Goal: Task Accomplishment & Management: Manage account settings

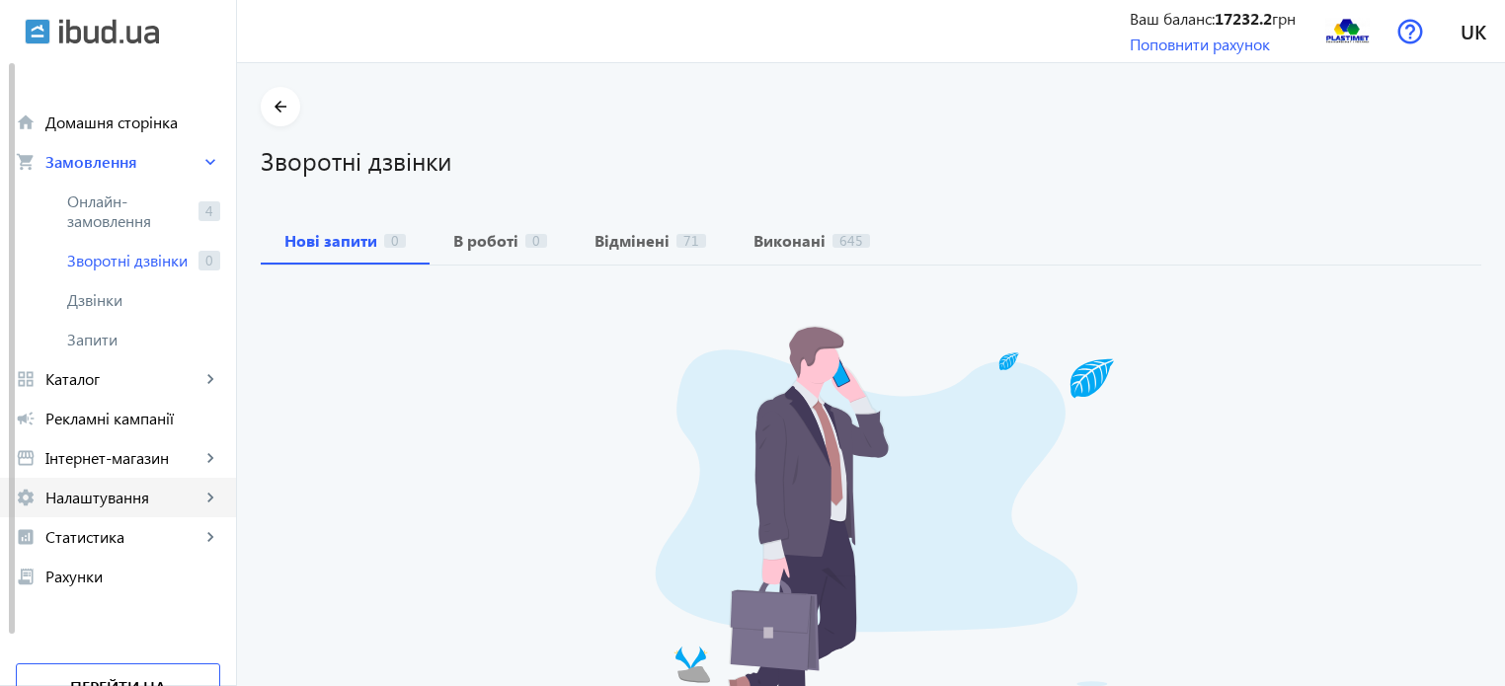
scroll to position [55, 0]
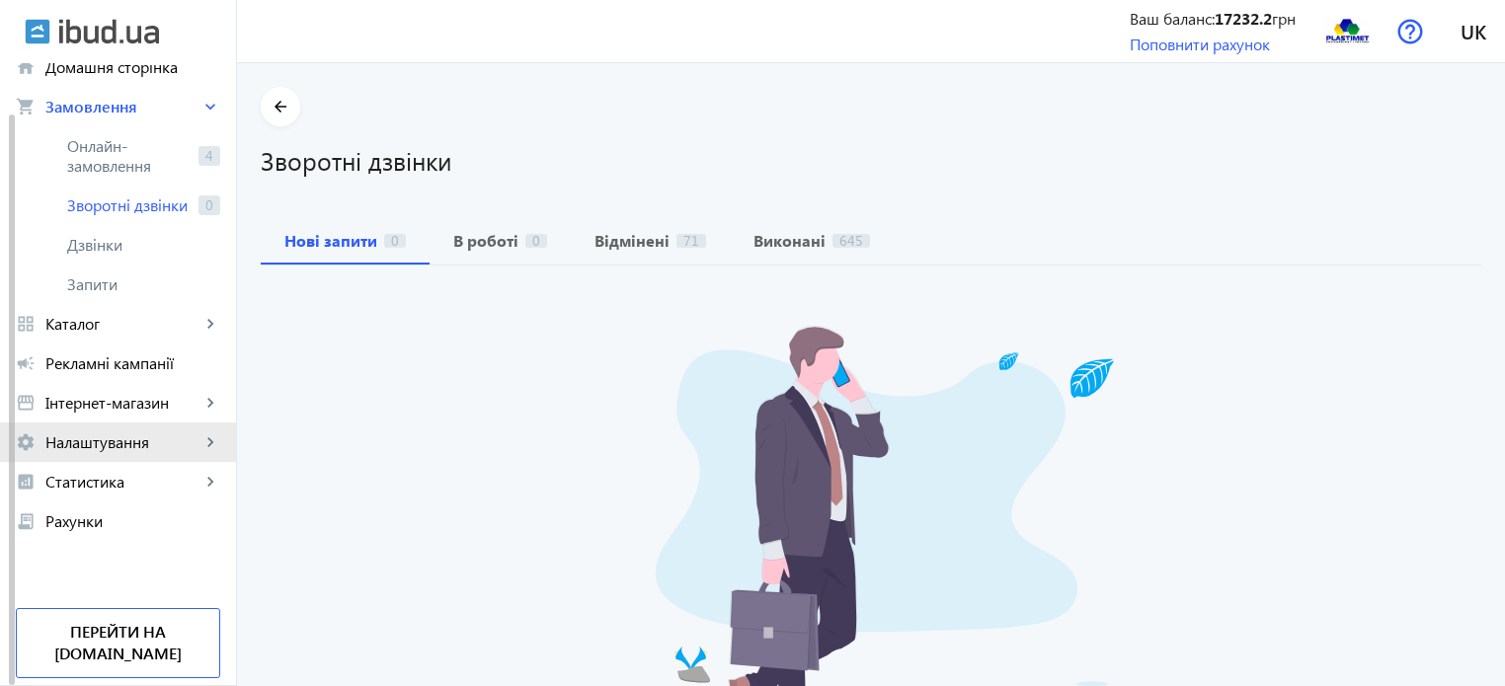
click at [117, 444] on span "Налаштування" at bounding box center [122, 443] width 155 height 20
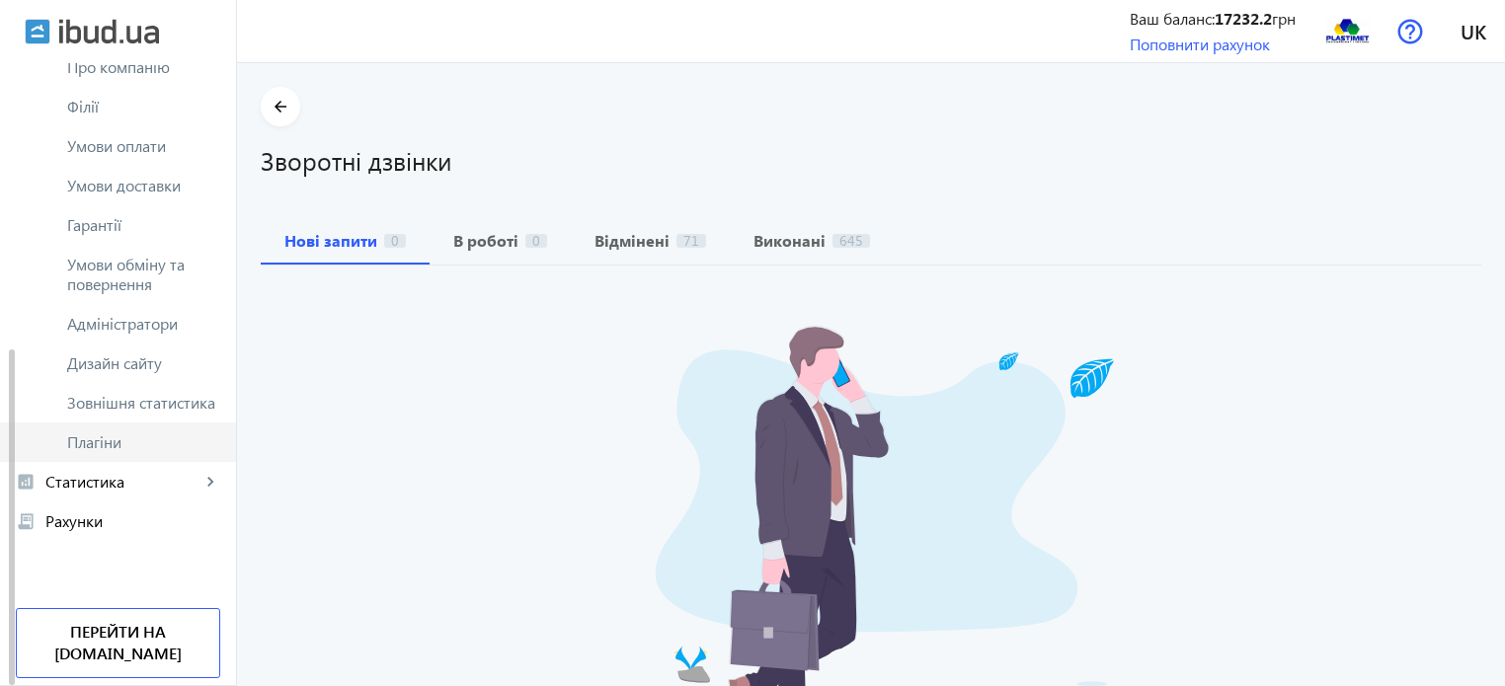
scroll to position [431, 0]
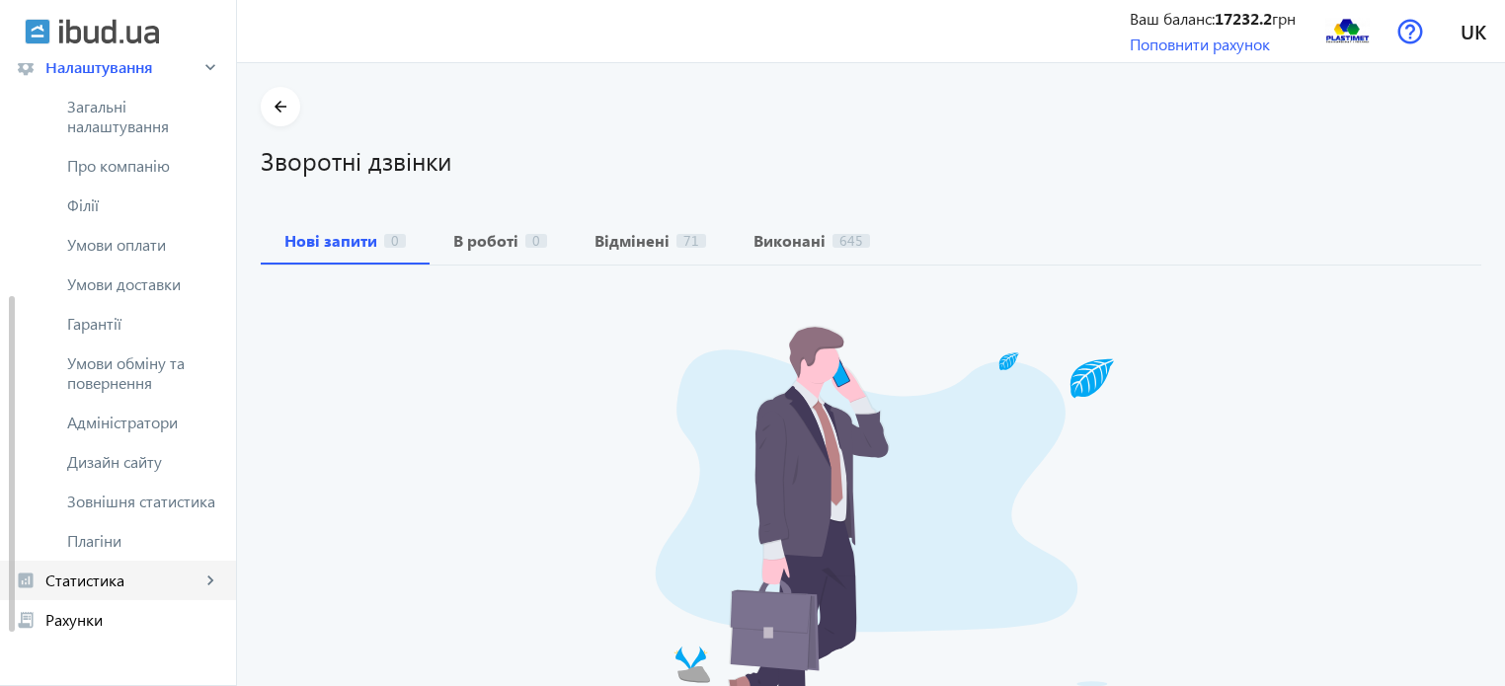
click at [137, 576] on span "Статистика" at bounding box center [122, 581] width 155 height 20
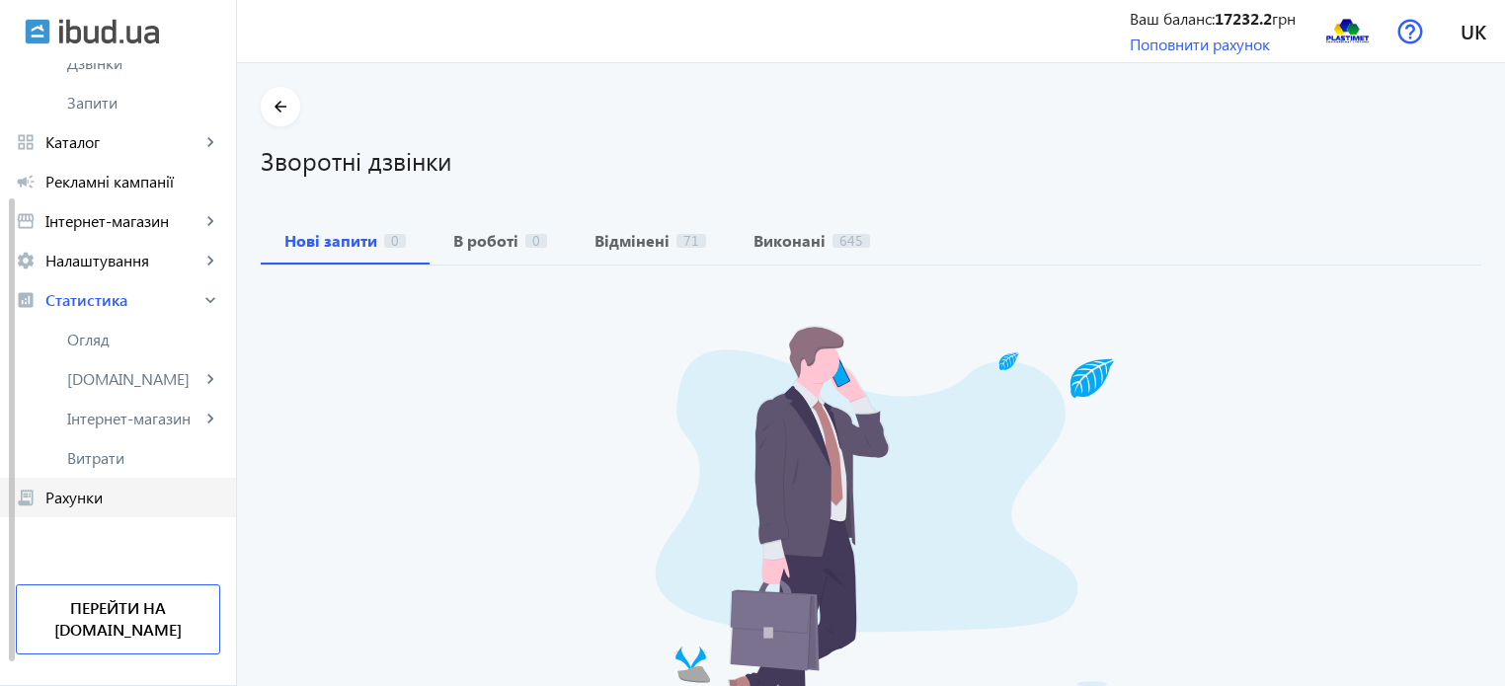
scroll to position [213, 0]
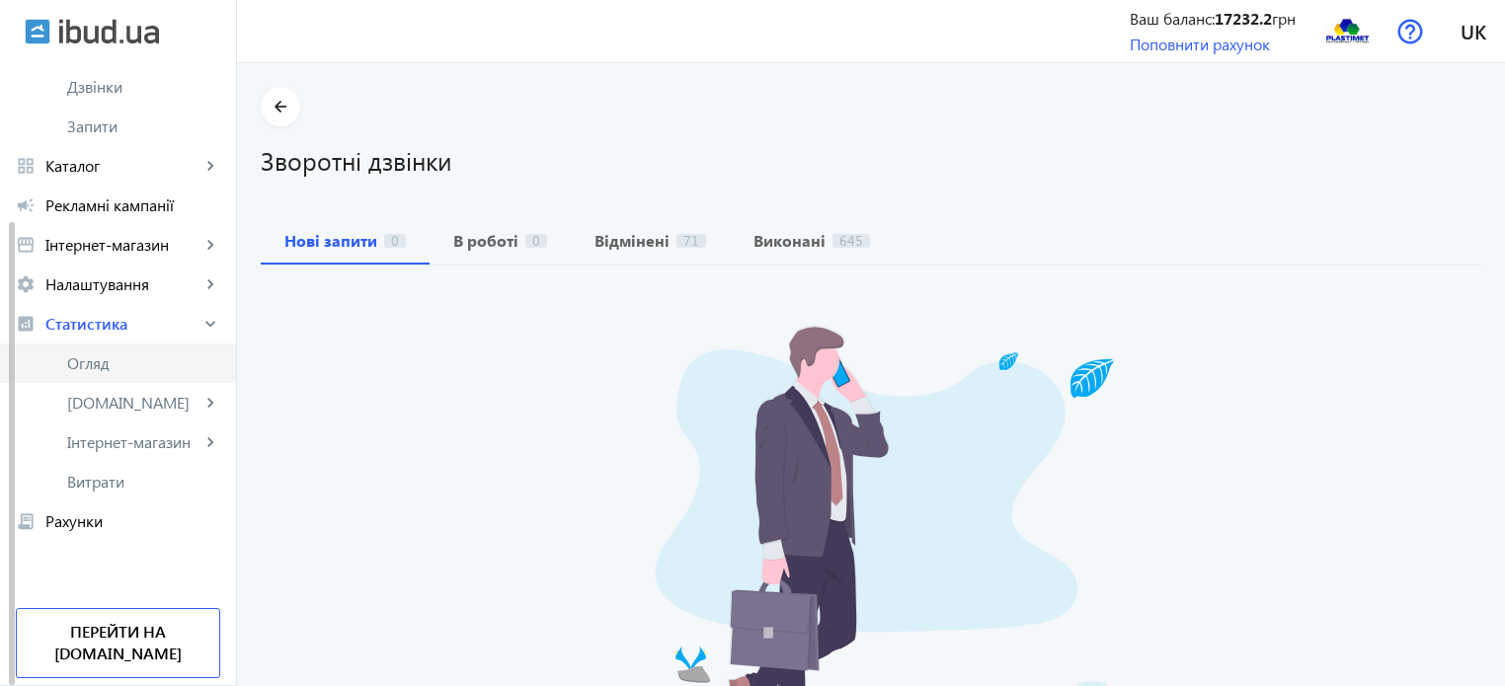
click at [128, 367] on span "Огляд" at bounding box center [143, 364] width 153 height 20
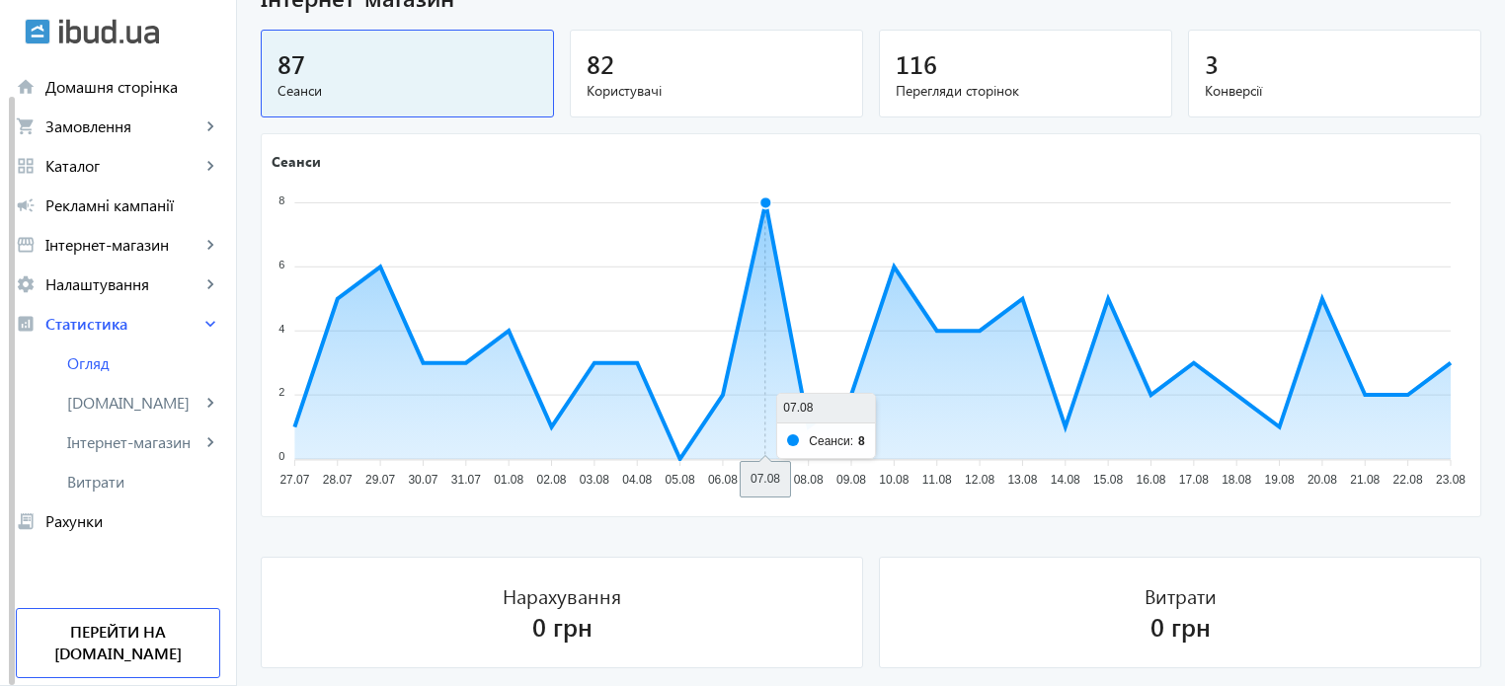
scroll to position [1344, 0]
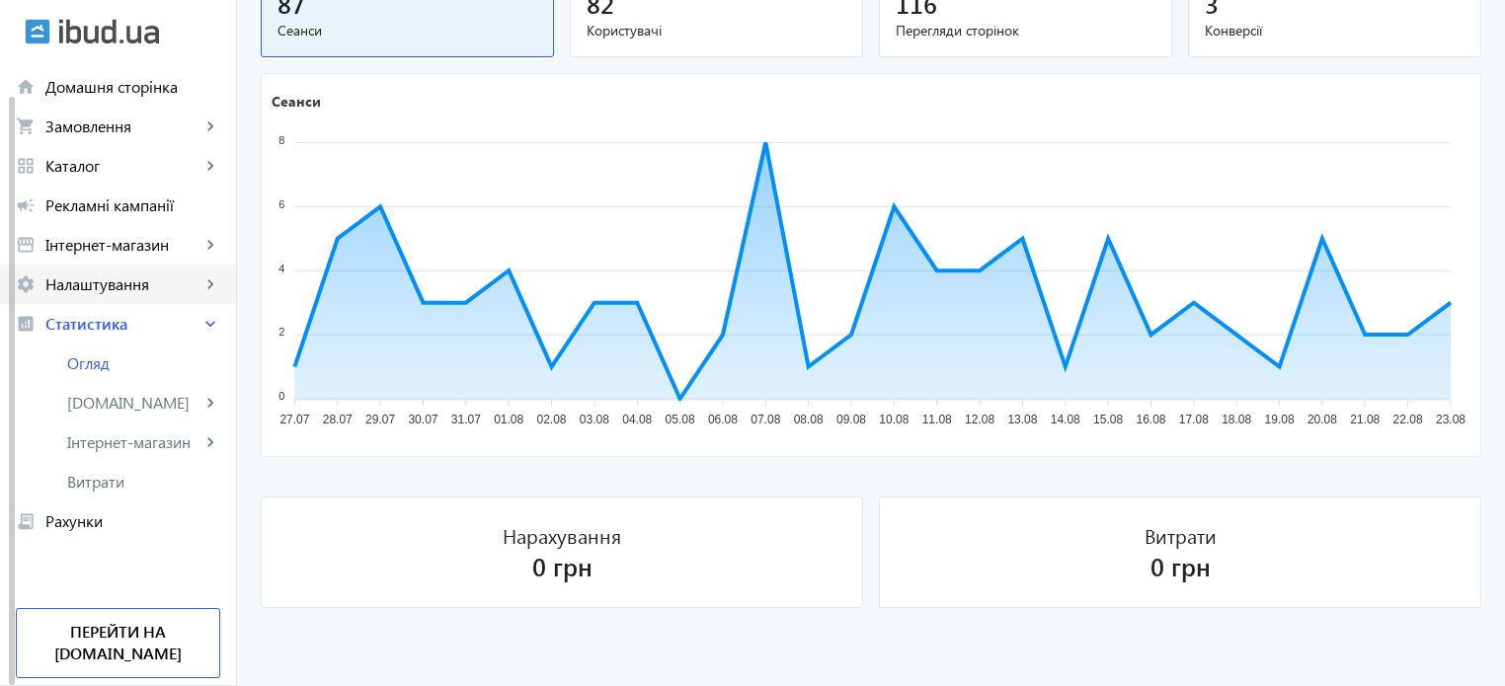
click at [166, 281] on span "Налаштування" at bounding box center [122, 285] width 155 height 20
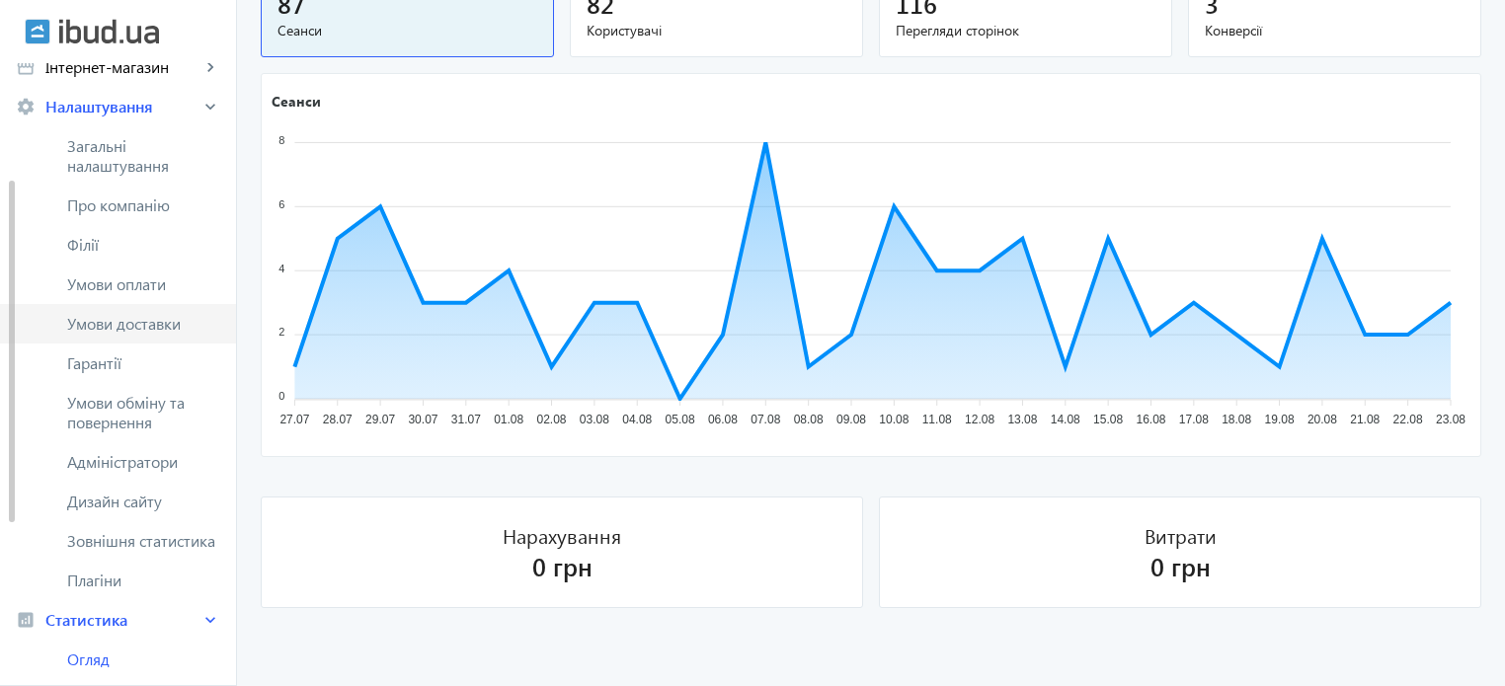
scroll to position [115, 0]
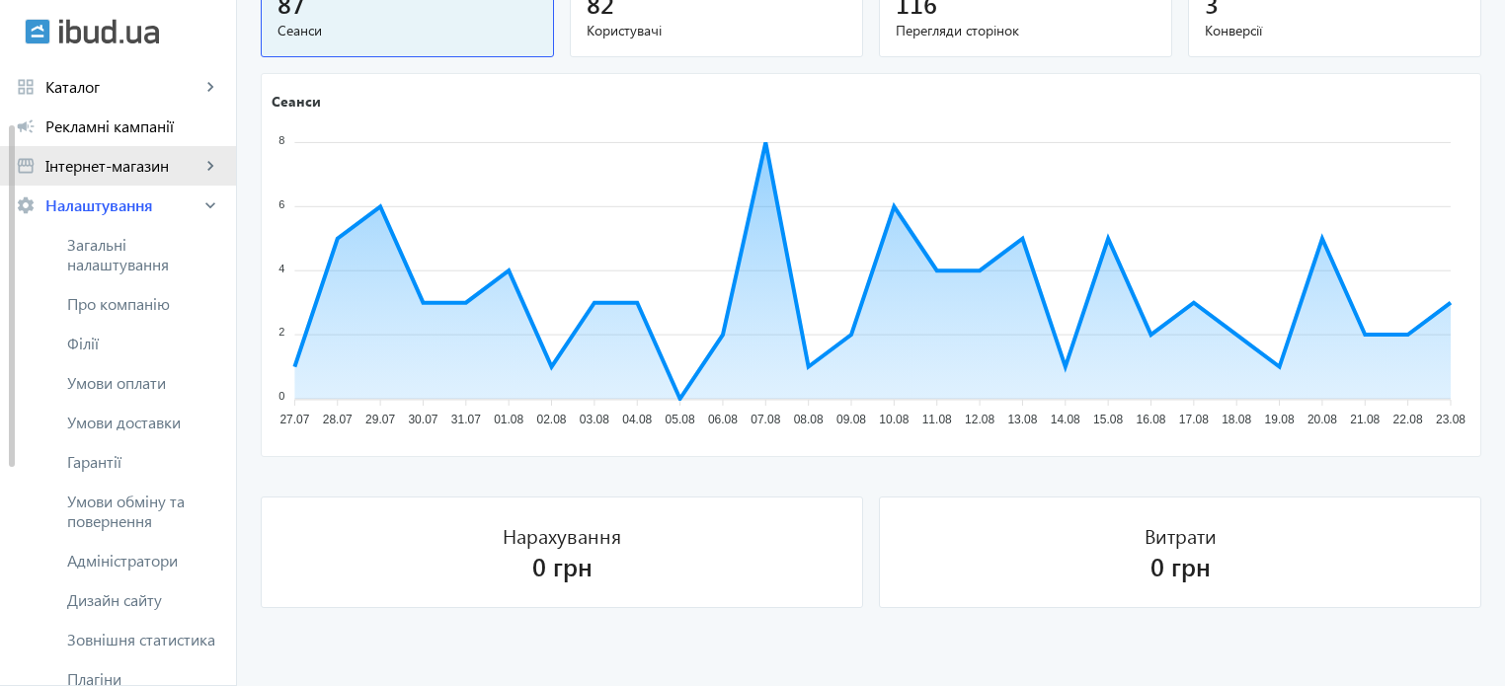
click at [190, 165] on span "Інтернет-магазин" at bounding box center [122, 166] width 155 height 20
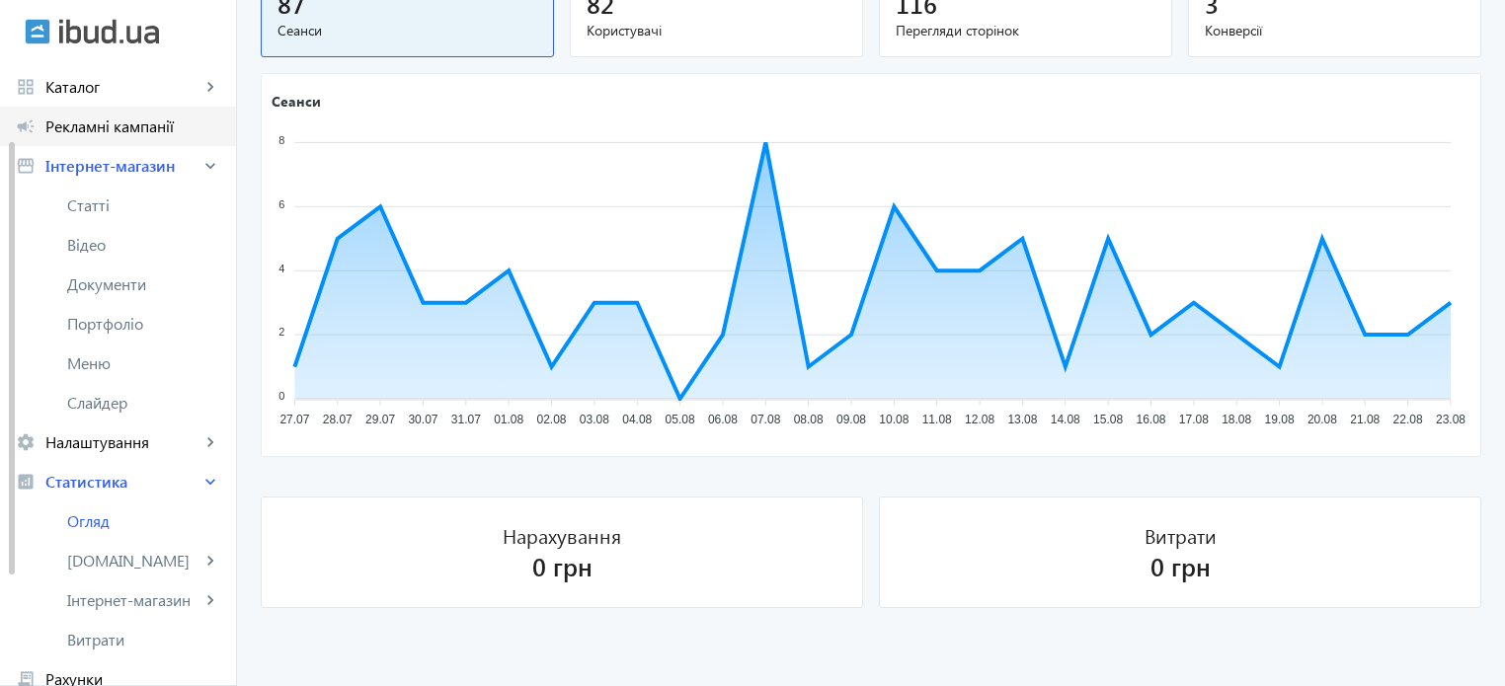
click at [168, 119] on span "Рекламні кампанії" at bounding box center [132, 127] width 175 height 20
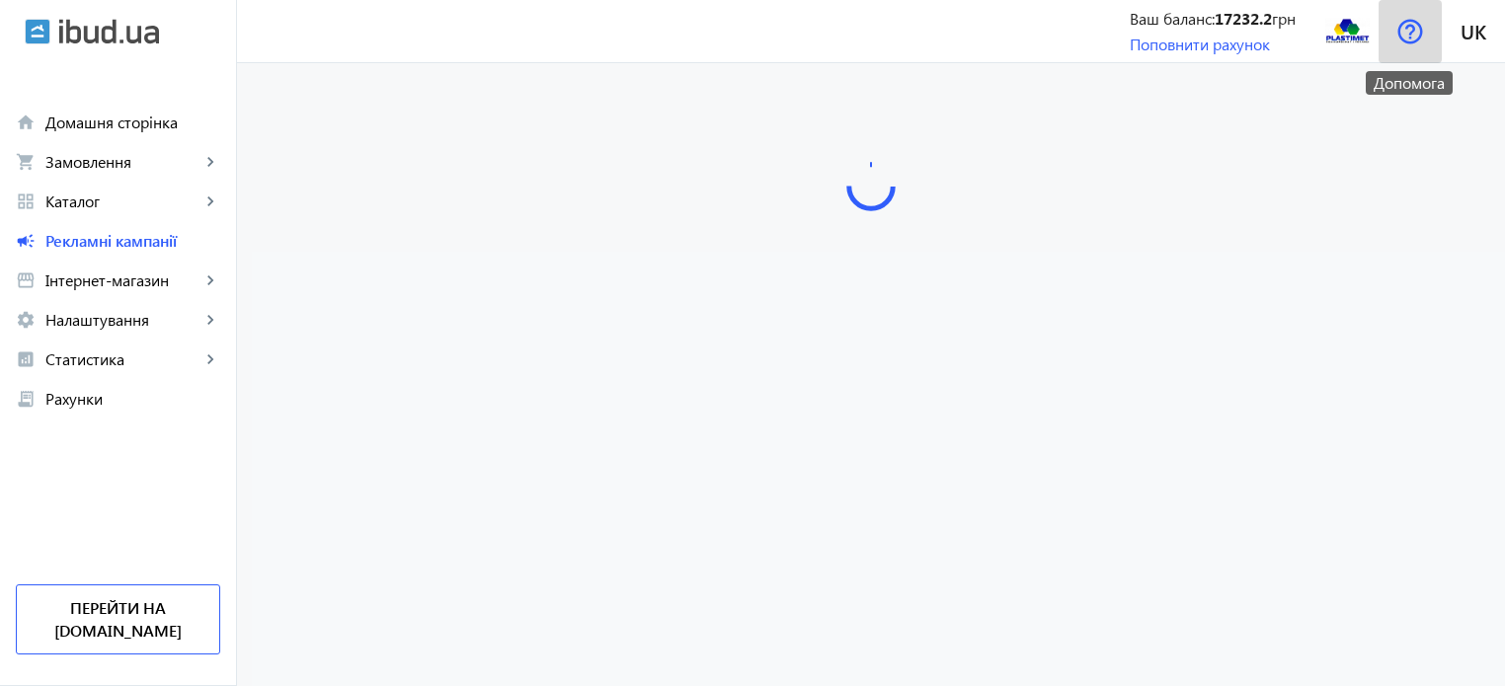
click at [1407, 26] on img at bounding box center [1411, 32] width 26 height 26
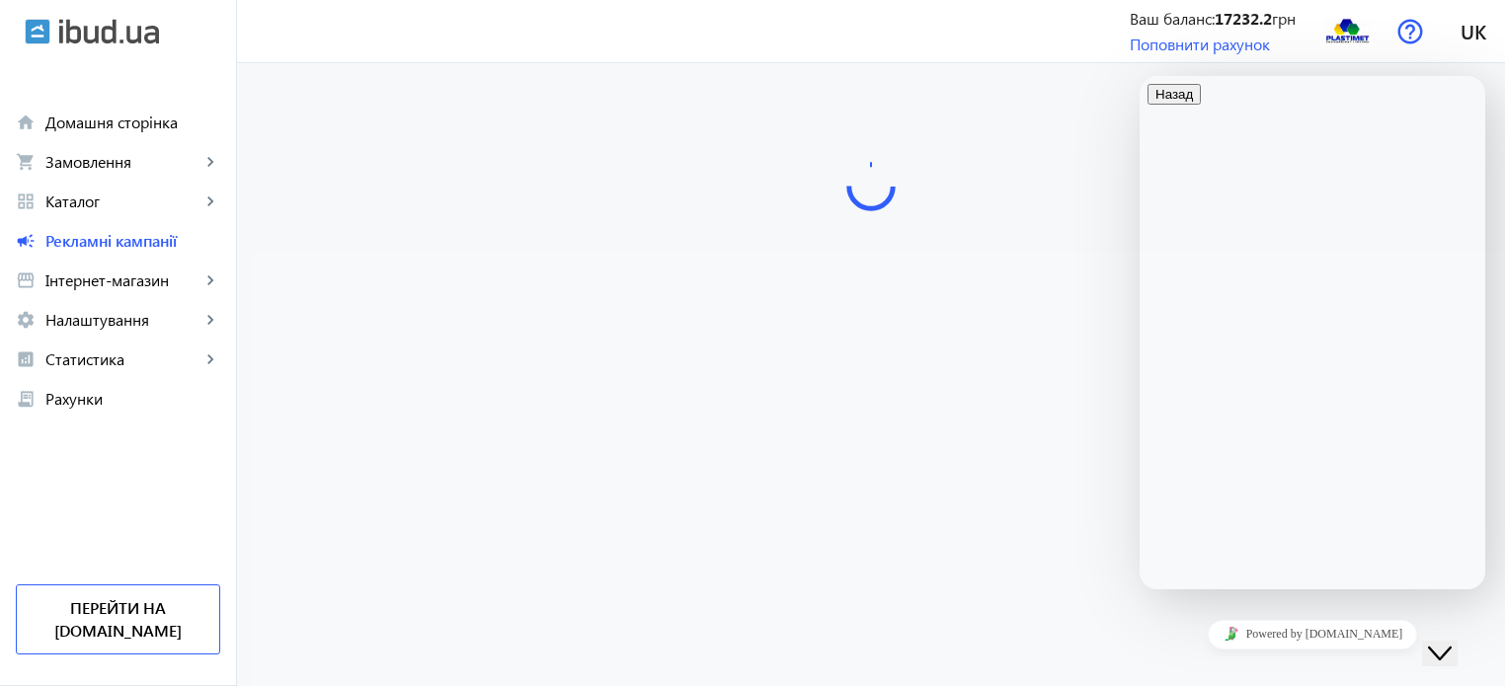
click at [1019, 382] on div at bounding box center [871, 445] width 1268 height 765
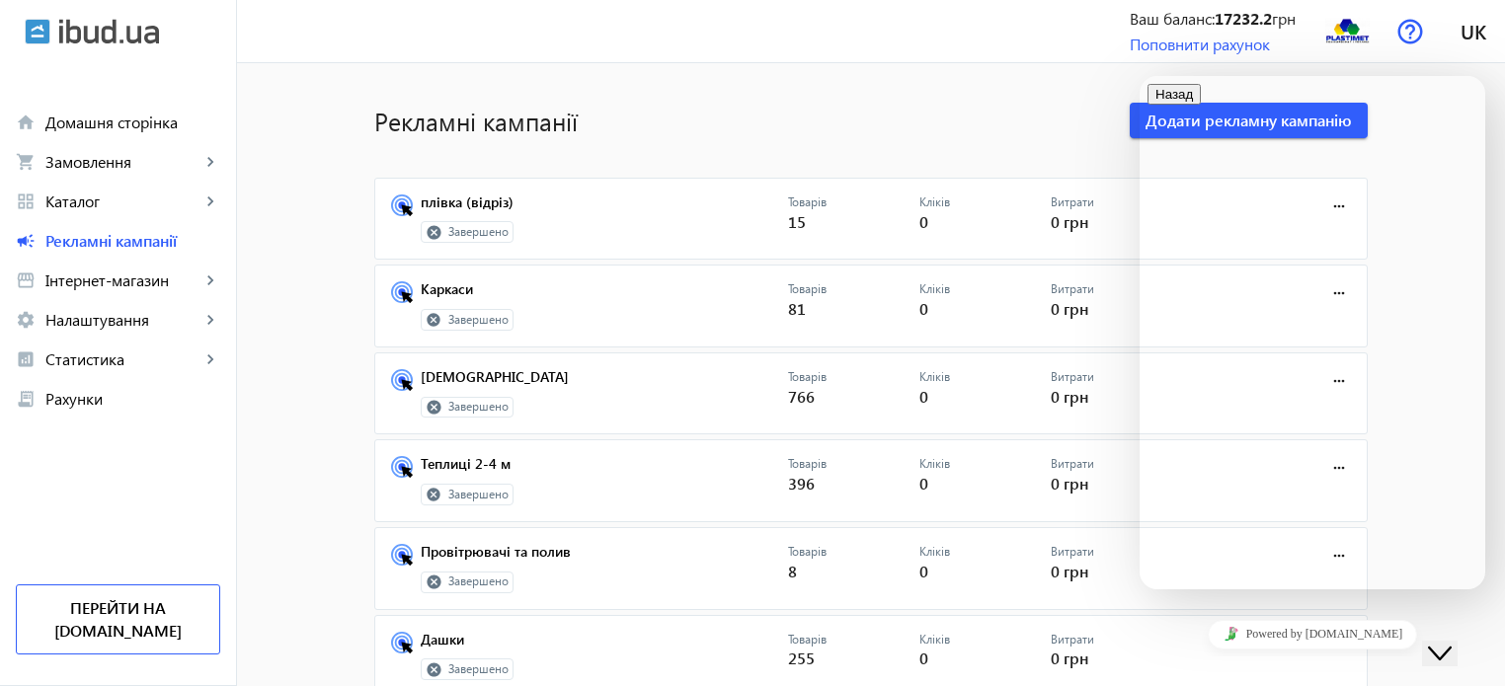
click at [1452, 642] on div "Close Chat This icon closes the chat window." at bounding box center [1440, 654] width 24 height 24
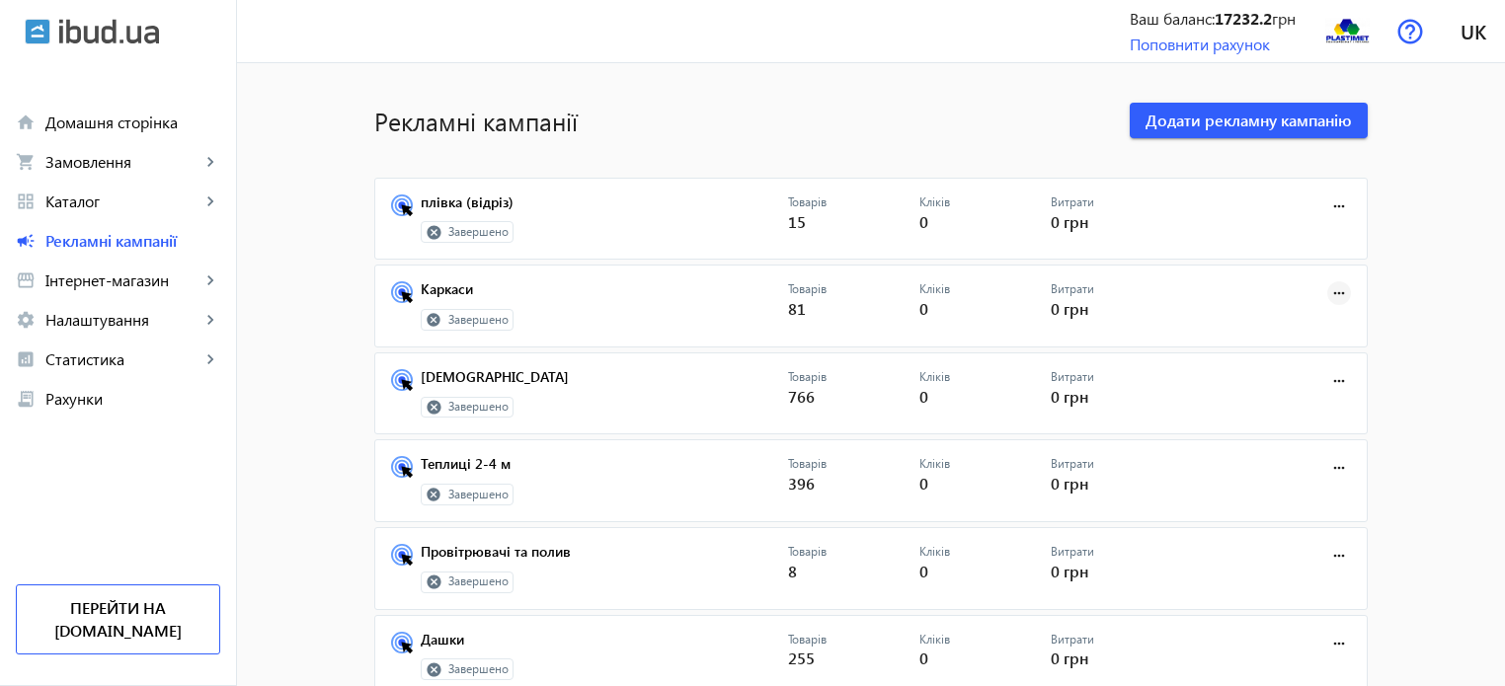
click at [1337, 290] on mat-icon "more_horiz" at bounding box center [1339, 293] width 22 height 22
click at [1292, 335] on span "Редагувати" at bounding box center [1278, 336] width 104 height 16
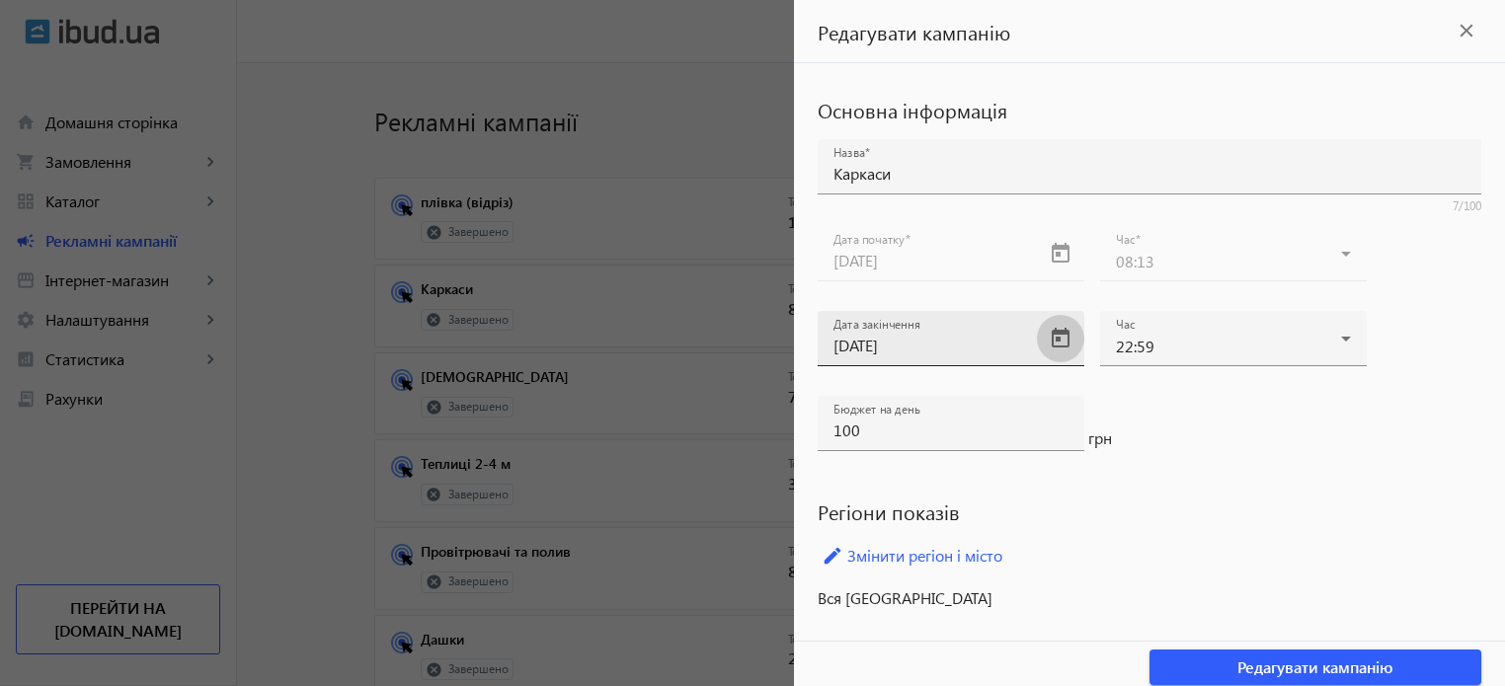
click at [1061, 339] on span "Open calendar" at bounding box center [1060, 338] width 47 height 47
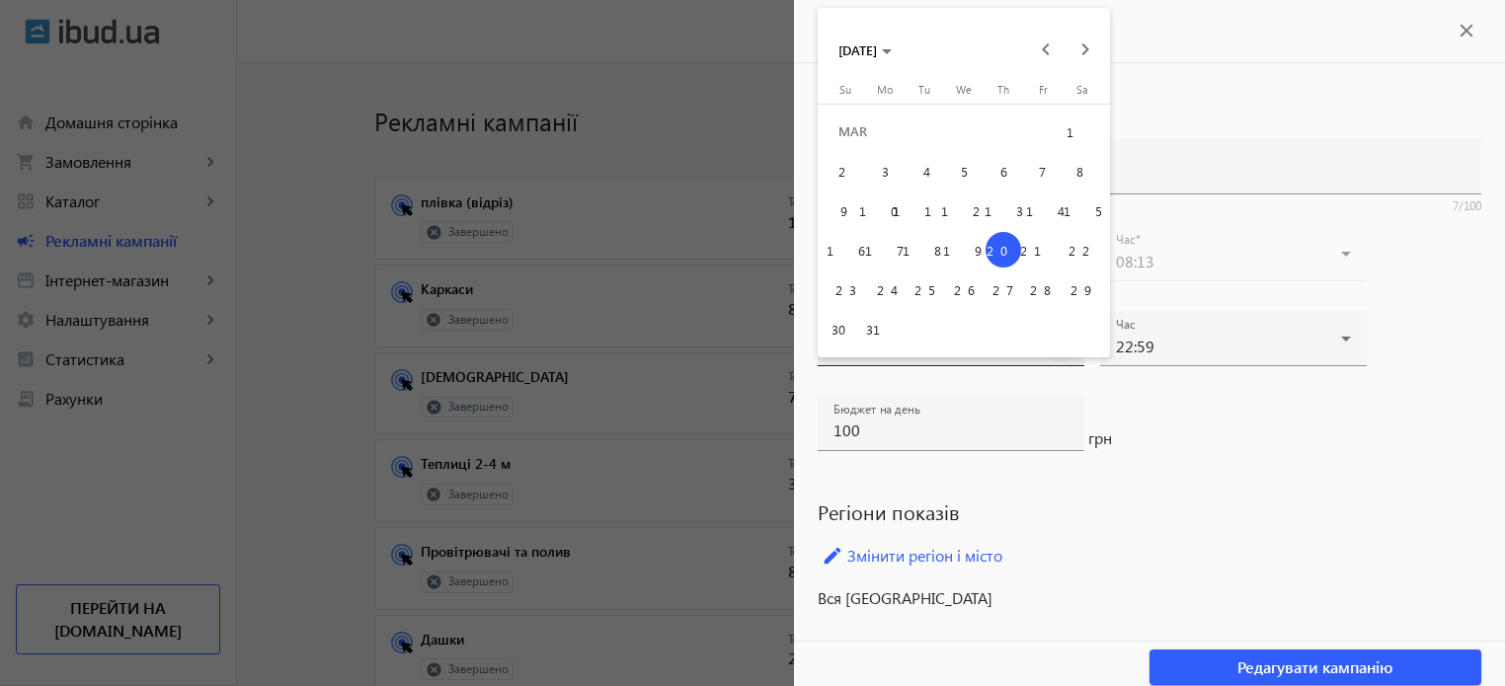
click at [1061, 339] on table "Sunday Su Monday Mo Tuesday Tu Wednesday We Thursday Th Friday Fr Saturday Sa M…" at bounding box center [964, 216] width 277 height 266
click at [1086, 52] on span "Next month" at bounding box center [1086, 50] width 40 height 40
click at [1086, 51] on span "Next month" at bounding box center [1086, 50] width 40 height 40
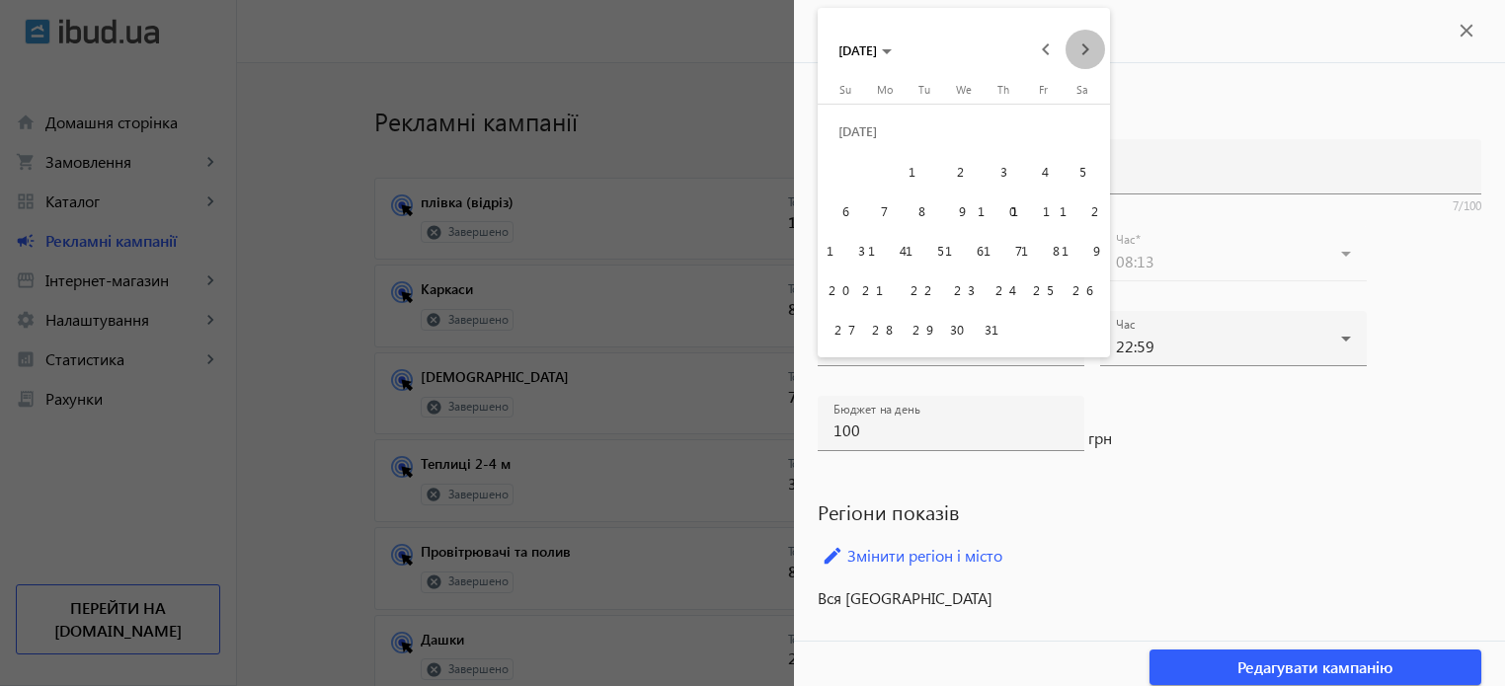
click at [1086, 51] on span "Next month" at bounding box center [1086, 50] width 40 height 40
click at [877, 166] on span "1" at bounding box center [885, 171] width 36 height 36
type input "01.09.2025"
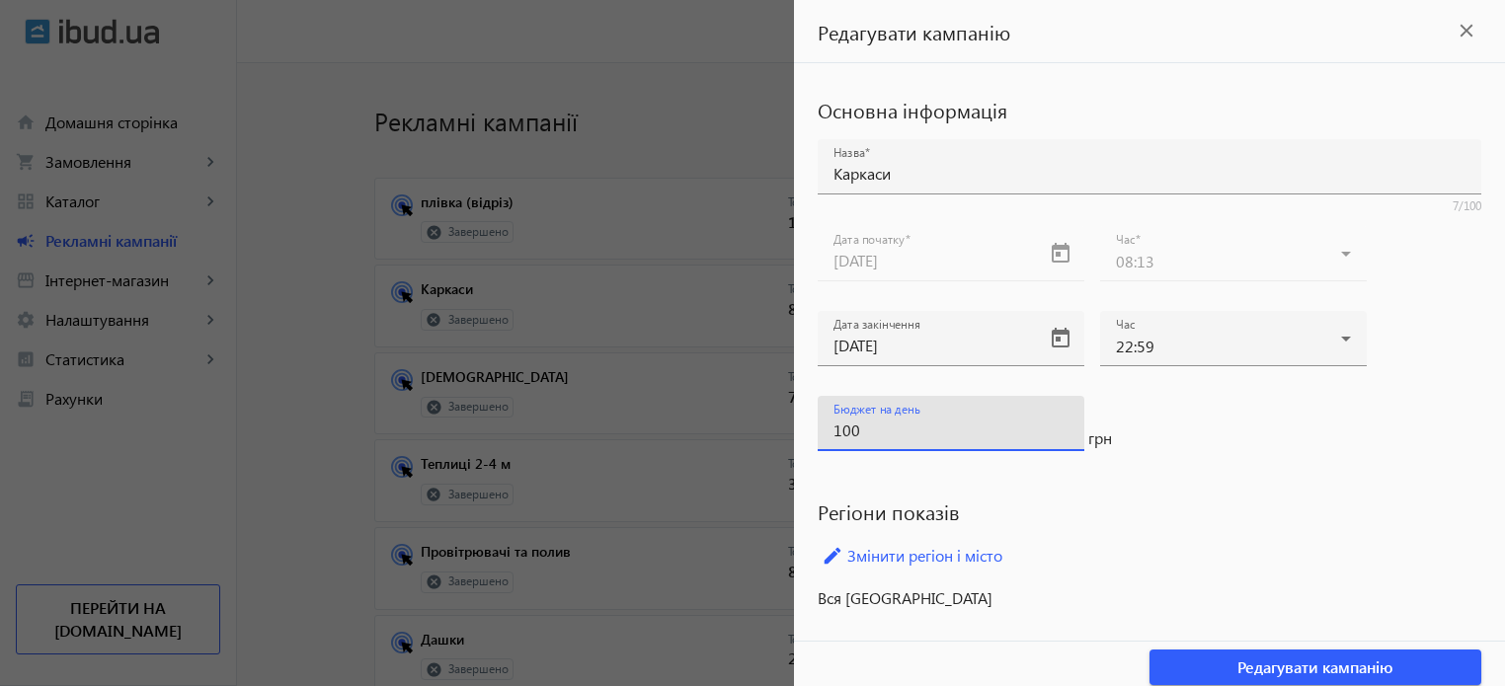
drag, startPoint x: 896, startPoint y: 435, endPoint x: 828, endPoint y: 436, distance: 68.2
click at [828, 436] on div "Бюджет на день 100" at bounding box center [951, 423] width 267 height 55
drag, startPoint x: 882, startPoint y: 438, endPoint x: 803, endPoint y: 438, distance: 79.0
click at [803, 438] on div "Основна інформація Назва Каркаси 7/100 Дата початку 25.02.2025 Час 08:13 Дата з…" at bounding box center [1149, 352] width 711 height 578
type input "500"
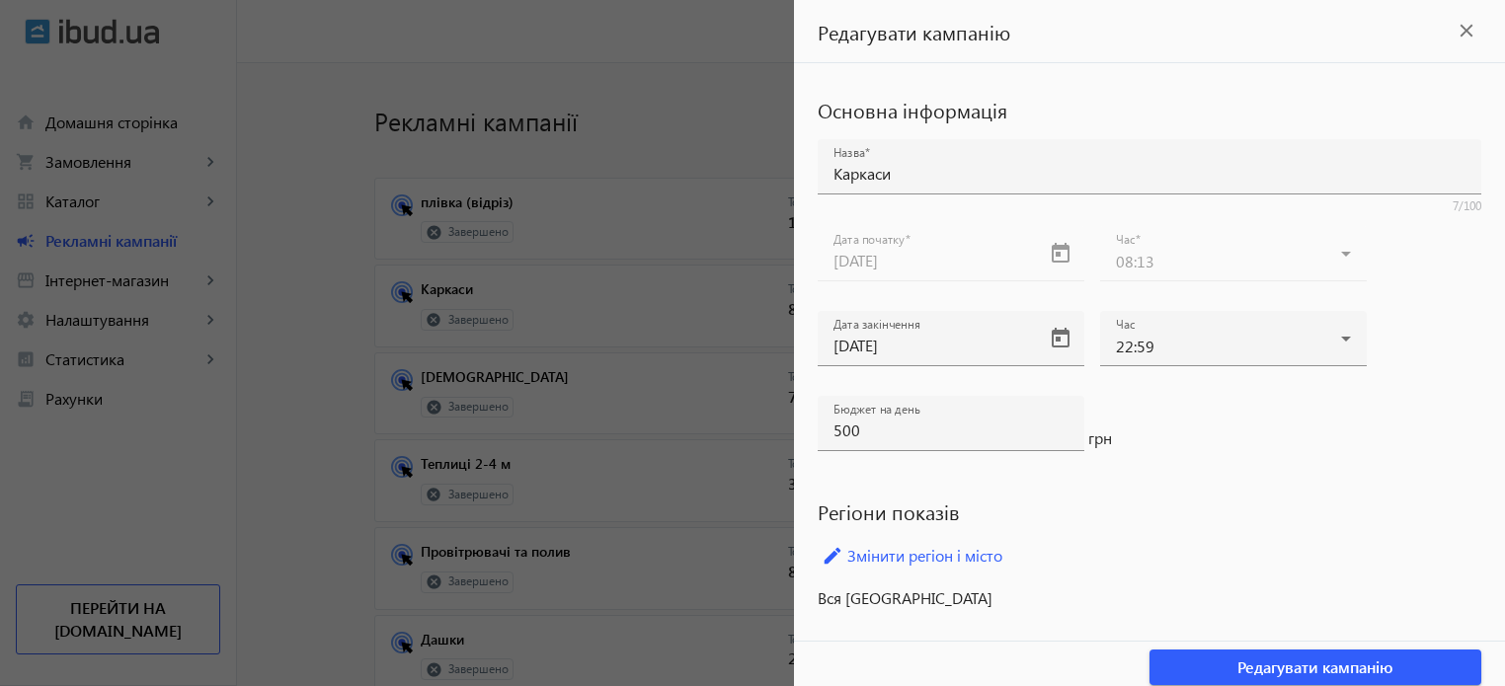
click at [1218, 474] on div "Бюджет на день 500 грн" at bounding box center [1150, 438] width 664 height 85
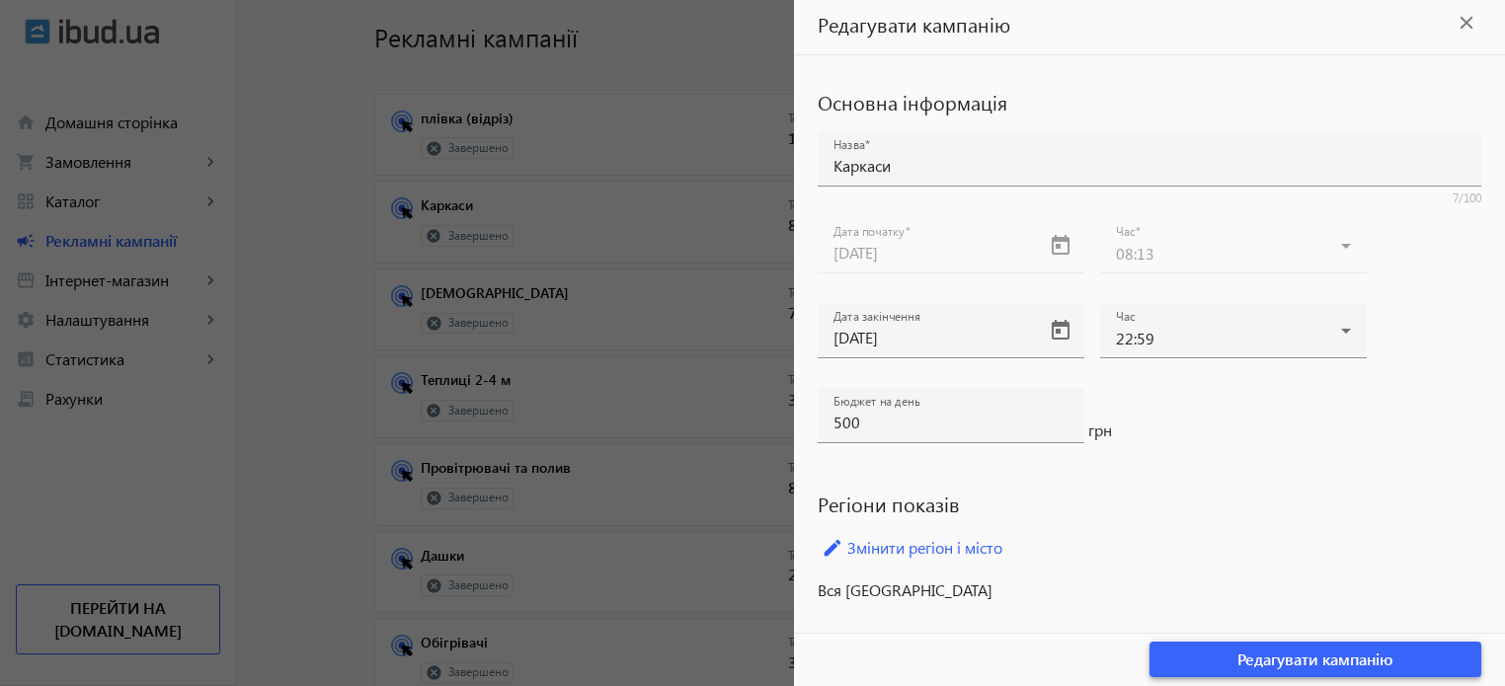
scroll to position [198, 0]
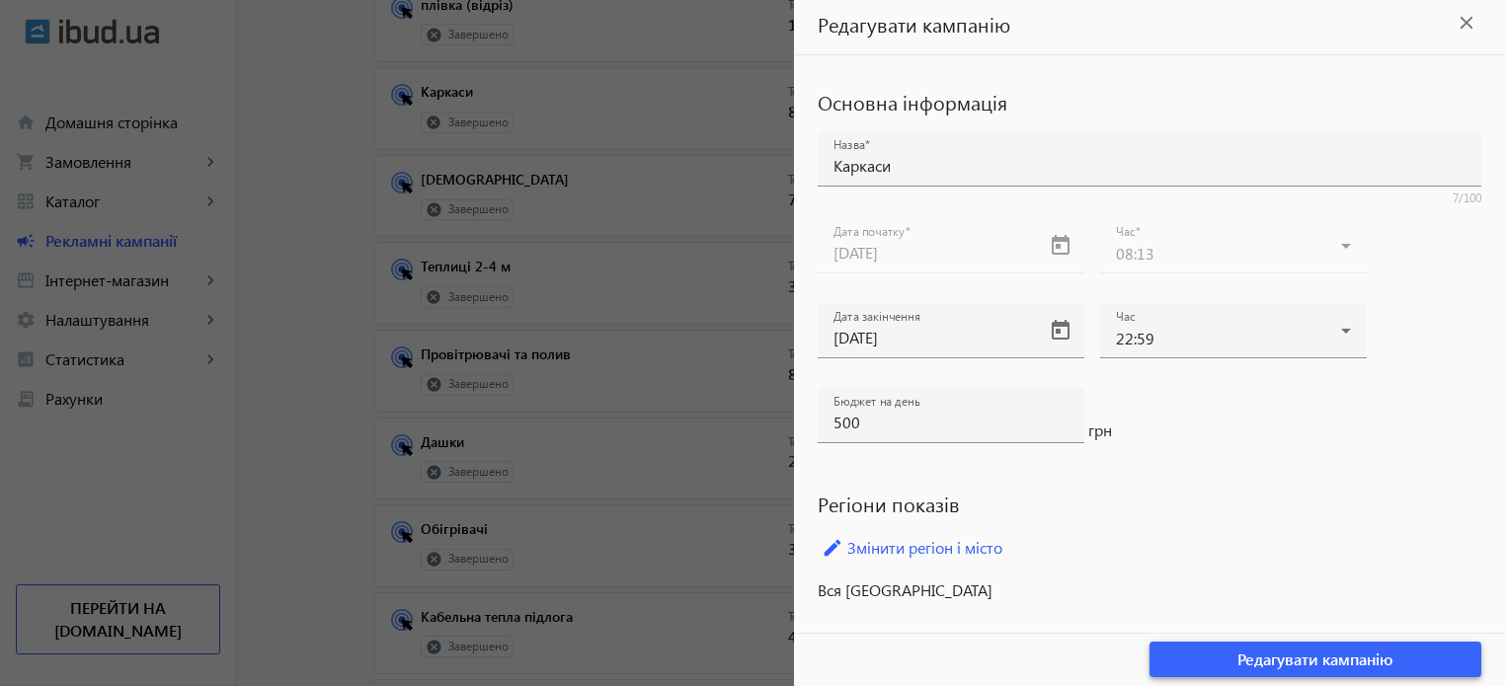
click at [1283, 659] on span "Редагувати кампанію" at bounding box center [1316, 660] width 156 height 22
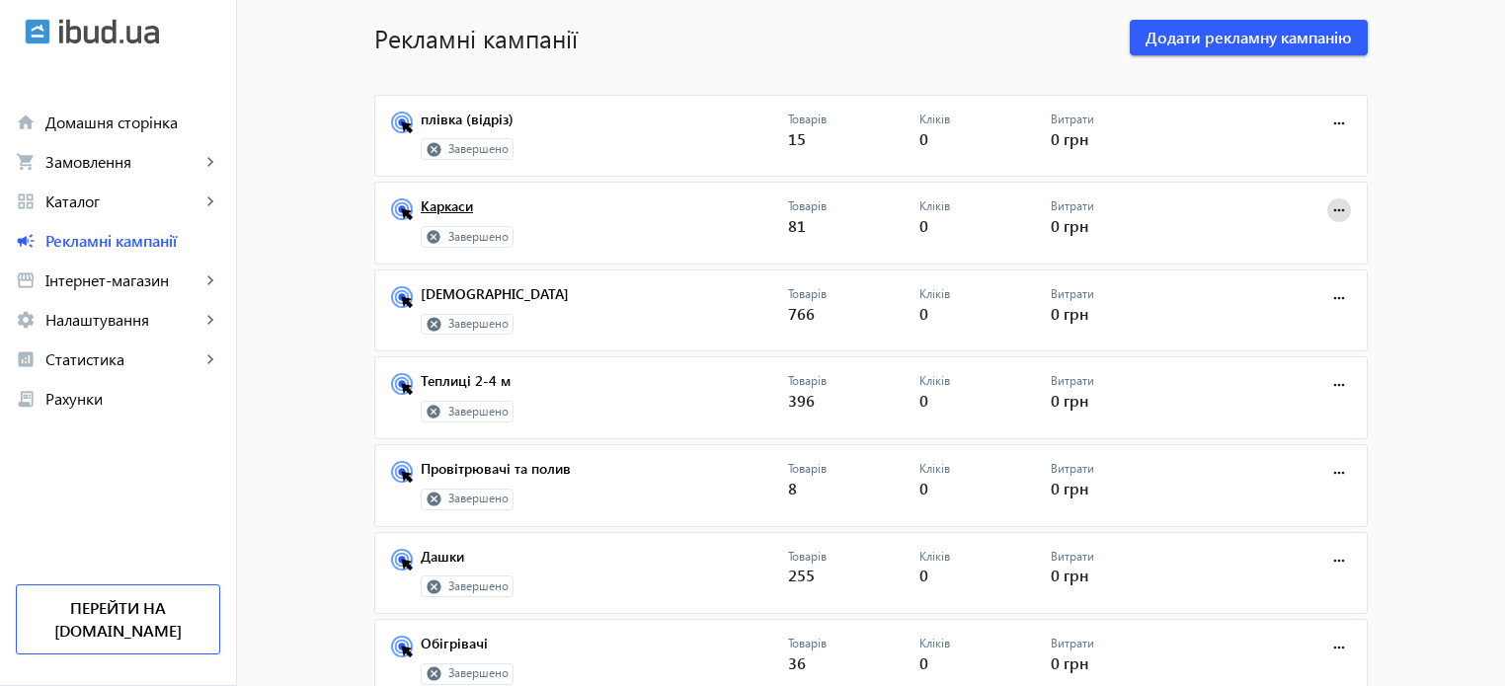
scroll to position [0, 0]
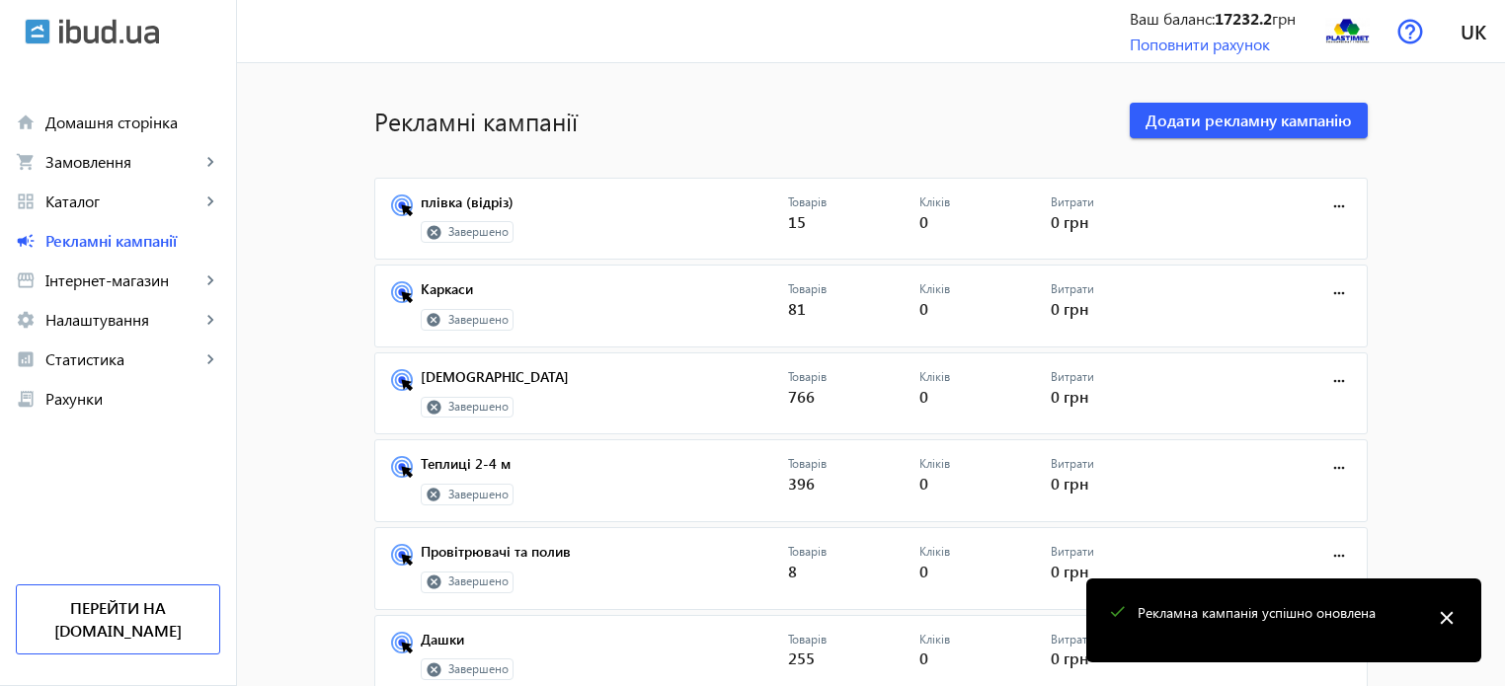
click at [431, 319] on icon at bounding box center [434, 320] width 14 height 14
click at [424, 283] on link "Каркаси" at bounding box center [604, 295] width 367 height 28
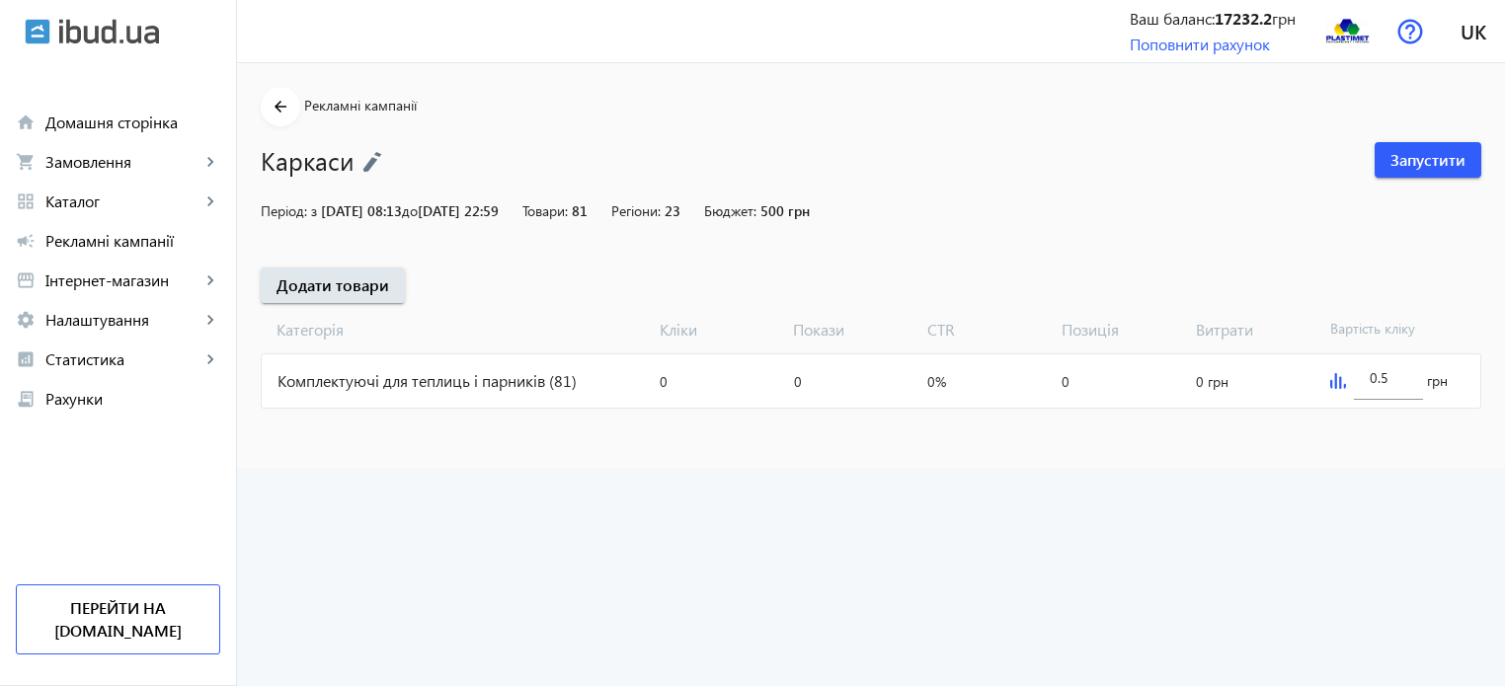
click at [474, 379] on div "Комплектуючі для теплиць і парників (81)" at bounding box center [457, 381] width 390 height 53
click at [1409, 154] on span "Запустити" at bounding box center [1428, 160] width 75 height 22
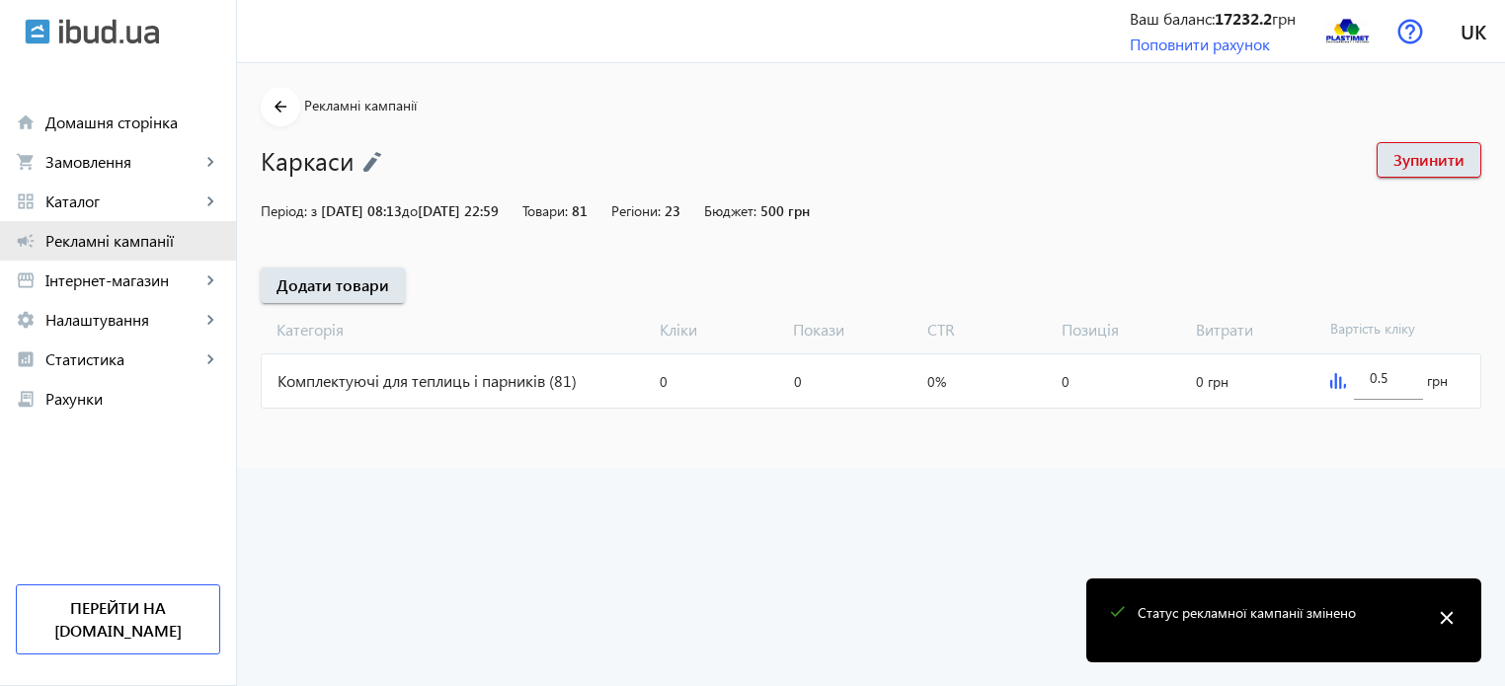
click at [88, 242] on span "Рекламні кампанії" at bounding box center [132, 241] width 175 height 20
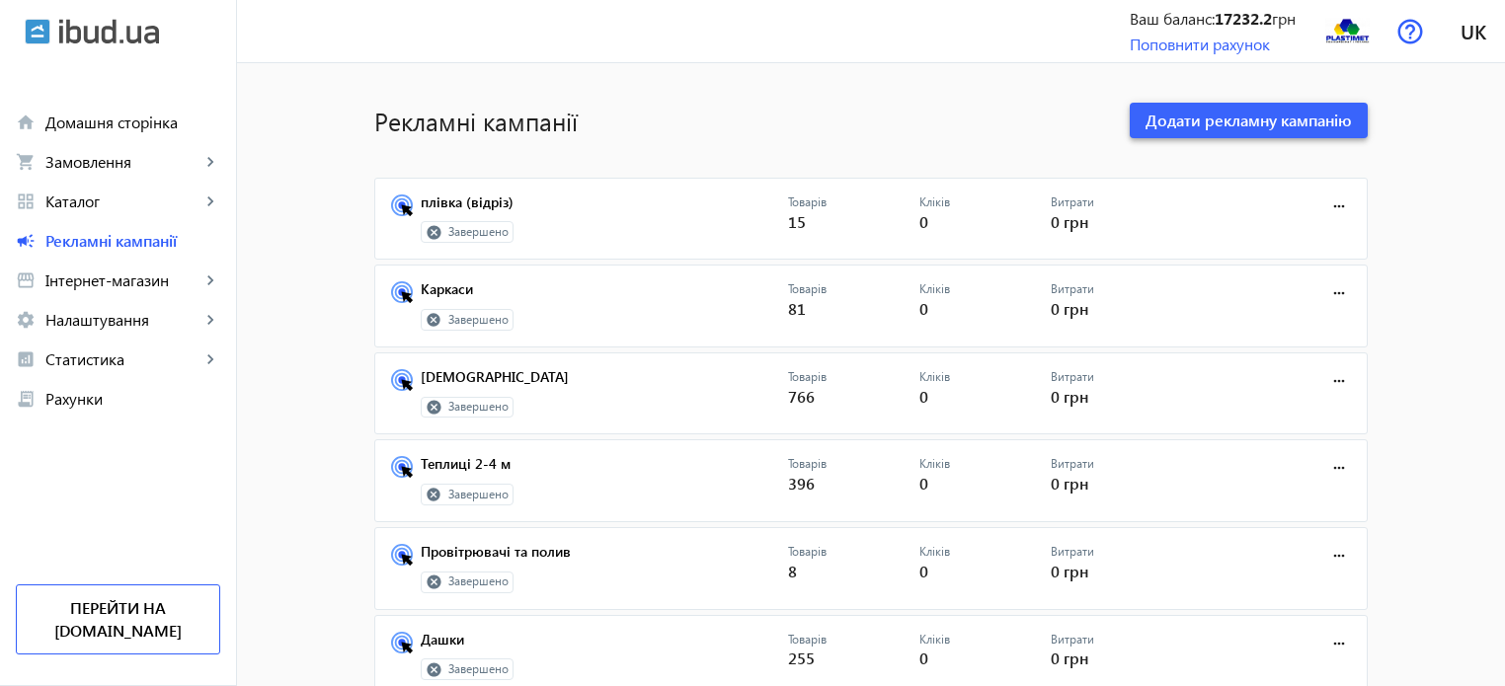
click at [1253, 115] on span "Додати рекламну кампанію" at bounding box center [1249, 121] width 206 height 22
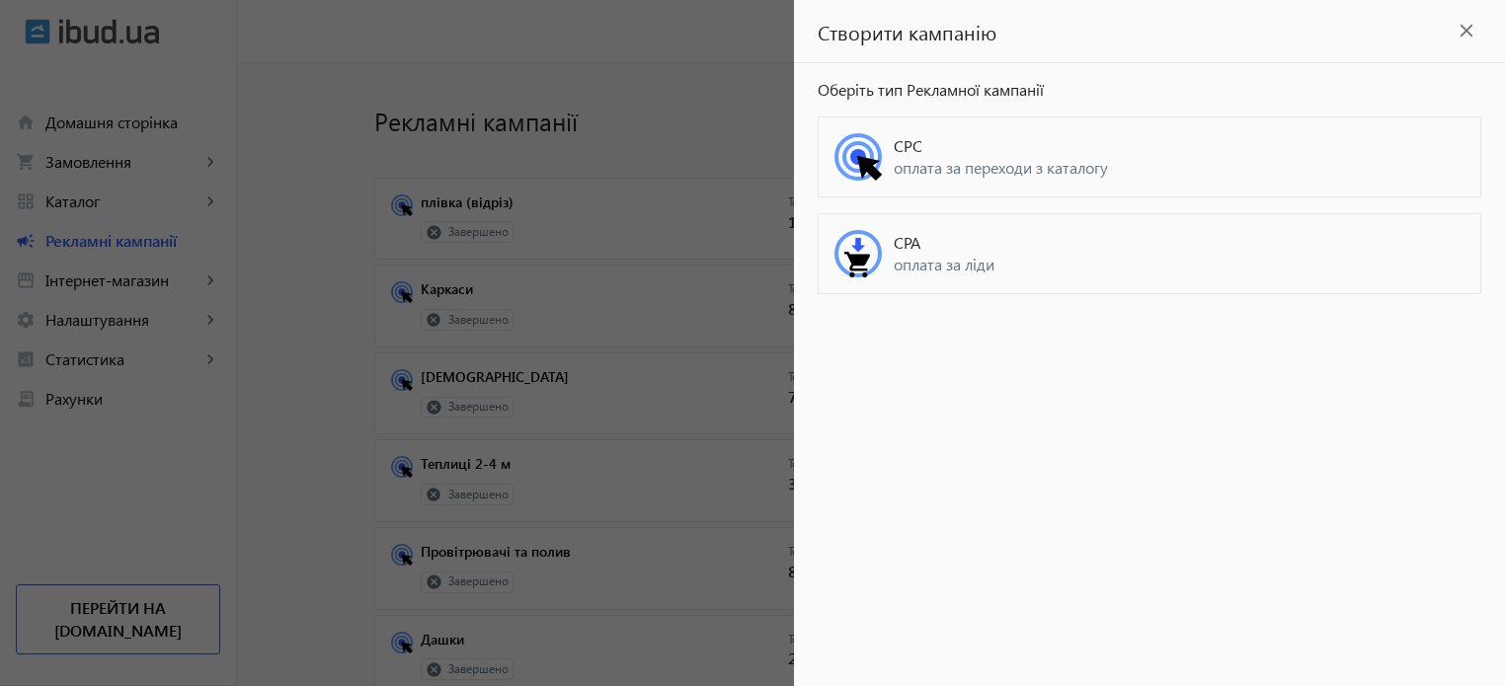
click at [954, 156] on span "CPC" at bounding box center [1179, 146] width 571 height 22
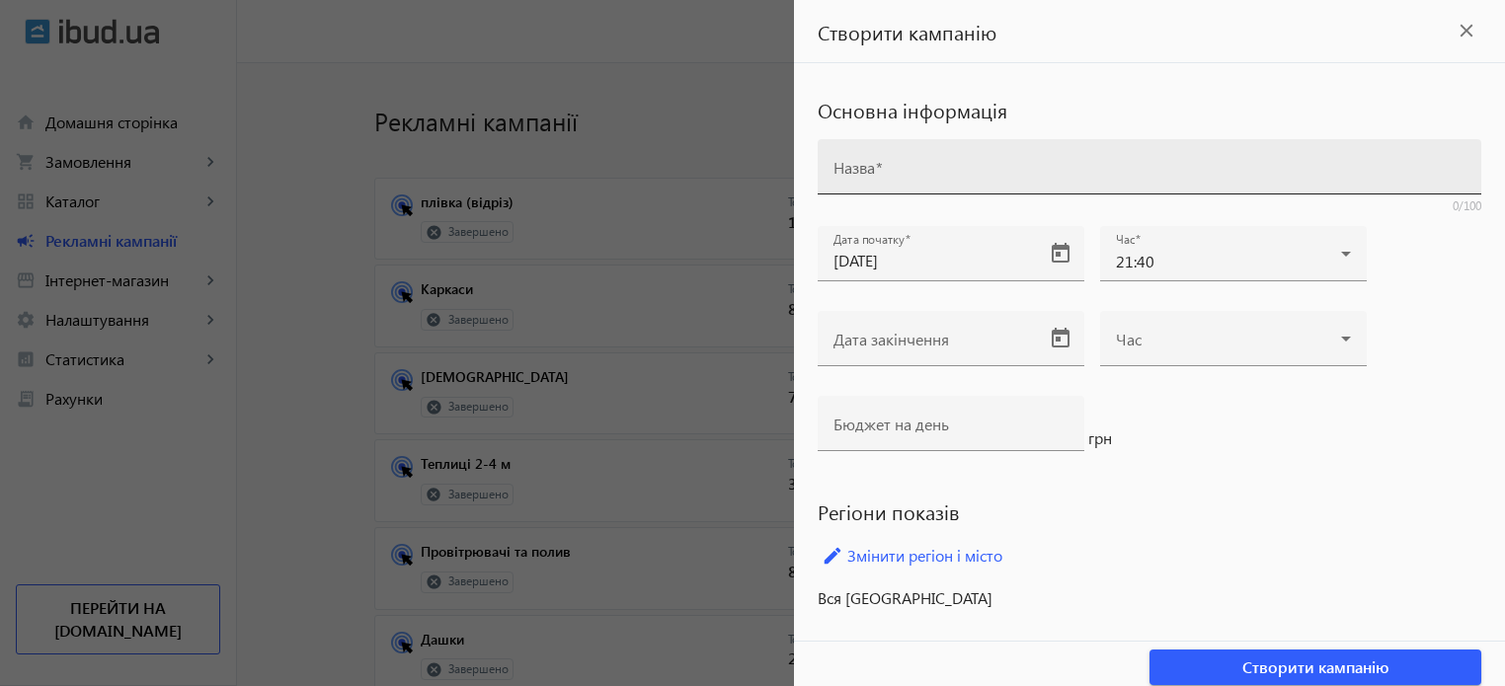
click at [928, 165] on input "Назва" at bounding box center [1150, 173] width 632 height 21
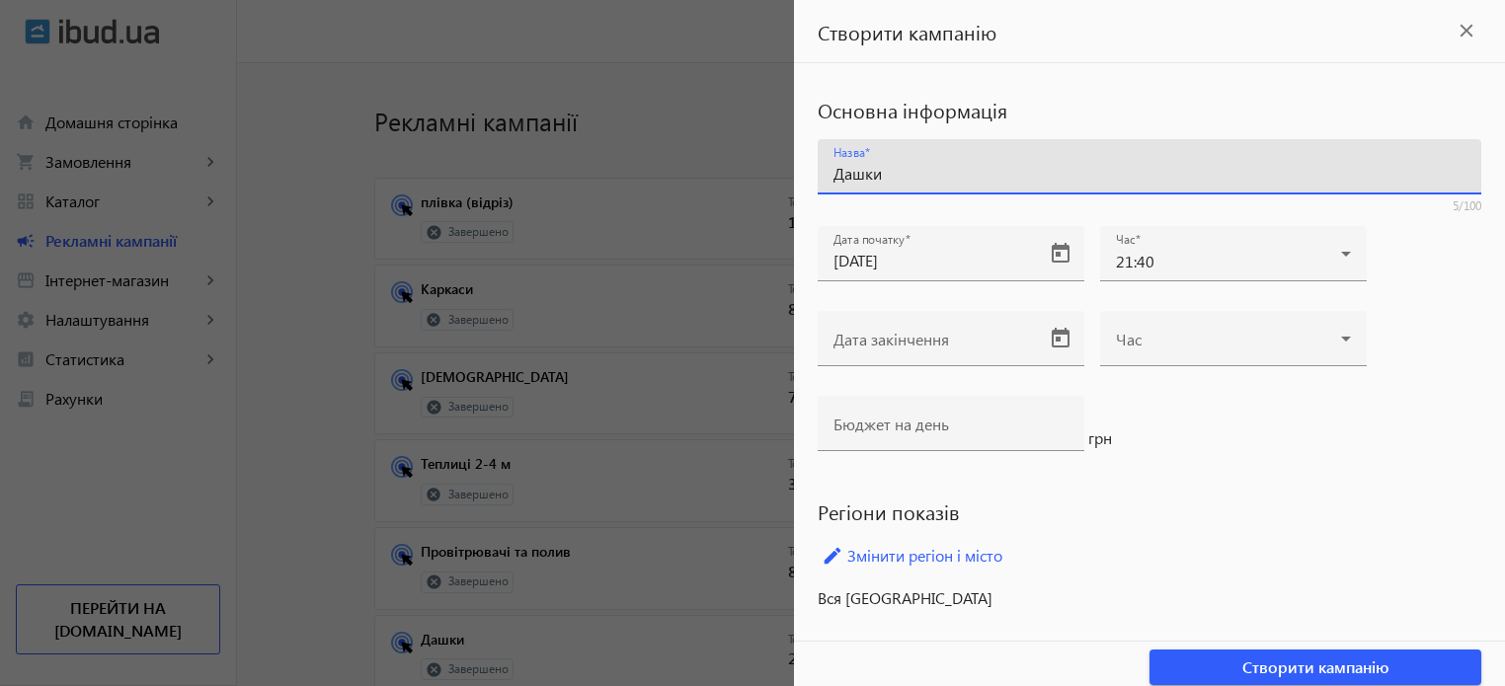
type input "Дашки"
click at [1424, 260] on div "Дата початку 24.08.2025 Час 21:40" at bounding box center [1150, 268] width 664 height 85
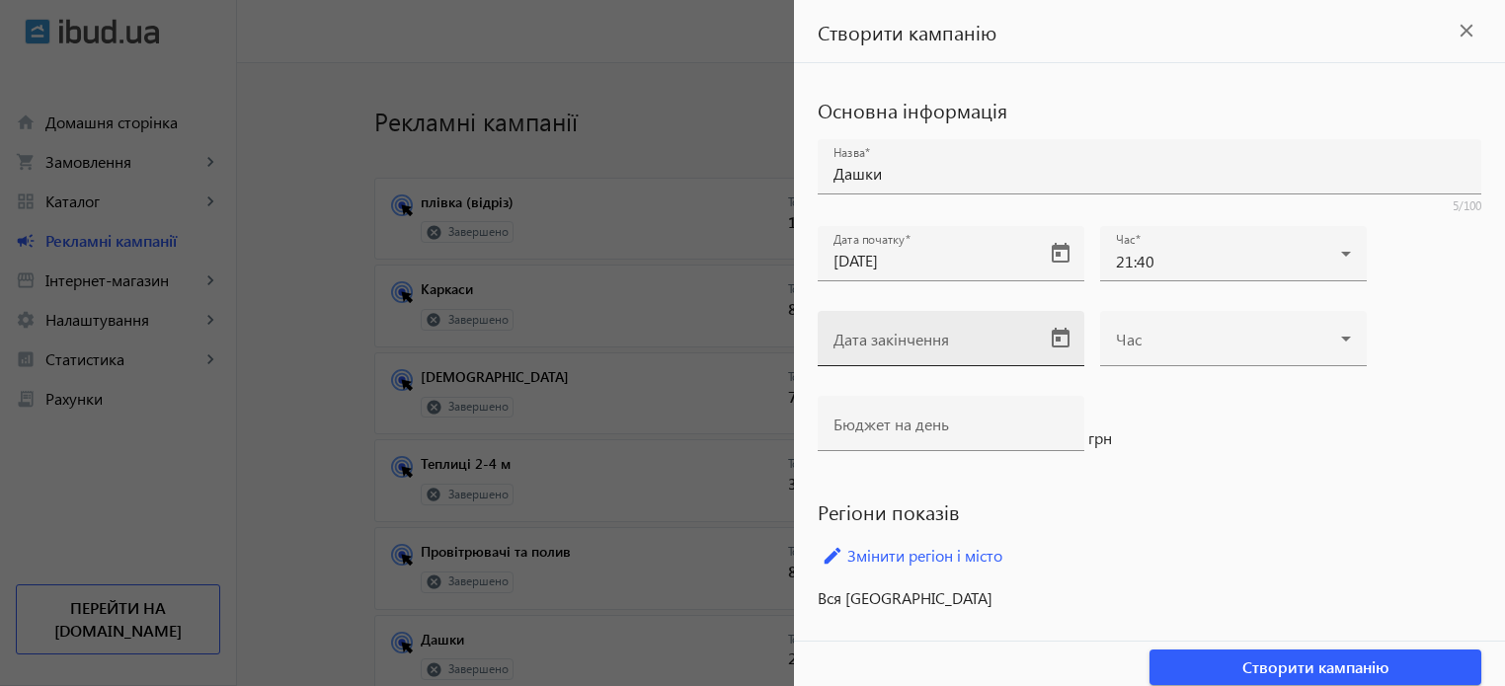
click at [981, 336] on input "Дата закінчення" at bounding box center [934, 345] width 200 height 21
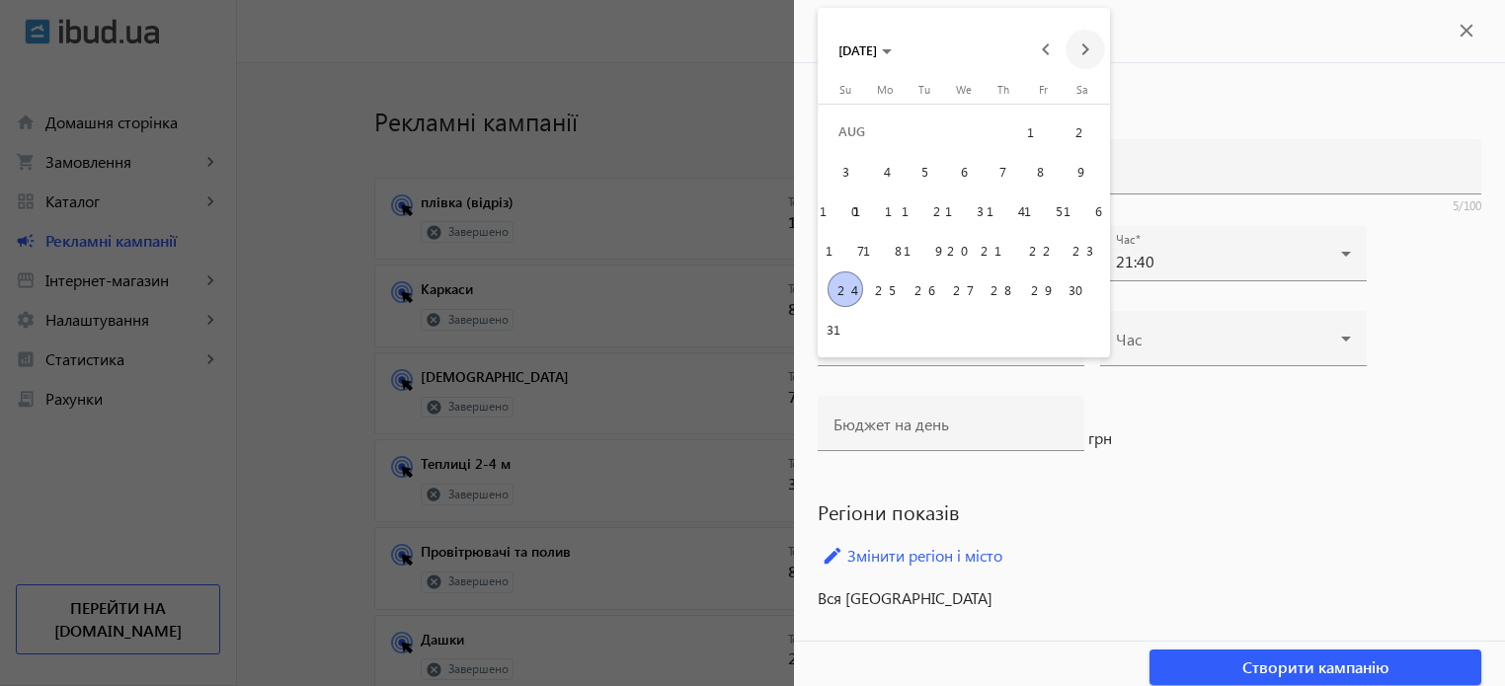
click at [1089, 53] on span "Next month" at bounding box center [1086, 50] width 40 height 40
click at [964, 208] on span "10" at bounding box center [964, 211] width 36 height 36
type input "10.09.2025"
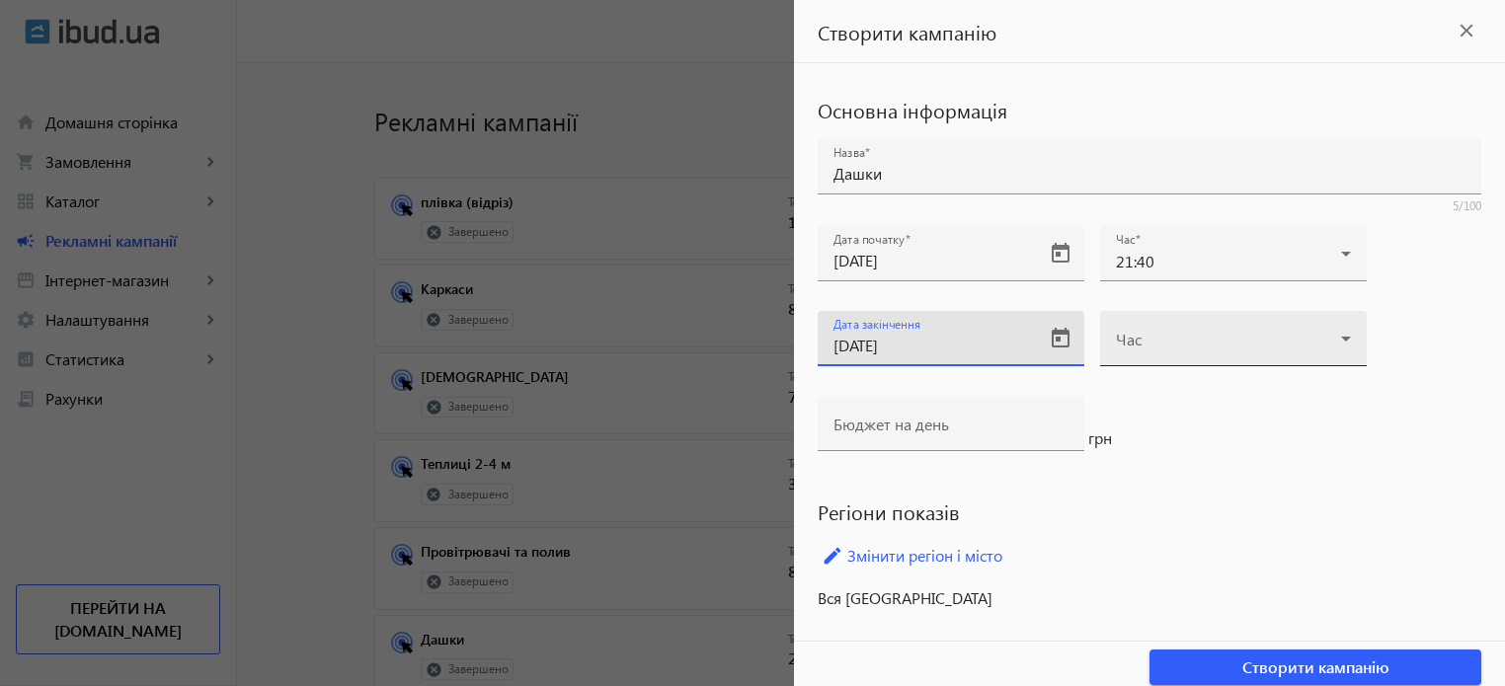
click at [1217, 347] on span at bounding box center [1228, 347] width 225 height 16
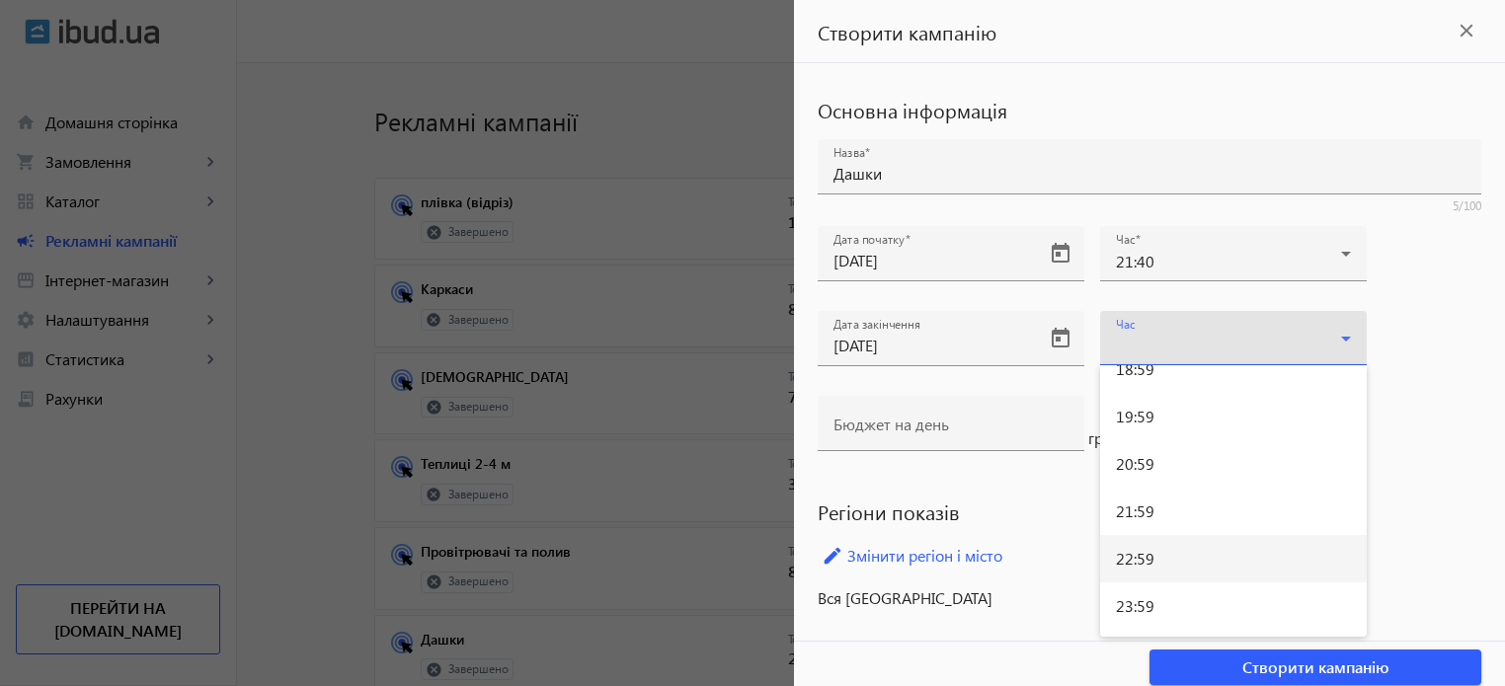
scroll to position [593, 0]
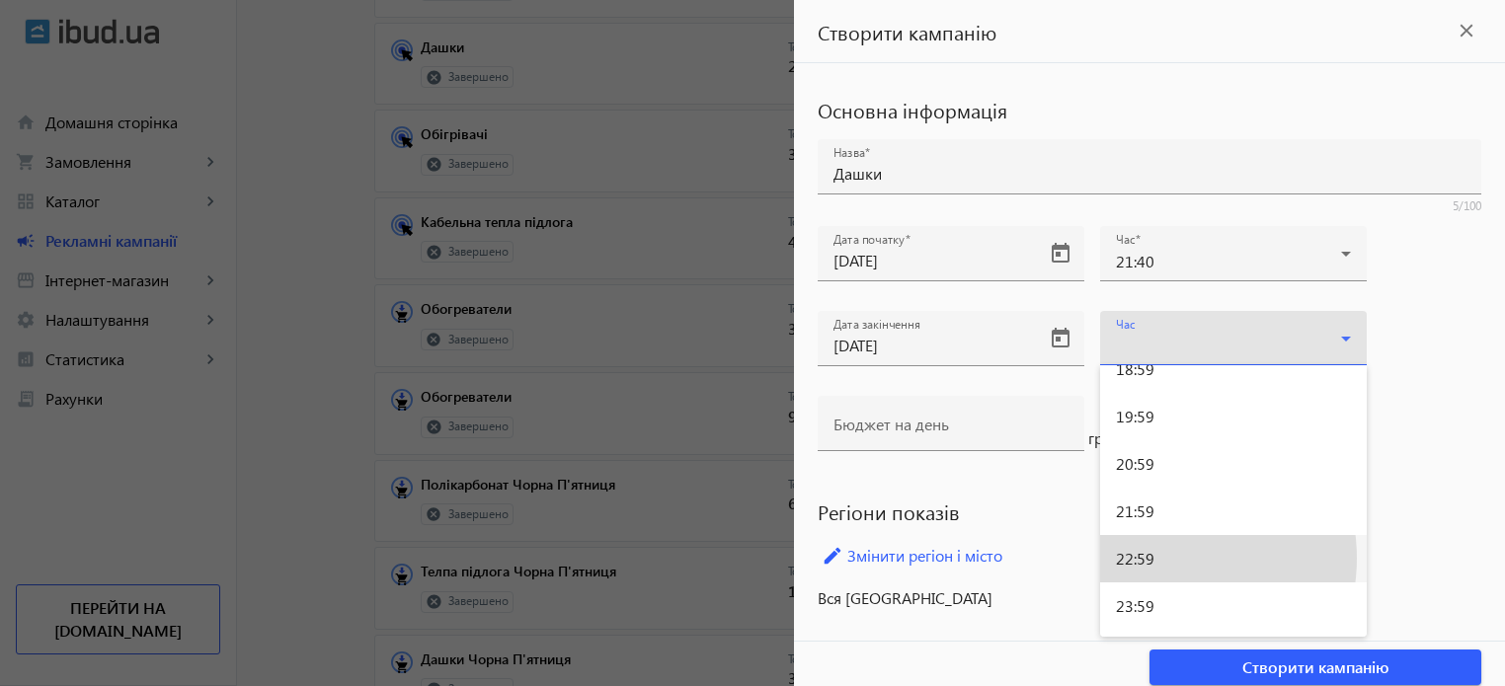
click at [1159, 558] on mat-option "22:59" at bounding box center [1233, 558] width 267 height 47
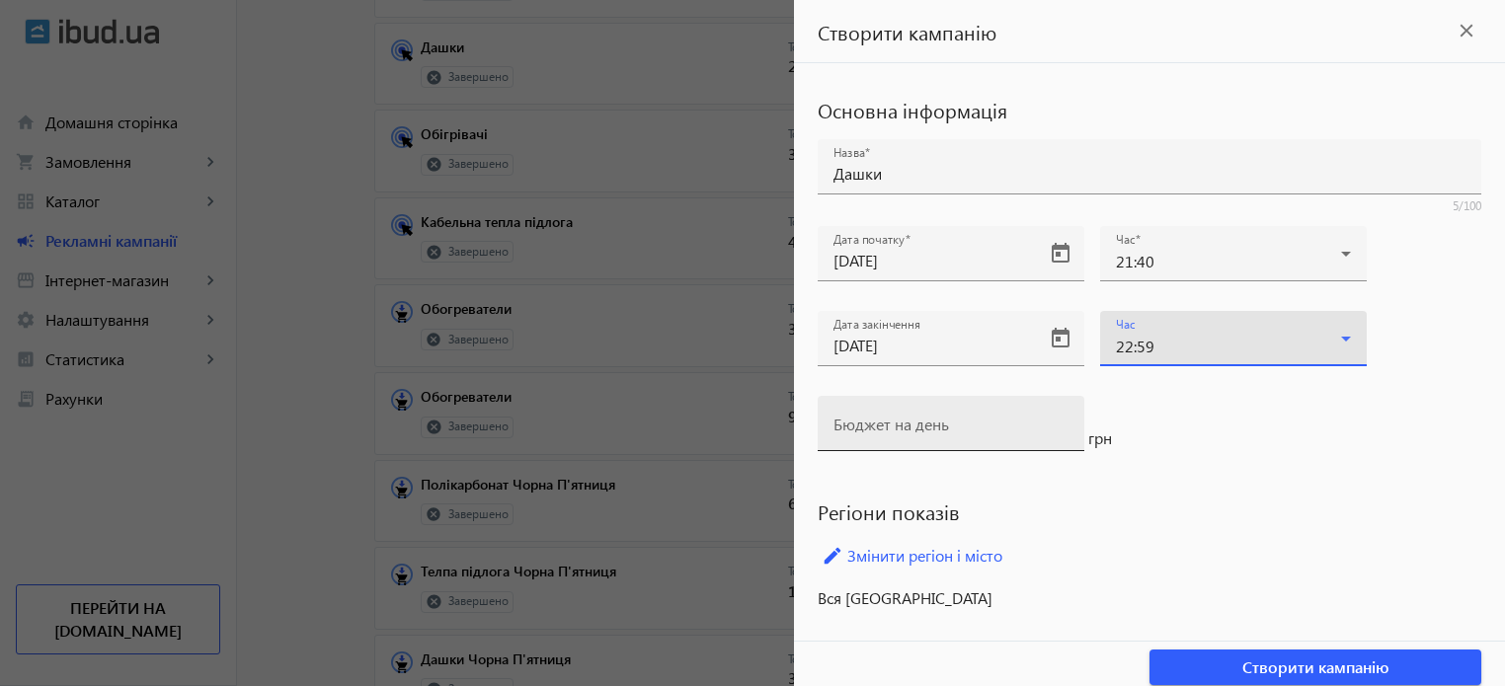
click at [988, 422] on input "Бюджет на день" at bounding box center [951, 430] width 235 height 21
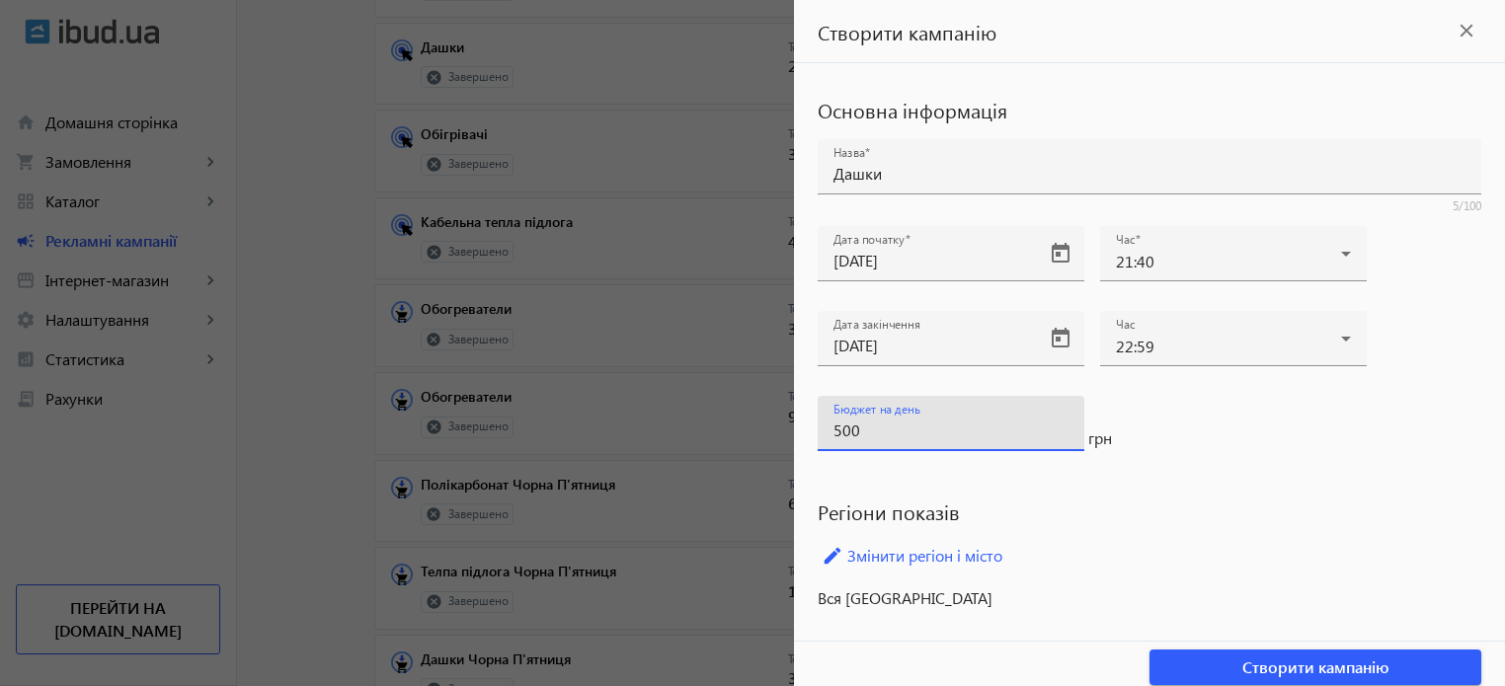
type input "500"
click at [1281, 442] on div "Бюджет на день 500 грн" at bounding box center [1150, 438] width 664 height 85
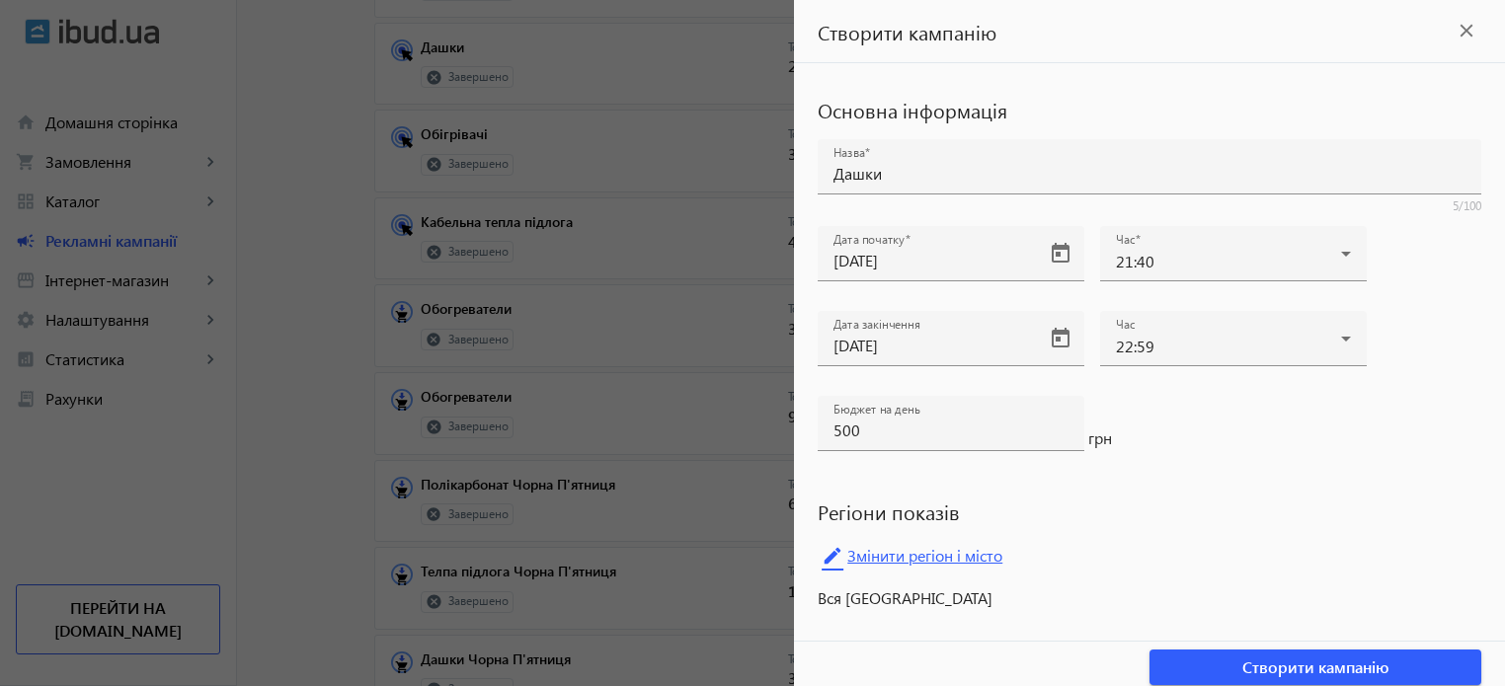
click at [951, 554] on link "edit Змінити регіон і місто" at bounding box center [1150, 556] width 664 height 30
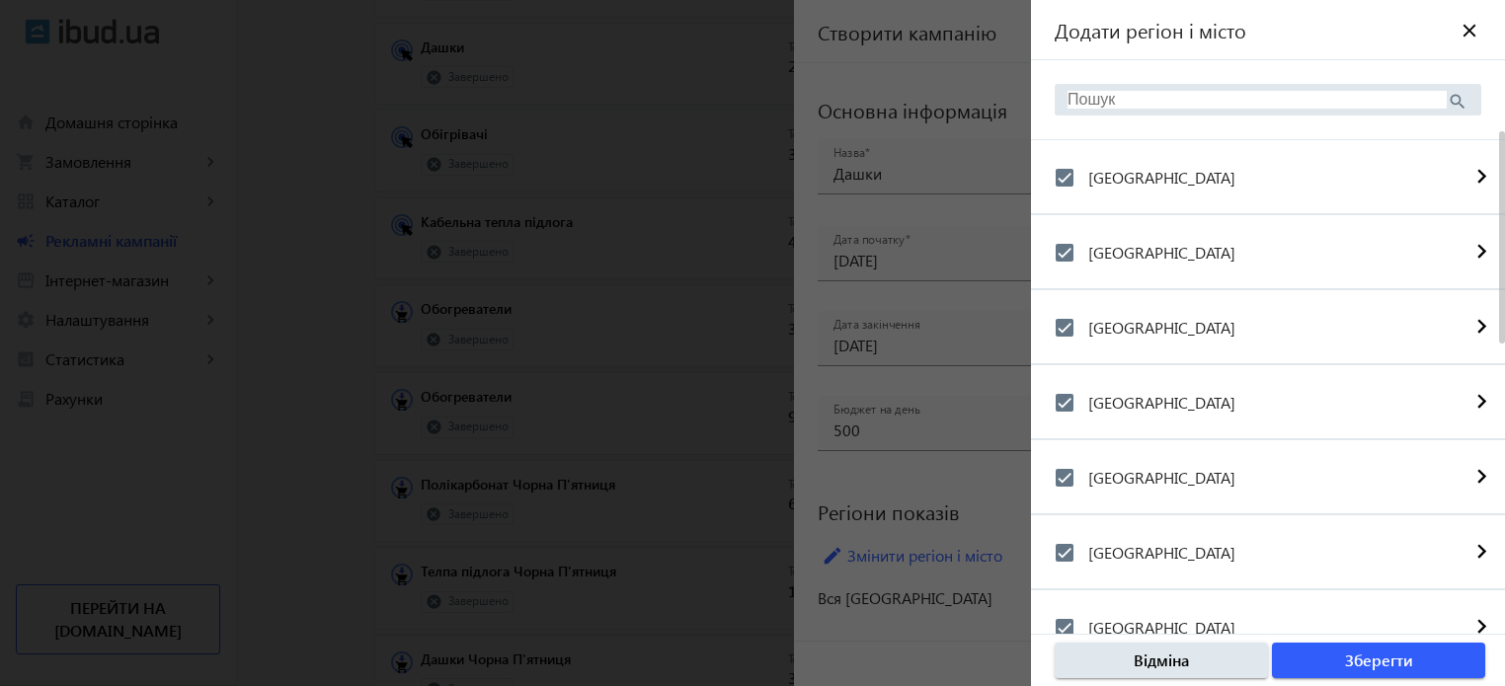
scroll to position [99, 0]
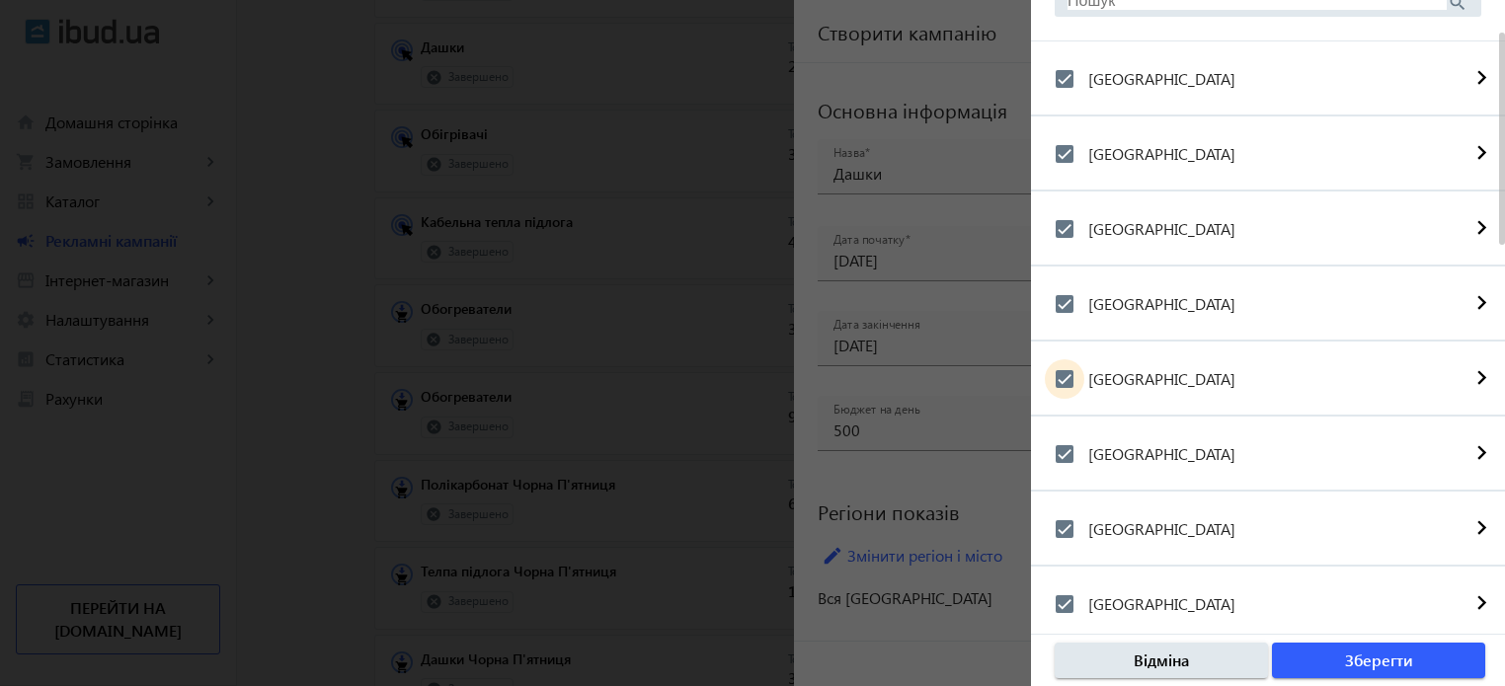
click at [1072, 381] on input "[GEOGRAPHIC_DATA]" at bounding box center [1065, 380] width 40 height 40
checkbox input "false"
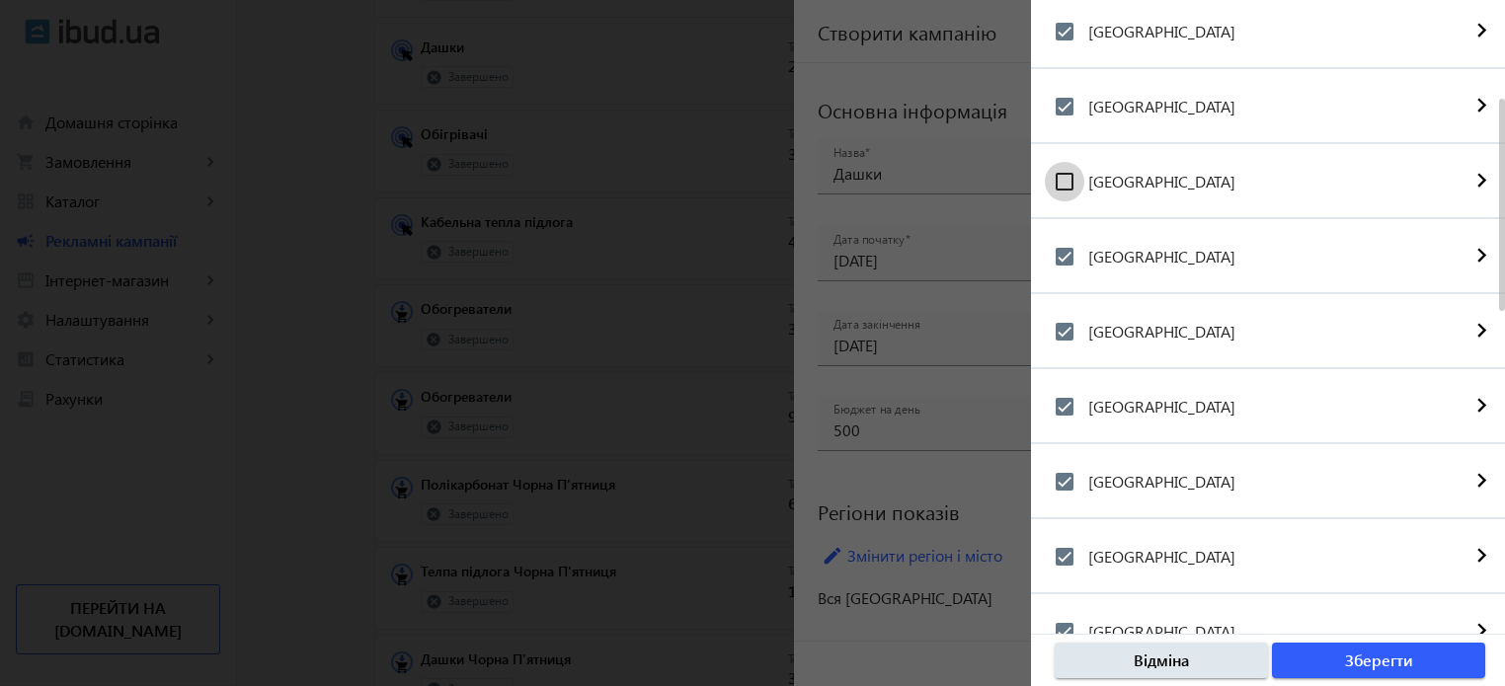
scroll to position [395, 0]
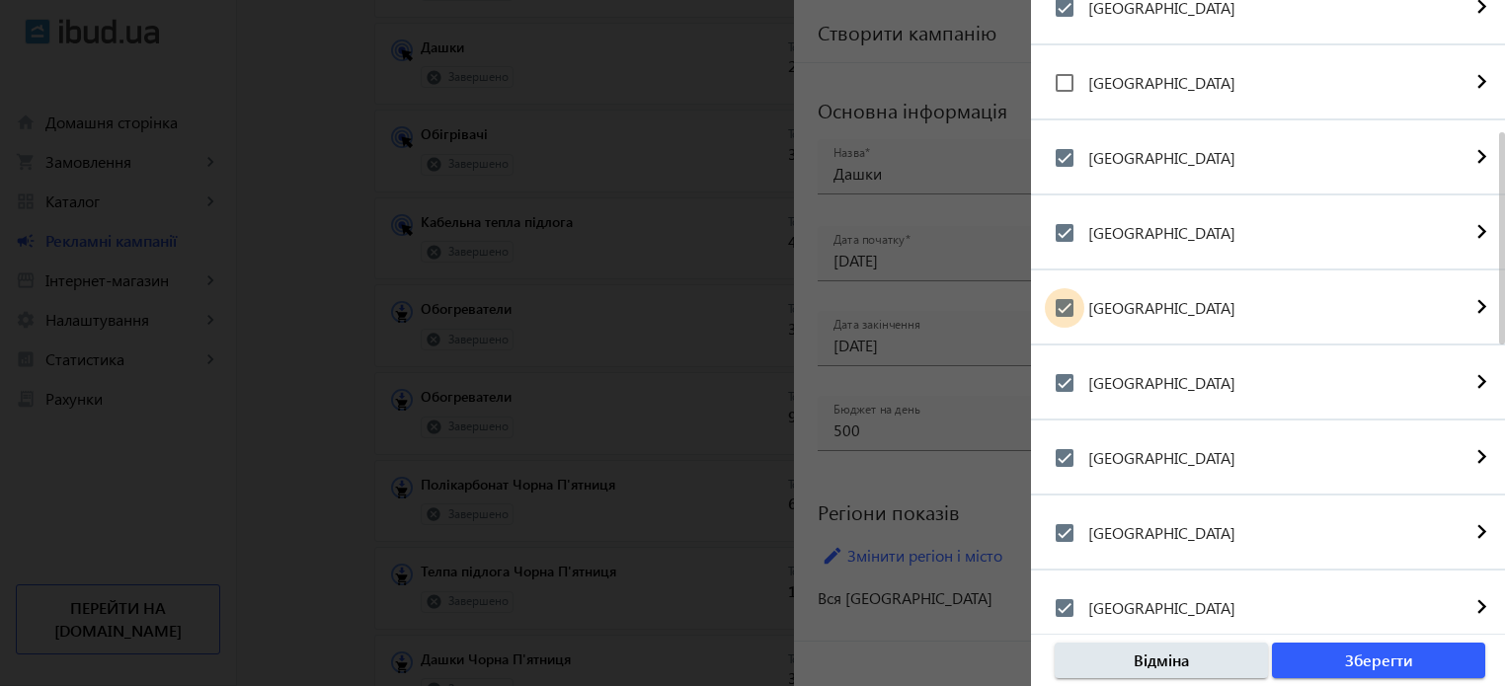
click at [1070, 303] on input "[GEOGRAPHIC_DATA]" at bounding box center [1065, 308] width 40 height 40
checkbox input "false"
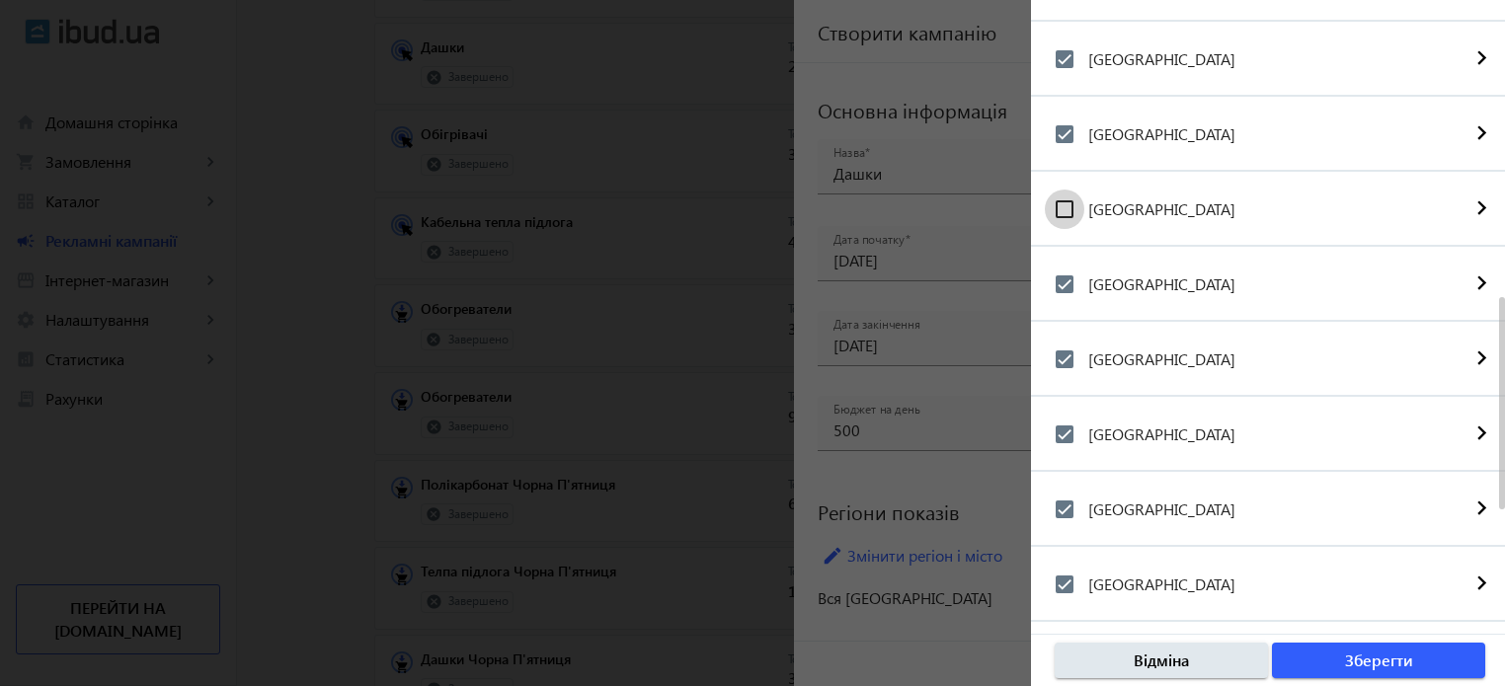
scroll to position [593, 0]
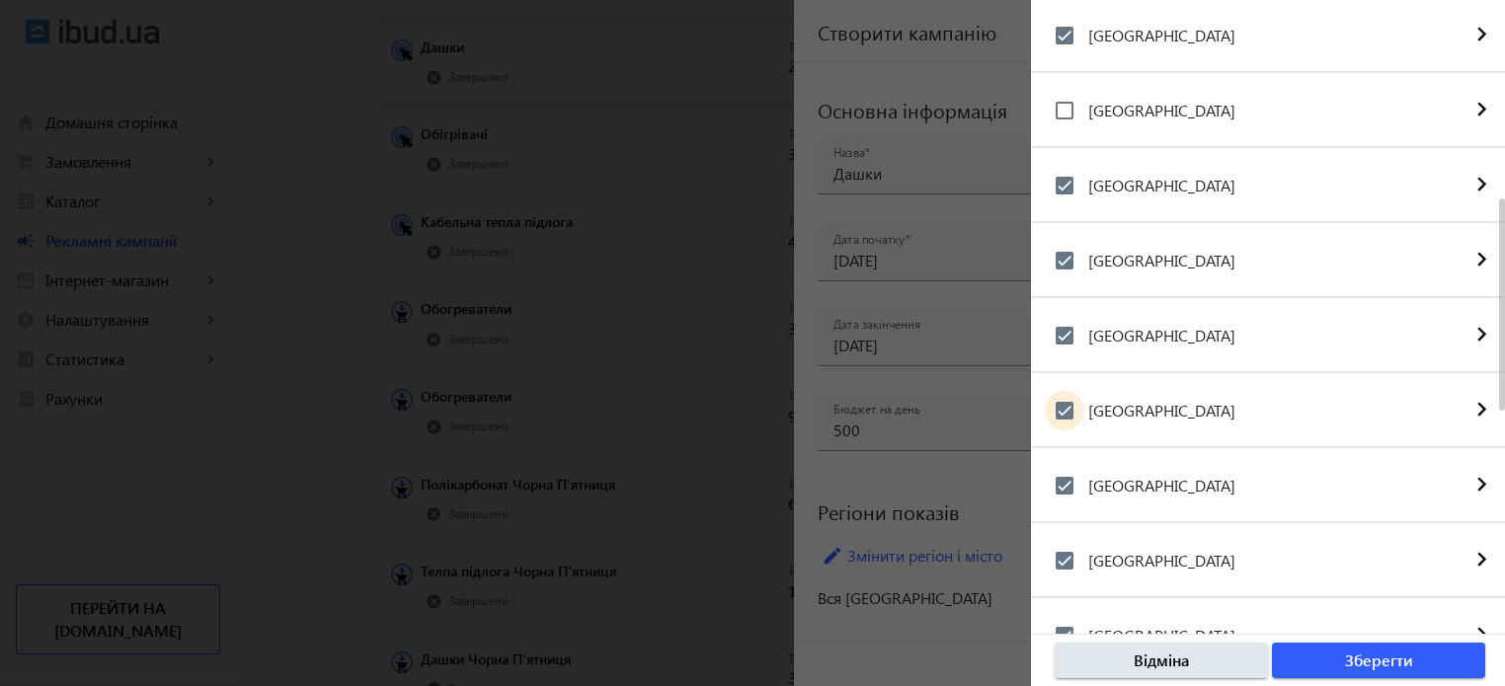
click at [1063, 406] on input "[GEOGRAPHIC_DATA]" at bounding box center [1065, 411] width 40 height 40
checkbox input "false"
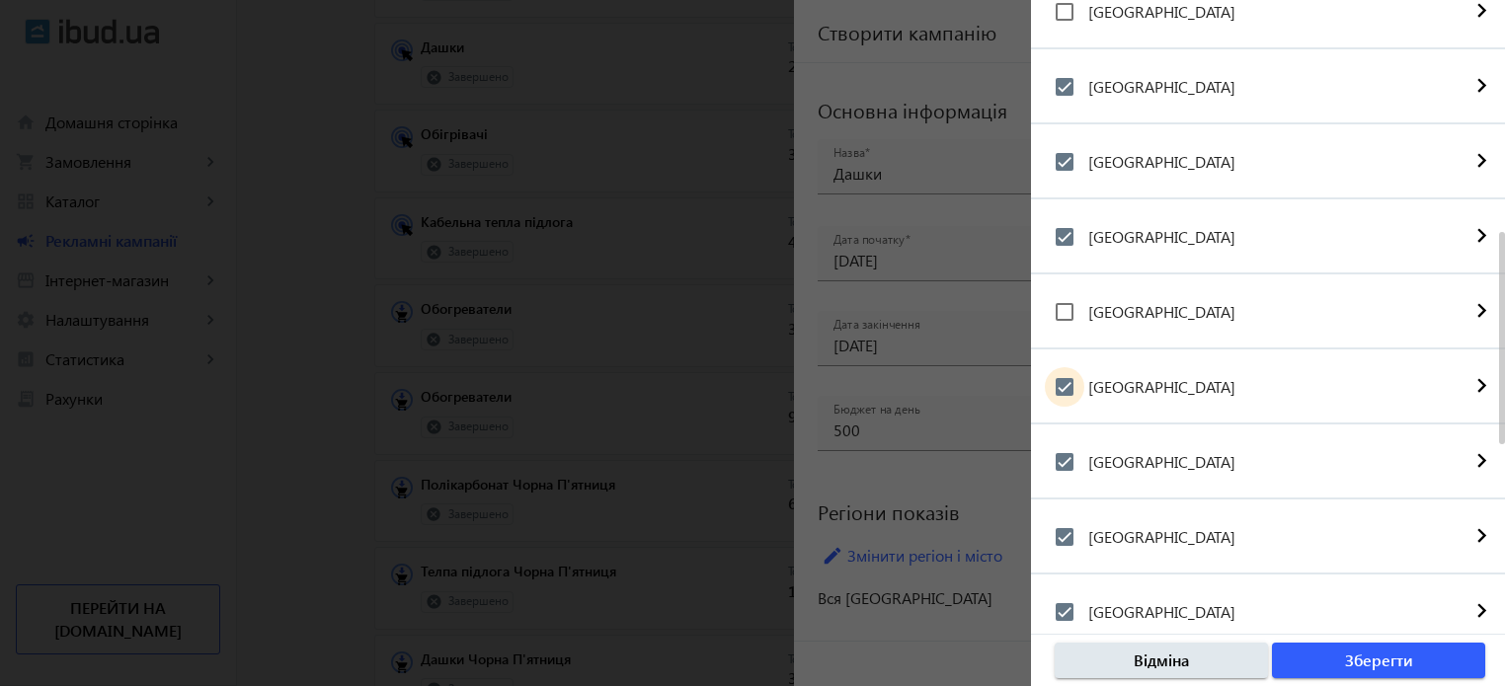
click at [1060, 386] on input "[GEOGRAPHIC_DATA]" at bounding box center [1065, 387] width 40 height 40
checkbox input "false"
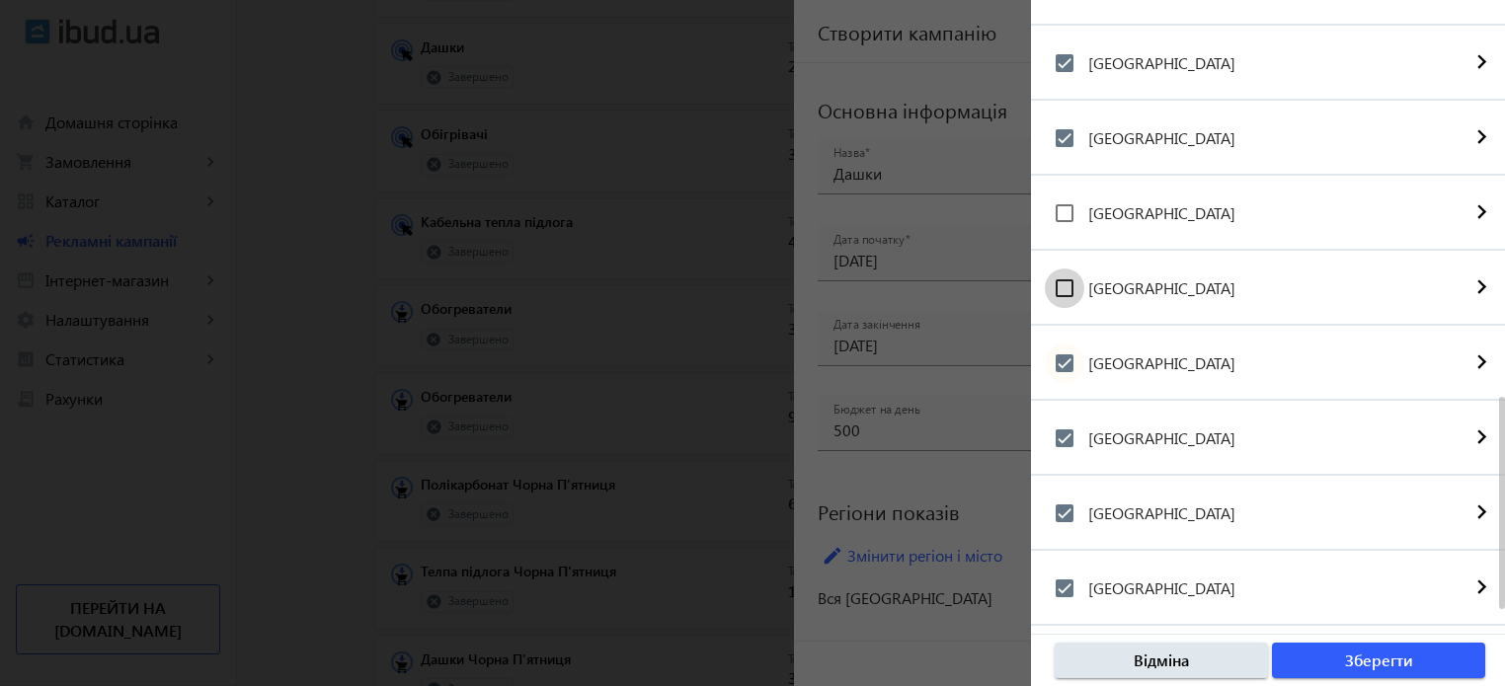
scroll to position [889, 0]
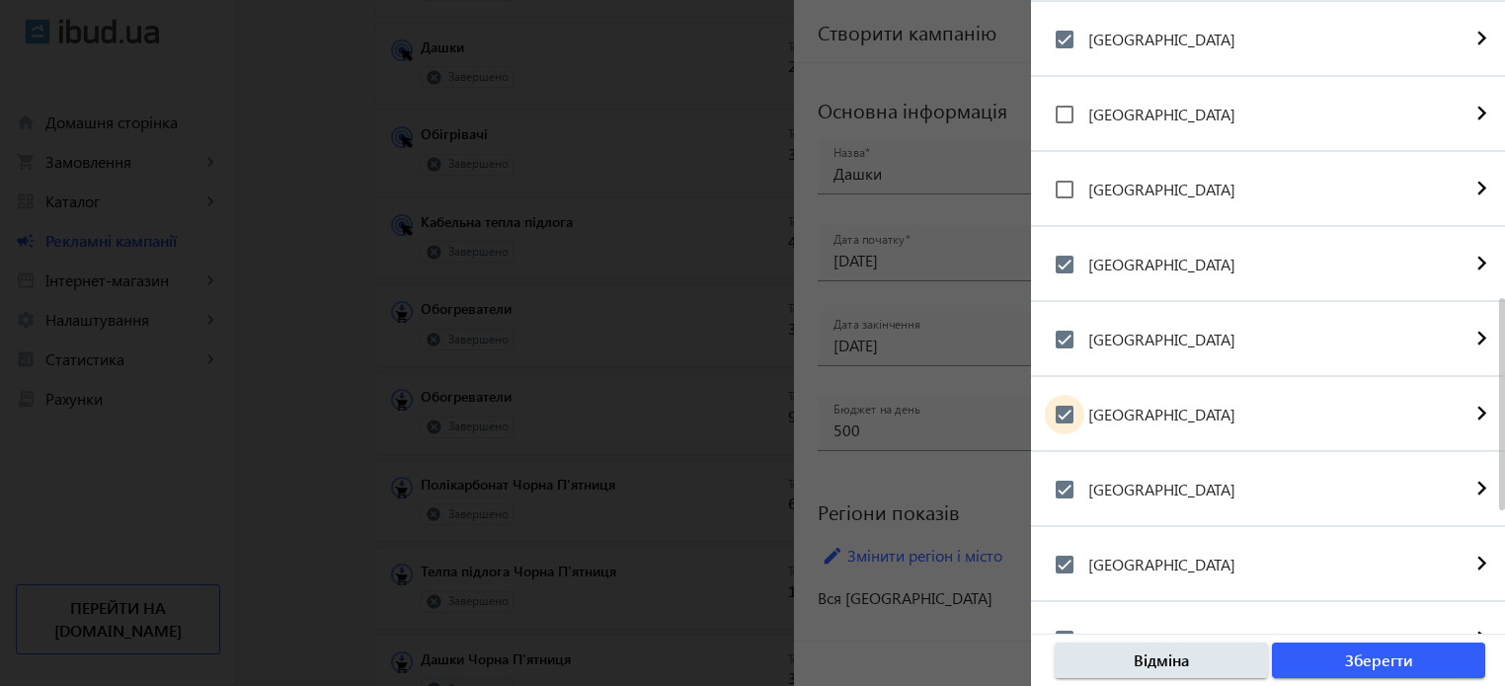
click at [1062, 414] on input "[GEOGRAPHIC_DATA]" at bounding box center [1065, 415] width 40 height 40
checkbox input "false"
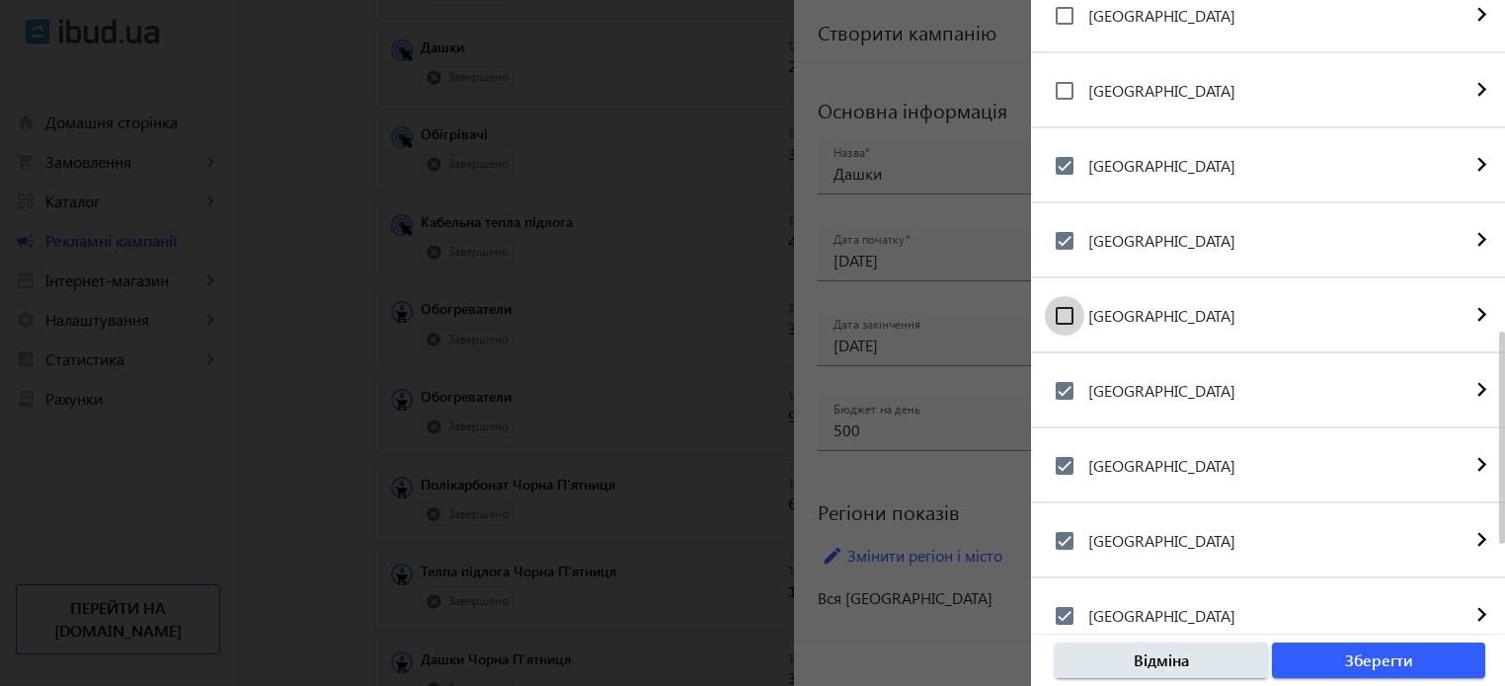
scroll to position [1086, 0]
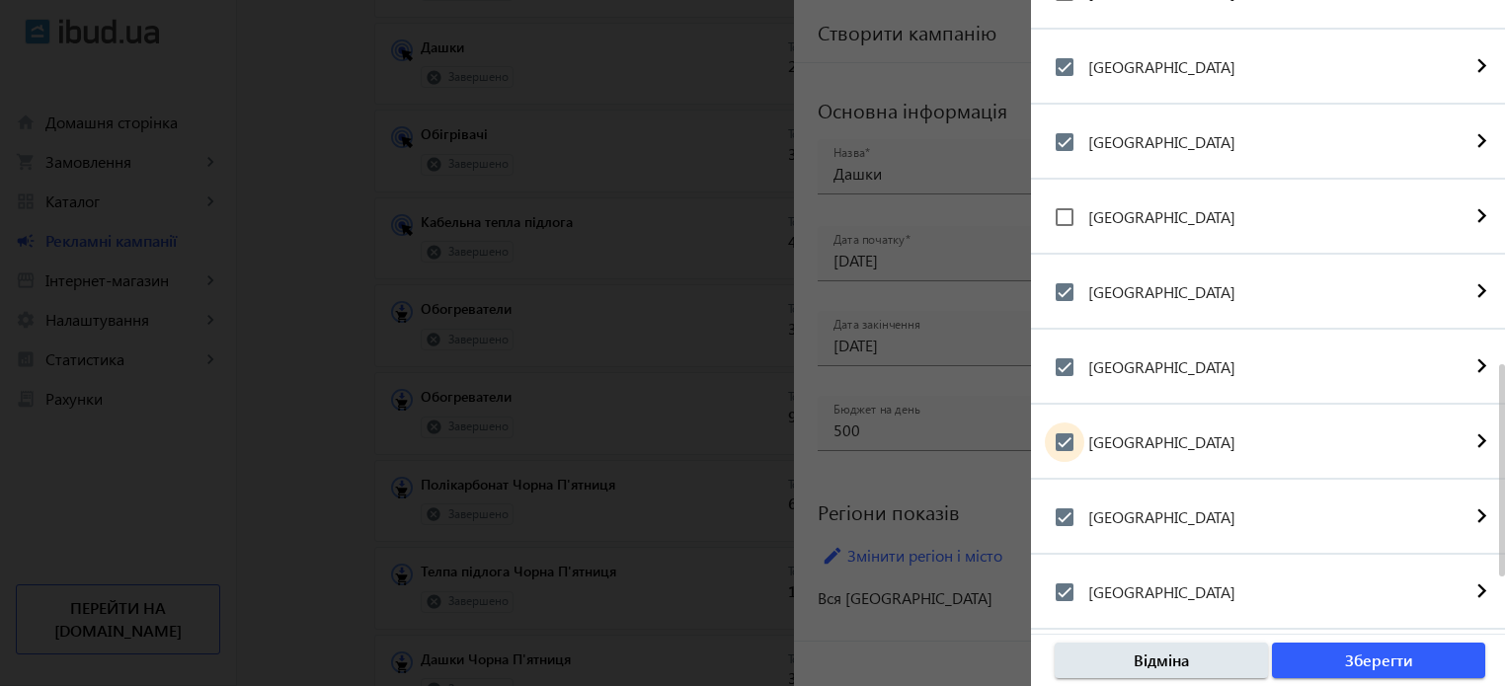
click at [1063, 441] on input "[GEOGRAPHIC_DATA]" at bounding box center [1065, 443] width 40 height 40
checkbox input "false"
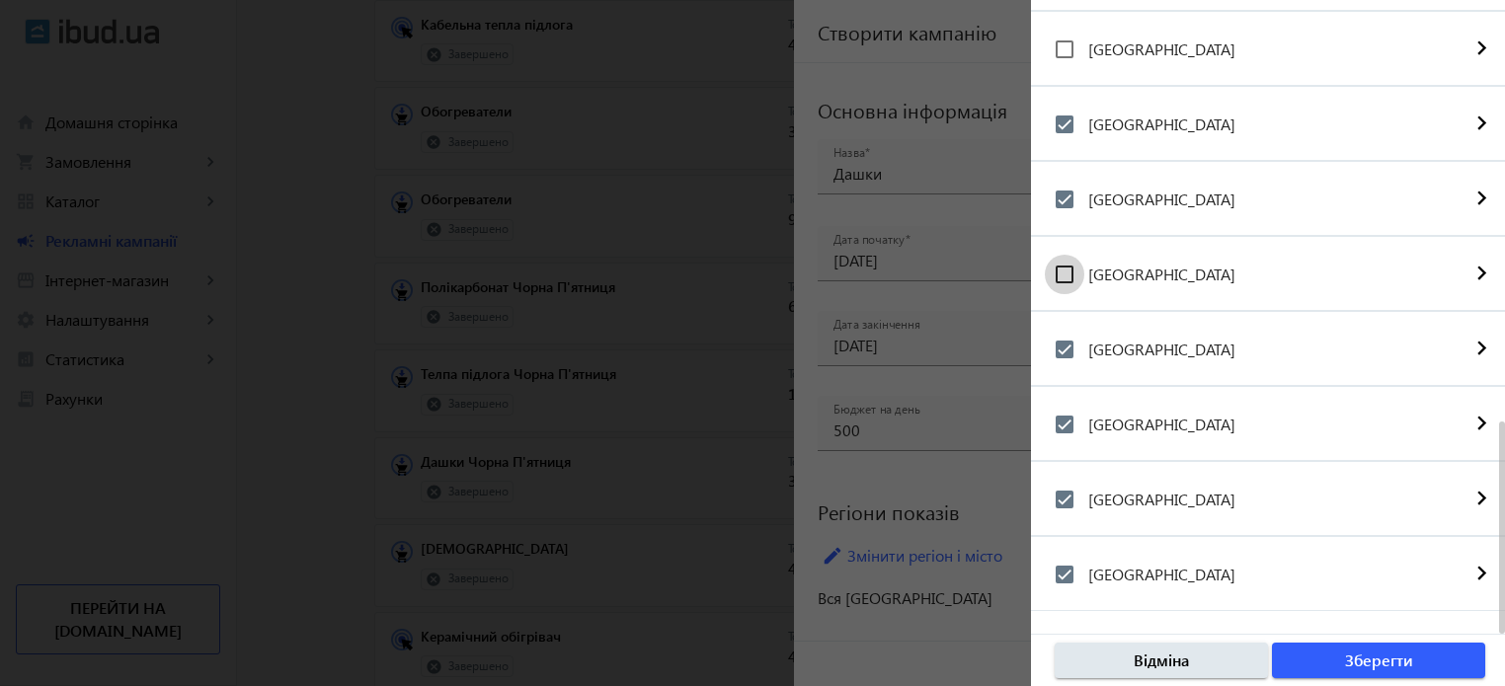
scroll to position [889, 0]
click at [1378, 659] on span "Зберегти" at bounding box center [1379, 661] width 68 height 22
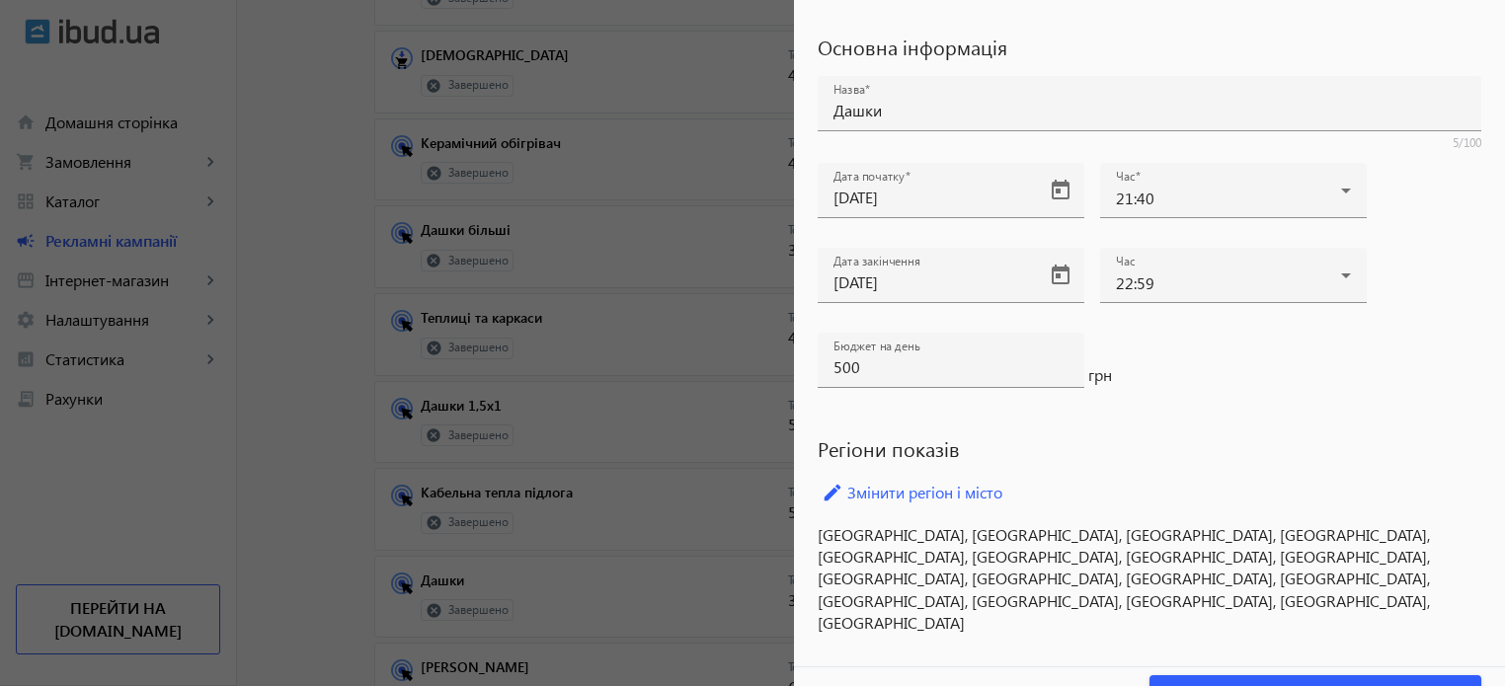
scroll to position [96, 0]
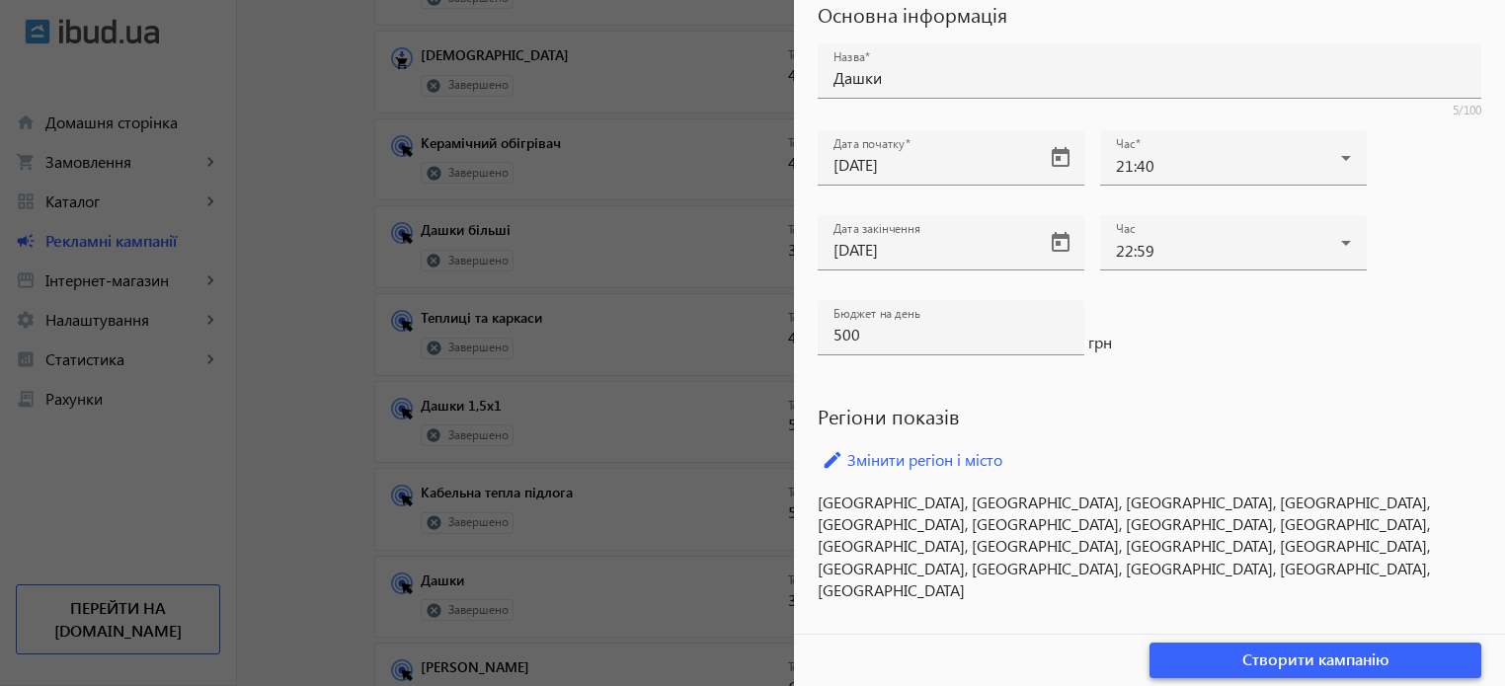
click at [1328, 659] on span "Створити кампанію" at bounding box center [1316, 660] width 147 height 22
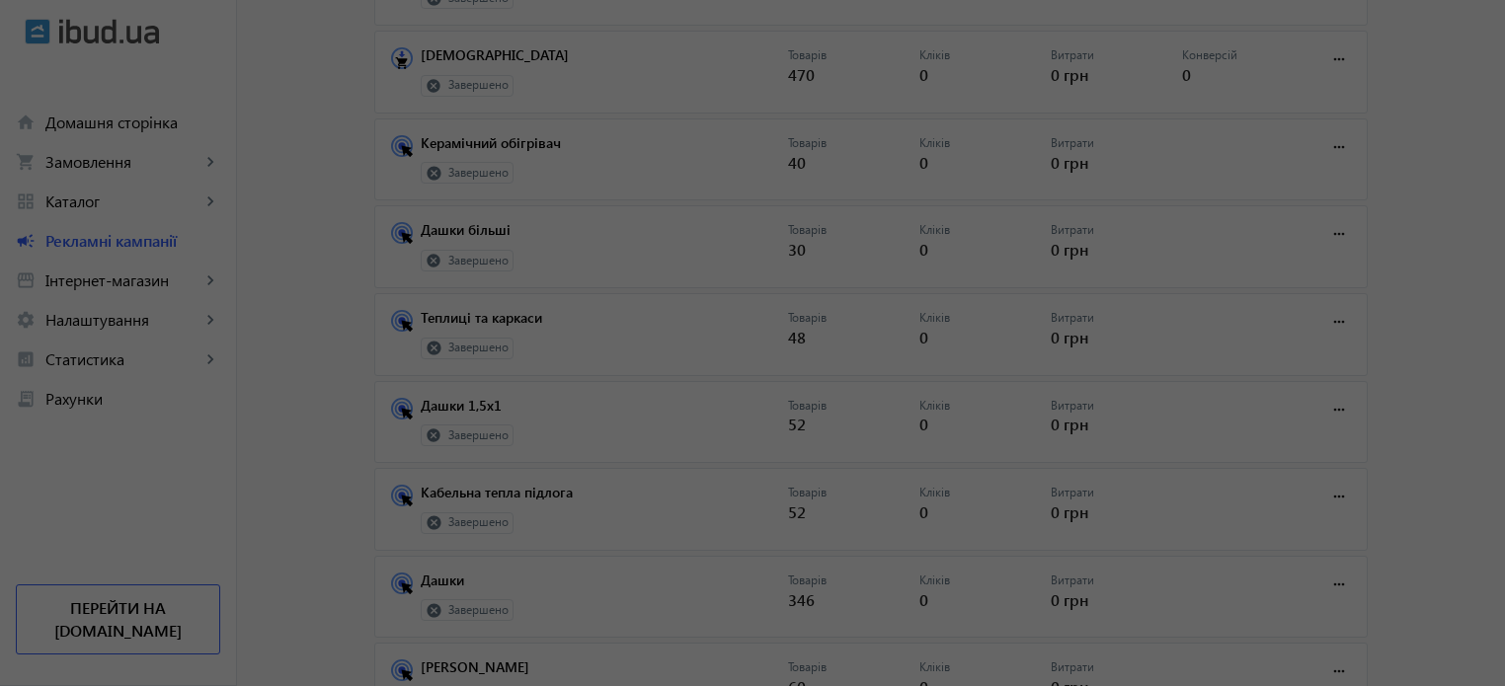
scroll to position [0, 0]
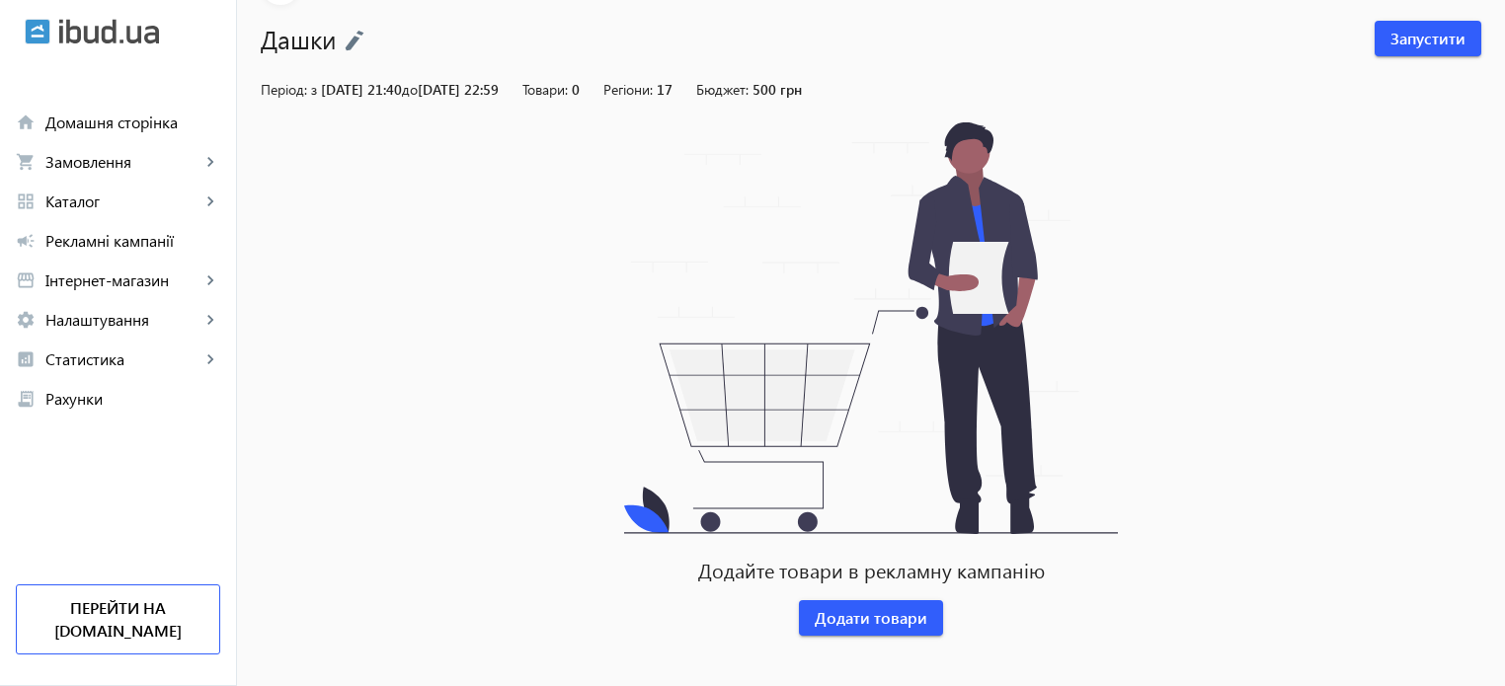
scroll to position [125, 0]
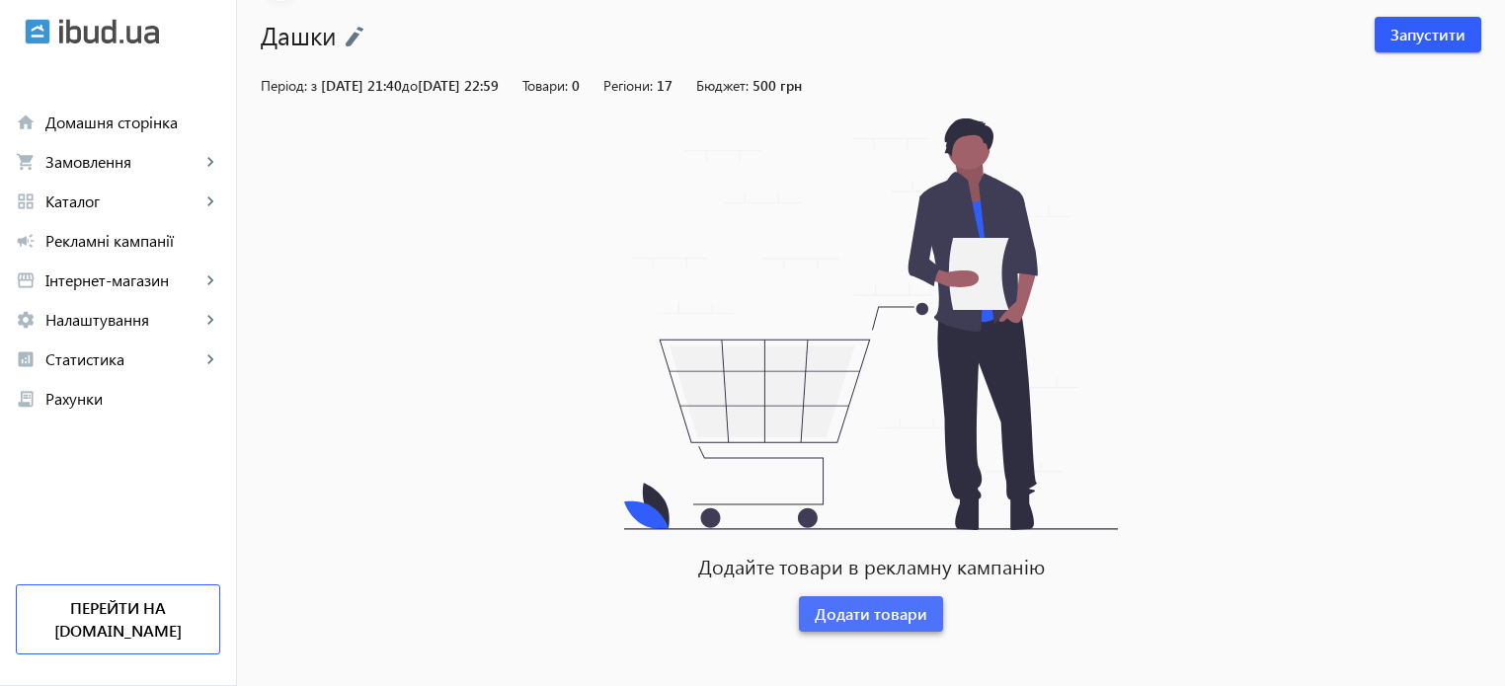
click at [874, 610] on span "Додати товари" at bounding box center [871, 614] width 113 height 22
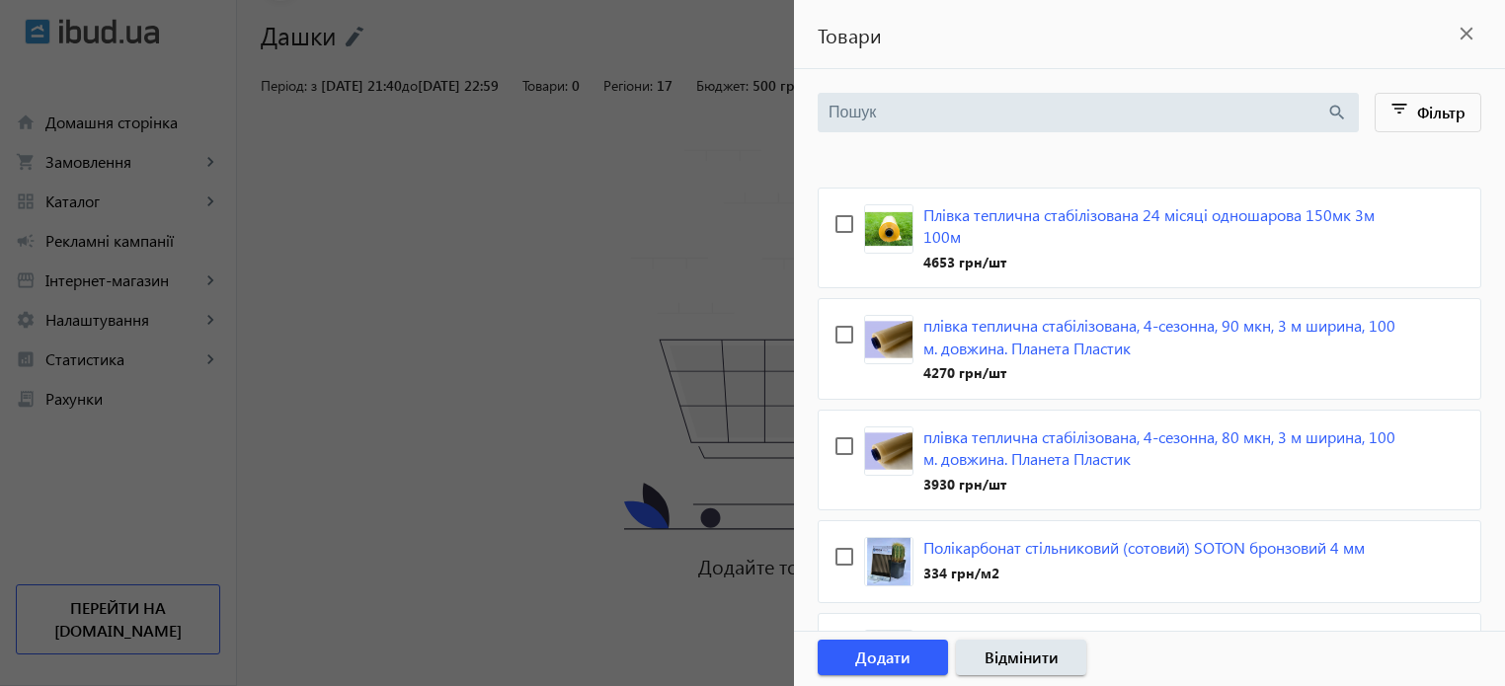
click at [926, 106] on input "search" at bounding box center [1078, 113] width 498 height 22
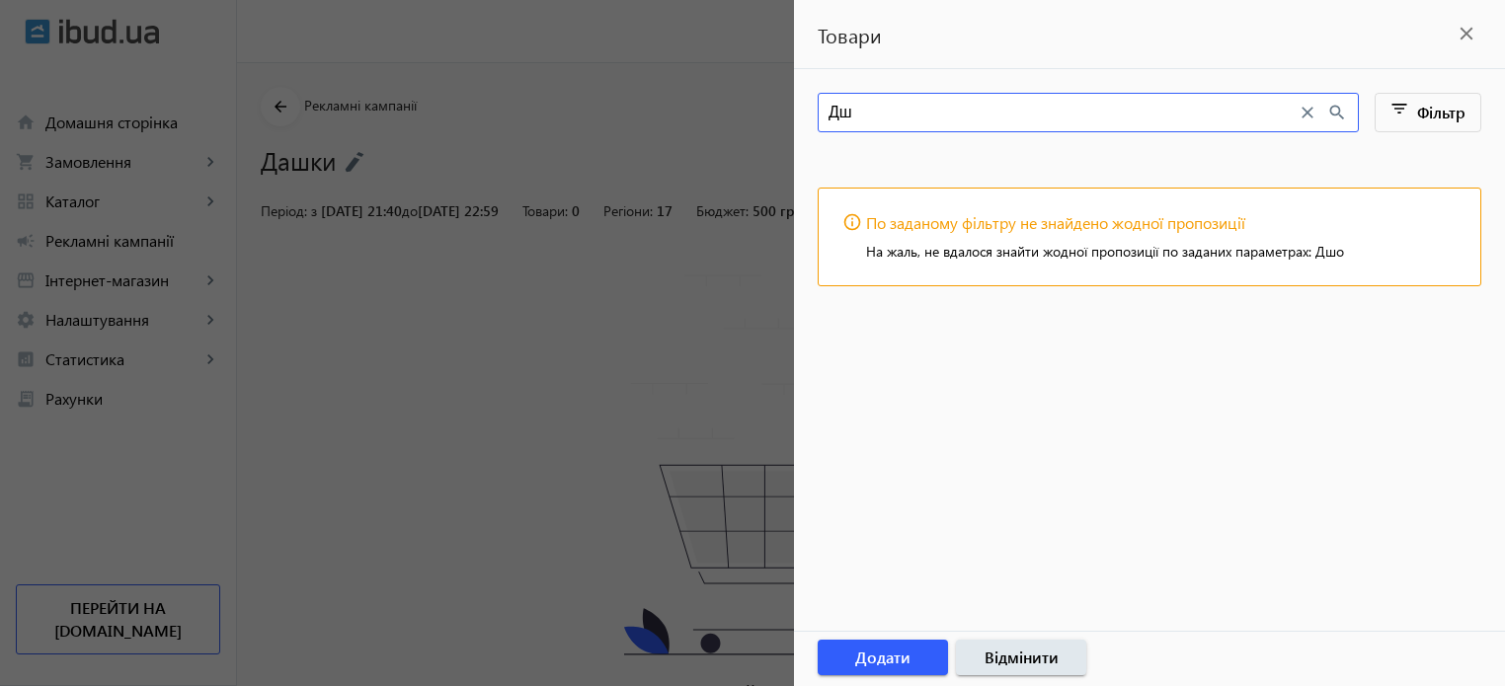
type input "Д"
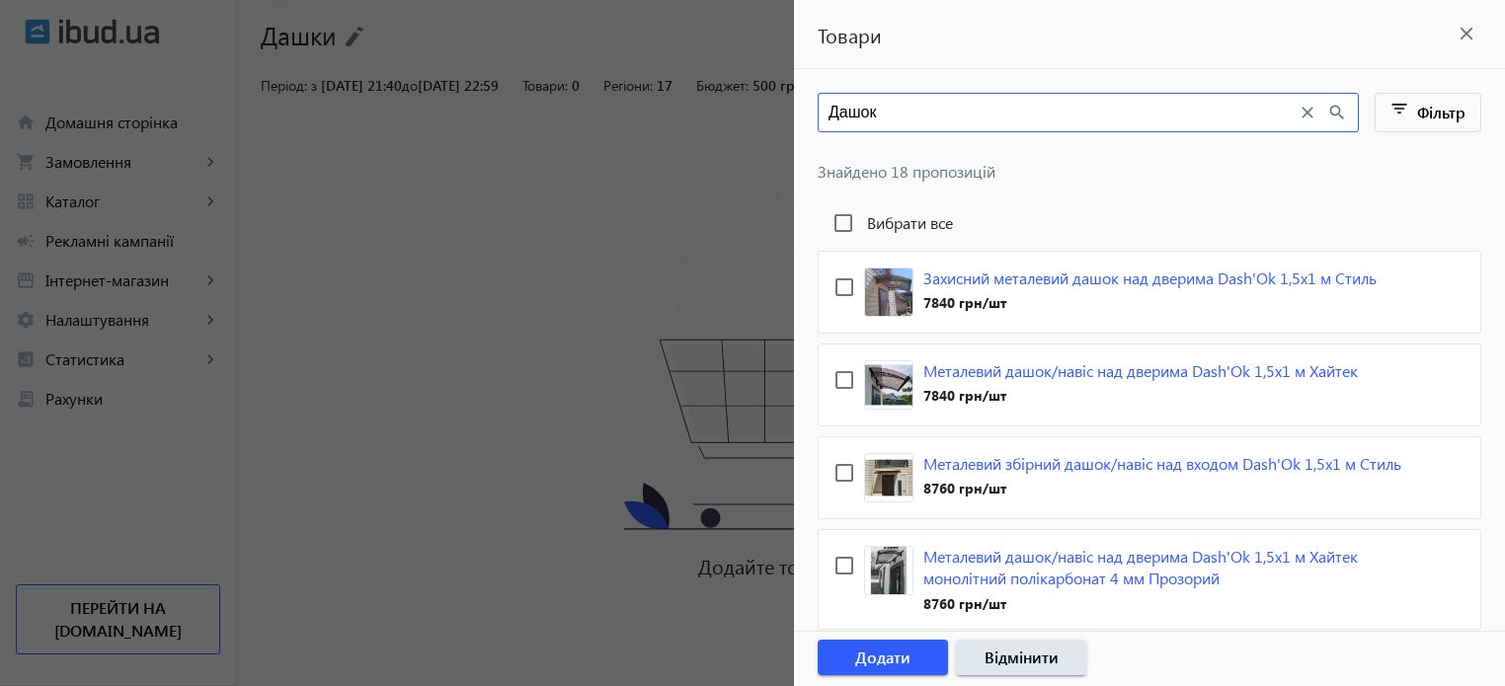
drag, startPoint x: 912, startPoint y: 103, endPoint x: 832, endPoint y: 120, distance: 81.7
click at [832, 120] on input "Дашок" at bounding box center [1063, 113] width 468 height 22
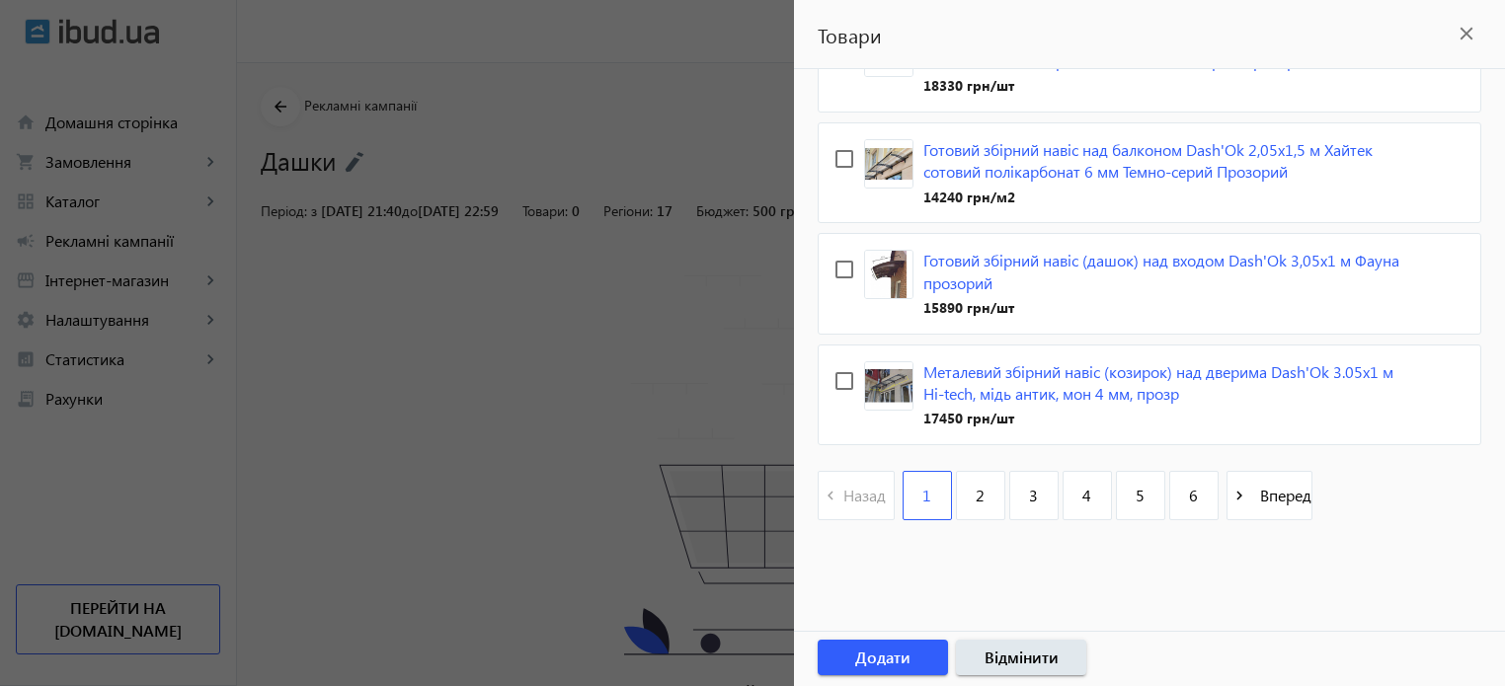
scroll to position [6341, 0]
type input "Навіс"
click at [1057, 499] on link "3" at bounding box center [1033, 495] width 49 height 49
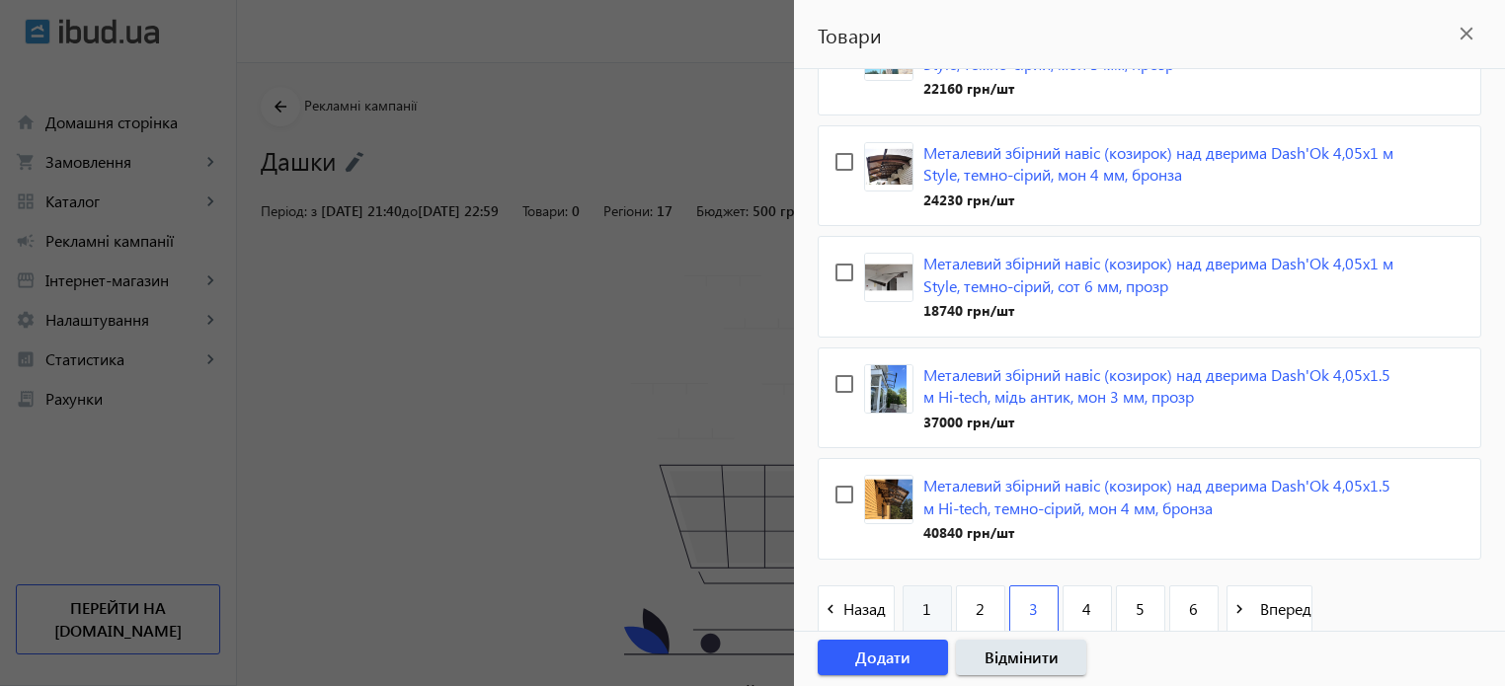
click at [924, 599] on span "1" at bounding box center [926, 610] width 9 height 22
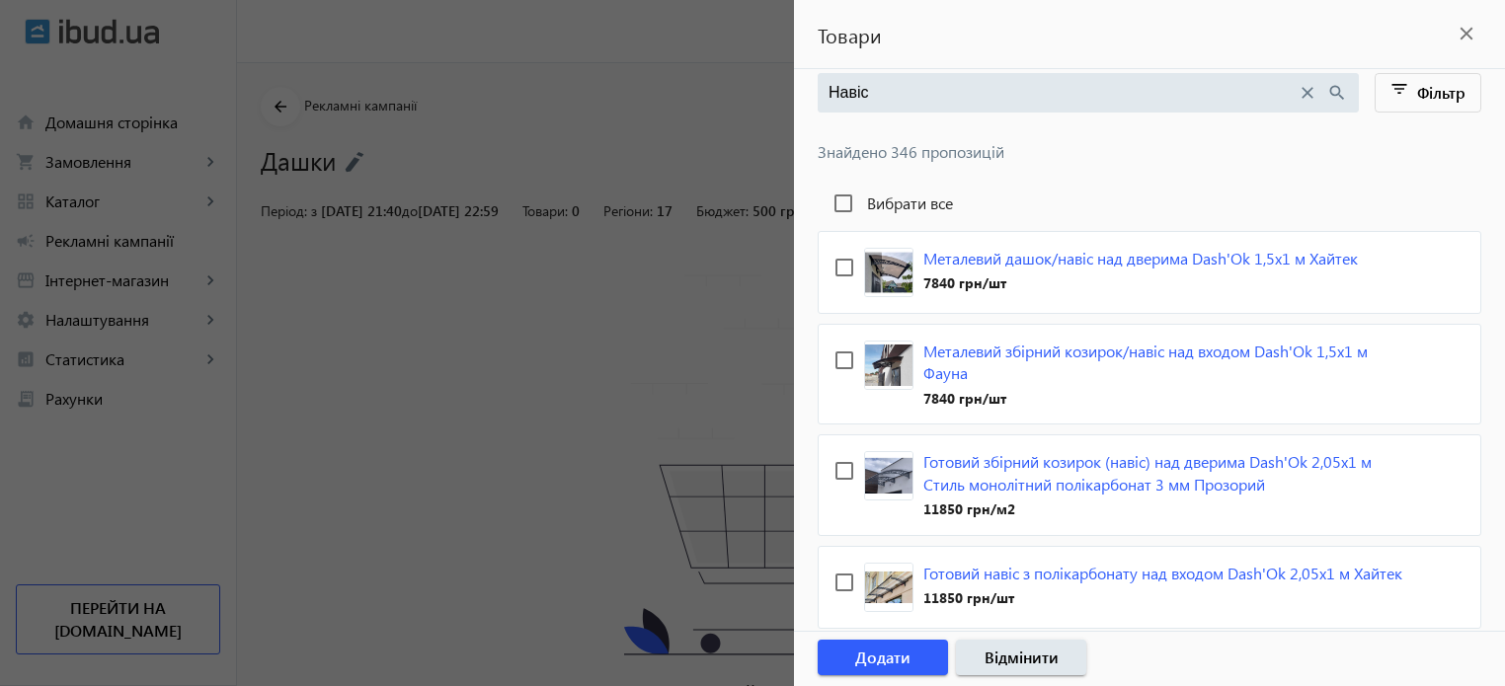
scroll to position [0, 0]
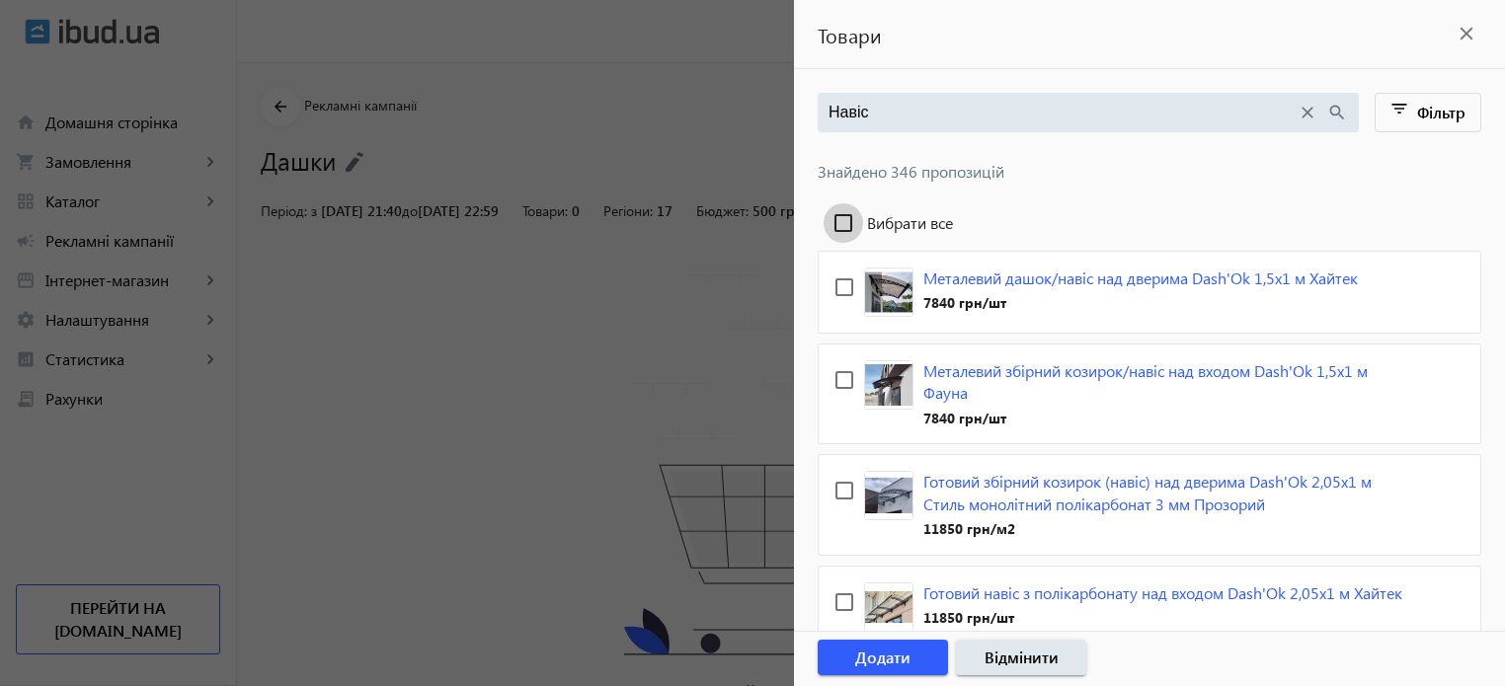
click at [842, 213] on input "Вибрати все" at bounding box center [844, 223] width 40 height 40
checkbox input "true"
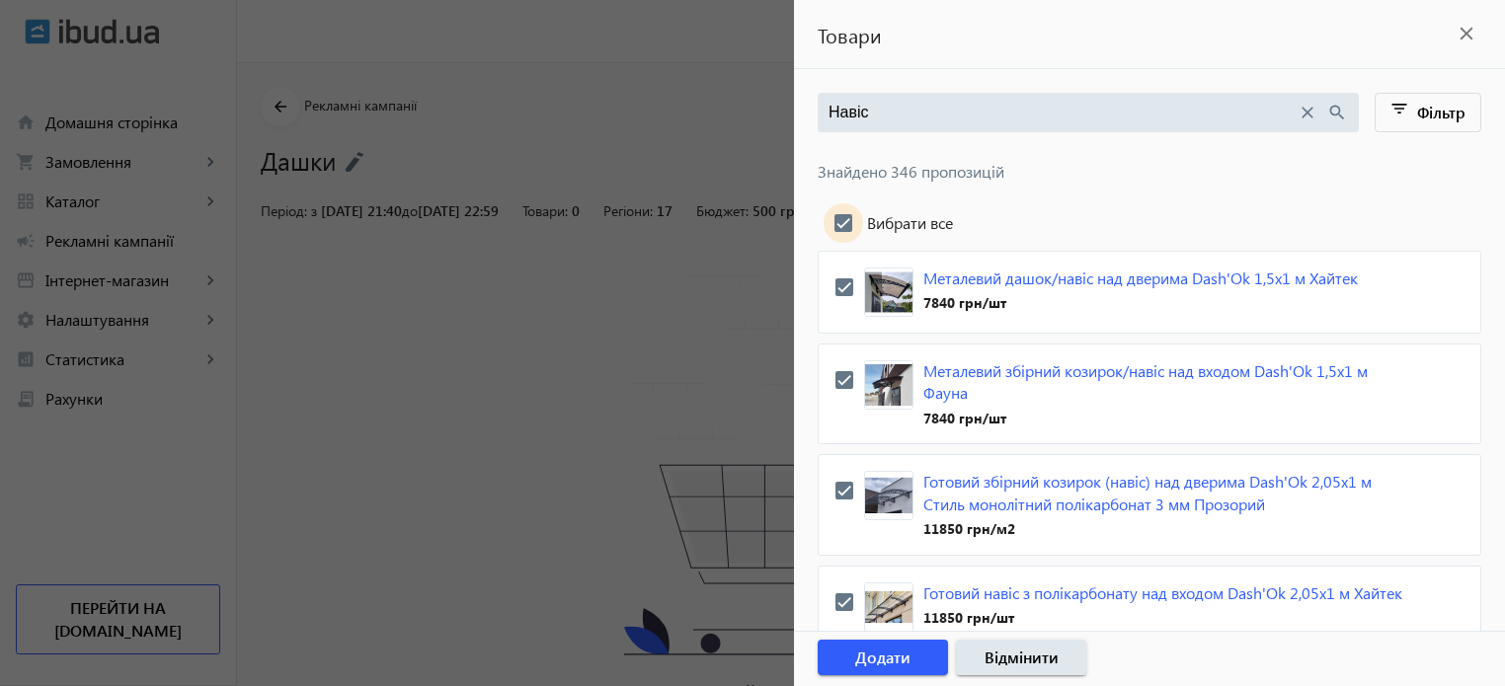
checkbox input "true"
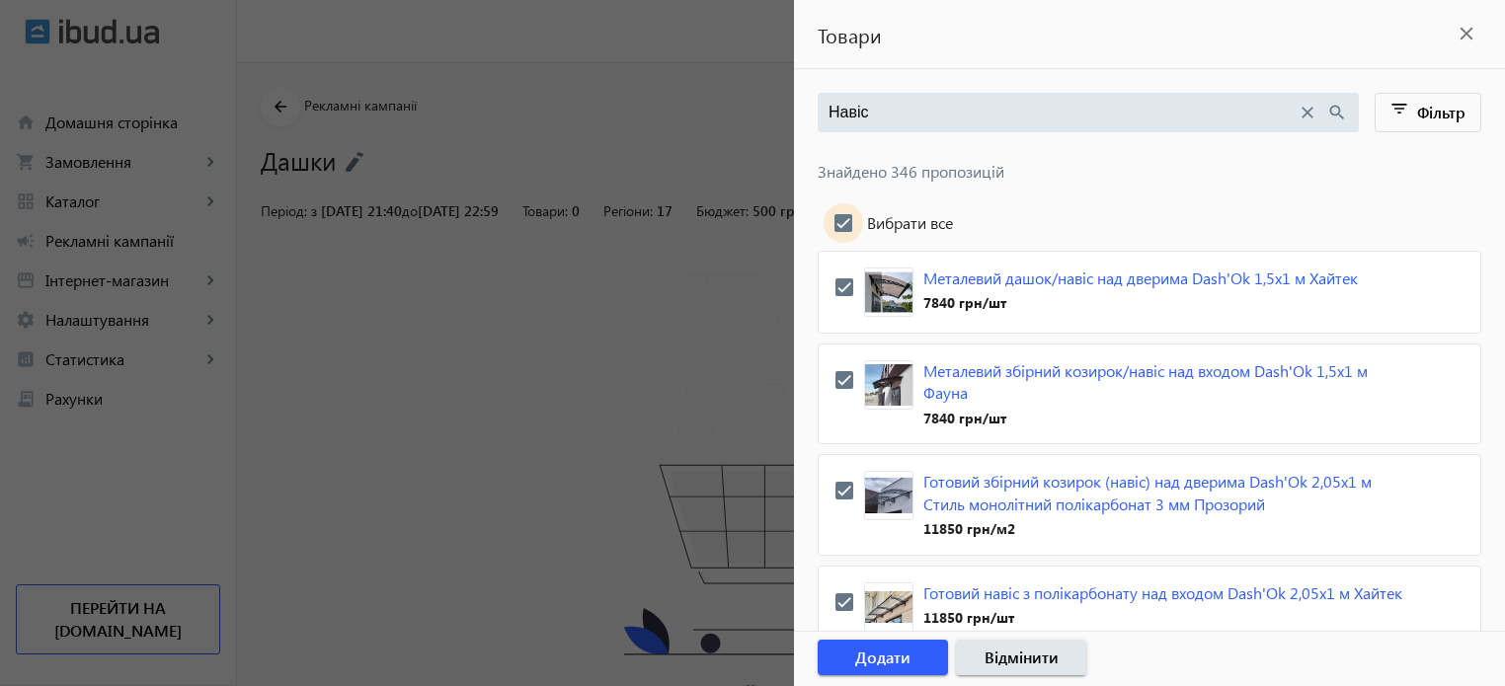
checkbox input "true"
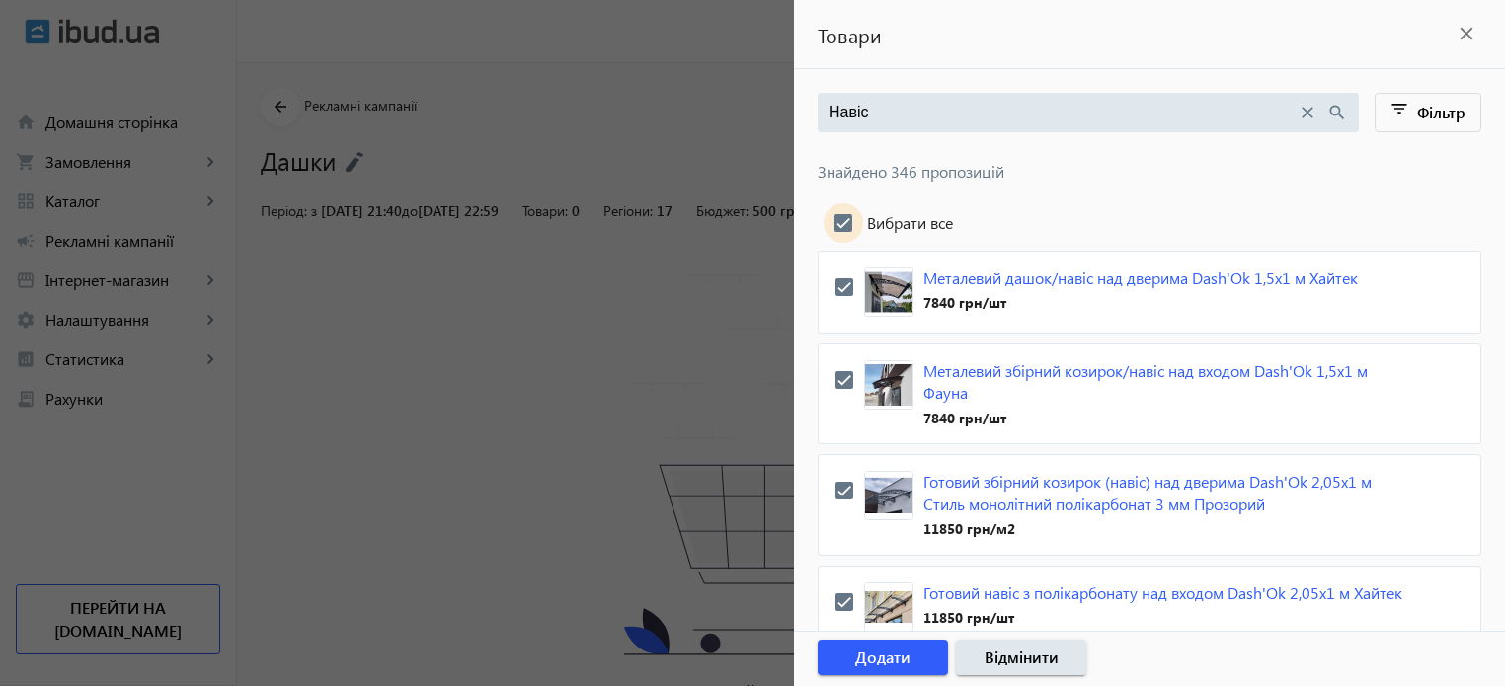
checkbox input "true"
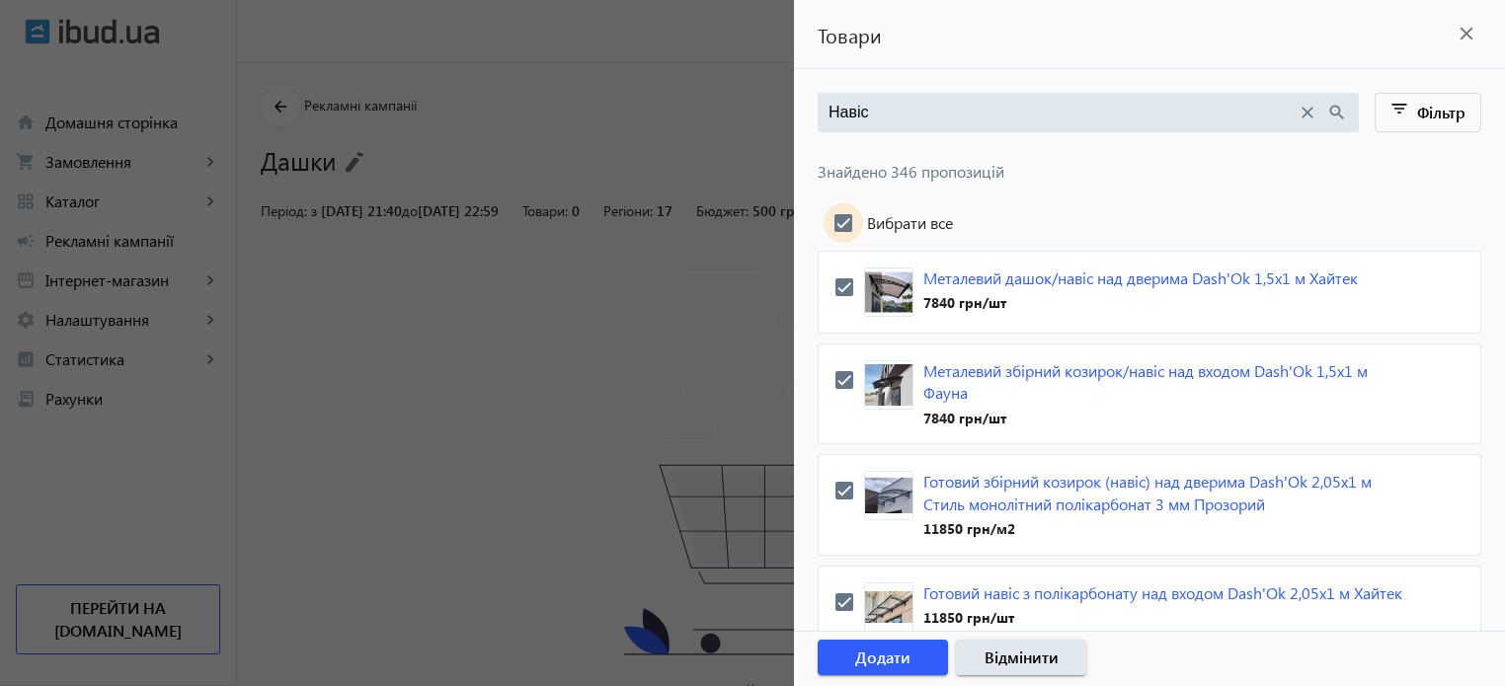
checkbox input "true"
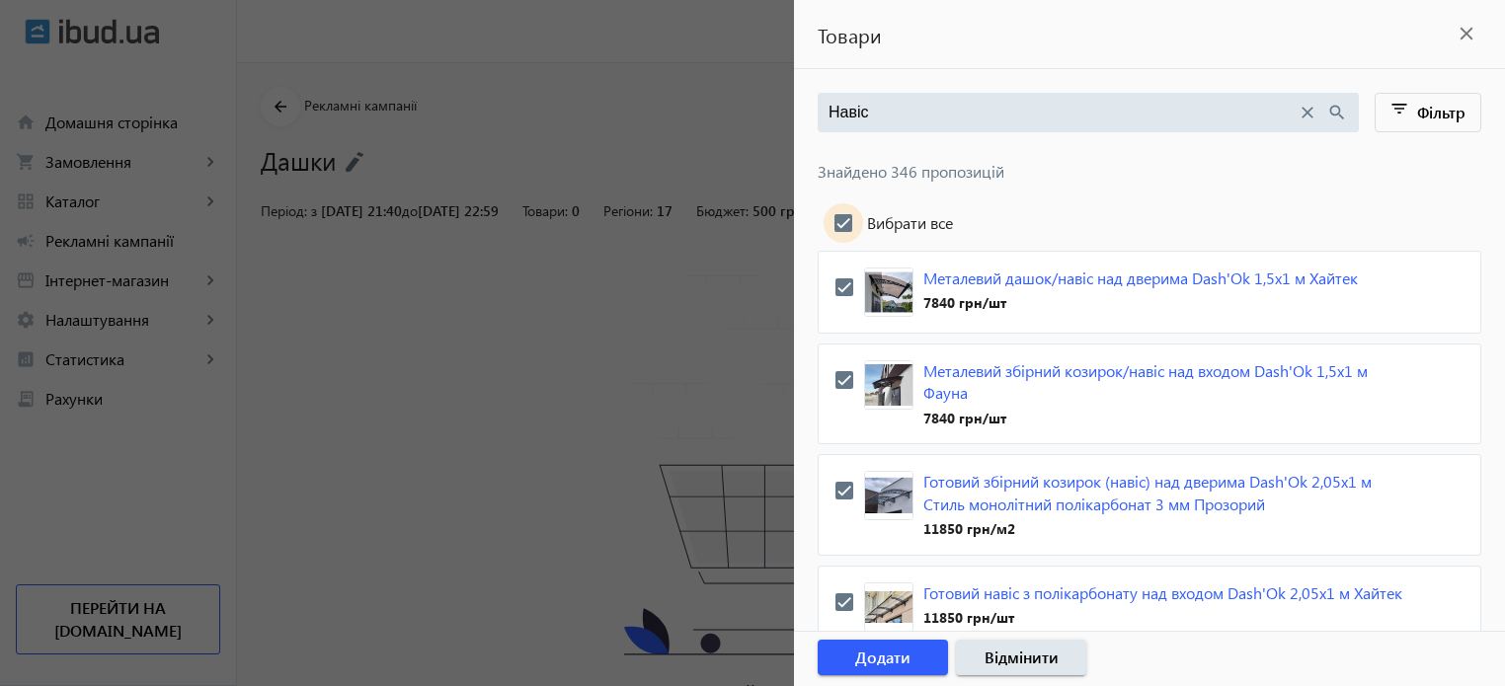
checkbox input "true"
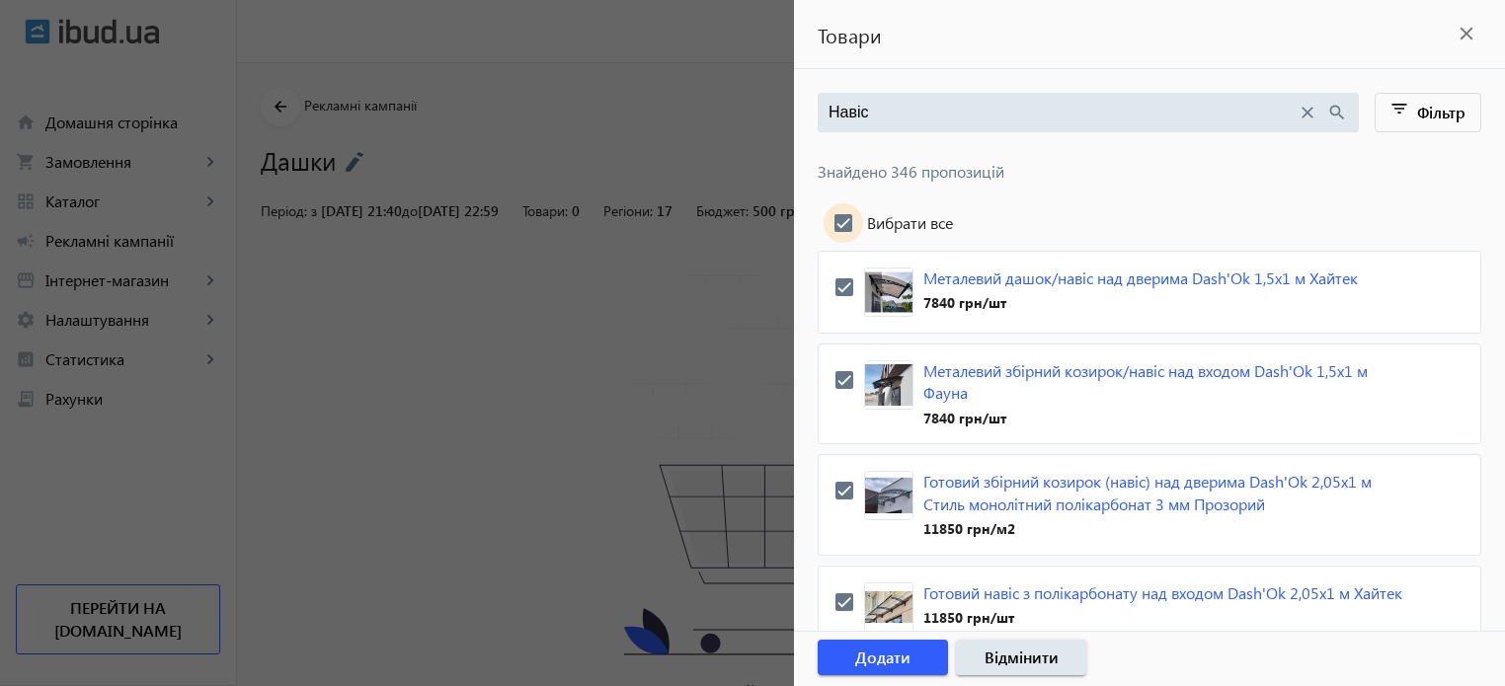
checkbox input "true"
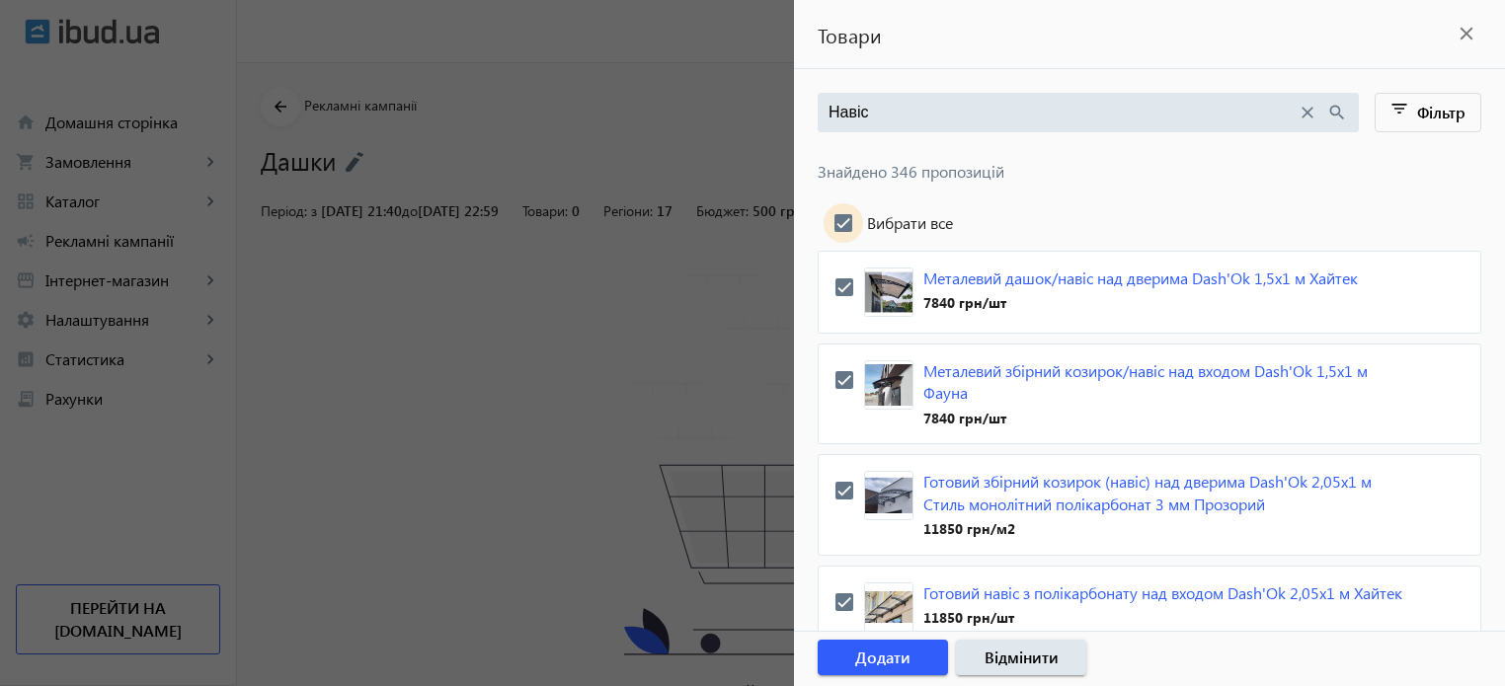
checkbox input "true"
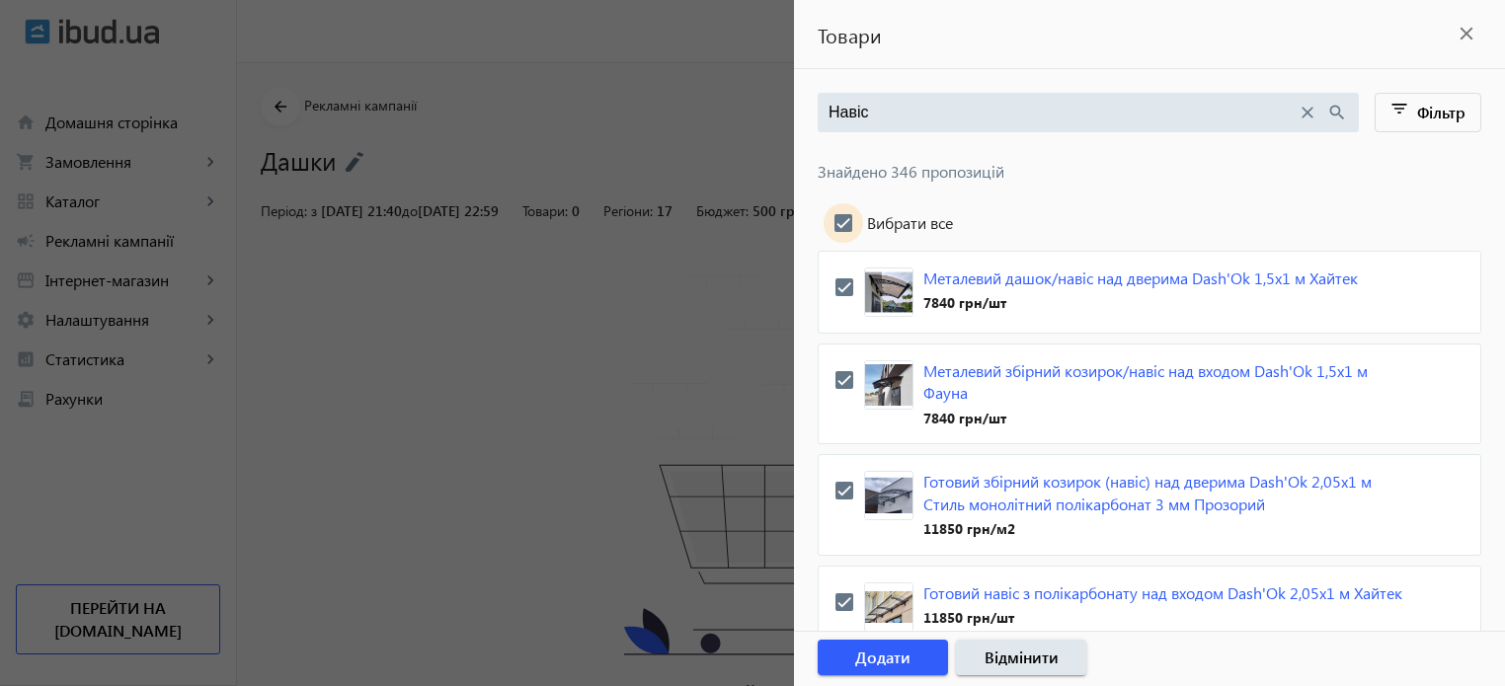
checkbox input "true"
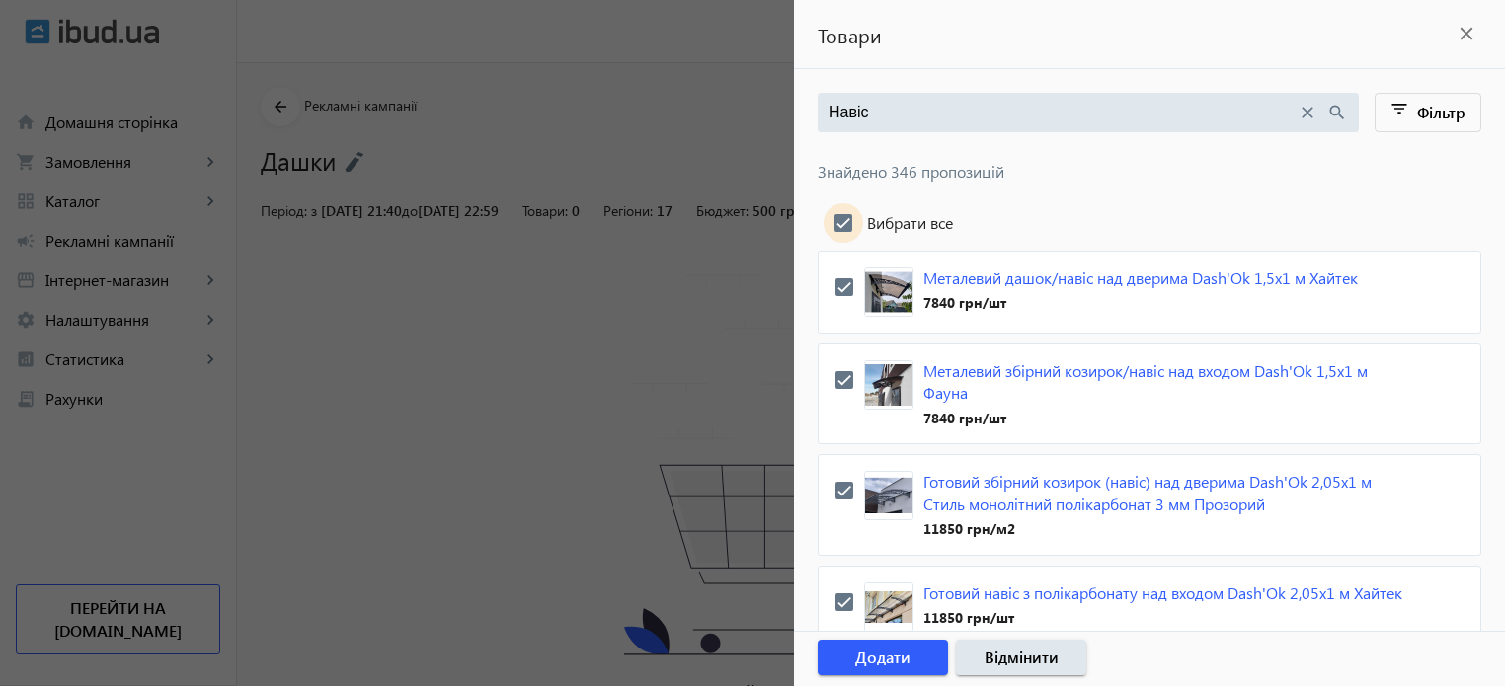
checkbox input "true"
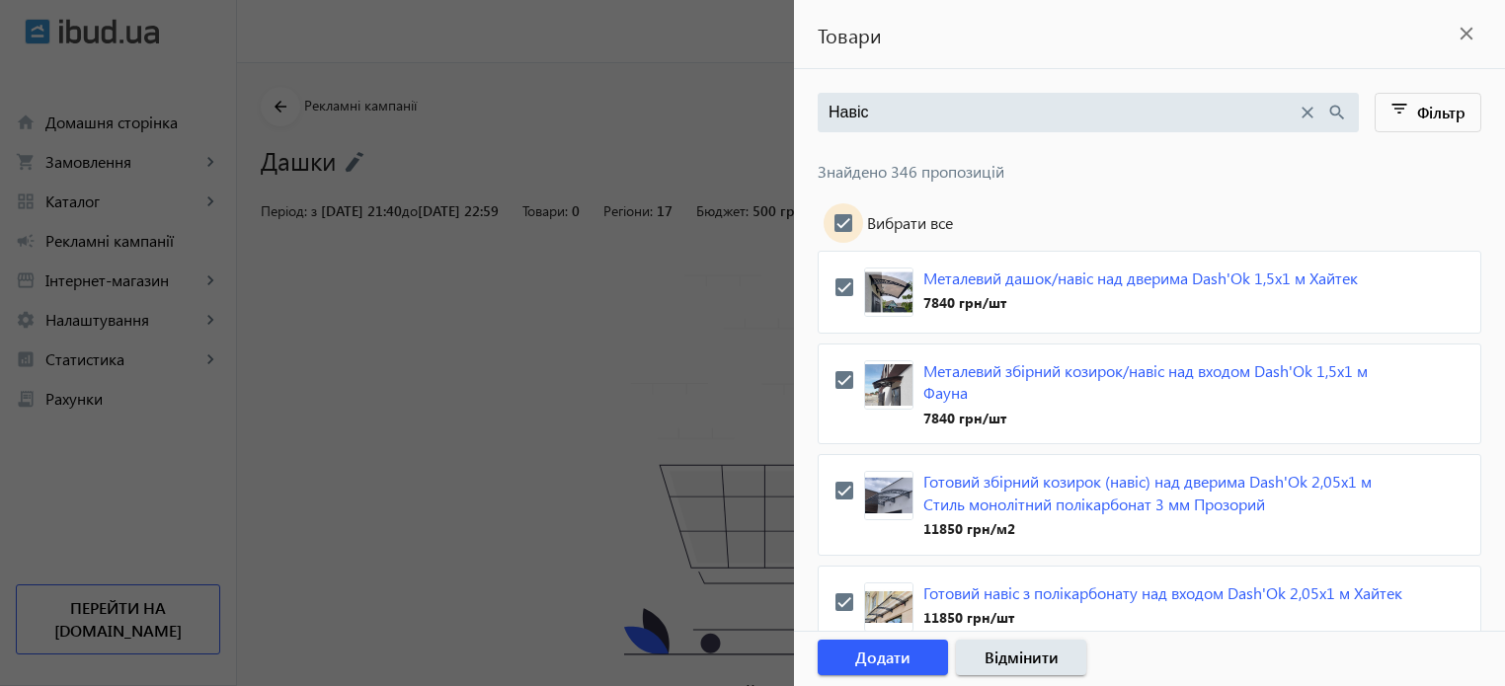
checkbox input "true"
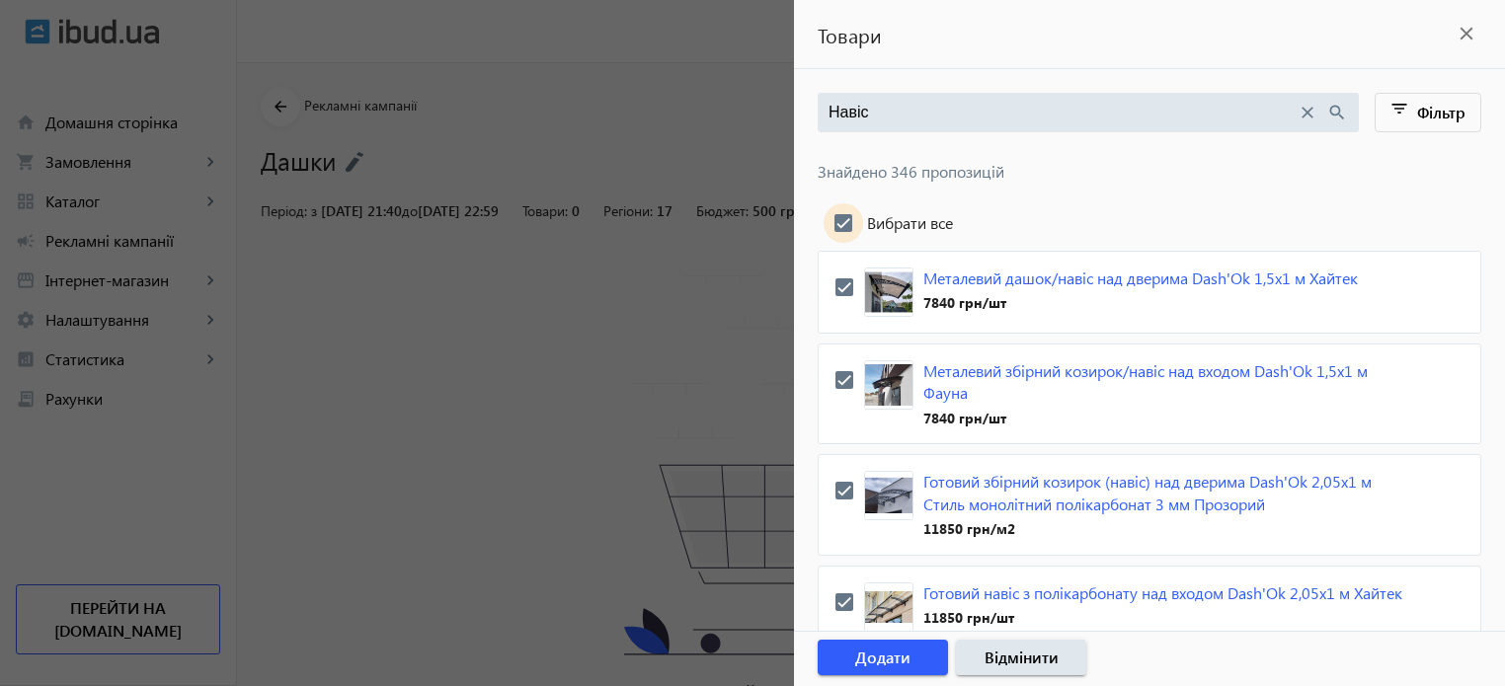
checkbox input "true"
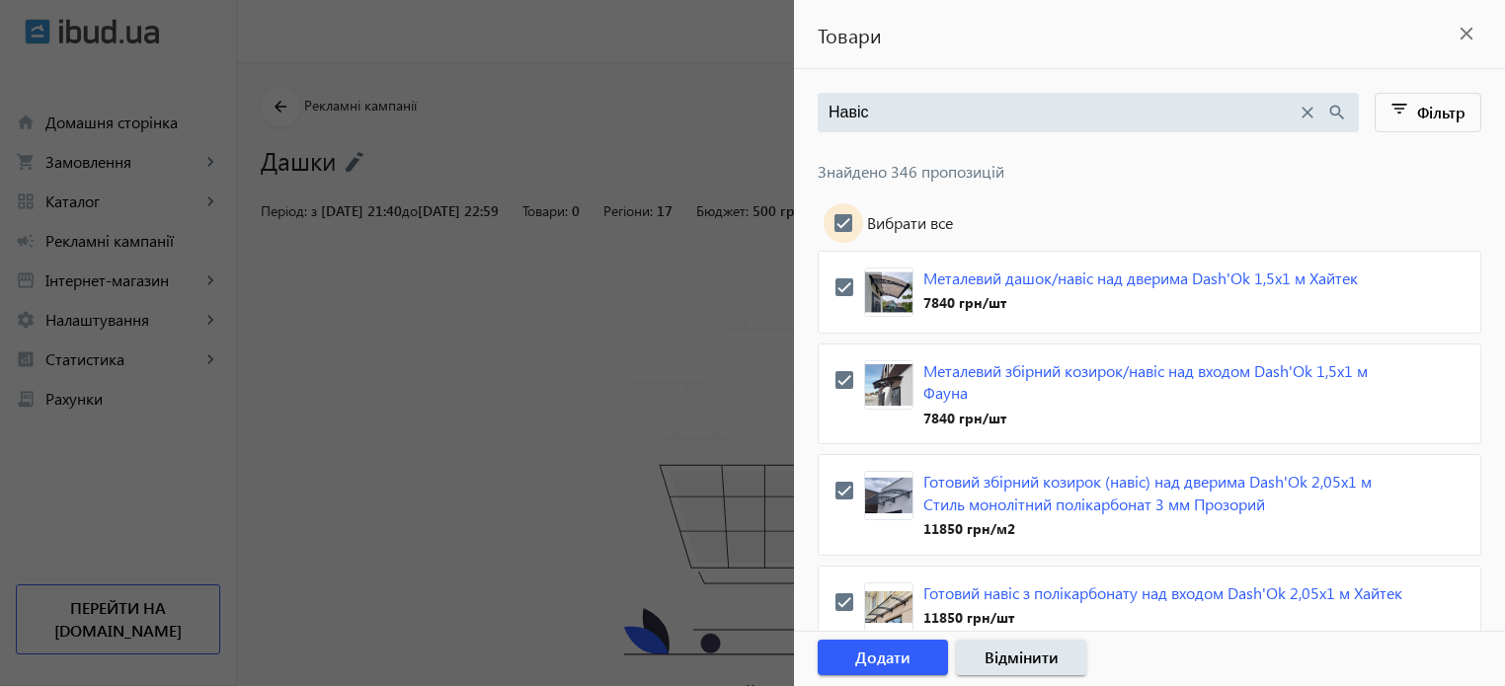
checkbox input "true"
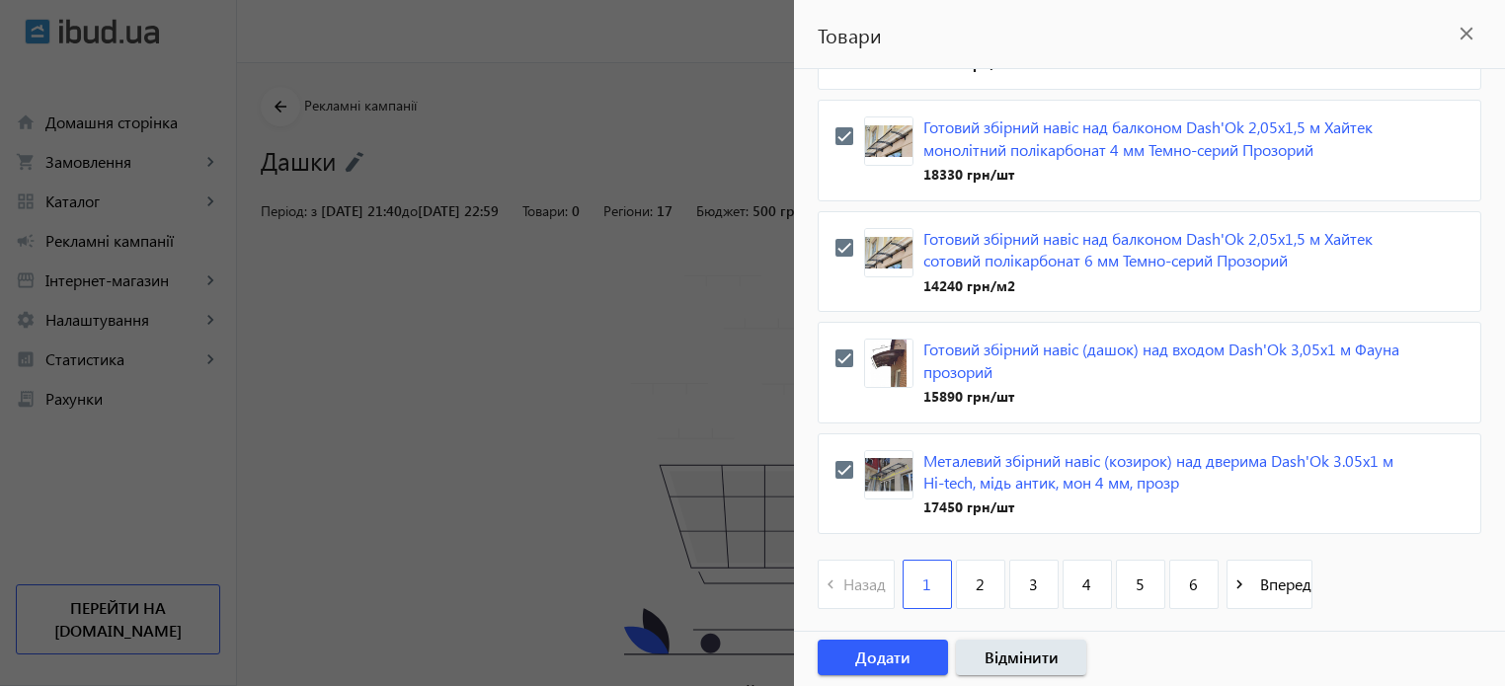
scroll to position [6394, 0]
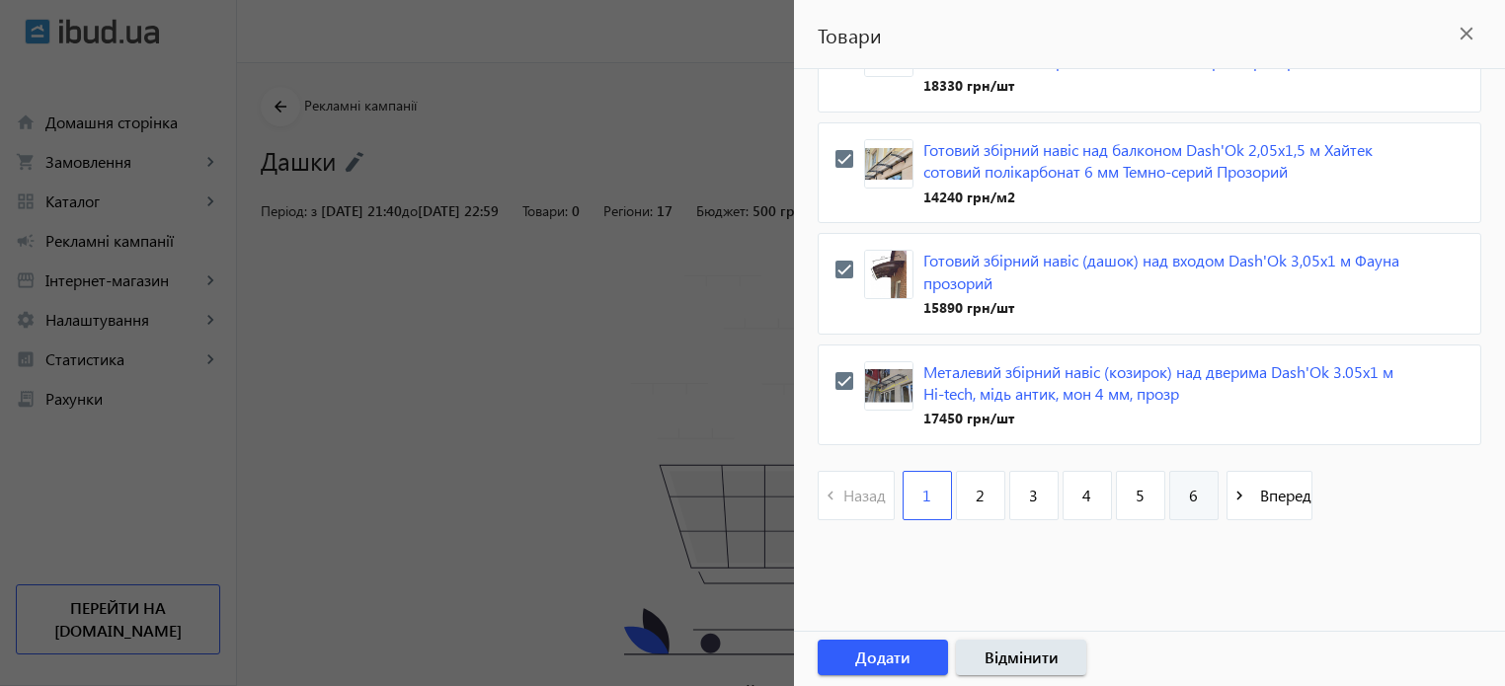
click at [1197, 503] on span "6" at bounding box center [1193, 496] width 9 height 22
checkbox input "false"
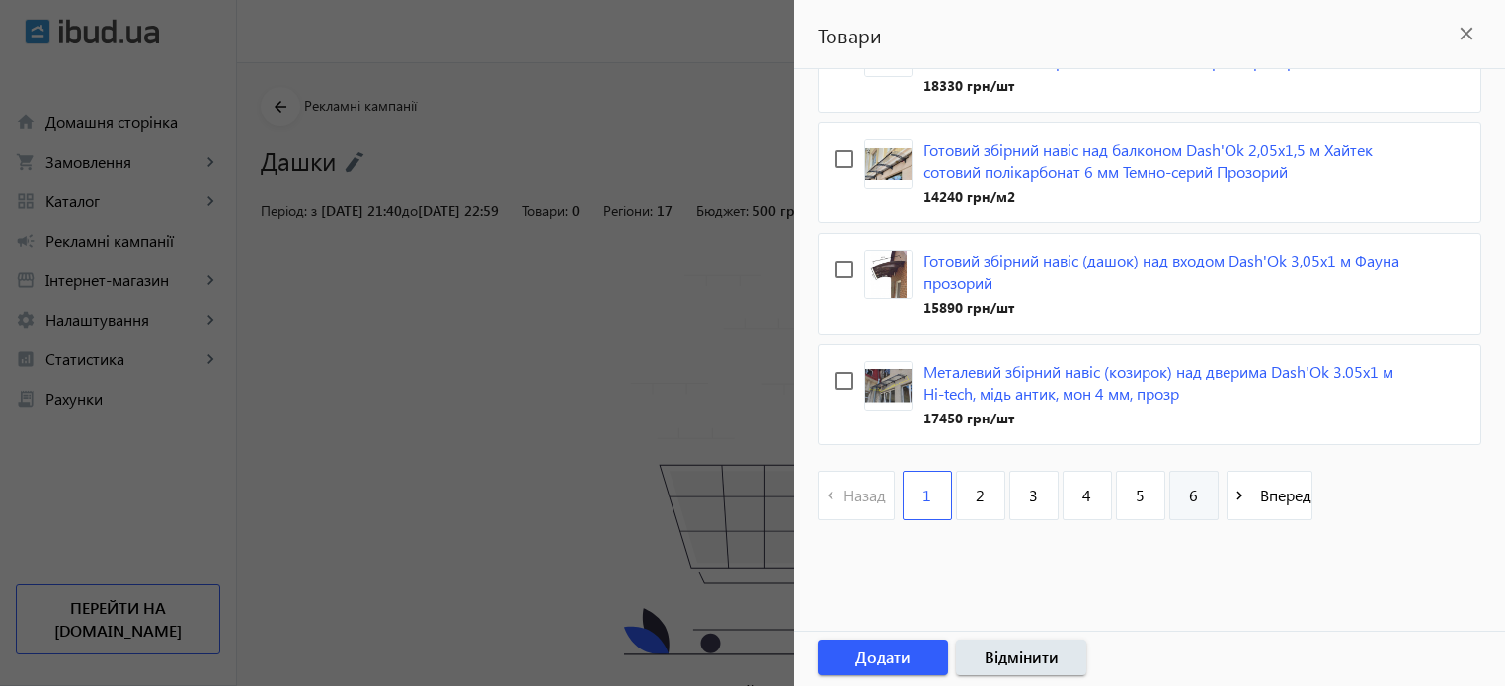
checkbox input "false"
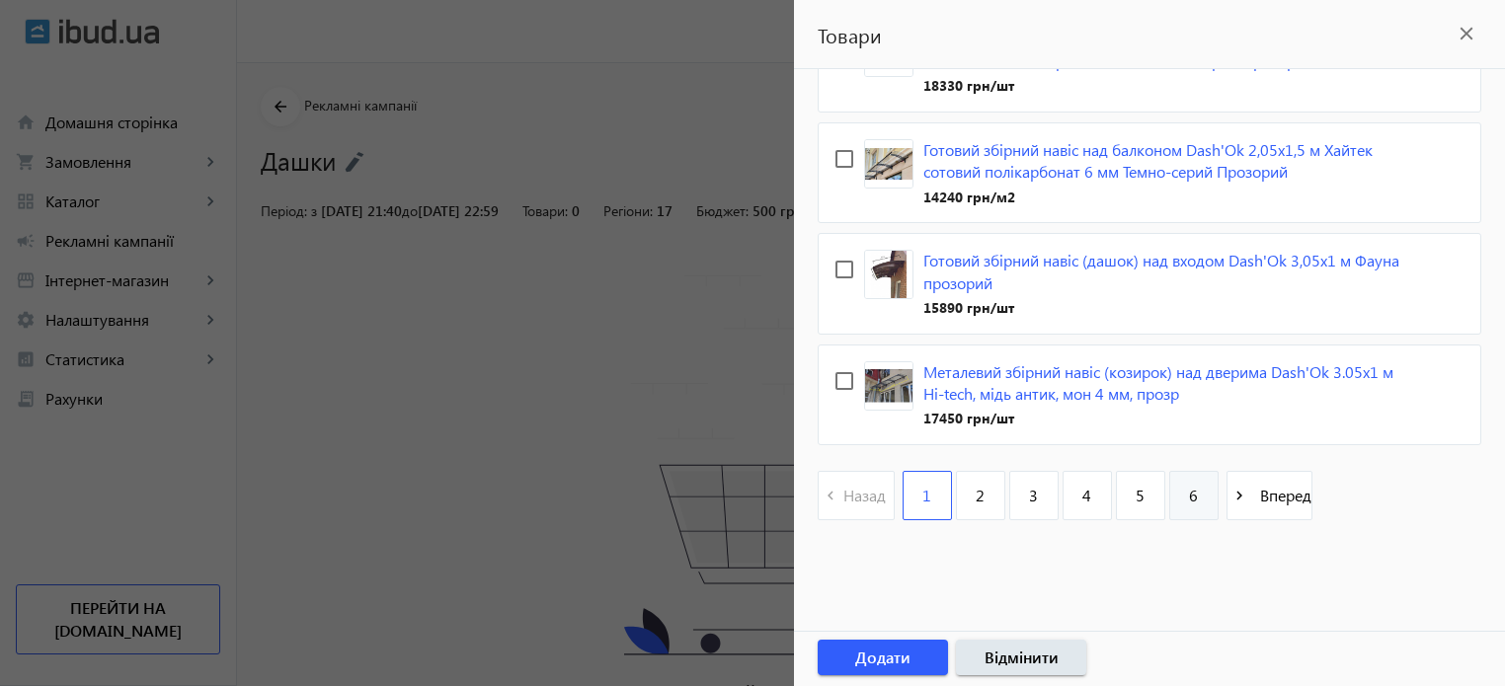
checkbox input "false"
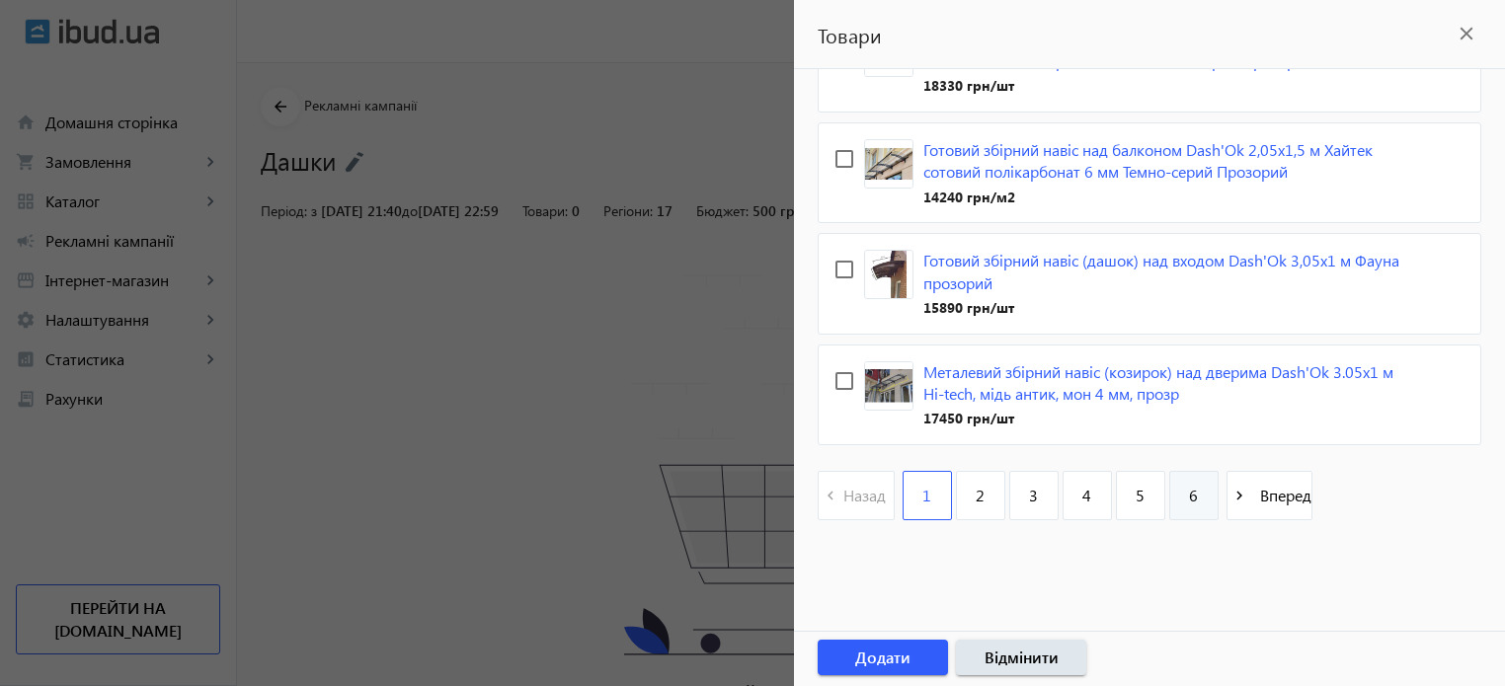
checkbox input "false"
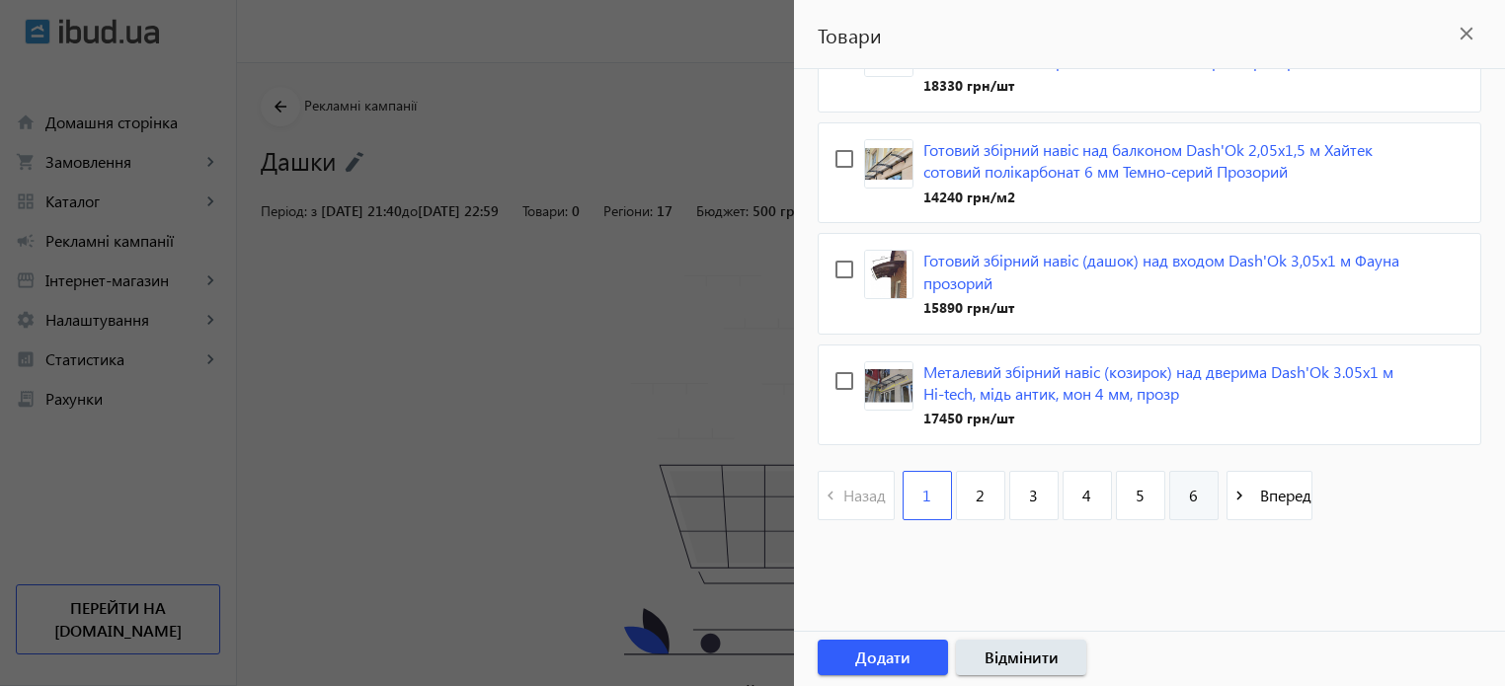
checkbox input "false"
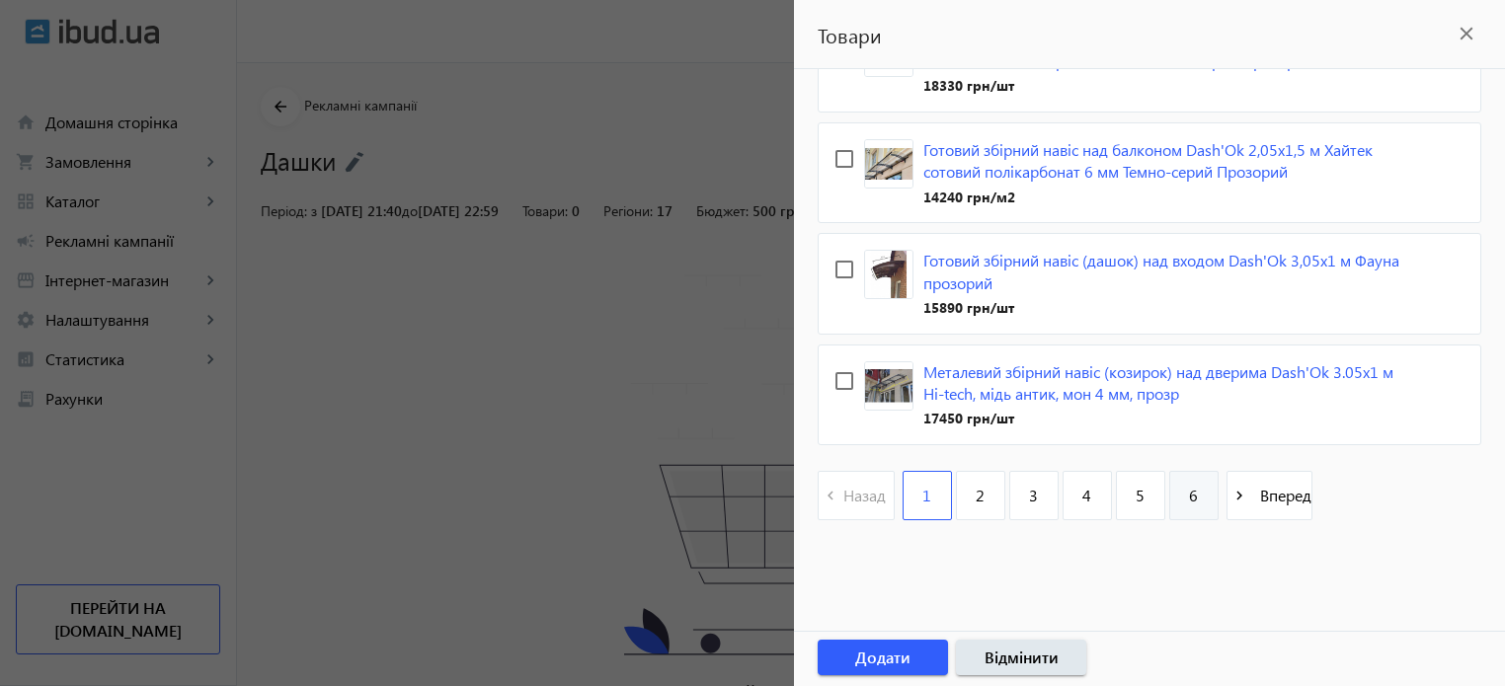
checkbox input "false"
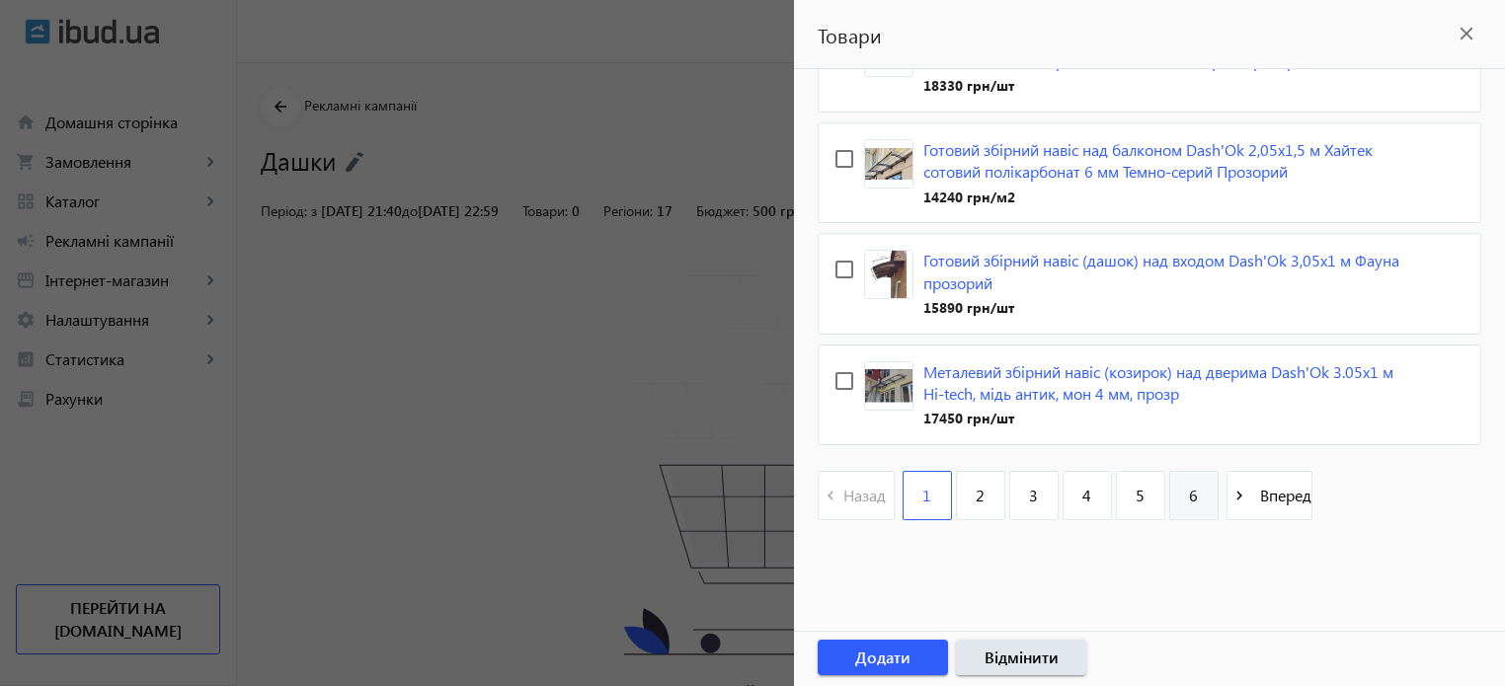
checkbox input "false"
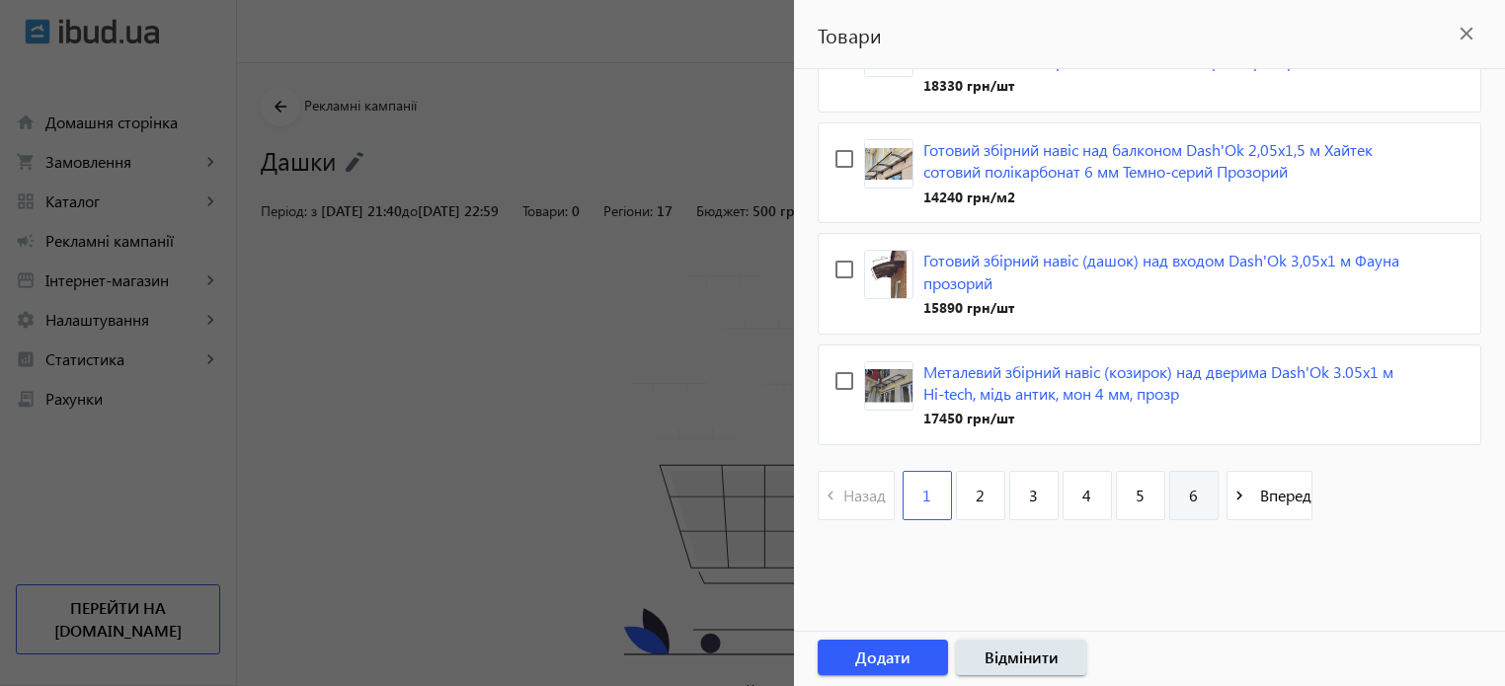
checkbox input "false"
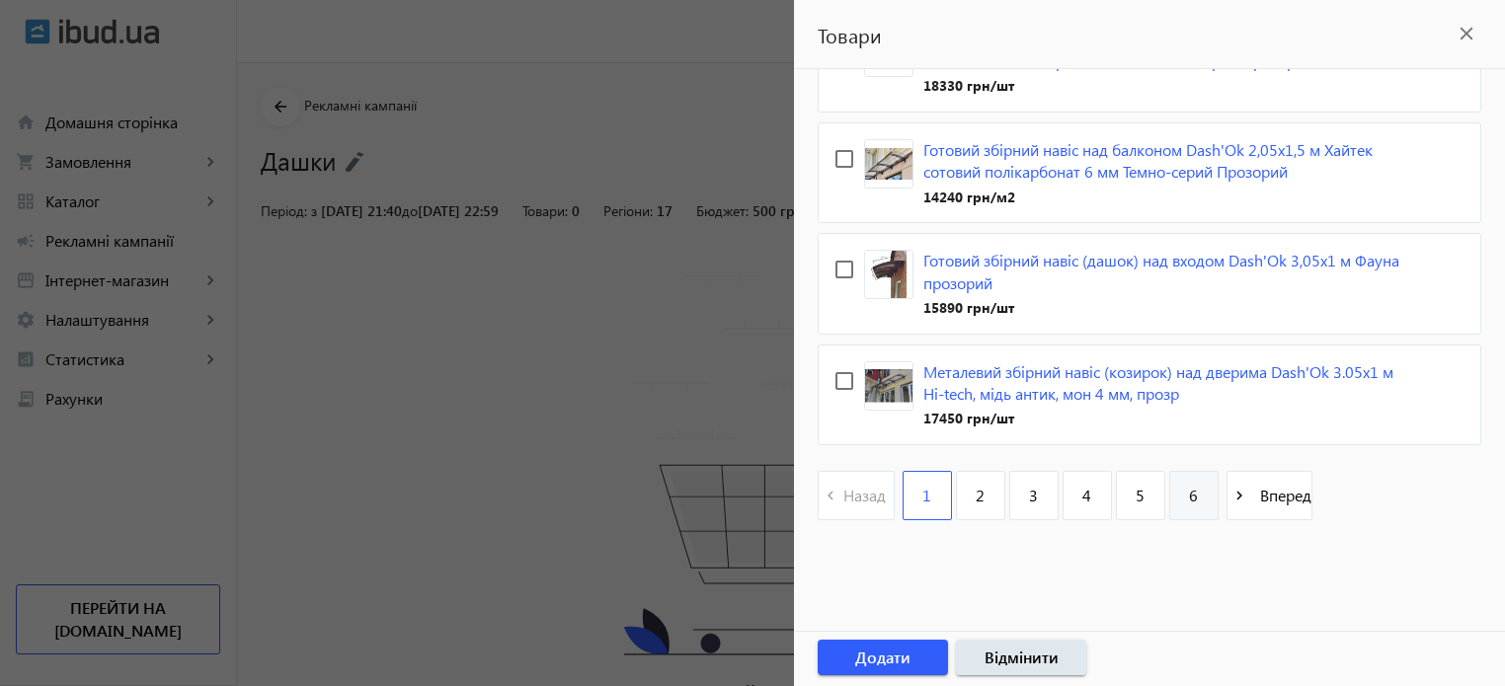
checkbox input "false"
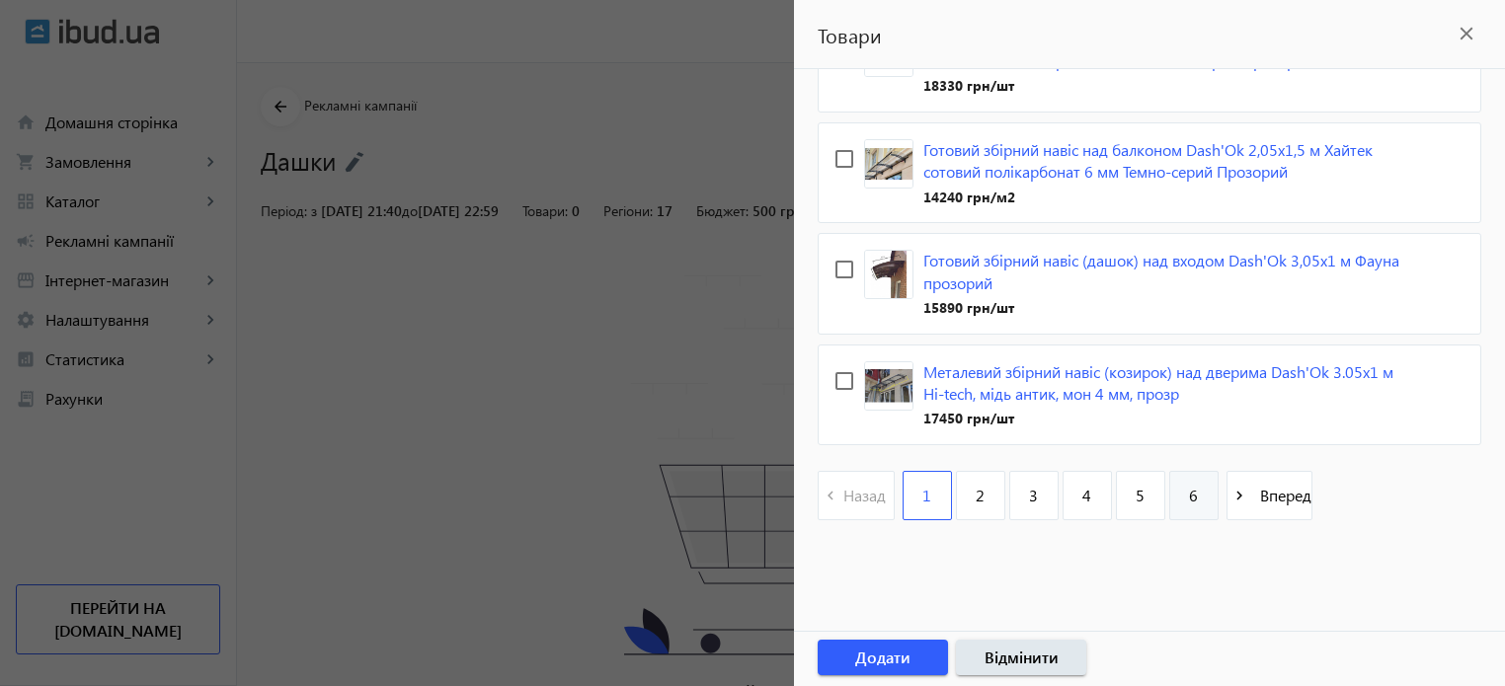
checkbox input "false"
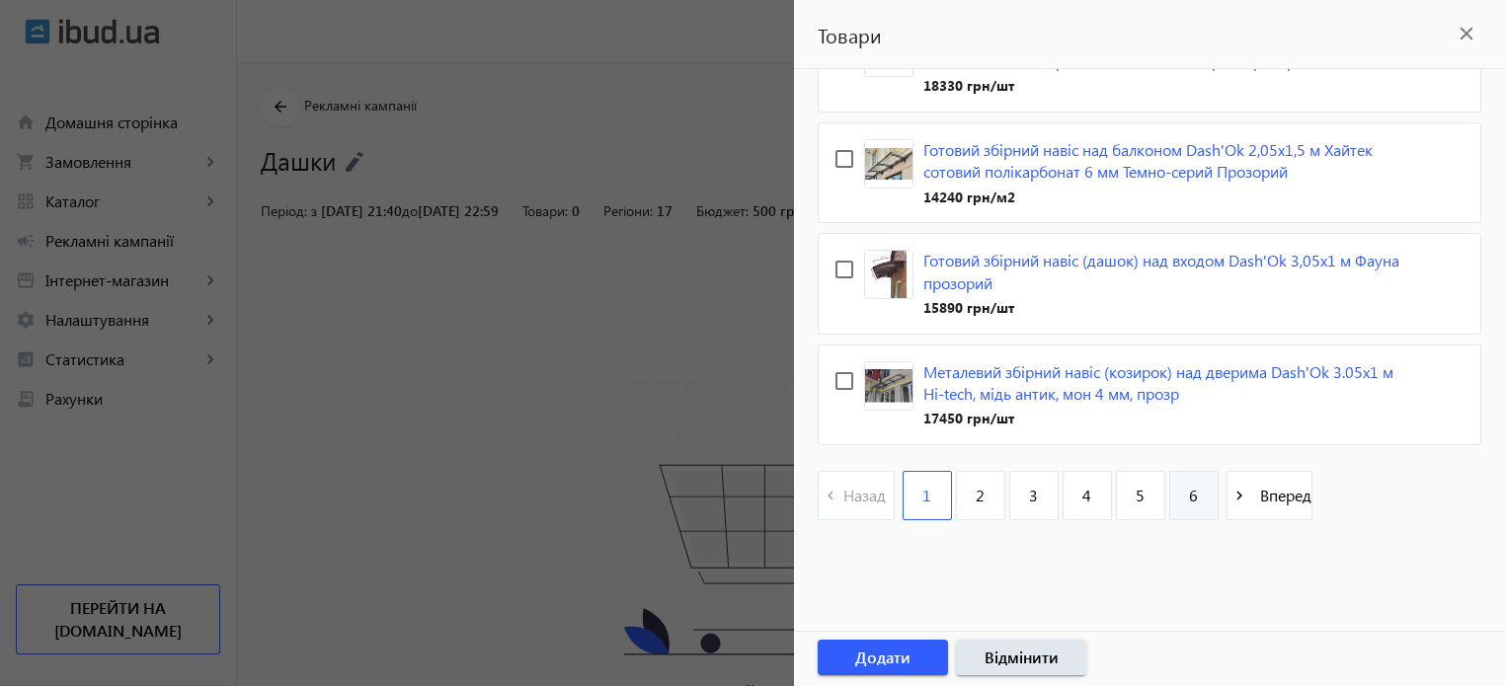
checkbox input "false"
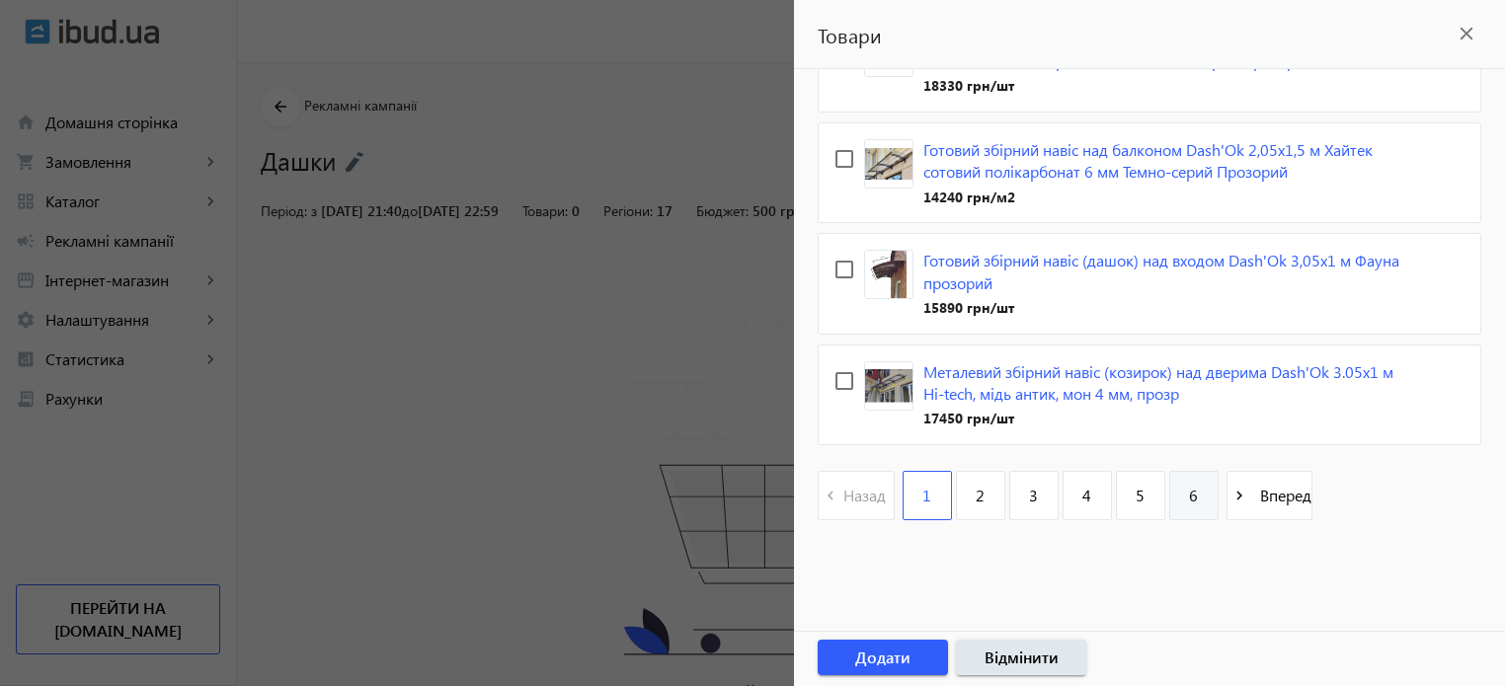
checkbox input "false"
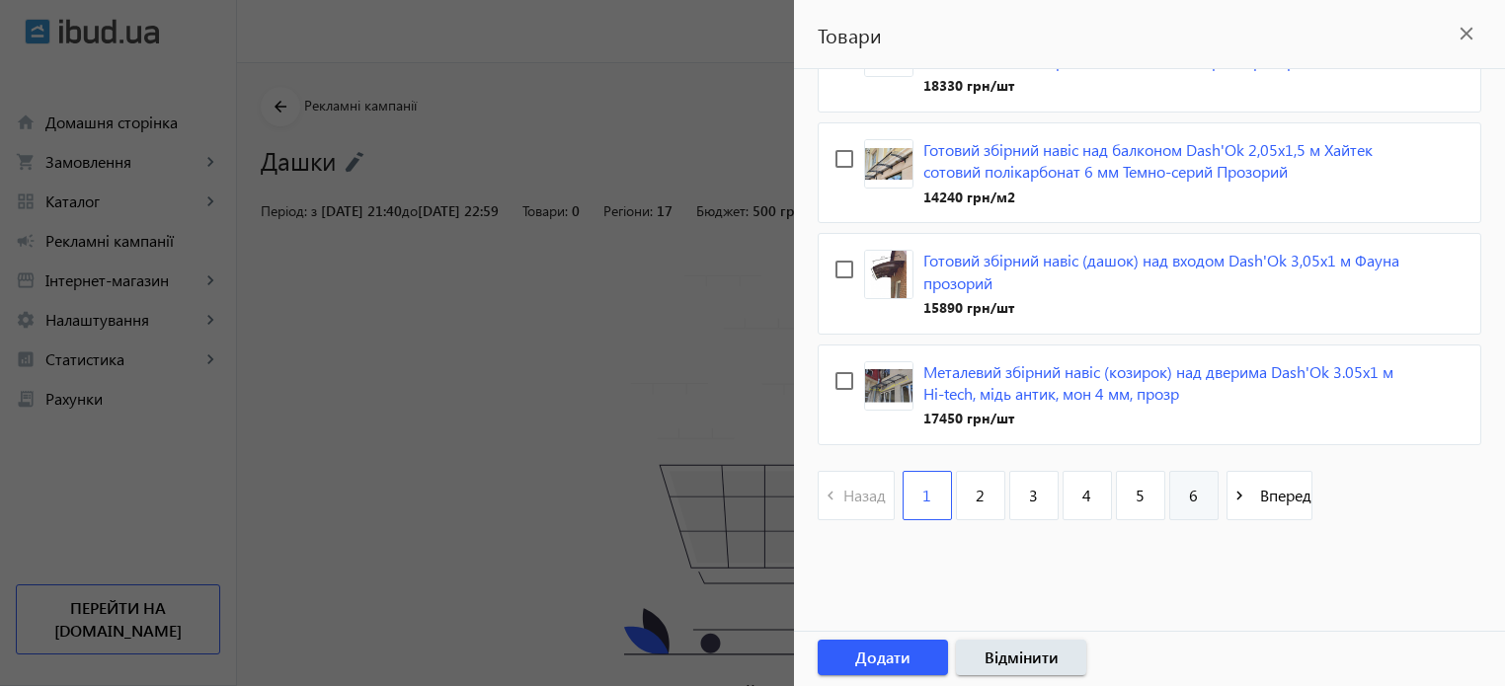
checkbox input "false"
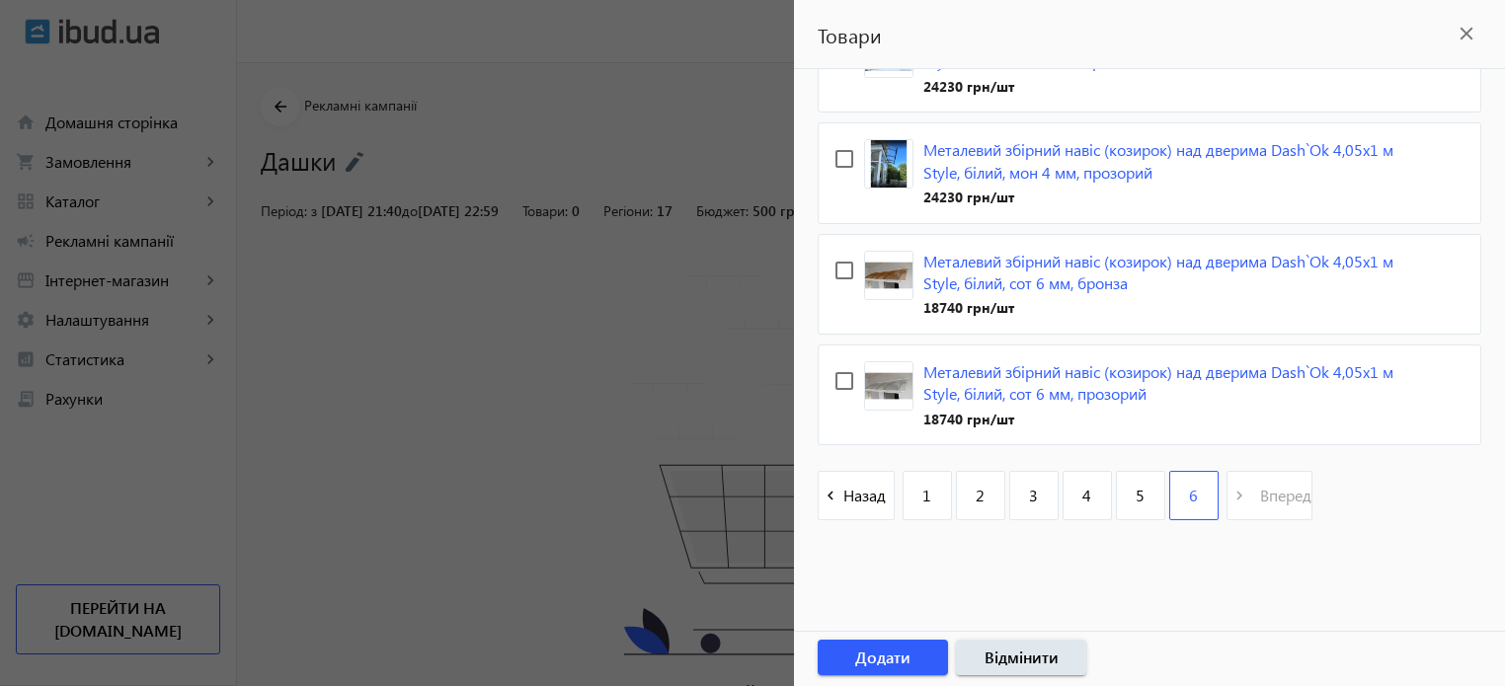
scroll to position [4883, 0]
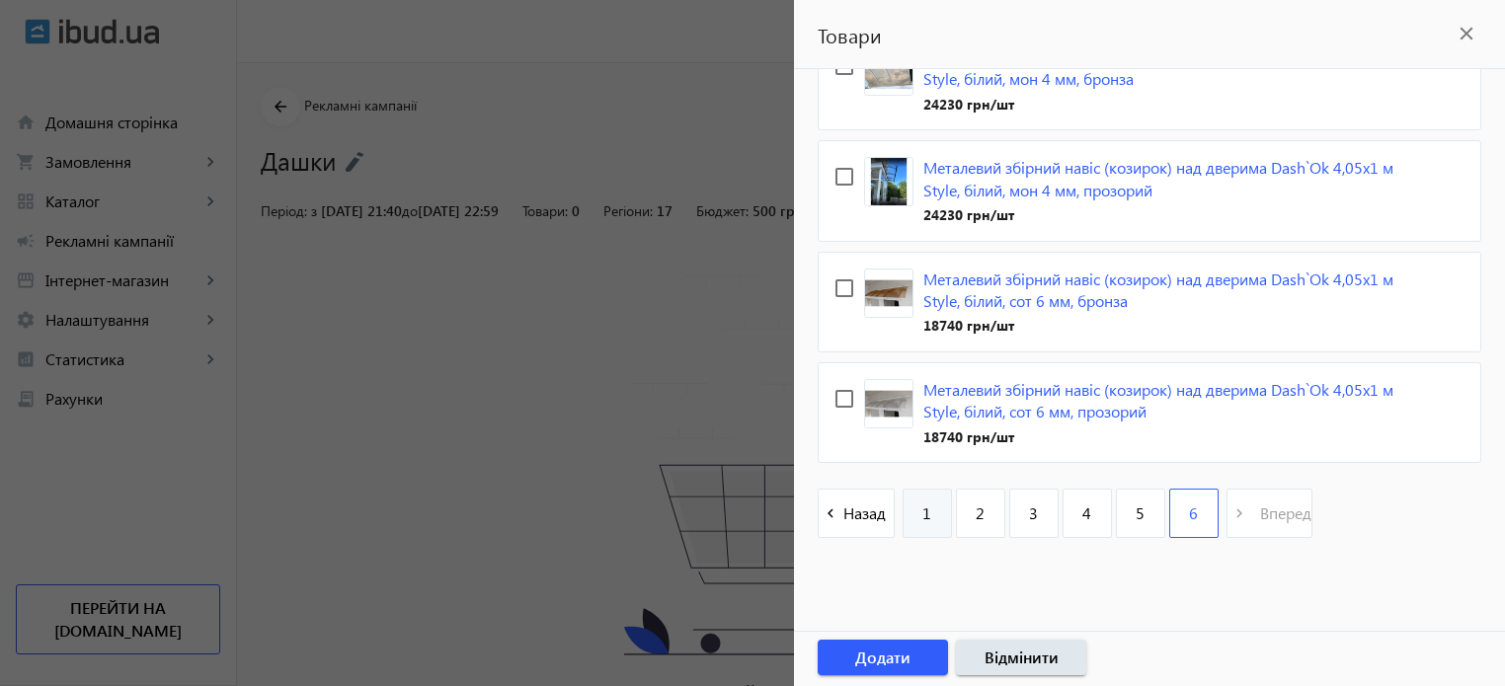
click at [914, 501] on link "1" at bounding box center [927, 513] width 49 height 49
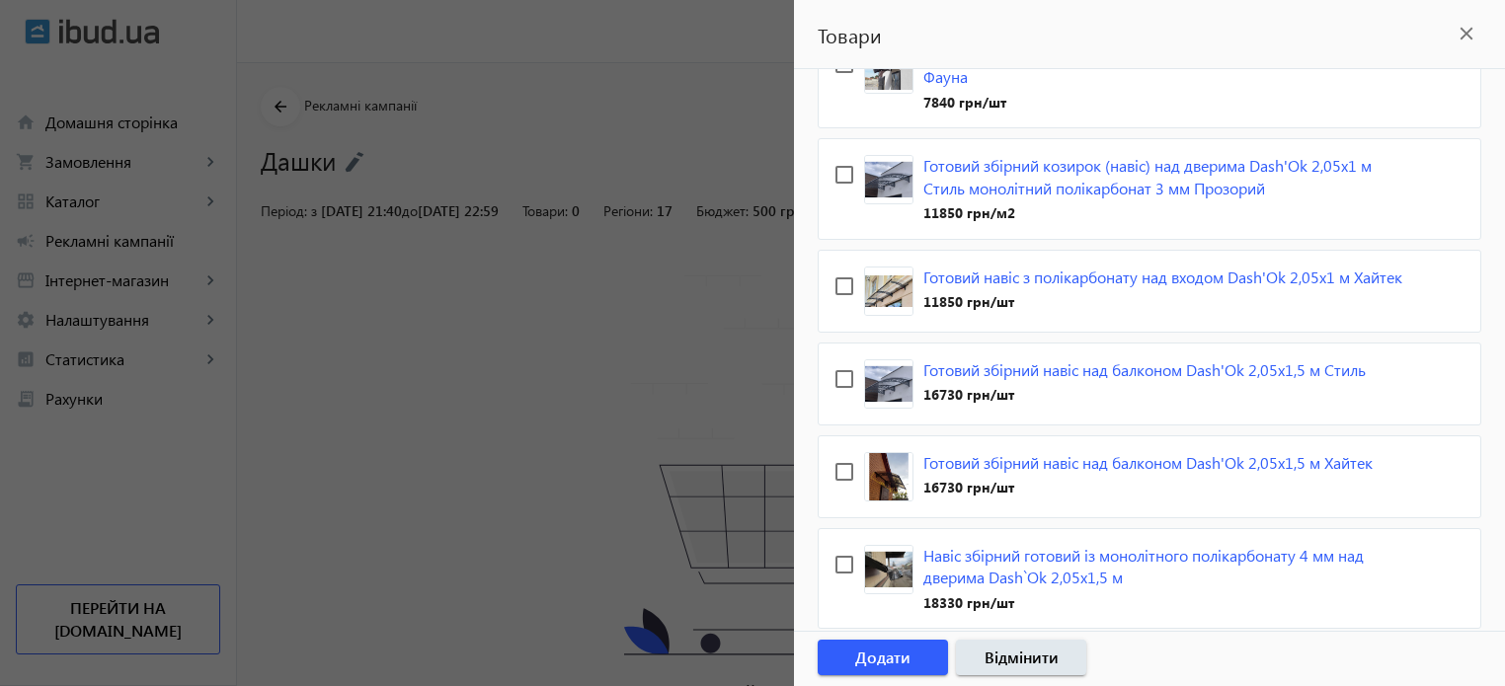
scroll to position [0, 0]
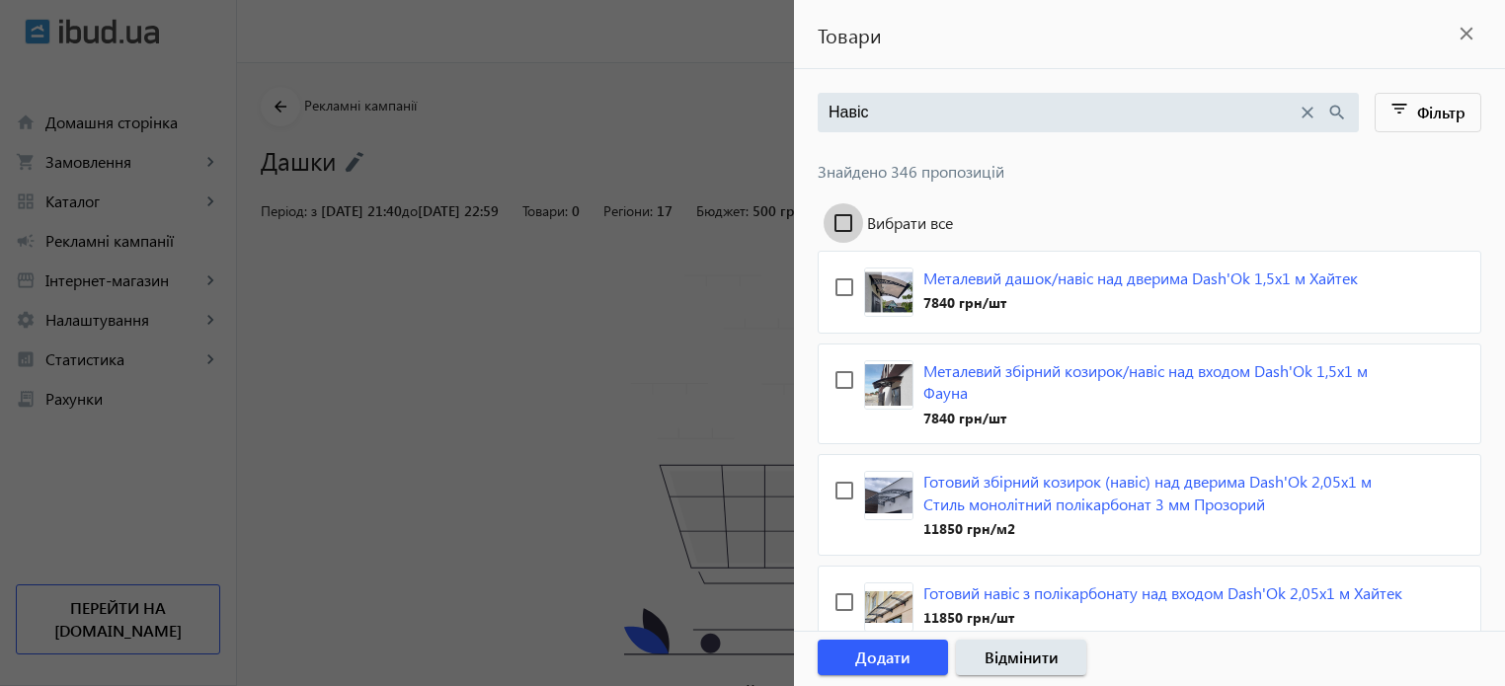
click at [845, 216] on input "Вибрати все" at bounding box center [844, 223] width 40 height 40
checkbox input "true"
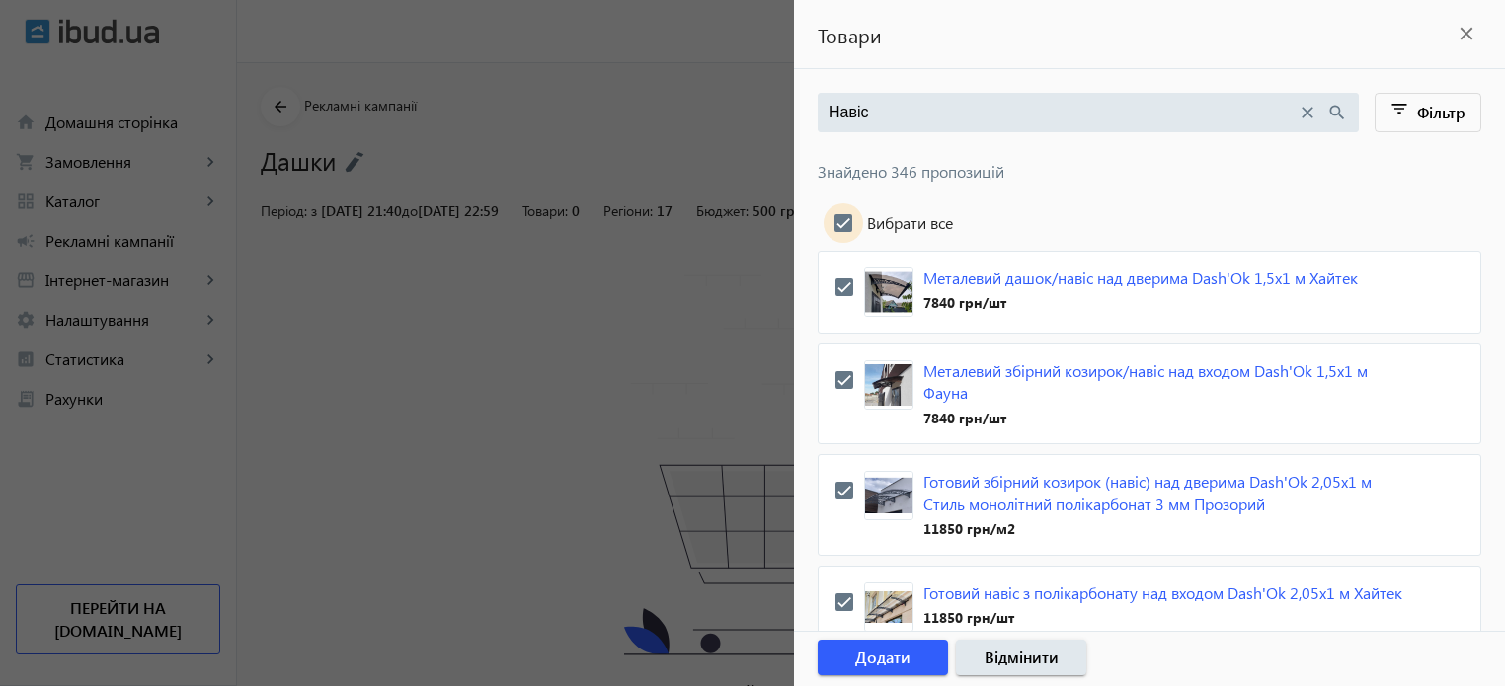
checkbox input "true"
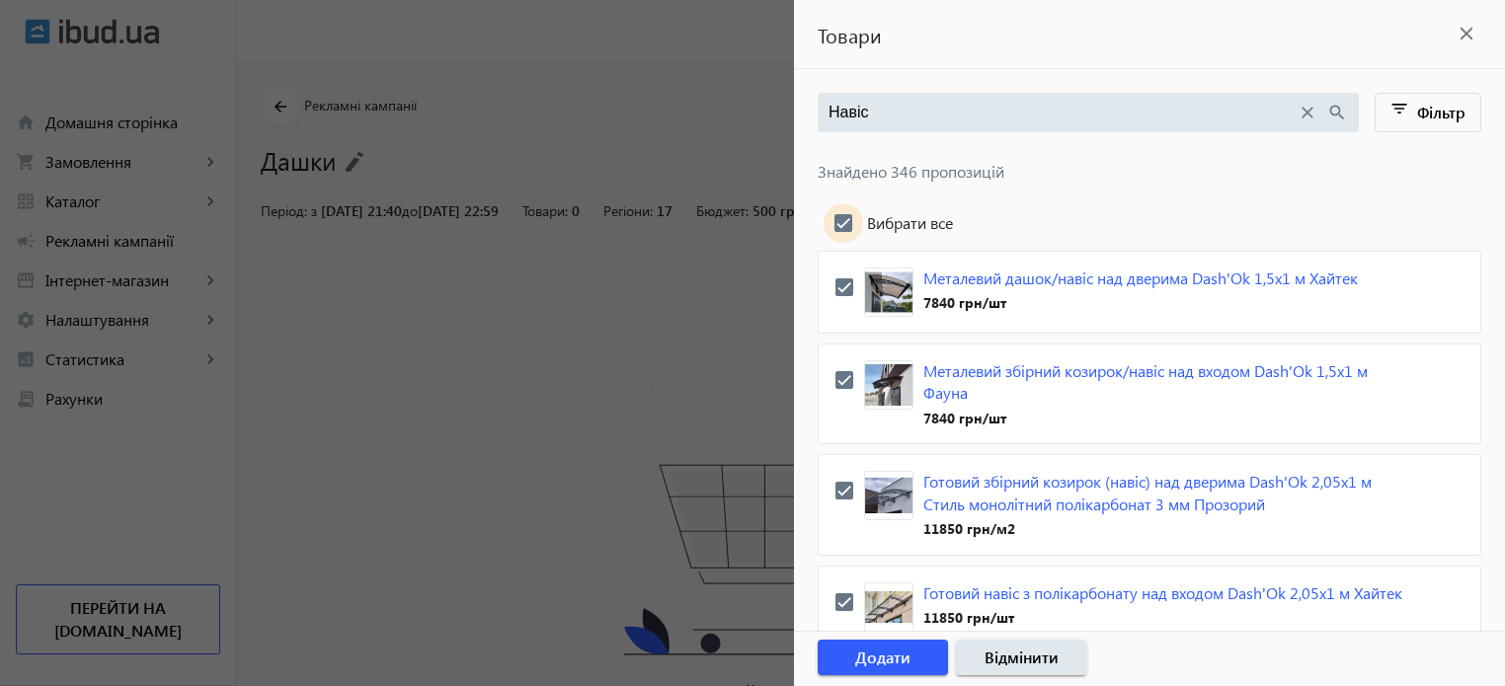
checkbox input "true"
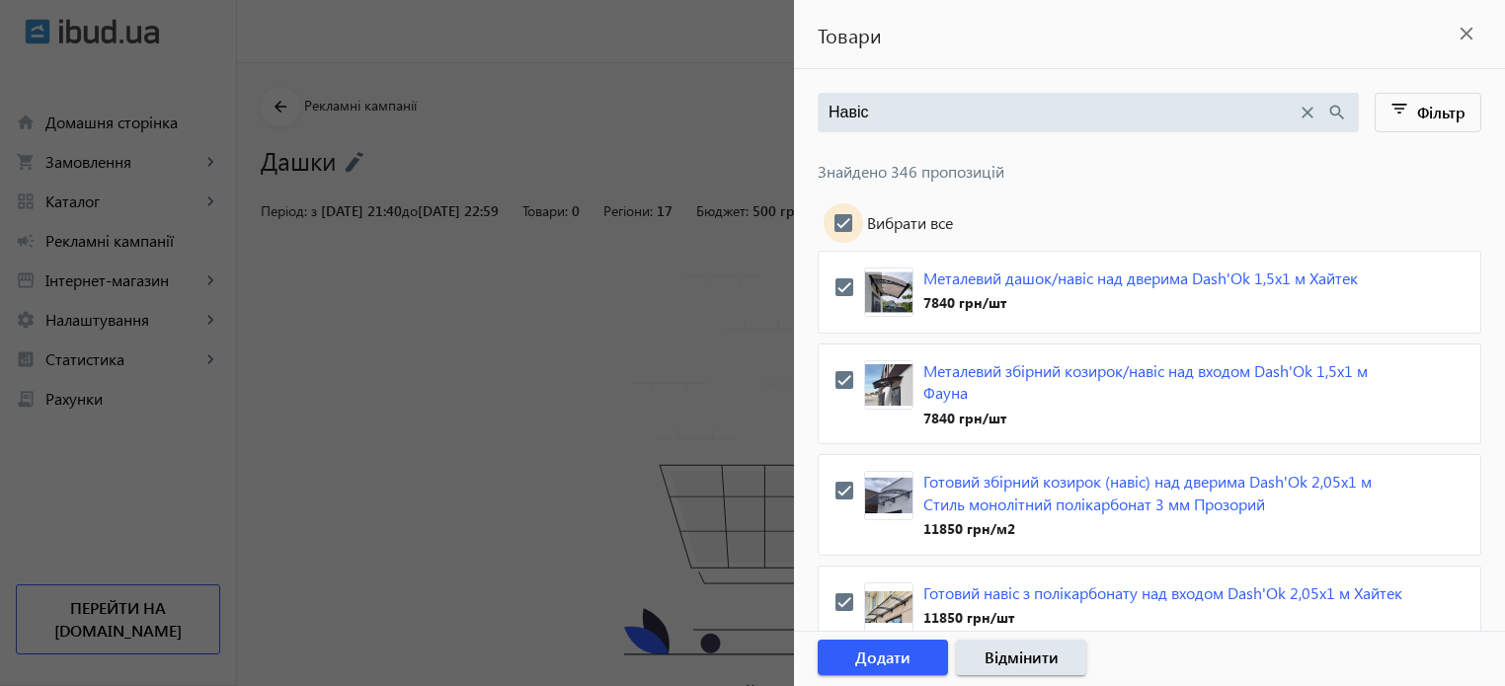
checkbox input "true"
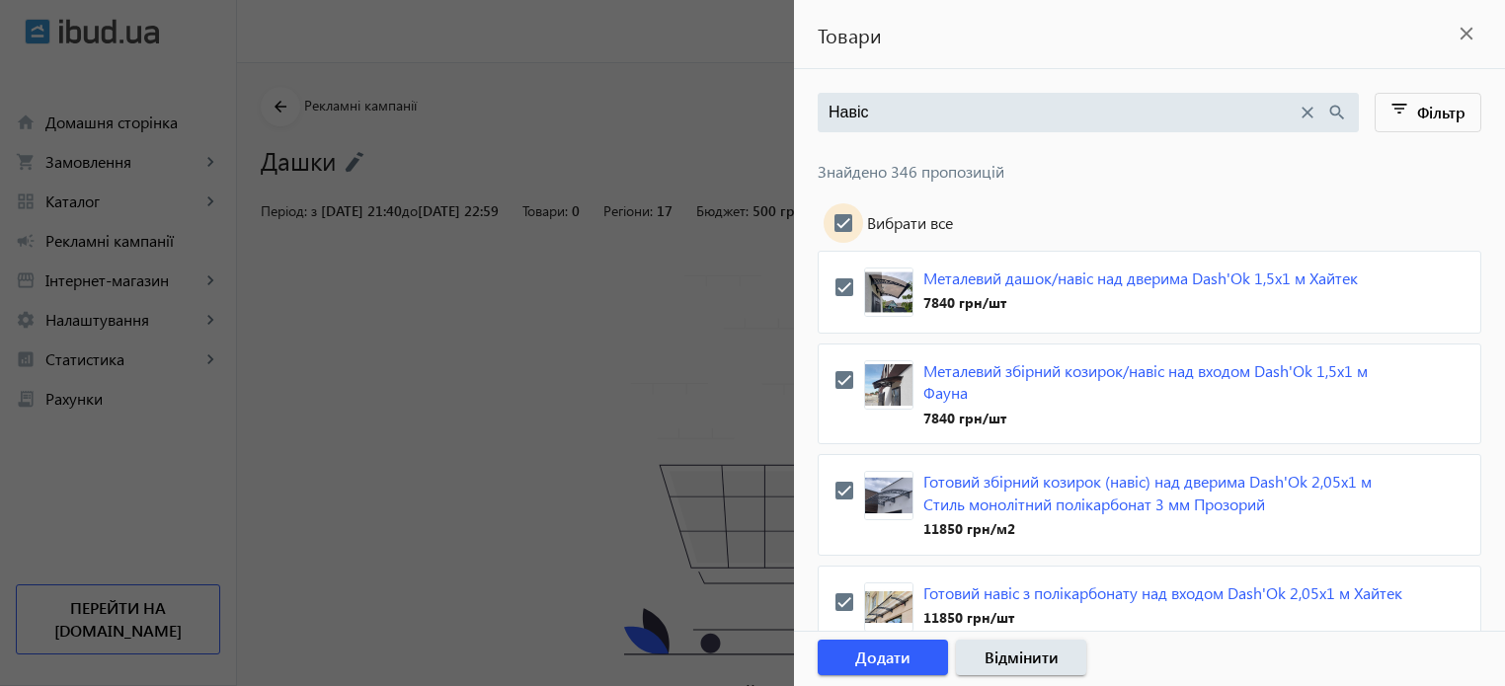
checkbox input "true"
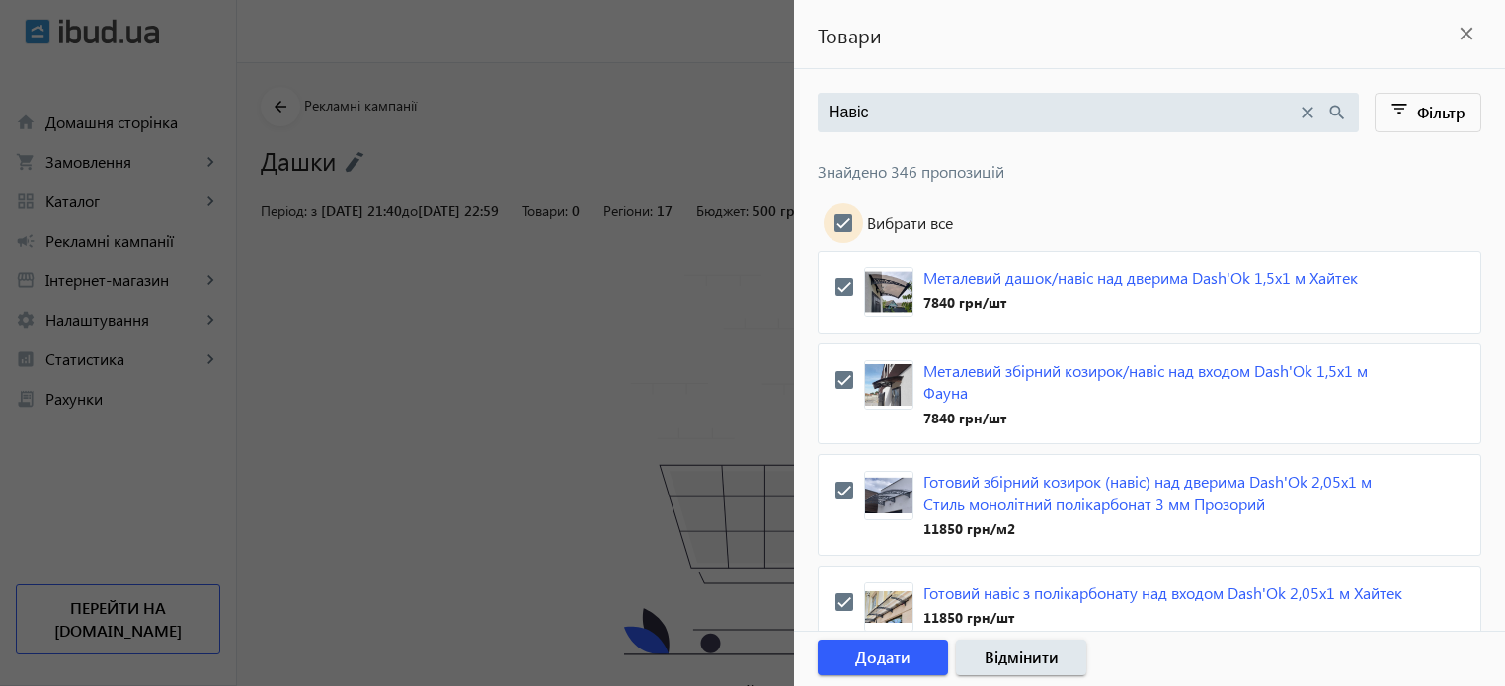
checkbox input "true"
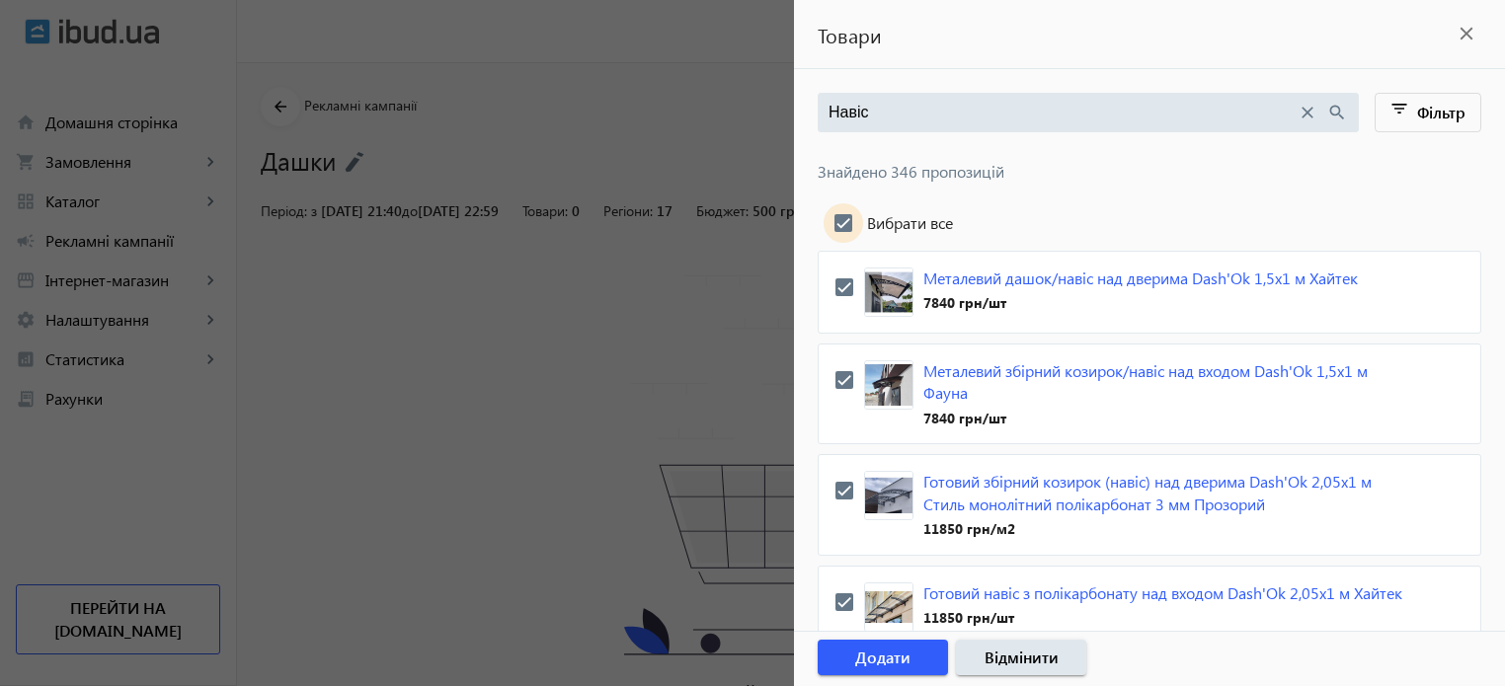
checkbox input "true"
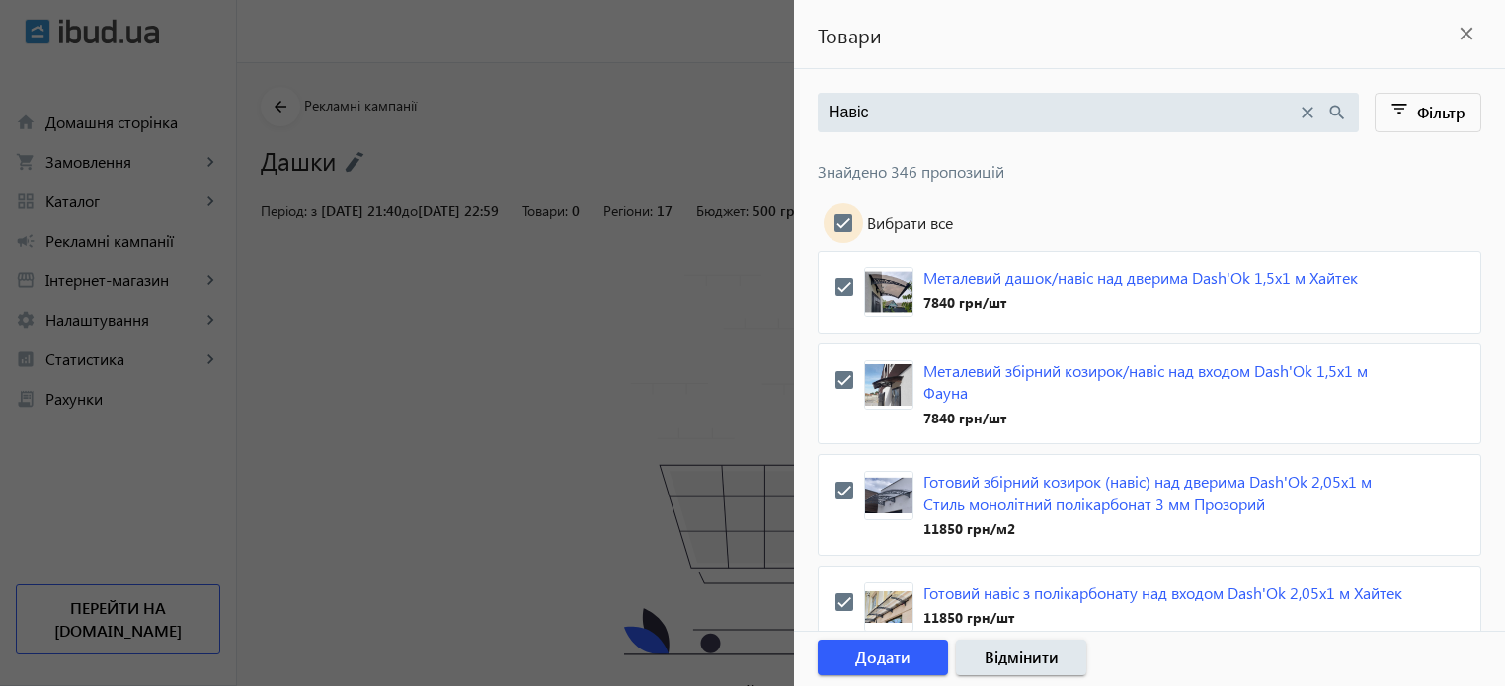
checkbox input "true"
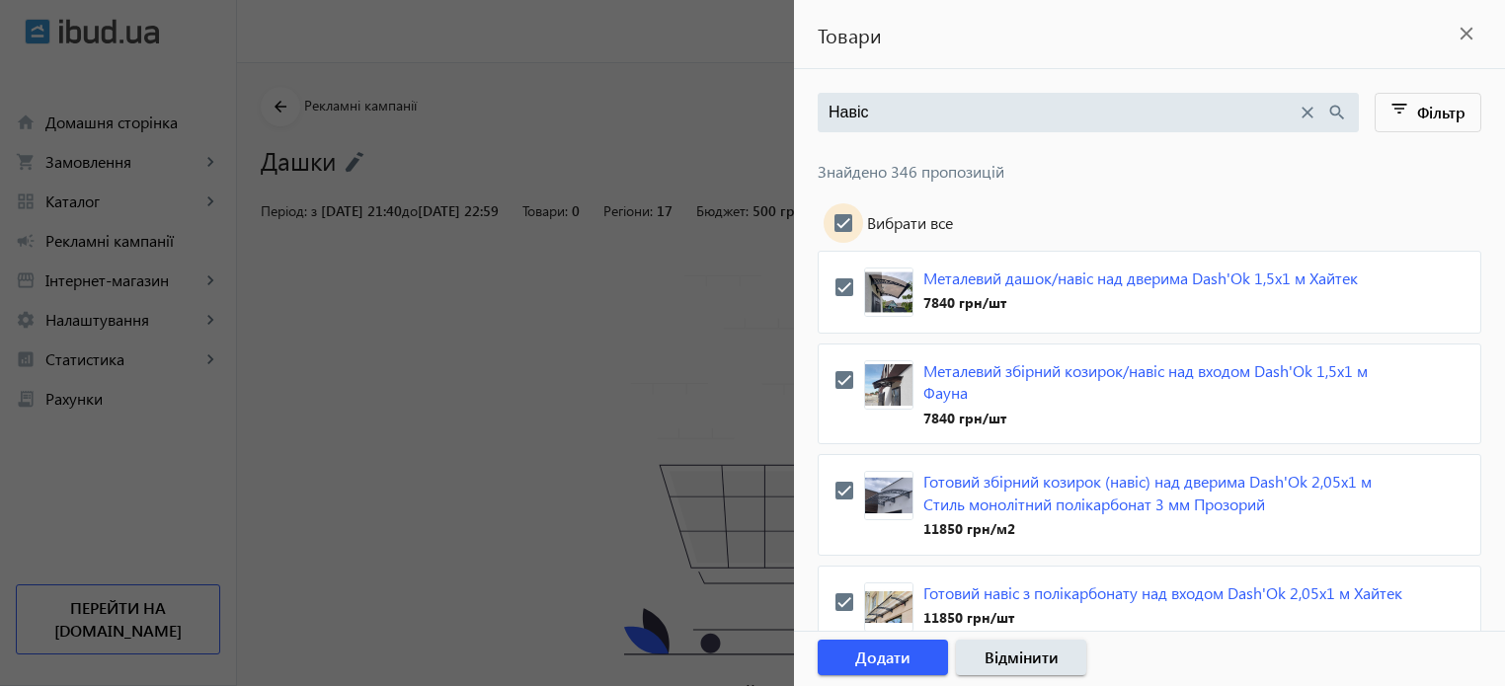
checkbox input "true"
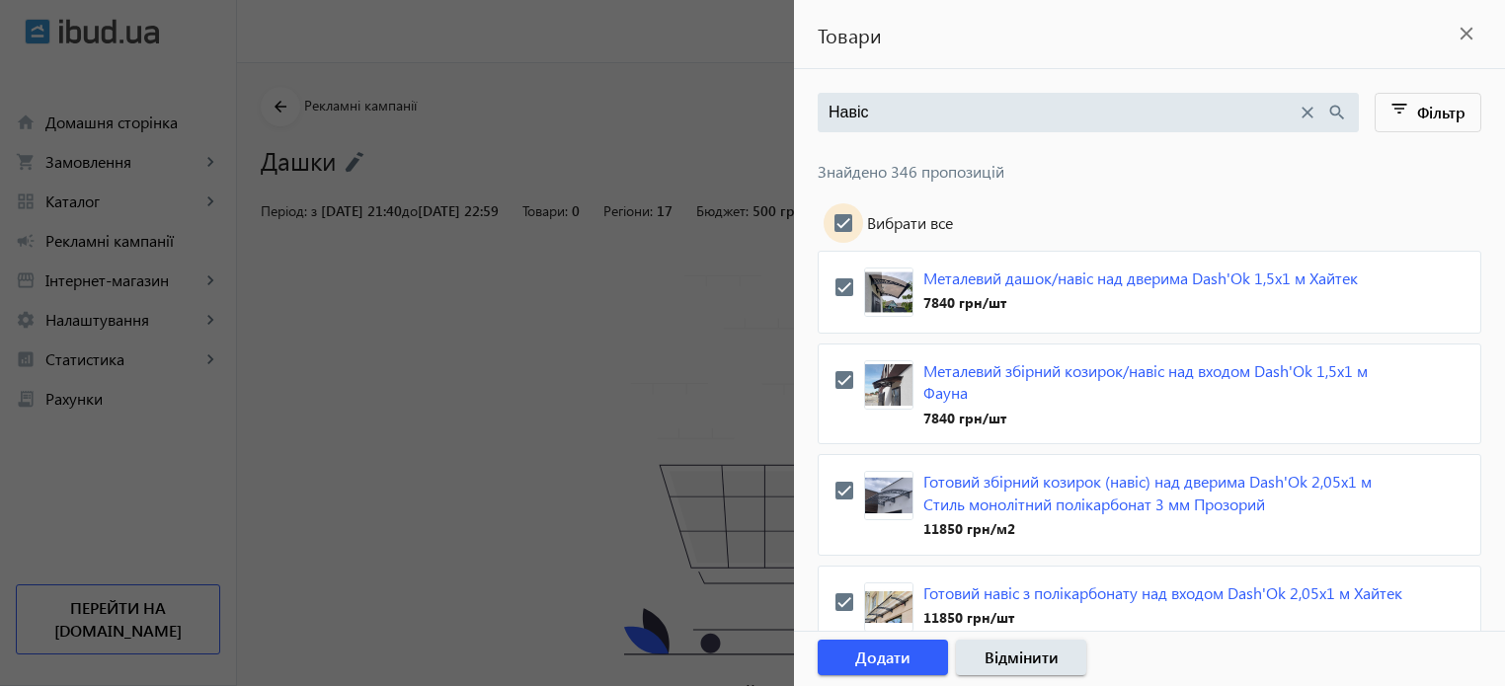
checkbox input "true"
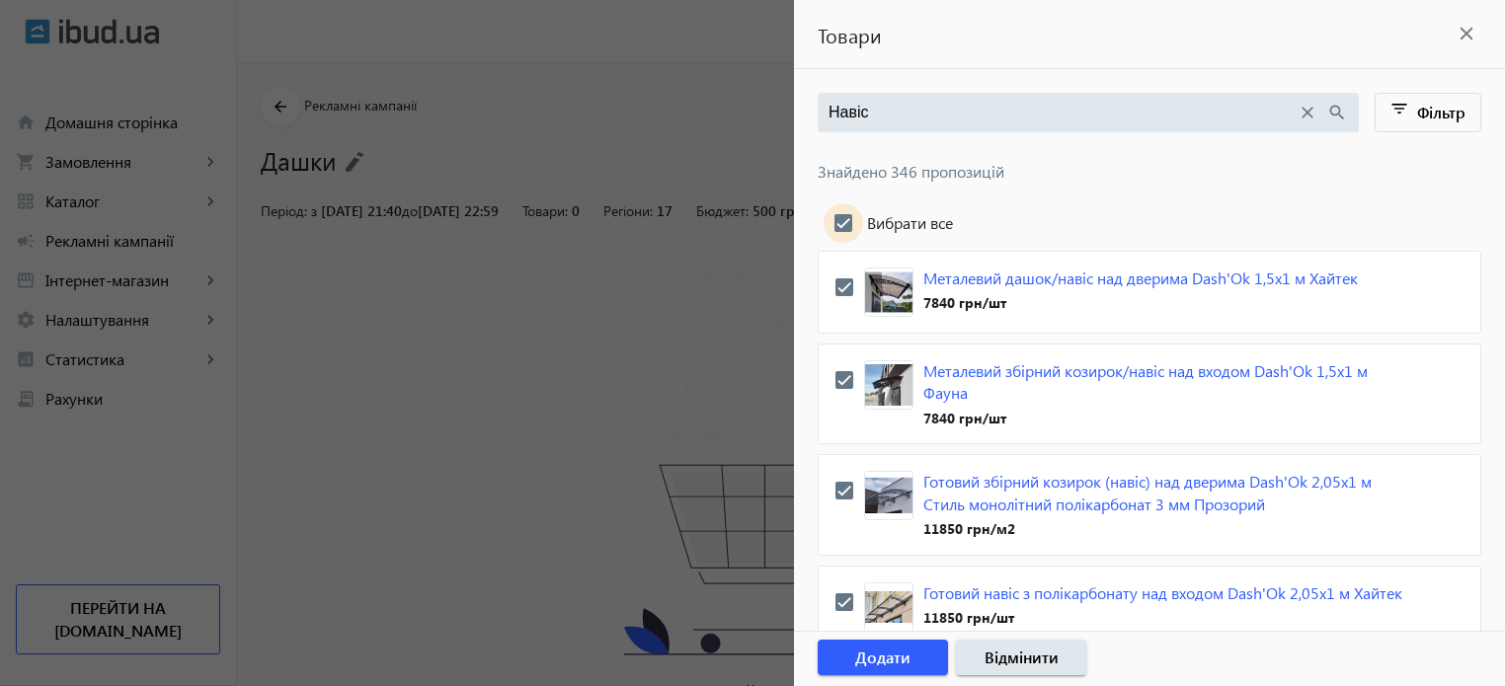
checkbox input "true"
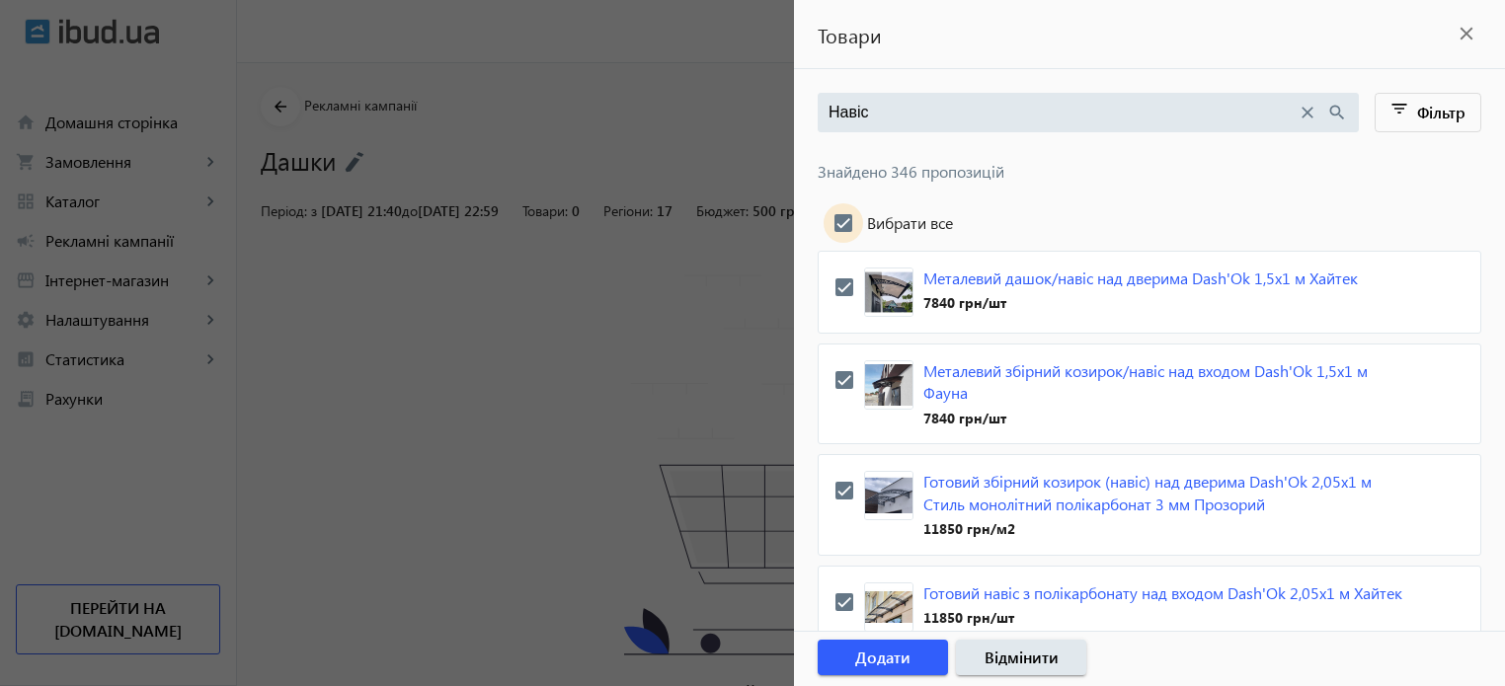
checkbox input "true"
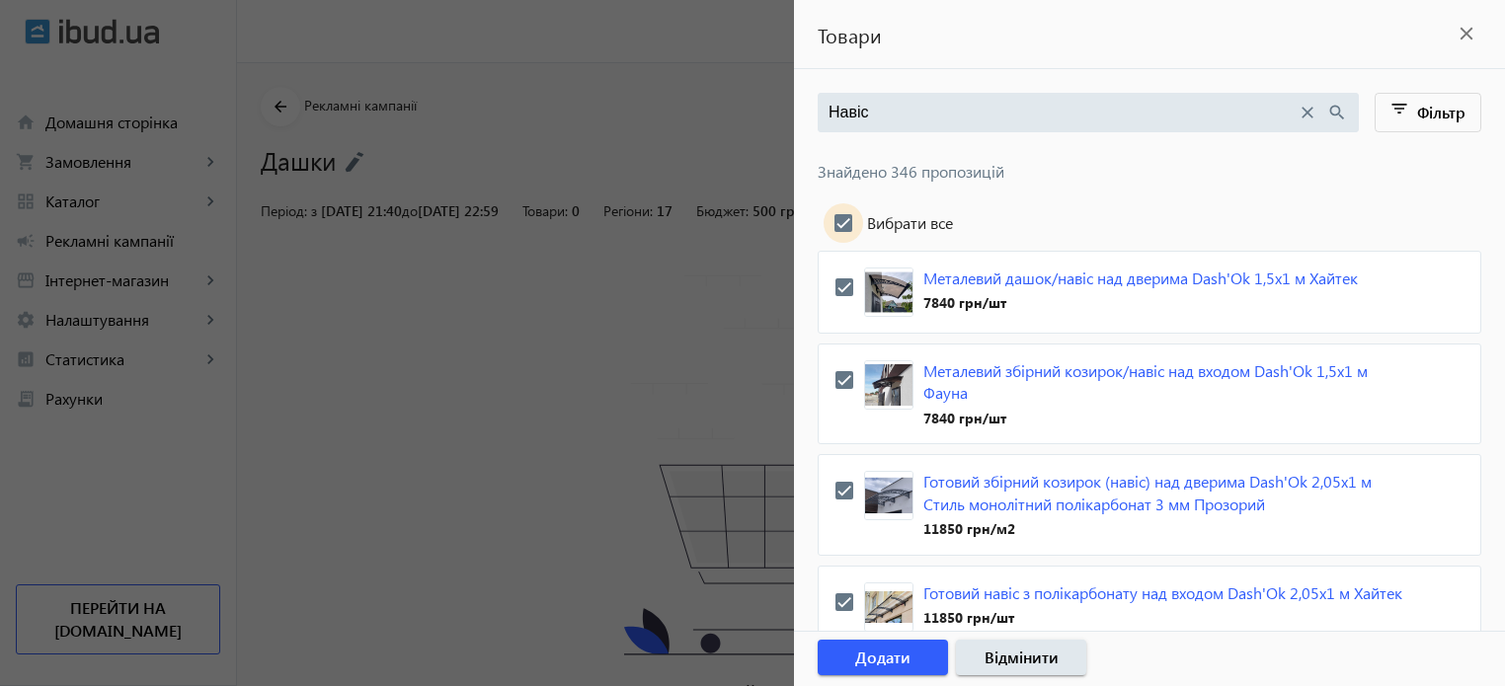
checkbox input "true"
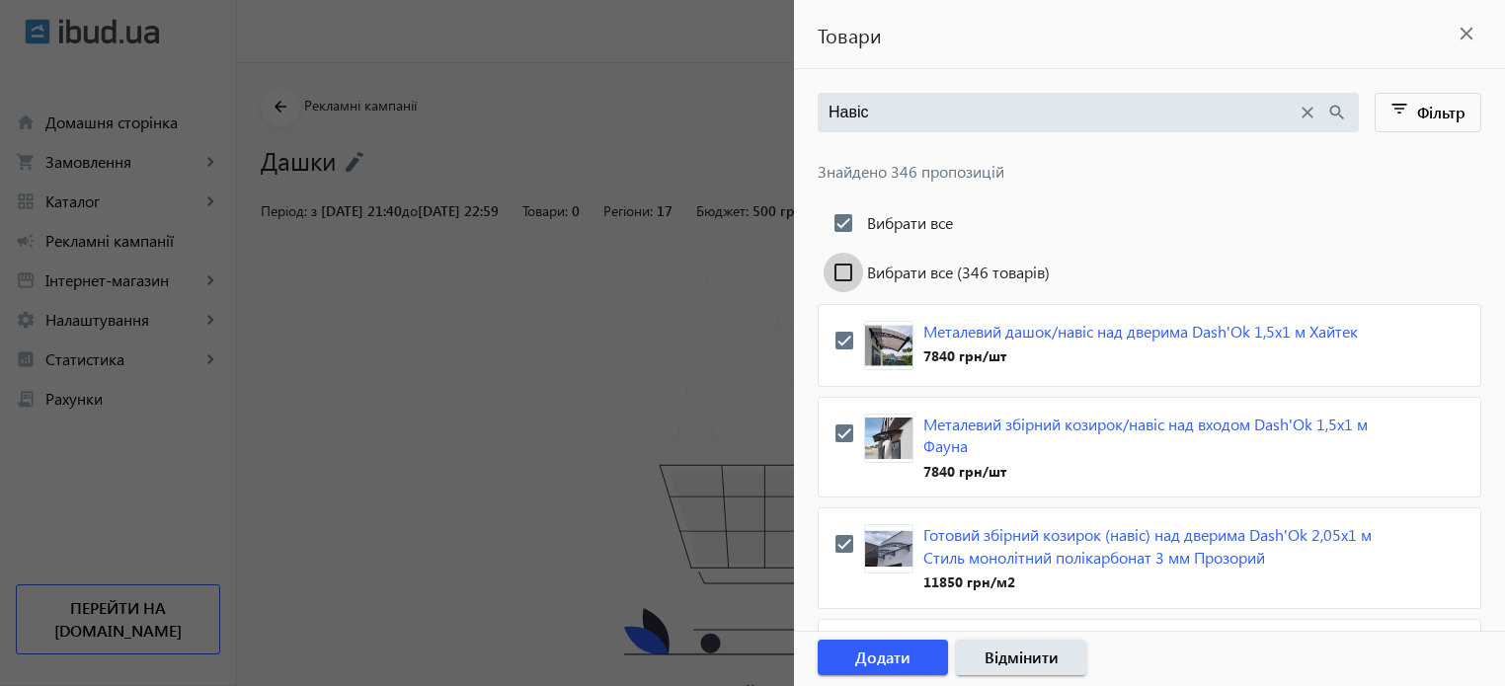
click at [842, 270] on input "Вибрати все (346 товарів)" at bounding box center [844, 273] width 40 height 40
checkbox input "true"
click at [883, 655] on span "Додати" at bounding box center [882, 658] width 55 height 22
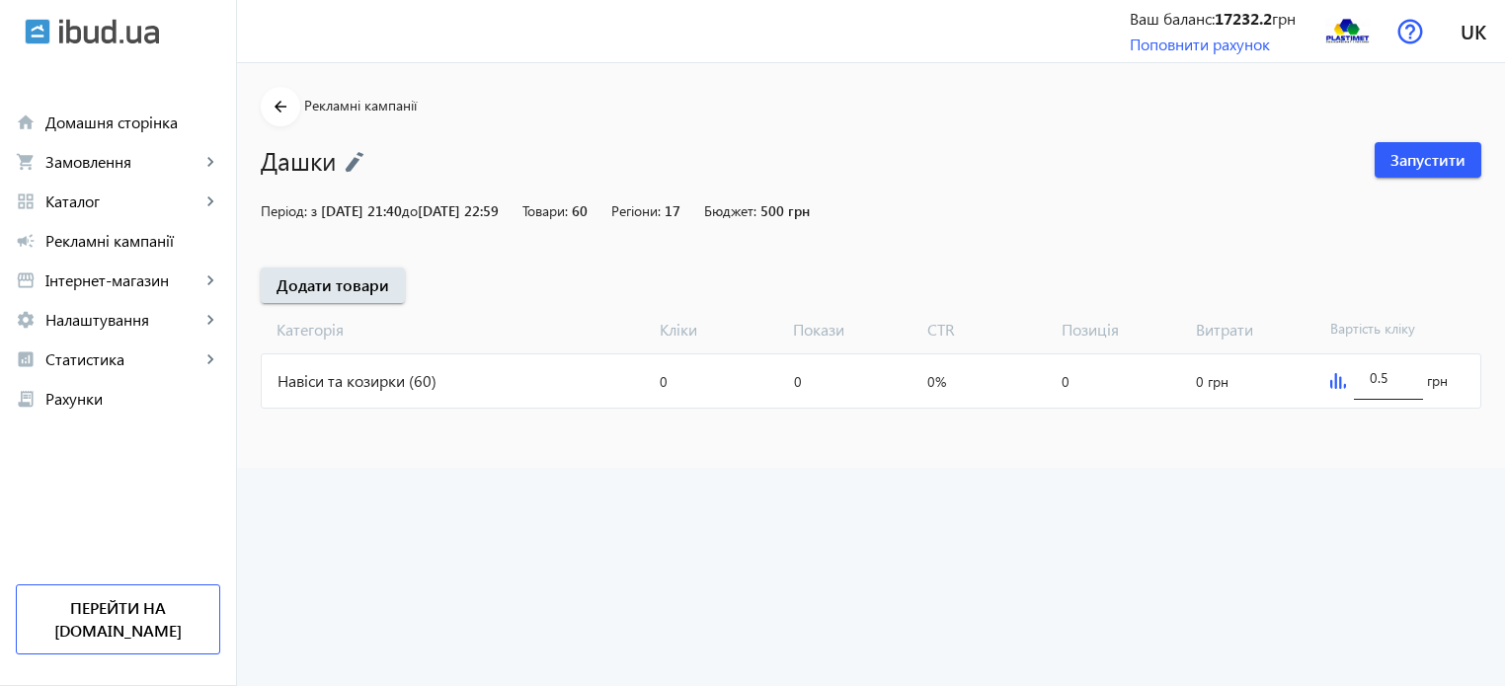
click at [1370, 374] on input "0.5" at bounding box center [1389, 377] width 38 height 19
click at [1381, 374] on input "0.5" at bounding box center [1389, 377] width 38 height 19
click at [1390, 374] on input "0.5" at bounding box center [1389, 377] width 38 height 19
type input "0"
click at [1183, 441] on mat-sidenav-content "arrow_back Рекламні кампанії Дашки Запустити Період: з 24.08.2025 21:40 до 10.0…" at bounding box center [871, 265] width 1268 height 405
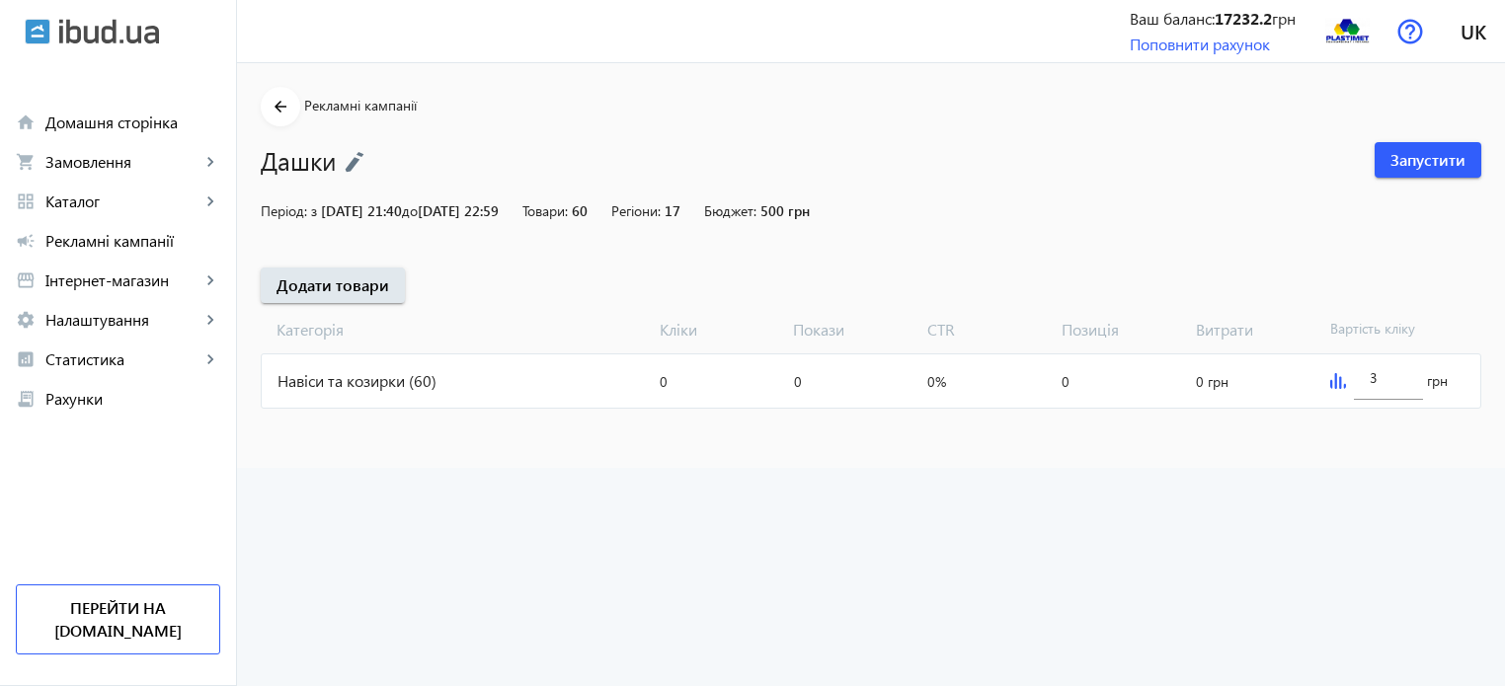
click at [1335, 379] on img at bounding box center [1338, 381] width 16 height 16
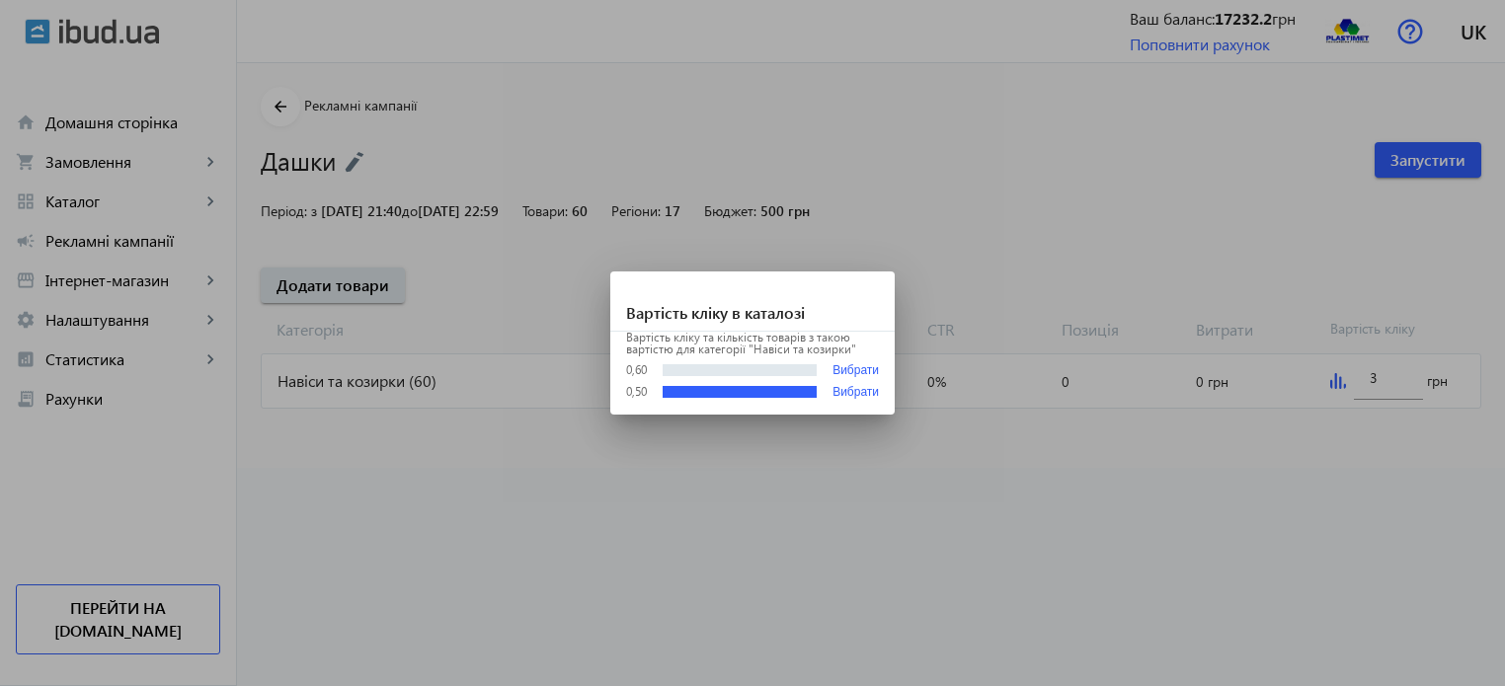
click at [1335, 379] on div at bounding box center [752, 343] width 1505 height 686
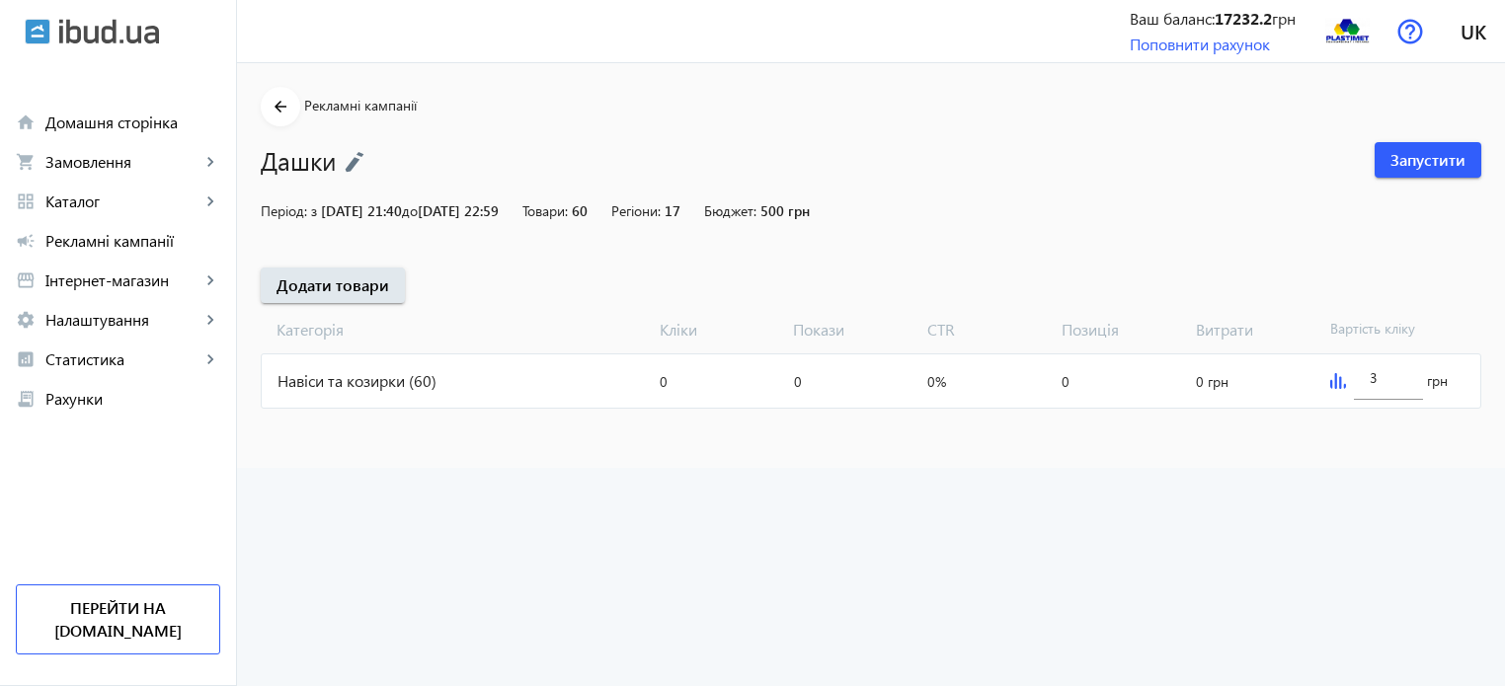
click at [1335, 379] on img at bounding box center [1338, 381] width 16 height 16
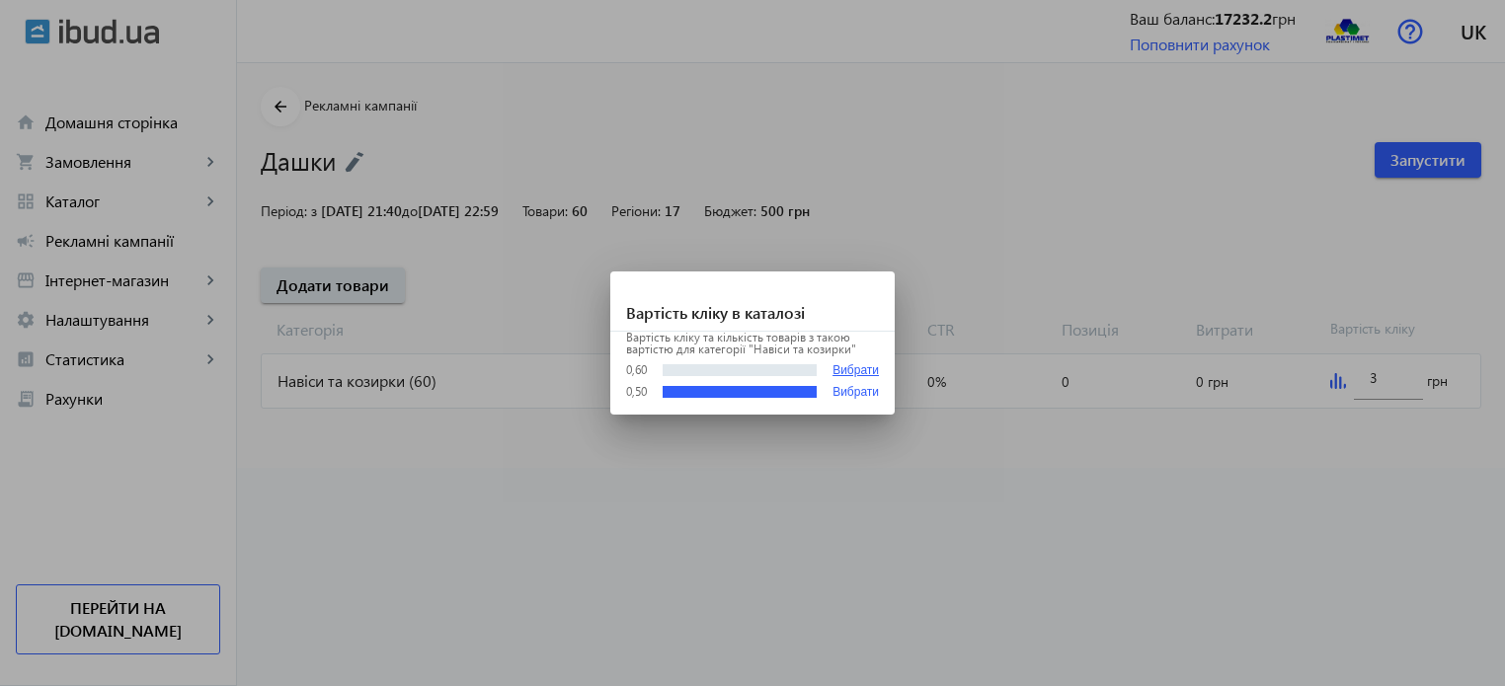
click at [852, 369] on button "Вибрати" at bounding box center [856, 370] width 46 height 15
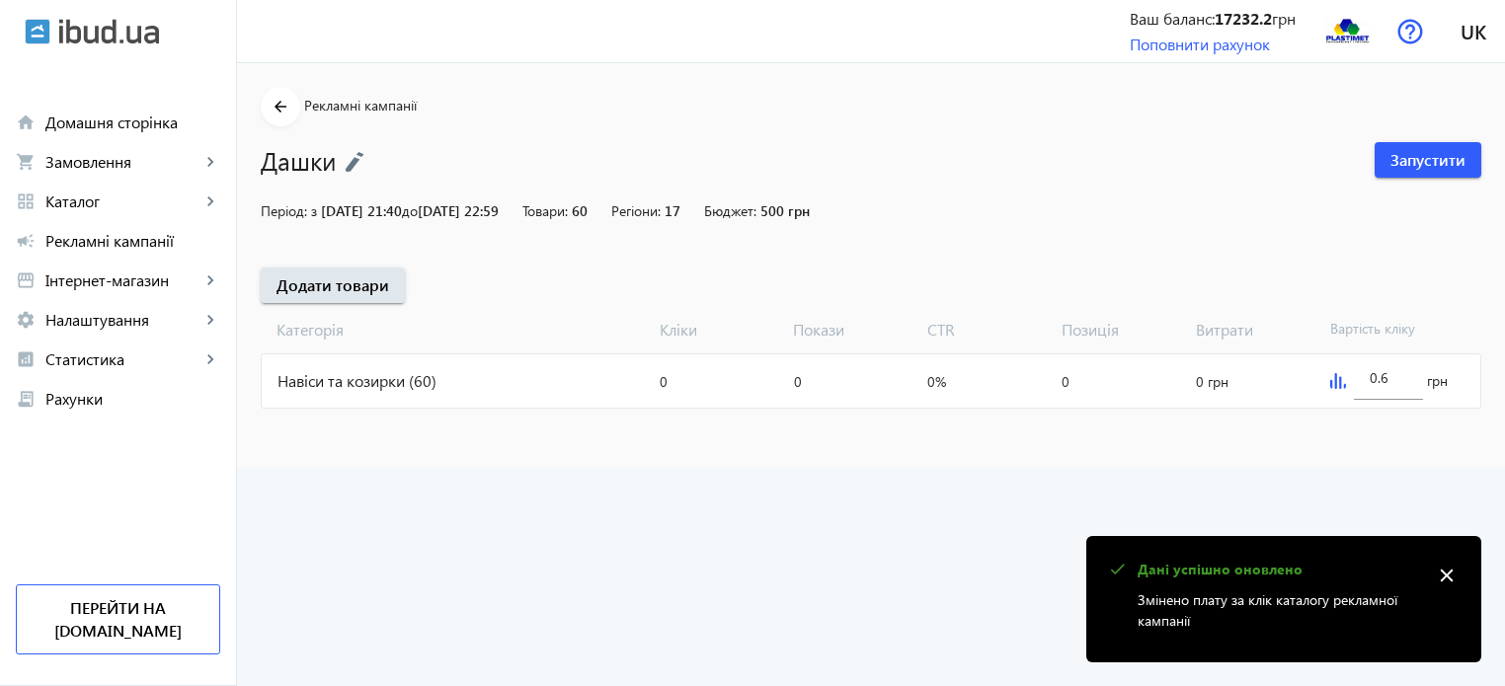
click at [1337, 378] on img at bounding box center [1338, 381] width 16 height 16
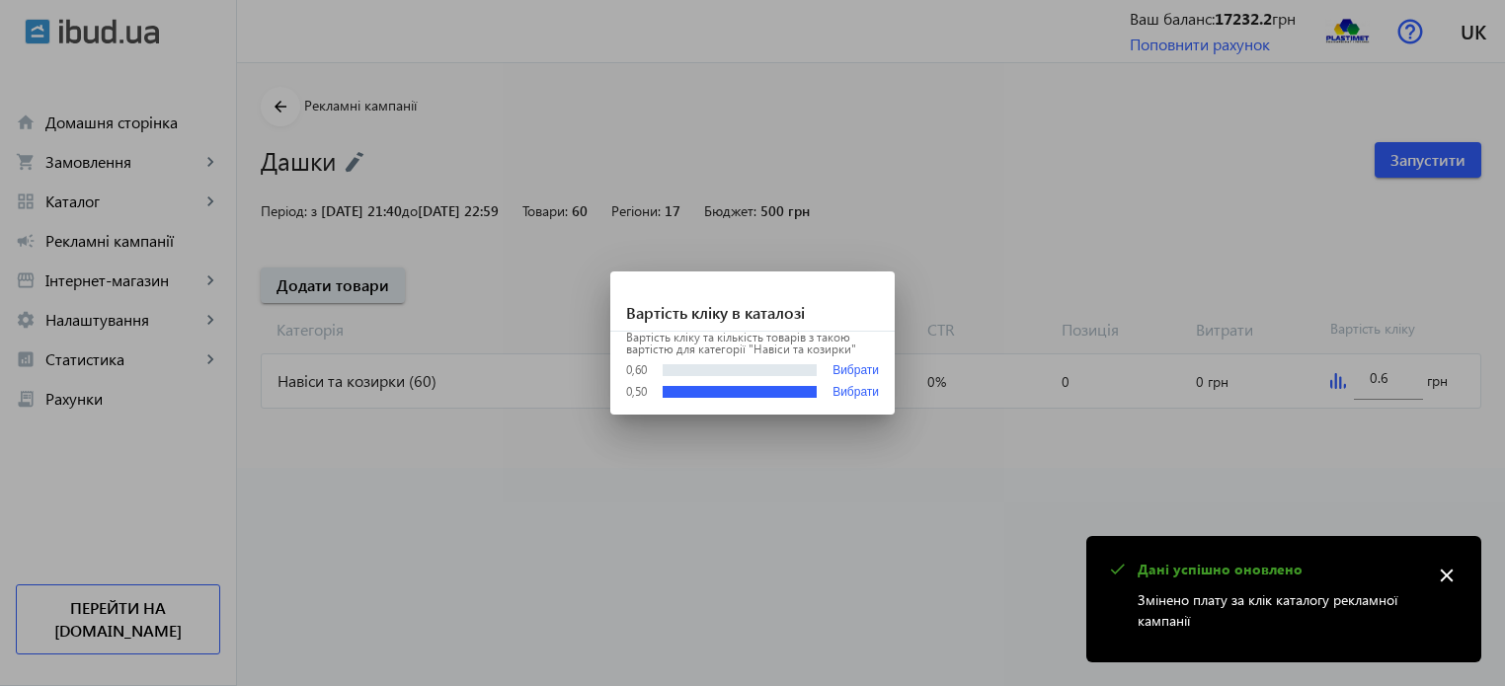
drag, startPoint x: 950, startPoint y: 461, endPoint x: 994, endPoint y: 450, distance: 44.8
click at [953, 460] on div at bounding box center [752, 343] width 1505 height 686
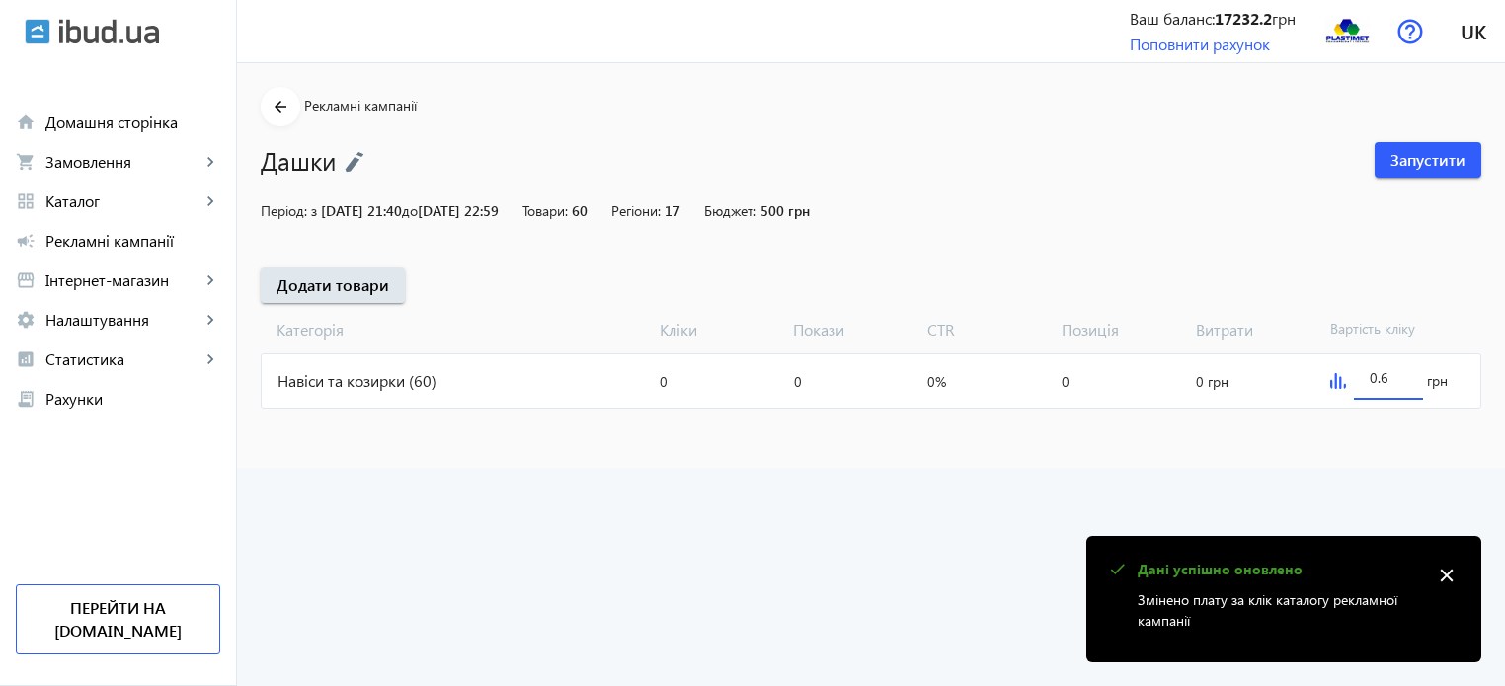
drag, startPoint x: 1395, startPoint y: 375, endPoint x: 1339, endPoint y: 380, distance: 55.5
click at [1339, 380] on div "0.6 грн" at bounding box center [1402, 381] width 158 height 53
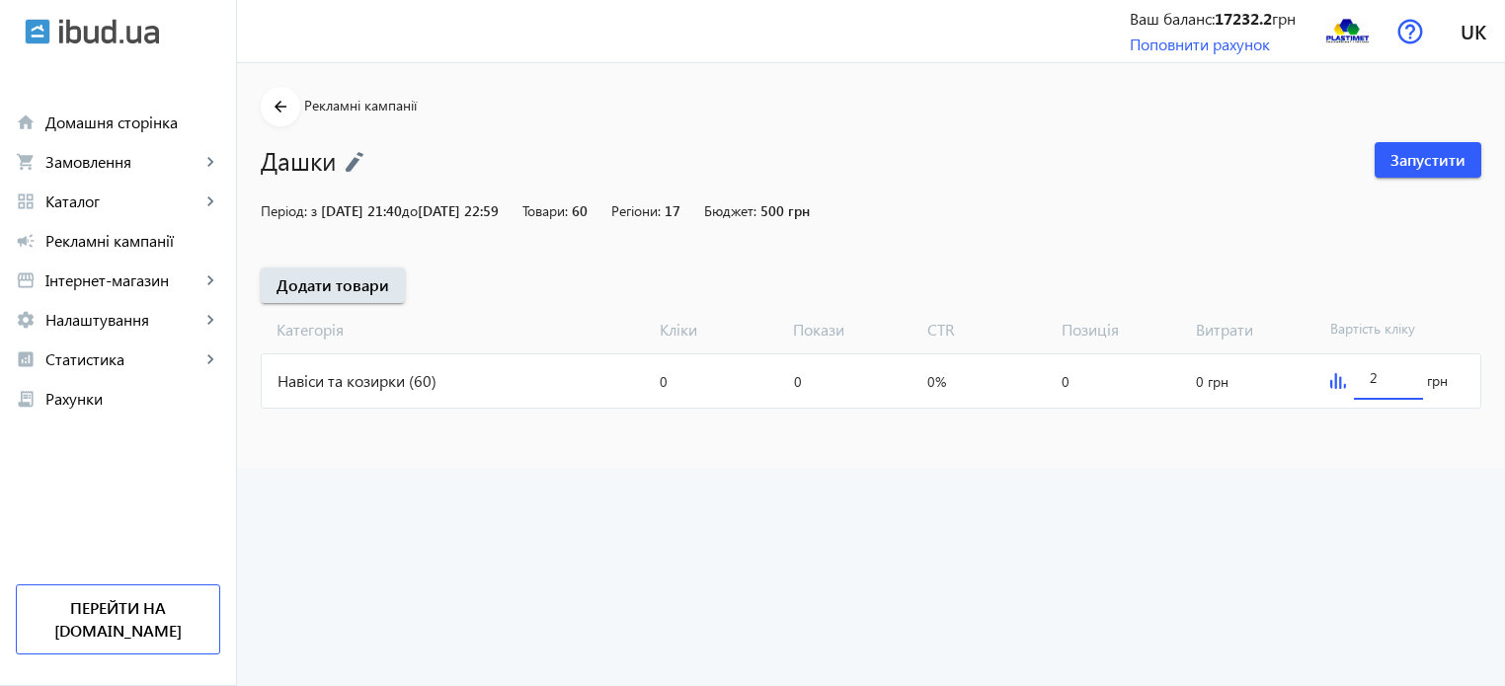
type input "2"
click at [1237, 499] on advertising "arrow_back Рекламні кампанії Дашки Запустити Період: з 24.08.2025 21:40 до 10.0…" at bounding box center [871, 374] width 1268 height 623
click at [1061, 526] on advertising "arrow_back Рекламні кампанії Дашки Запустити Період: з 24.08.2025 21:40 до 10.0…" at bounding box center [871, 374] width 1268 height 623
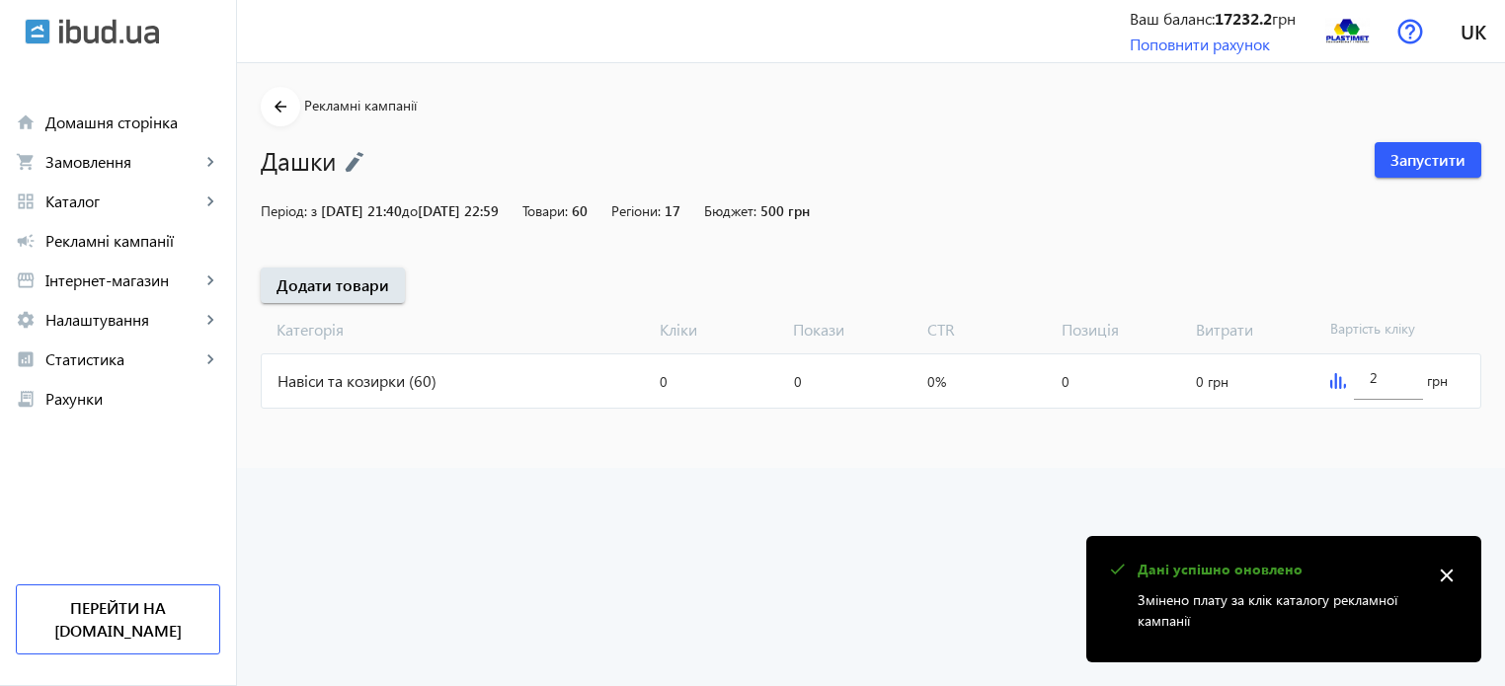
click at [947, 568] on advertising "arrow_back Рекламні кампанії Дашки Запустити Період: з 24.08.2025 21:40 до 10.0…" at bounding box center [871, 374] width 1268 height 623
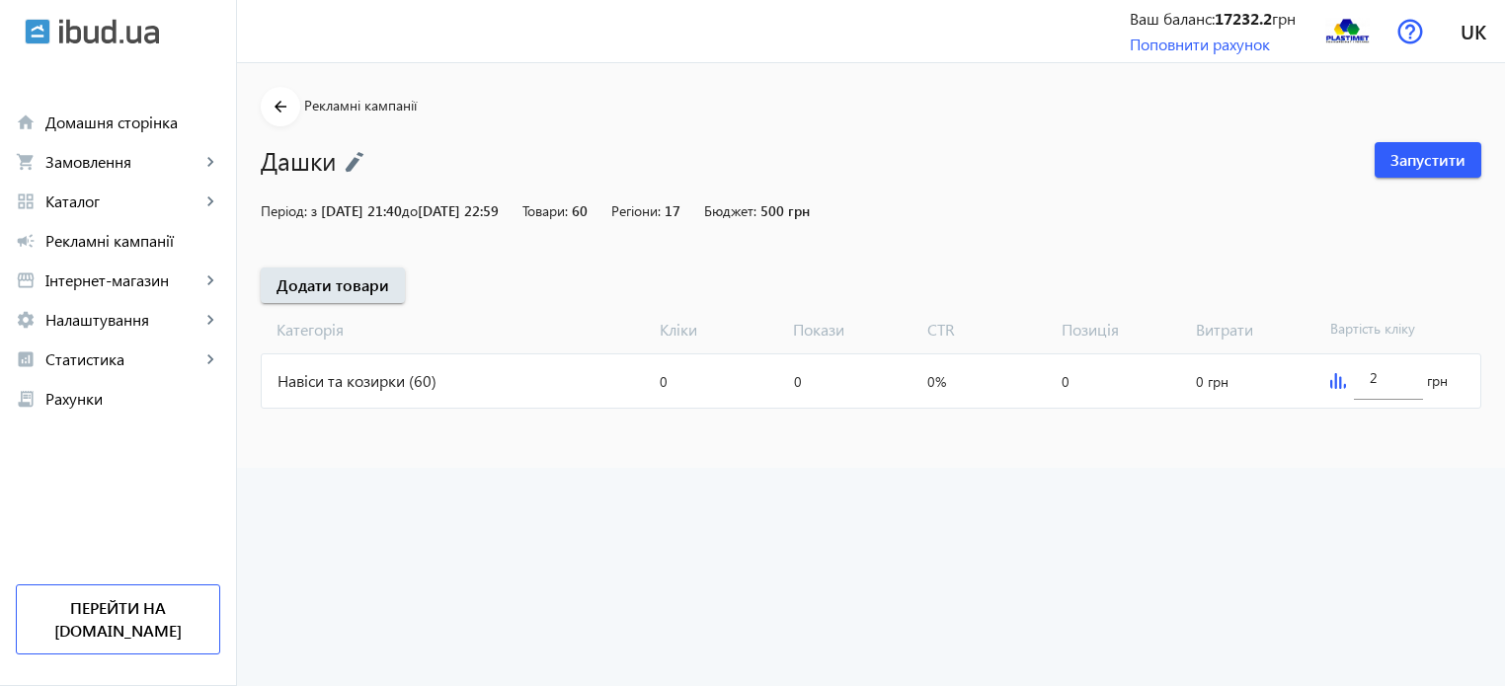
click at [383, 380] on div "Навіси та козирки (60)" at bounding box center [457, 381] width 390 height 53
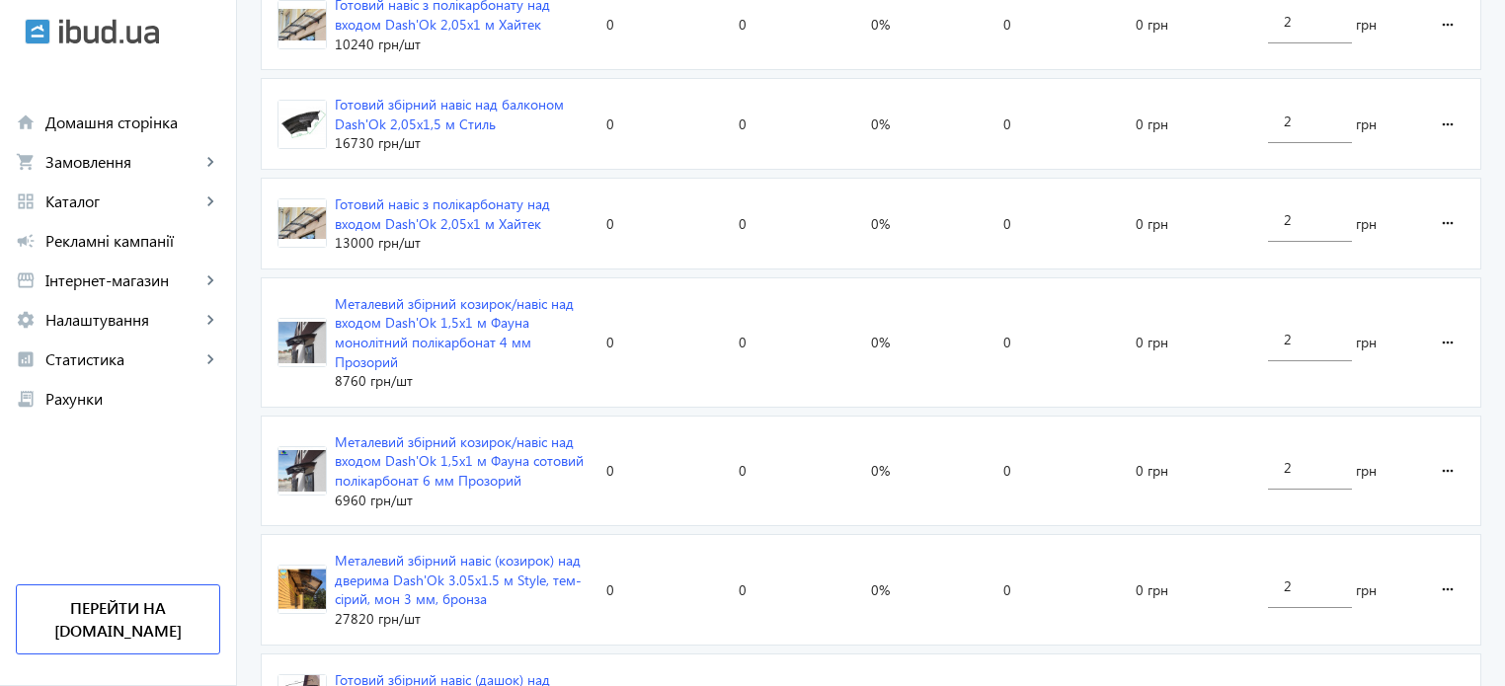
scroll to position [3005, 0]
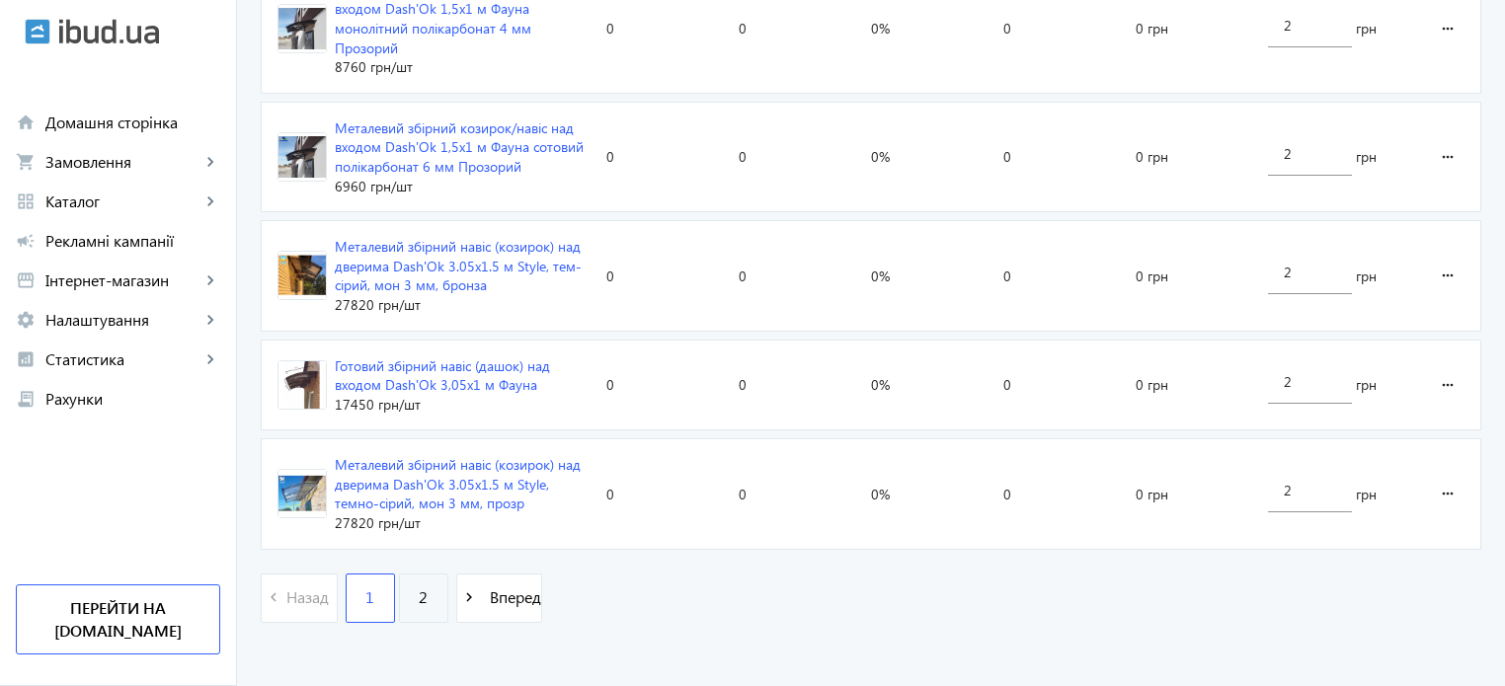
click at [422, 582] on link "2" at bounding box center [423, 598] width 49 height 49
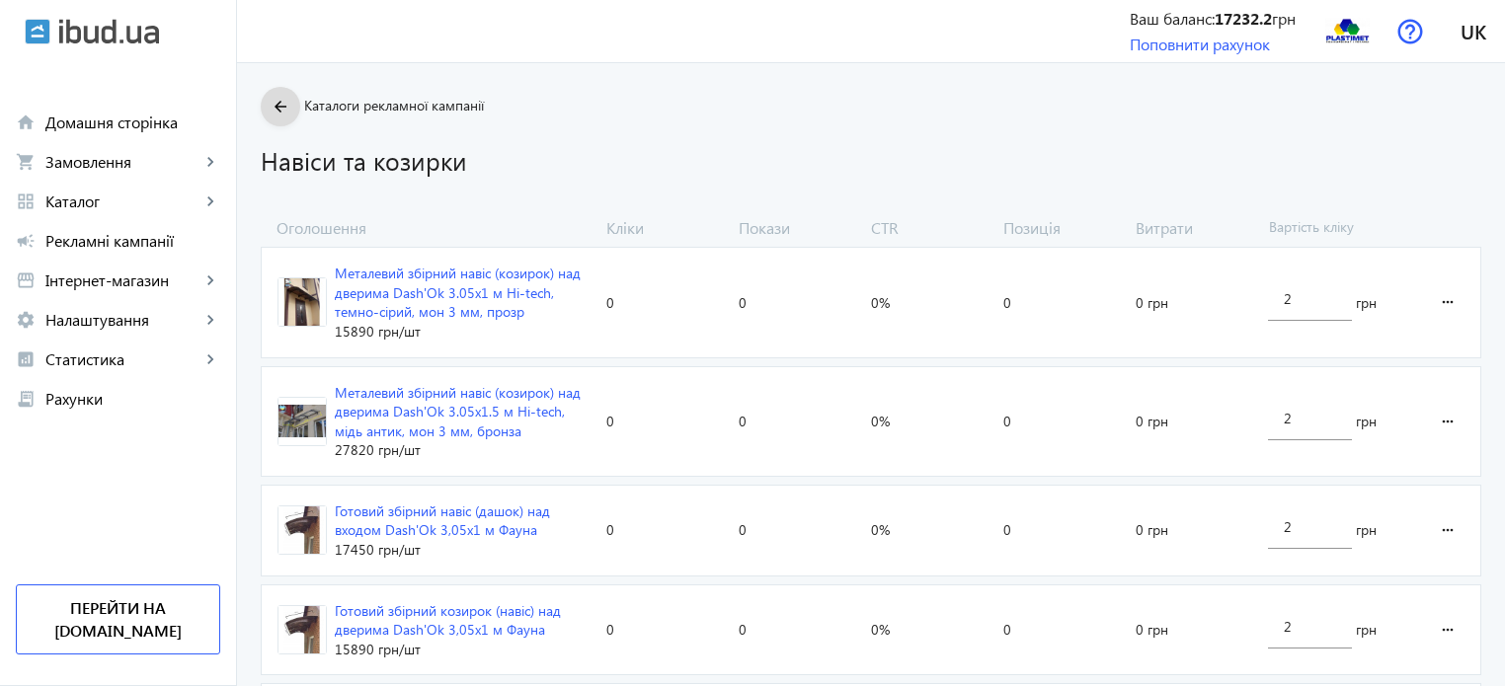
click at [281, 102] on button "arrow_back" at bounding box center [281, 107] width 40 height 40
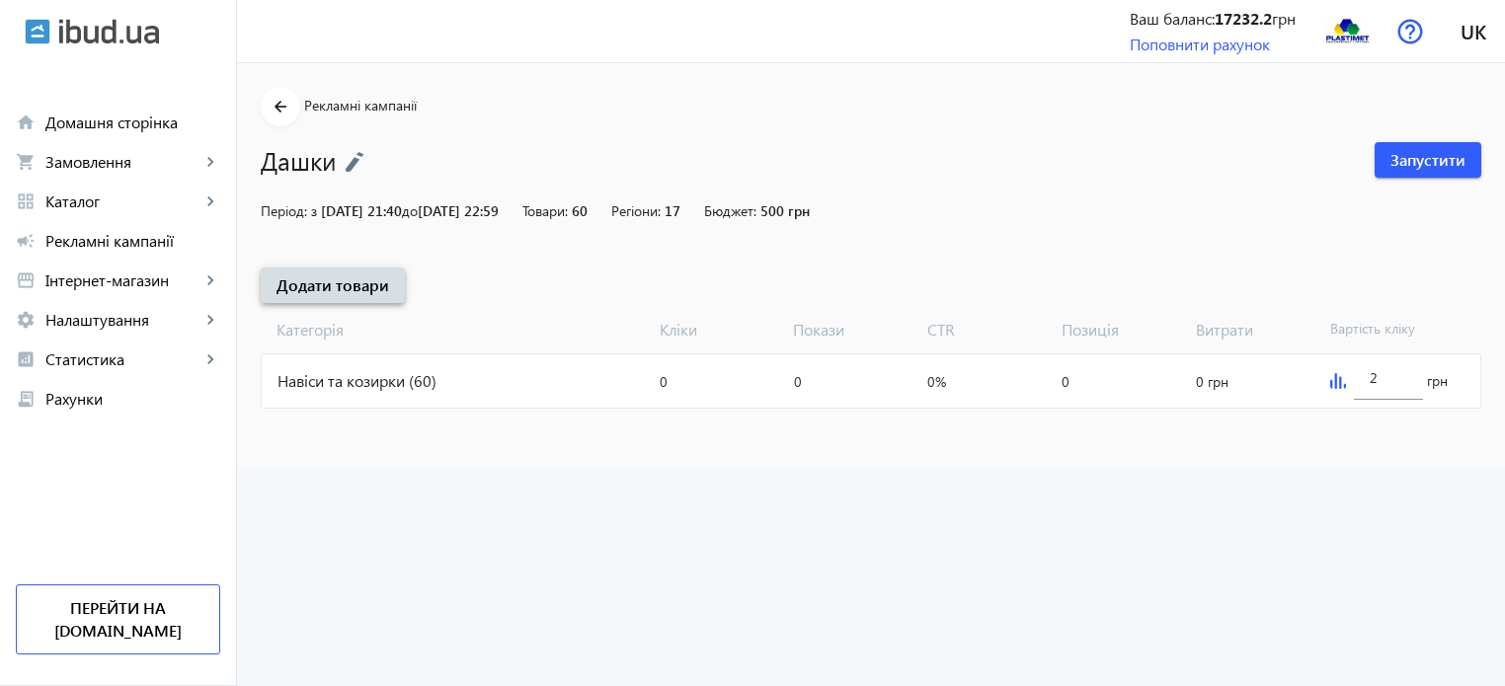
click at [345, 288] on span "Додати товари" at bounding box center [333, 286] width 113 height 22
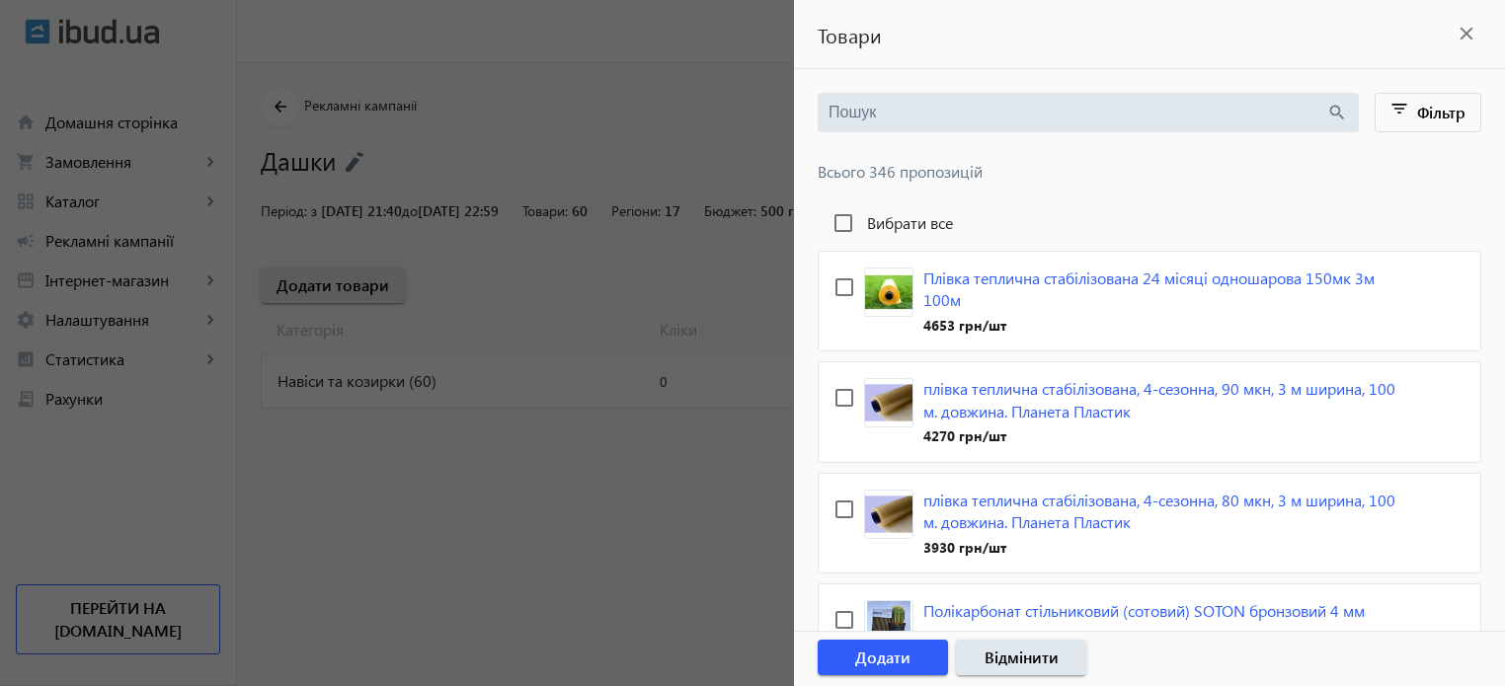
click at [921, 120] on input "search" at bounding box center [1078, 113] width 498 height 22
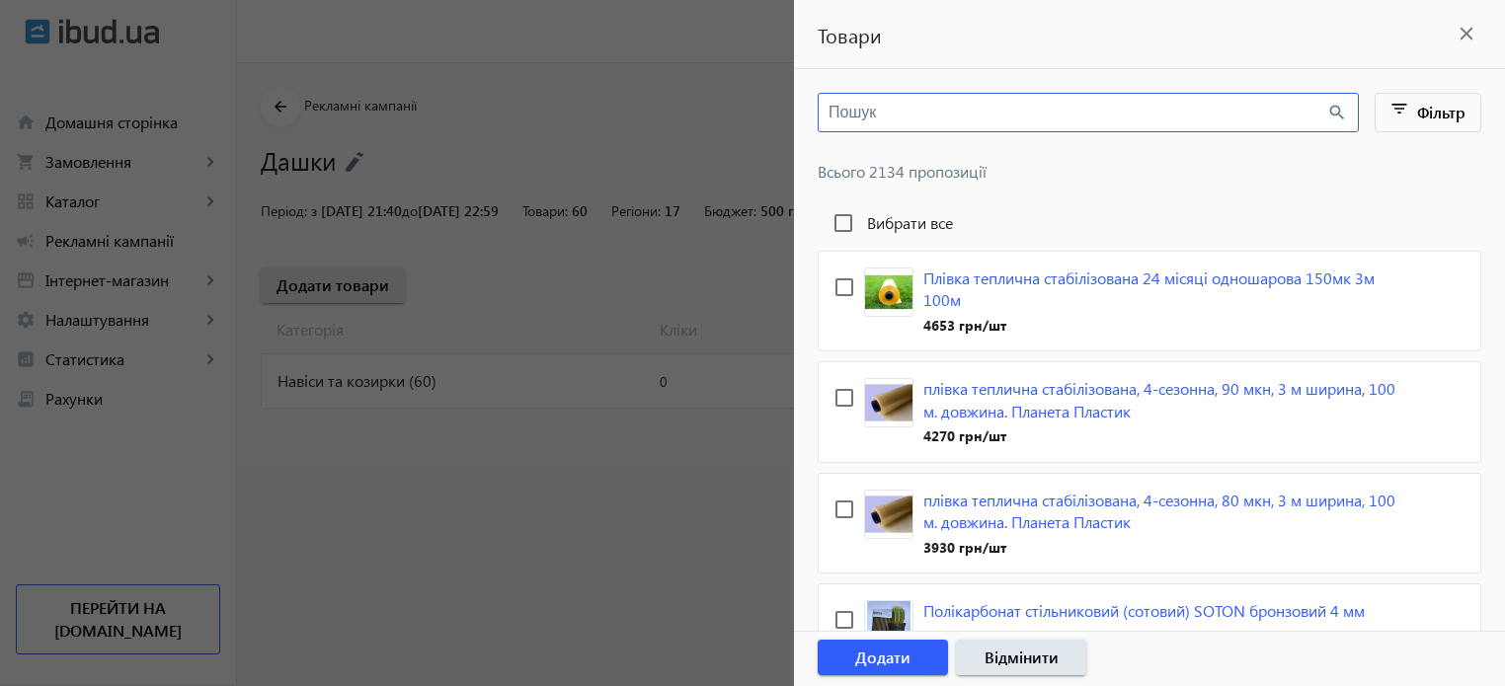
type input "к"
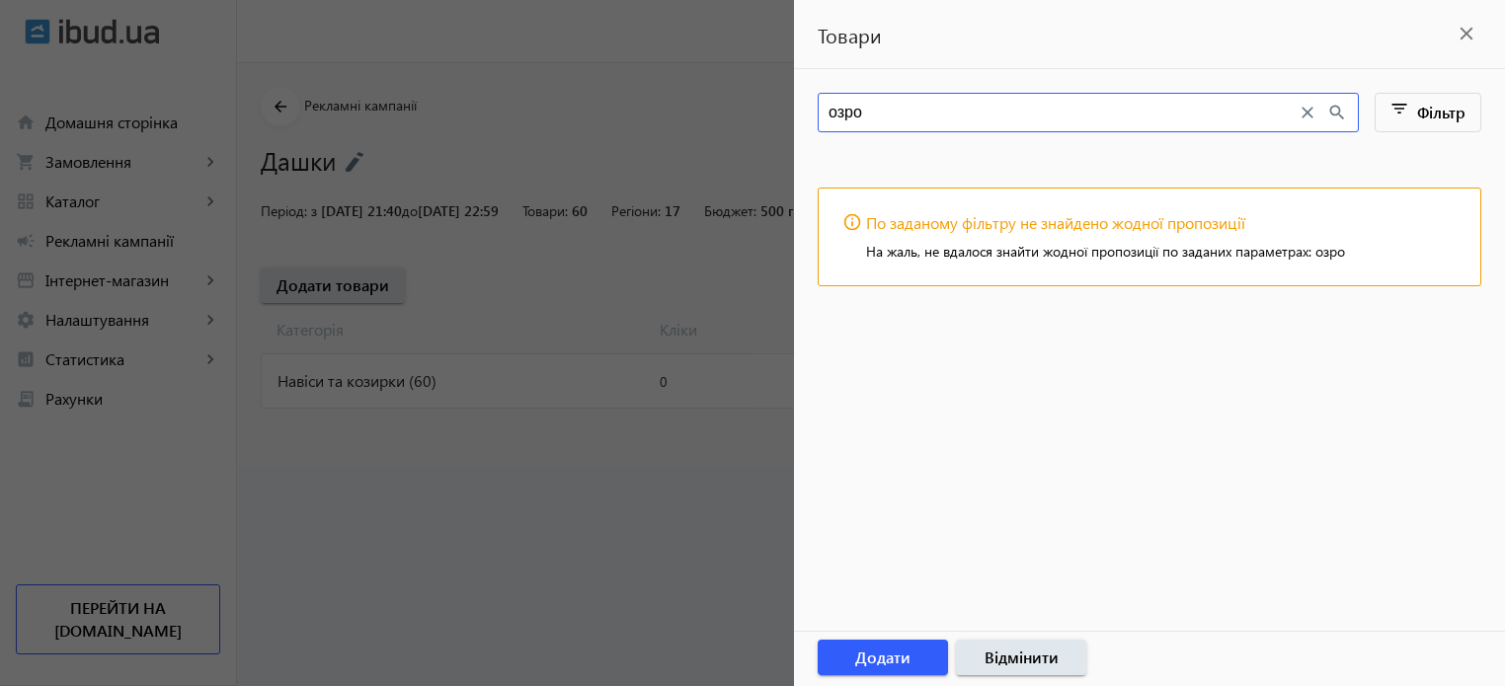
click at [830, 108] on input "озро" at bounding box center [1063, 113] width 468 height 22
click at [853, 109] on input "козро" at bounding box center [1063, 113] width 468 height 22
click at [902, 114] on input "козиро" at bounding box center [1063, 113] width 468 height 22
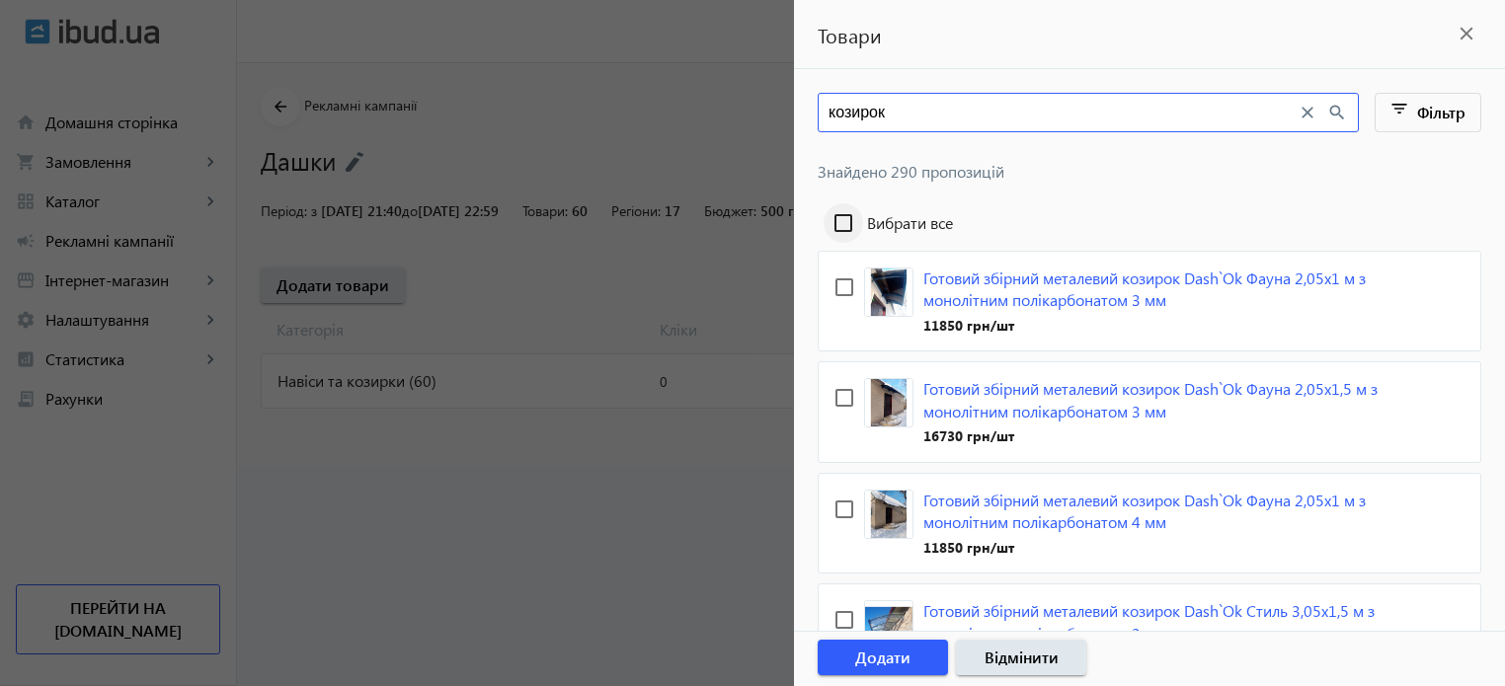
type input "козирок"
click at [844, 220] on input "Вибрати все" at bounding box center [844, 223] width 40 height 40
checkbox input "true"
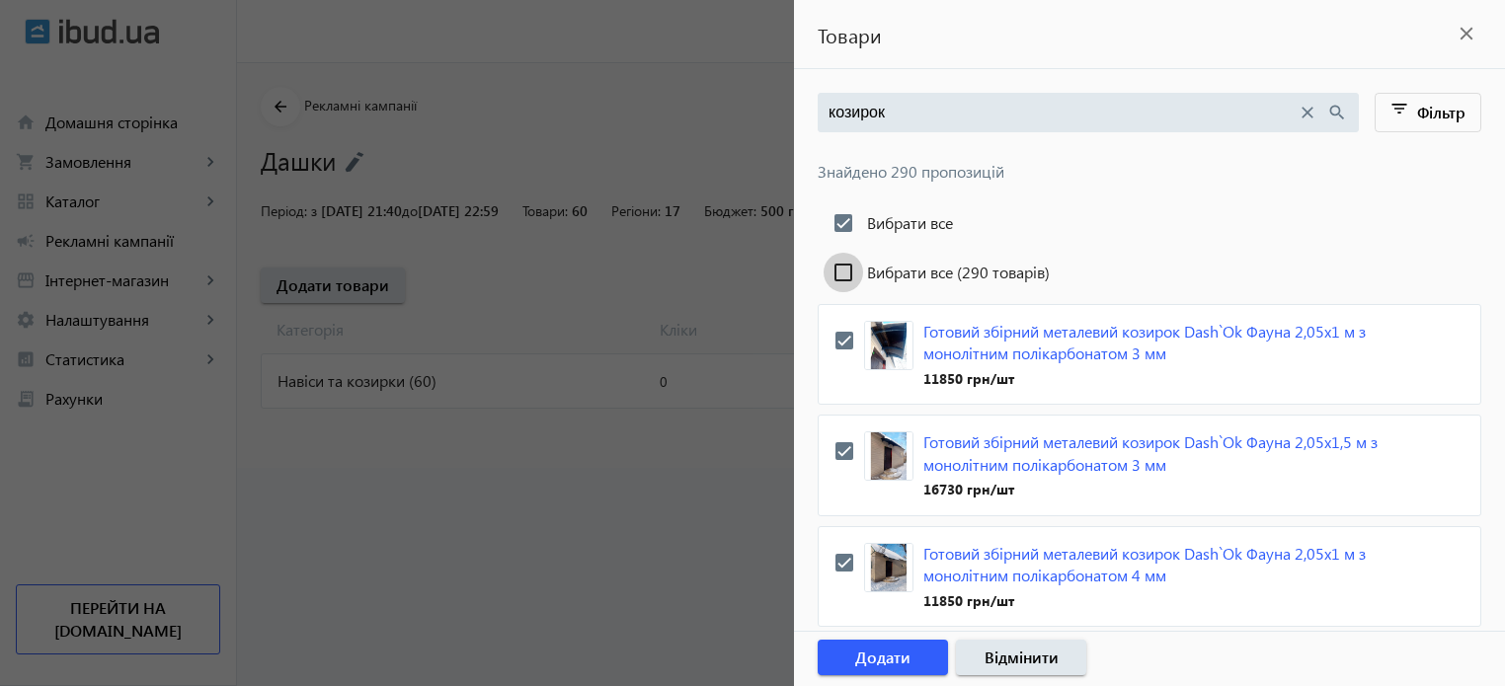
click at [842, 270] on input "Вибрати все (290 товарів)" at bounding box center [844, 273] width 40 height 40
click at [600, 553] on div at bounding box center [752, 343] width 1505 height 686
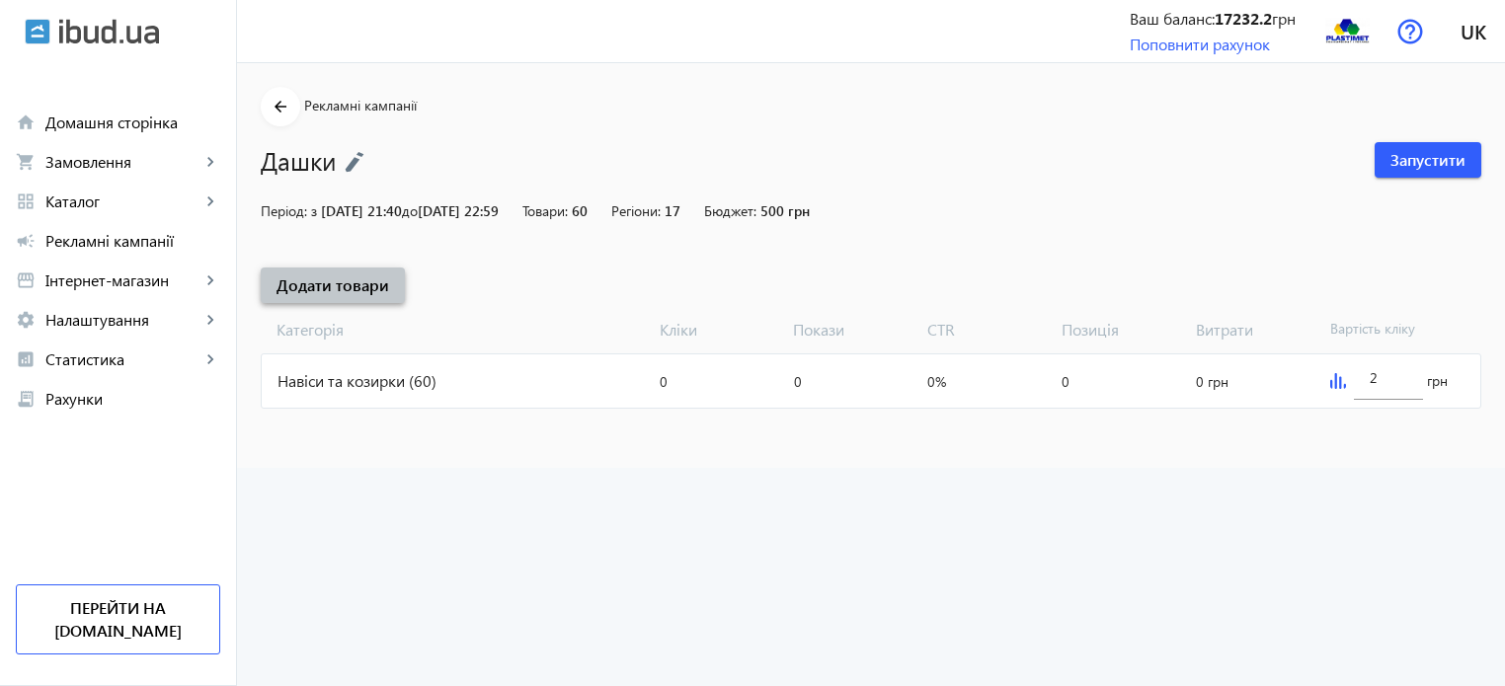
click at [335, 283] on span "Додати товари" at bounding box center [333, 286] width 113 height 22
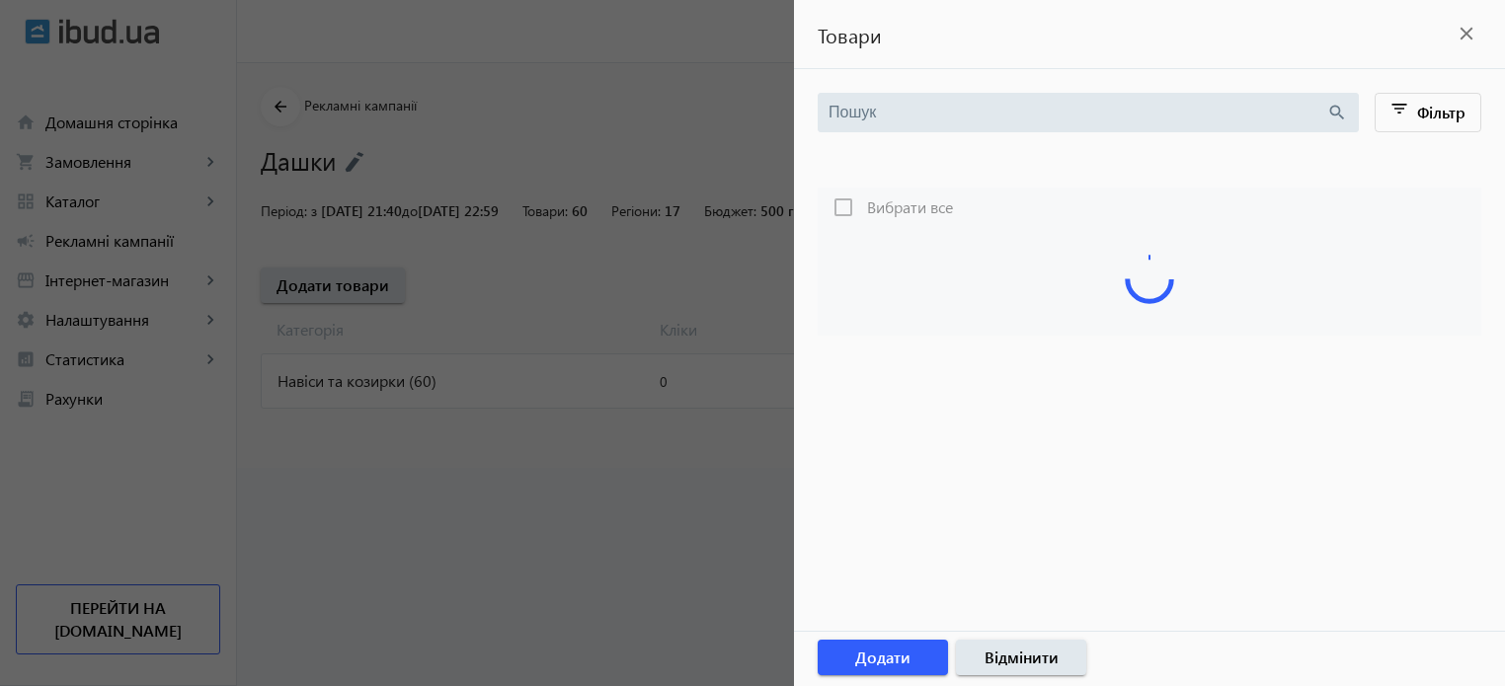
click at [901, 108] on input "search" at bounding box center [1078, 113] width 498 height 22
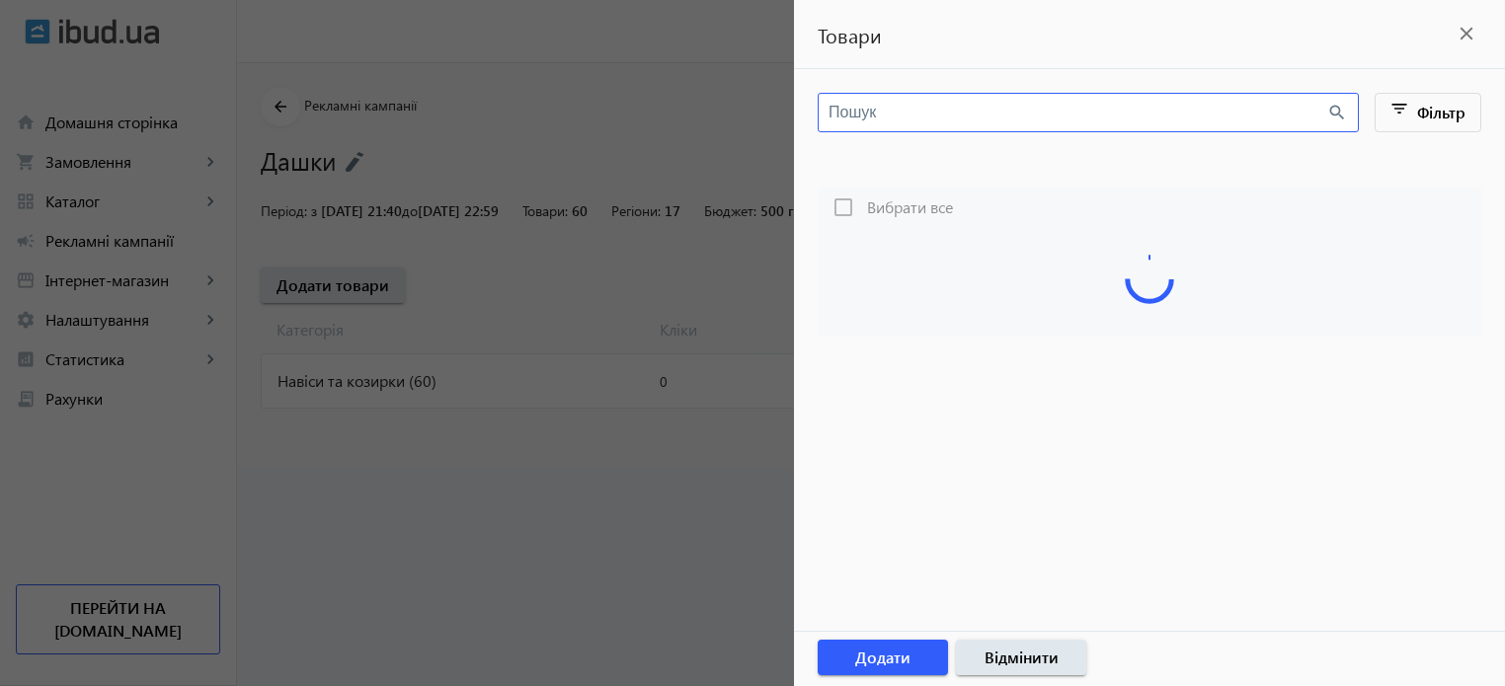
type input "к"
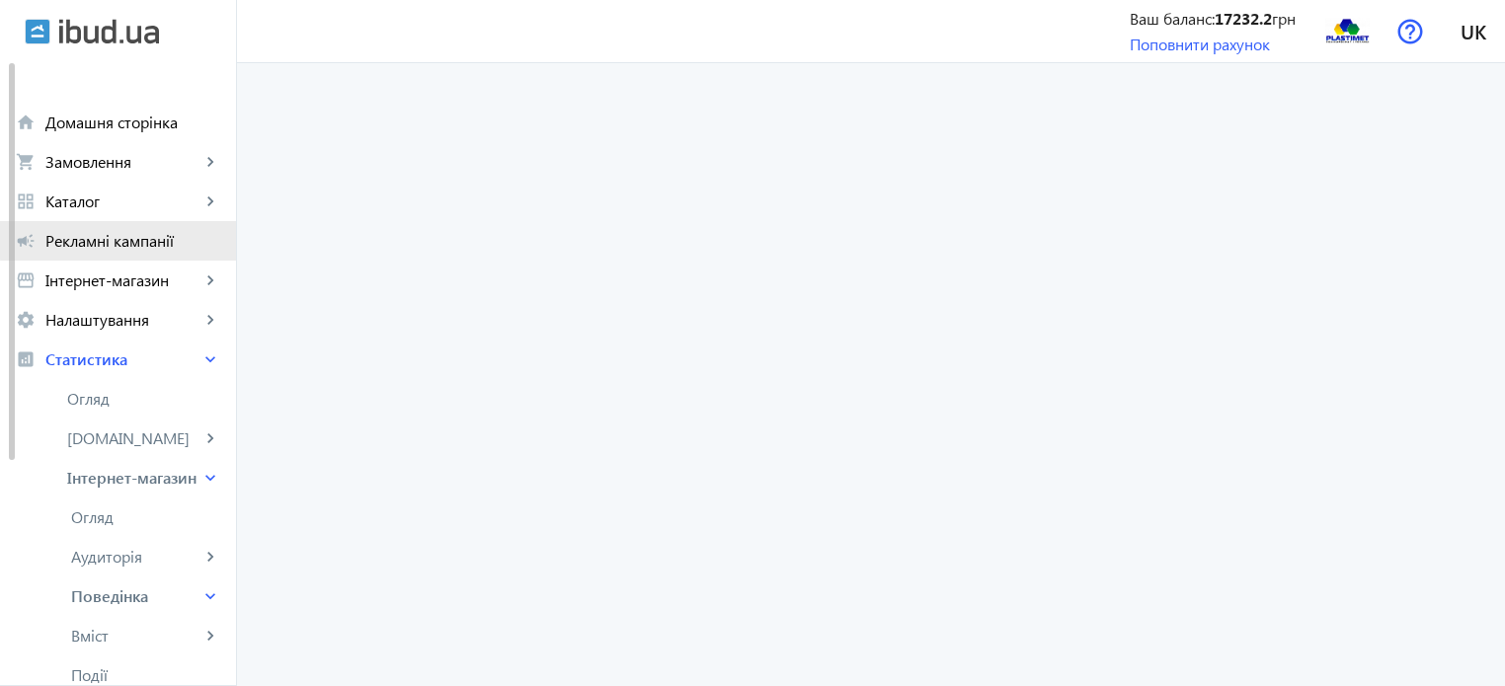
click at [120, 239] on span "Рекламні кампанії" at bounding box center [132, 241] width 175 height 20
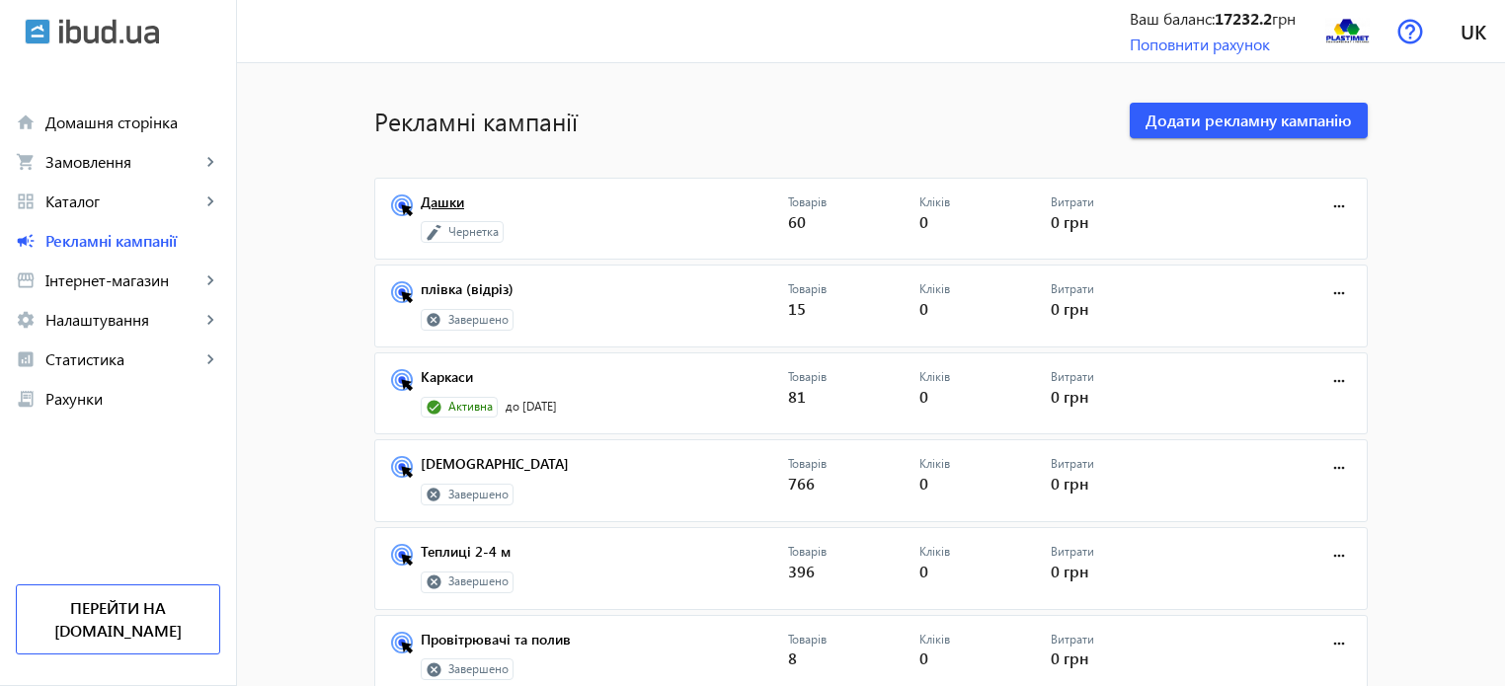
click at [436, 205] on link "Дашки" at bounding box center [604, 209] width 367 height 28
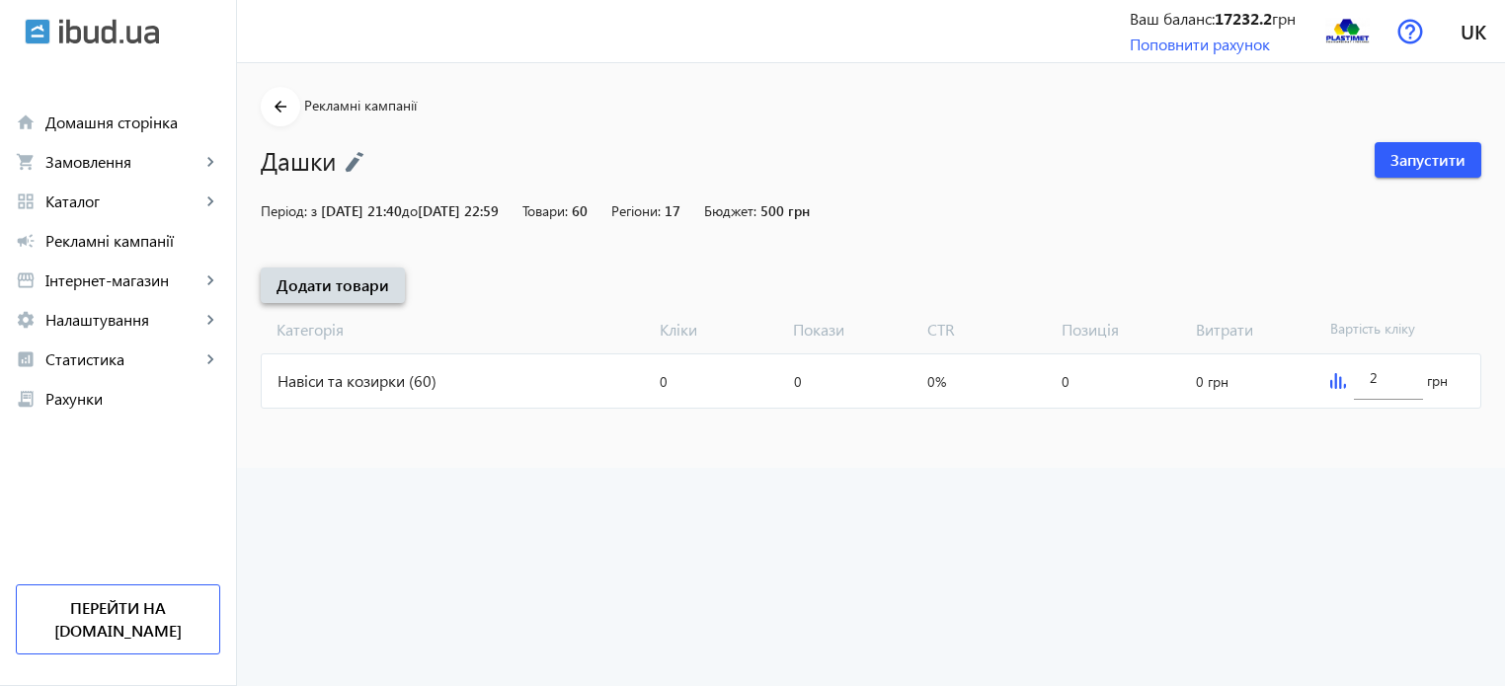
click at [334, 283] on span "Додати товари" at bounding box center [333, 286] width 113 height 22
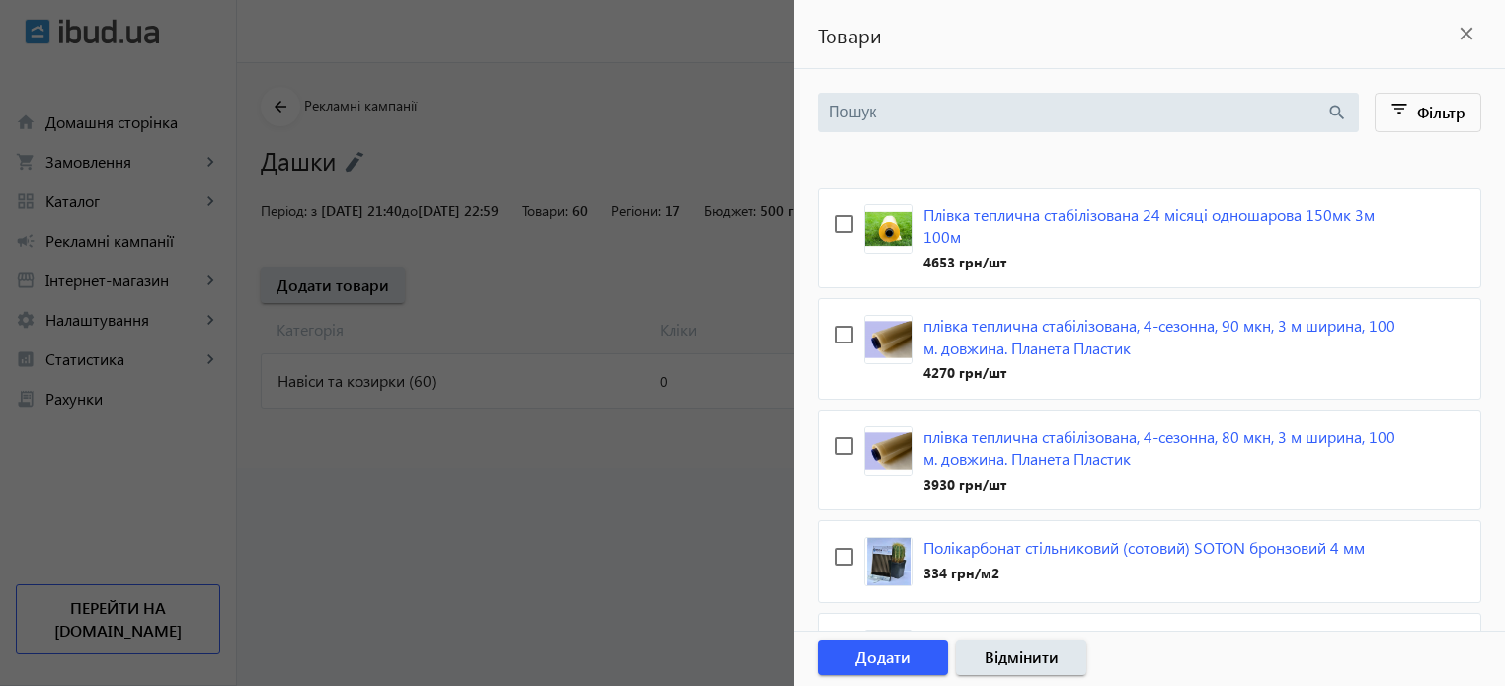
click at [899, 111] on input "search" at bounding box center [1078, 113] width 498 height 22
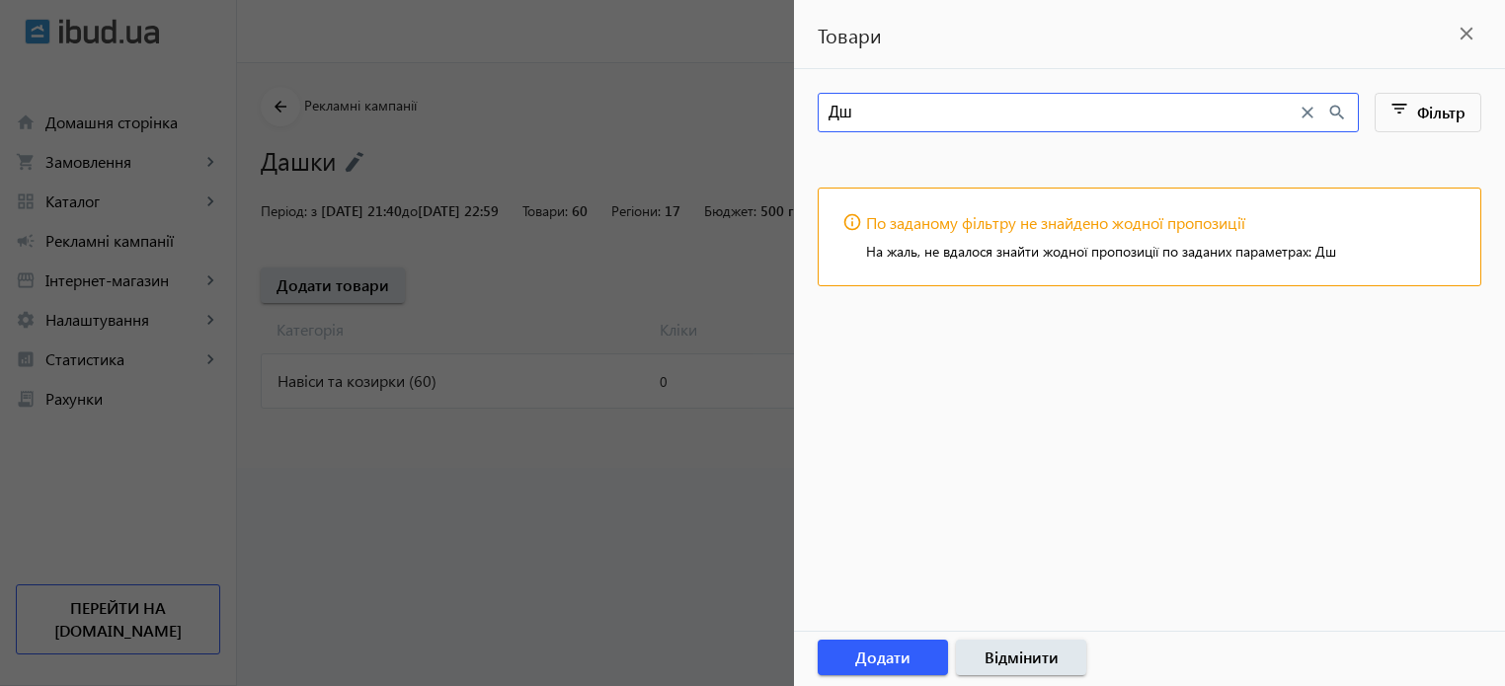
type input "Д"
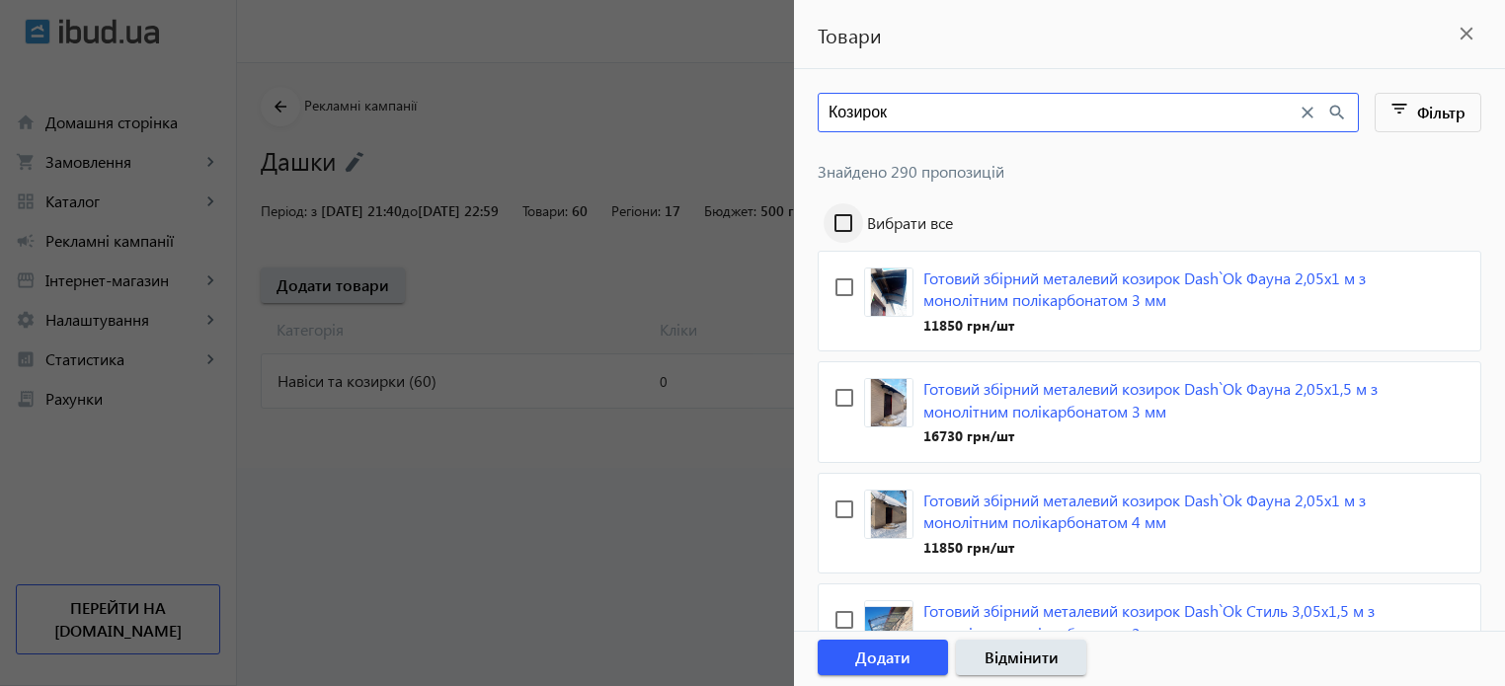
type input "Козирок"
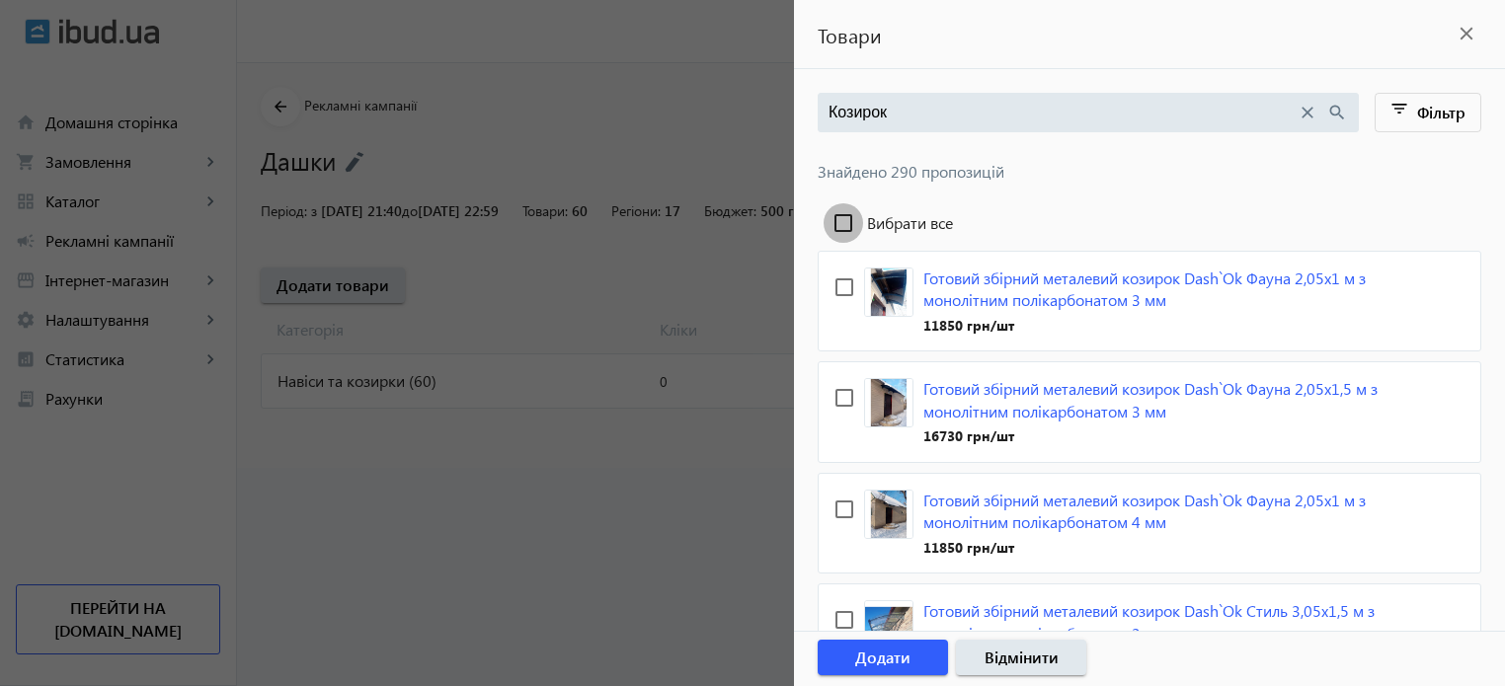
click at [838, 221] on input "Вибрати все" at bounding box center [844, 223] width 40 height 40
checkbox input "true"
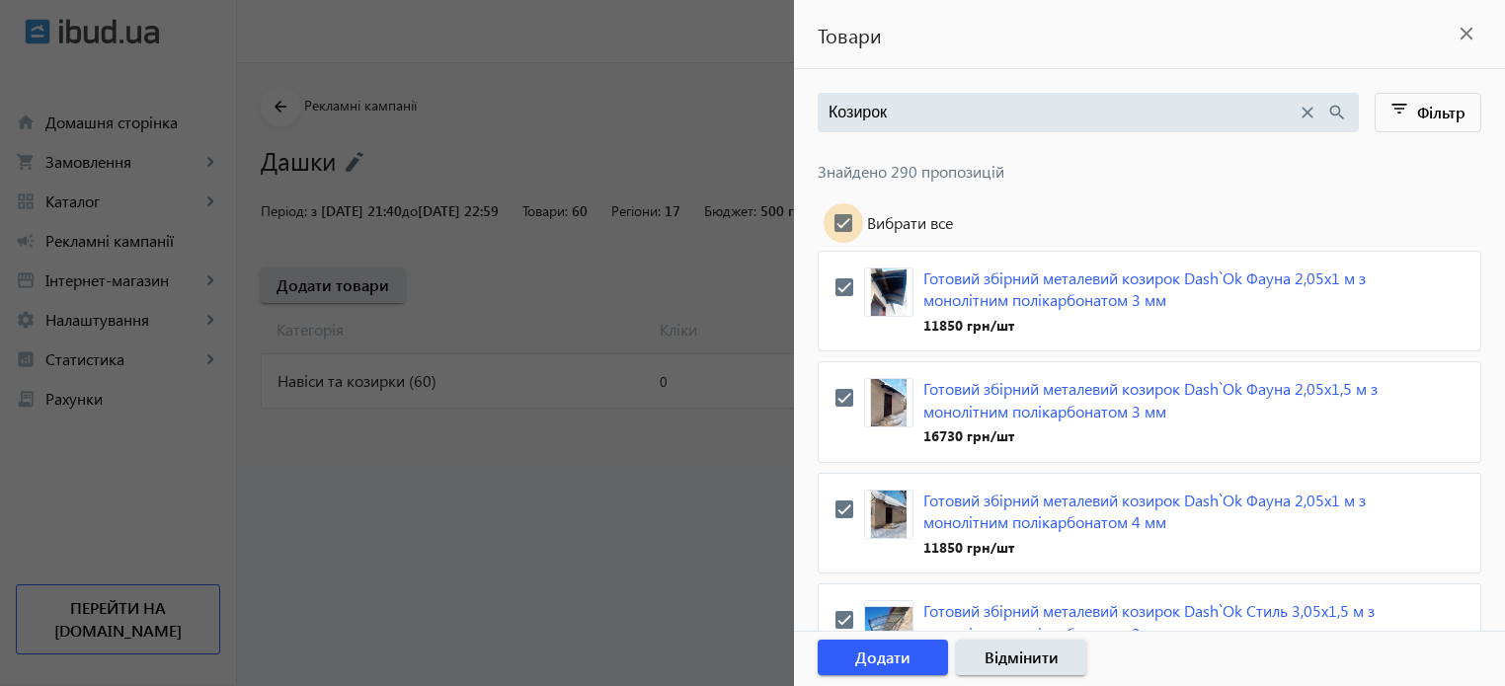
checkbox input "true"
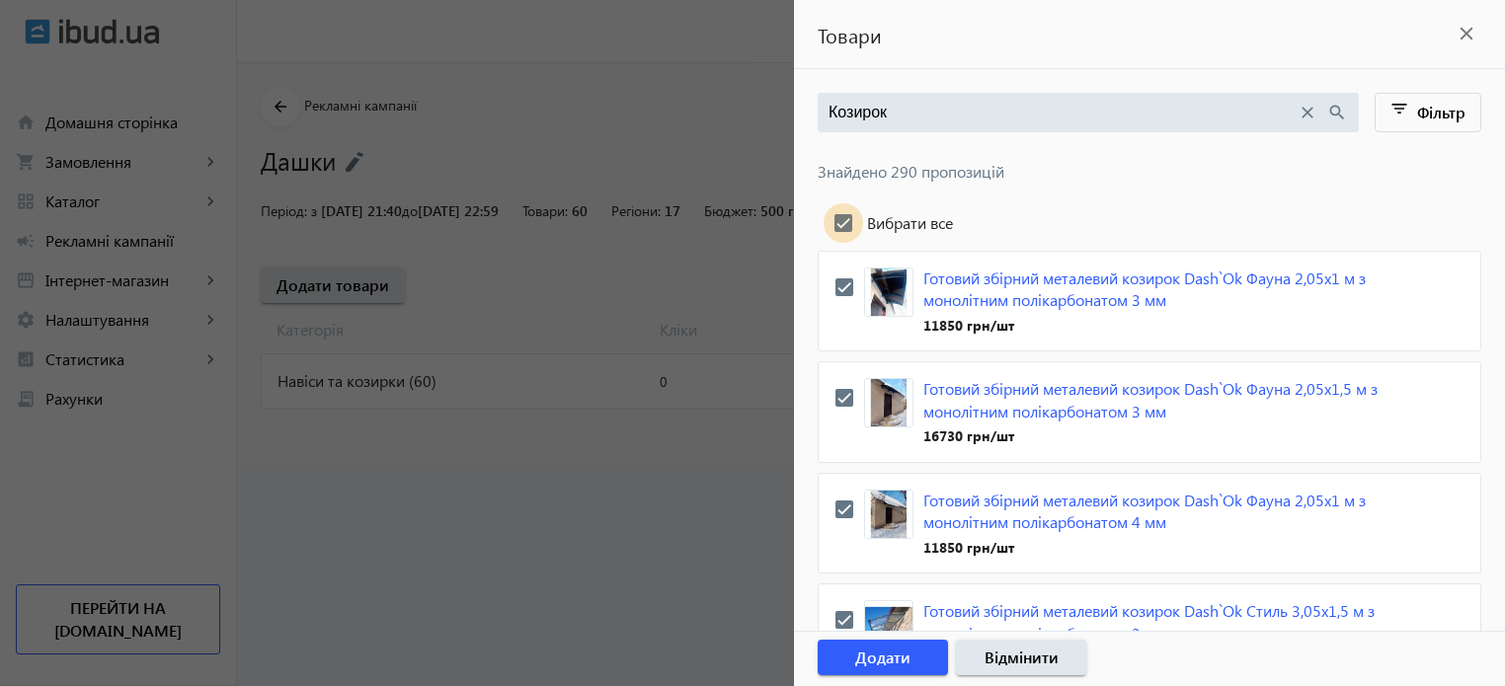
checkbox input "true"
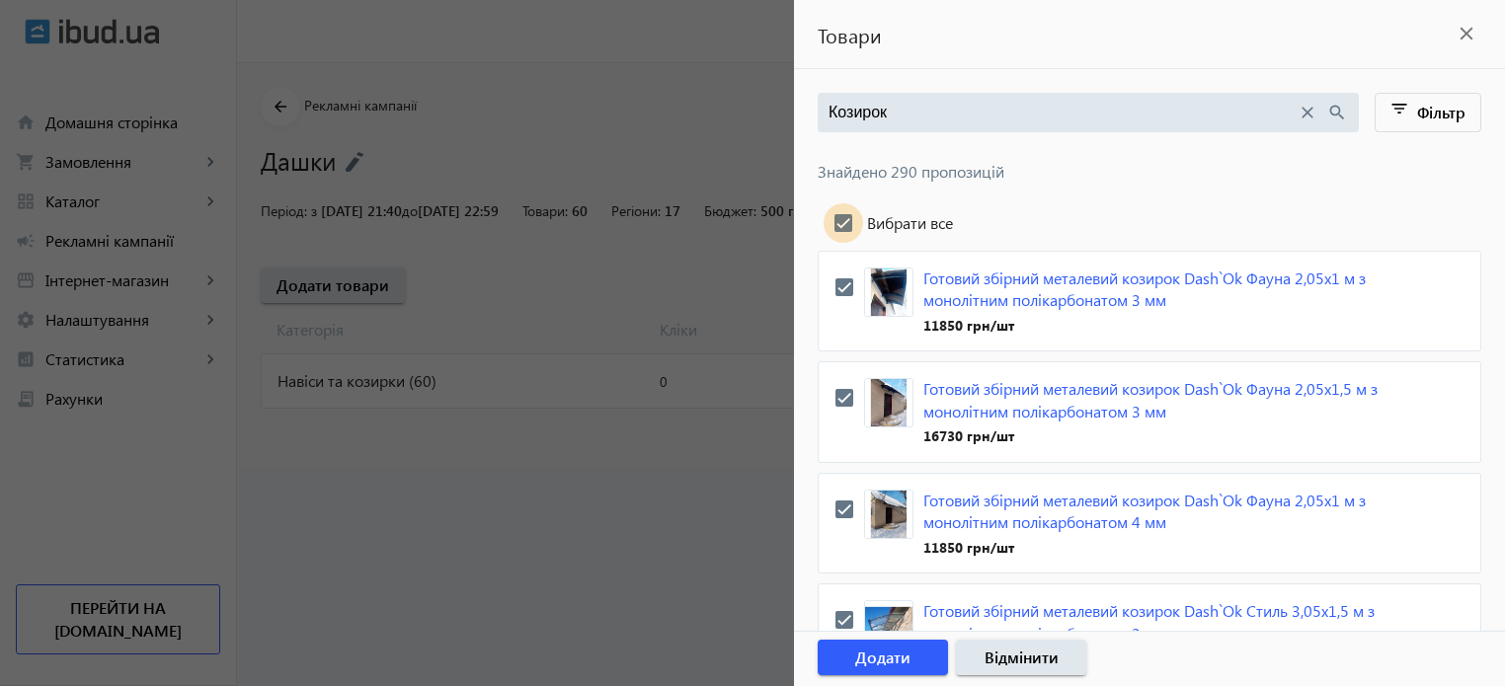
checkbox input "true"
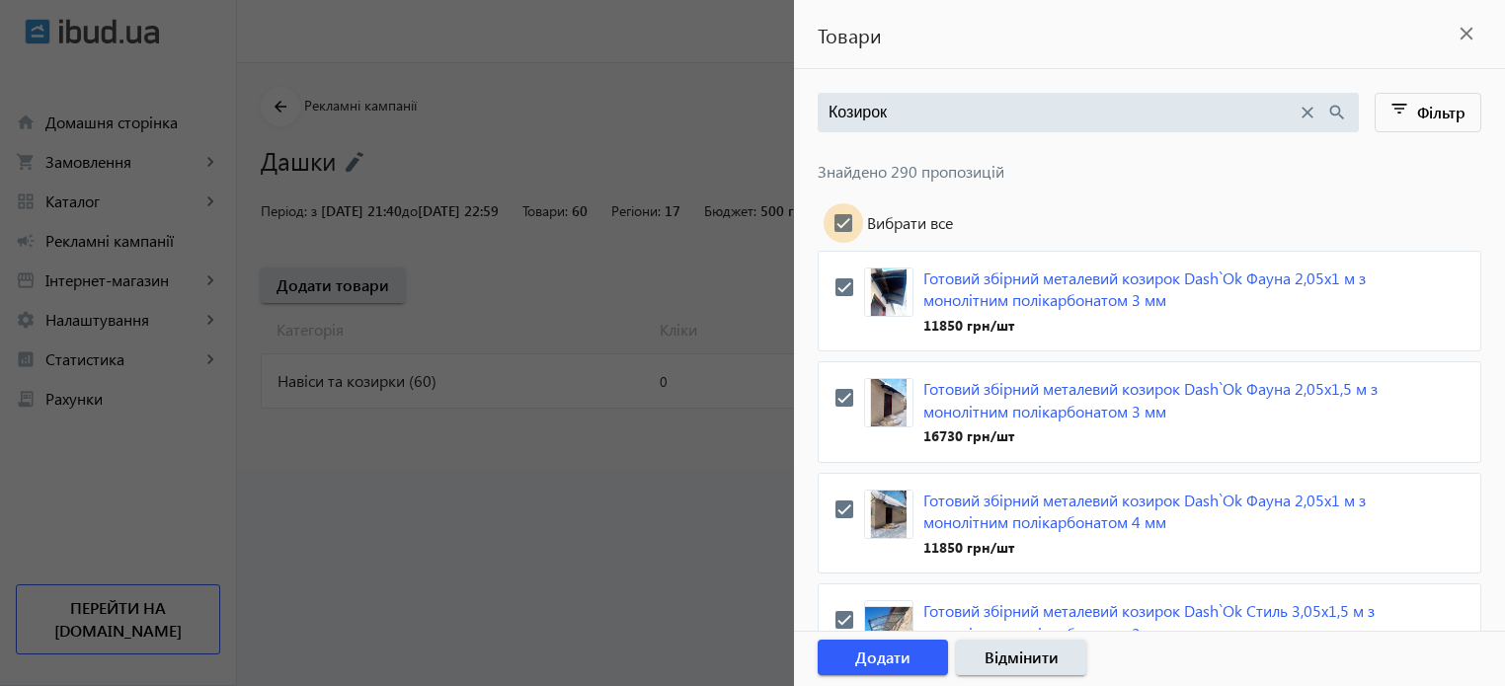
checkbox input "true"
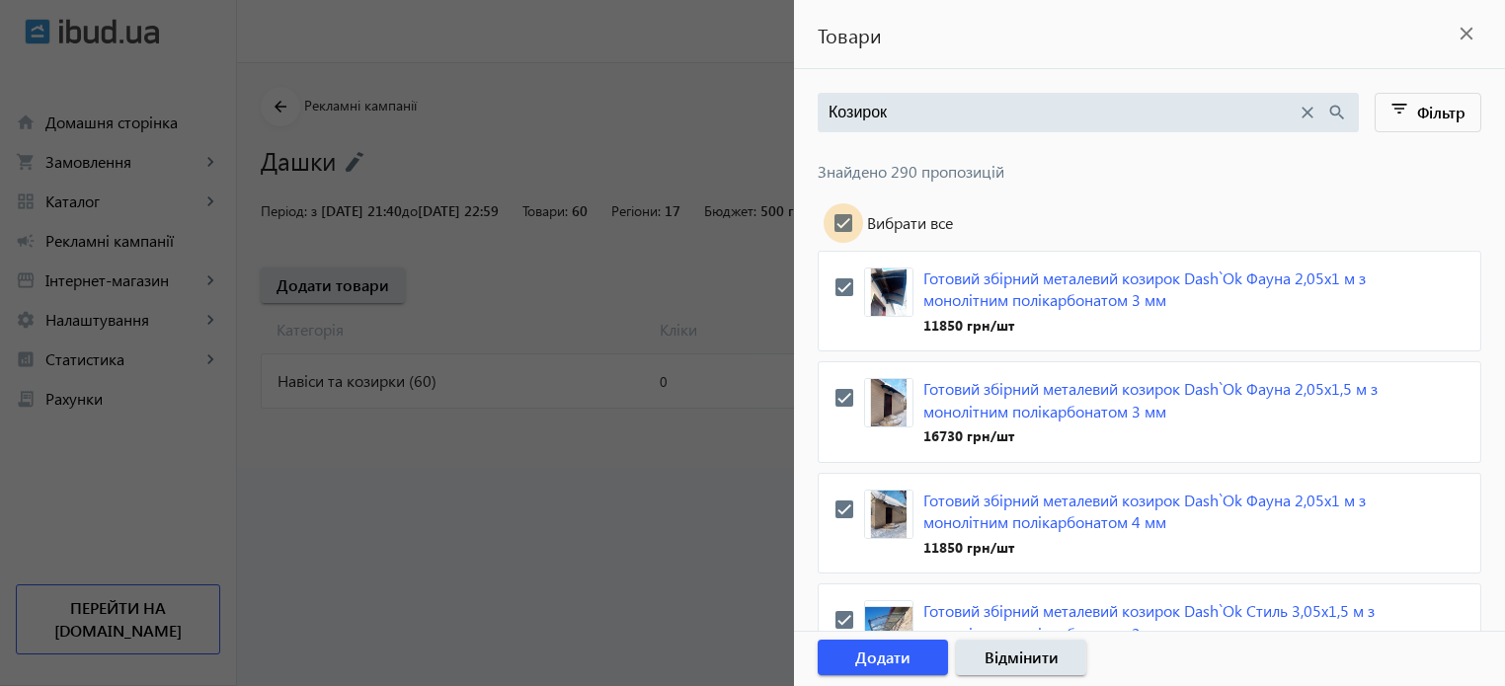
checkbox input "true"
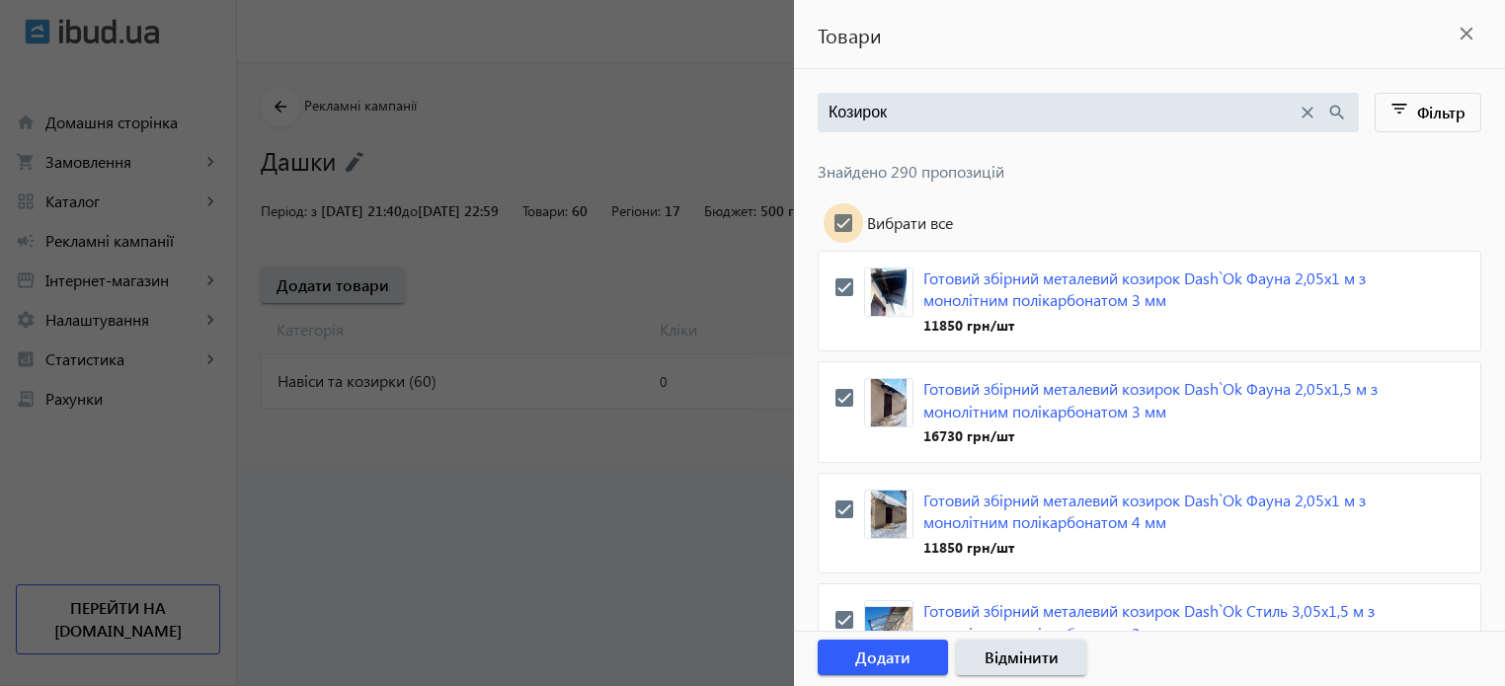
checkbox input "true"
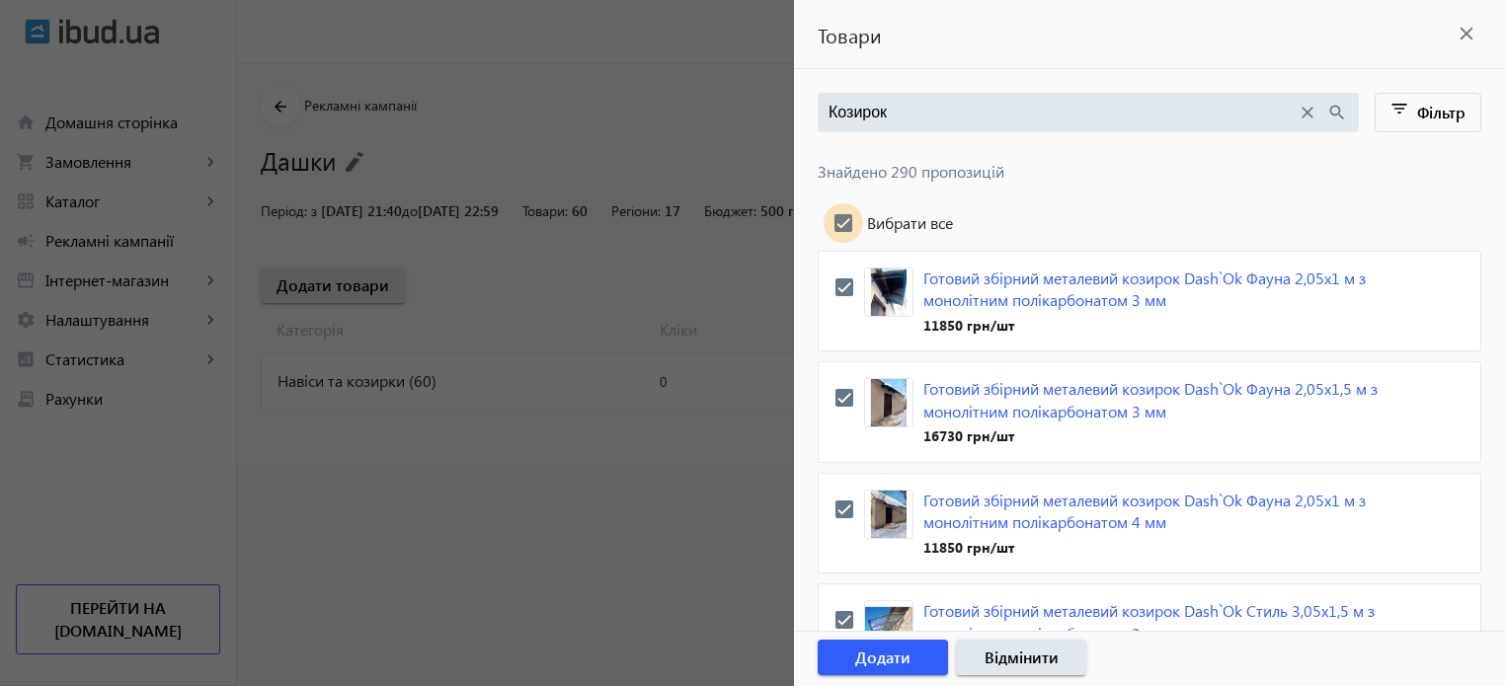
checkbox input "true"
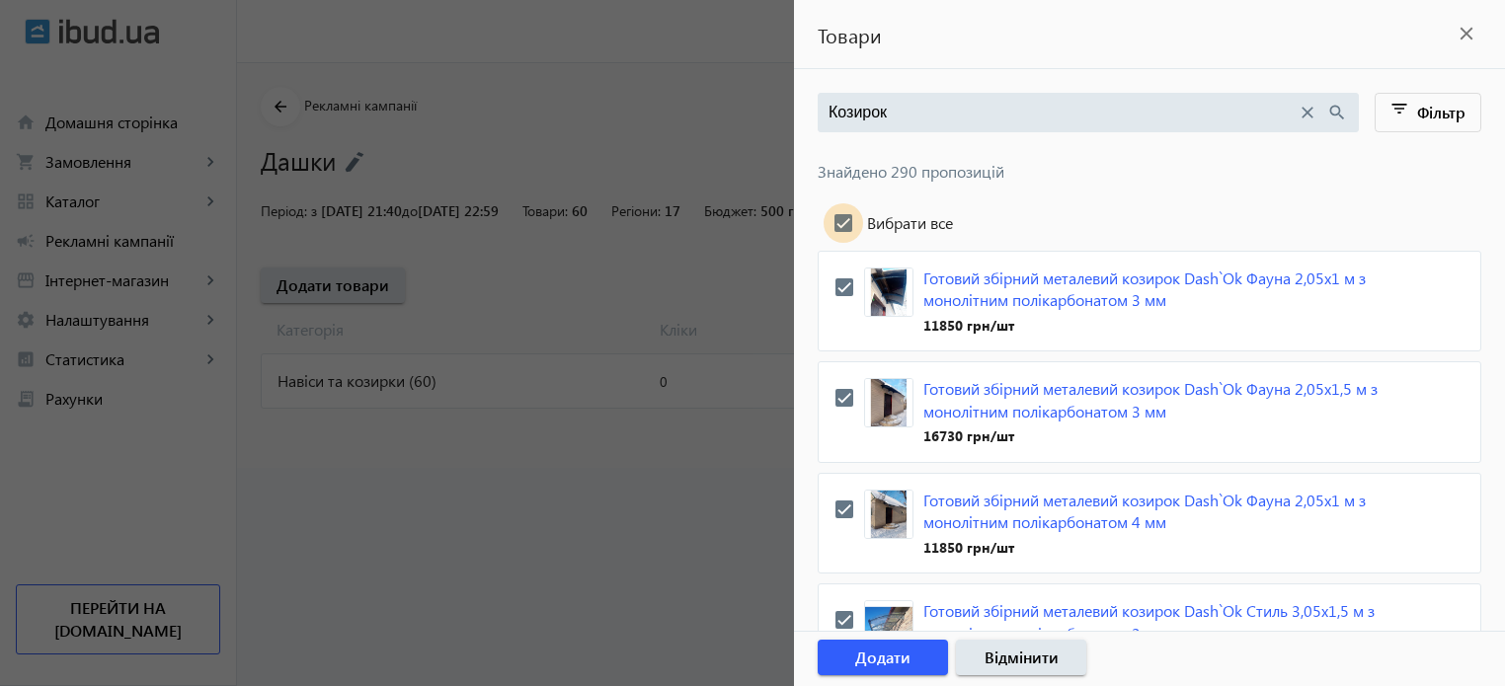
checkbox input "true"
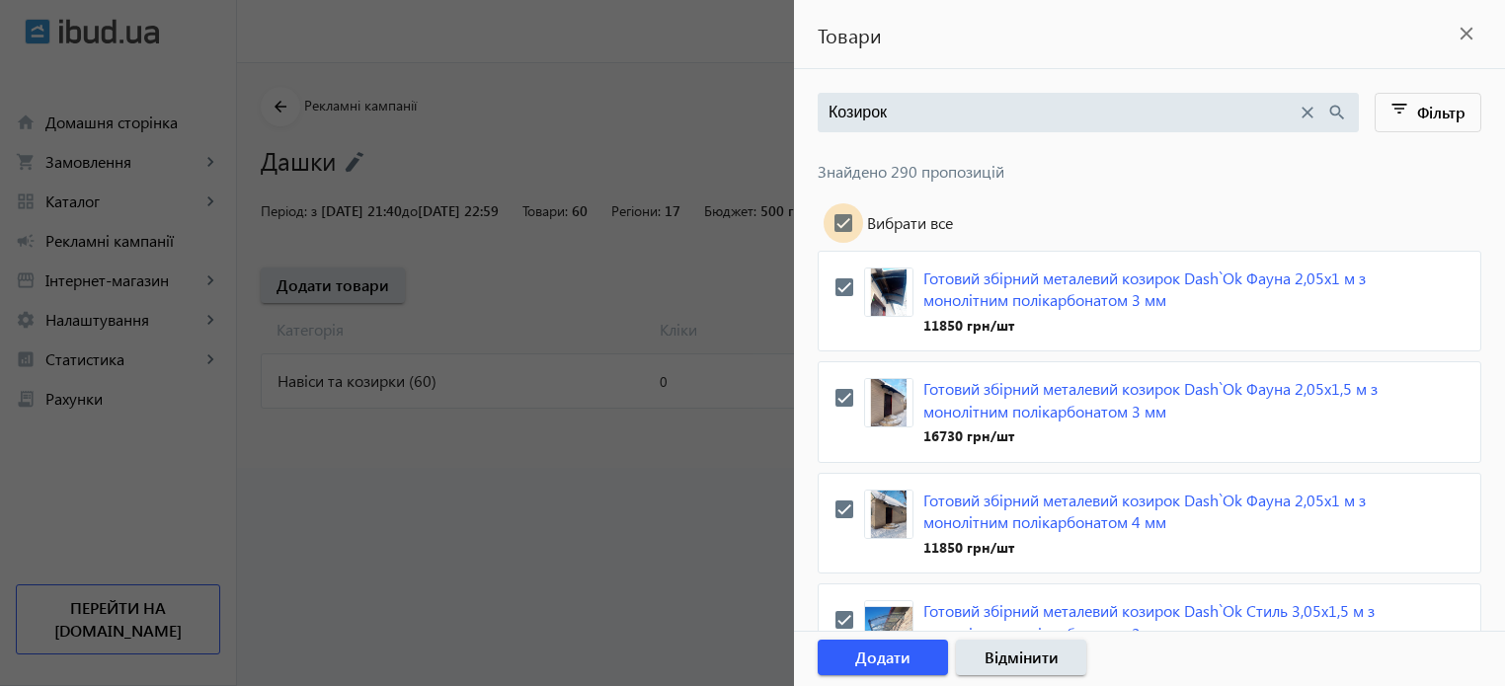
checkbox input "true"
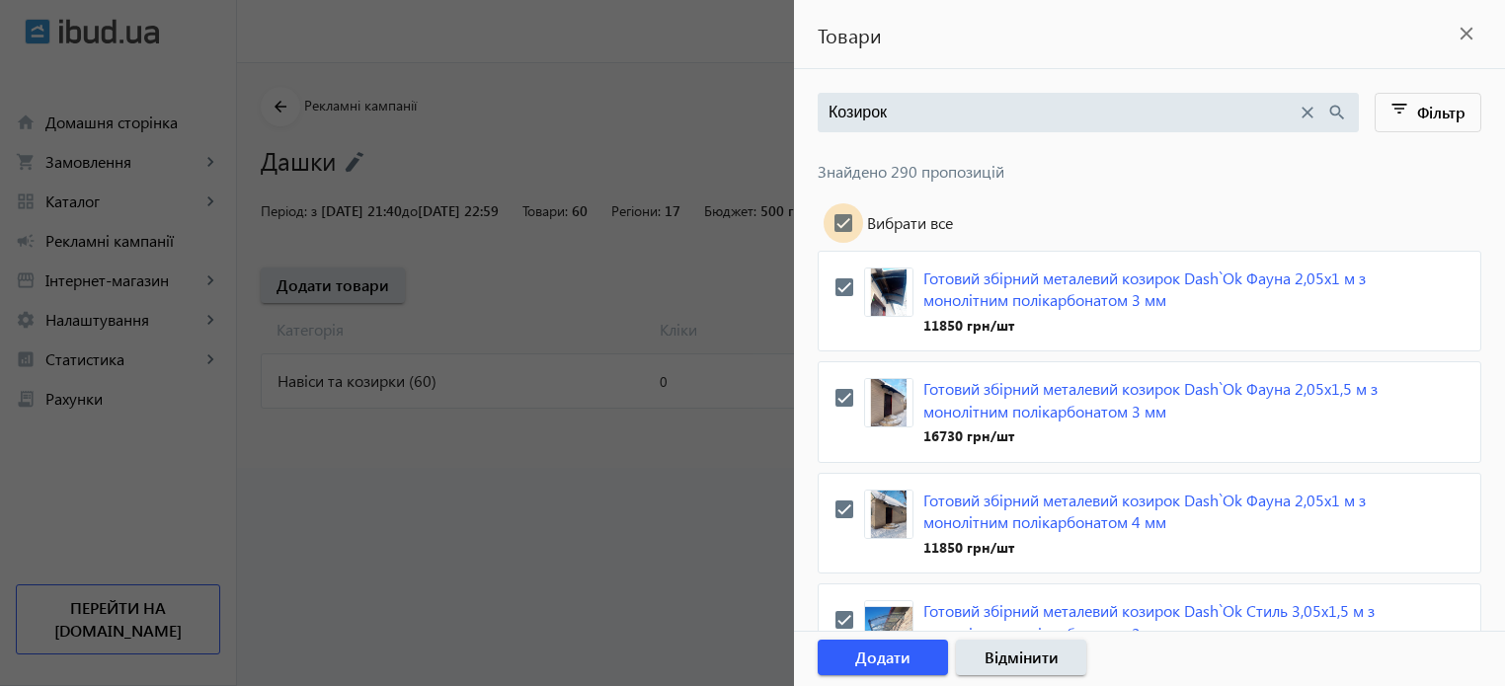
checkbox input "true"
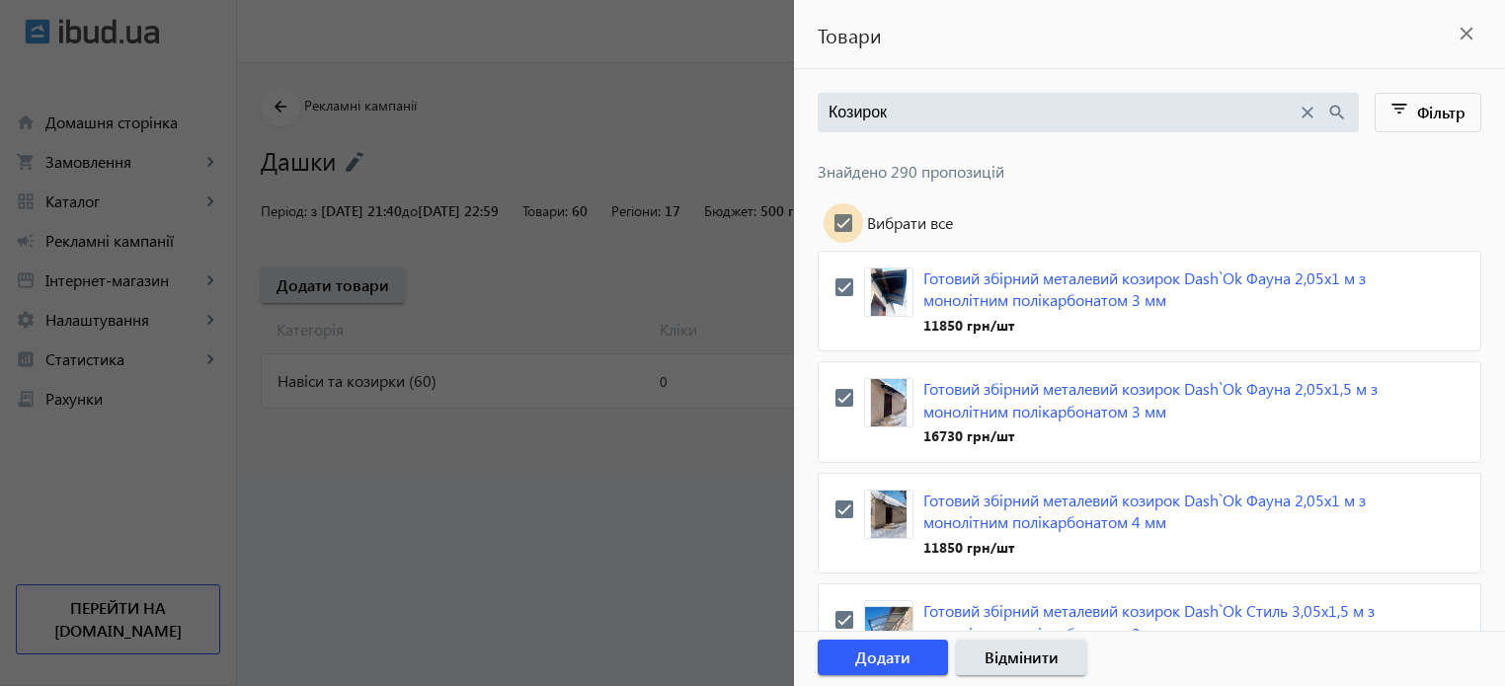
checkbox input "true"
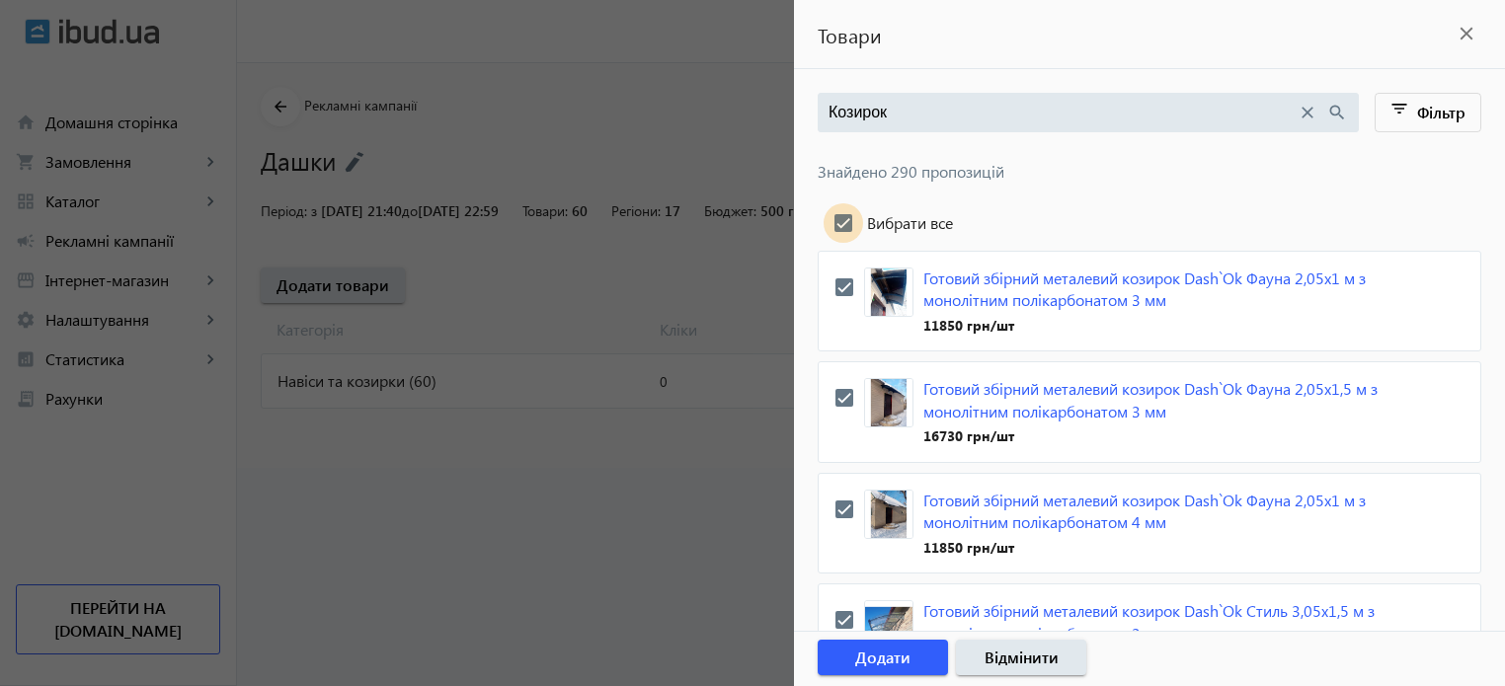
checkbox input "true"
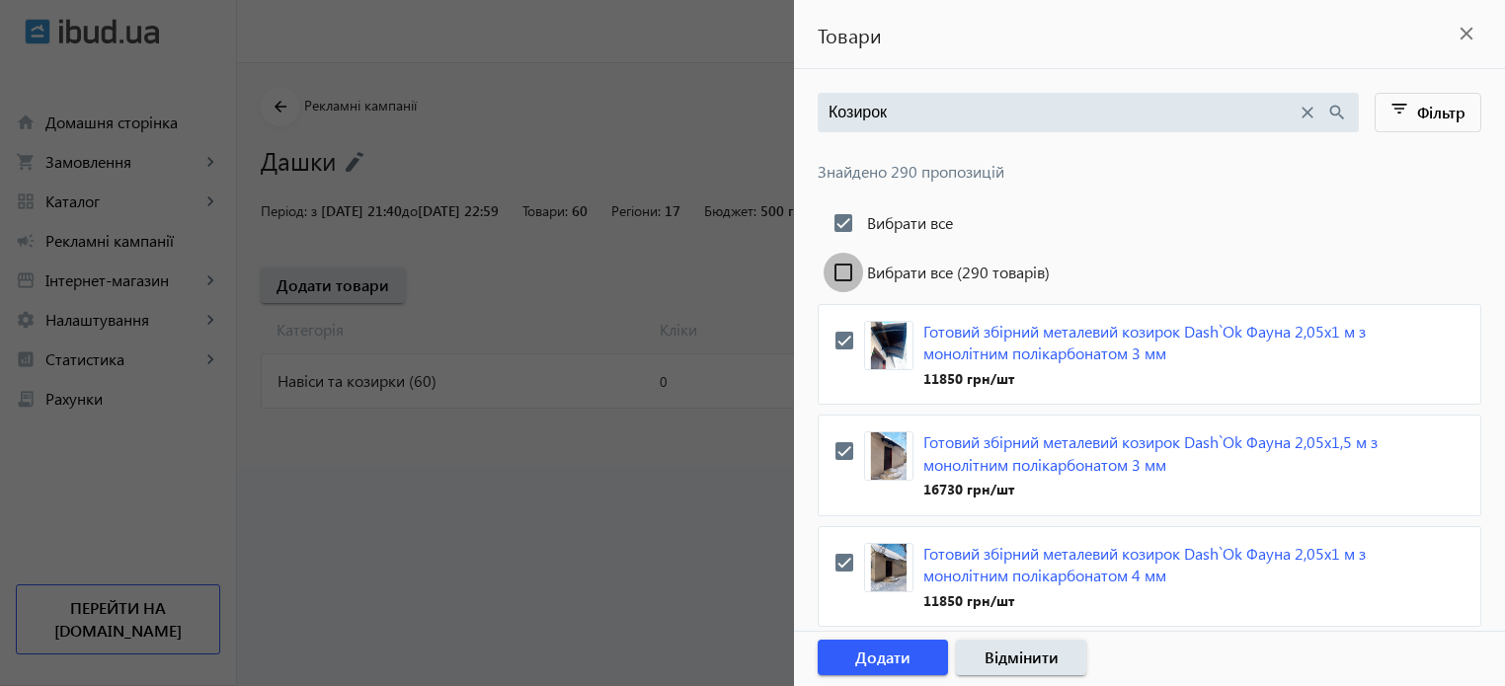
drag, startPoint x: 843, startPoint y: 271, endPoint x: 839, endPoint y: 304, distance: 33.9
click at [842, 271] on input "Вибрати все (290 товарів)" at bounding box center [844, 273] width 40 height 40
checkbox input "true"
click at [845, 227] on input "Вибрати все" at bounding box center [844, 223] width 40 height 40
checkbox input "false"
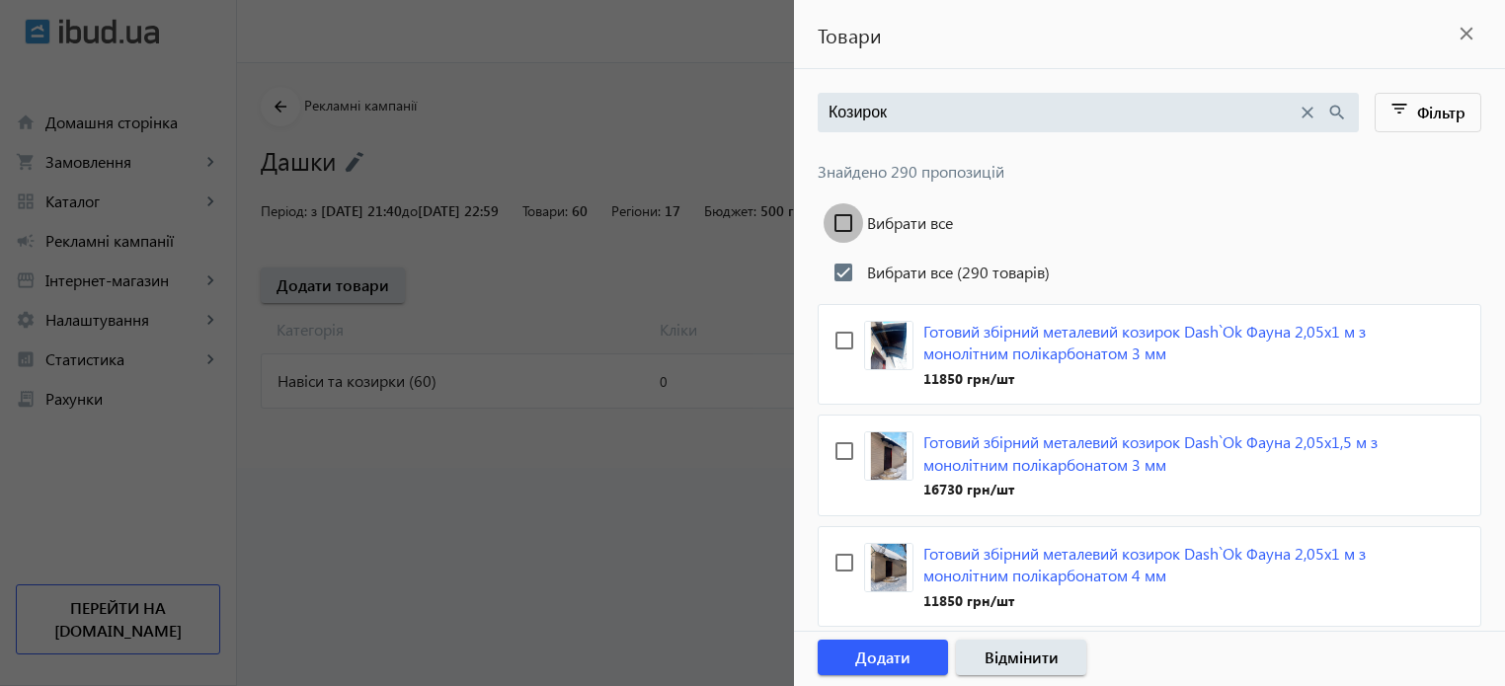
checkbox input "false"
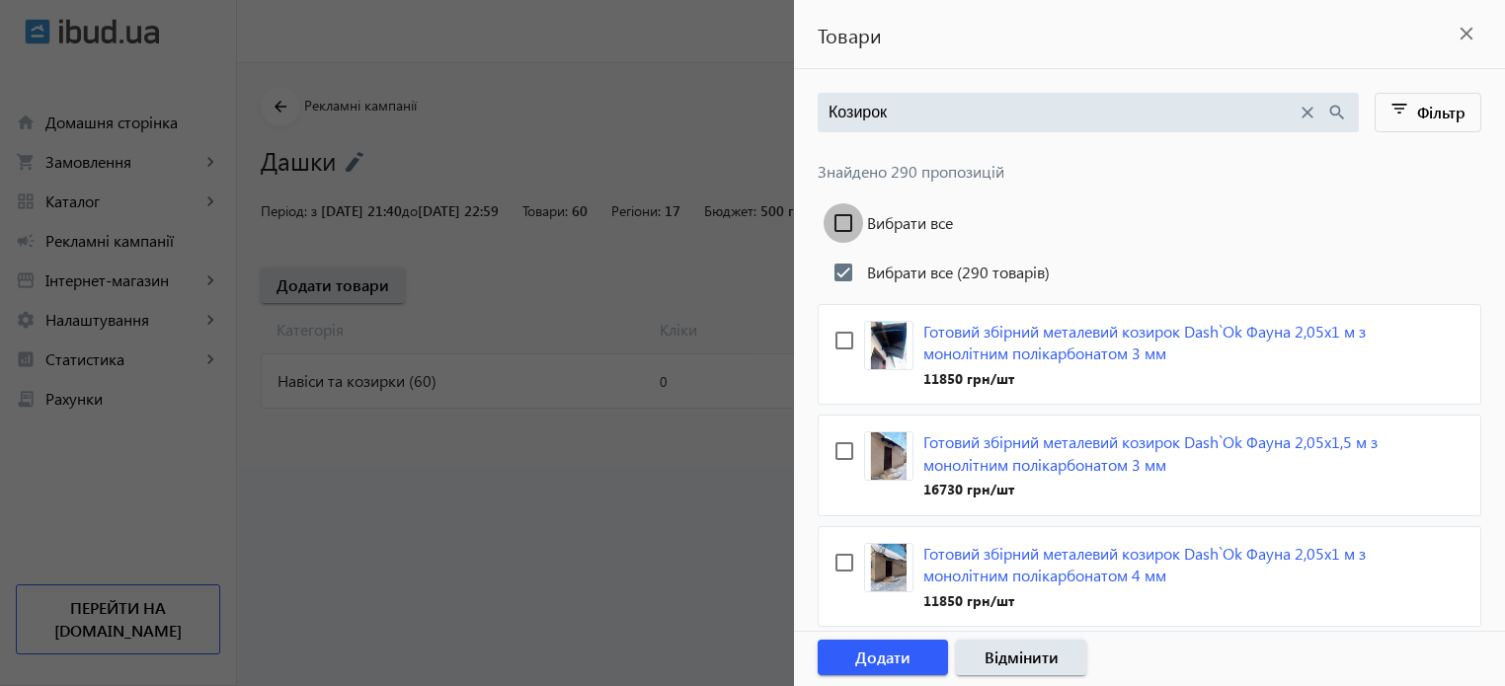
checkbox input "false"
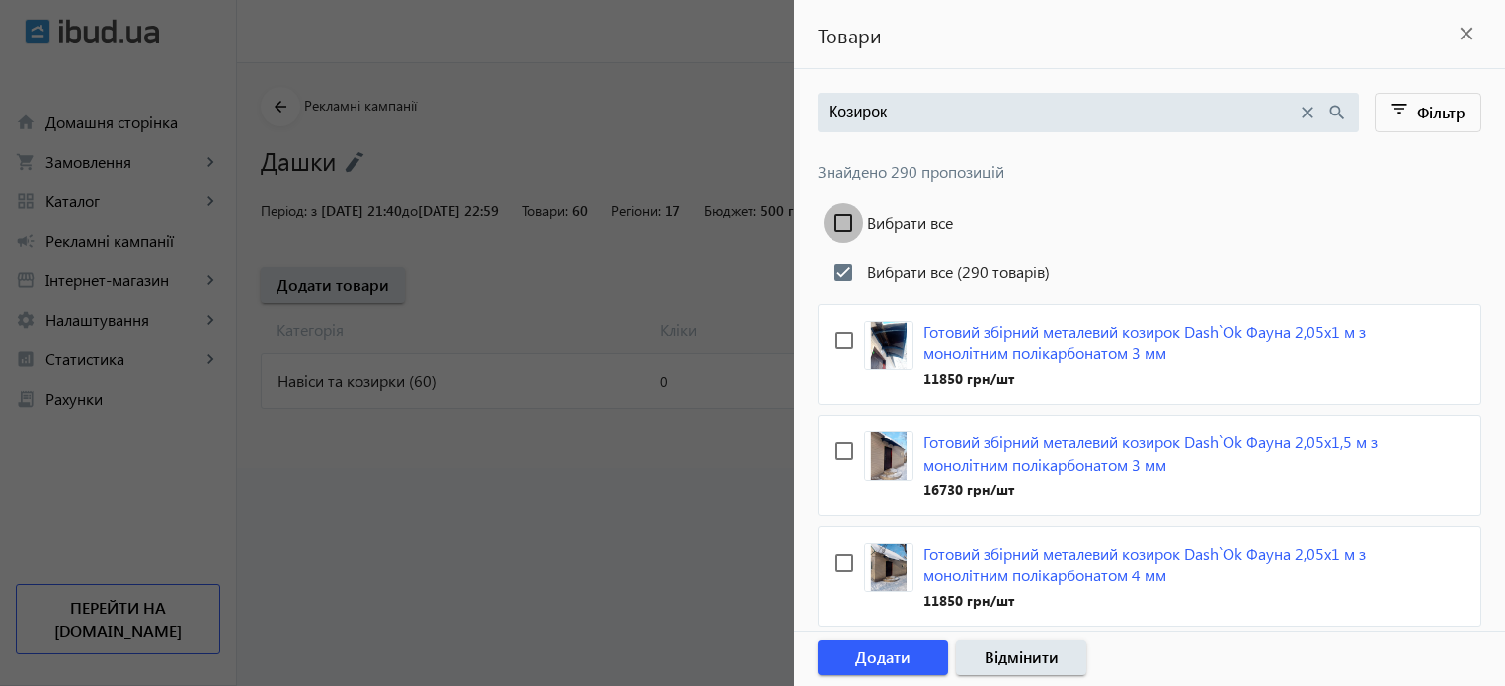
checkbox input "false"
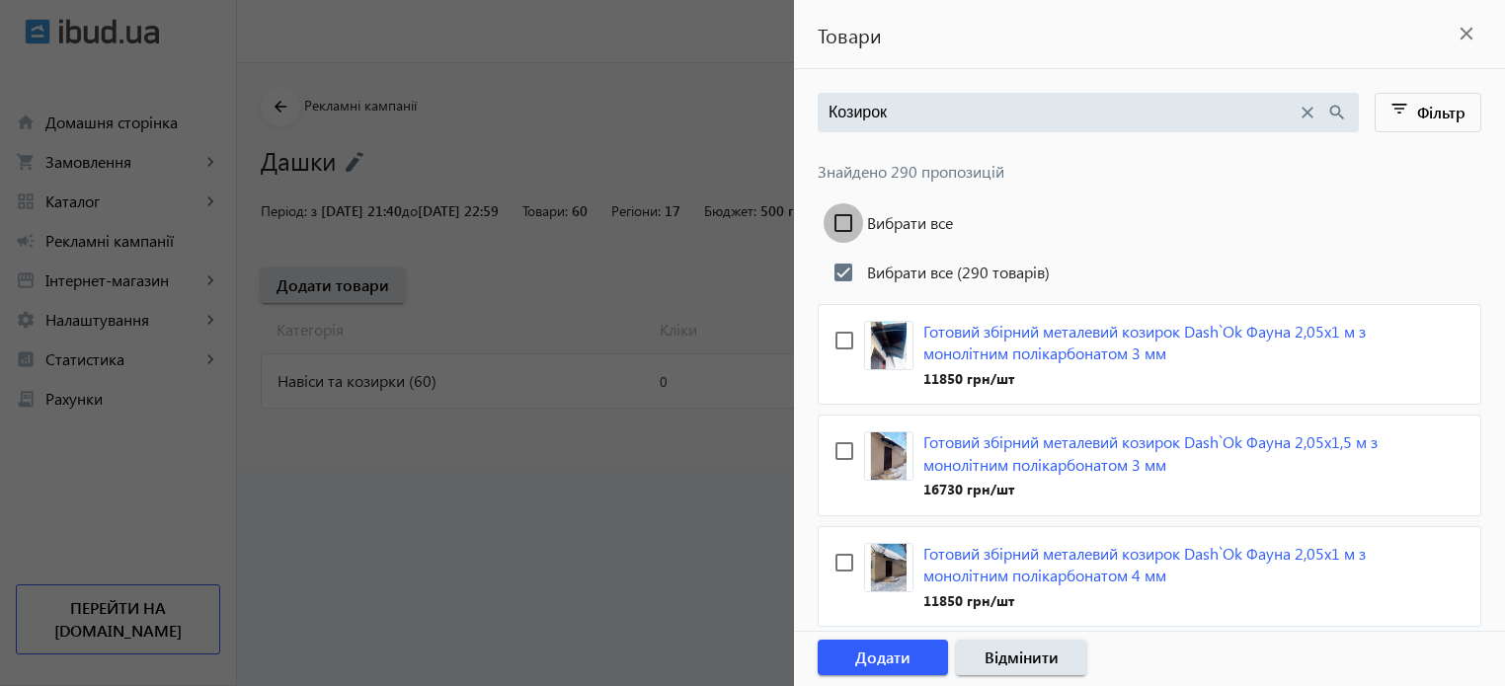
checkbox input "false"
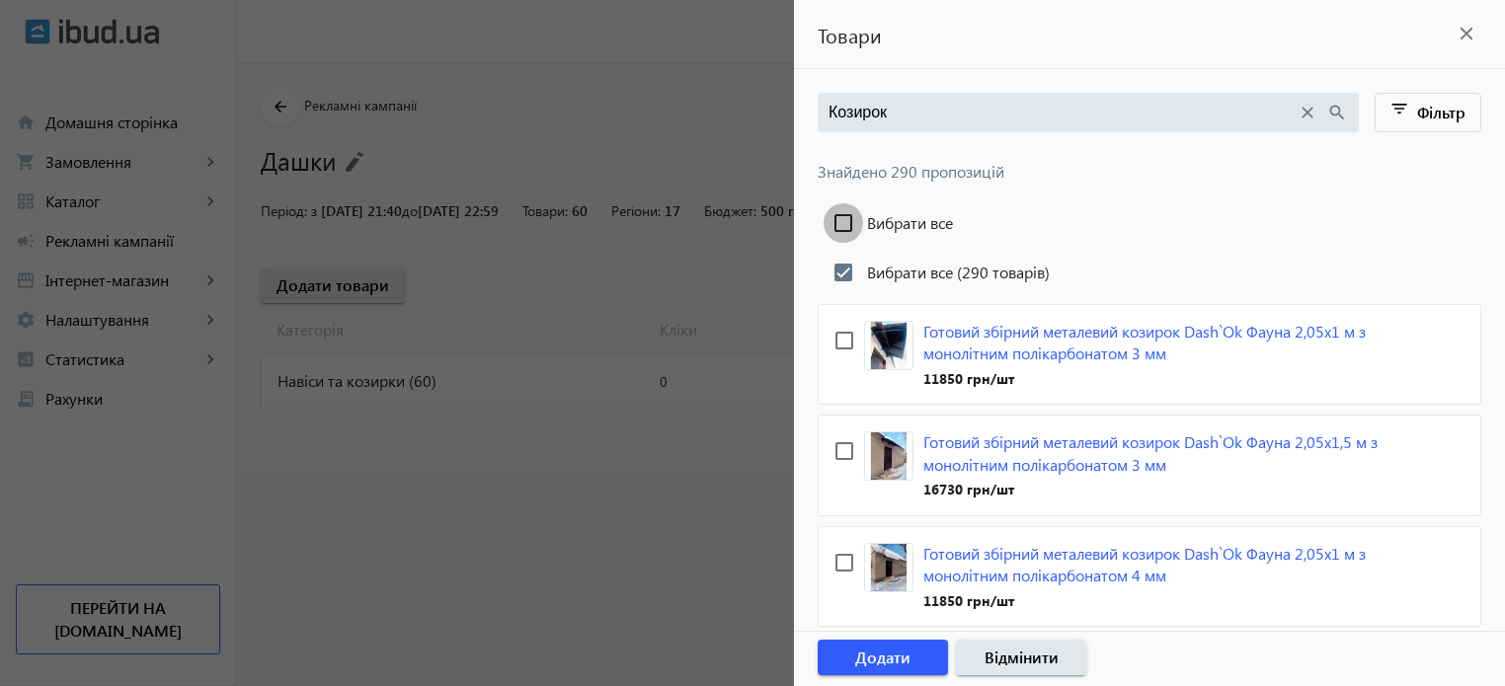
checkbox input "false"
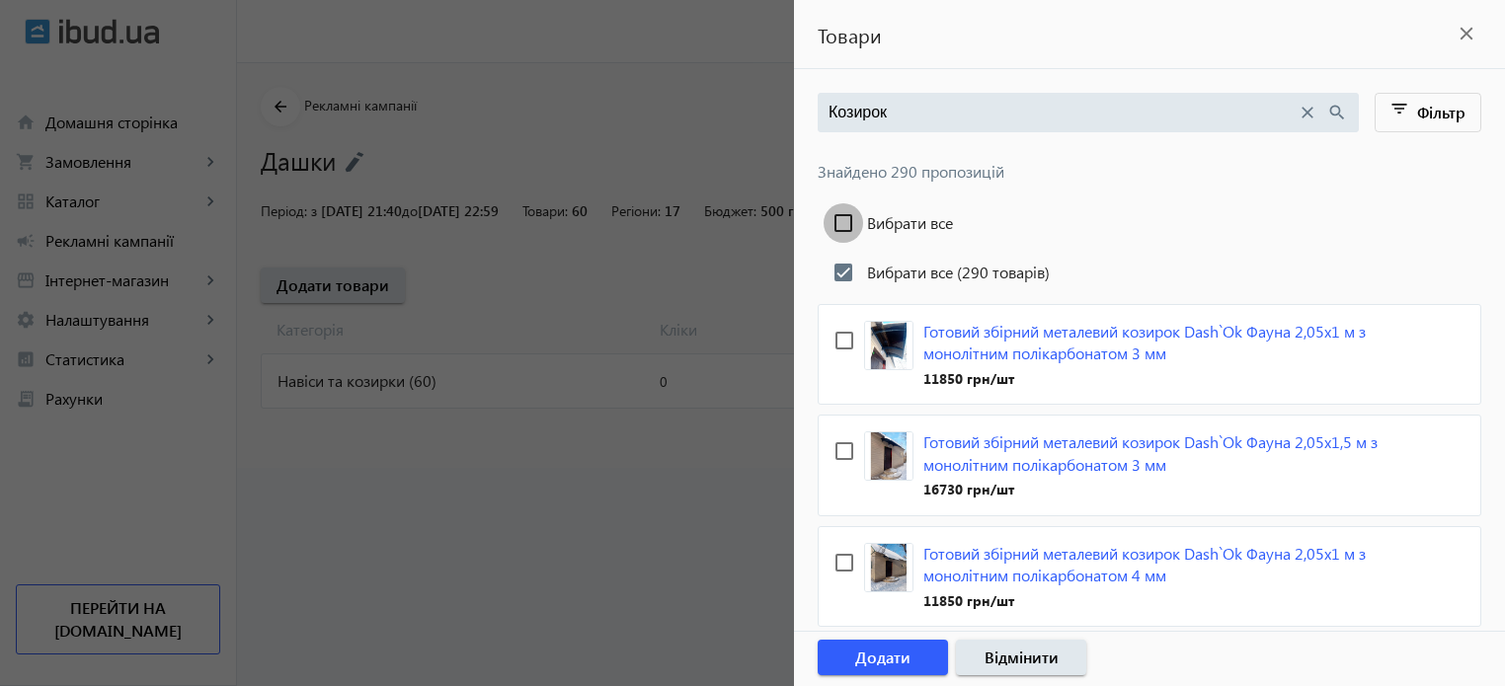
checkbox input "false"
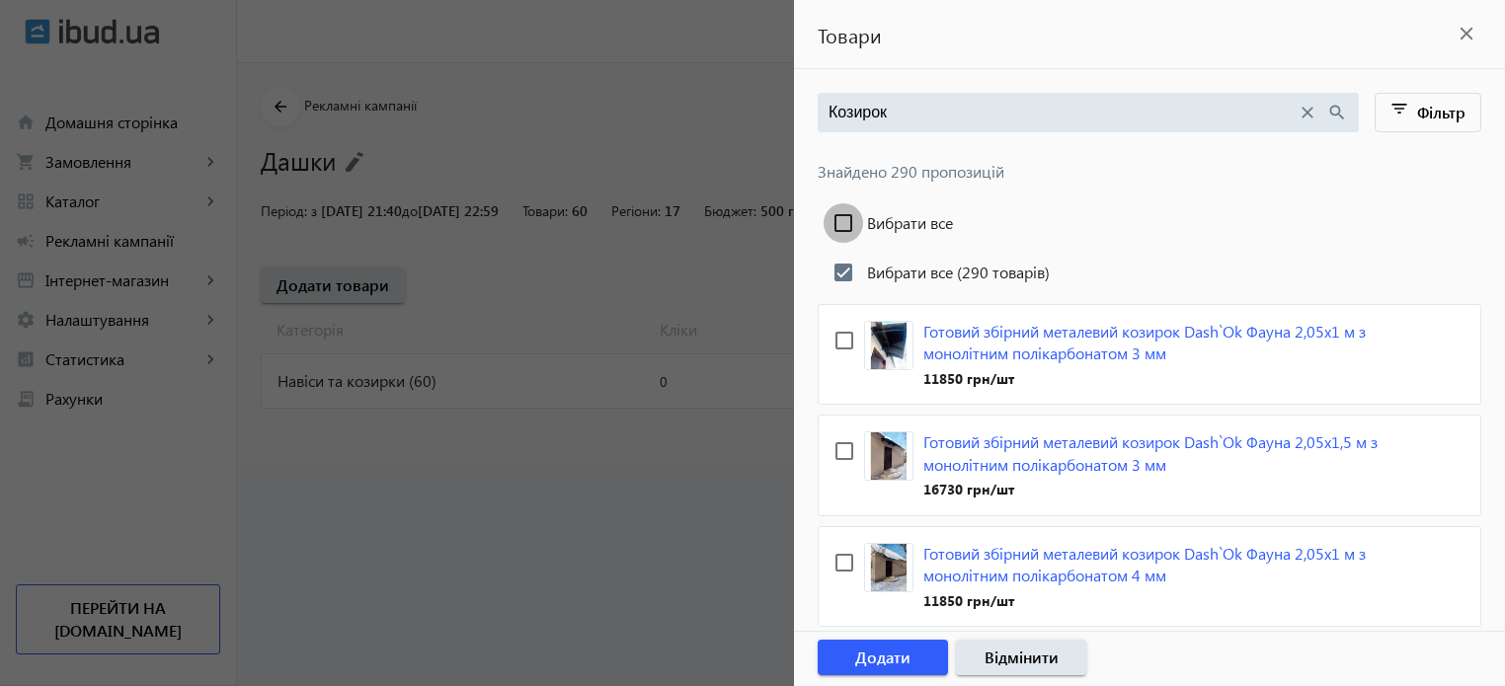
checkbox input "false"
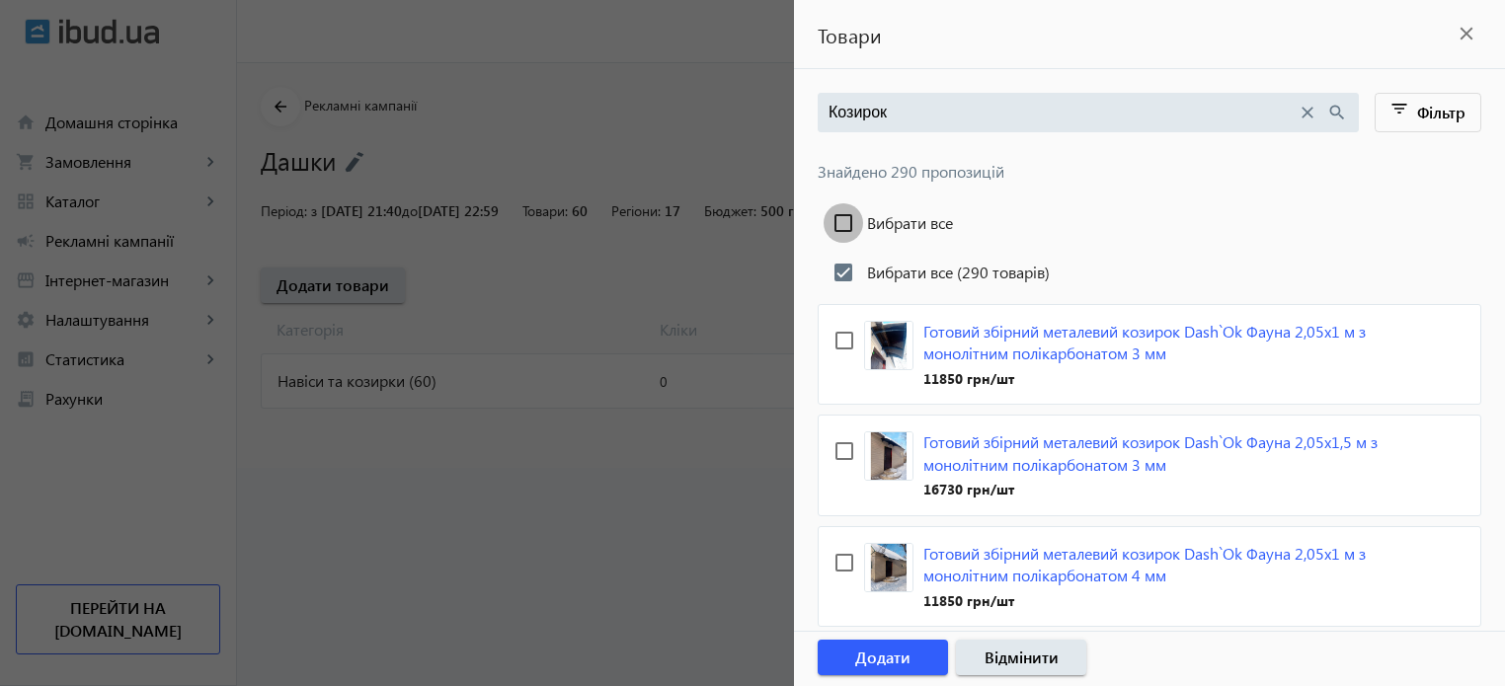
checkbox input "false"
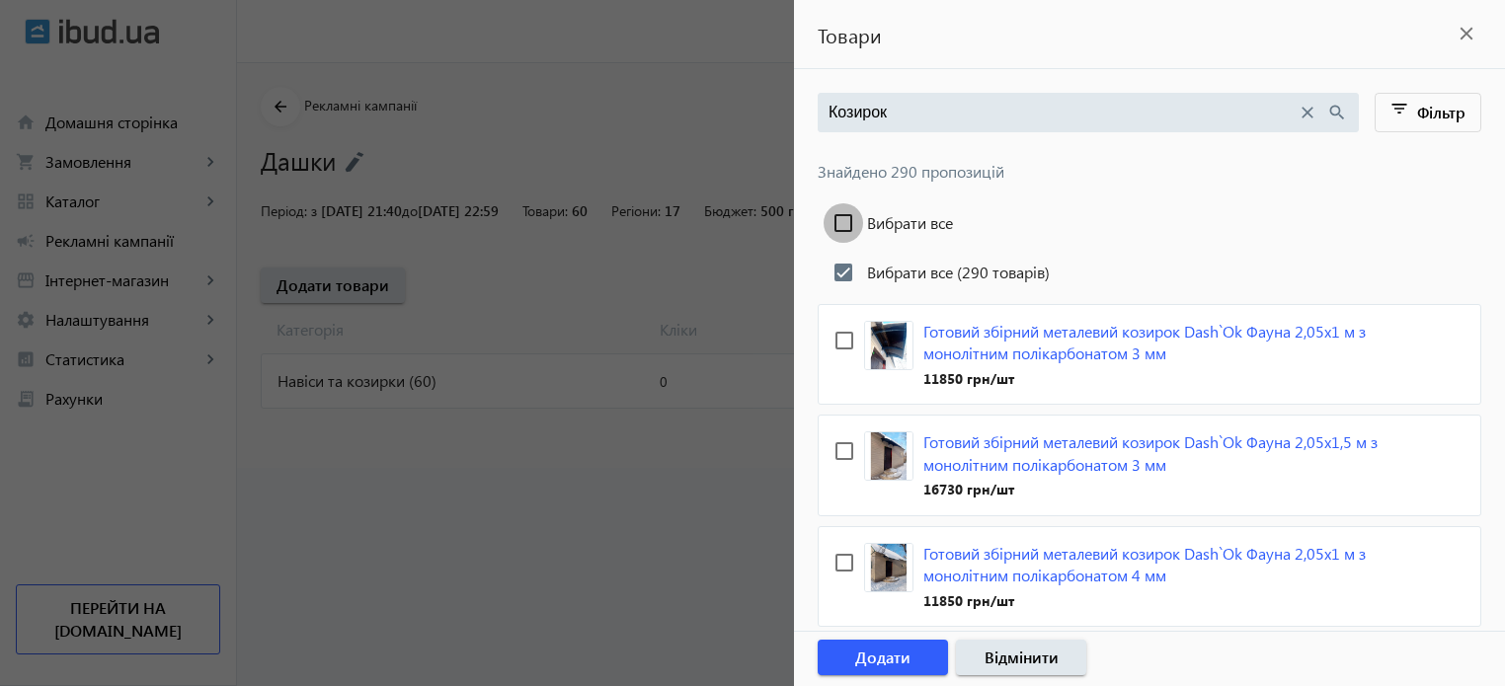
checkbox input "false"
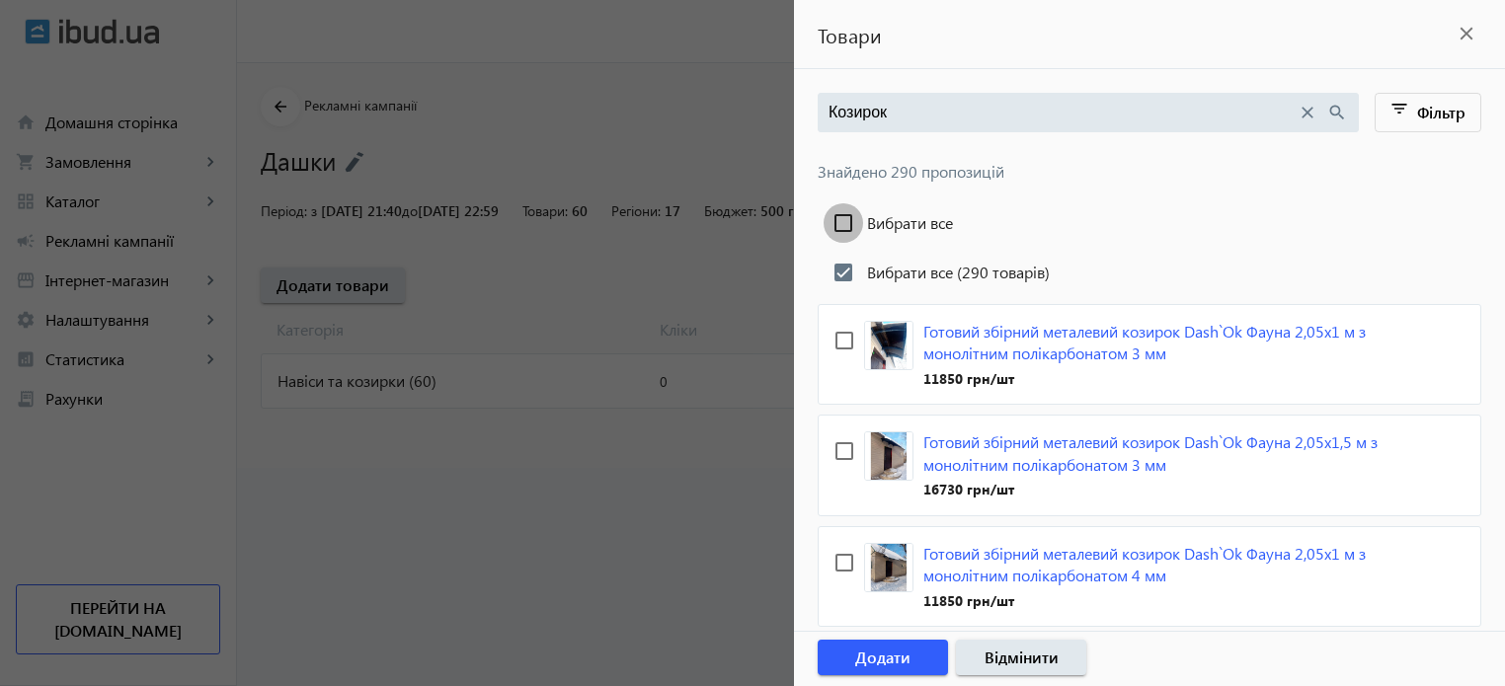
checkbox input "false"
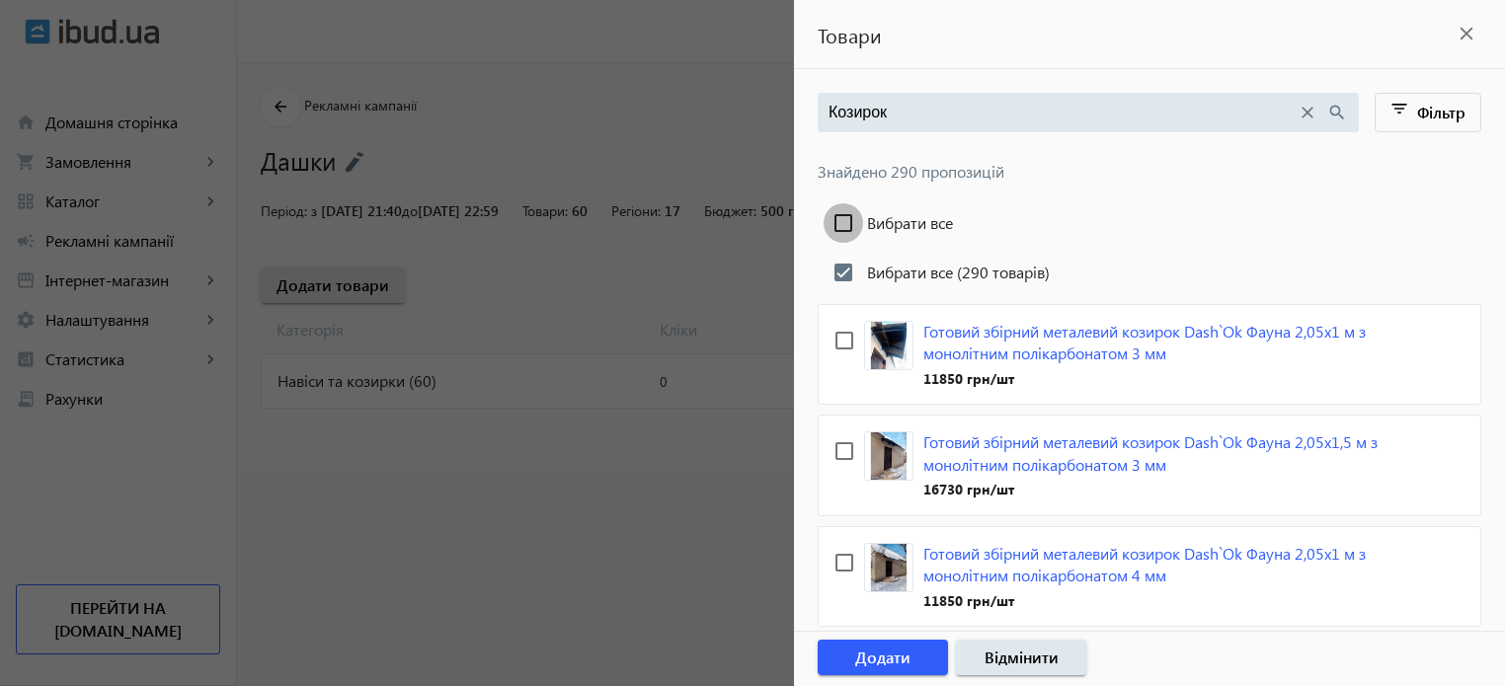
checkbox input "false"
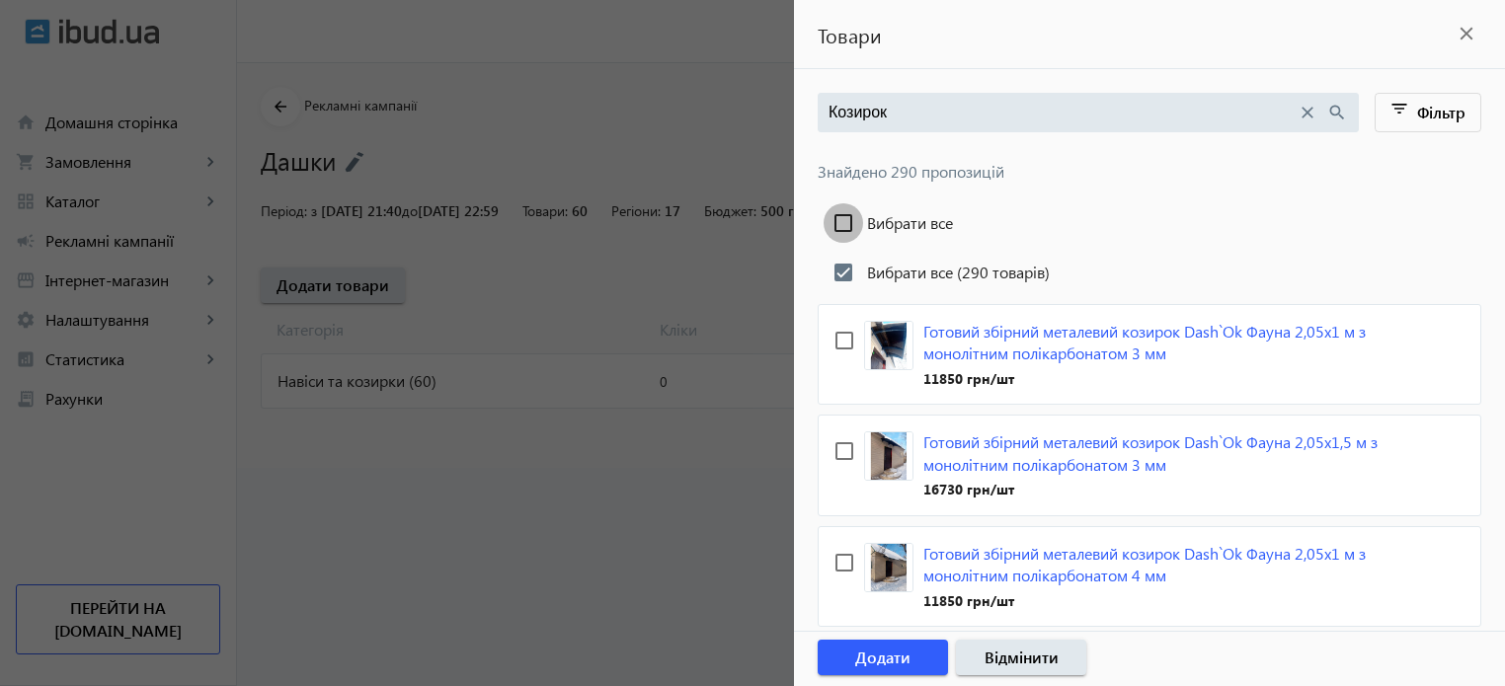
checkbox input "false"
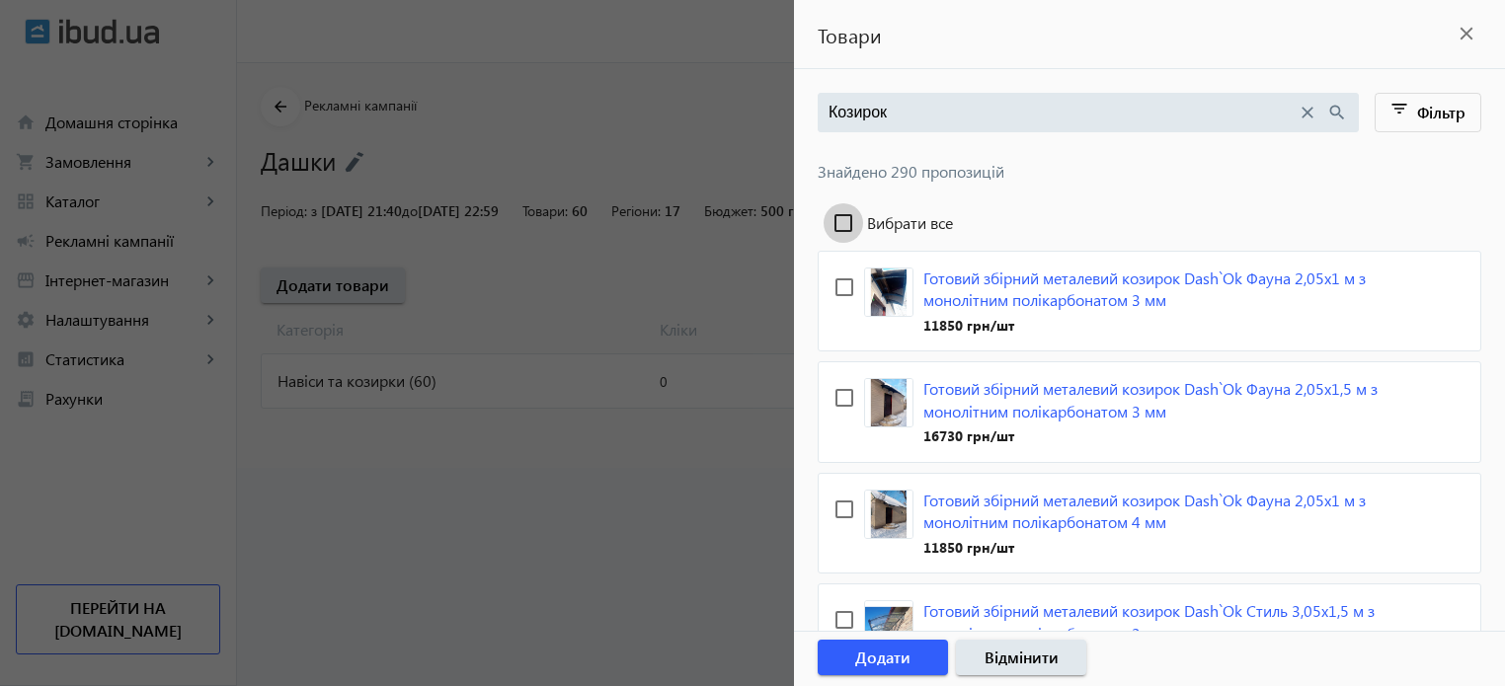
click at [845, 221] on input "Вибрати все" at bounding box center [844, 223] width 40 height 40
checkbox input "true"
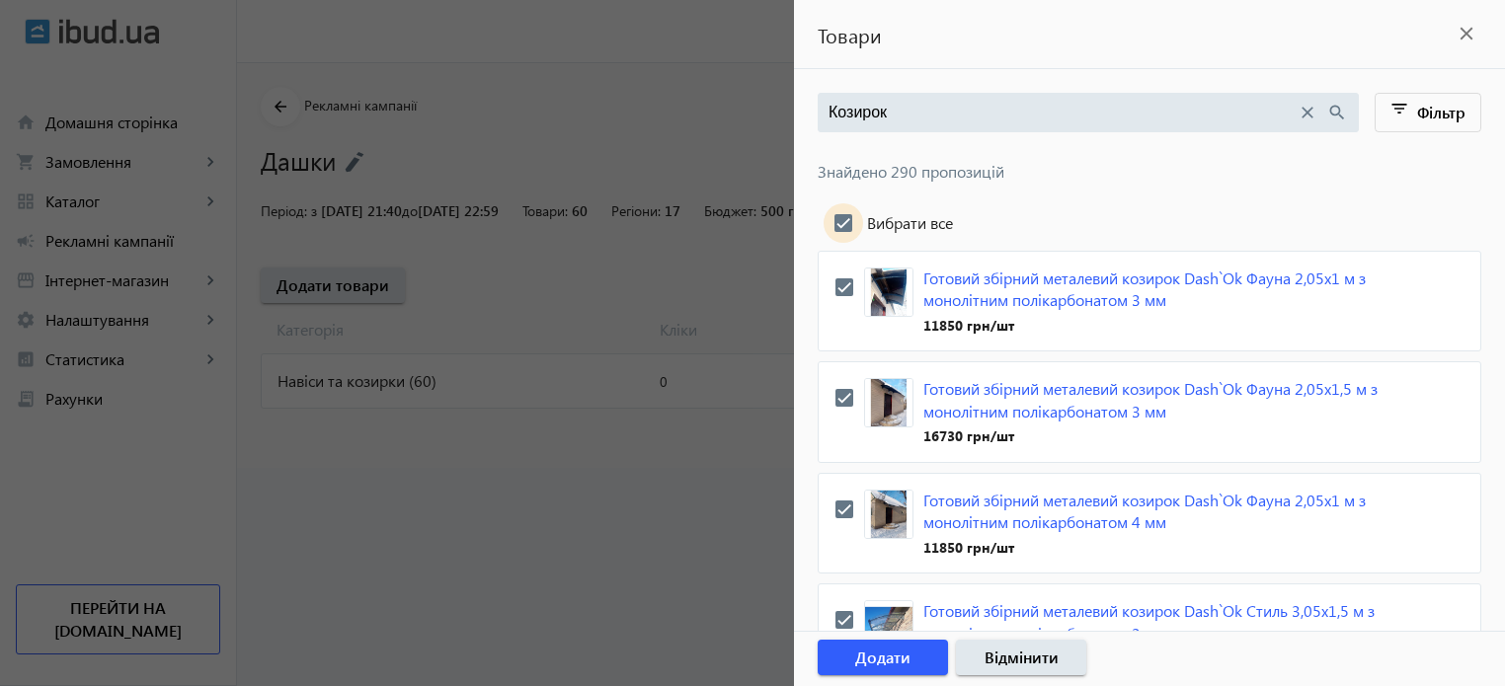
checkbox input "true"
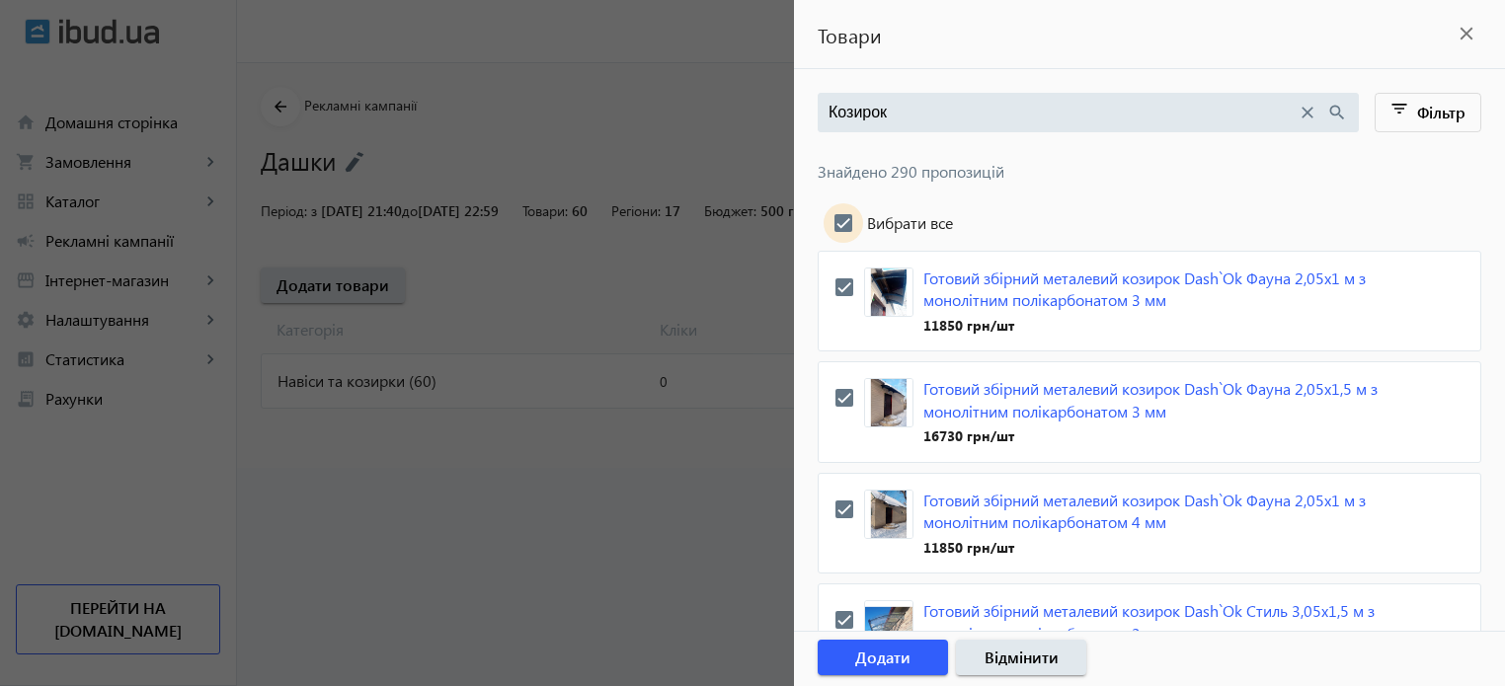
checkbox input "true"
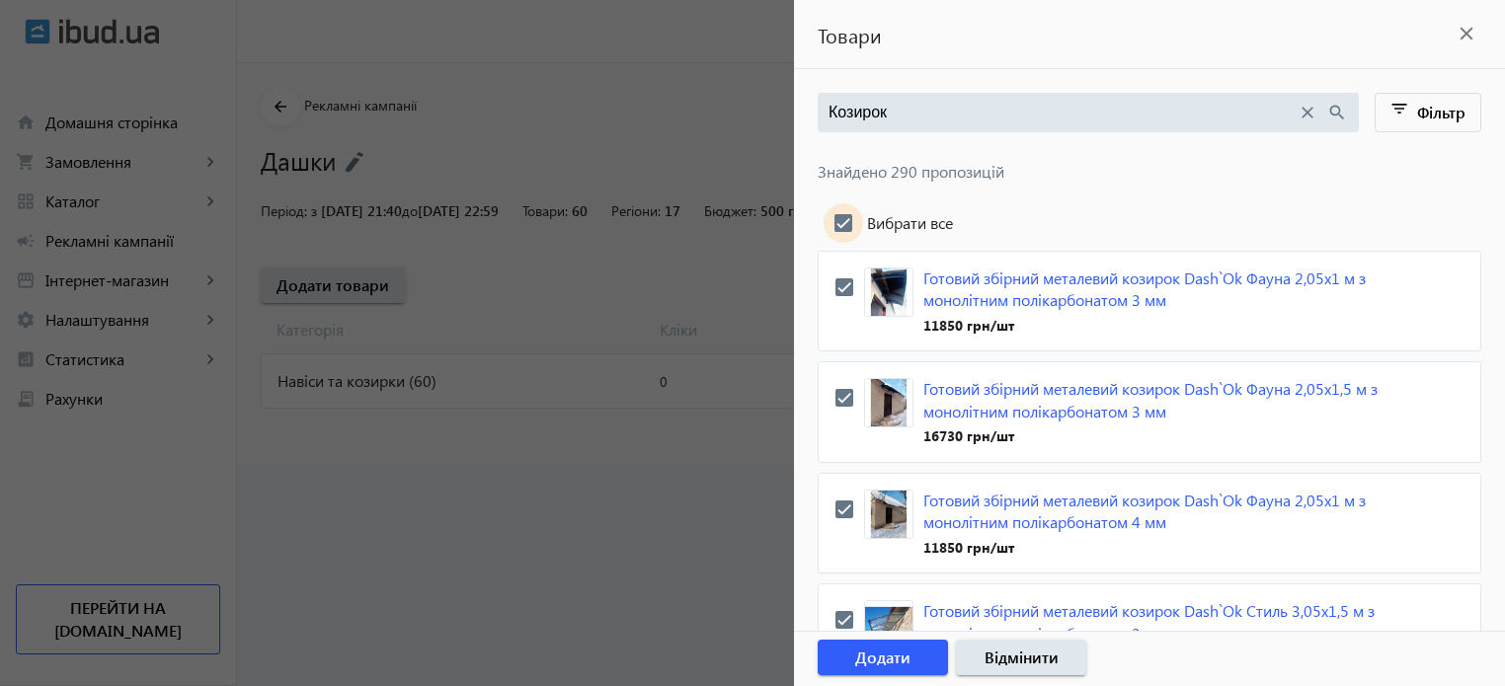
checkbox input "true"
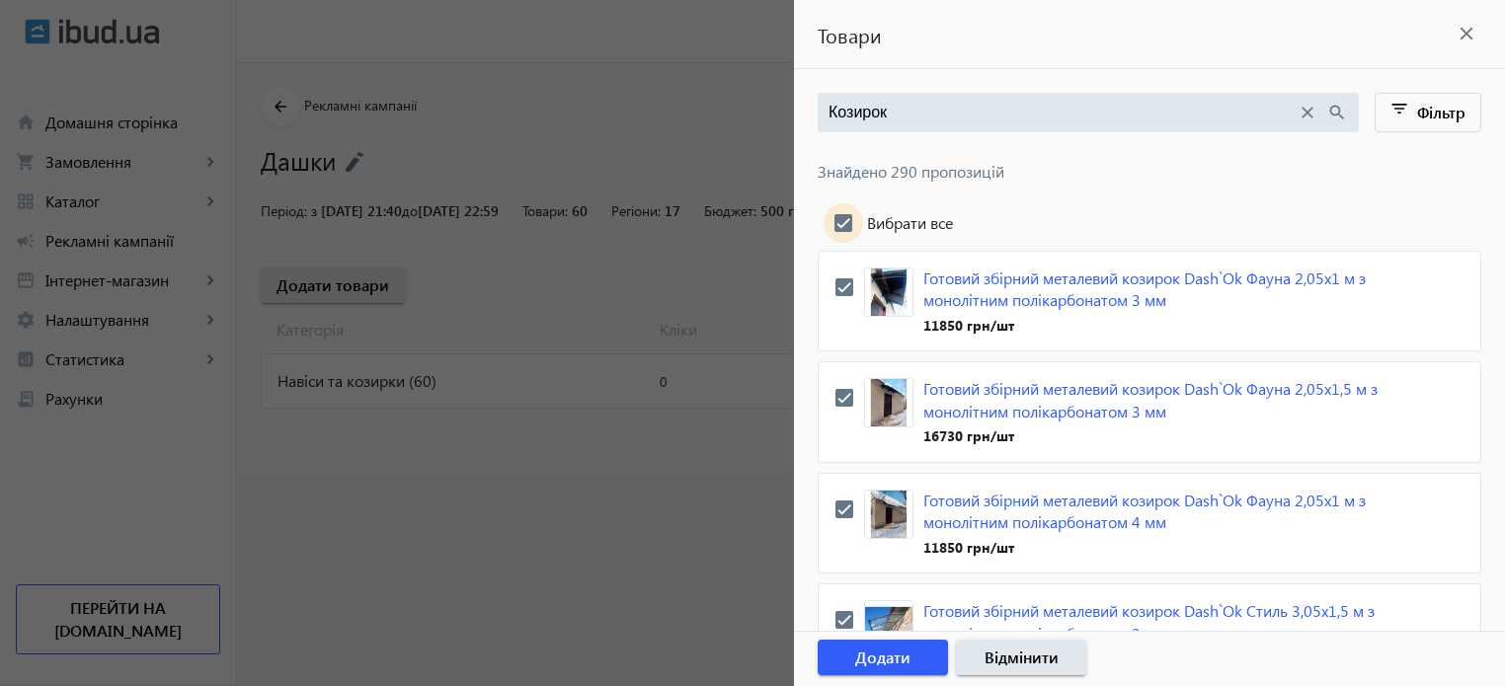
checkbox input "true"
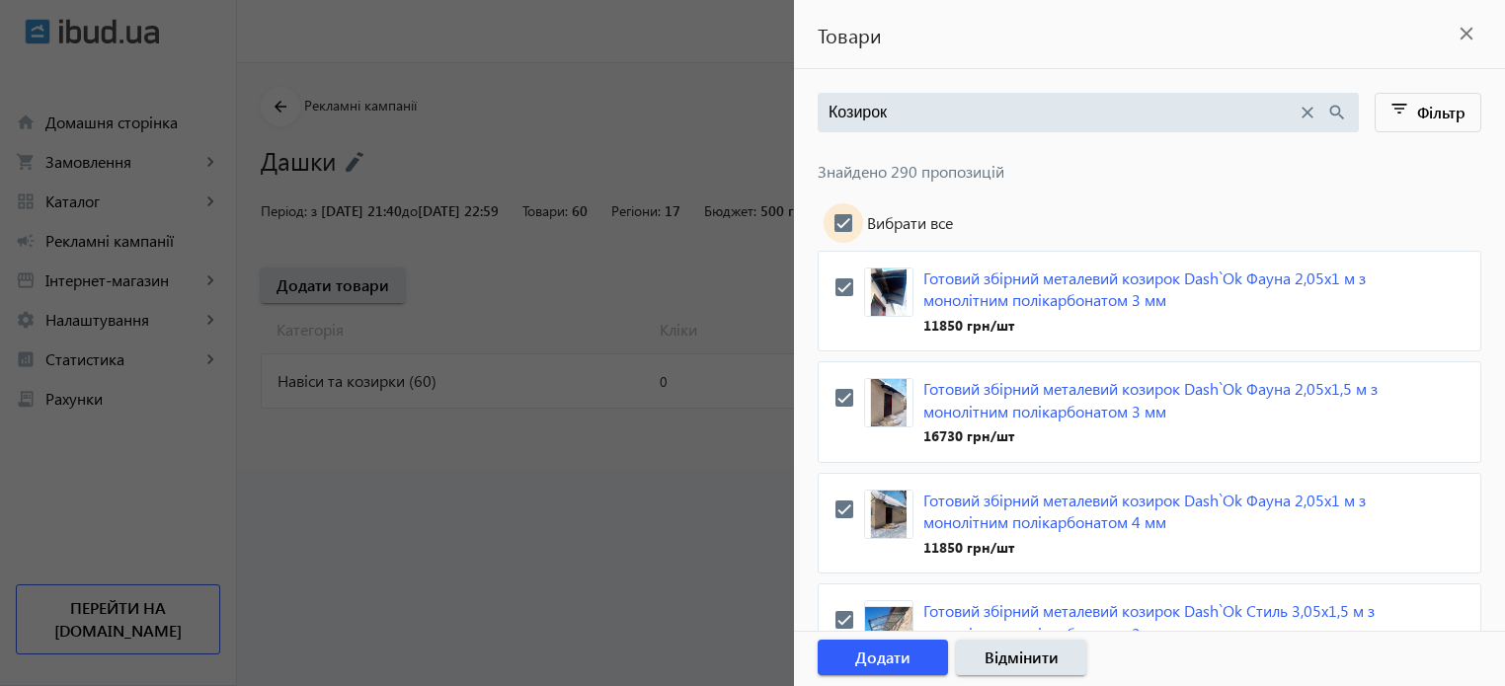
checkbox input "true"
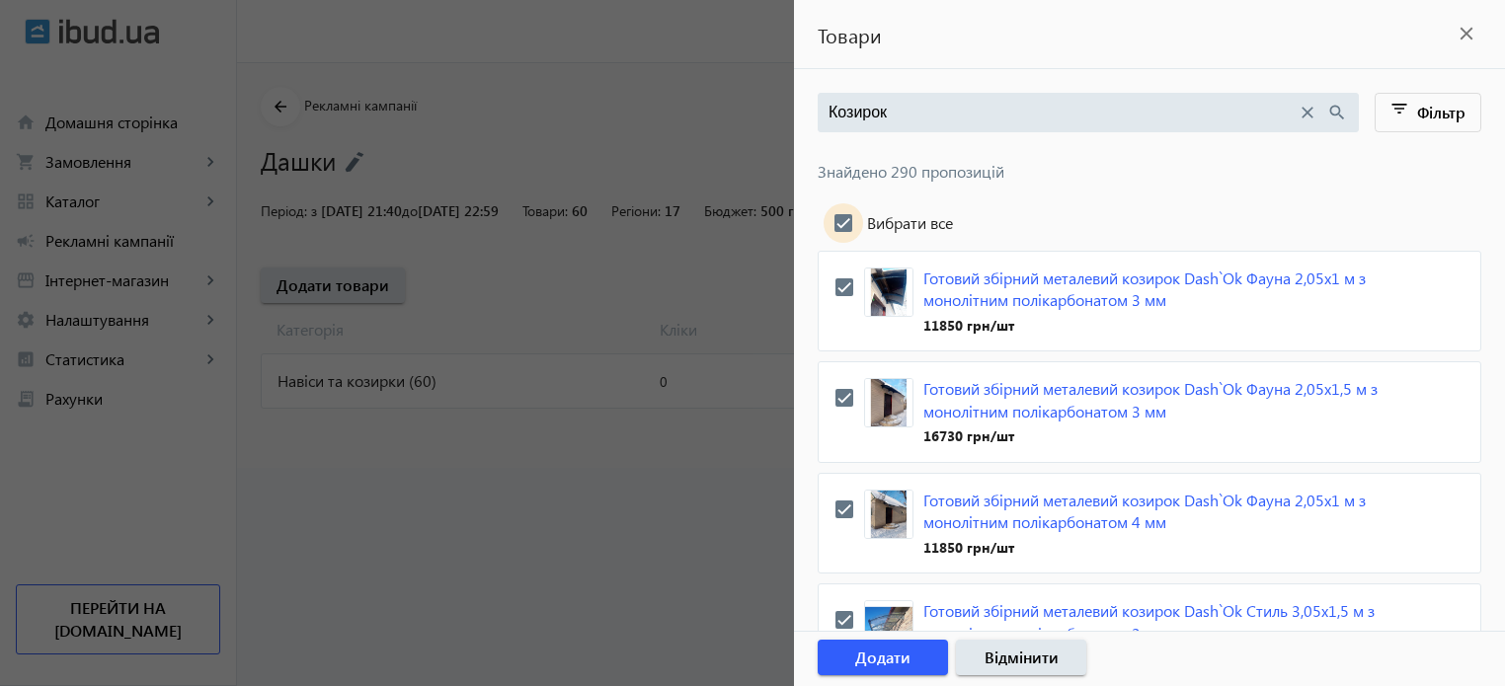
checkbox input "true"
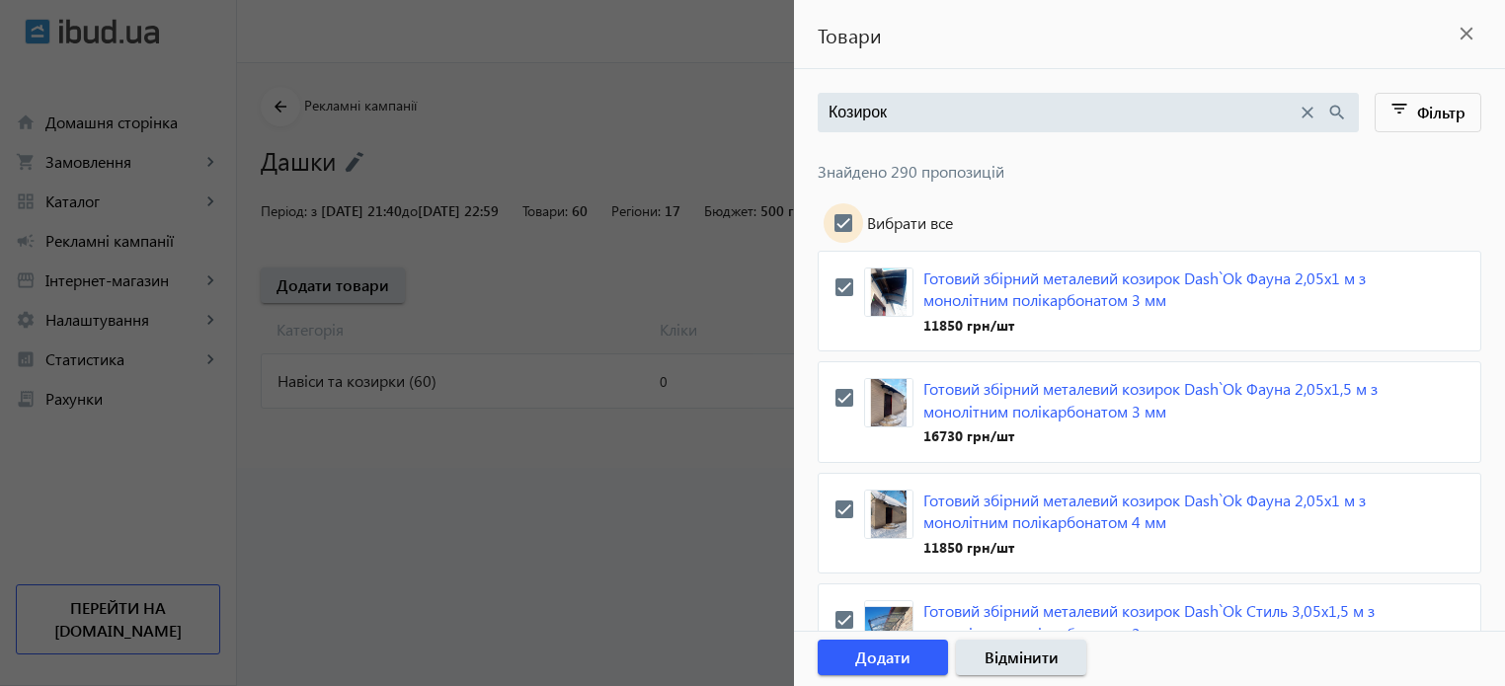
checkbox input "true"
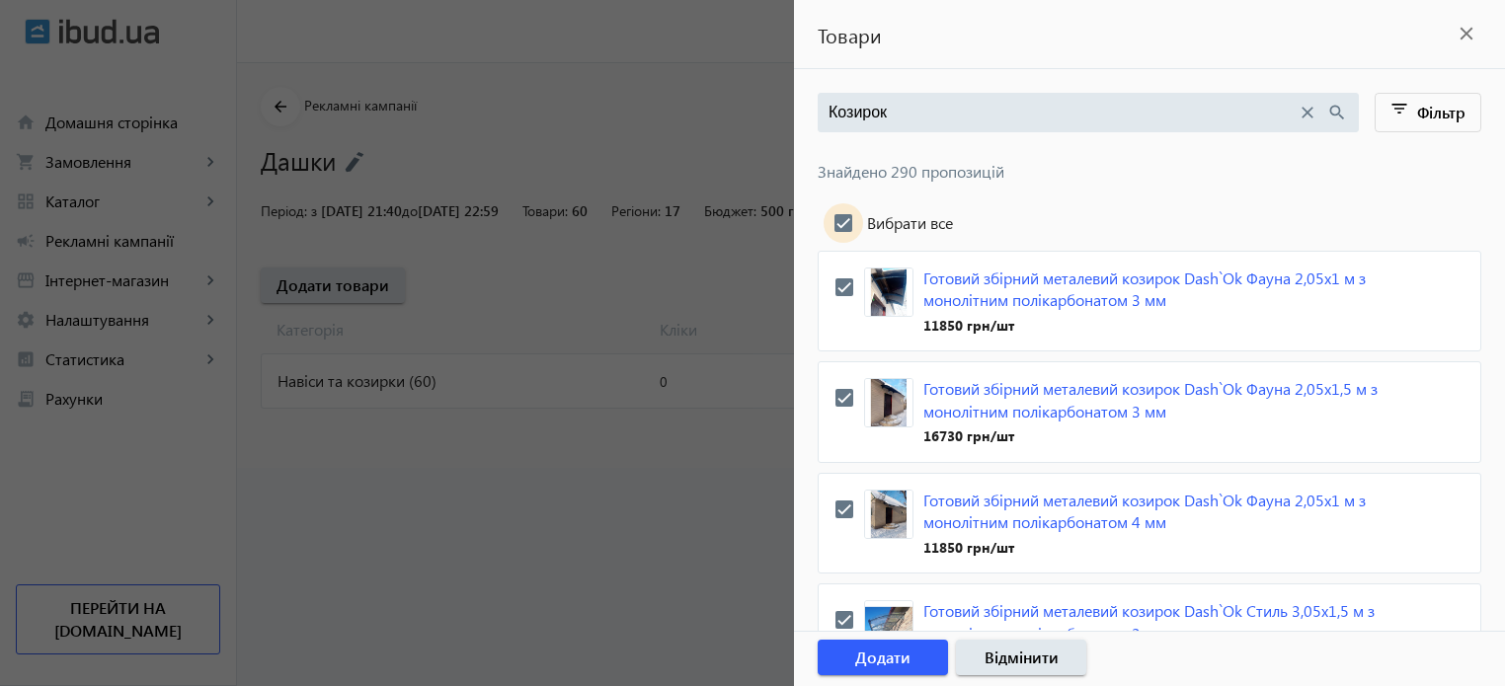
checkbox input "true"
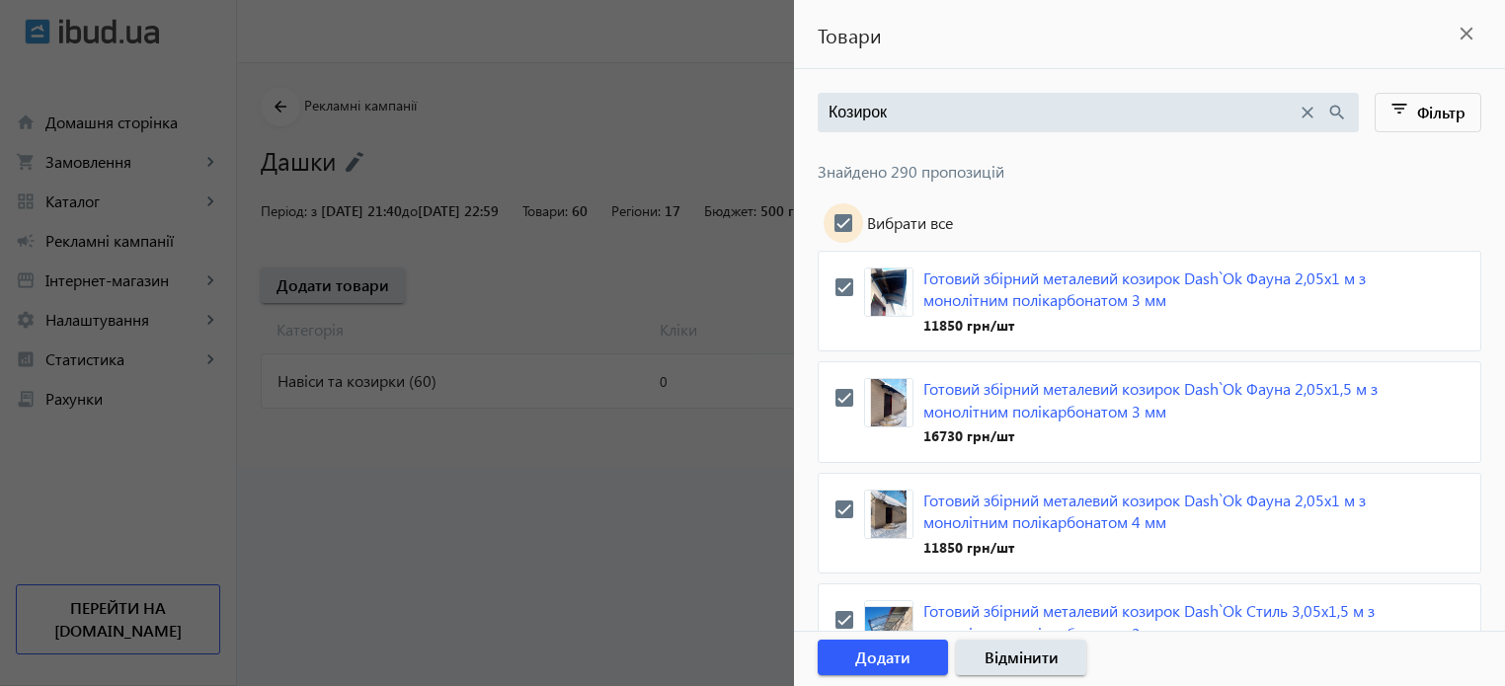
checkbox input "true"
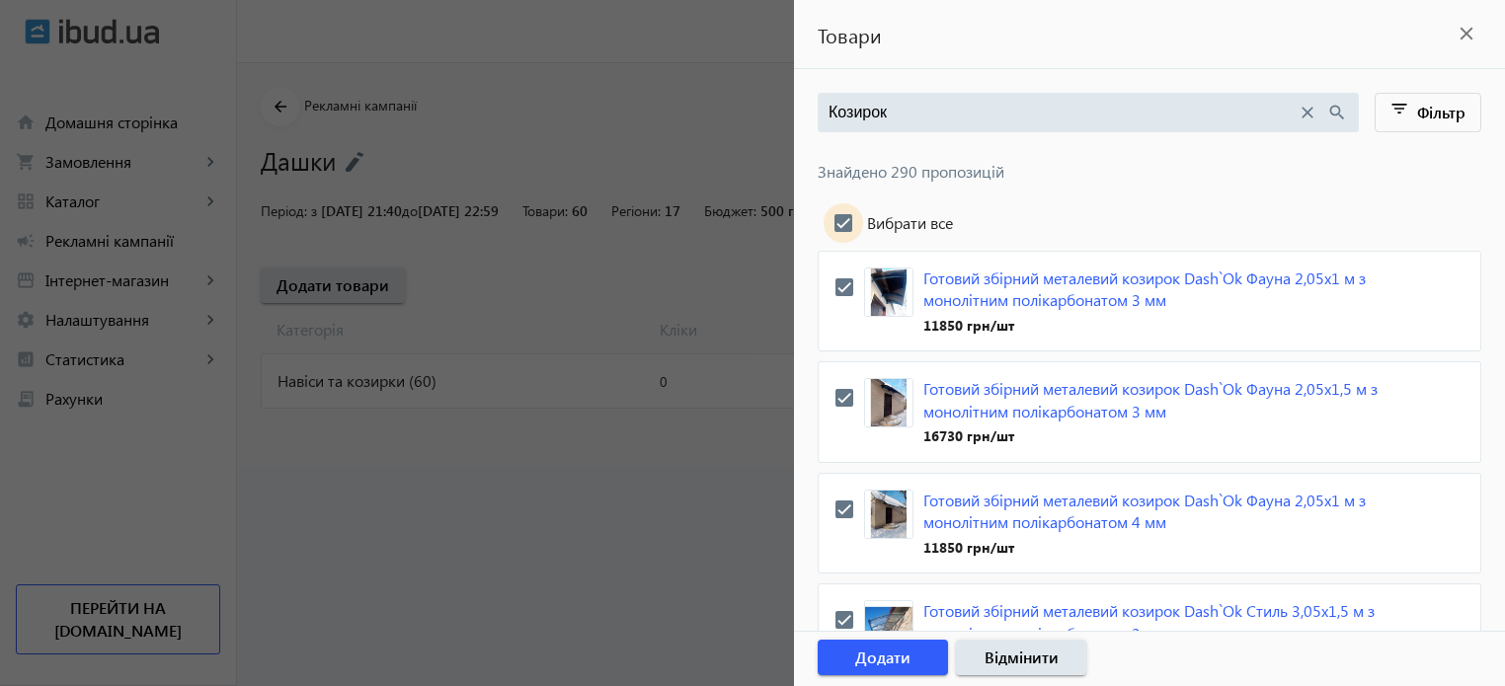
checkbox input "true"
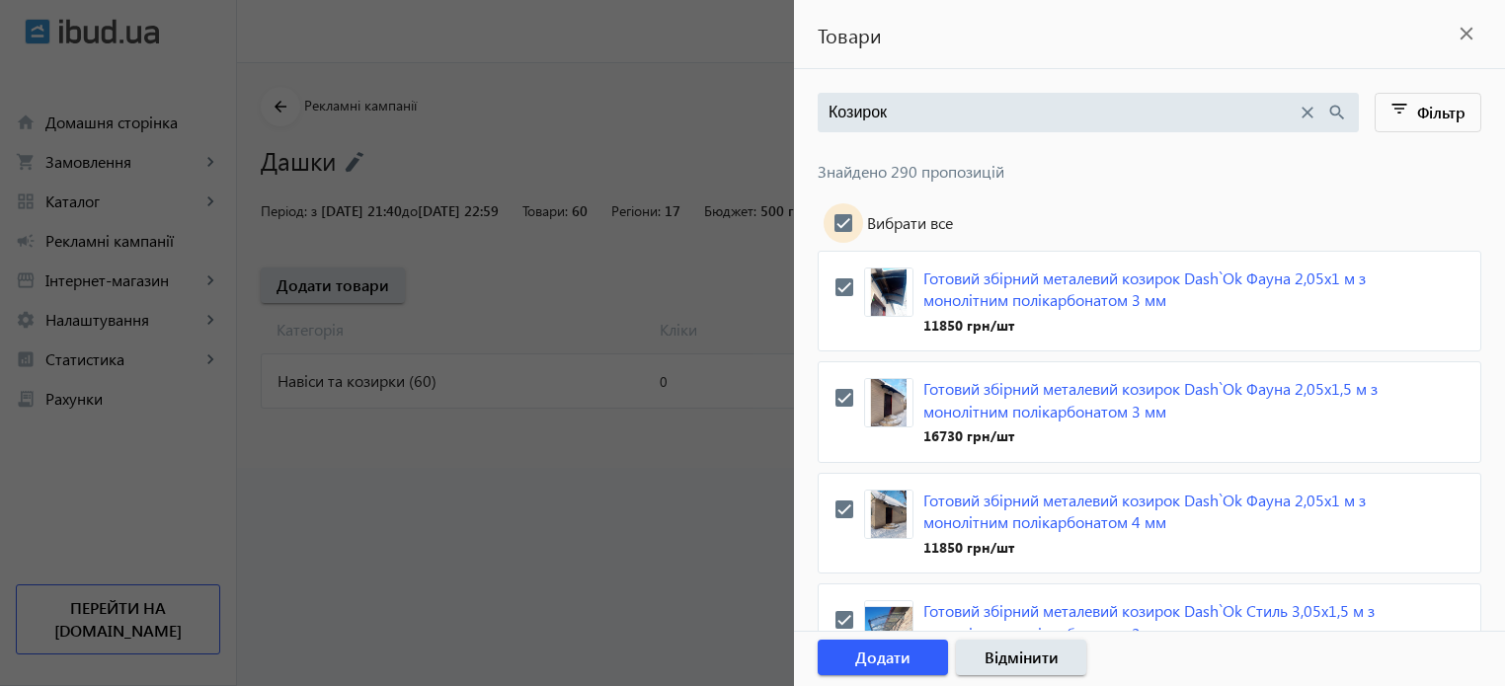
checkbox input "true"
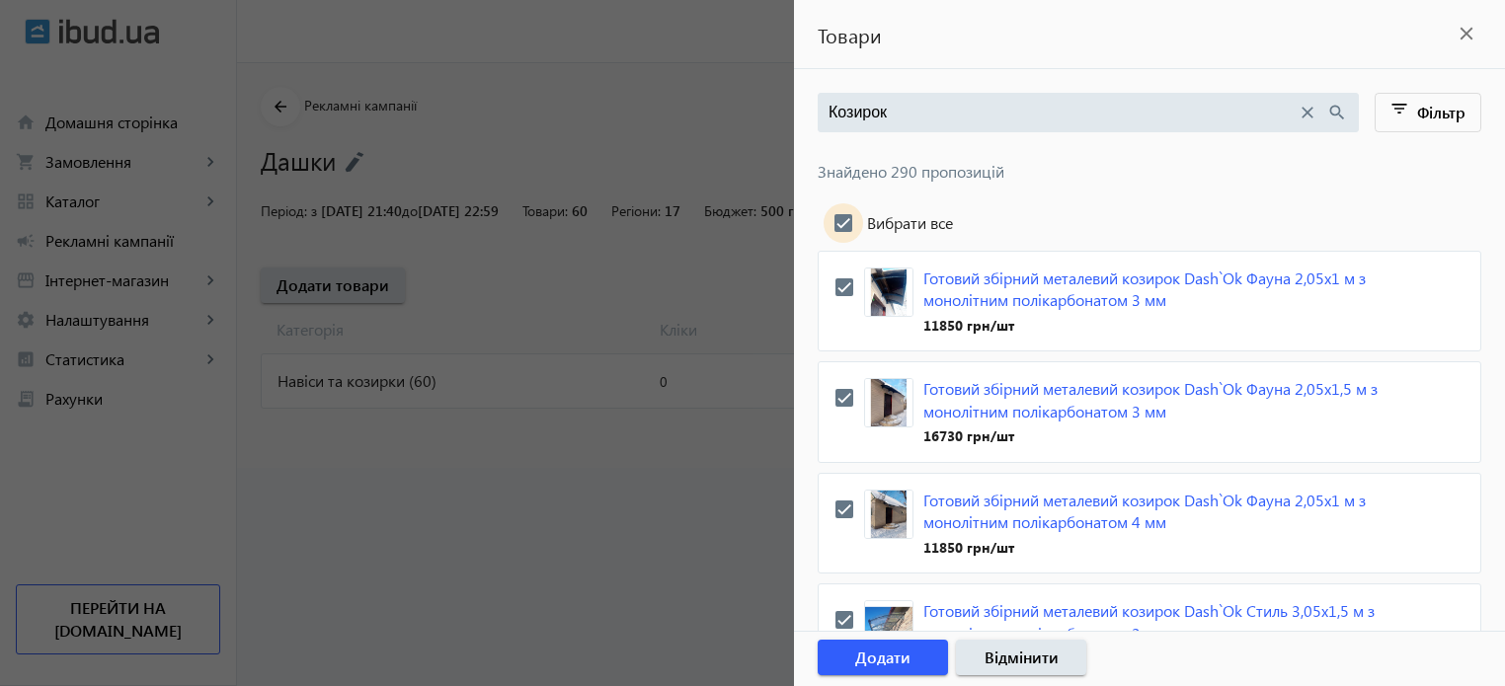
checkbox input "true"
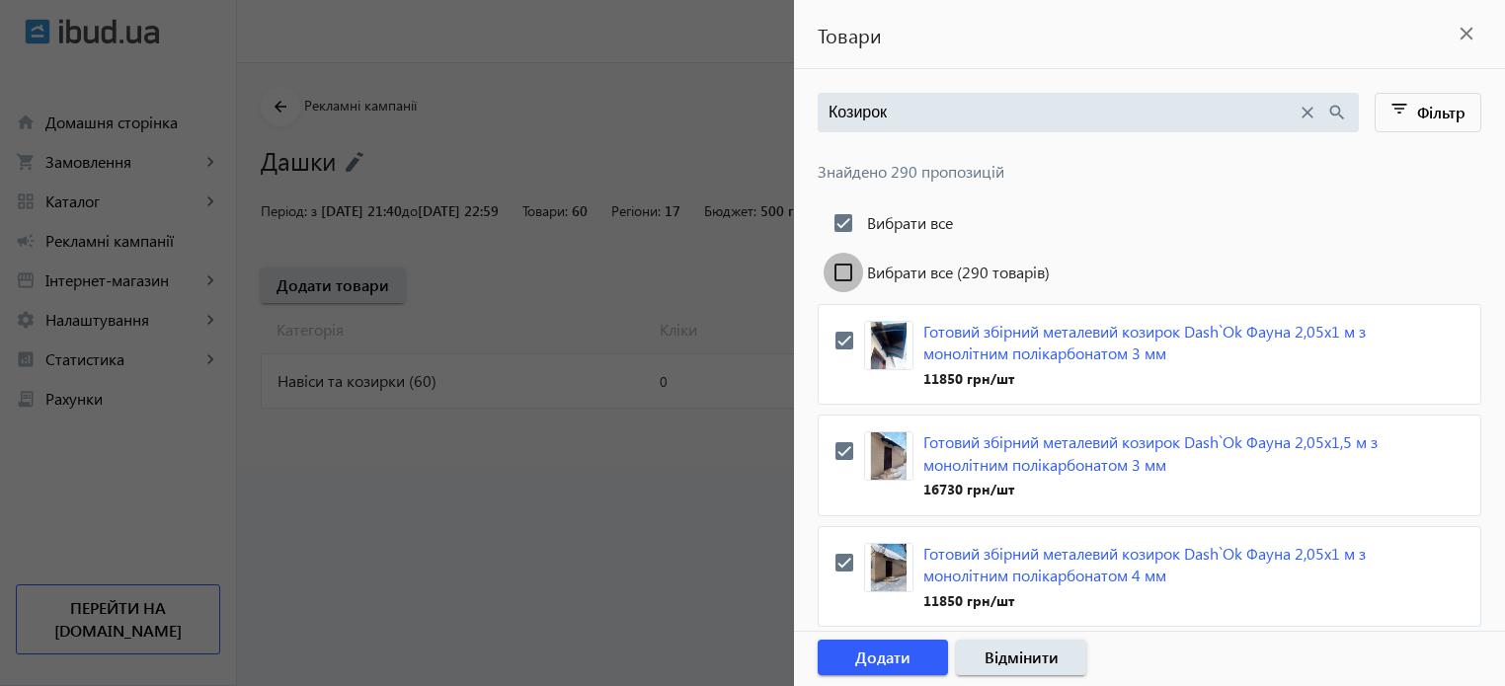
click at [850, 271] on input "Вибрати все (290 товарів)" at bounding box center [844, 273] width 40 height 40
checkbox input "true"
click at [893, 656] on span "Додати" at bounding box center [882, 658] width 55 height 22
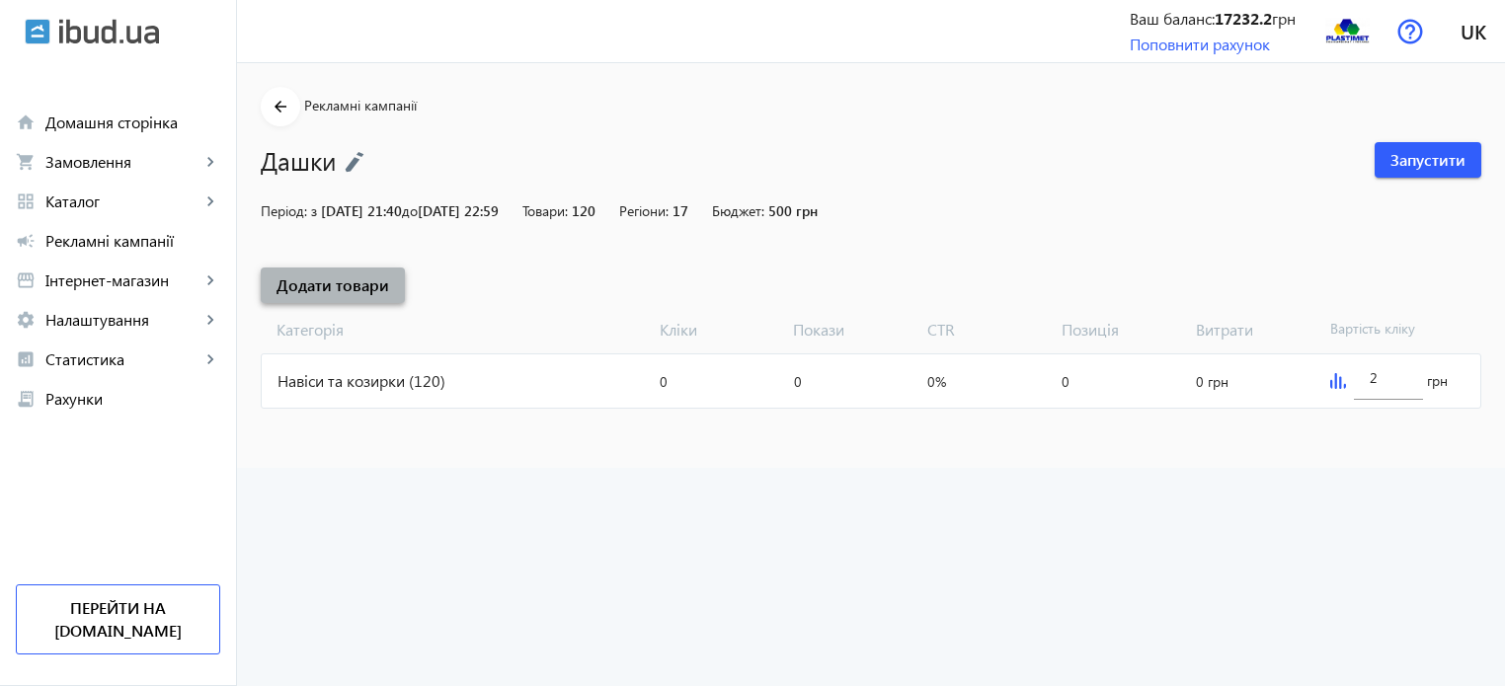
click at [322, 281] on span "Додати товари" at bounding box center [333, 286] width 113 height 22
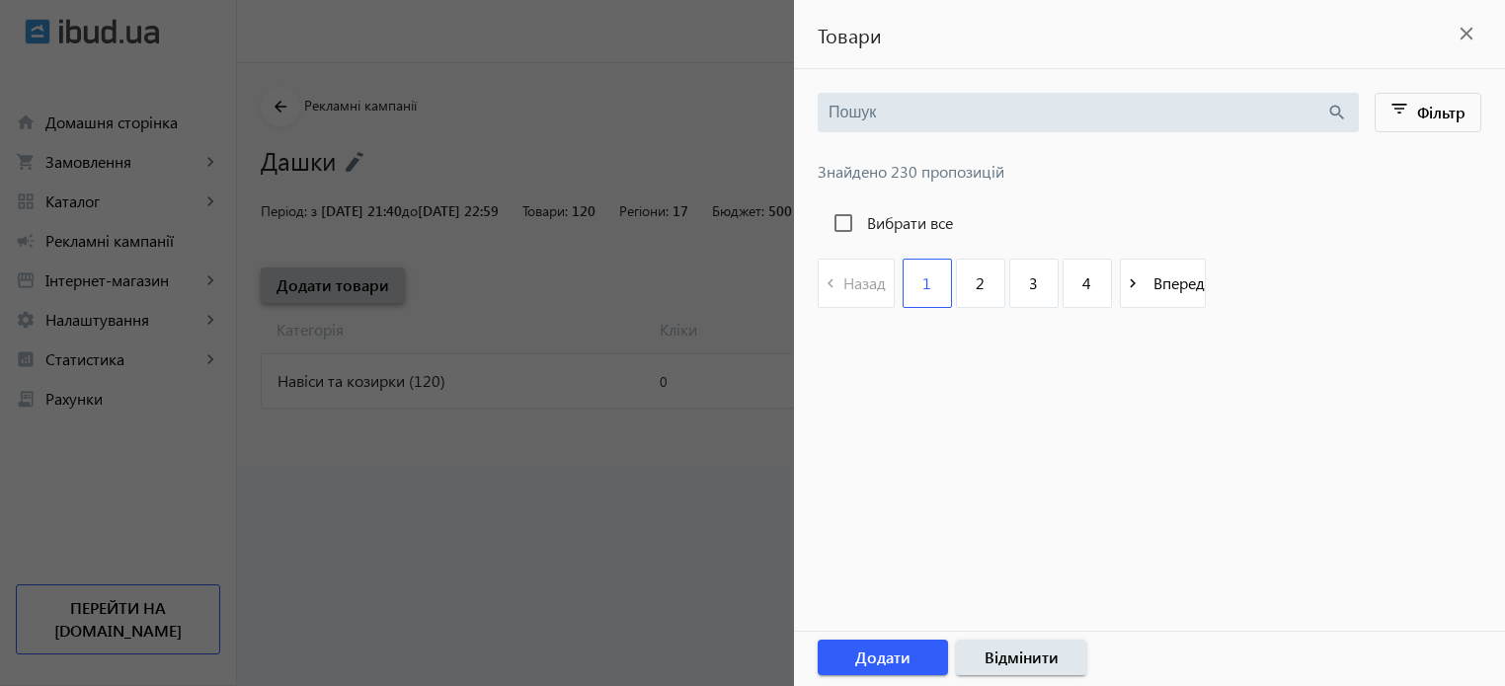
type input "Козирок"
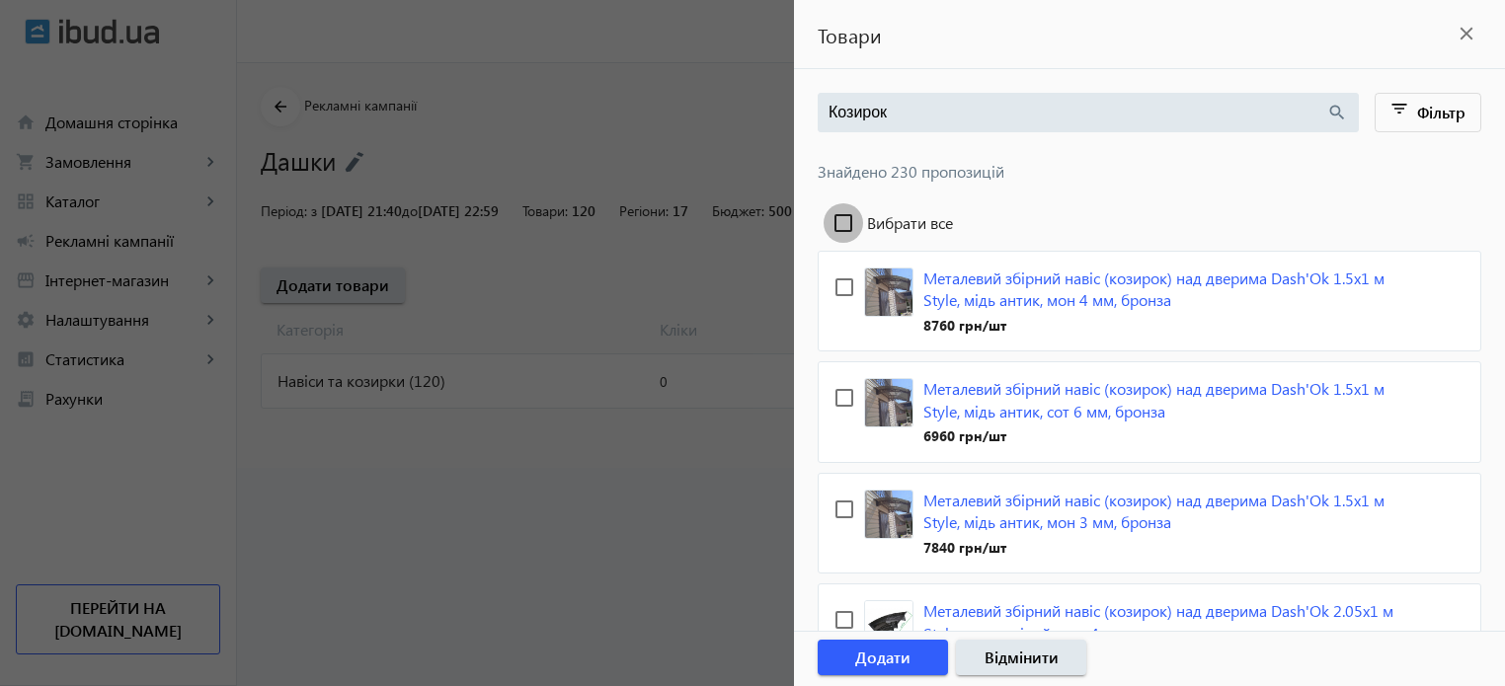
click at [842, 219] on input "Вибрати все" at bounding box center [844, 223] width 40 height 40
checkbox input "true"
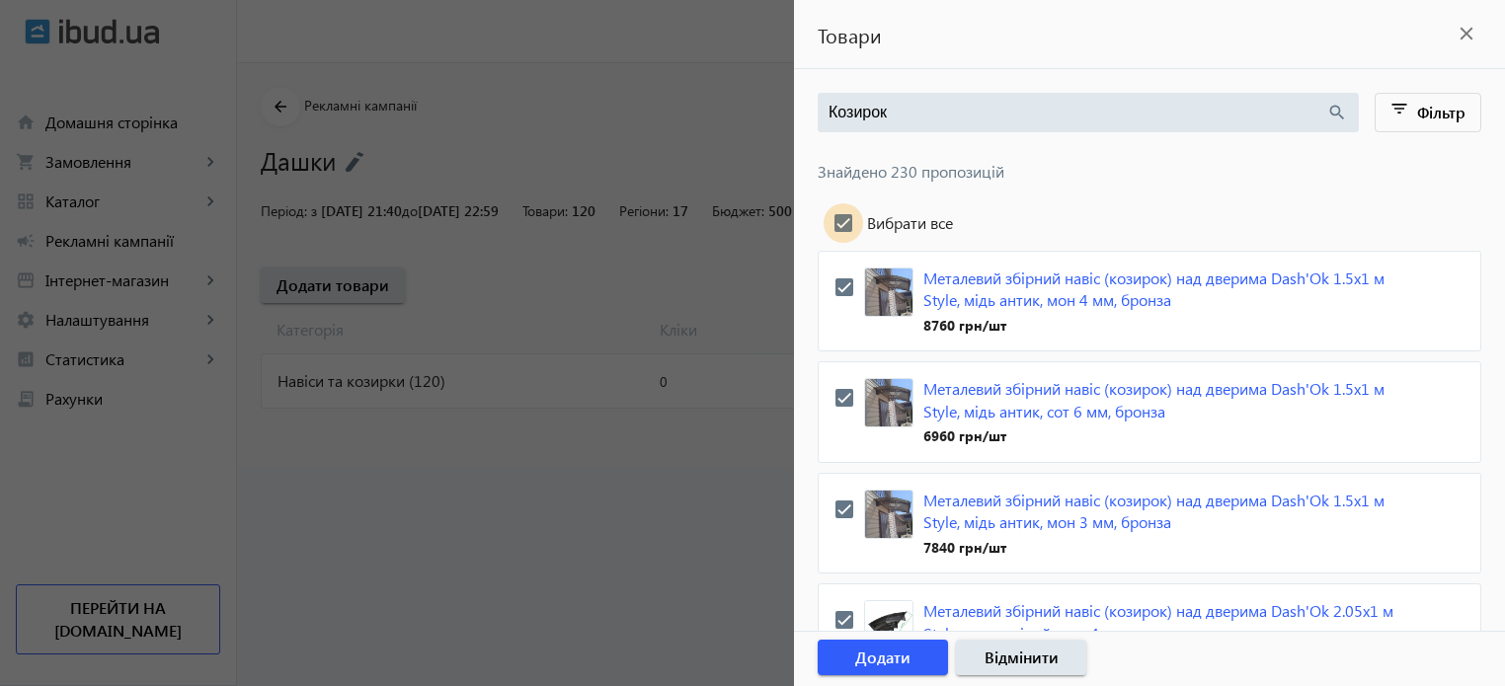
checkbox input "true"
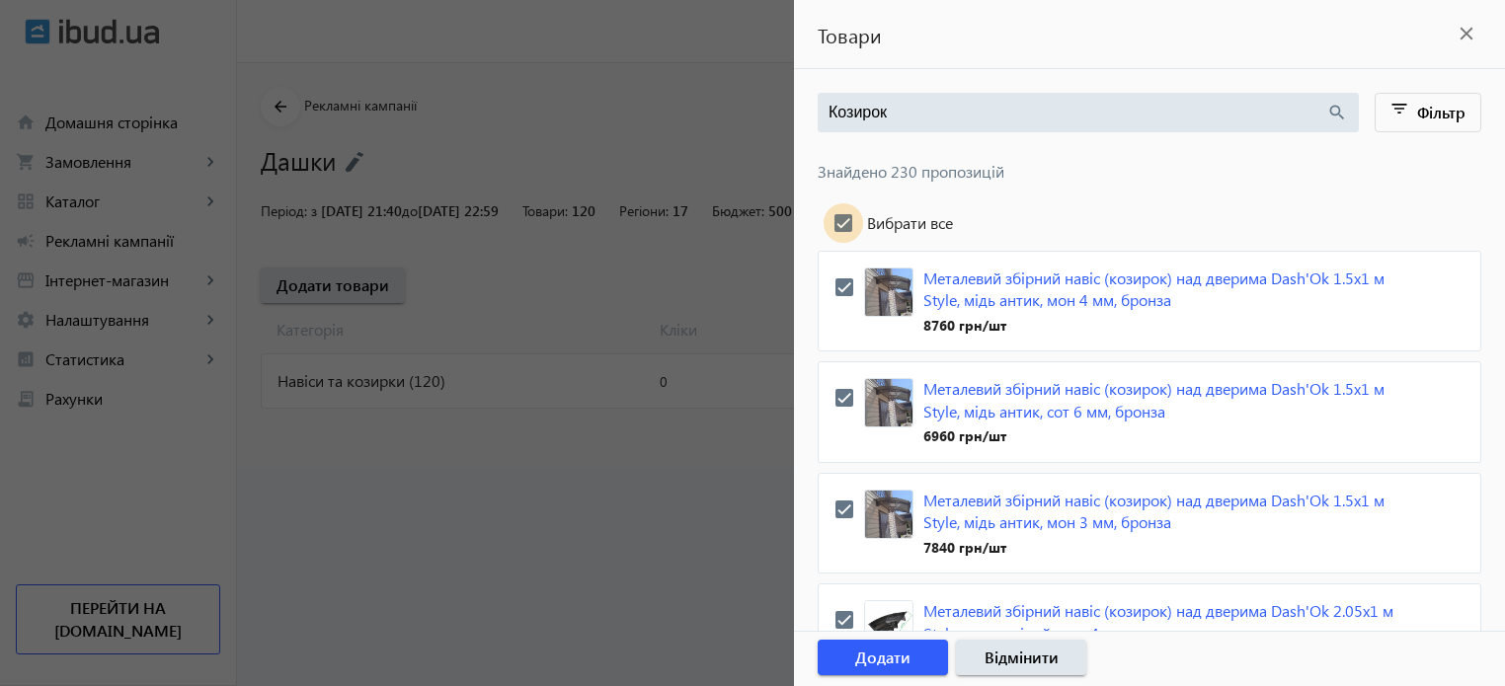
checkbox input "true"
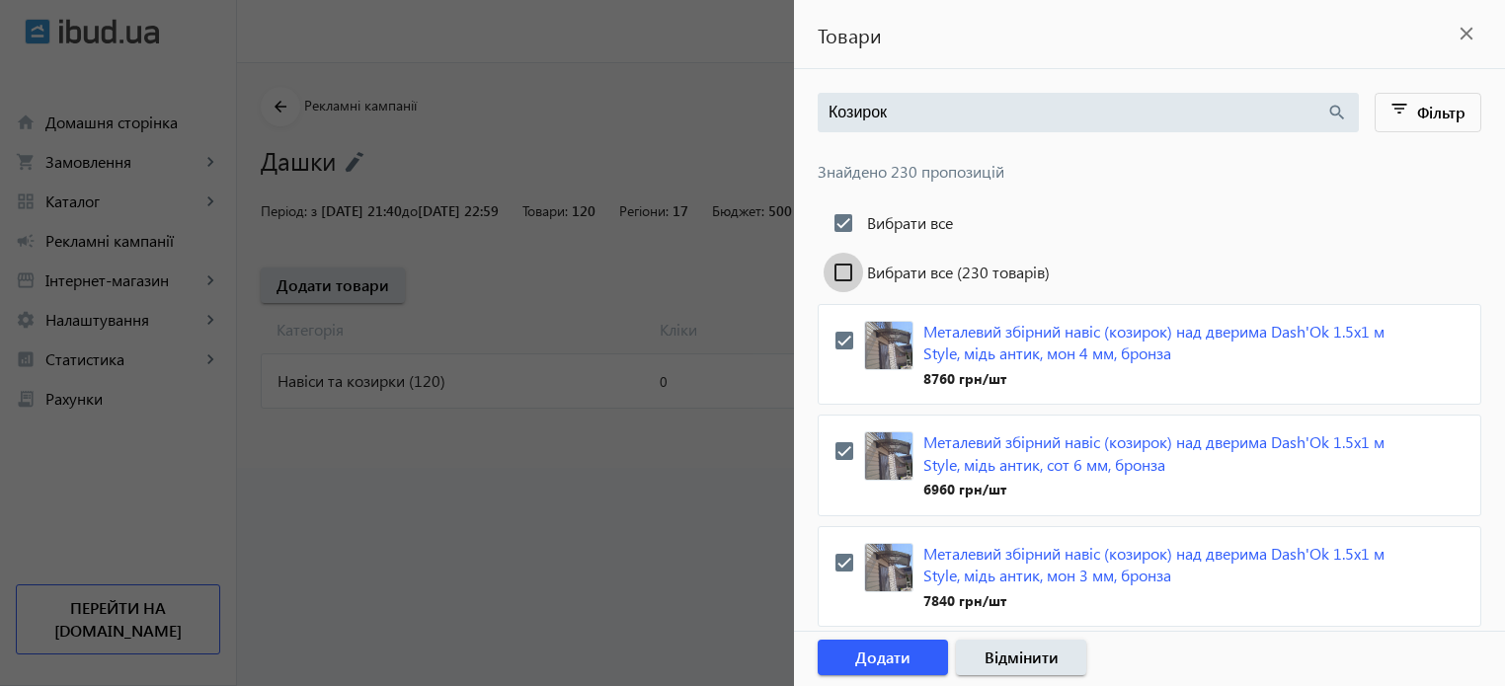
click at [849, 275] on input "Вибрати все (230 товарів)" at bounding box center [844, 273] width 40 height 40
click at [908, 662] on span "Додати" at bounding box center [882, 658] width 55 height 22
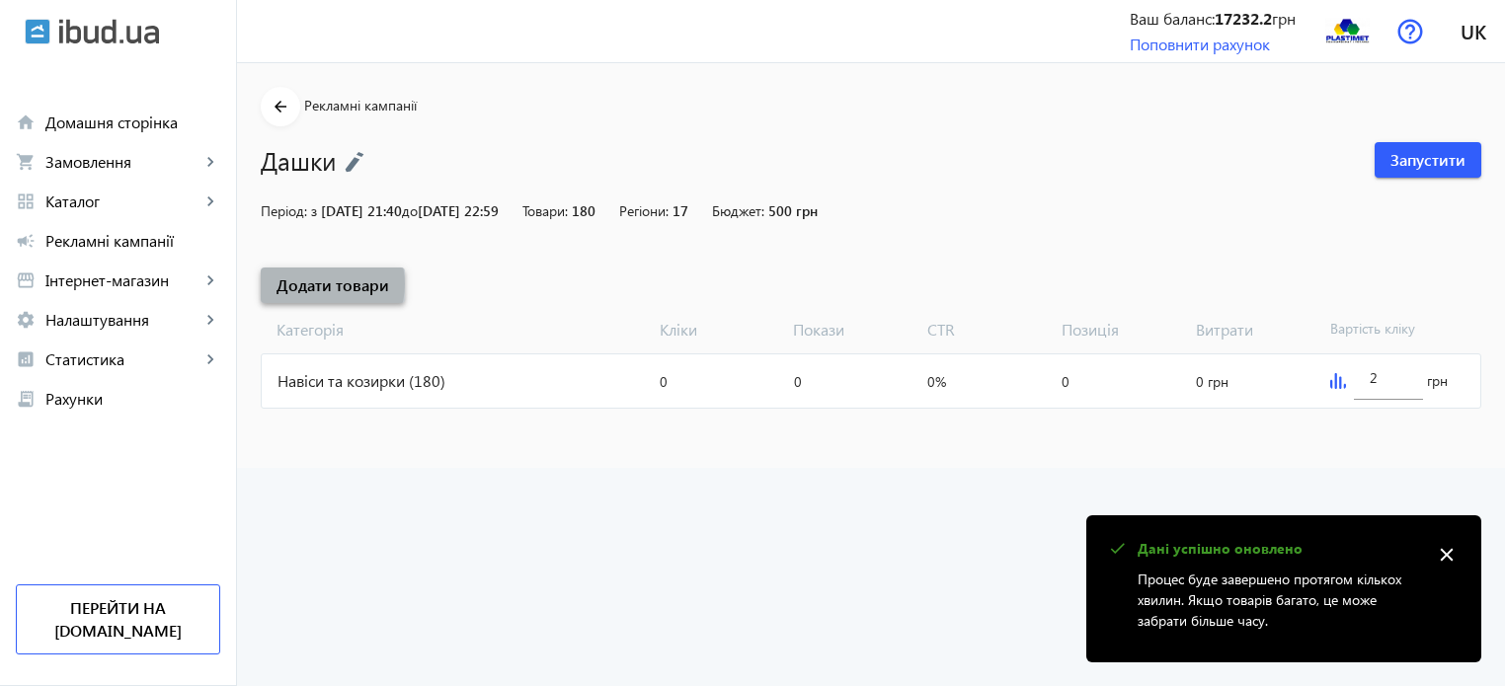
click at [308, 284] on span "Додати товари" at bounding box center [333, 286] width 113 height 22
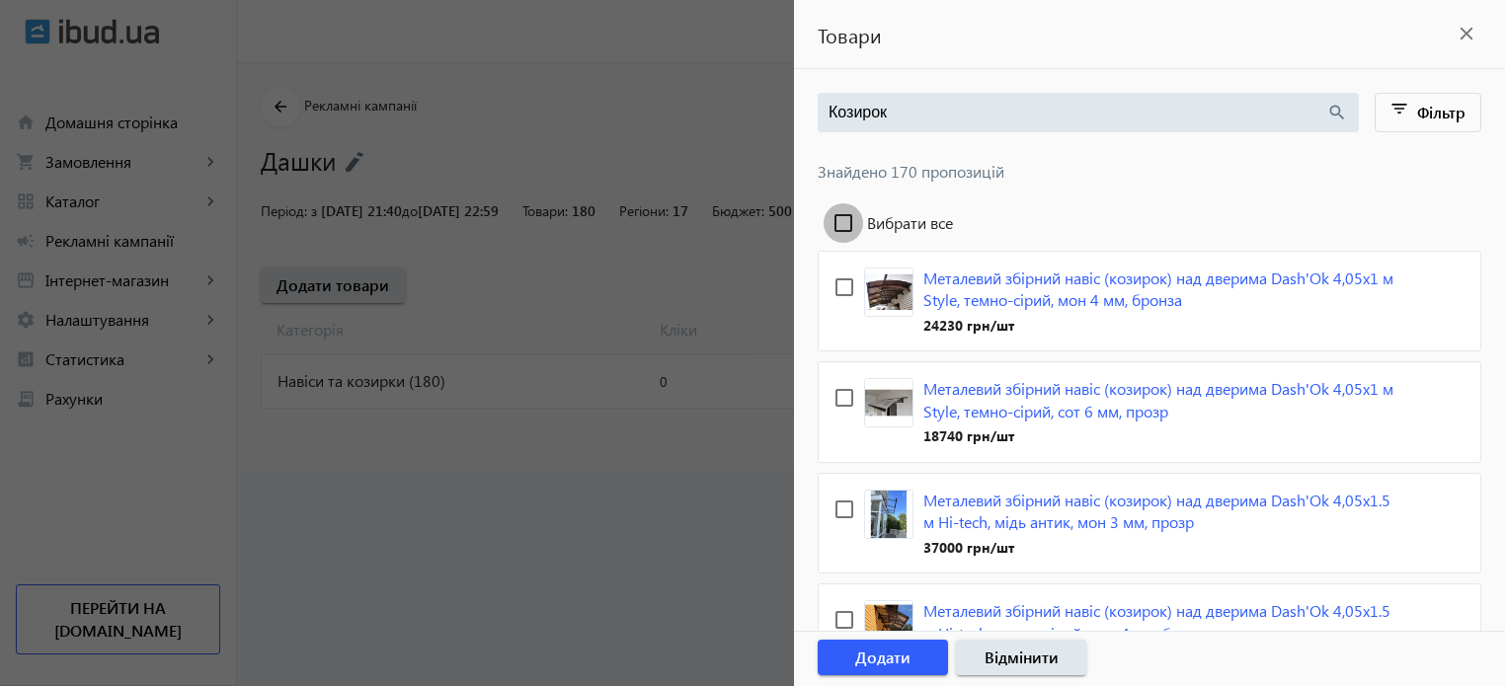
click at [843, 224] on input "Вибрати все" at bounding box center [844, 223] width 40 height 40
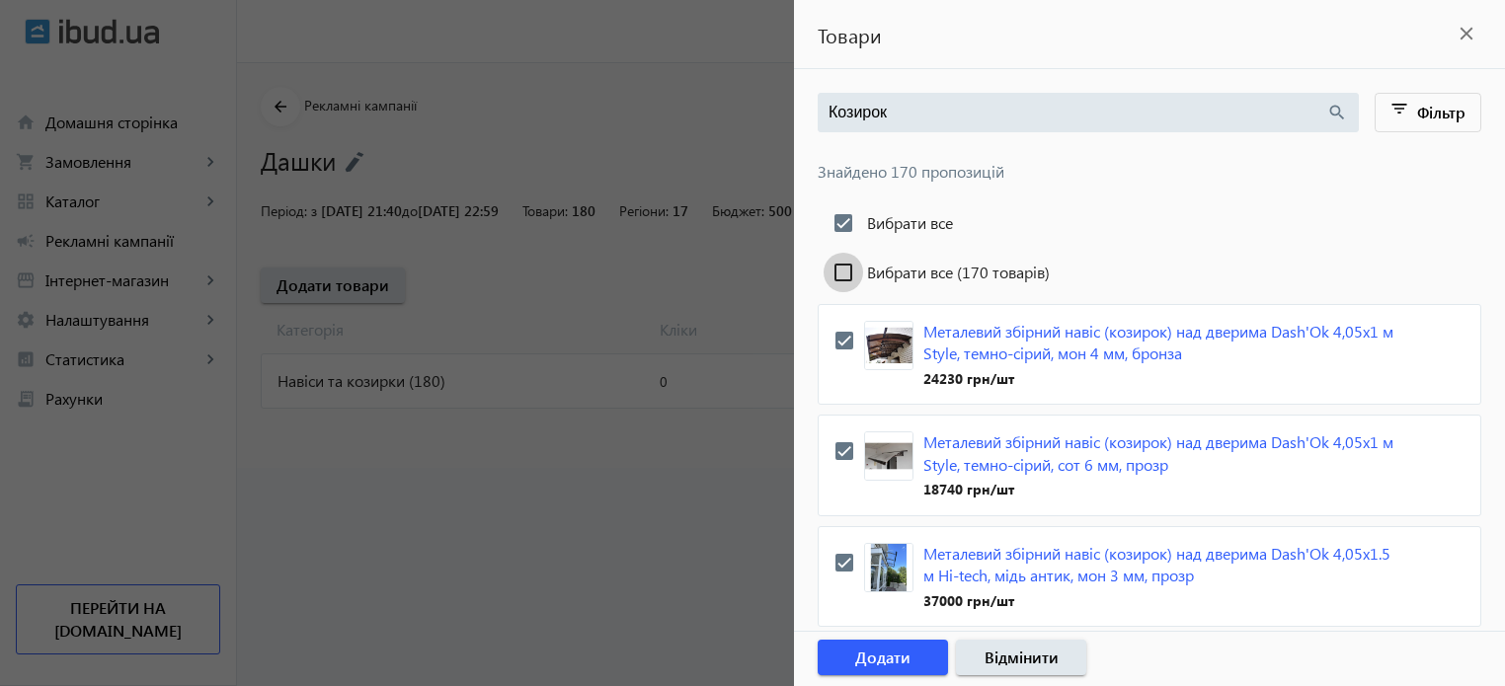
click at [838, 272] on input "Вибрати все (170 товарів)" at bounding box center [844, 273] width 40 height 40
click at [881, 673] on span "button" at bounding box center [883, 657] width 130 height 47
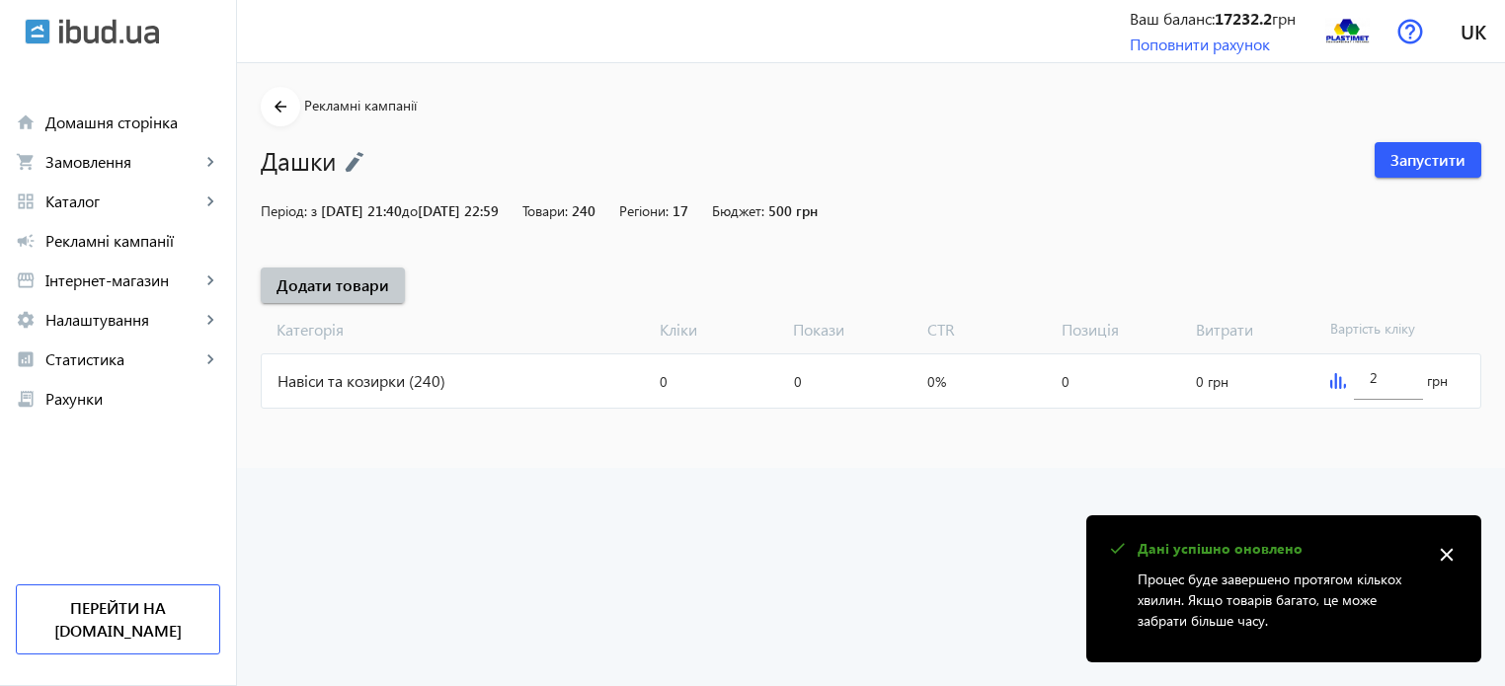
click at [1448, 552] on mat-icon "close" at bounding box center [1447, 555] width 30 height 30
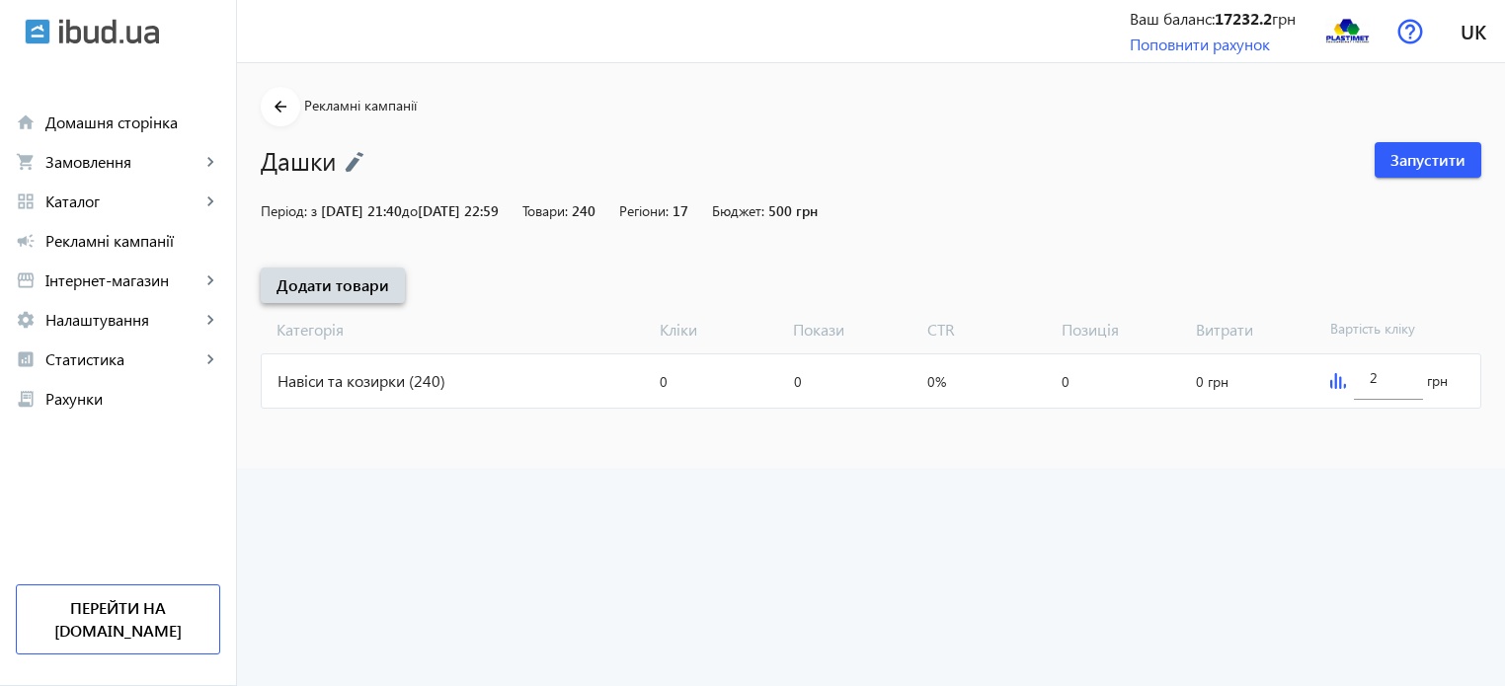
click at [335, 287] on span "Додати товари" at bounding box center [333, 286] width 113 height 22
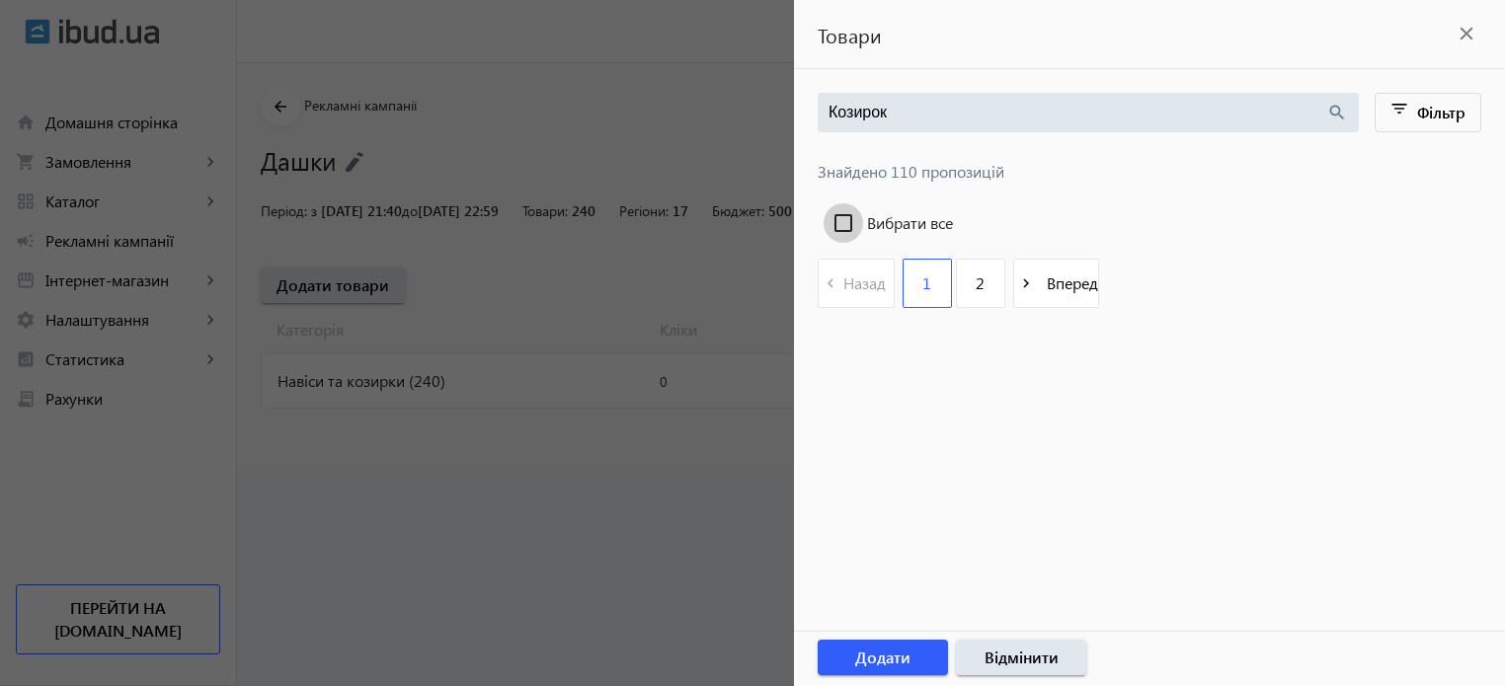
click at [846, 219] on input "Вибрати все" at bounding box center [844, 223] width 40 height 40
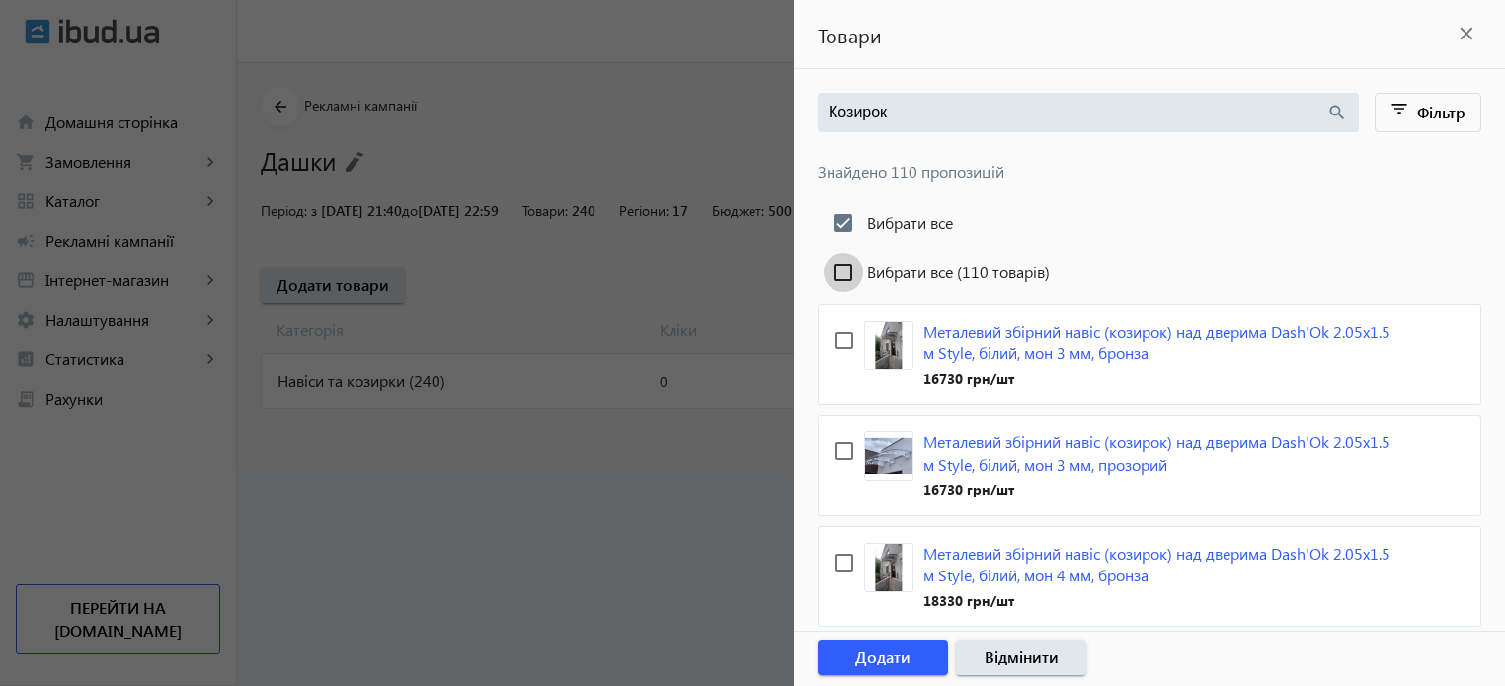
click at [838, 271] on input "Вибрати все (110 товарів)" at bounding box center [844, 273] width 40 height 40
click at [885, 662] on span "Додати" at bounding box center [882, 658] width 55 height 22
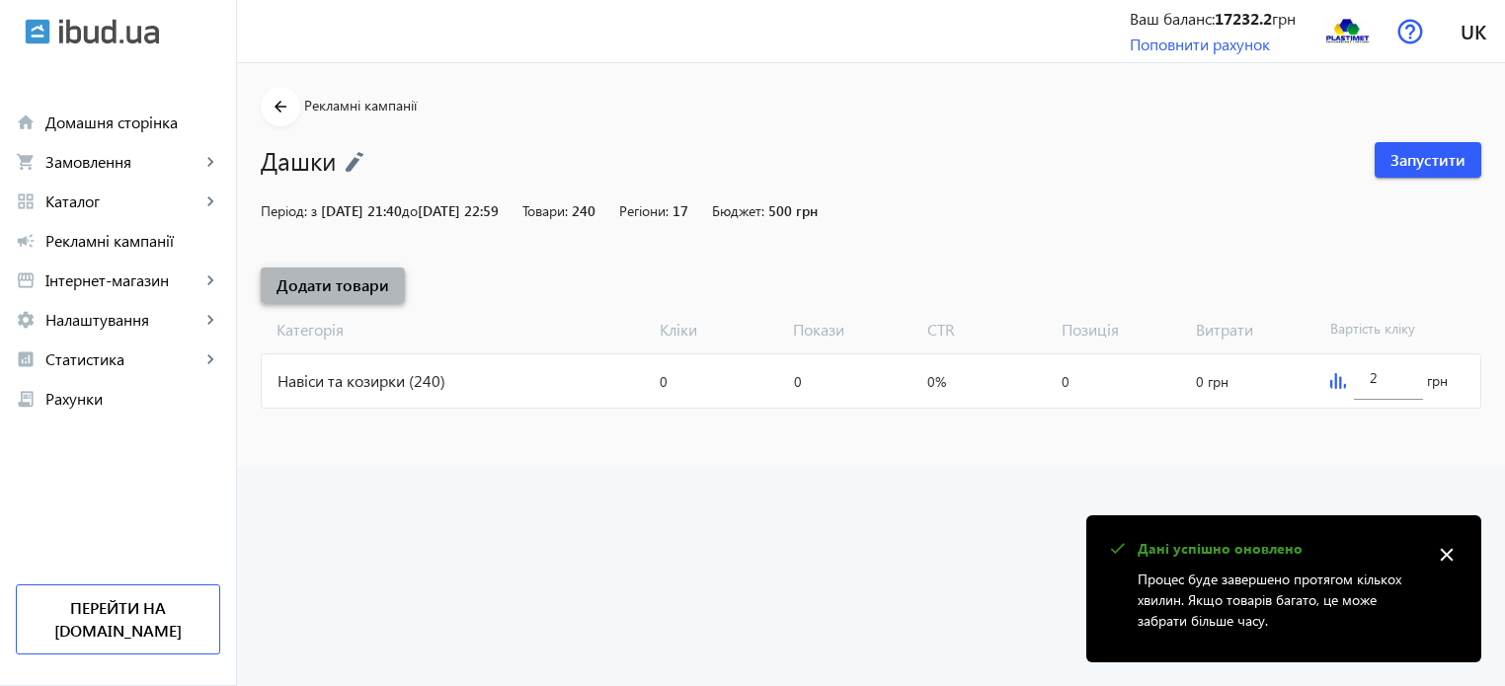
click at [316, 286] on span "Додати товари" at bounding box center [333, 286] width 113 height 22
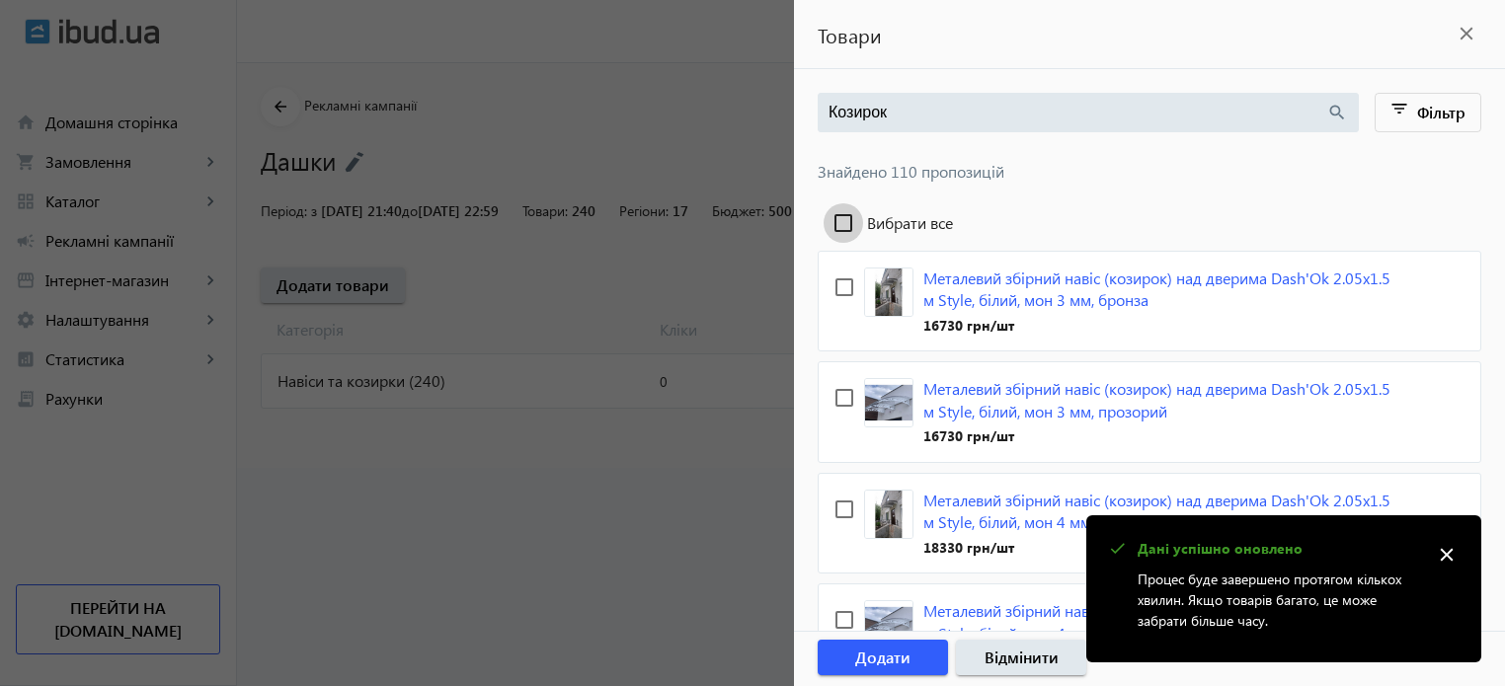
click at [842, 224] on input "Вибрати все" at bounding box center [844, 223] width 40 height 40
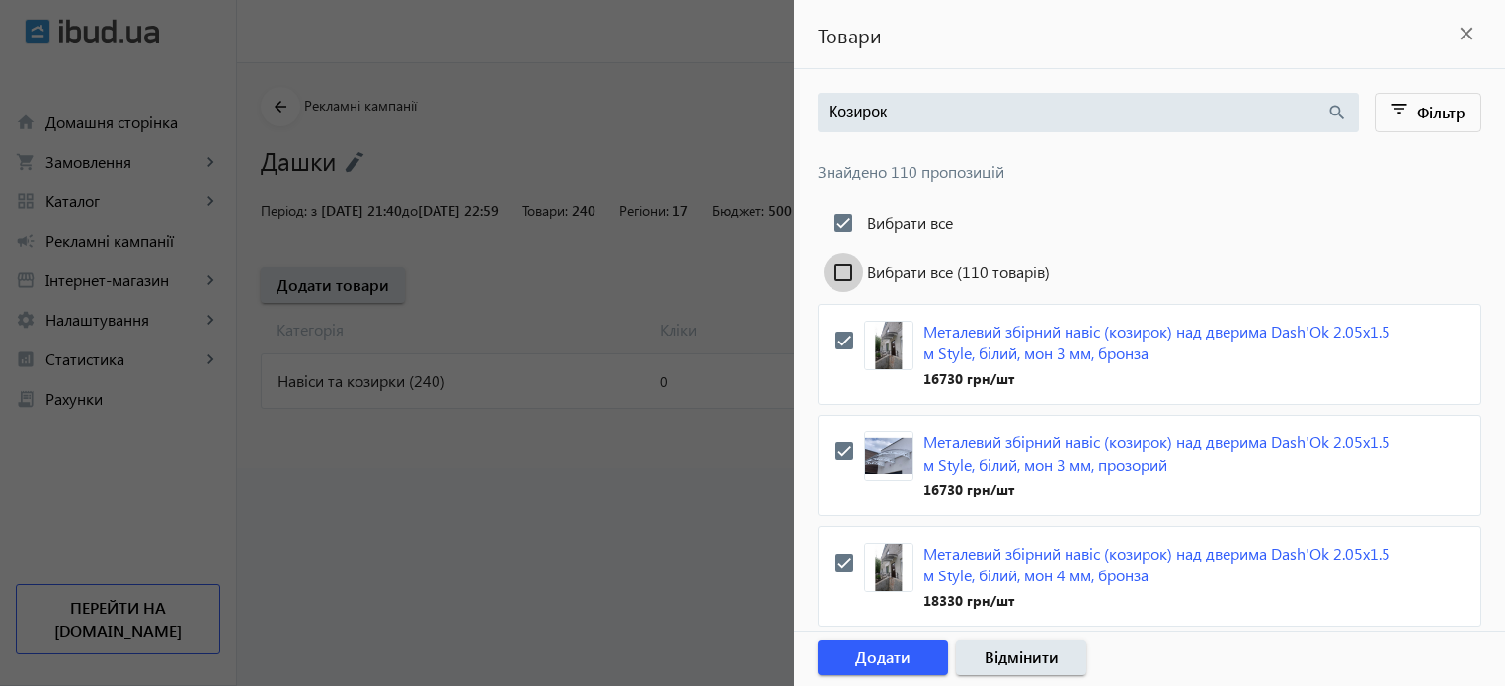
click at [839, 272] on input "Вибрати все (110 товарів)" at bounding box center [844, 273] width 40 height 40
click at [872, 659] on span "Додати" at bounding box center [882, 658] width 55 height 22
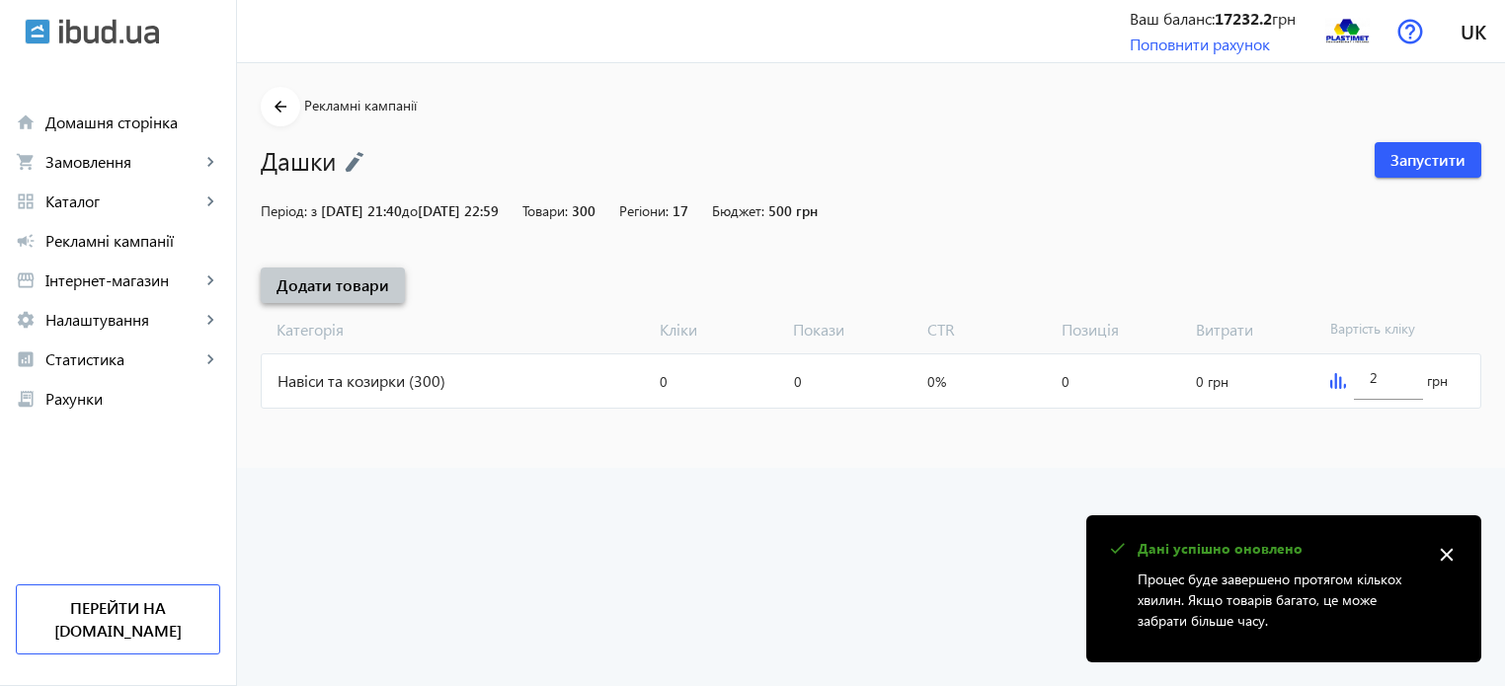
click at [283, 276] on span "Додати товари" at bounding box center [333, 286] width 113 height 22
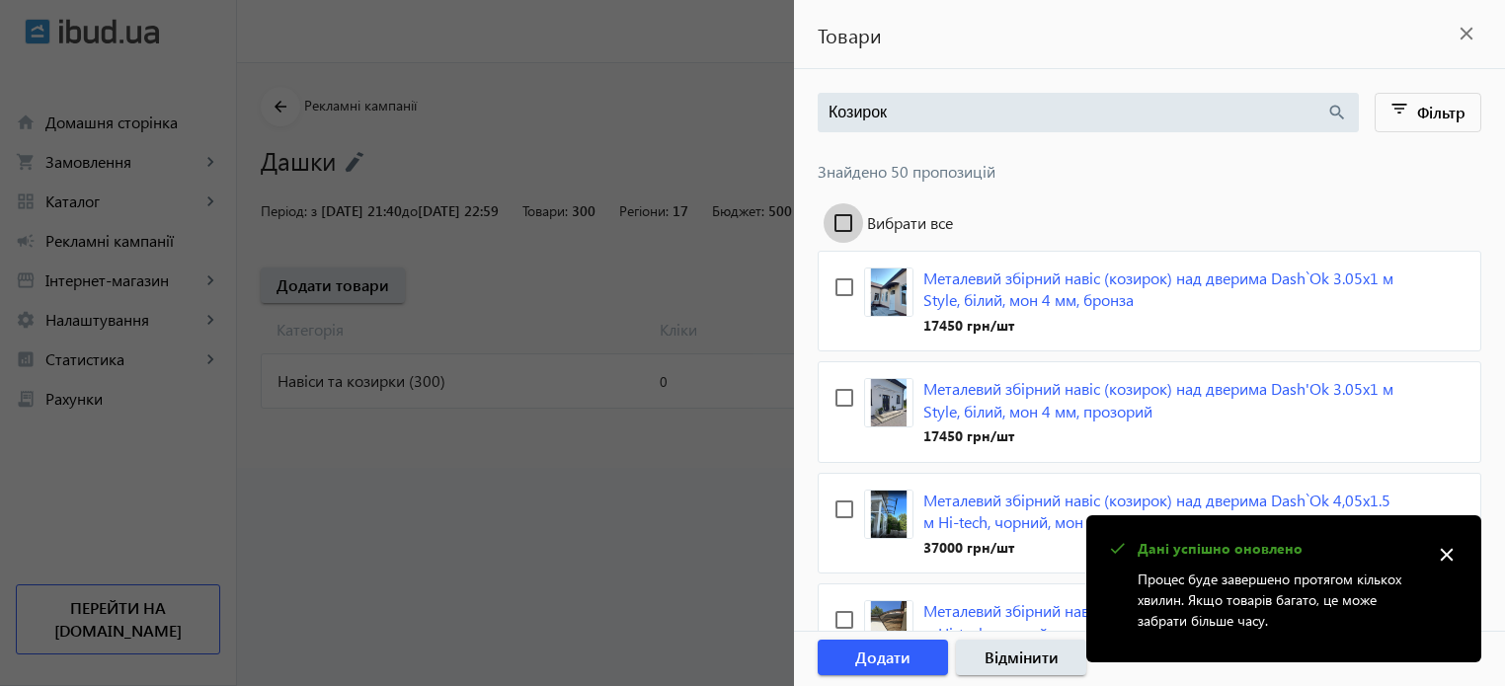
click at [845, 222] on input "Вибрати все" at bounding box center [844, 223] width 40 height 40
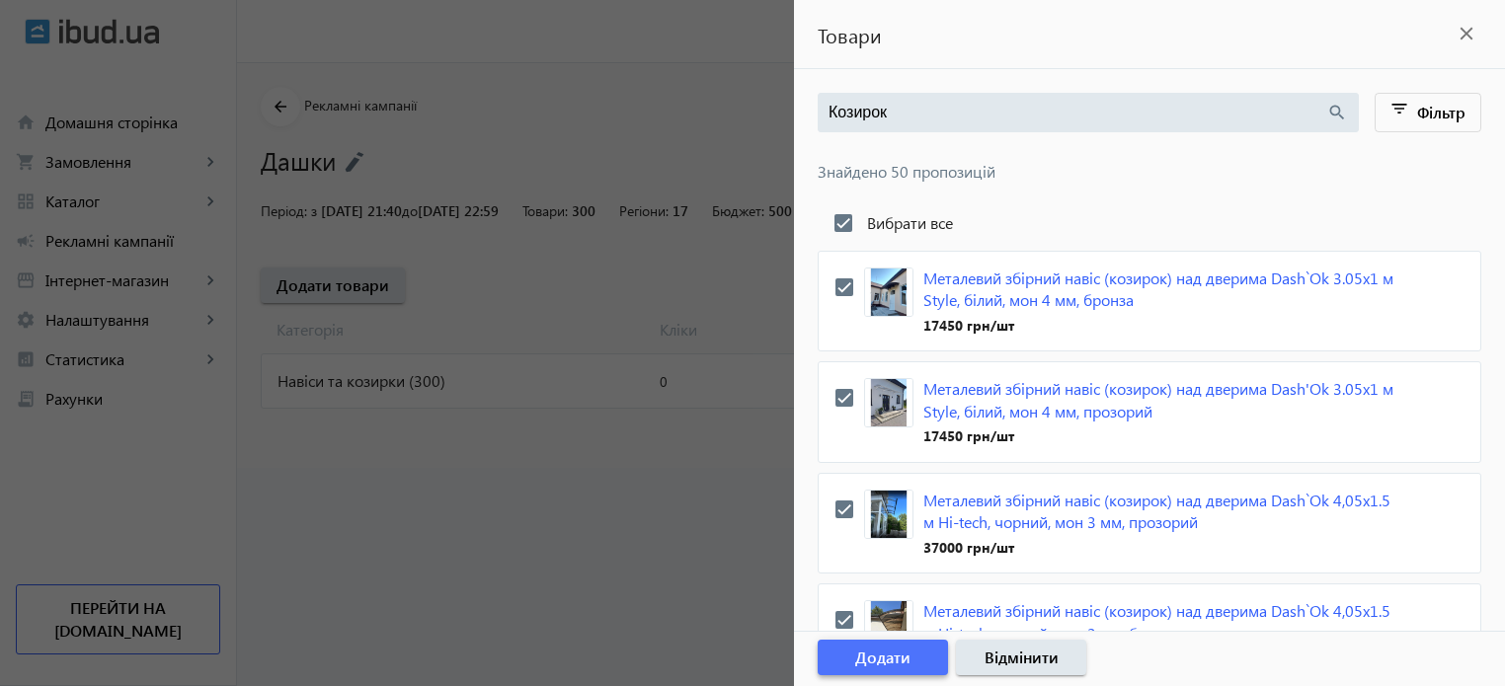
click at [892, 659] on span "Додати" at bounding box center [882, 658] width 55 height 22
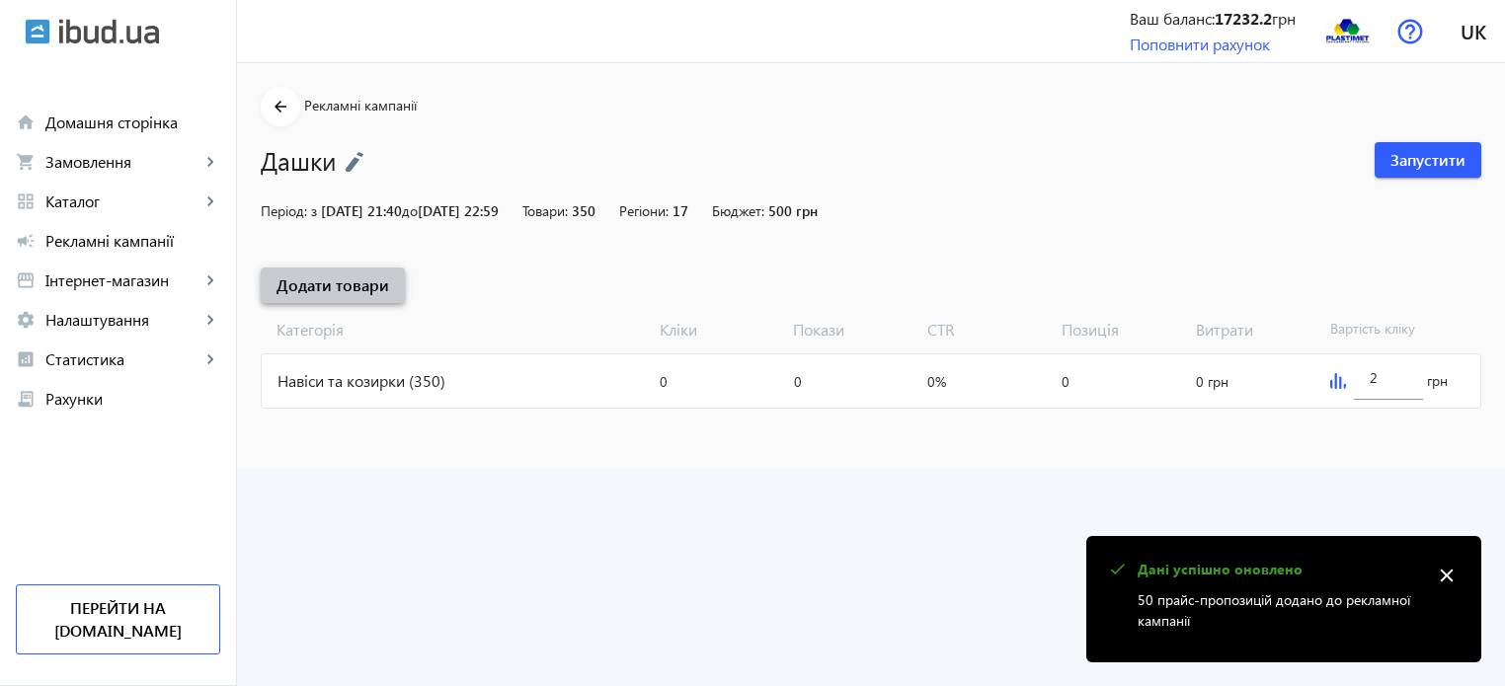
click at [362, 292] on span "Додати товари" at bounding box center [333, 286] width 113 height 22
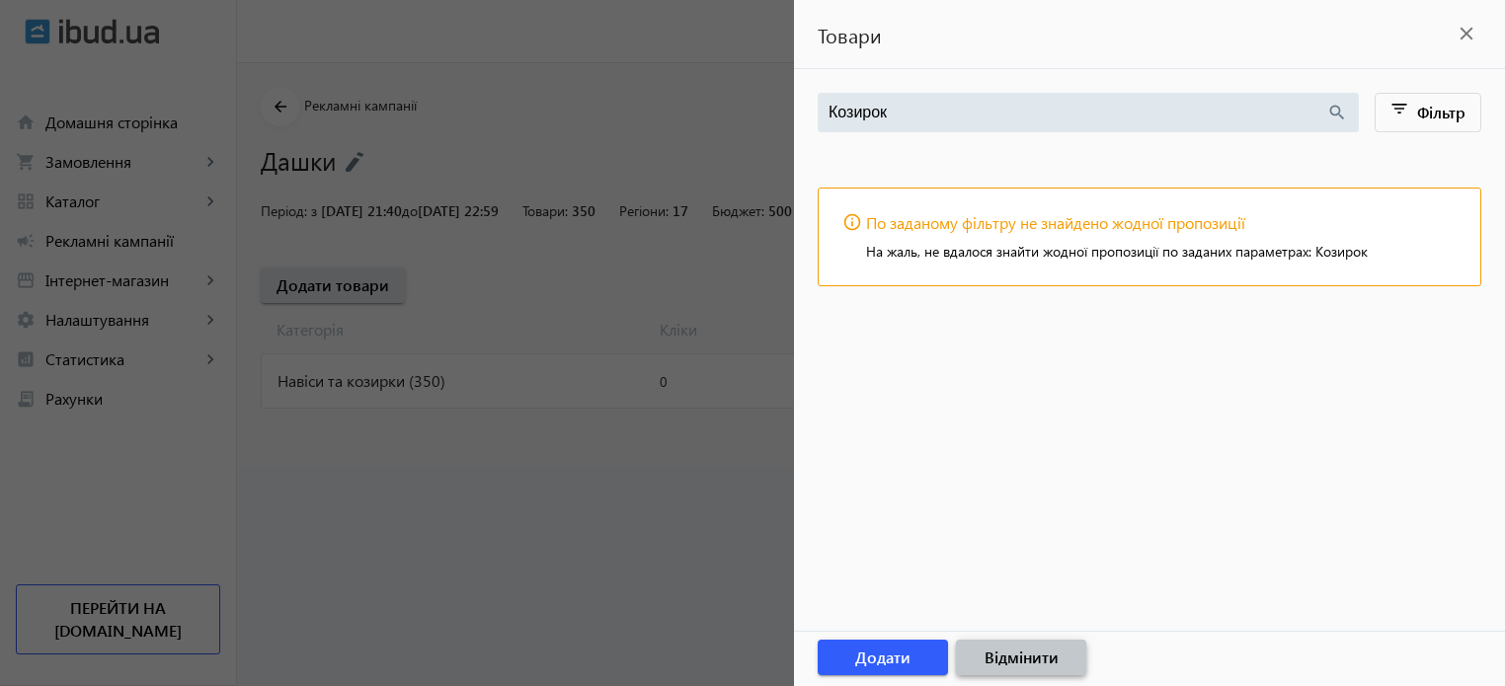
click at [1035, 655] on span "Відмінити" at bounding box center [1022, 658] width 74 height 22
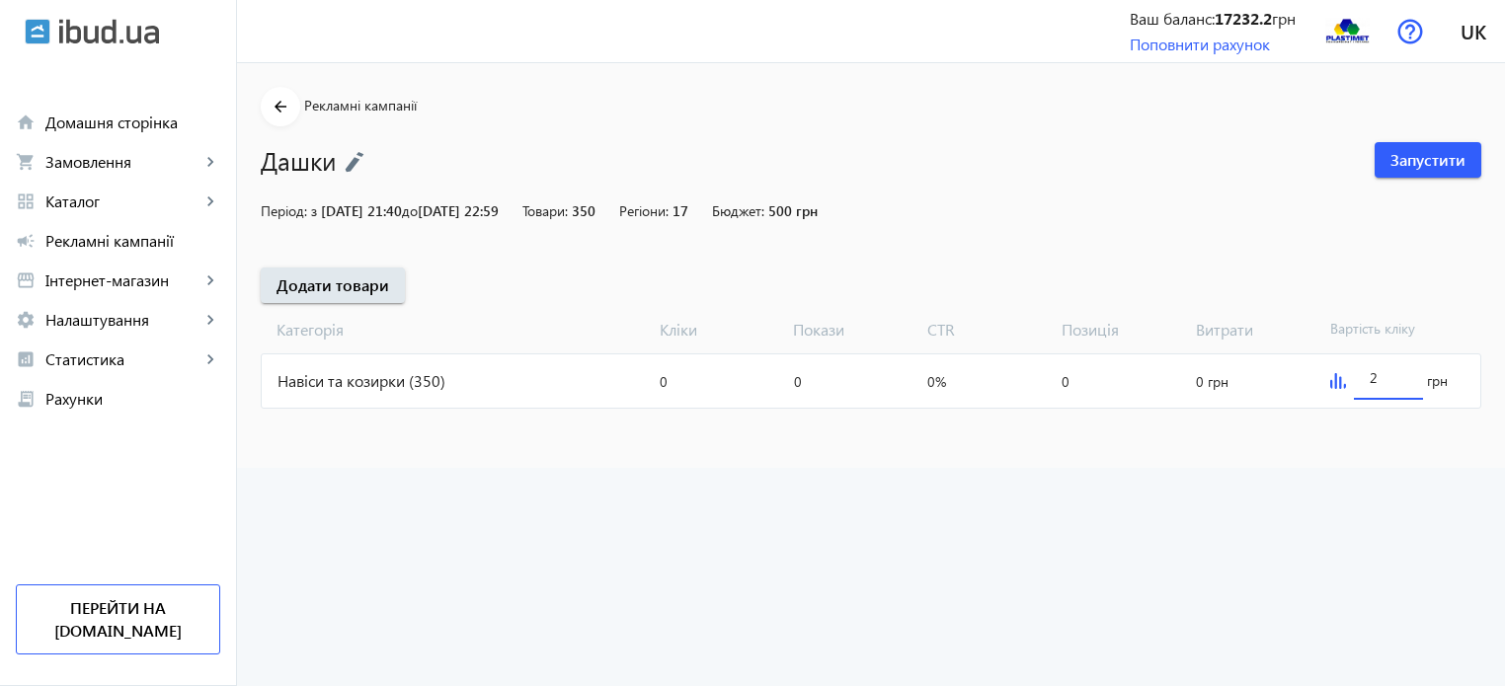
click at [1384, 380] on input "2" at bounding box center [1389, 377] width 38 height 19
click at [1387, 375] on input "1" at bounding box center [1389, 377] width 38 height 19
click at [1336, 382] on img at bounding box center [1338, 381] width 16 height 16
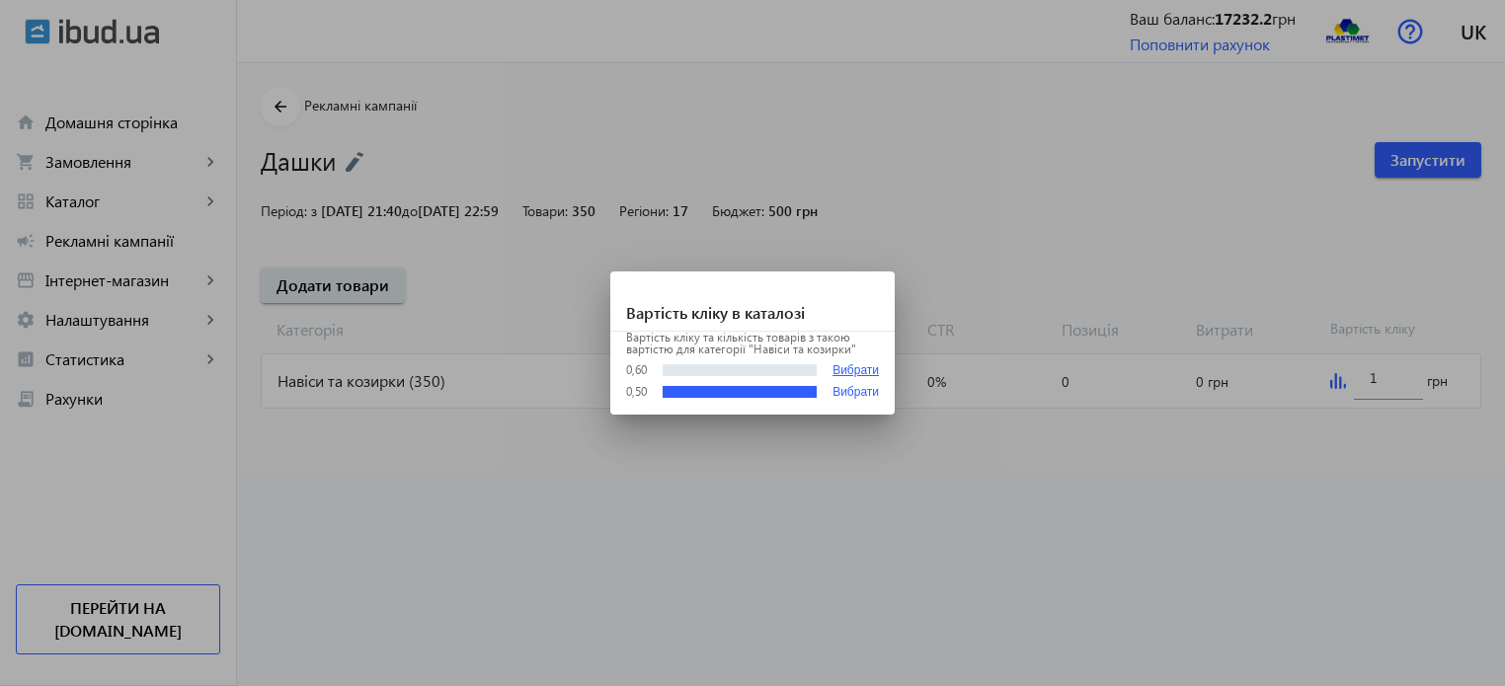
click at [862, 369] on button "Вибрати" at bounding box center [856, 370] width 46 height 15
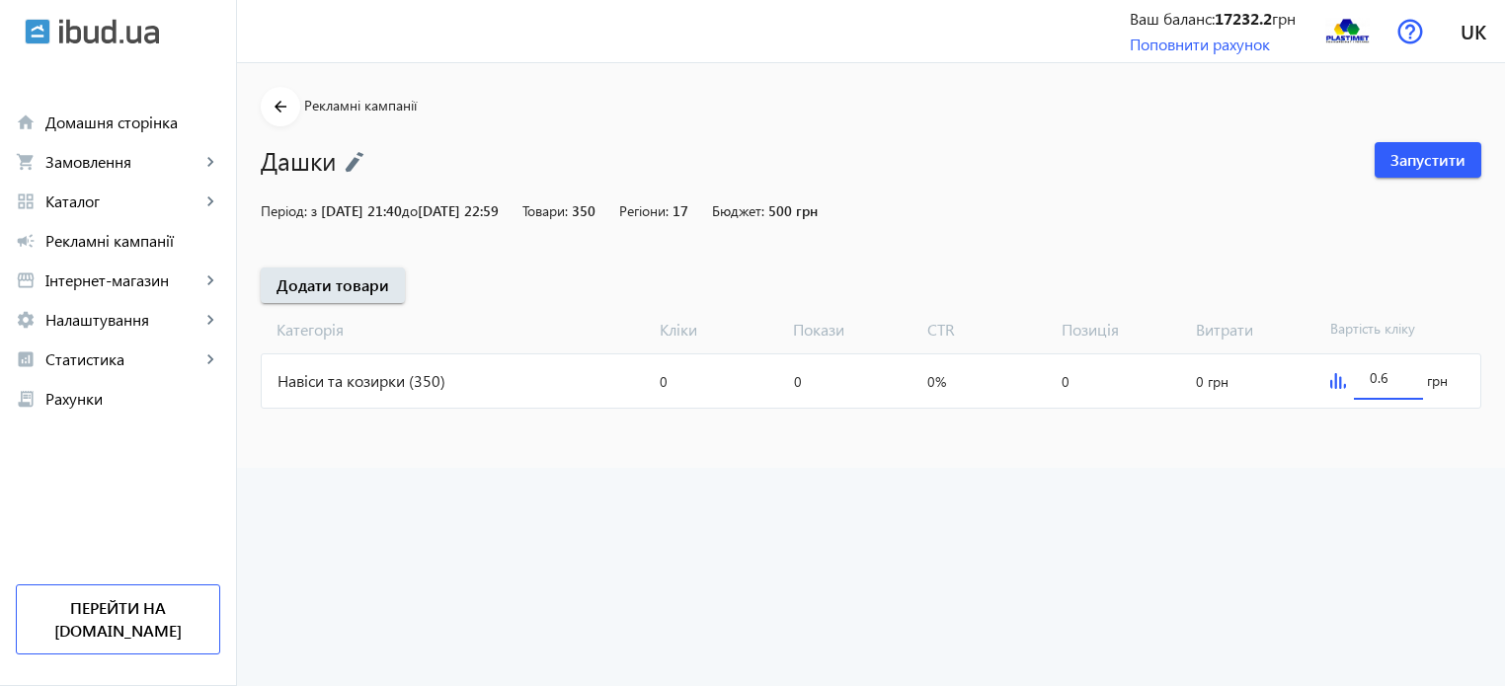
click at [1395, 370] on input "0.6" at bounding box center [1389, 377] width 38 height 19
click at [1441, 159] on span "Запустити" at bounding box center [1428, 160] width 75 height 22
click at [838, 580] on advertising "arrow_back Рекламні кампанії Дашки Зупинити Період: з [DATE] 21:40 до [DATE] 22…" at bounding box center [871, 374] width 1268 height 623
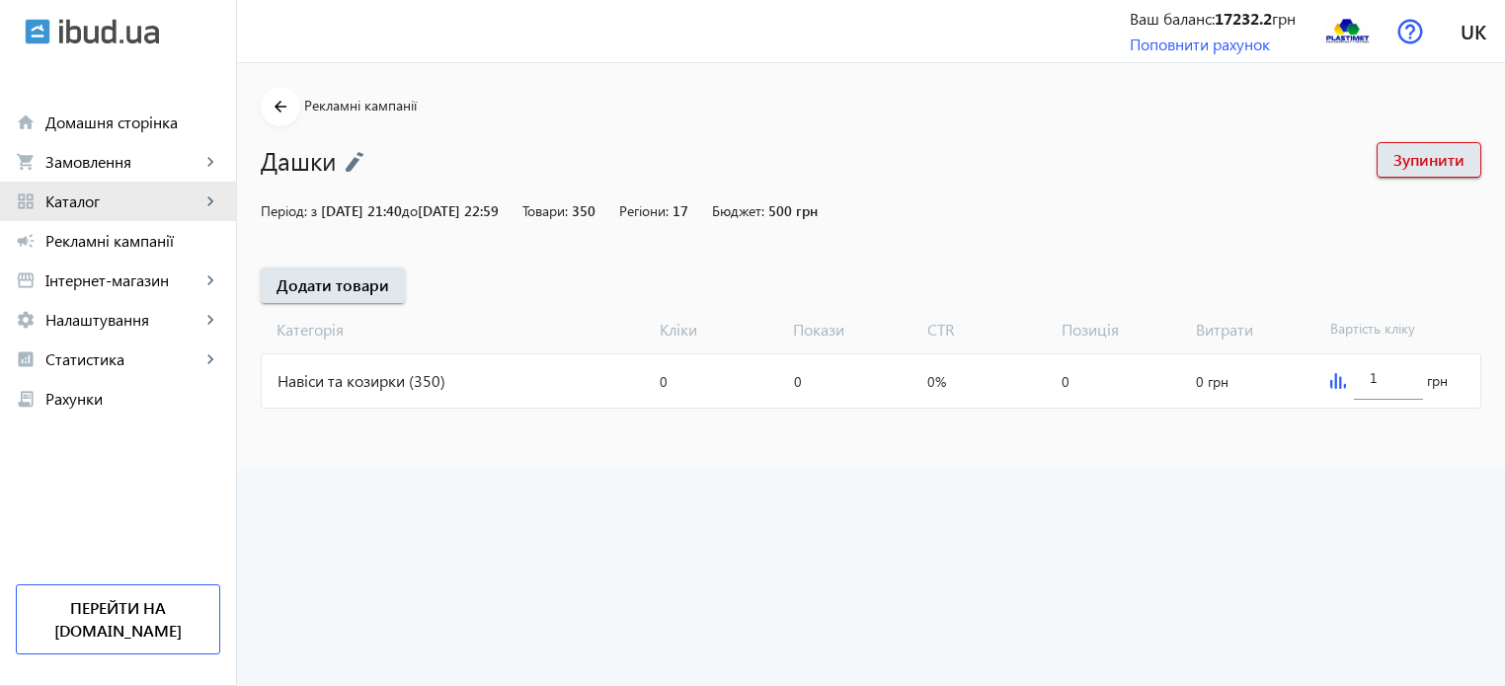
click at [84, 194] on span "Каталог" at bounding box center [122, 202] width 155 height 20
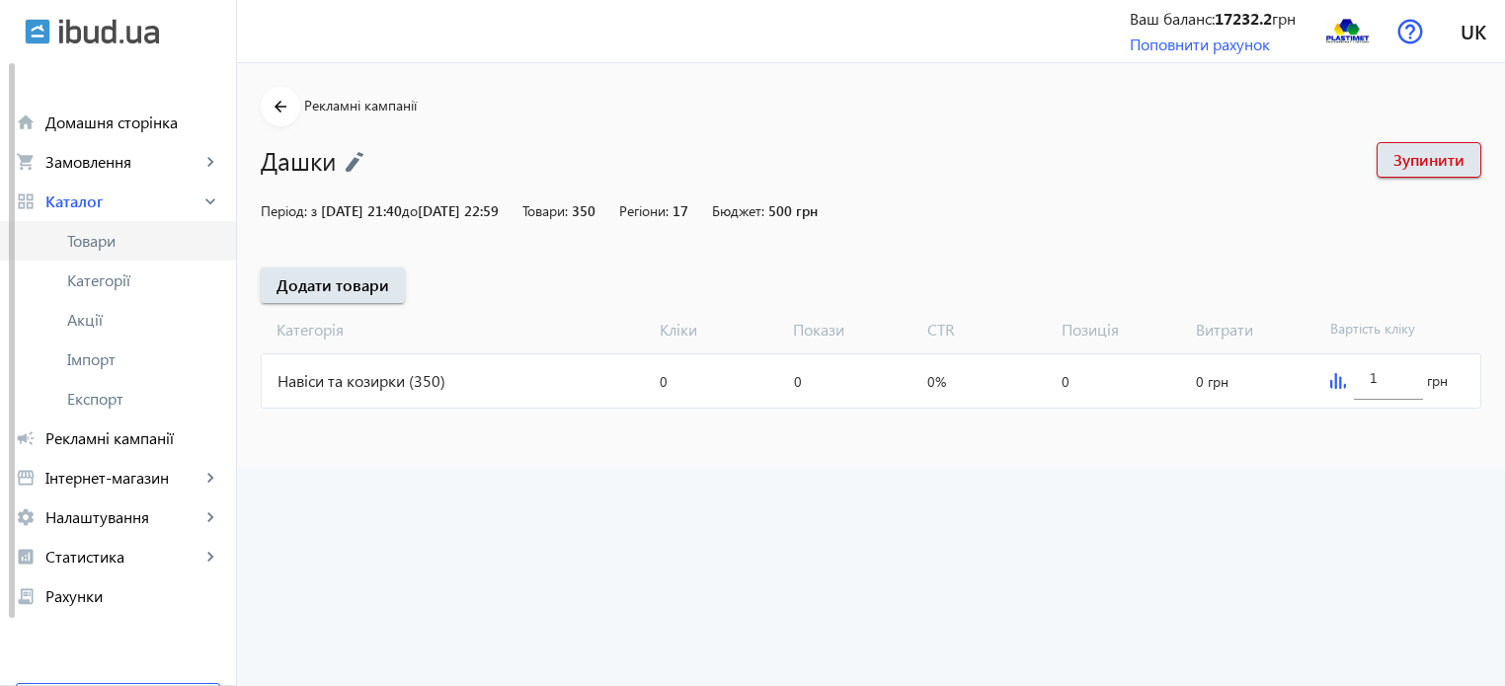
click at [71, 234] on span "Товари" at bounding box center [143, 241] width 153 height 20
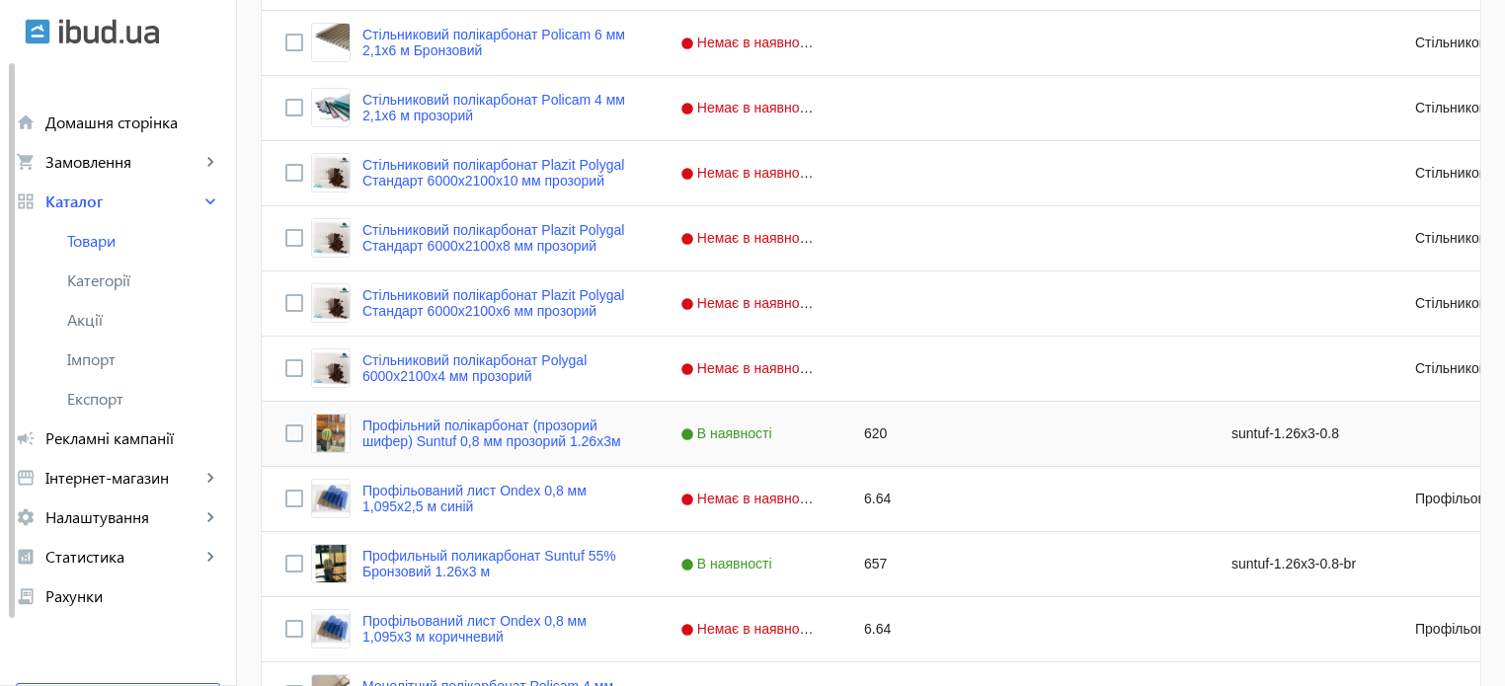
scroll to position [1971, 0]
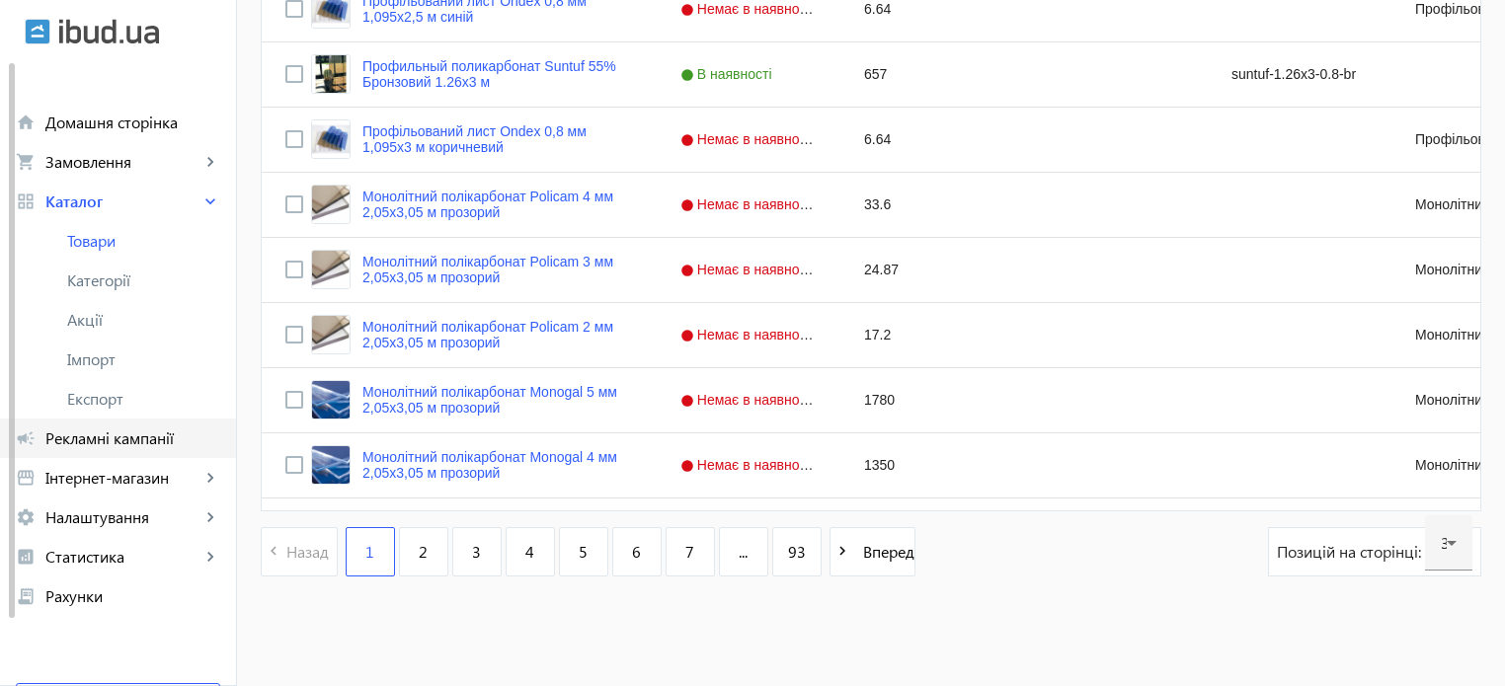
click at [144, 435] on span "Рекламні кампанії" at bounding box center [132, 439] width 175 height 20
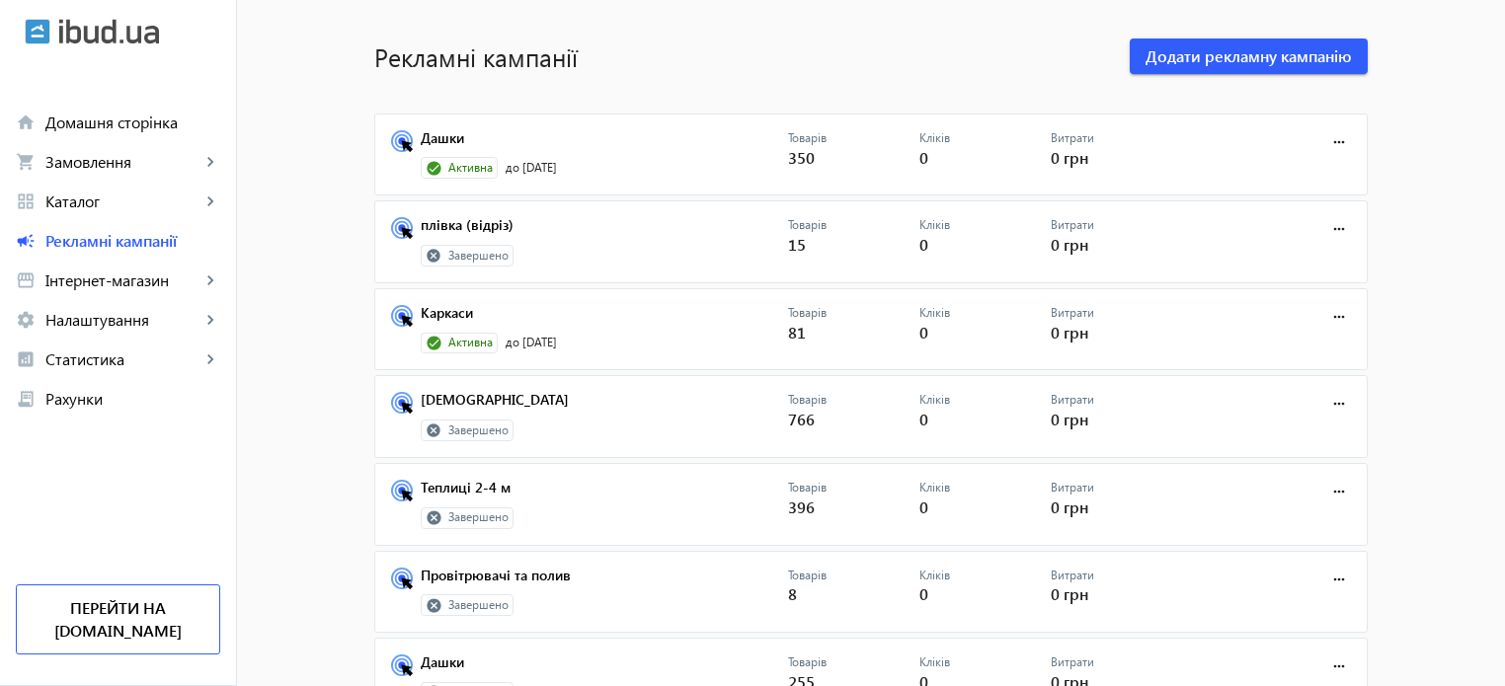
scroll to position [99, 0]
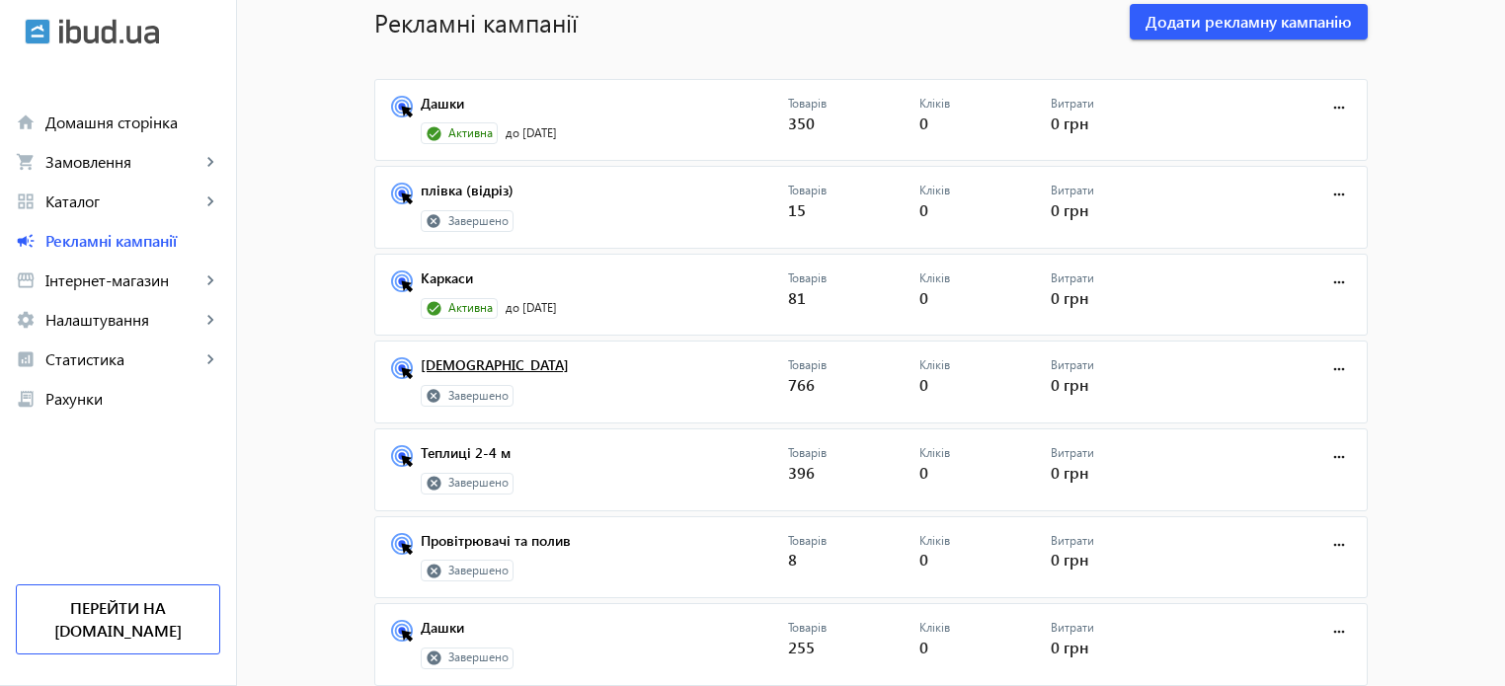
click at [442, 362] on link "[DEMOGRAPHIC_DATA]" at bounding box center [604, 372] width 367 height 28
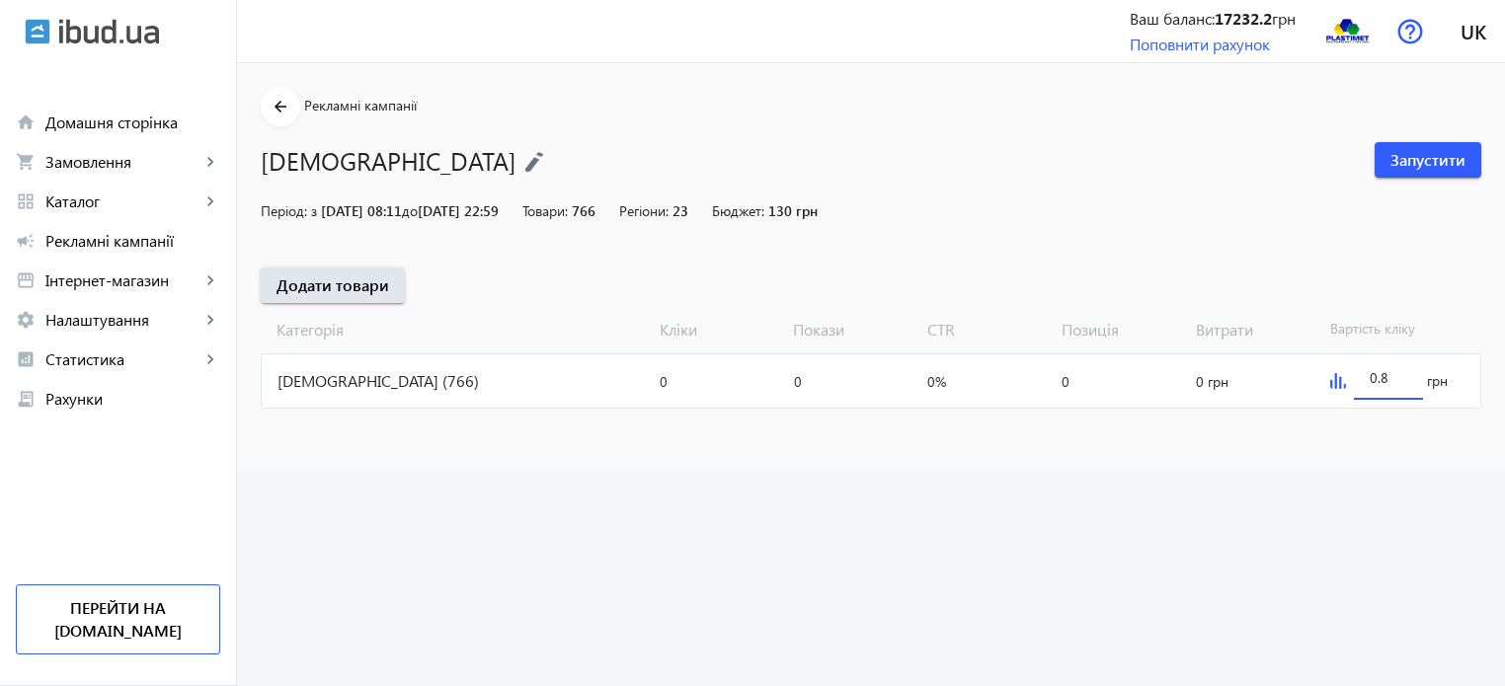
click at [1394, 376] on input "0.8" at bounding box center [1389, 377] width 38 height 19
type input "0"
type input "2"
click at [1330, 378] on img at bounding box center [1338, 381] width 16 height 16
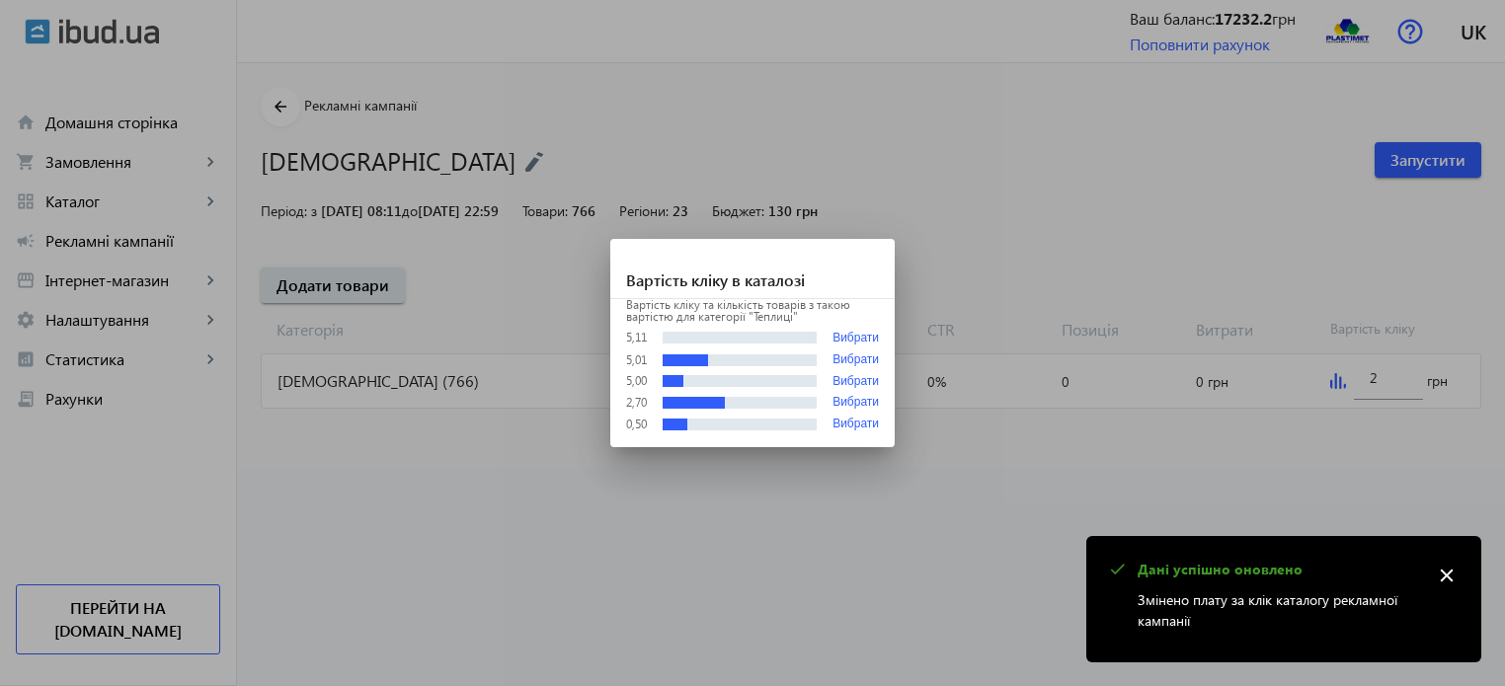
click at [1386, 371] on div at bounding box center [752, 343] width 1505 height 686
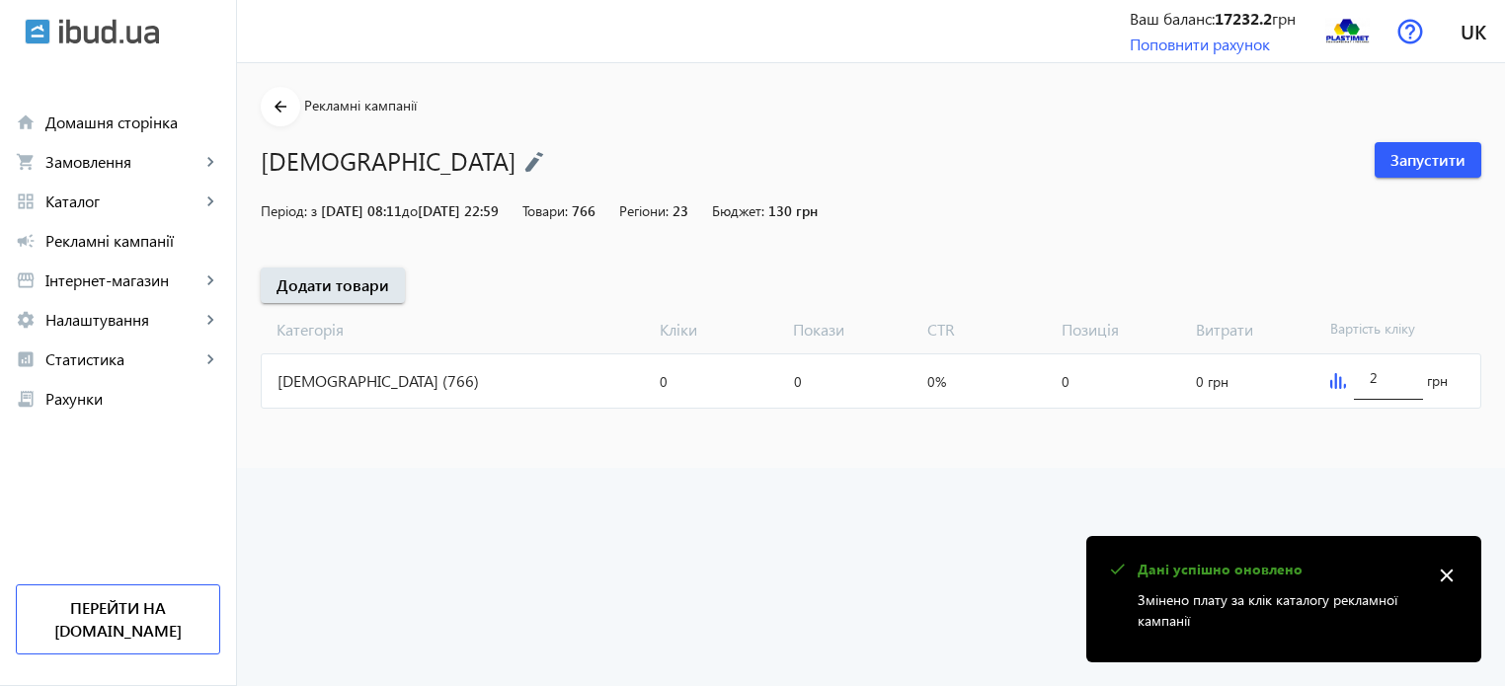
click at [1382, 378] on input "2" at bounding box center [1389, 377] width 38 height 19
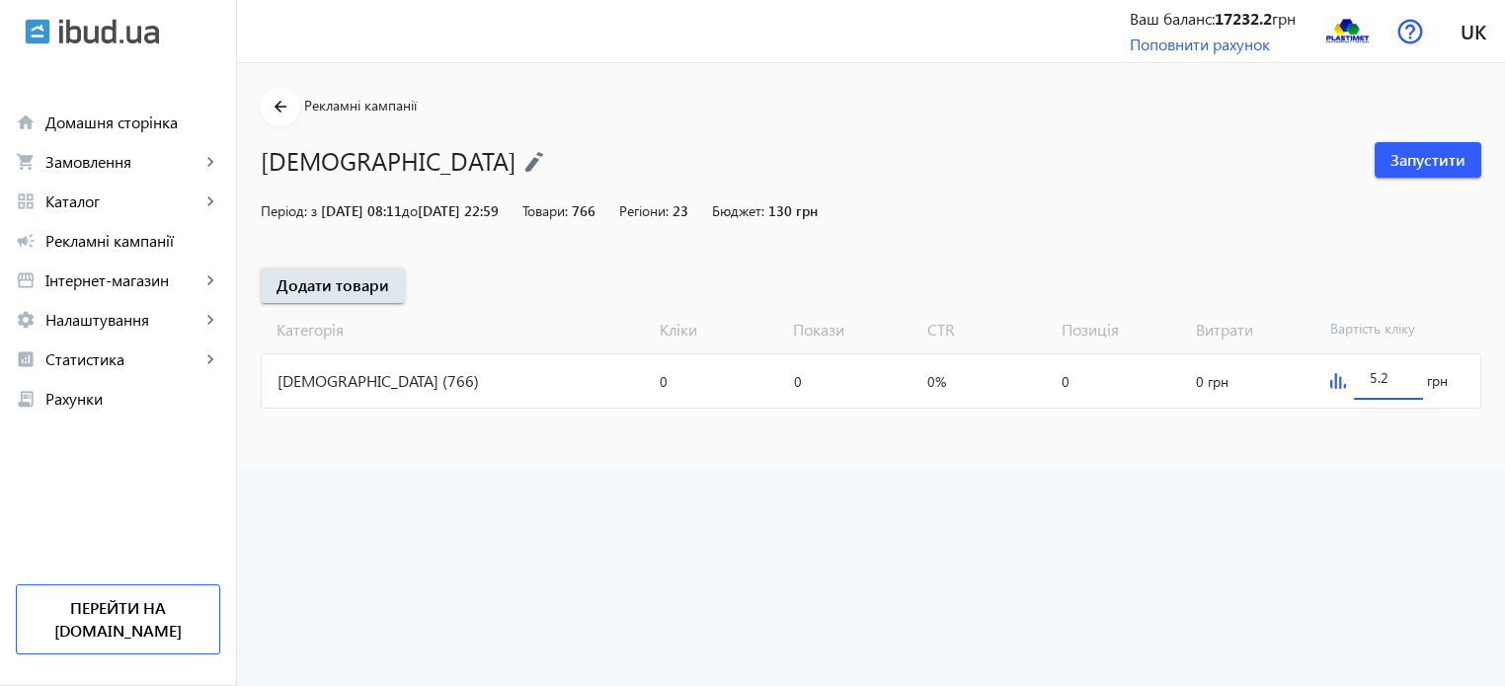
type input "5.2"
click at [1261, 445] on mat-sidenav-content "arrow_back Рекламні кампанії Теплиці Запустити Період: з 25.02.2025 08:11 до 20…" at bounding box center [871, 265] width 1268 height 405
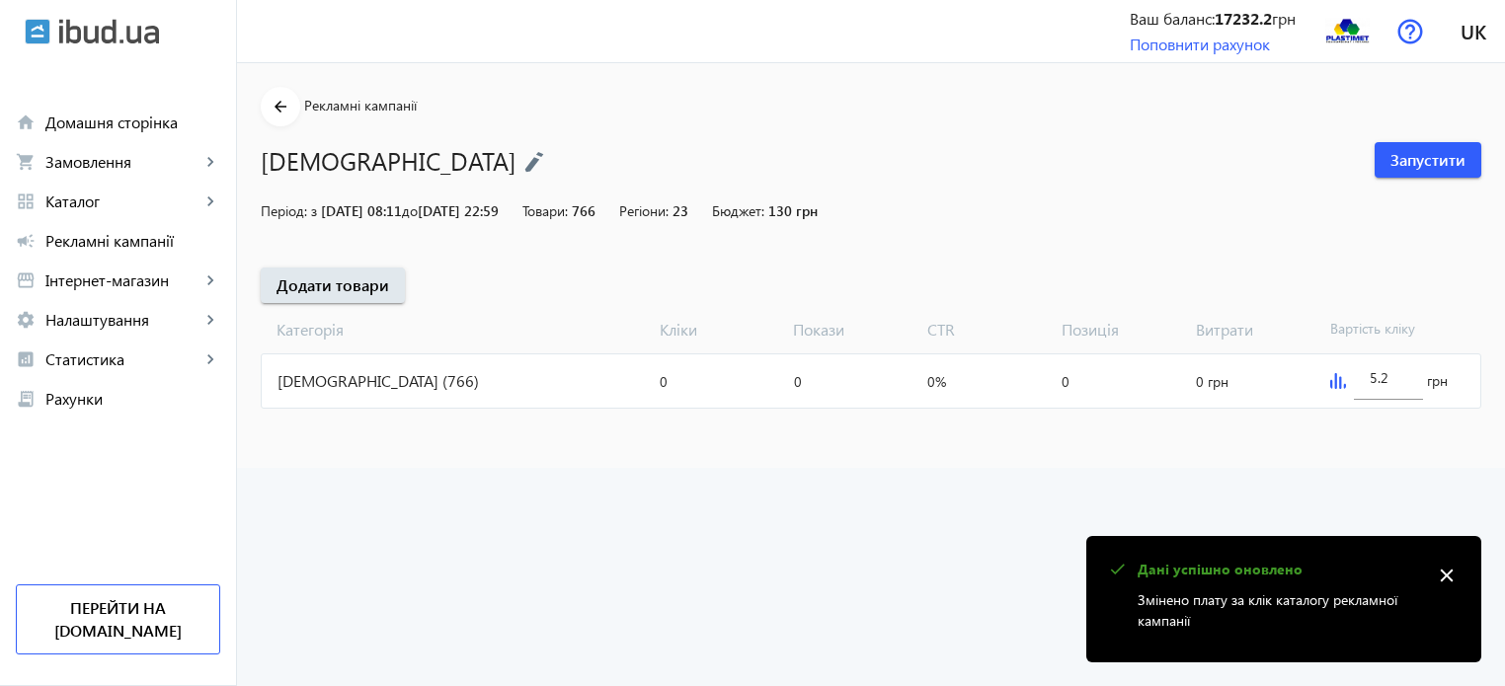
click at [524, 160] on img at bounding box center [534, 162] width 20 height 22
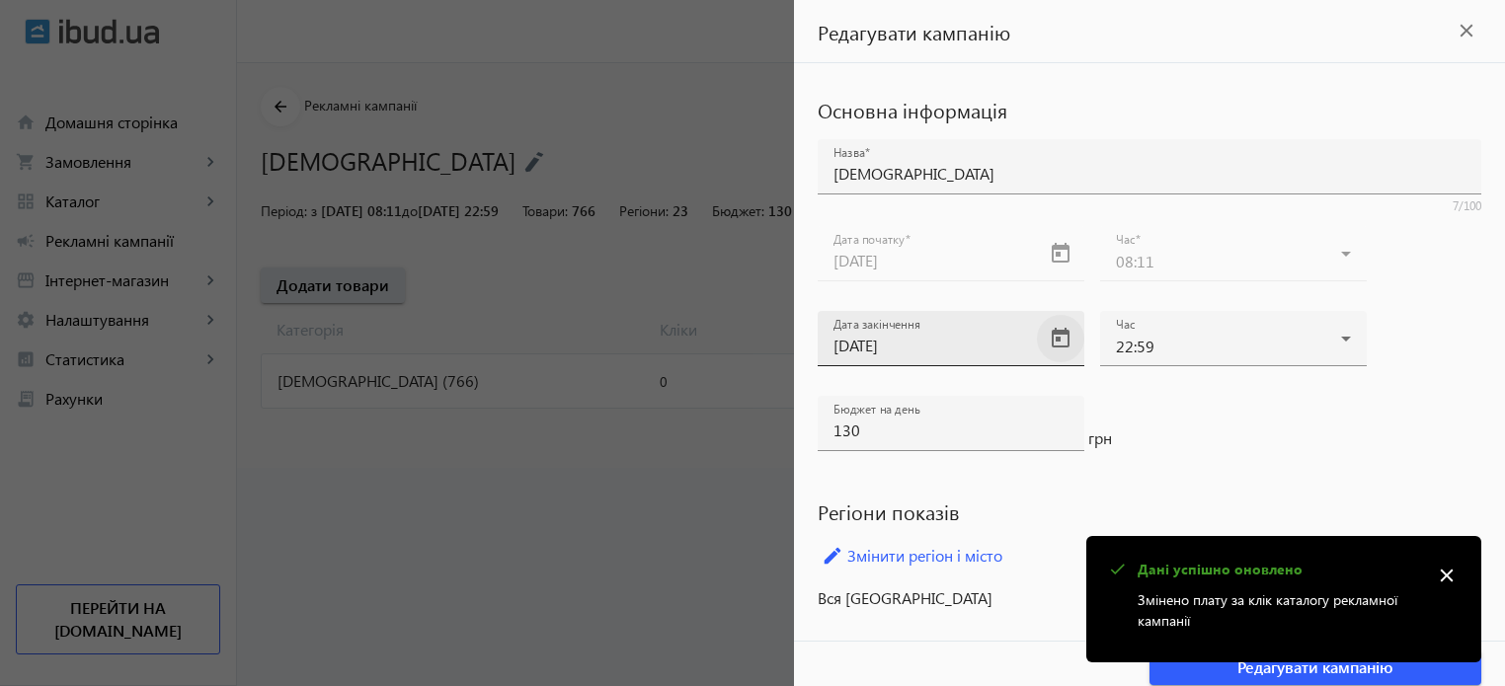
click at [1055, 334] on span "Open calendar" at bounding box center [1060, 338] width 47 height 47
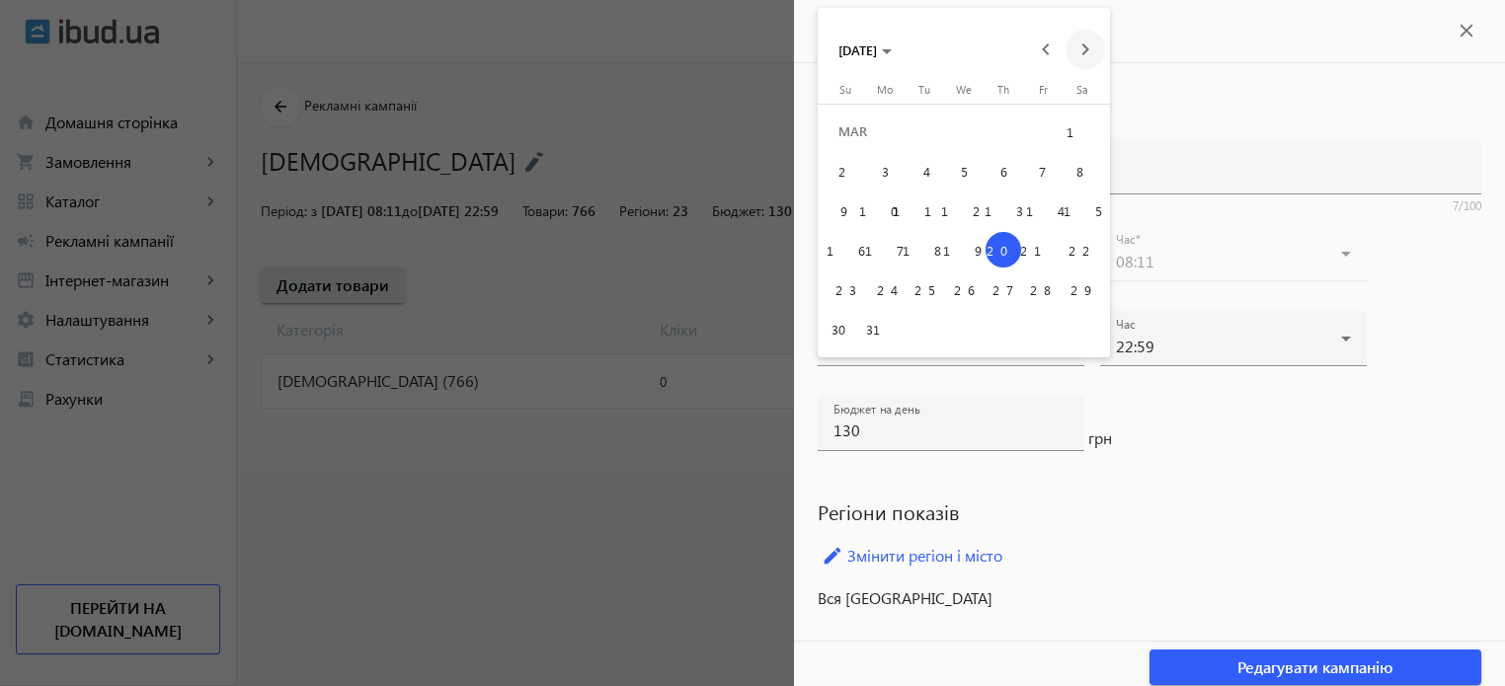
click at [1089, 50] on span "Next month" at bounding box center [1086, 50] width 40 height 40
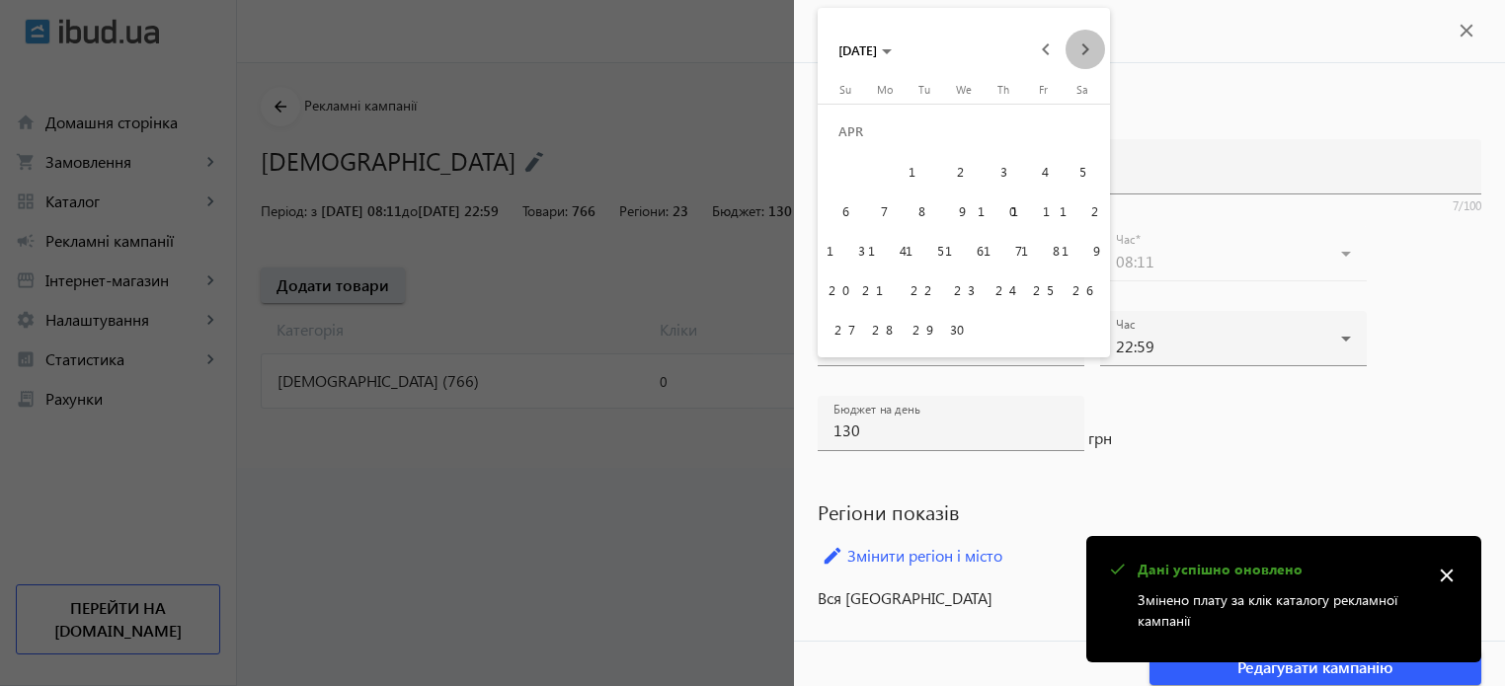
click at [1089, 50] on span "Next month" at bounding box center [1086, 50] width 40 height 40
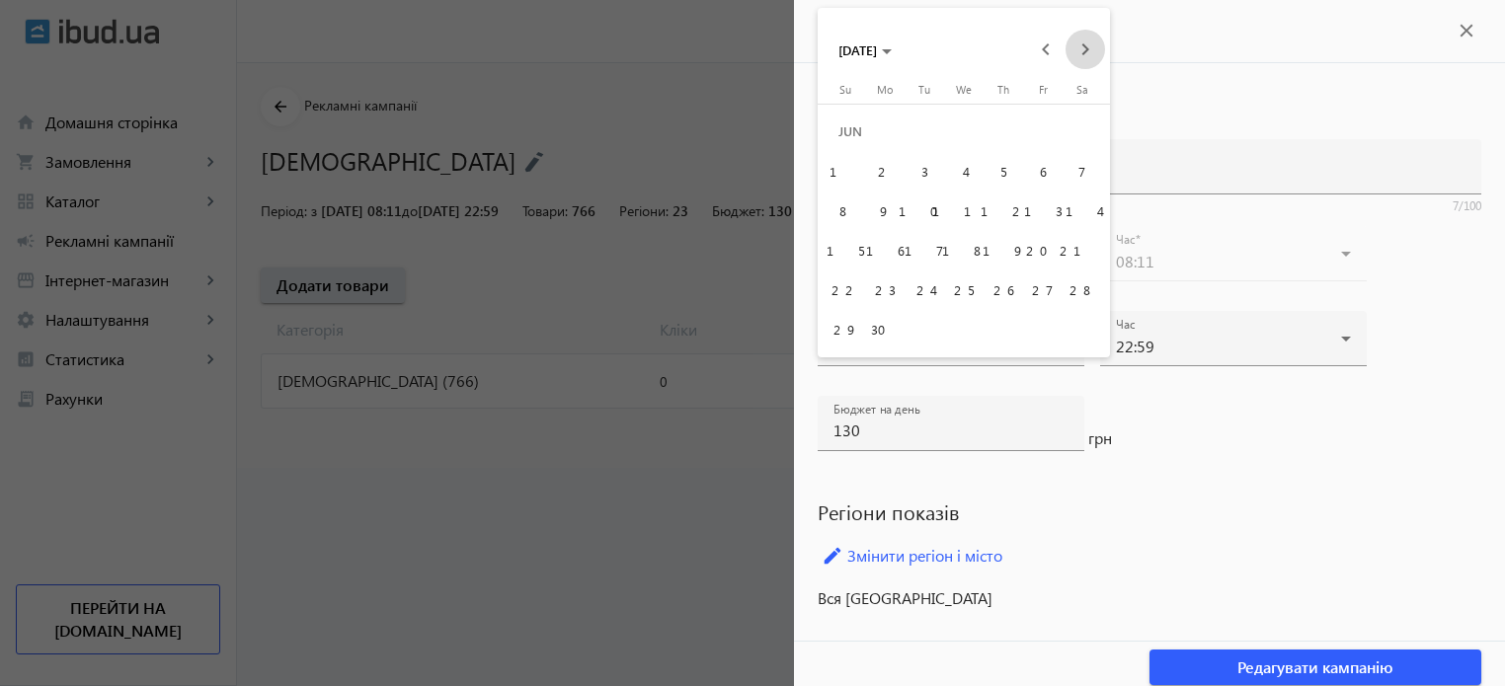
click at [1089, 50] on span "Next month" at bounding box center [1086, 50] width 40 height 40
click at [838, 204] on span "7" at bounding box center [846, 211] width 36 height 36
type input "07.09.2025"
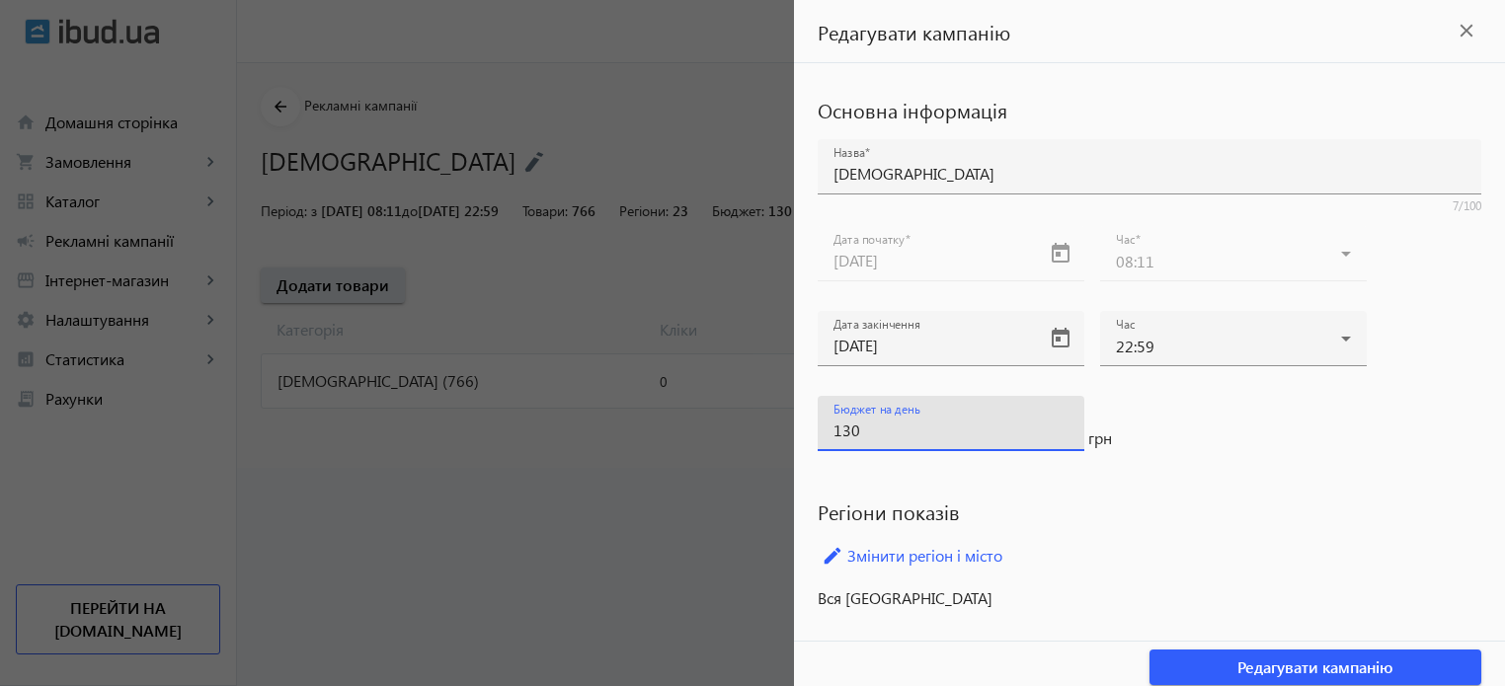
drag, startPoint x: 887, startPoint y: 423, endPoint x: 798, endPoint y: 431, distance: 89.2
click at [798, 431] on div "Основна інформація Назва Теплиці 7/100 Дата початку 25.02.2025 Час 08:11 Дата з…" at bounding box center [1149, 352] width 711 height 578
drag, startPoint x: 924, startPoint y: 430, endPoint x: 695, endPoint y: 403, distance: 230.7
click at [695, 403] on mat-sidenav-container "arrow_back Рекламні кампанії Теплиці Запустити Період: з 25.02.2025 08:11 до 20…" at bounding box center [871, 265] width 1268 height 405
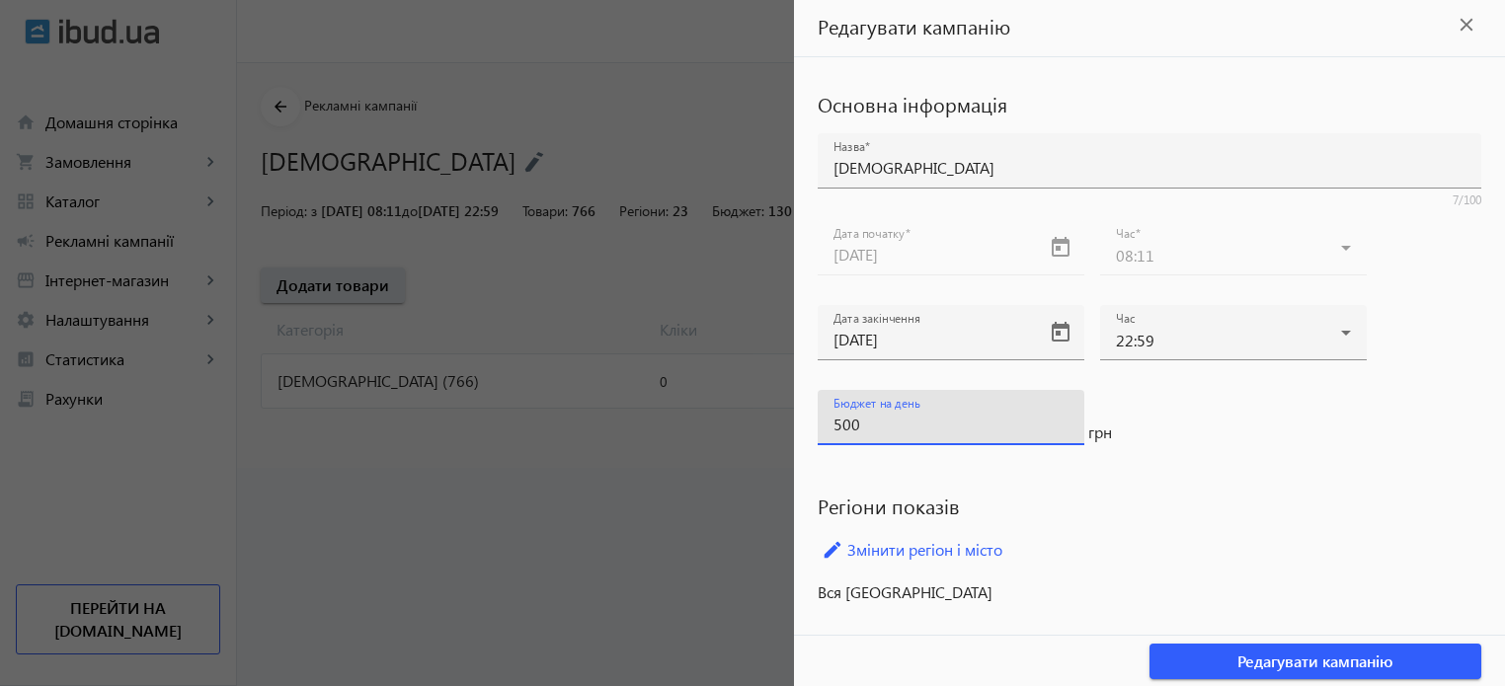
scroll to position [8, 0]
type input "500"
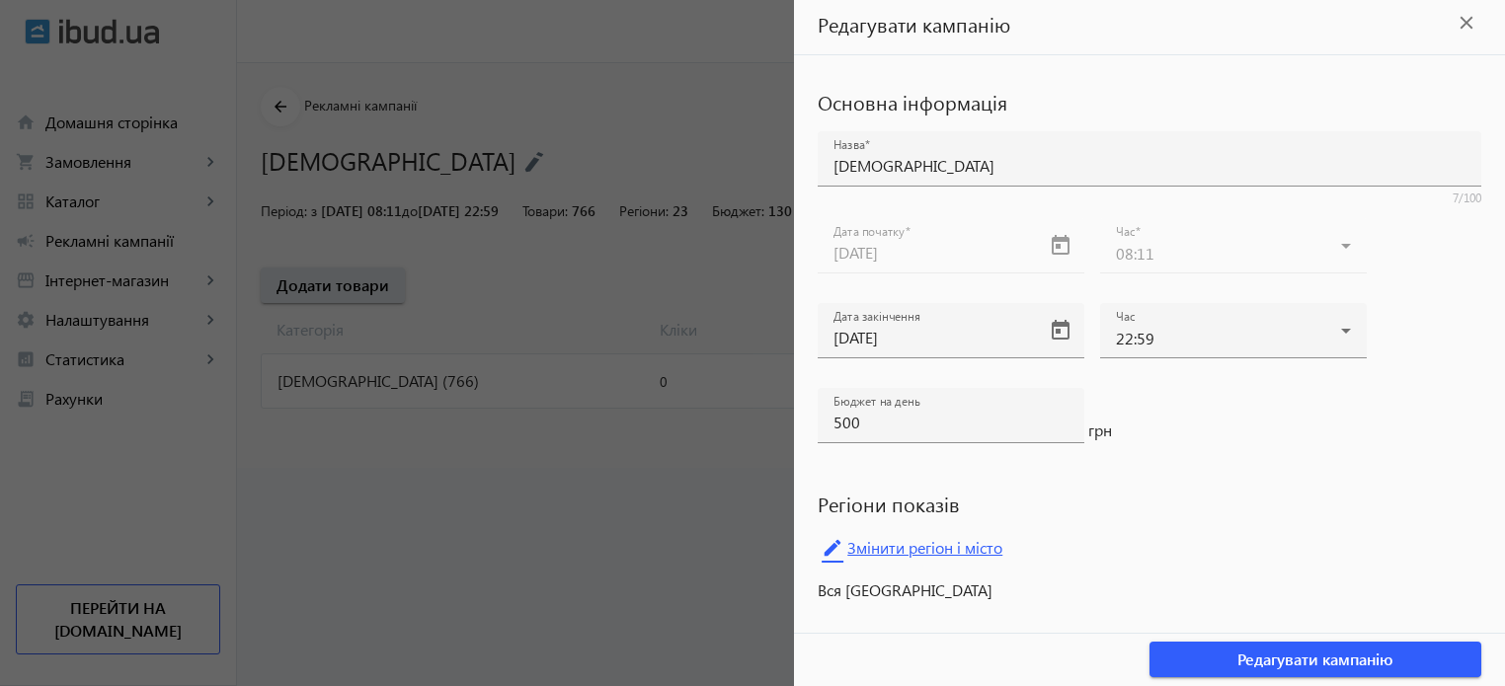
click at [928, 546] on link "edit Змінити регіон і місто" at bounding box center [1150, 548] width 664 height 30
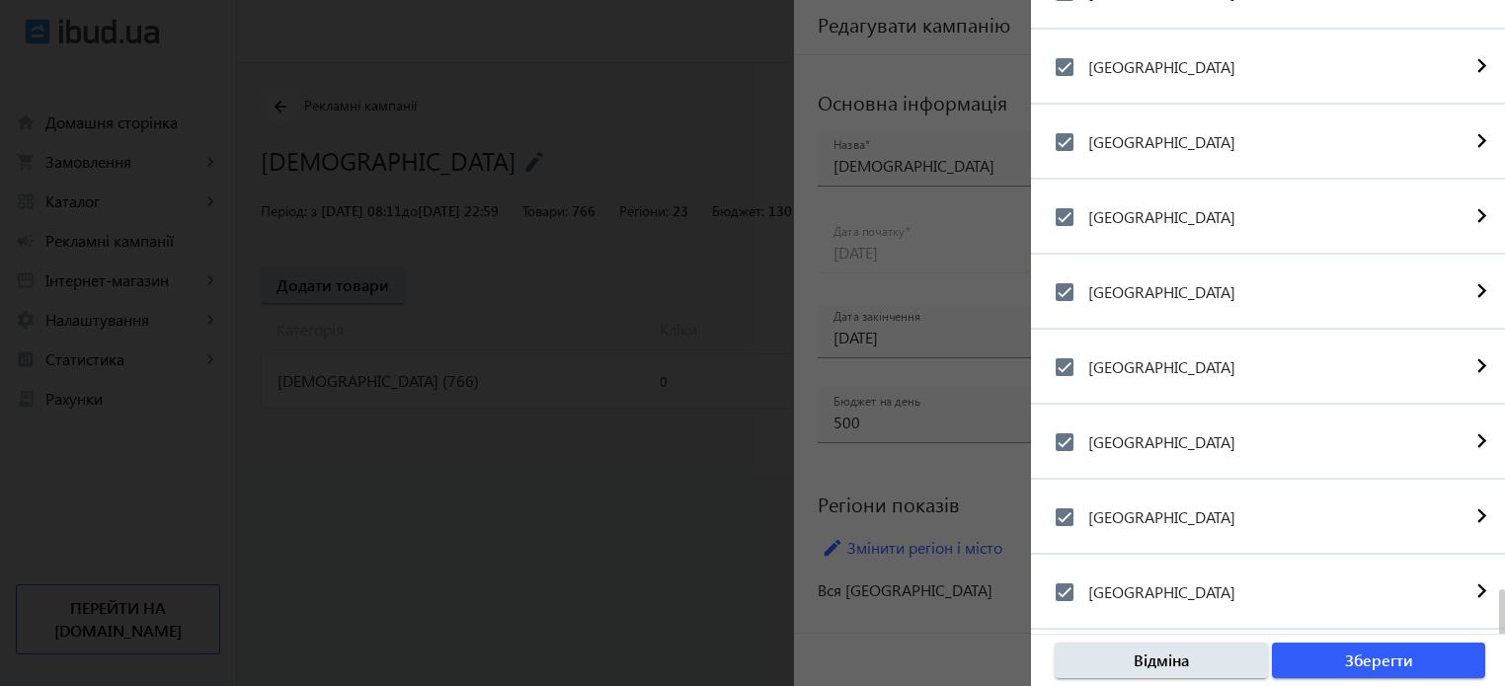
scroll to position [1254, 0]
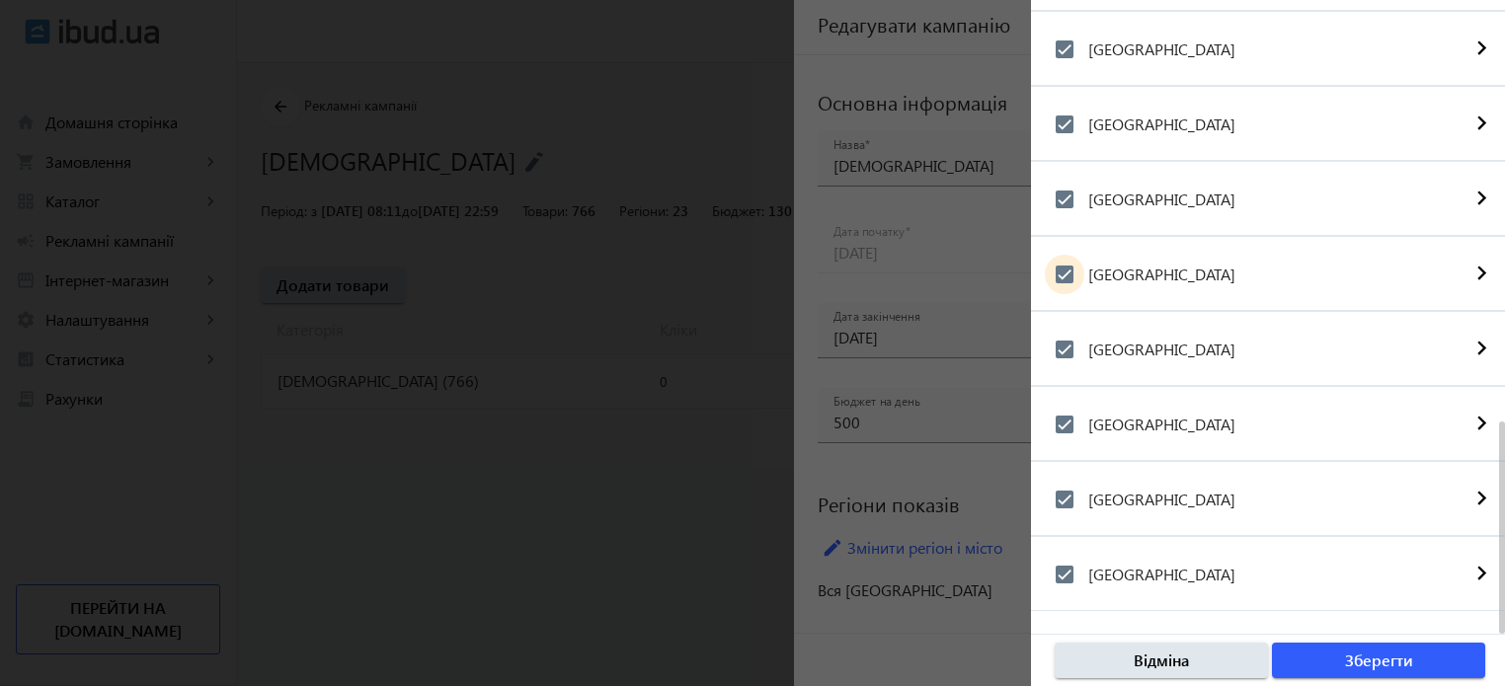
click at [1060, 281] on input "[GEOGRAPHIC_DATA]" at bounding box center [1065, 275] width 40 height 40
checkbox input "false"
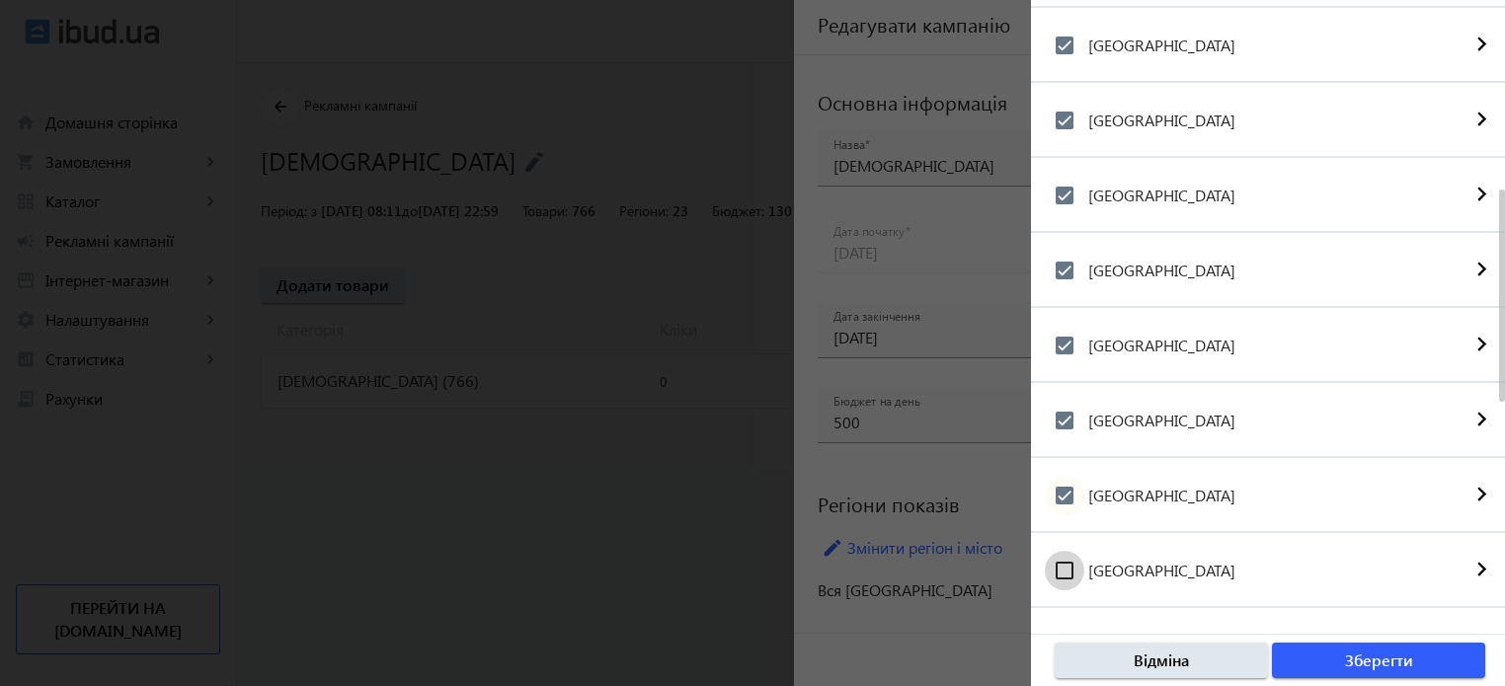
scroll to position [859, 0]
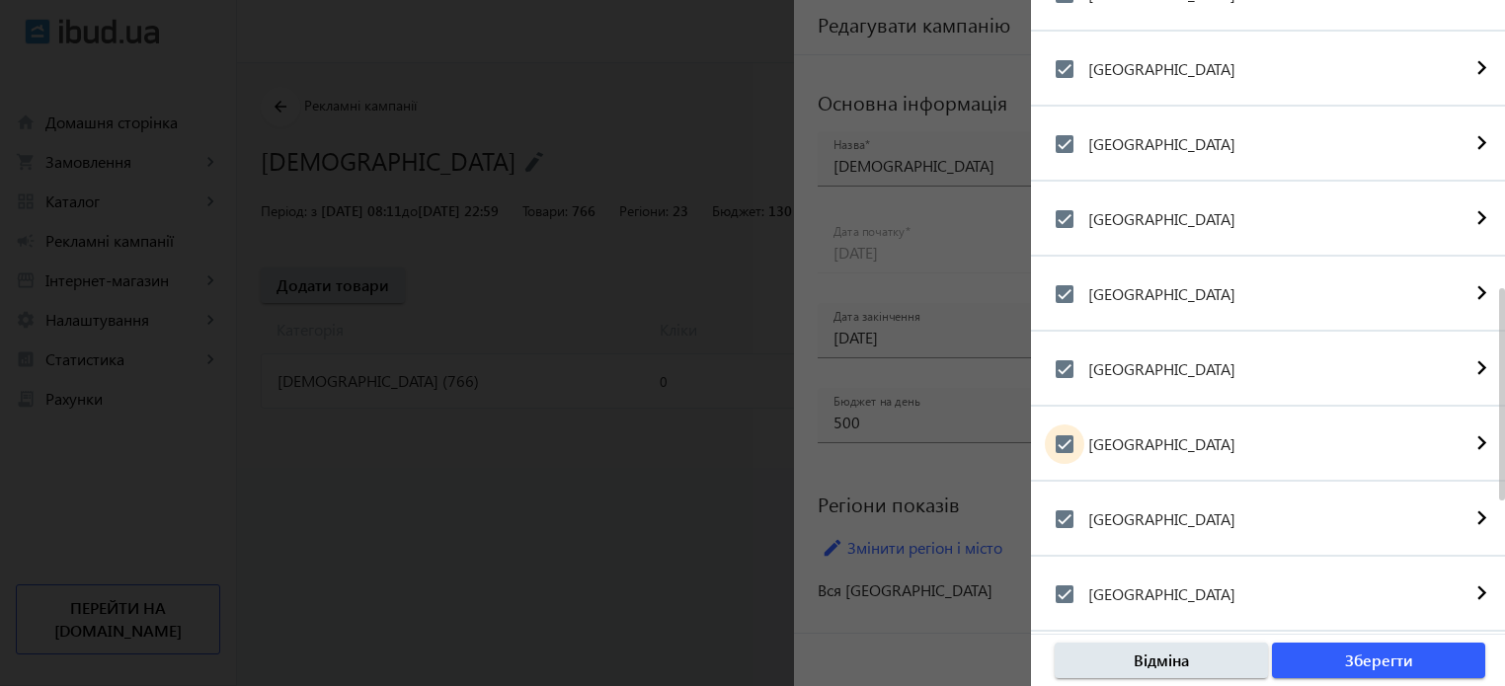
click at [1069, 434] on input "[GEOGRAPHIC_DATA]" at bounding box center [1065, 445] width 40 height 40
checkbox input "false"
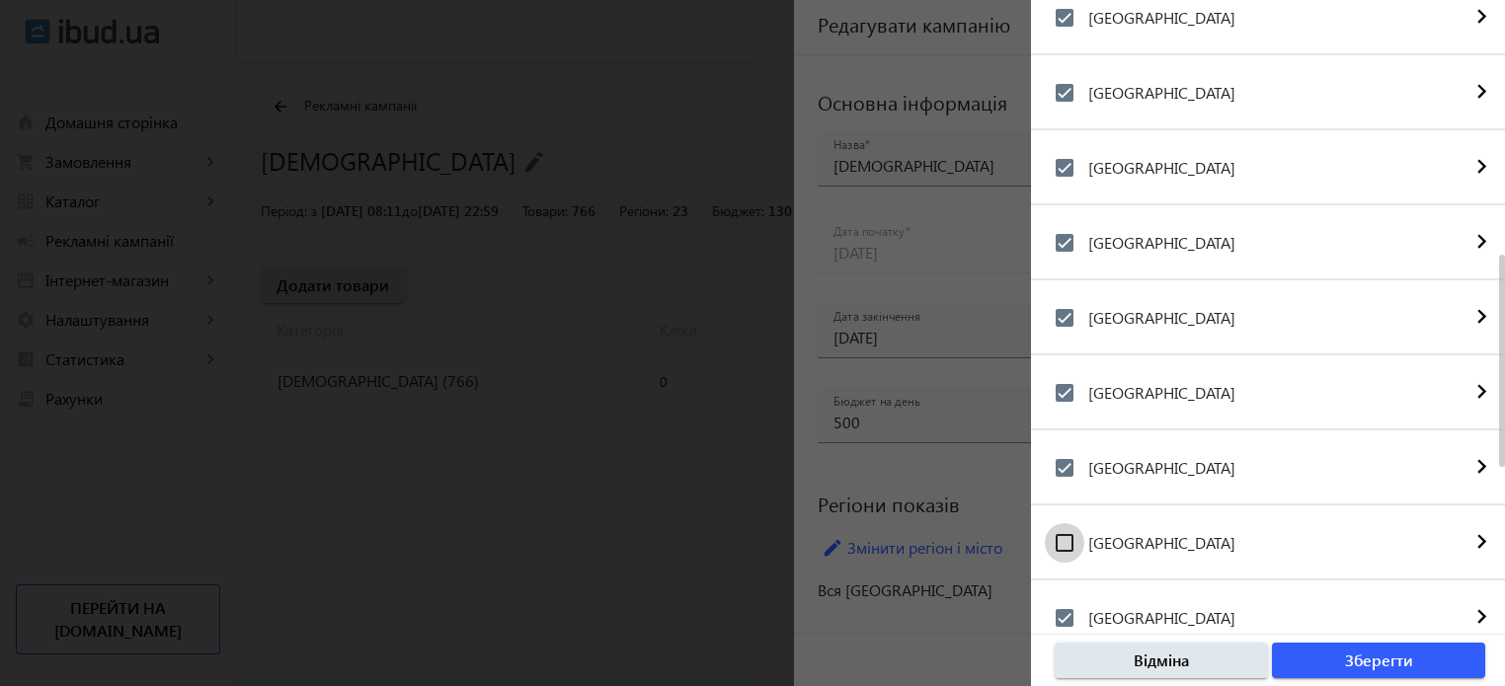
scroll to position [662, 0]
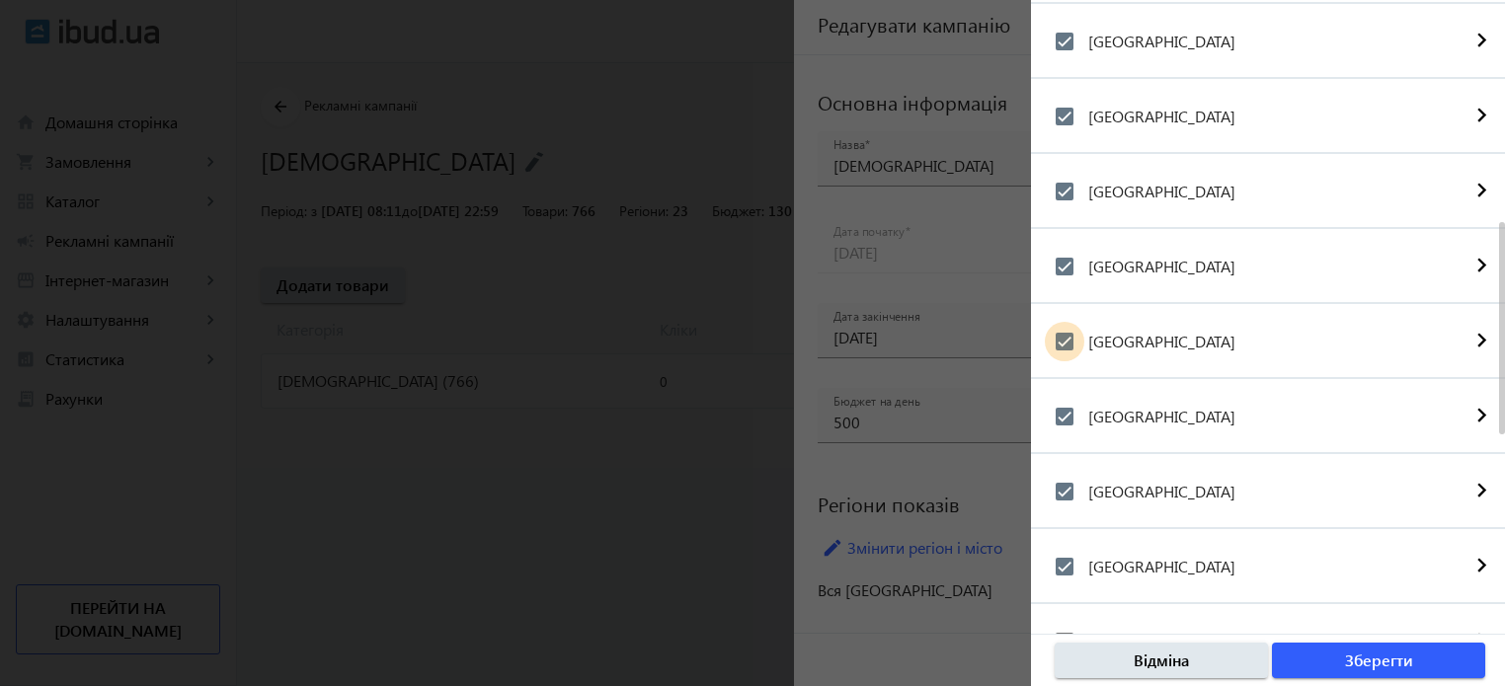
click at [1059, 333] on input "[GEOGRAPHIC_DATA]" at bounding box center [1065, 342] width 40 height 40
checkbox input "false"
click at [1065, 416] on input "[GEOGRAPHIC_DATA]" at bounding box center [1065, 417] width 40 height 40
checkbox input "false"
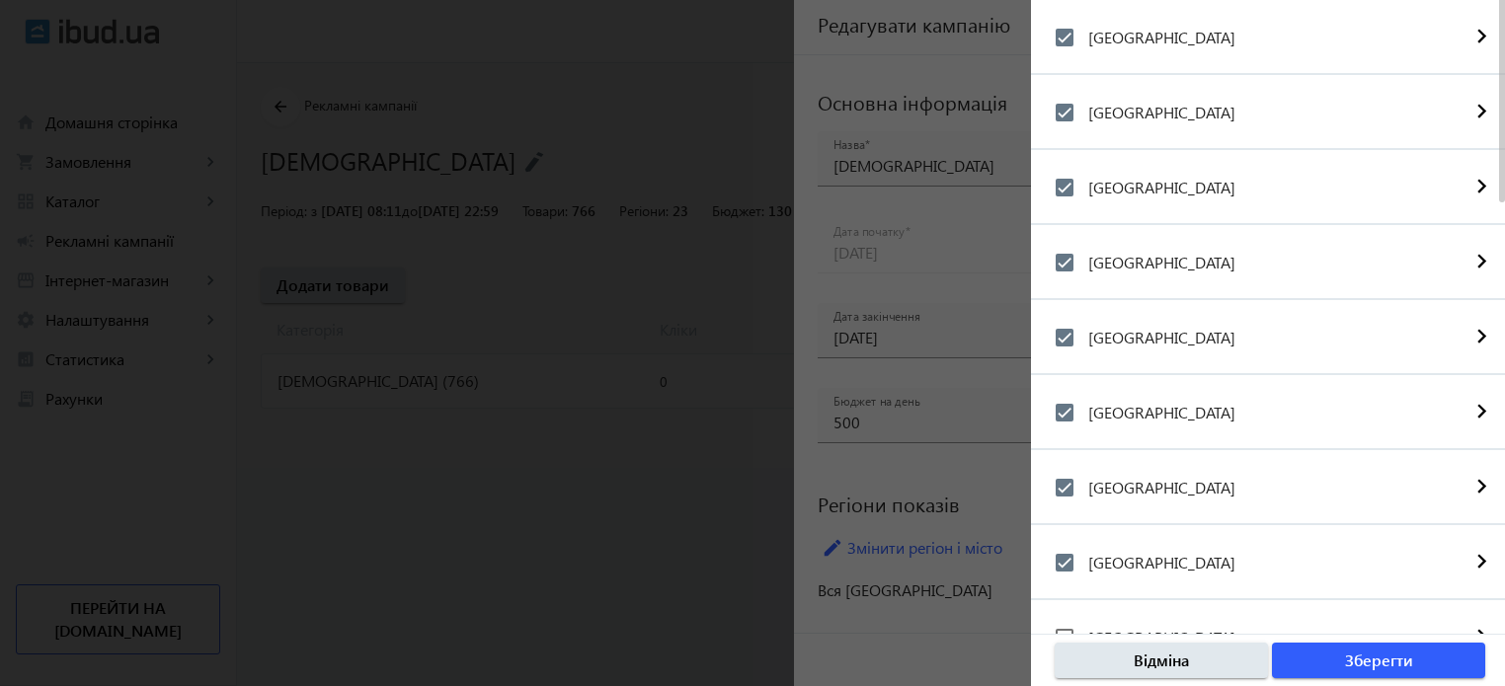
scroll to position [267, 0]
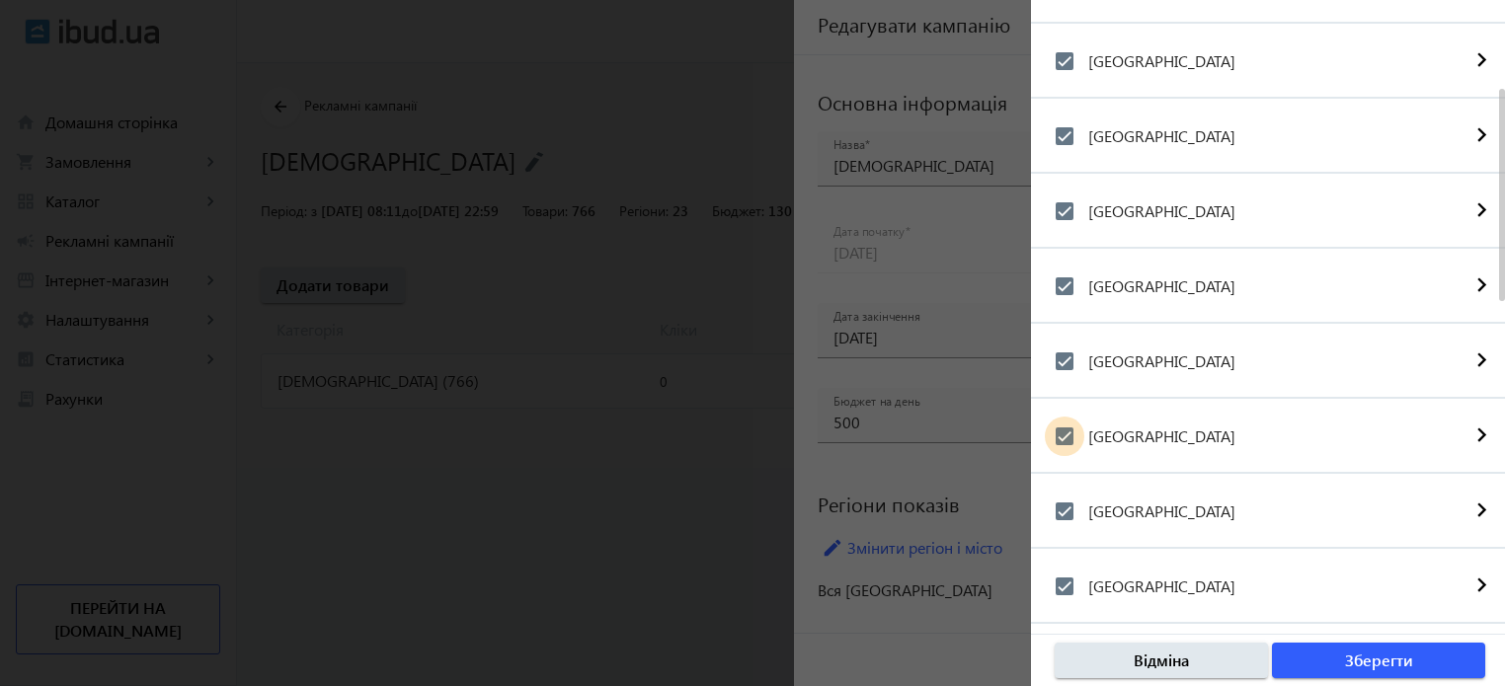
click at [1065, 437] on input "[GEOGRAPHIC_DATA]" at bounding box center [1065, 437] width 40 height 40
checkbox input "false"
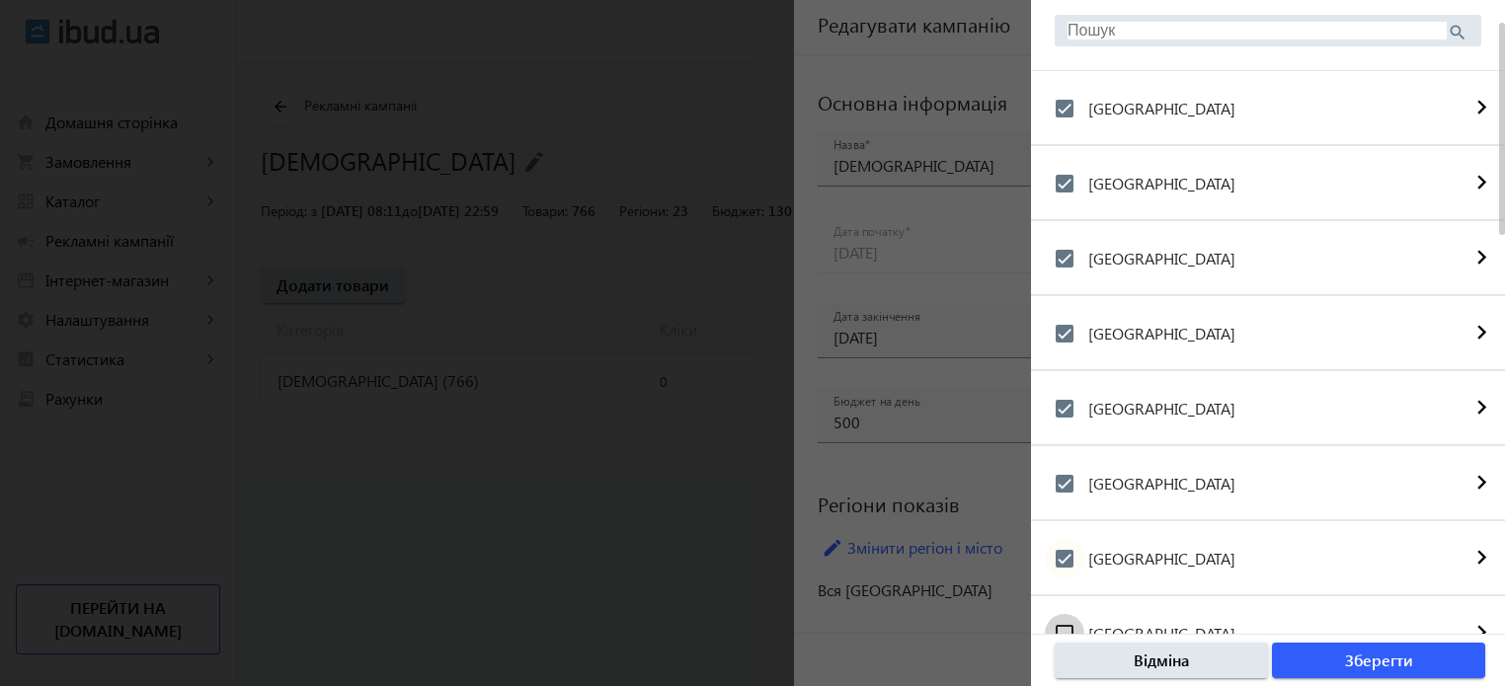
scroll to position [0, 0]
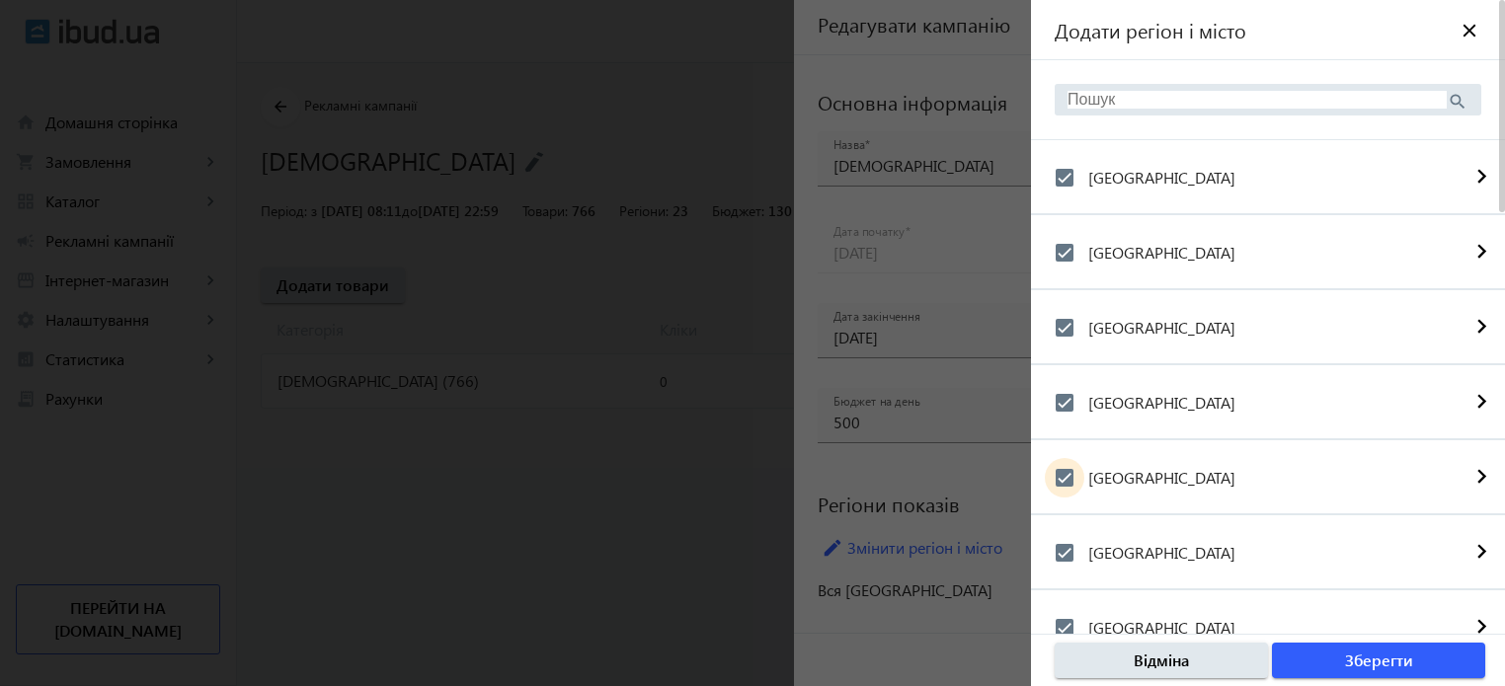
click at [1063, 474] on input "[GEOGRAPHIC_DATA]" at bounding box center [1065, 478] width 40 height 40
checkbox input "false"
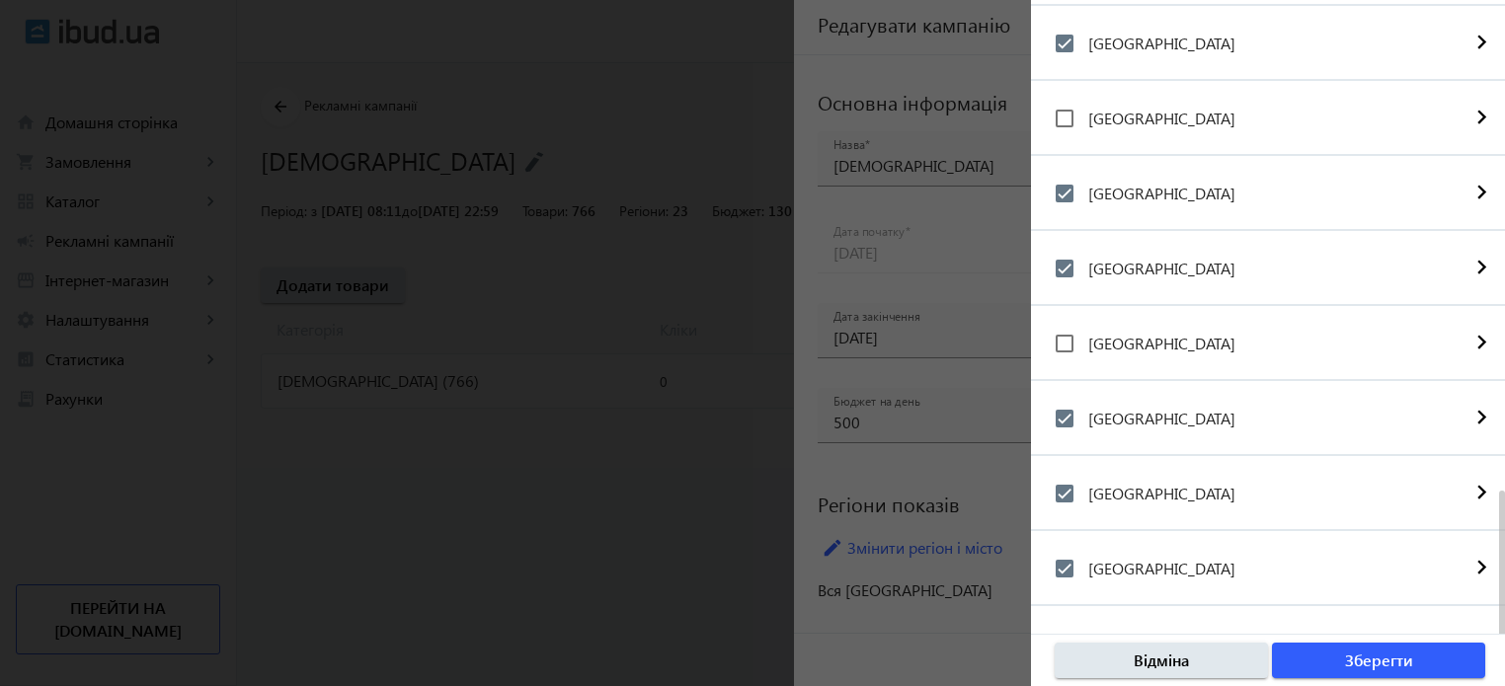
scroll to position [1254, 0]
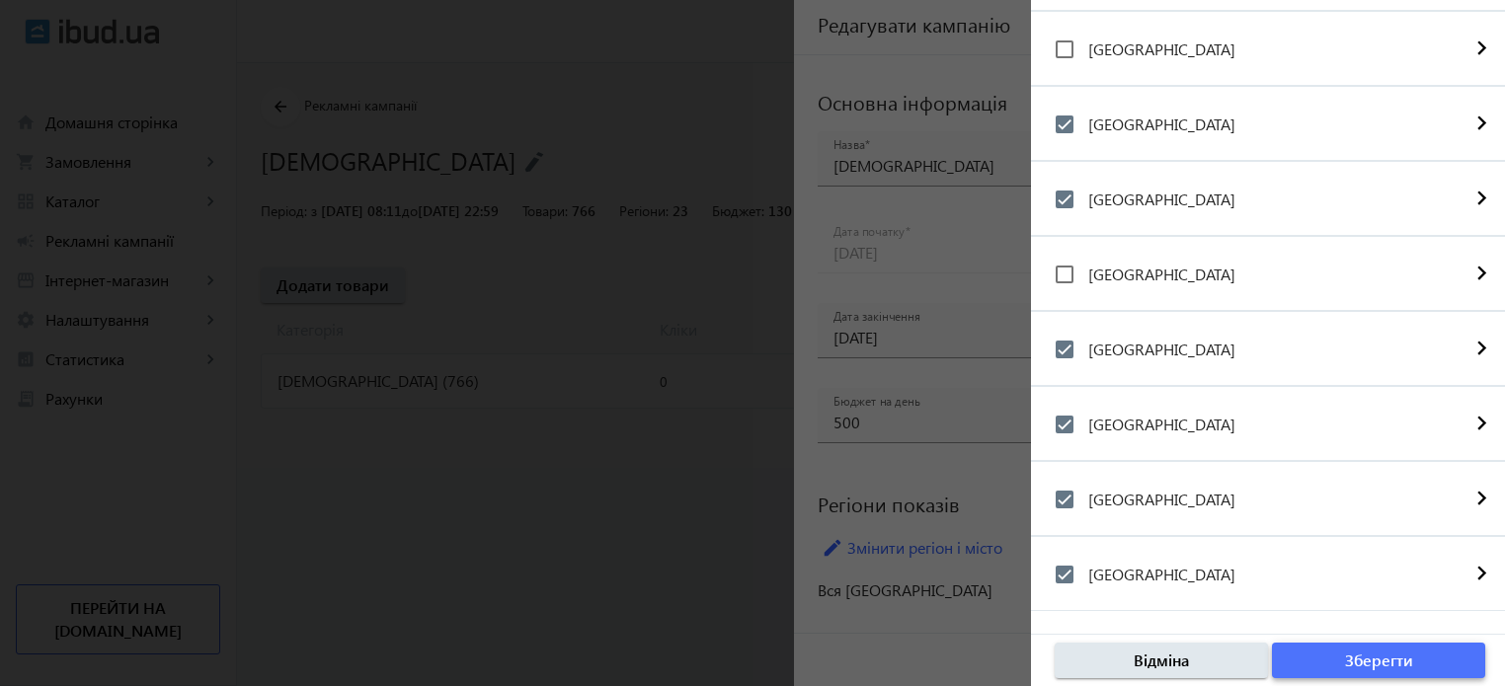
click at [1393, 653] on span "Зберегти" at bounding box center [1379, 661] width 68 height 22
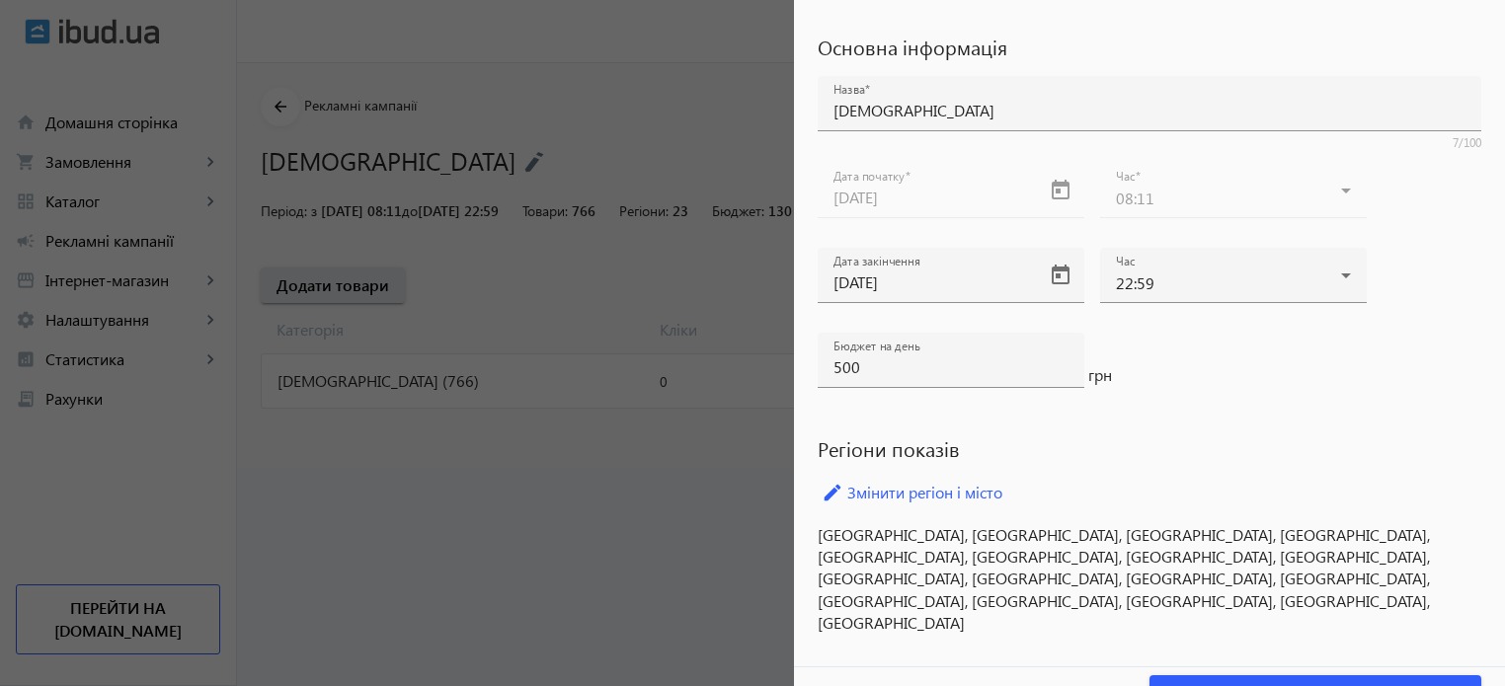
scroll to position [96, 0]
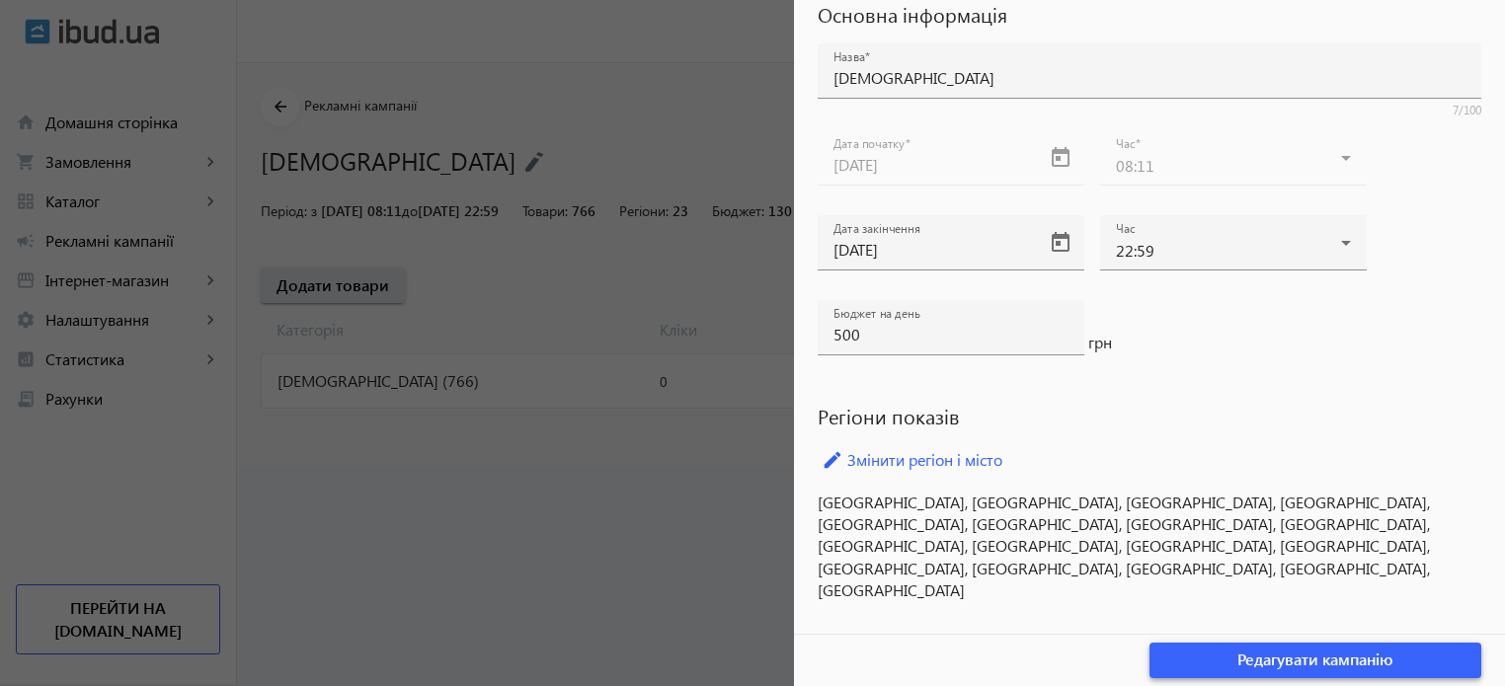
click at [1335, 670] on span "button" at bounding box center [1316, 660] width 332 height 47
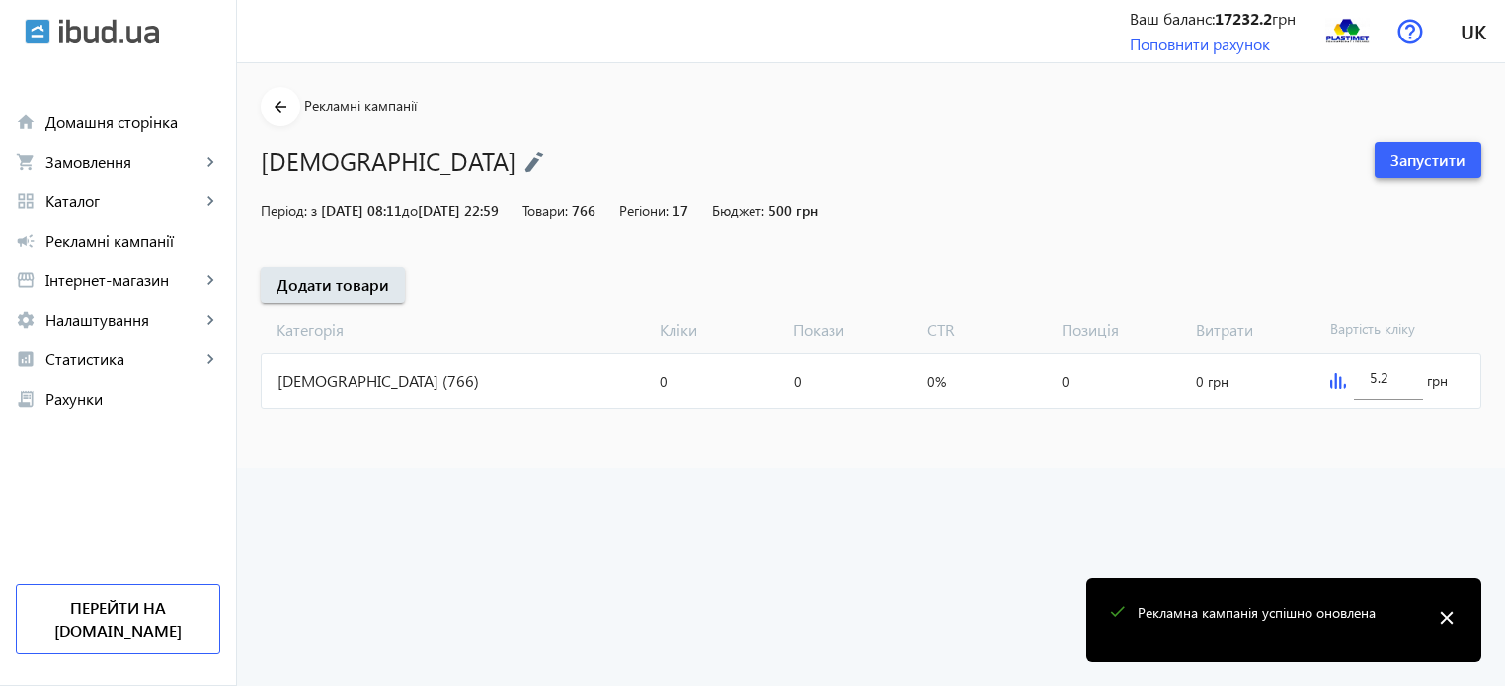
click at [1439, 152] on span "Запустити" at bounding box center [1428, 160] width 75 height 22
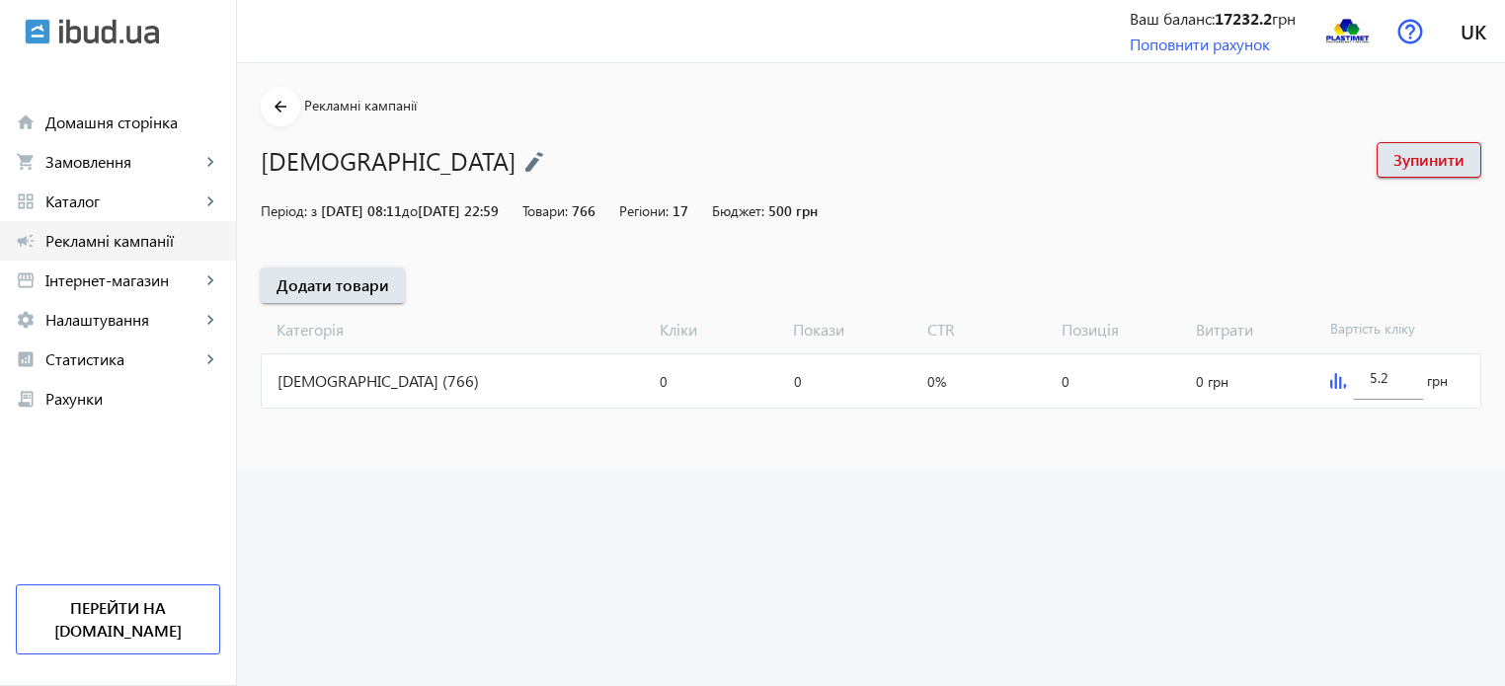
click at [72, 241] on span "Рекламні кампанії" at bounding box center [132, 241] width 175 height 20
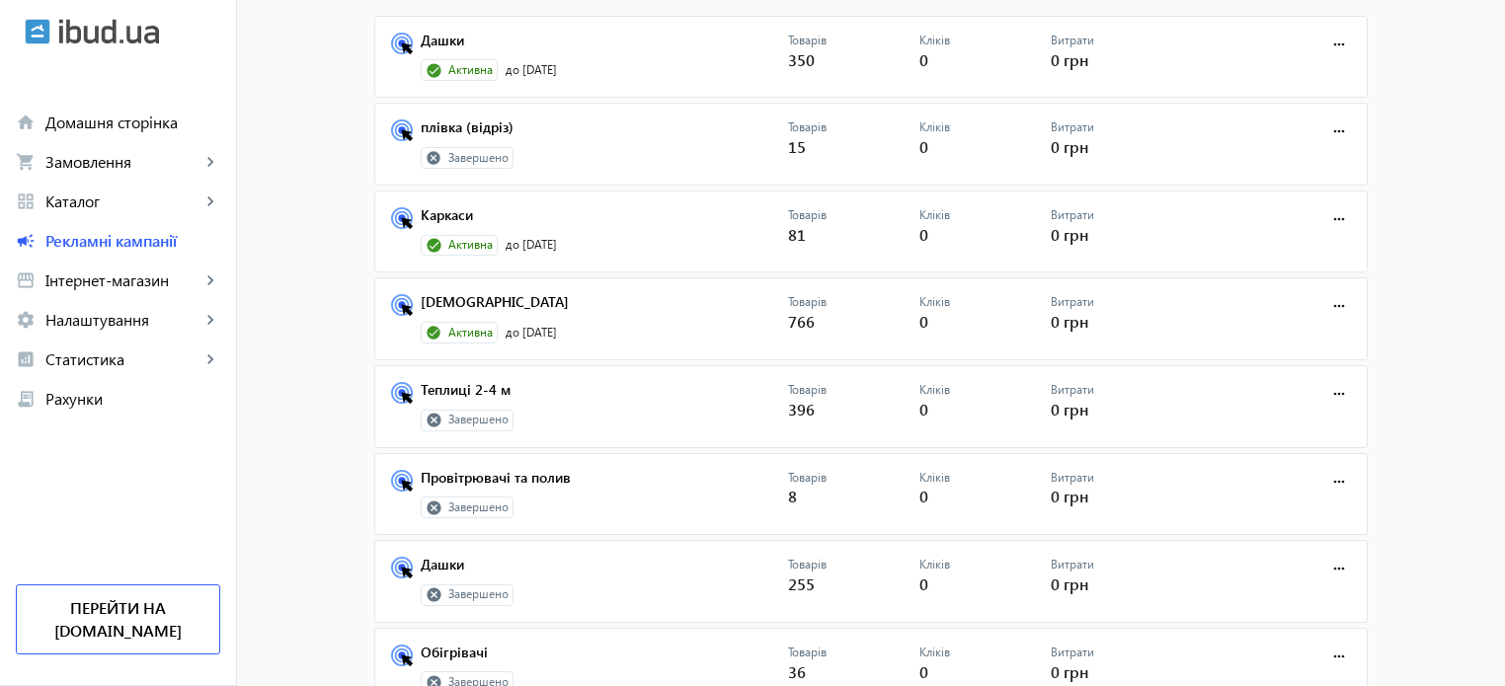
scroll to position [198, 0]
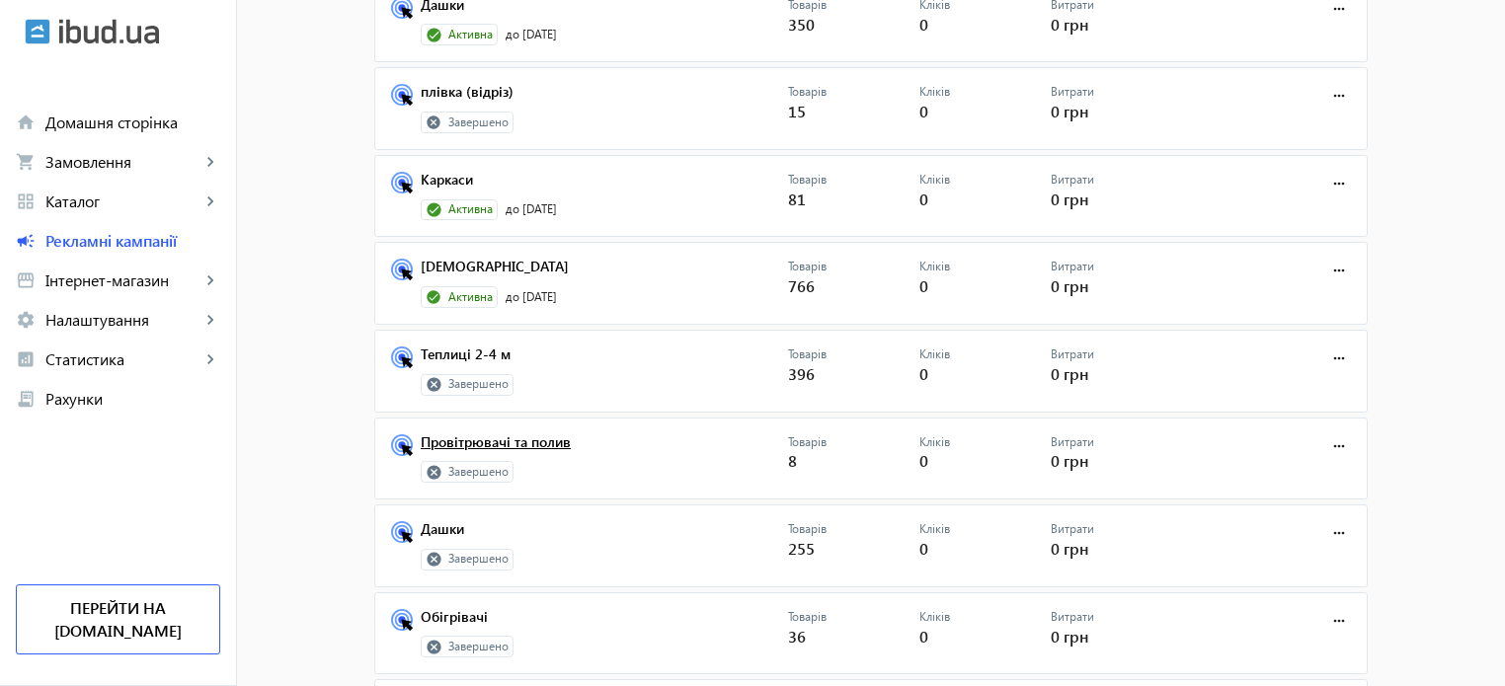
click at [511, 441] on link "Провітрювачі та полив" at bounding box center [604, 449] width 367 height 28
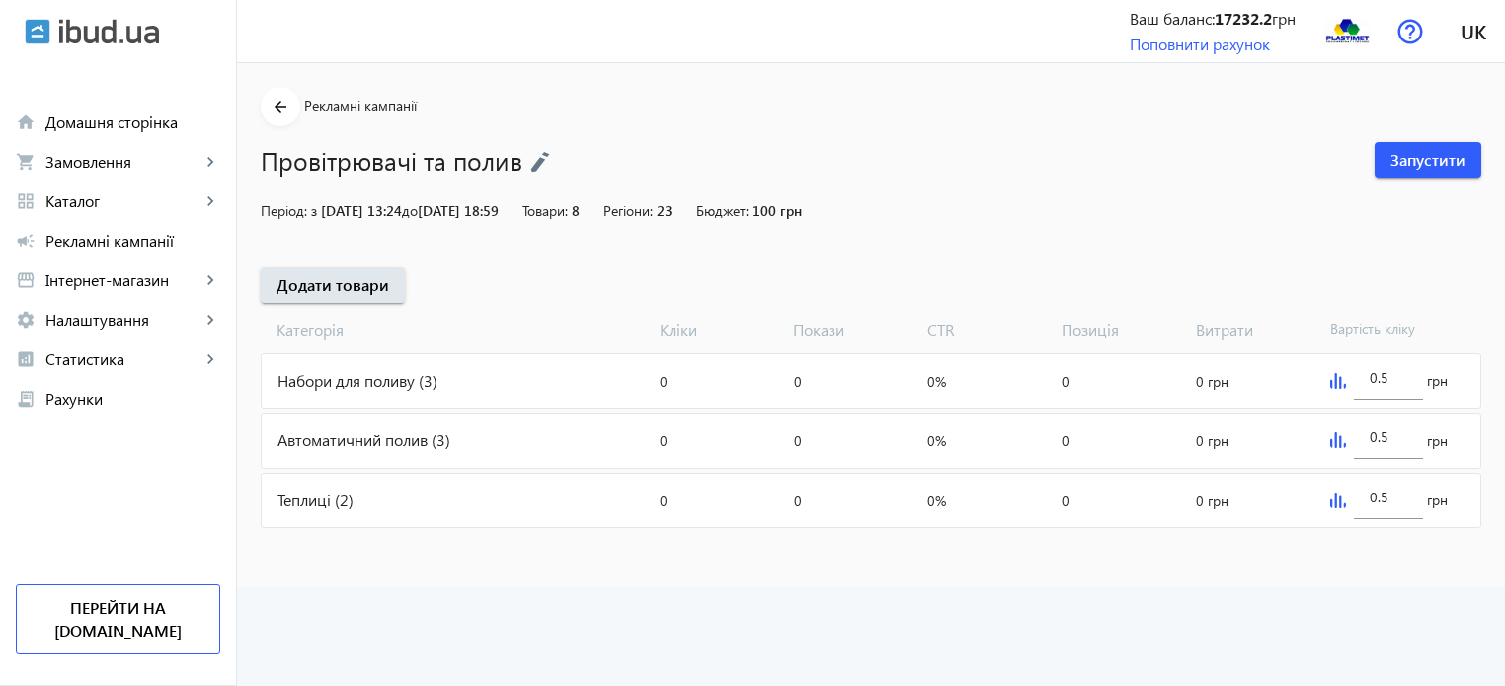
click at [314, 498] on div "Теплиці (2)" at bounding box center [457, 500] width 390 height 53
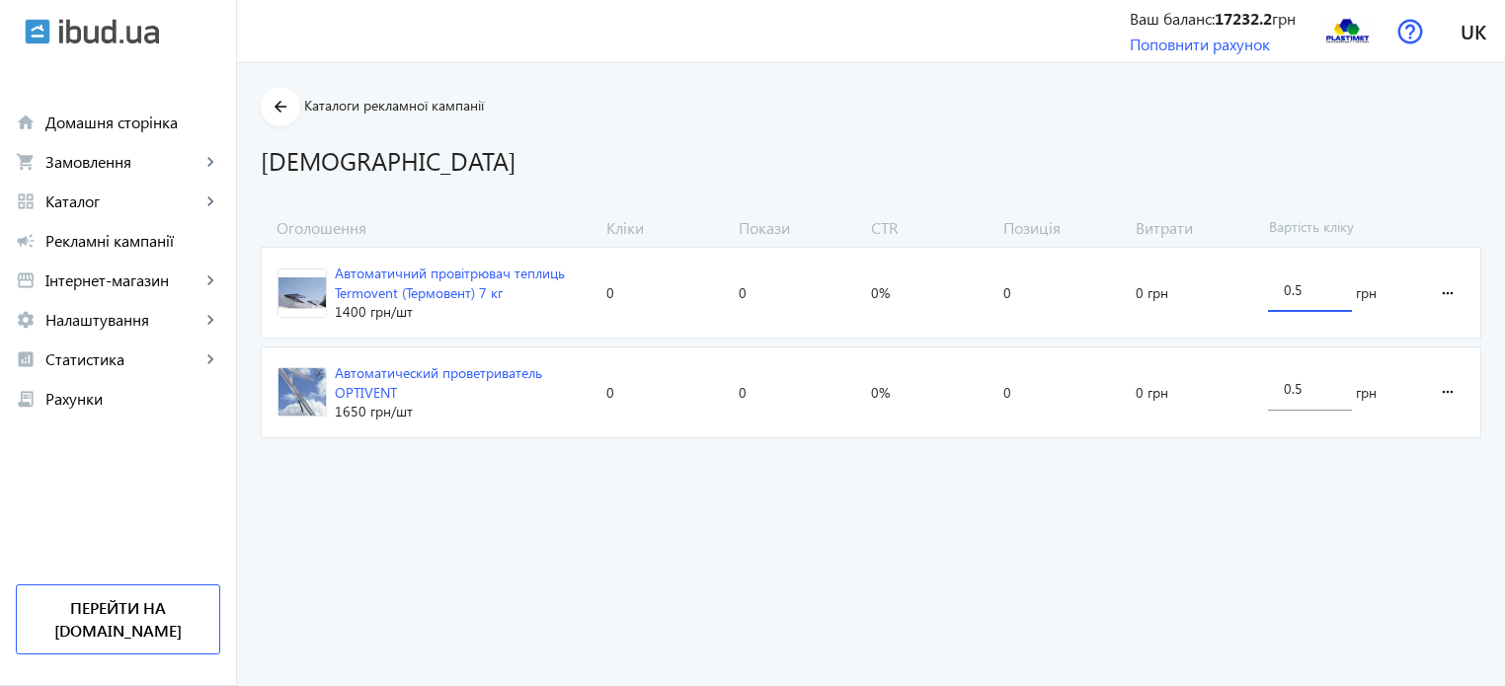
drag, startPoint x: 1322, startPoint y: 293, endPoint x: 1227, endPoint y: 293, distance: 94.8
click at [1227, 293] on section "Автоматичний провітрювач теплиць Termovent (Термовент) 7 кг 1400 грн /шт Кліки:…" at bounding box center [871, 293] width 1221 height 92
type input "2"
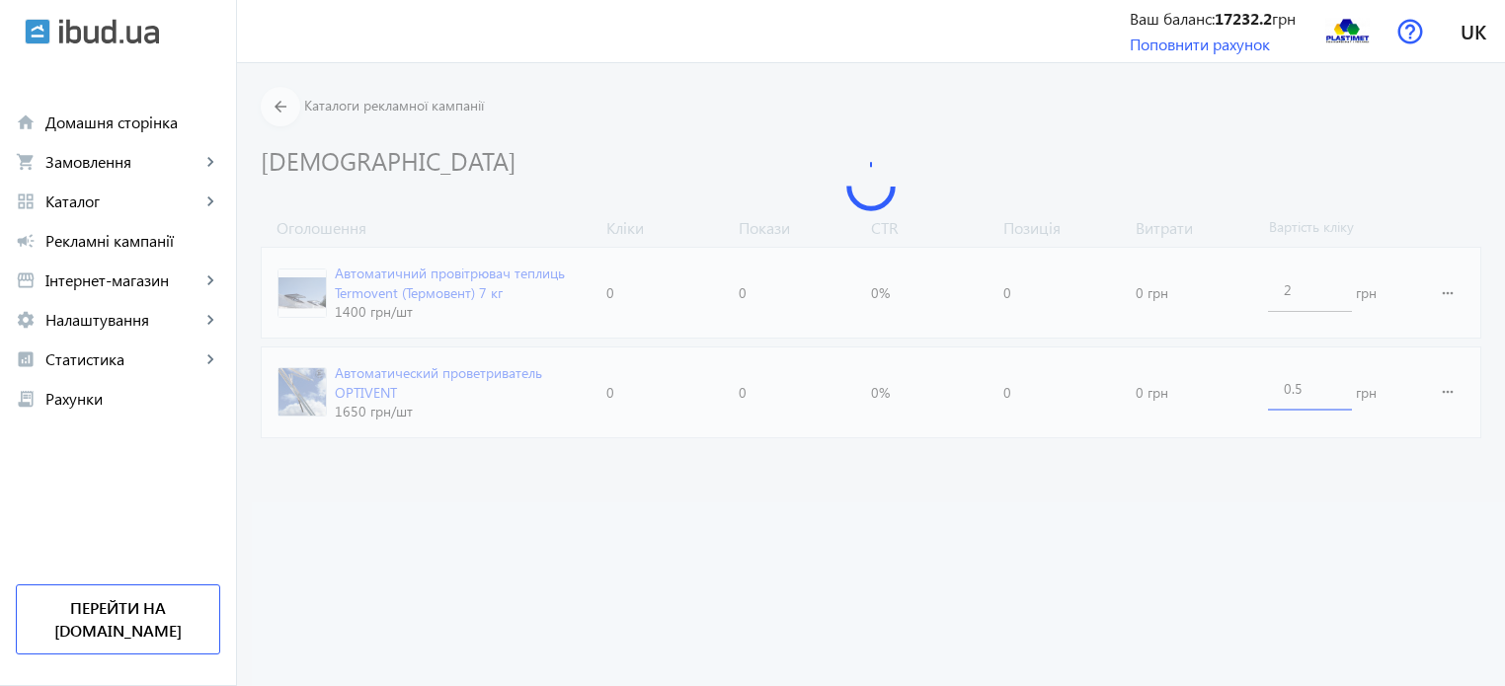
drag, startPoint x: 1318, startPoint y: 388, endPoint x: 1194, endPoint y: 375, distance: 124.1
click at [1194, 375] on loading-spinner "Оголошення Кліки Покази CTR Позиція Витрати Вартість кліку Автоматичний провітр…" at bounding box center [871, 331] width 1221 height 229
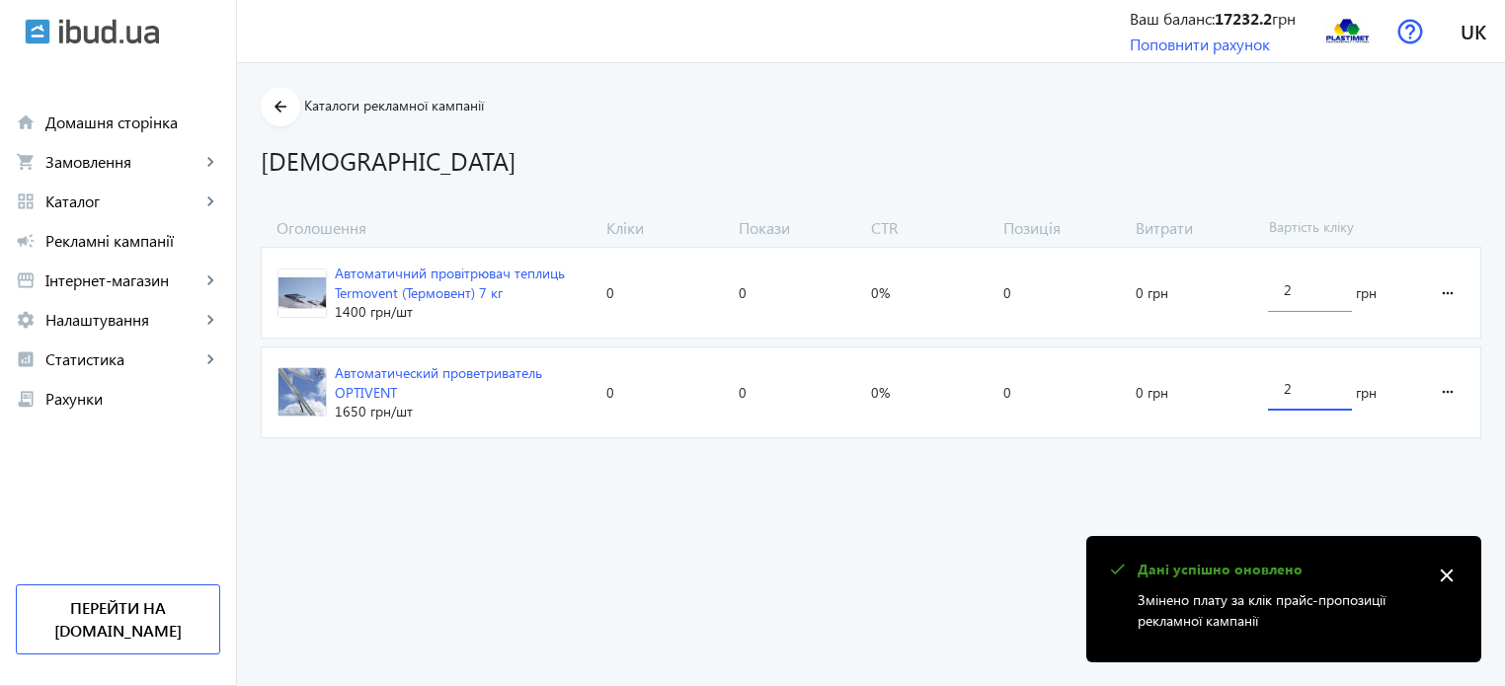
type input "2"
click at [693, 520] on advertising-catalog "arrow_back Каталоги рекламної кампанії Теплиці Оголошення Кліки Покази CTR Пози…" at bounding box center [871, 374] width 1268 height 623
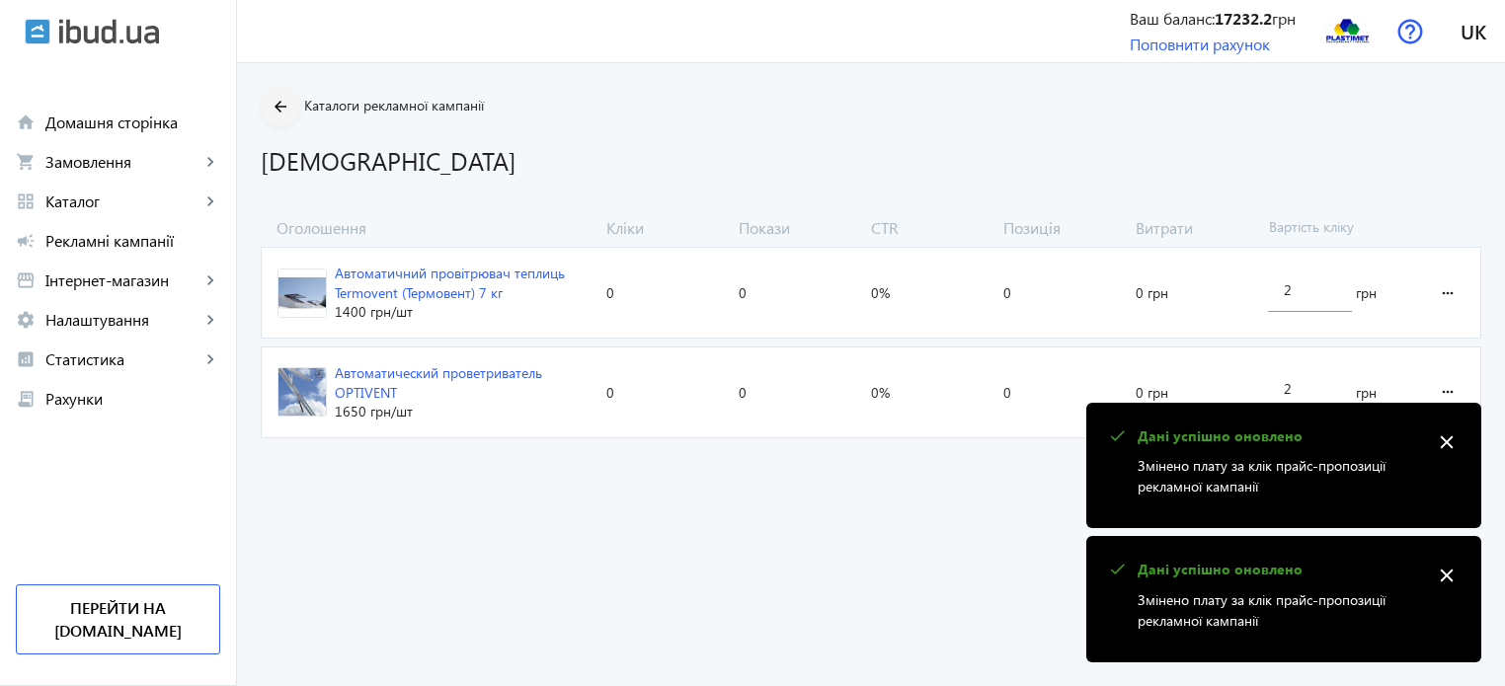
click at [269, 108] on mat-icon "arrow_back" at bounding box center [281, 107] width 25 height 25
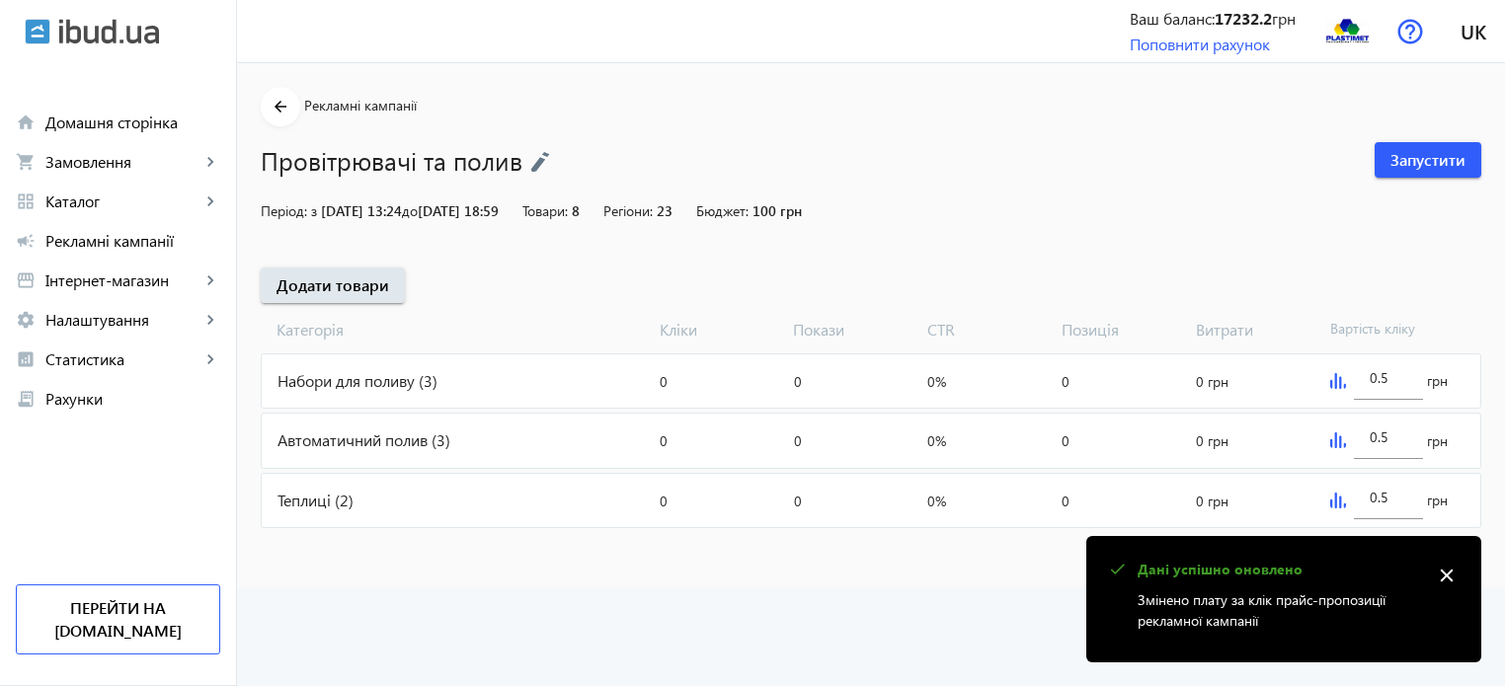
click at [538, 157] on img at bounding box center [540, 162] width 20 height 22
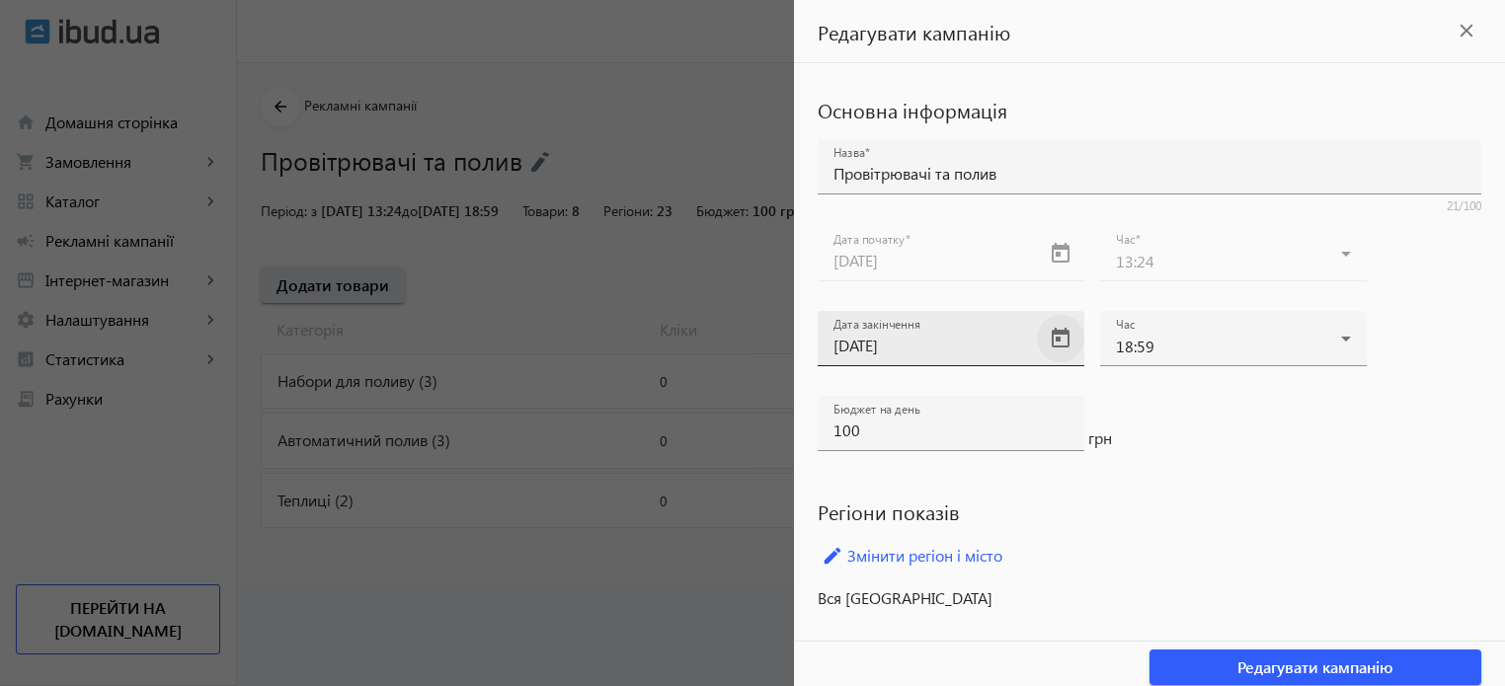
click at [1065, 331] on span "Open calendar" at bounding box center [1060, 338] width 47 height 47
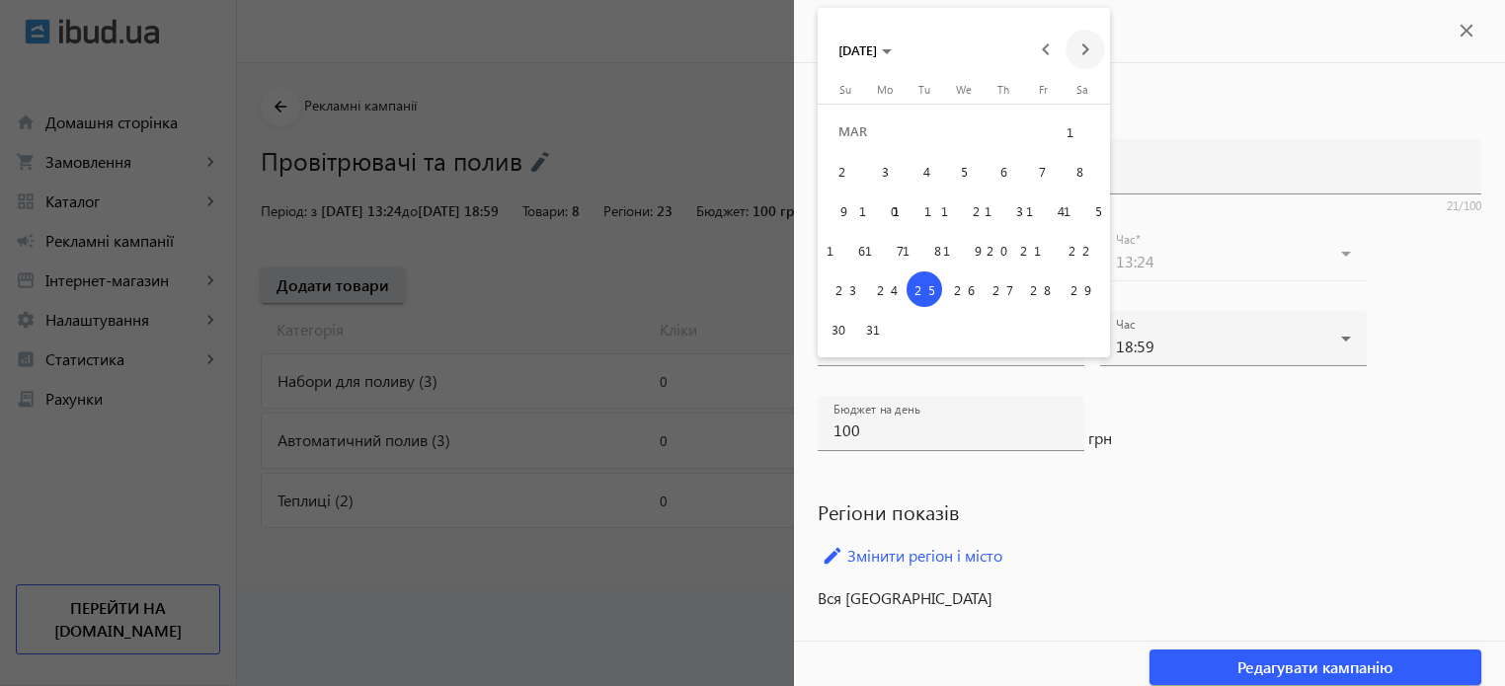
click at [1089, 44] on span "Next month" at bounding box center [1086, 50] width 40 height 40
click at [972, 329] on span "30" at bounding box center [964, 329] width 36 height 36
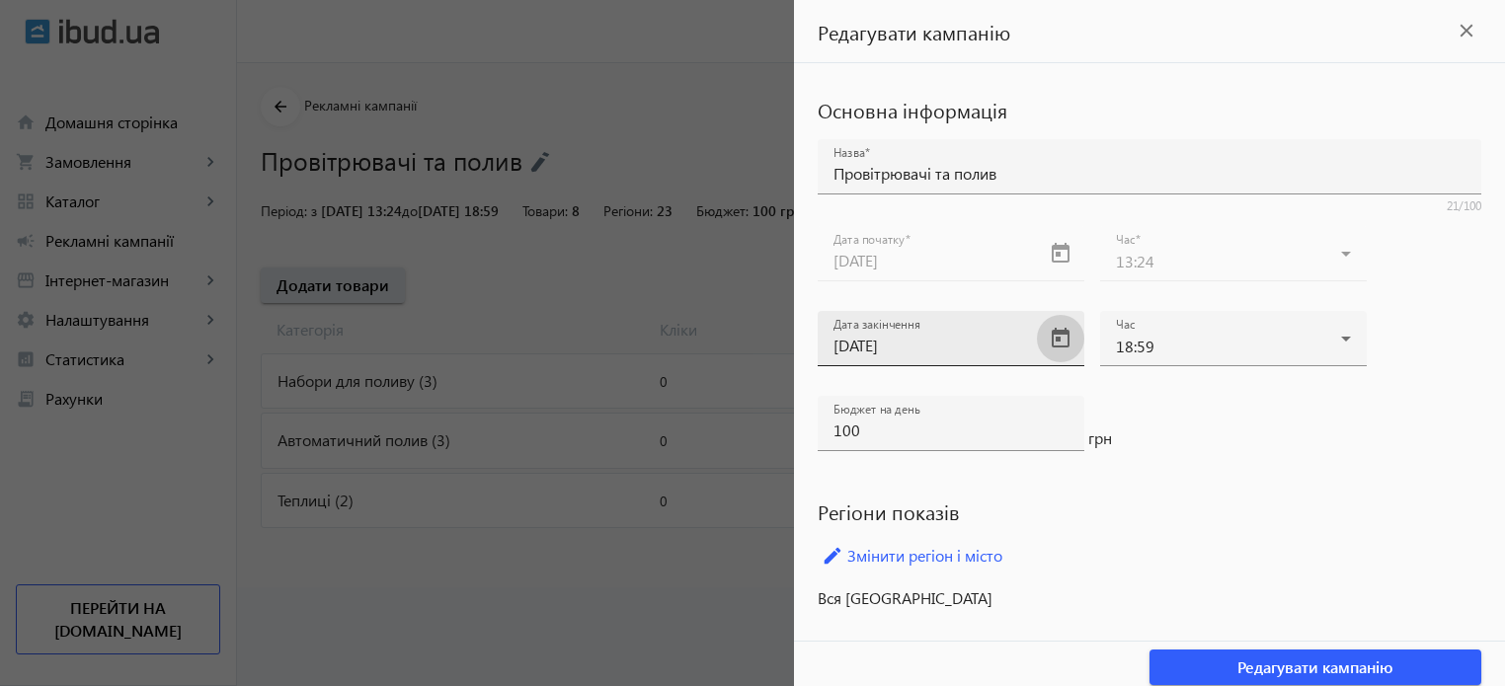
click at [1068, 337] on span "Open calendar" at bounding box center [1060, 338] width 47 height 47
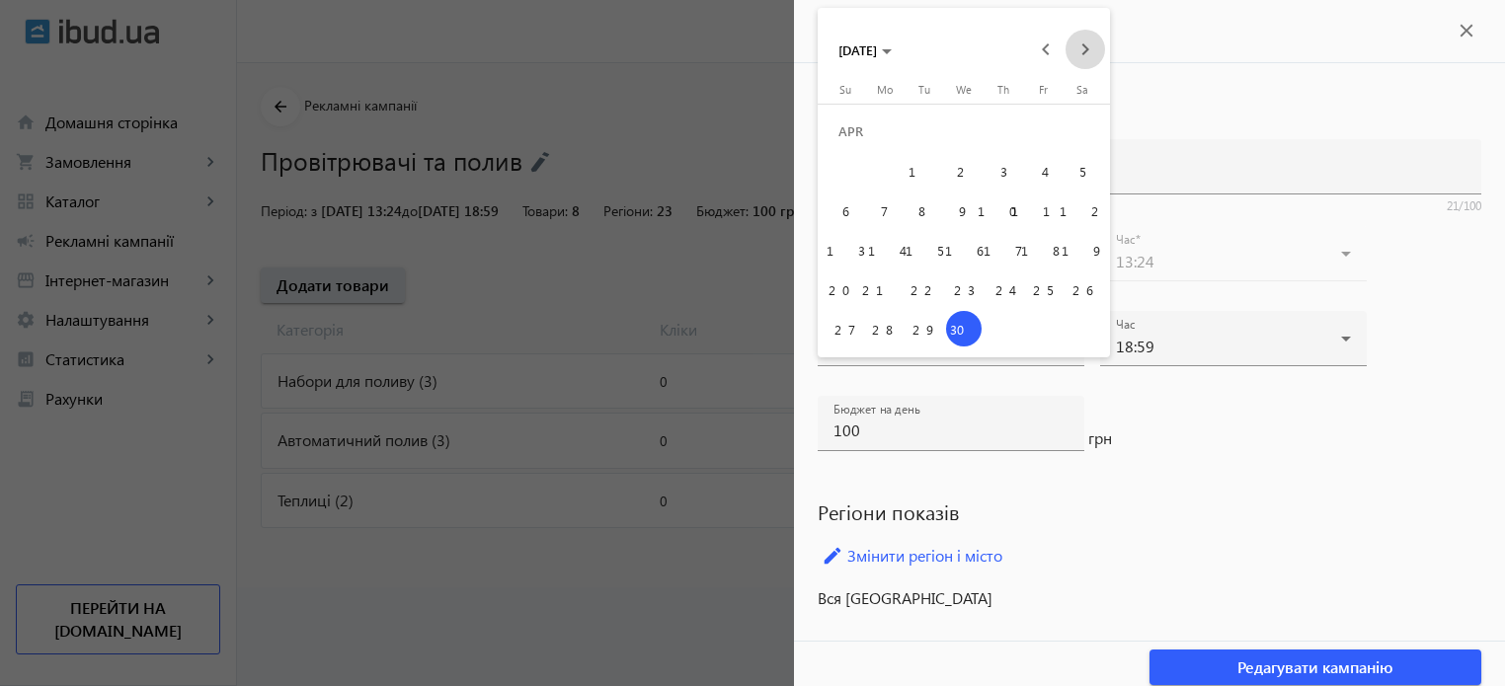
click at [1088, 37] on span "Next month" at bounding box center [1086, 50] width 40 height 40
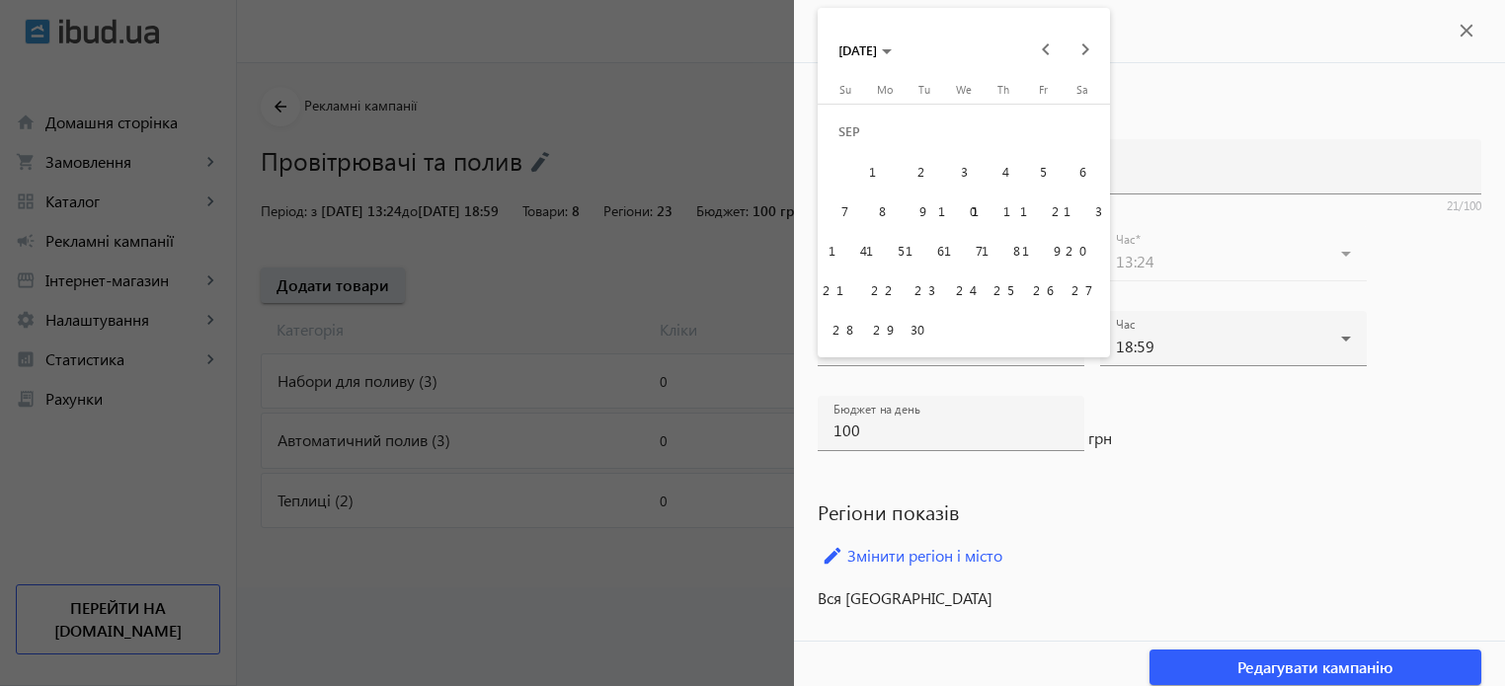
click at [1083, 207] on span "13" at bounding box center [1083, 211] width 36 height 36
type input "13.09.2025"
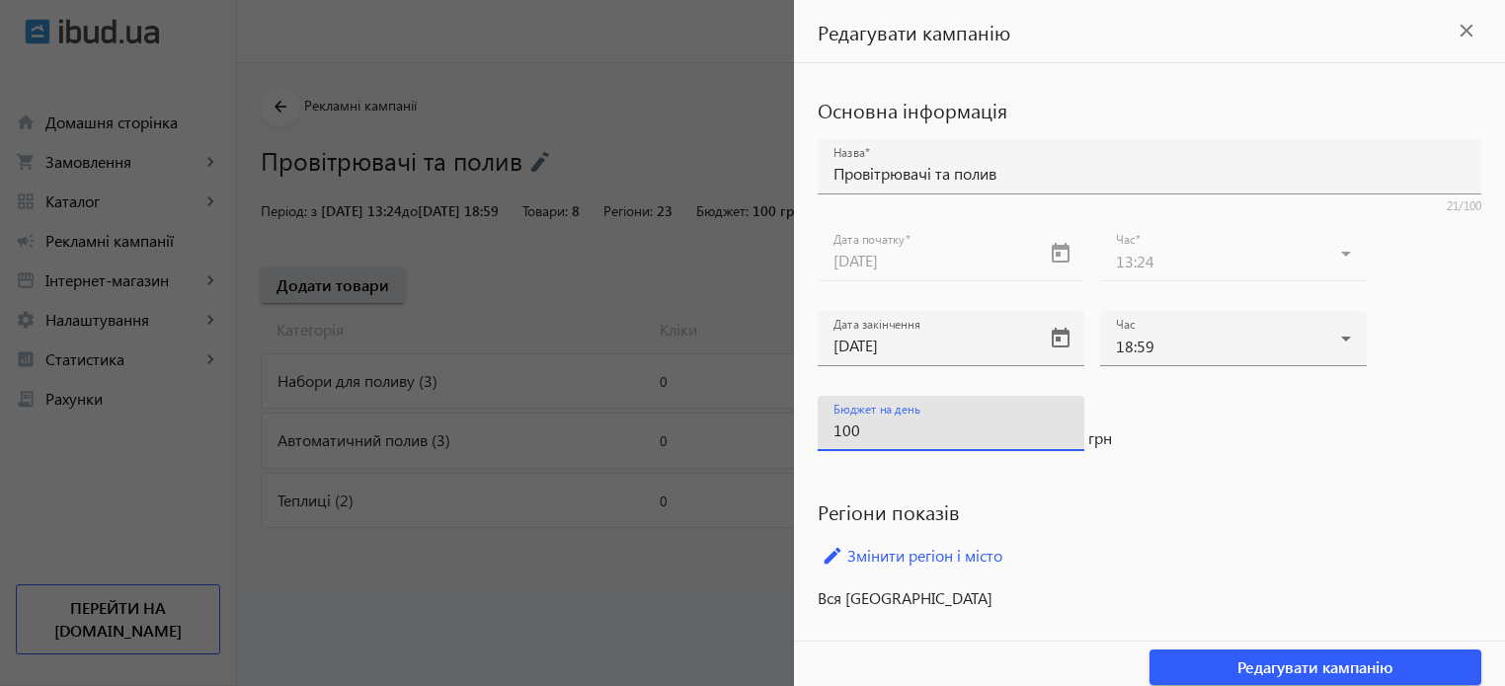
drag, startPoint x: 900, startPoint y: 426, endPoint x: 794, endPoint y: 426, distance: 105.7
click at [794, 426] on div "Основна інформація Назва Провітрювачі та полив 21/100 Дата початку 25.01.2025 Ч…" at bounding box center [1149, 352] width 711 height 578
type input "200"
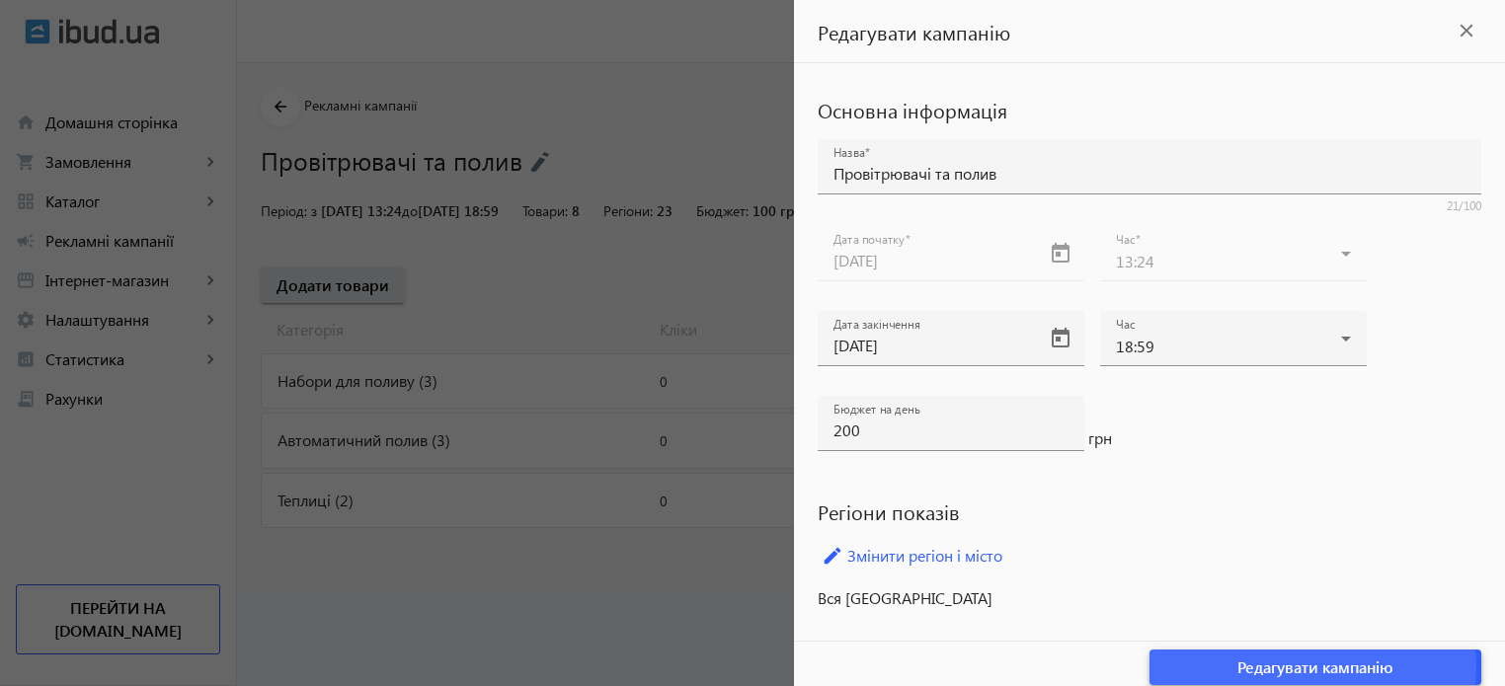
drag, startPoint x: 1292, startPoint y: 664, endPoint x: 1329, endPoint y: 478, distance: 189.4
click at [1292, 663] on span "Редагувати кампанію" at bounding box center [1316, 668] width 156 height 22
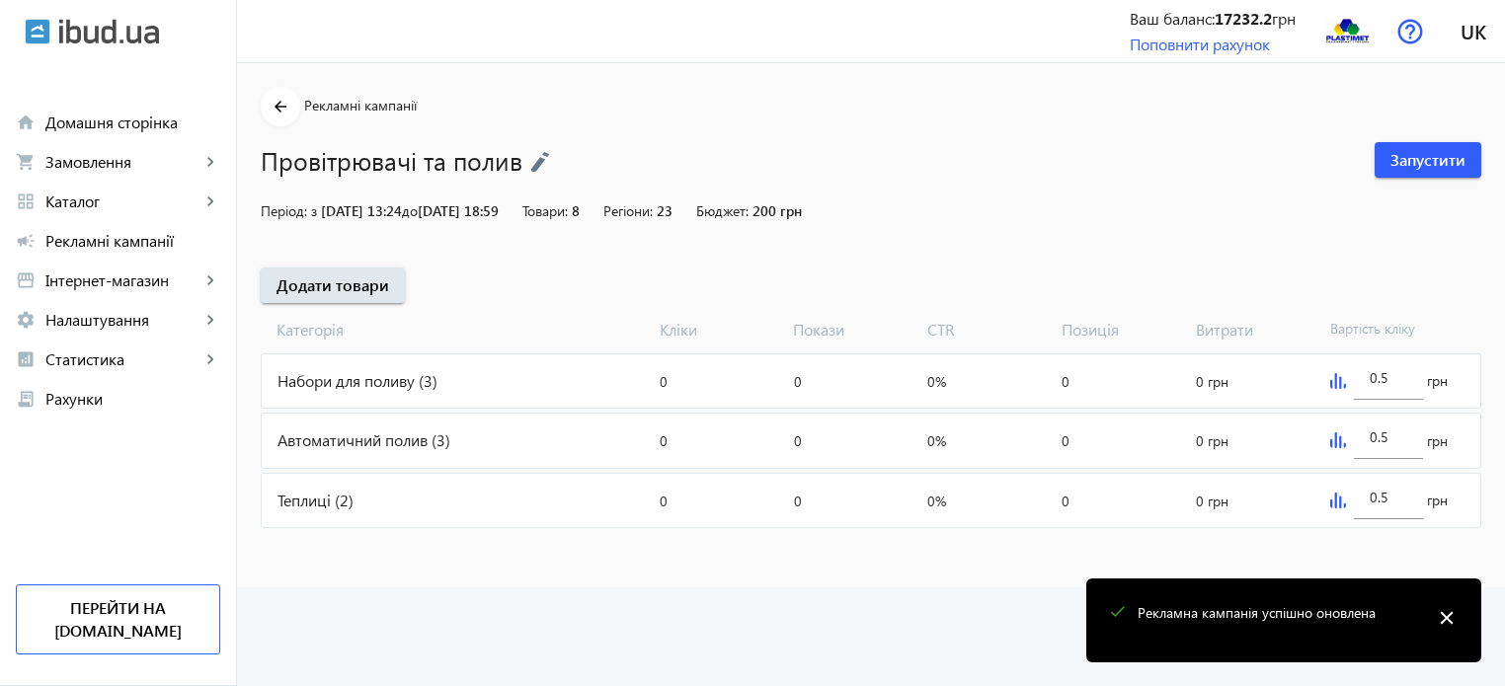
click at [364, 380] on div "Набори для поливу (3)" at bounding box center [457, 381] width 390 height 53
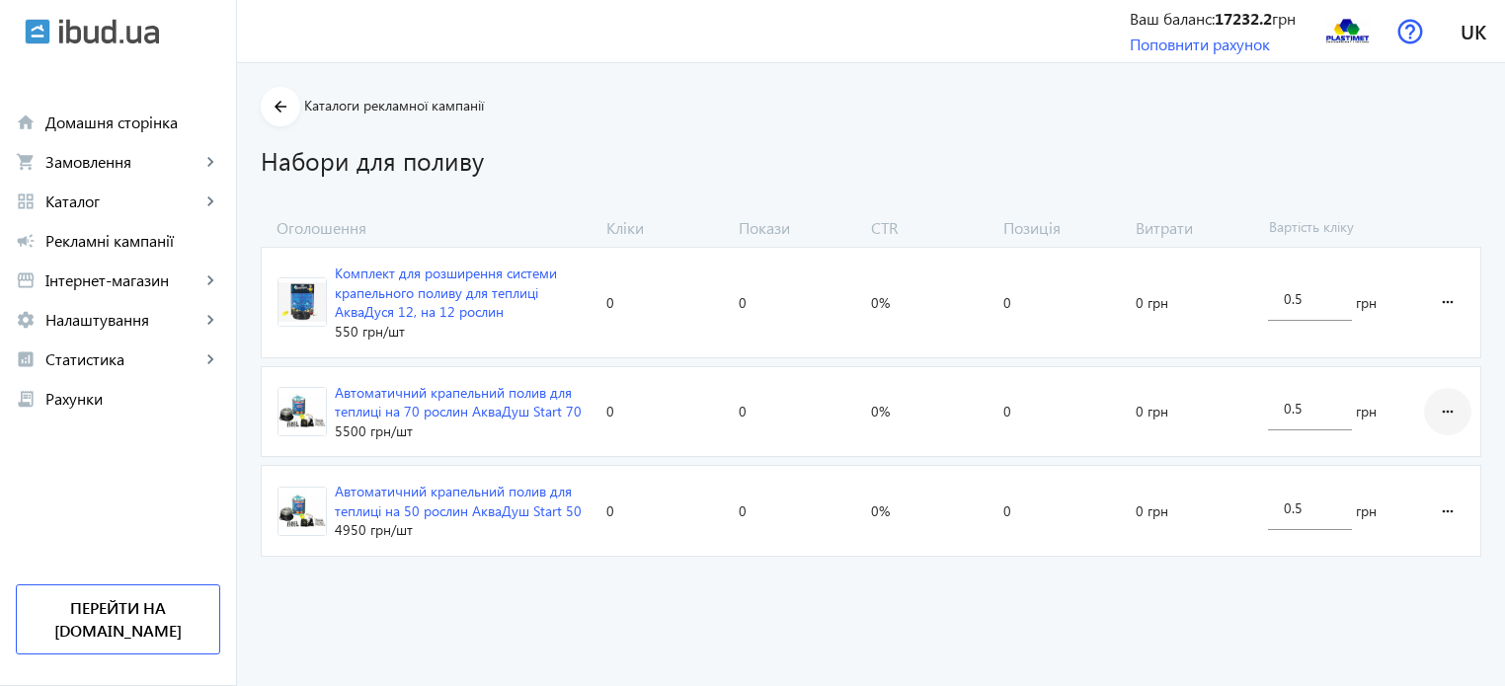
click at [1450, 409] on mat-icon "more_horiz" at bounding box center [1448, 411] width 24 height 47
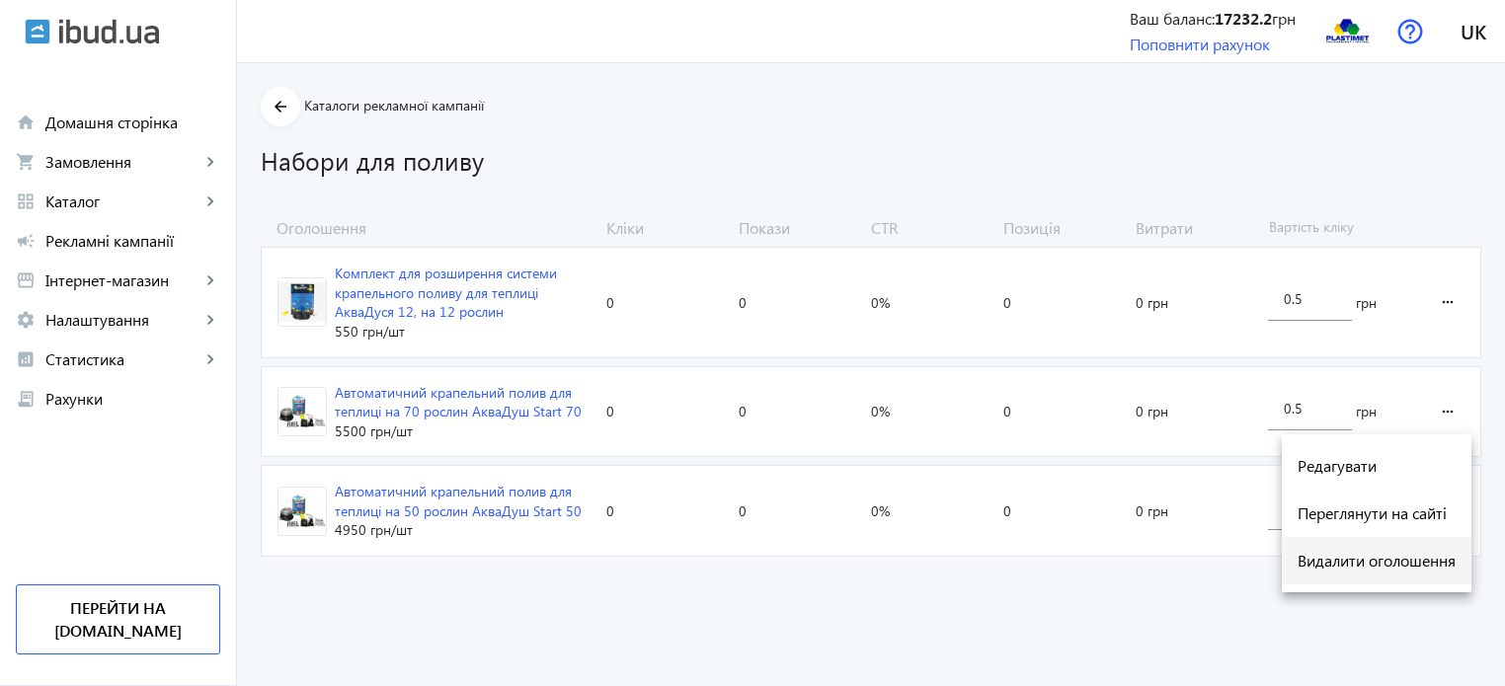
click at [1361, 567] on span "Видалити оголошення" at bounding box center [1377, 561] width 158 height 16
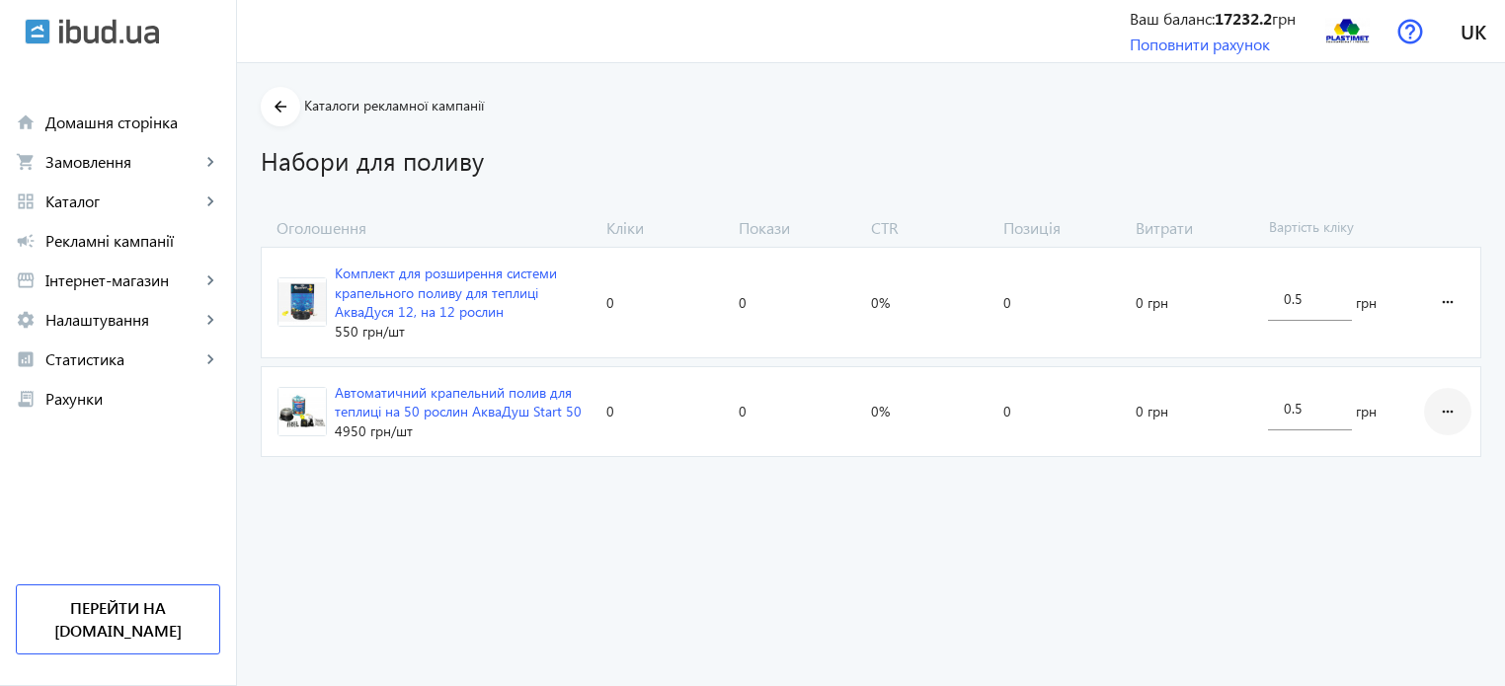
click at [1444, 406] on mat-icon "more_horiz" at bounding box center [1448, 411] width 24 height 47
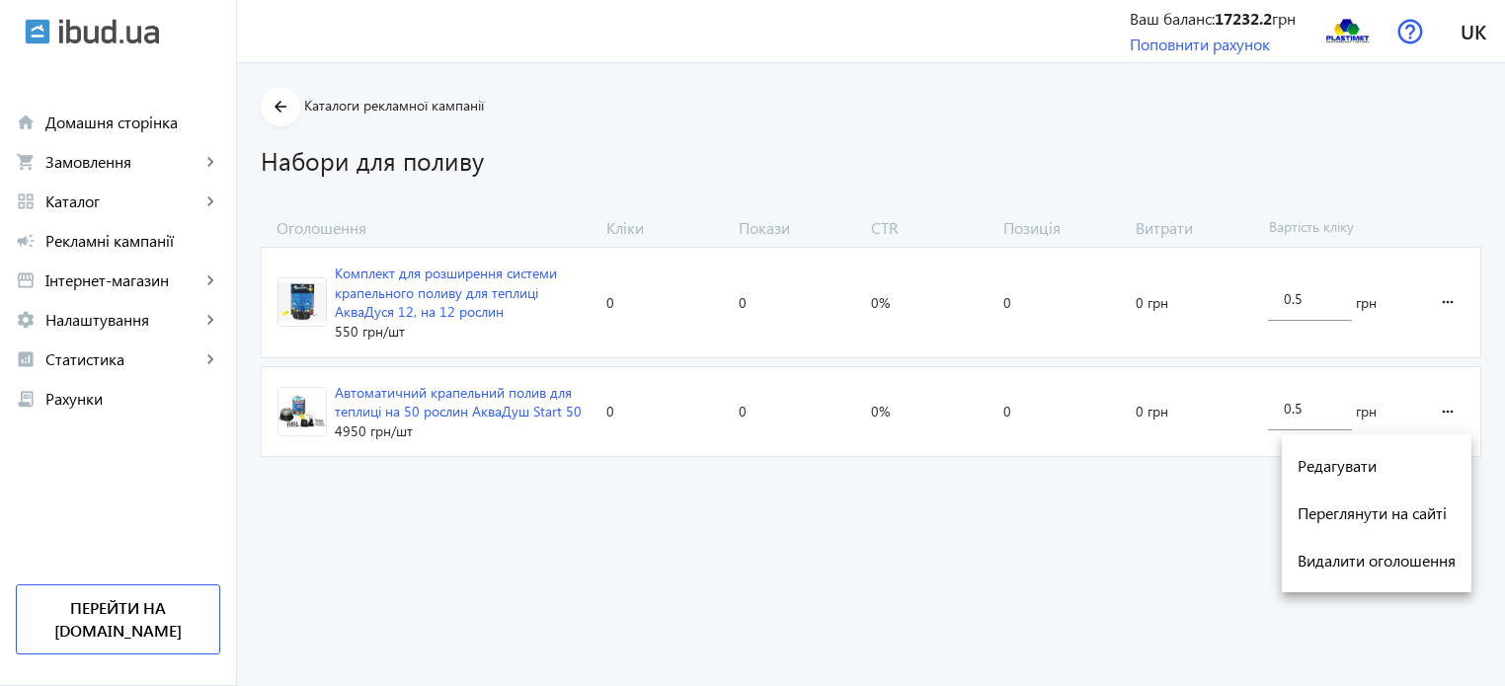
click at [675, 585] on div at bounding box center [752, 343] width 1505 height 686
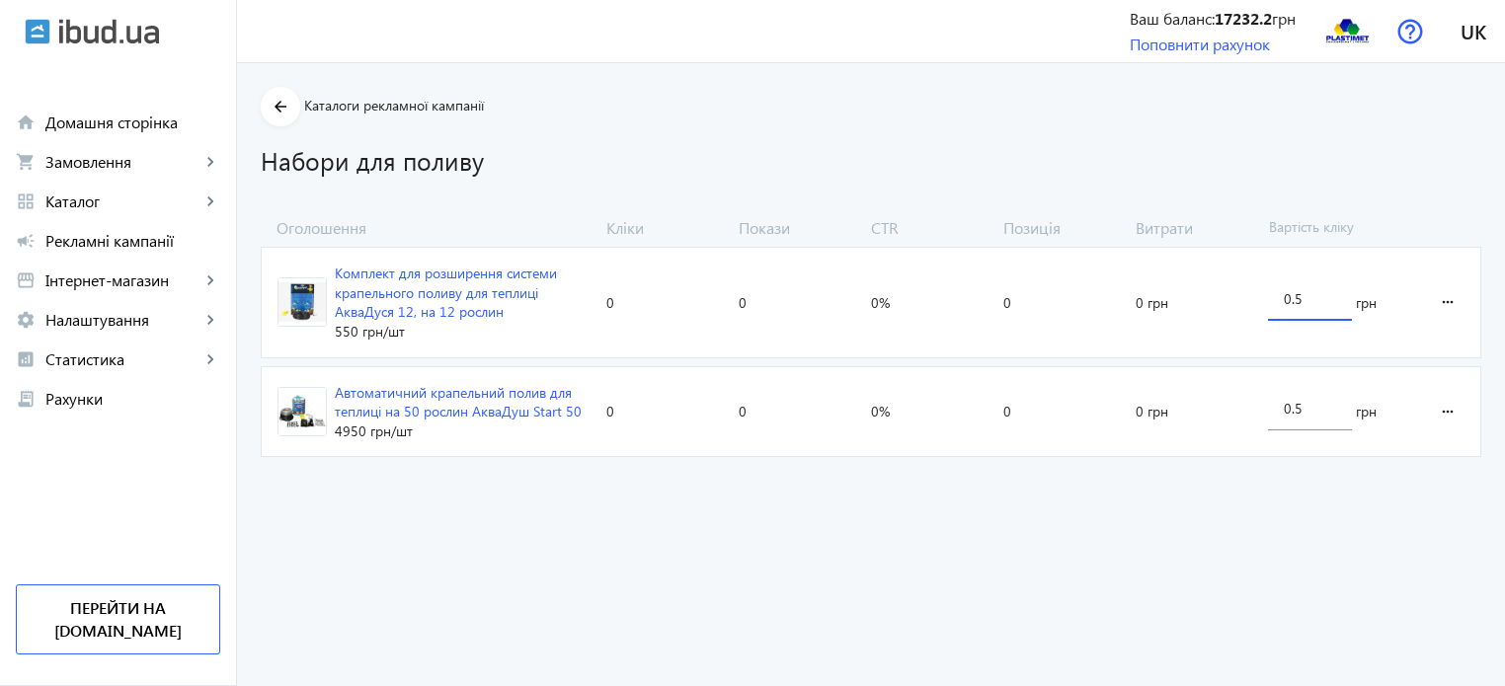
drag, startPoint x: 1319, startPoint y: 295, endPoint x: 1262, endPoint y: 296, distance: 56.3
click at [1262, 296] on div "0.5 грн" at bounding box center [1338, 302] width 156 height 109
type input "2"
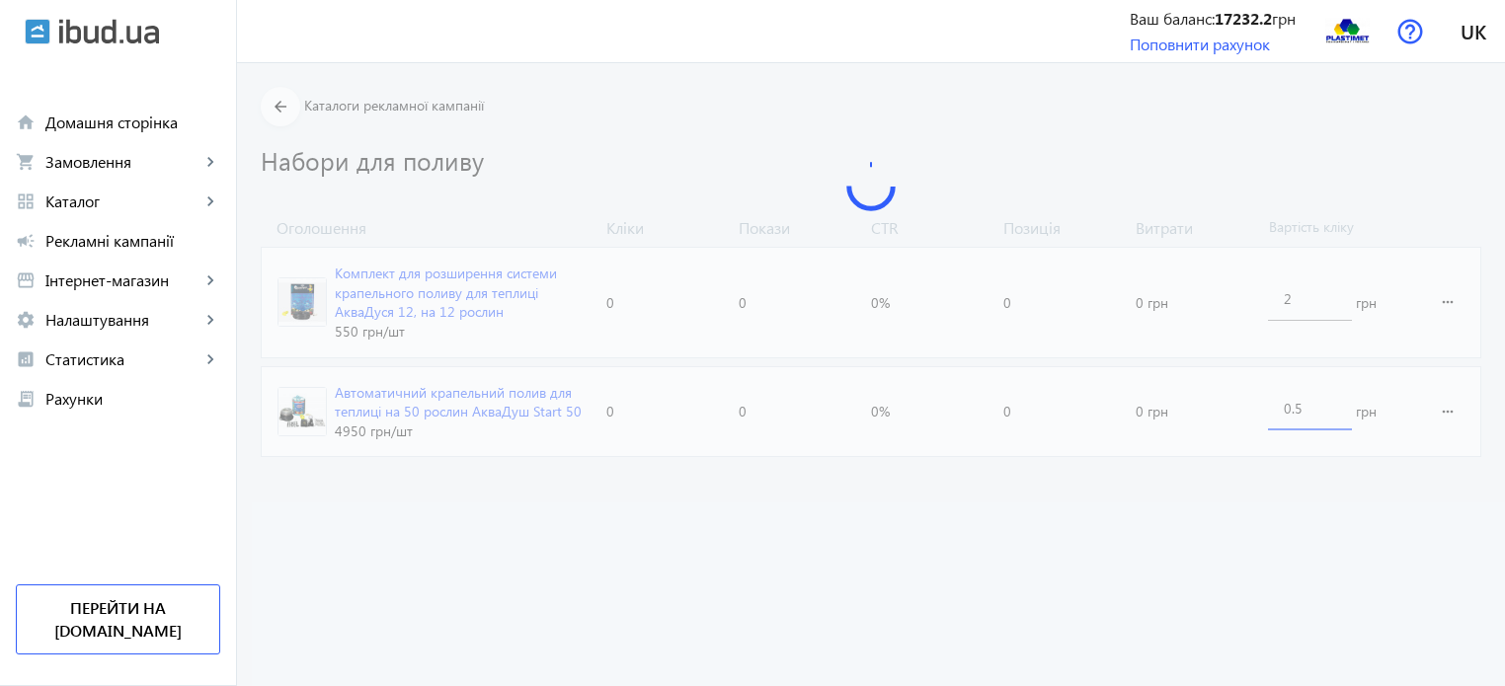
drag, startPoint x: 1308, startPoint y: 410, endPoint x: 1261, endPoint y: 414, distance: 46.6
click at [1261, 414] on loading-spinner "Оголошення Кліки Покази CTR Позиція Витрати Вартість кліку Комплект для розшире…" at bounding box center [871, 341] width 1221 height 249
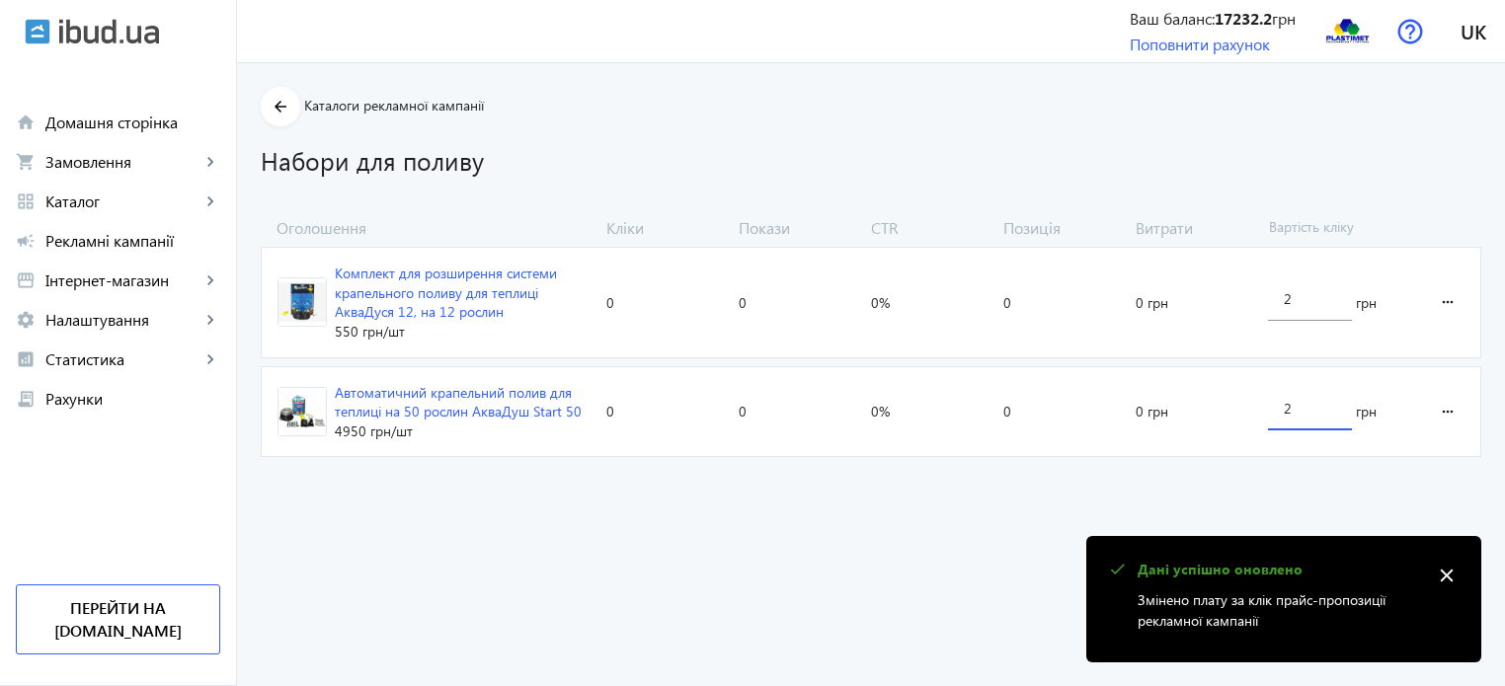
type input "2"
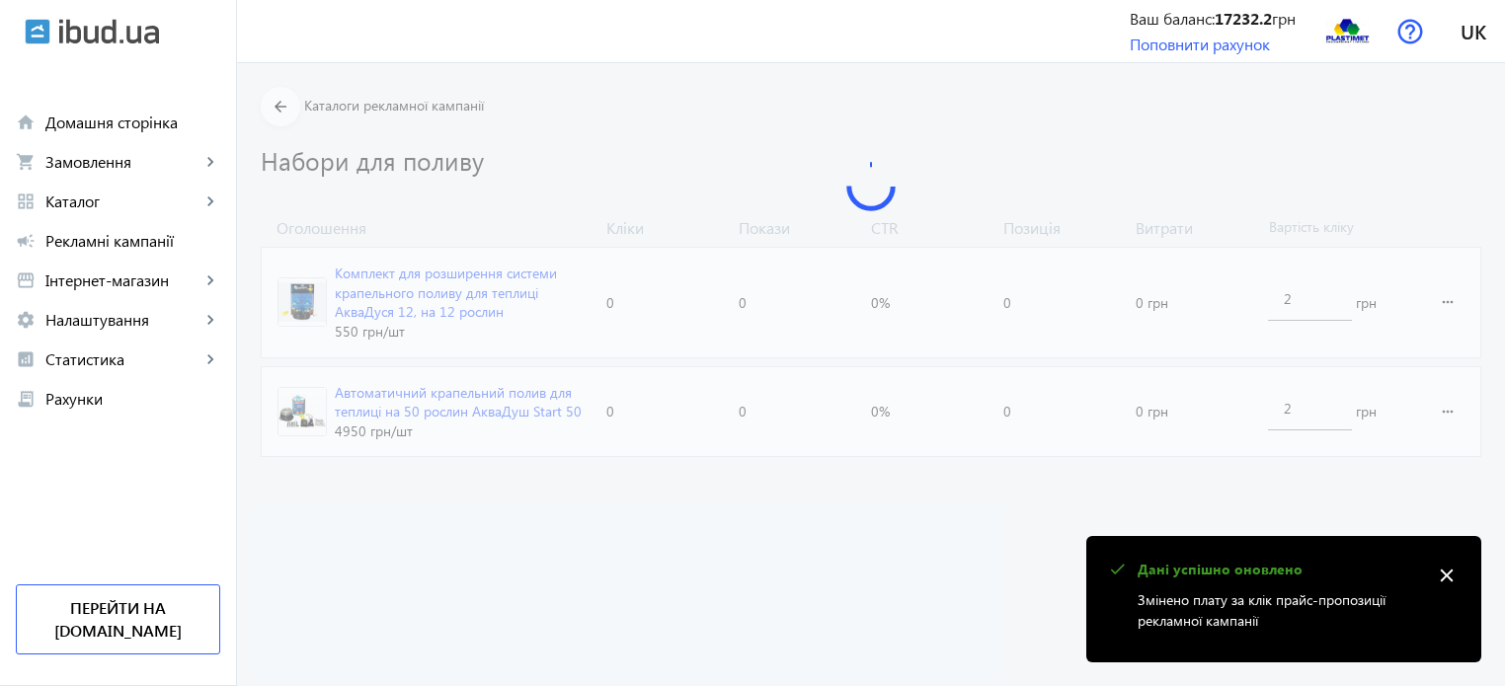
click at [833, 565] on advertising-catalog "arrow_back Каталоги рекламної кампанії Набори для поливу Оголошення Кліки Показ…" at bounding box center [871, 374] width 1268 height 623
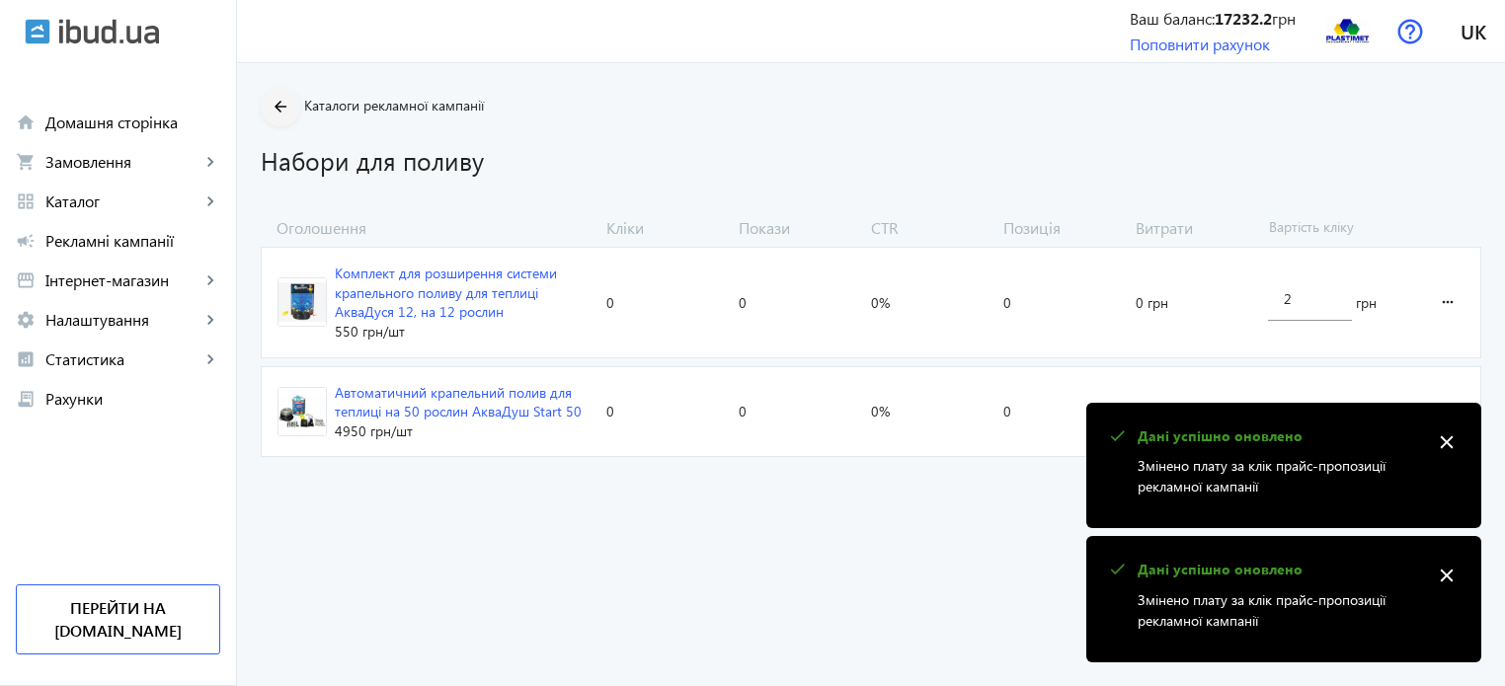
click at [269, 100] on mat-icon "arrow_back" at bounding box center [281, 107] width 25 height 25
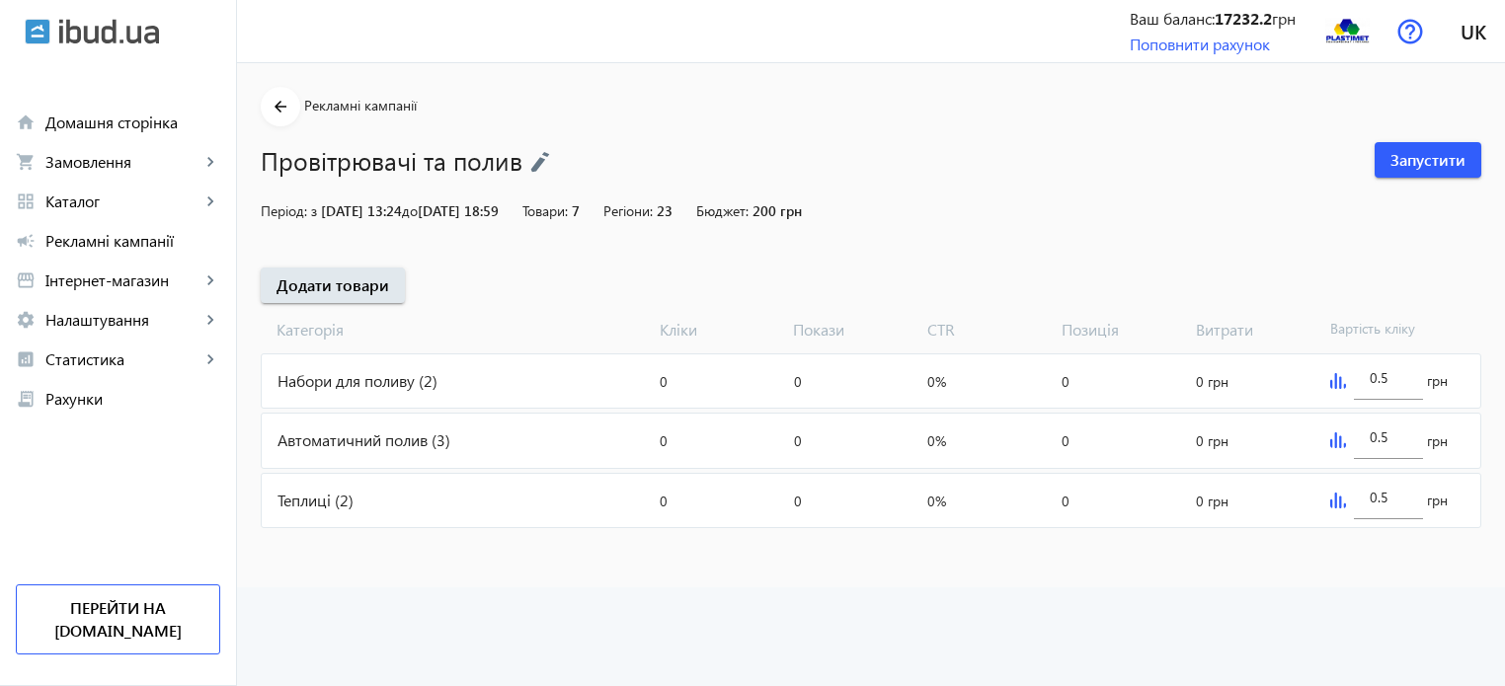
click at [356, 441] on div "Автоматичний полив (3)" at bounding box center [457, 440] width 390 height 53
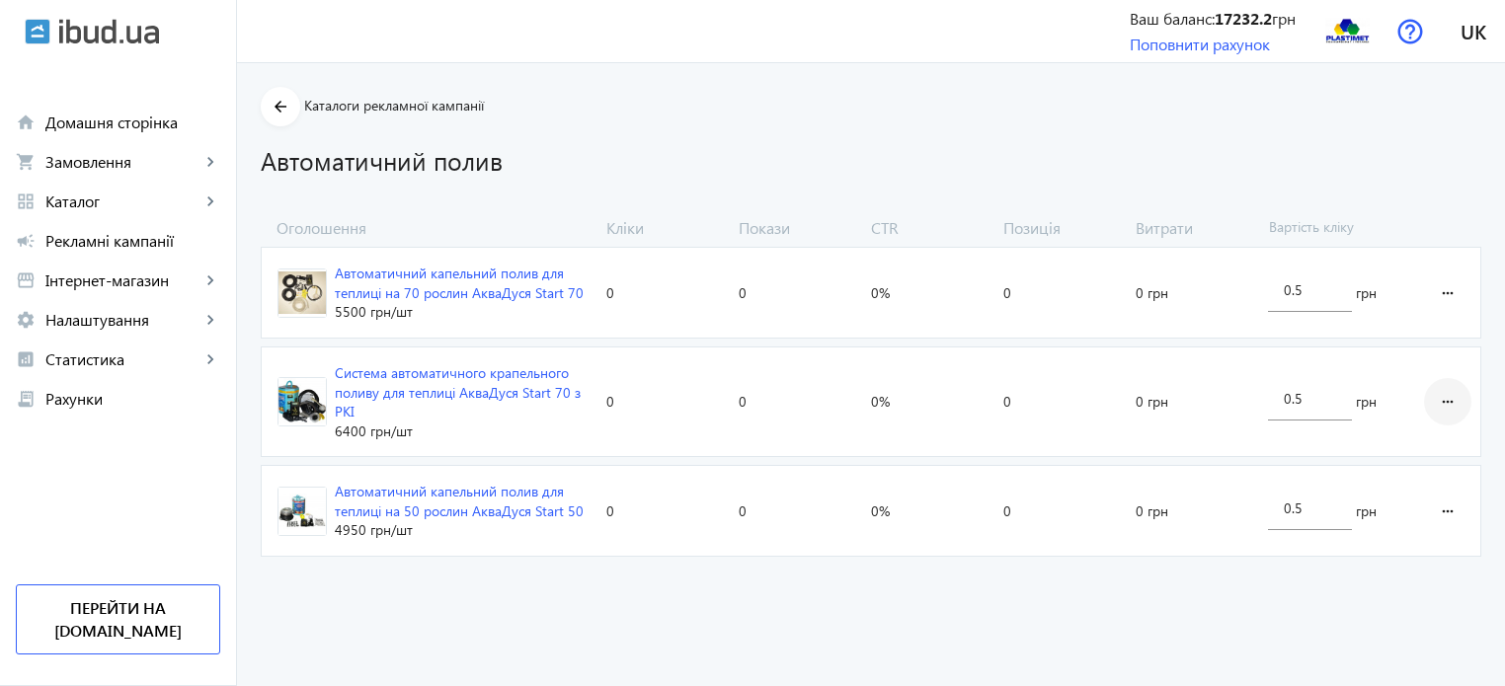
click at [1448, 393] on mat-icon "more_horiz" at bounding box center [1448, 401] width 24 height 47
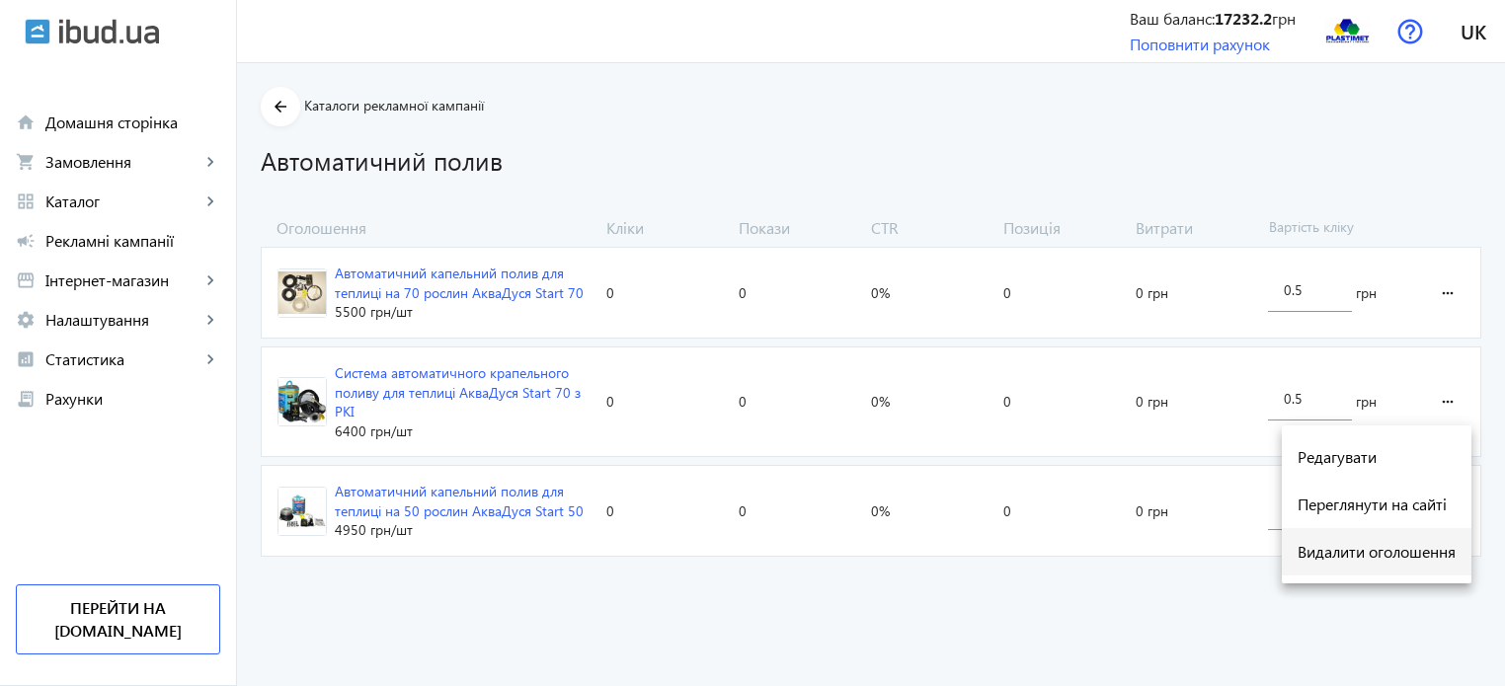
click at [1335, 549] on span "Видалити оголошення" at bounding box center [1377, 552] width 158 height 16
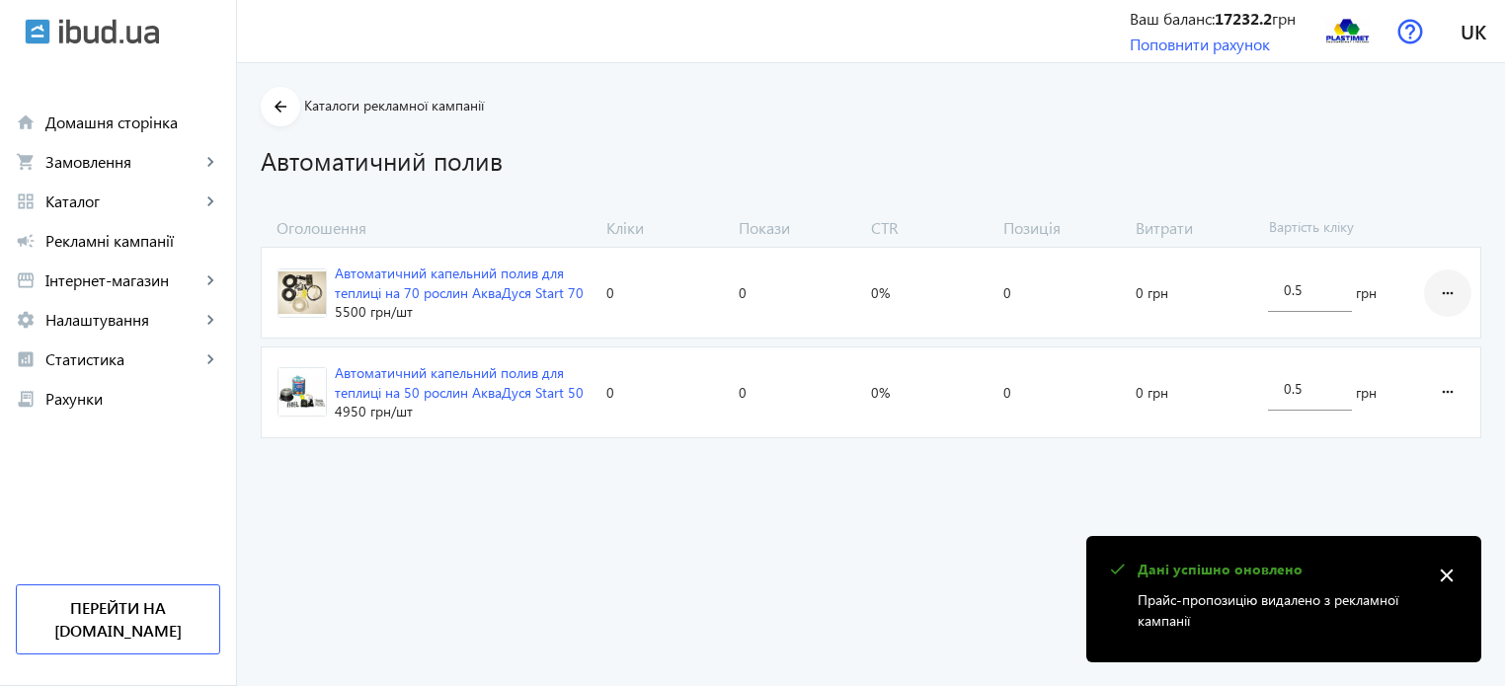
click at [1446, 280] on mat-icon "more_horiz" at bounding box center [1448, 293] width 24 height 47
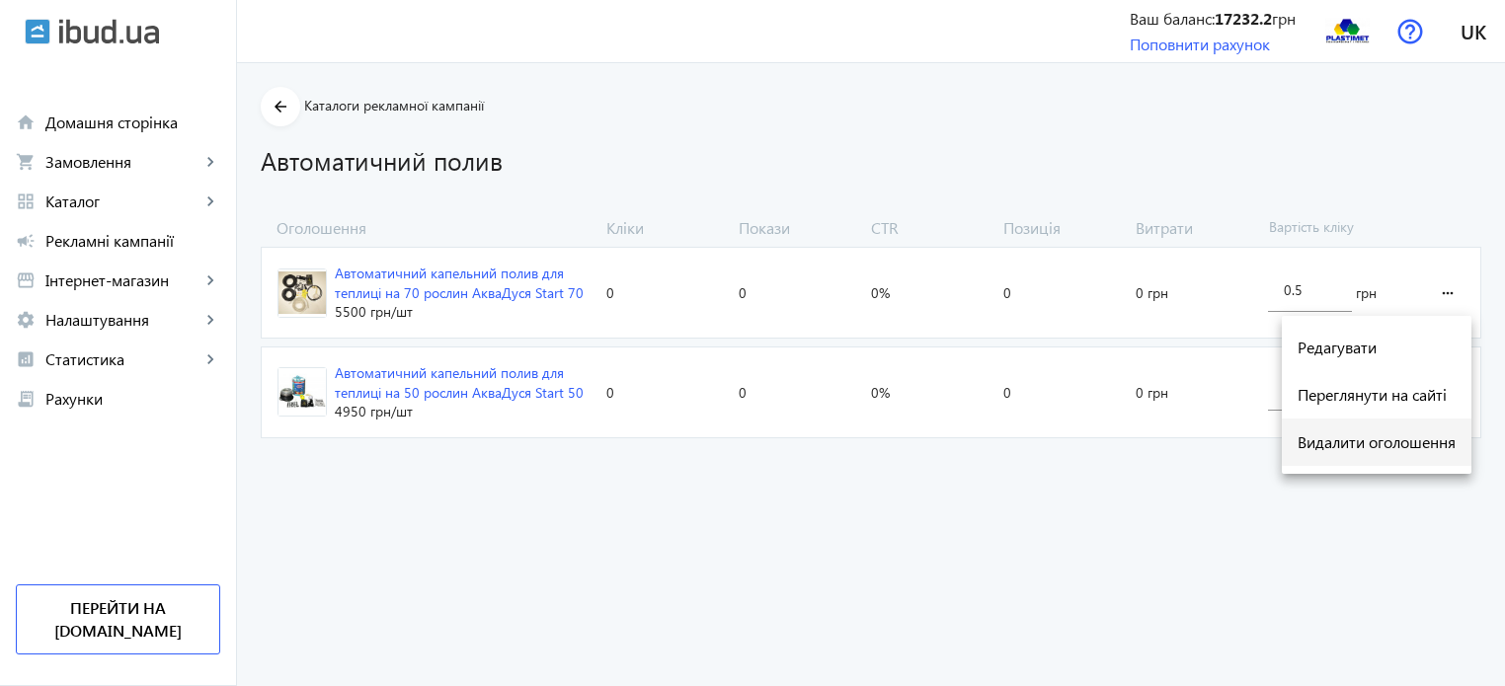
click at [1363, 441] on span "Видалити оголошення" at bounding box center [1377, 443] width 158 height 16
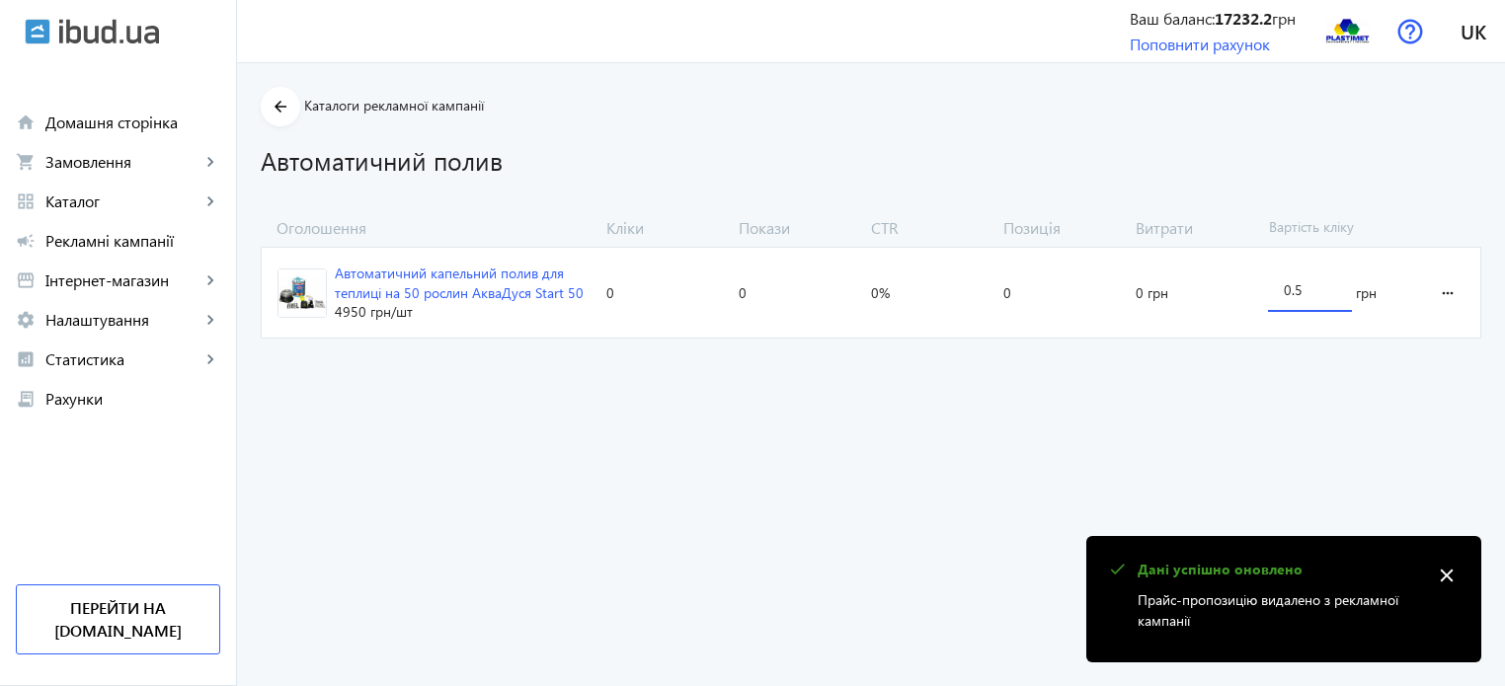
drag, startPoint x: 1320, startPoint y: 286, endPoint x: 1256, endPoint y: 296, distance: 64.0
click at [1256, 296] on section "Автоматичний капельний полив для теплиці на 50 рослин АкваДуся Start 50 4950 гр…" at bounding box center [871, 293] width 1221 height 92
type input "2.5"
click at [1305, 406] on advertising-catalog "arrow_back Каталоги рекламної кампанії Автоматичний полив Оголошення Кліки Пока…" at bounding box center [871, 374] width 1268 height 623
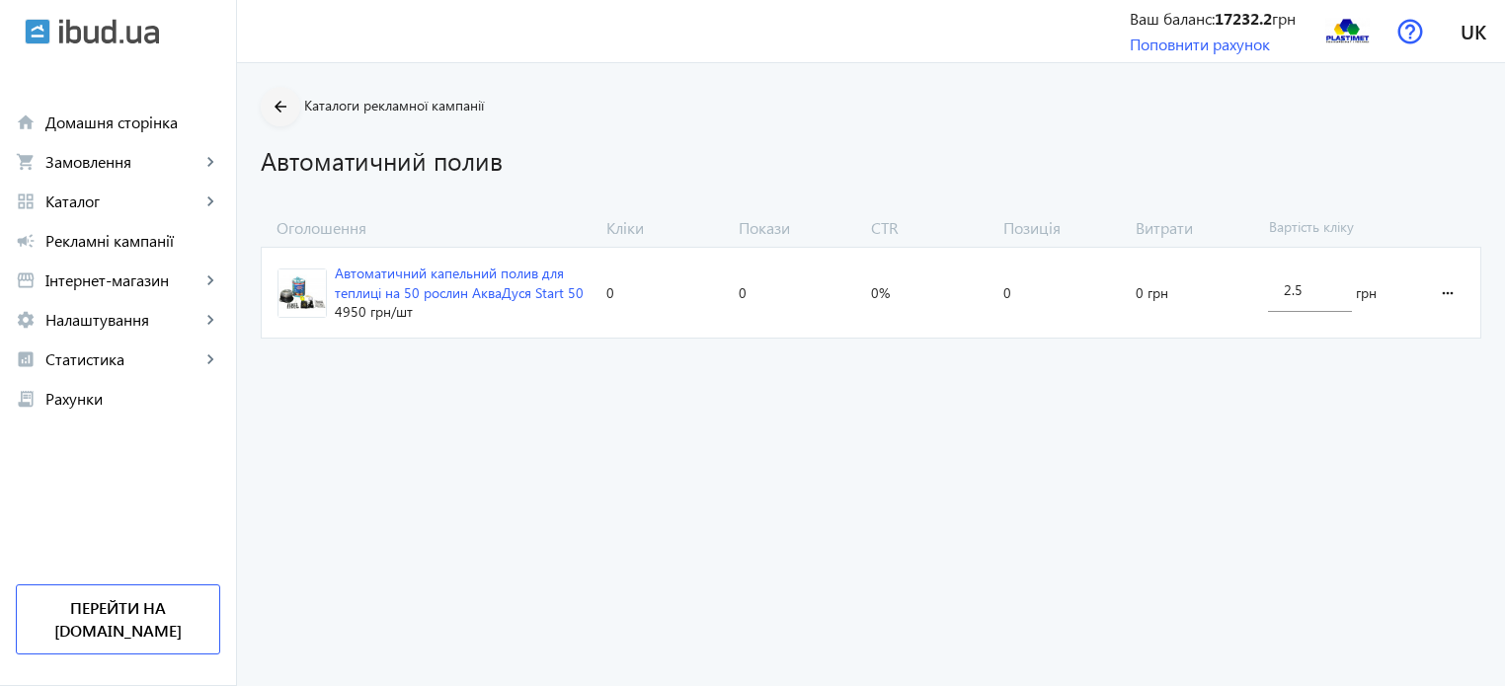
click at [274, 107] on mat-icon "arrow_back" at bounding box center [281, 107] width 25 height 25
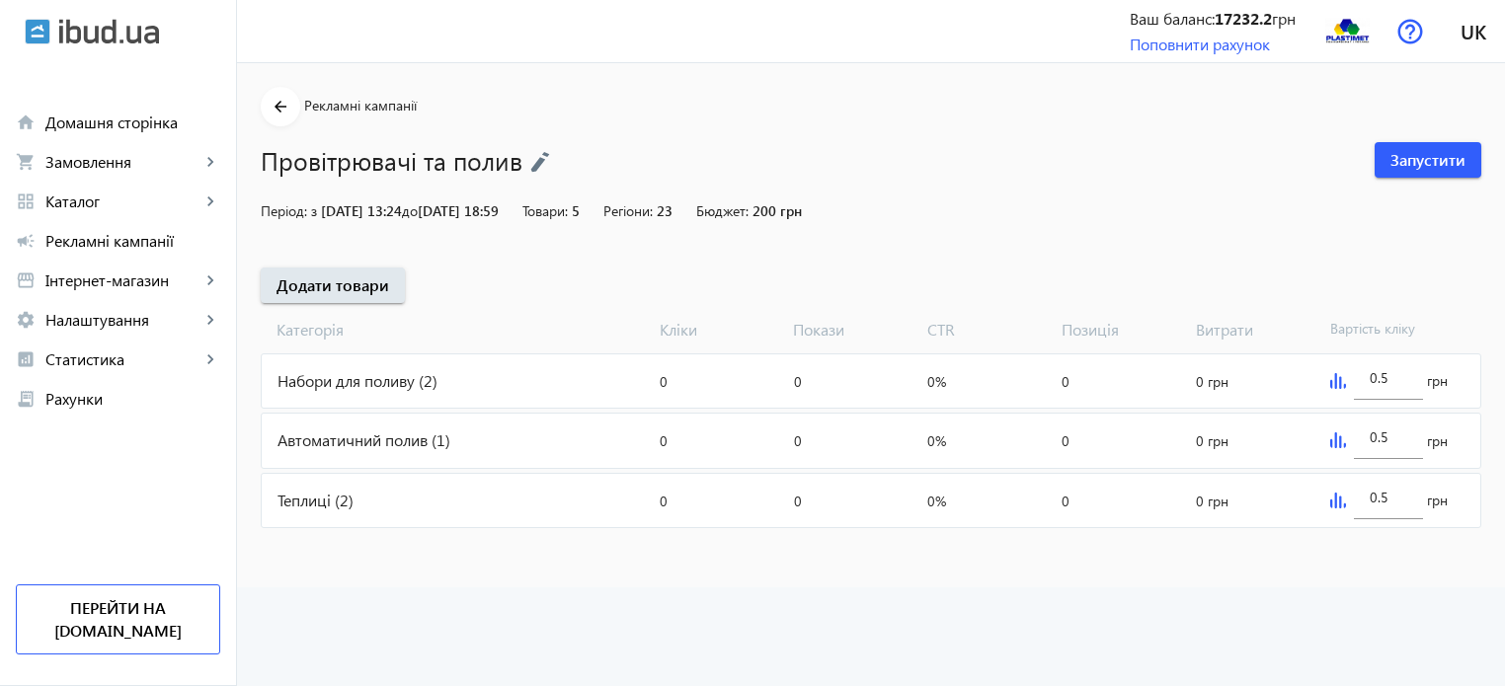
click at [379, 442] on div "Автоматичний полив (1)" at bounding box center [457, 440] width 390 height 53
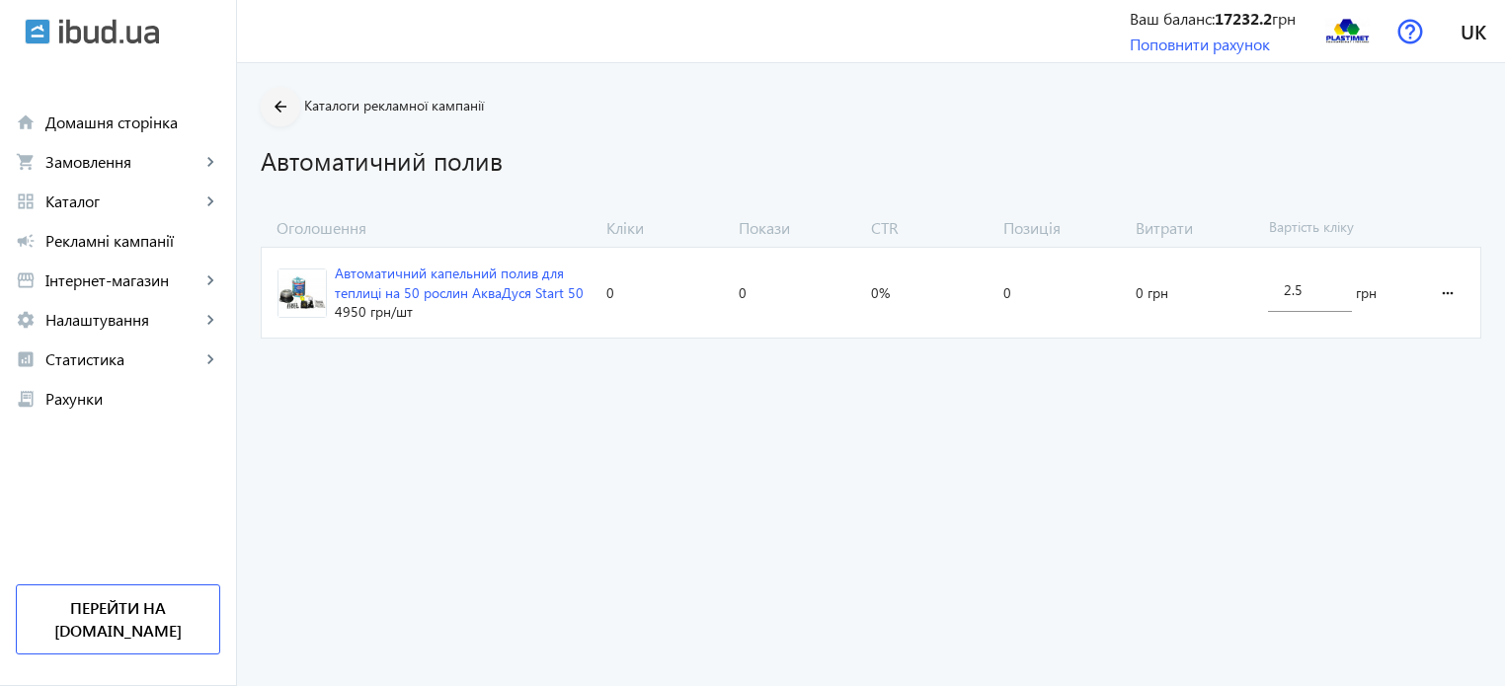
click at [269, 98] on mat-icon "arrow_back" at bounding box center [281, 107] width 25 height 25
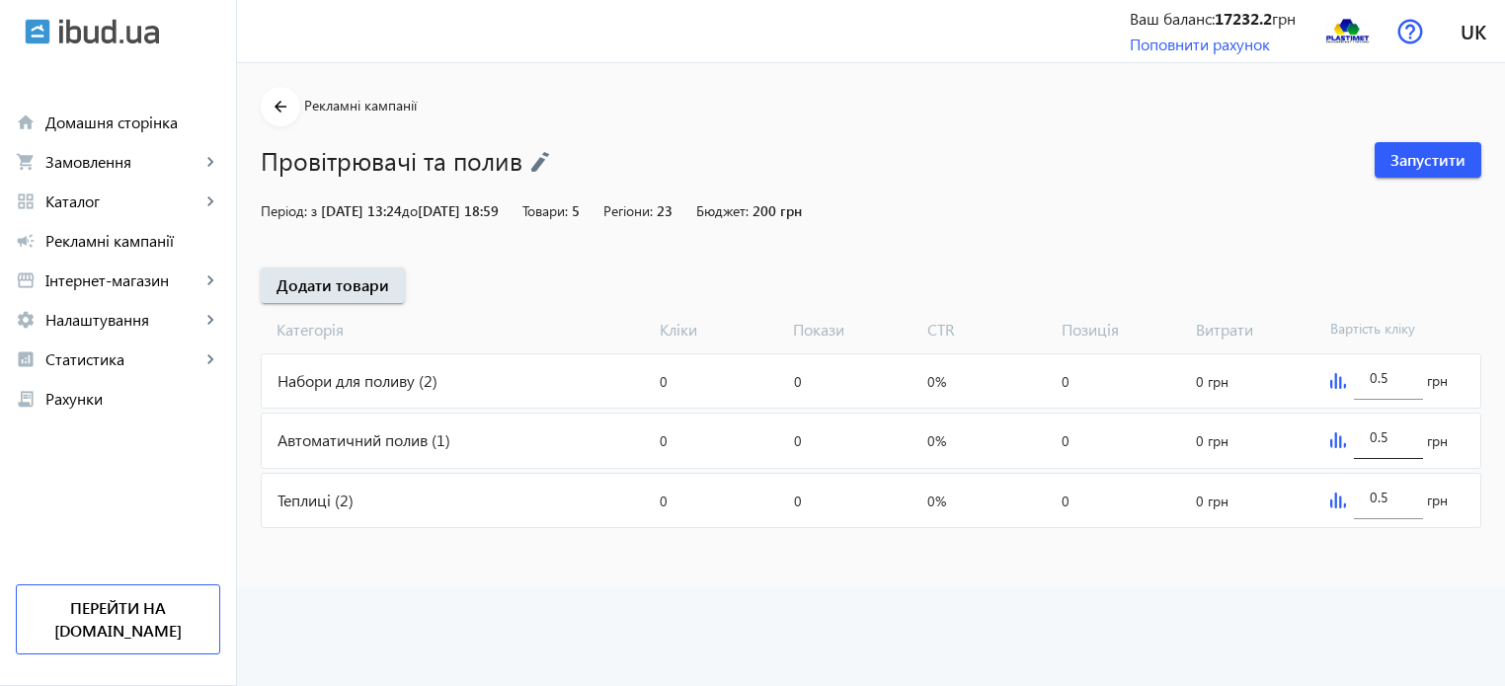
click at [1399, 434] on input "0.5" at bounding box center [1389, 437] width 38 height 19
type input "0"
type input "2"
click at [1397, 377] on input "0.5" at bounding box center [1389, 377] width 38 height 19
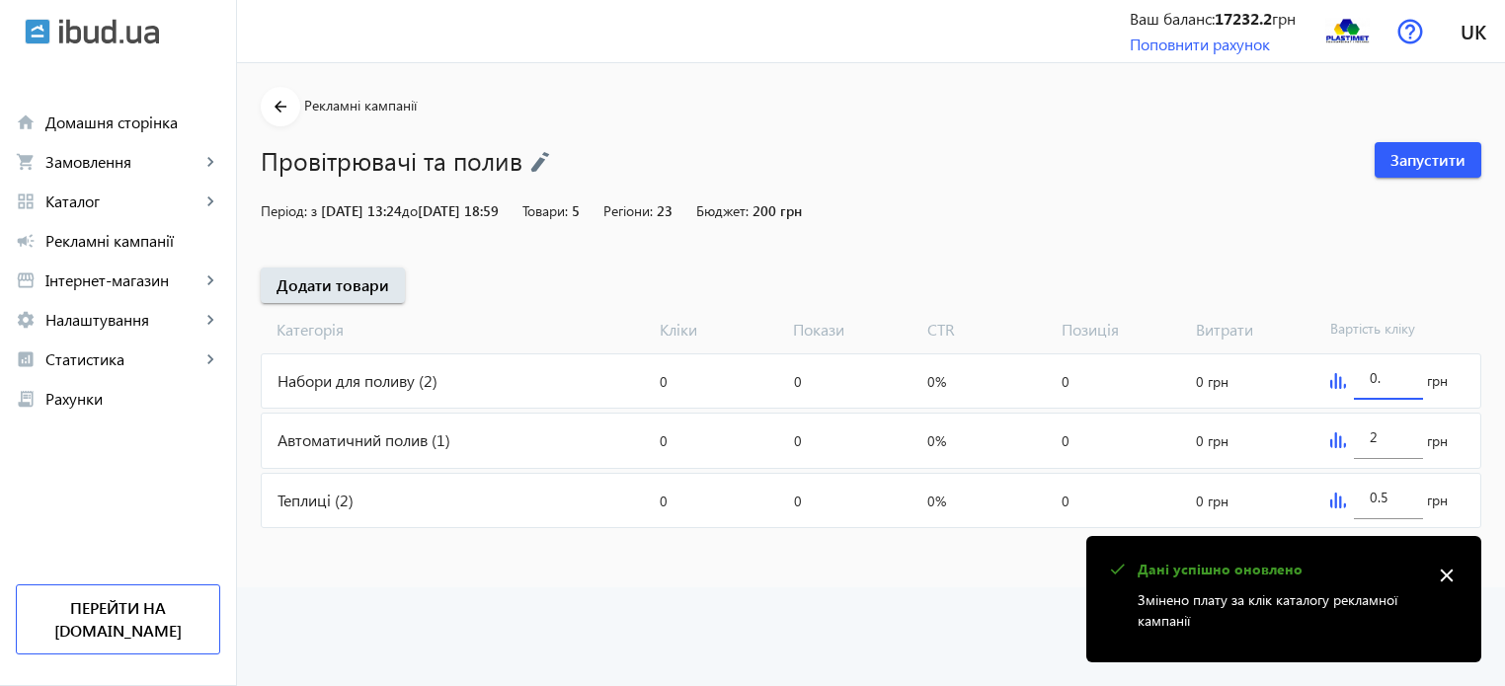
type input "0"
type input "2"
click at [922, 600] on advertising "arrow_back Рекламні кампанії Провітрювачі та полив Запустити Період: з 25.01.20…" at bounding box center [871, 374] width 1268 height 623
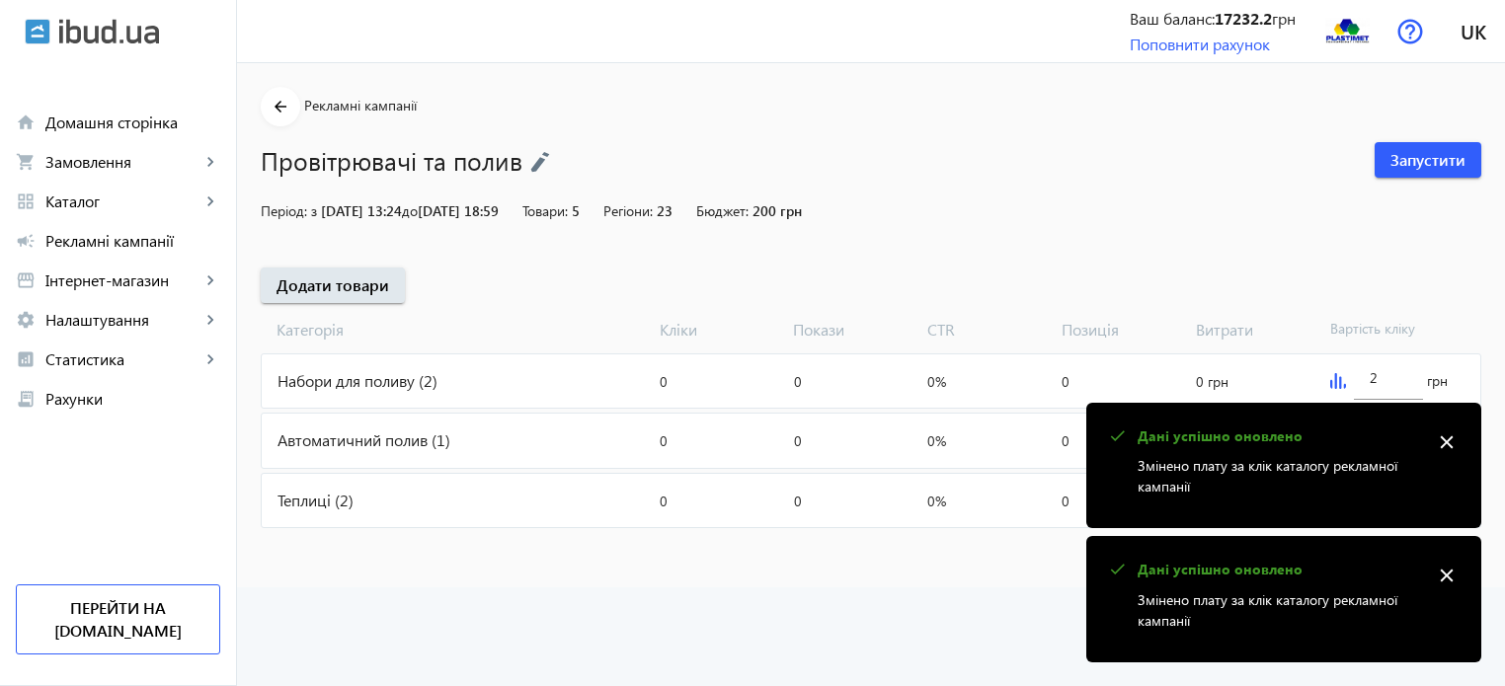
click at [862, 596] on advertising "arrow_back Рекламні кампанії Провітрювачі та полив Запустити Період: з 25.01.20…" at bounding box center [871, 374] width 1268 height 623
click at [1445, 435] on mat-icon "close" at bounding box center [1447, 443] width 30 height 30
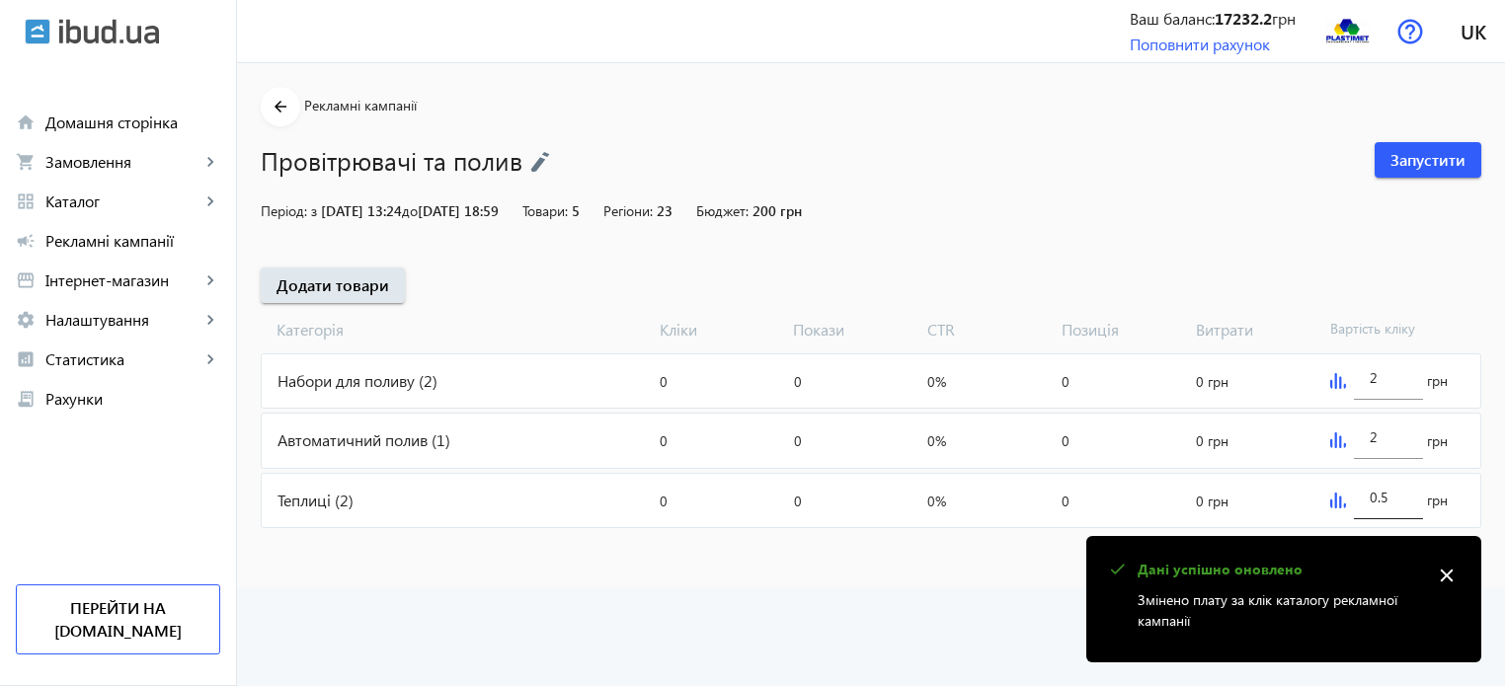
click at [1386, 505] on input "0.5" at bounding box center [1389, 497] width 38 height 19
type input "0"
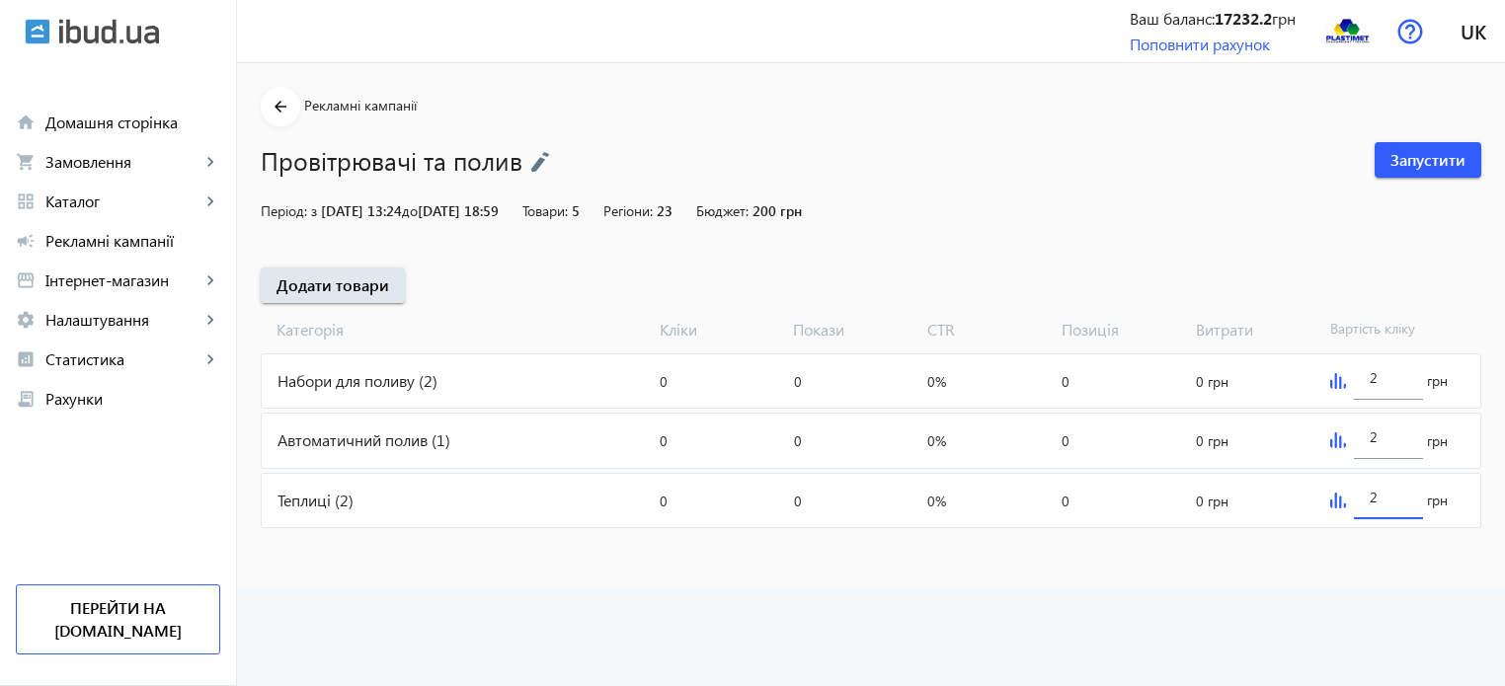
type input "2"
click at [989, 618] on advertising "arrow_back Рекламні кампанії Провітрювачі та полив Запустити Період: з 25.01.20…" at bounding box center [871, 374] width 1268 height 623
click at [1438, 156] on span "Запустити" at bounding box center [1428, 160] width 75 height 22
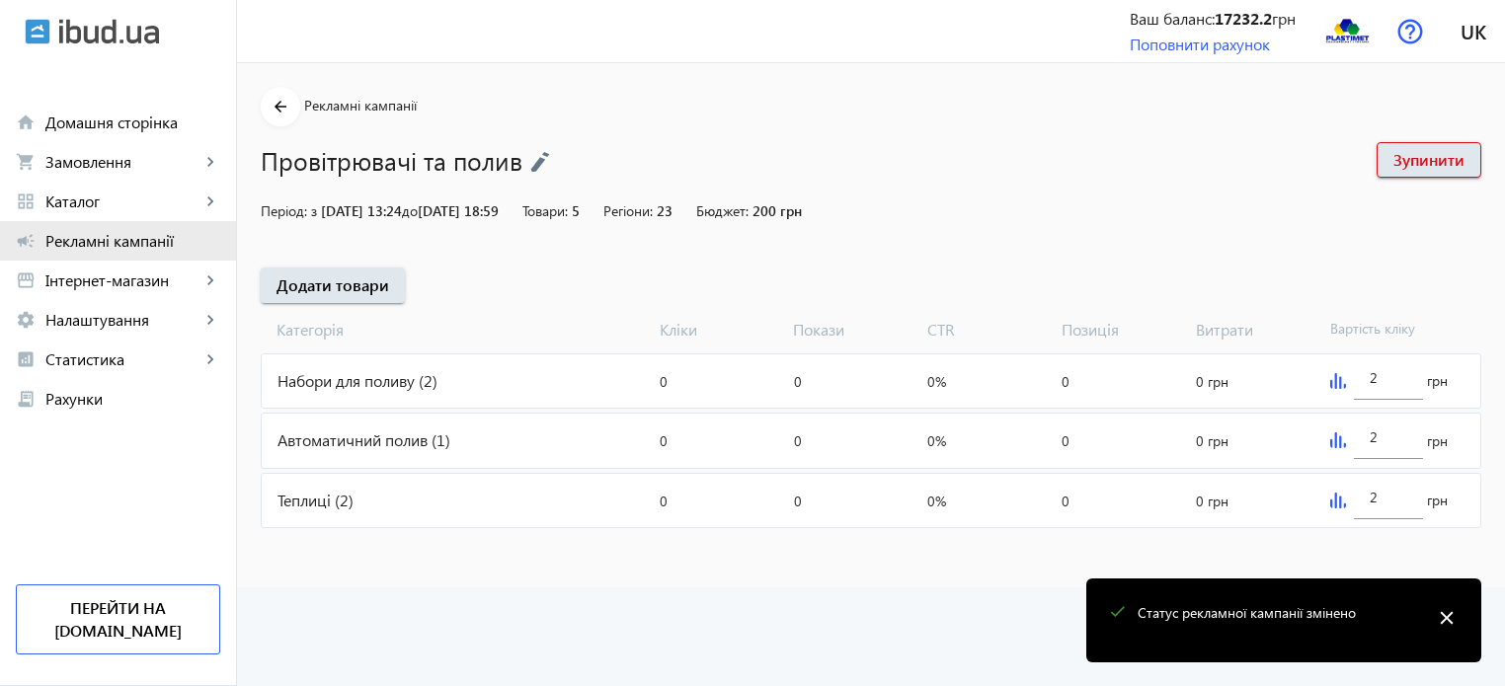
click at [117, 242] on span "Рекламні кампанії" at bounding box center [132, 241] width 175 height 20
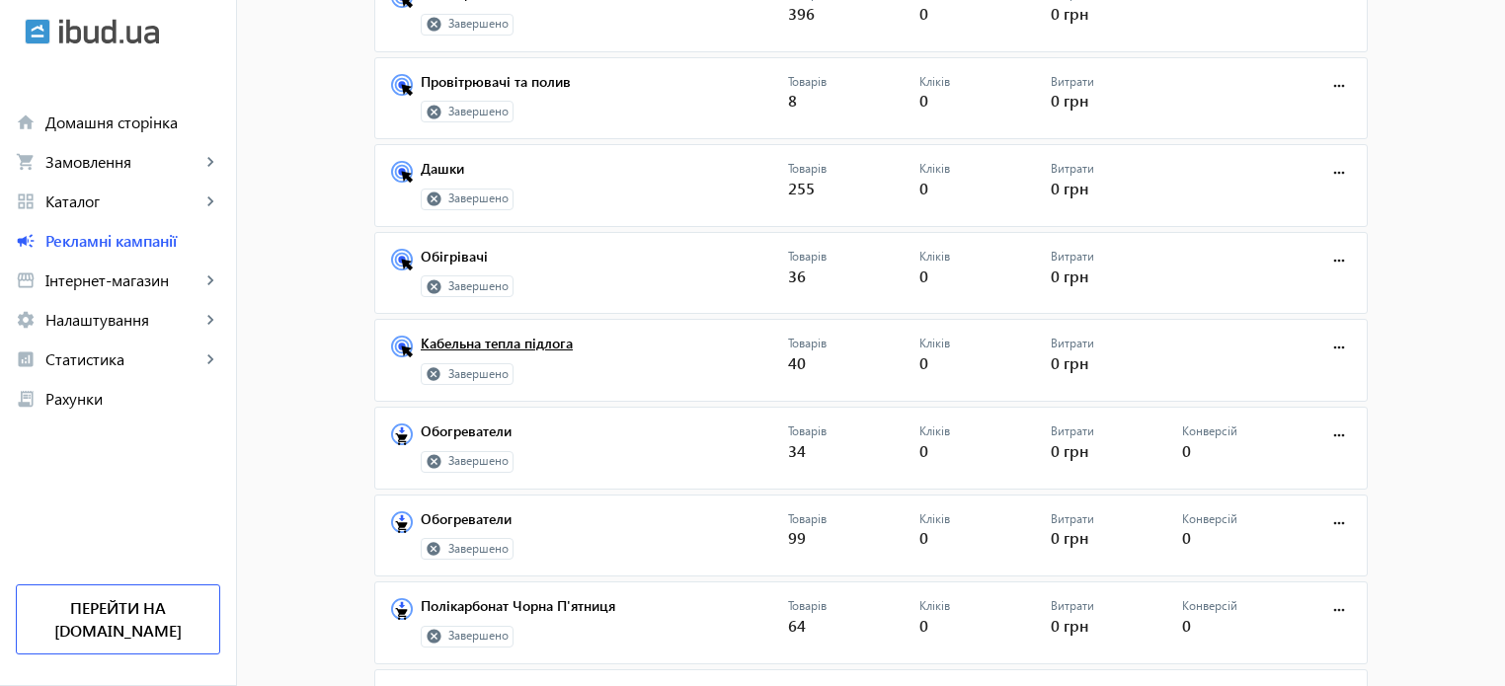
scroll to position [593, 0]
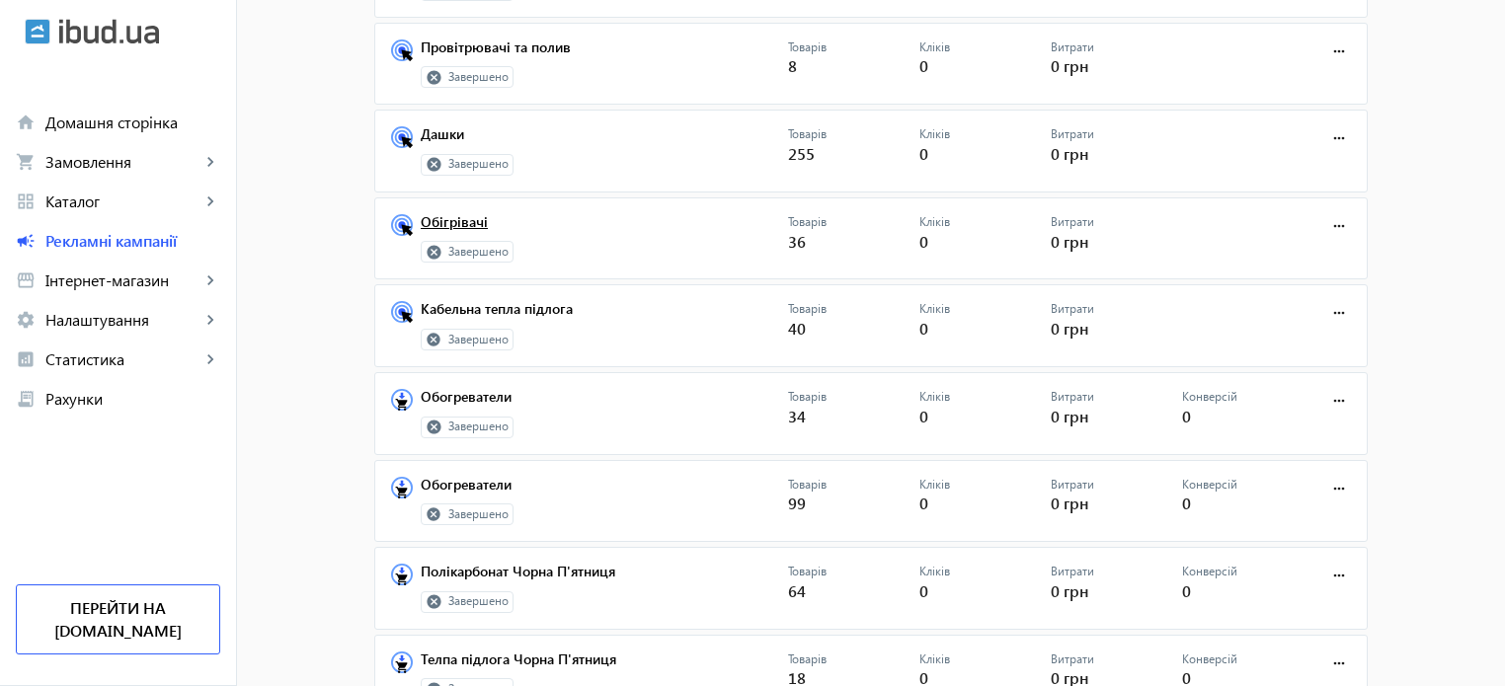
click at [448, 214] on link "Обігрівачі" at bounding box center [604, 228] width 367 height 28
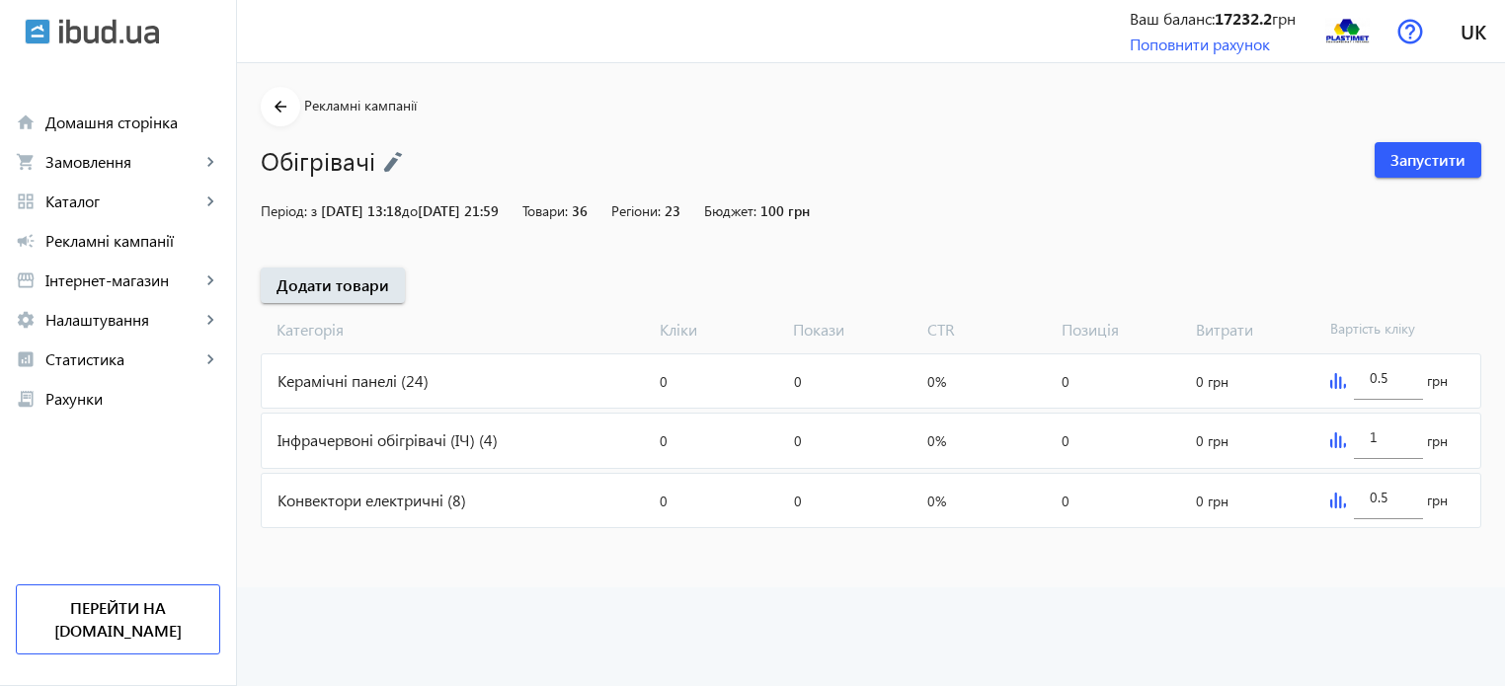
click at [460, 205] on span "25.01.2025 13:18 до 02.02.2025 21:59" at bounding box center [410, 210] width 178 height 19
click at [400, 201] on span "25.01.2025 13:18 до 02.02.2025 21:59" at bounding box center [410, 210] width 178 height 19
click at [383, 164] on img at bounding box center [393, 162] width 20 height 22
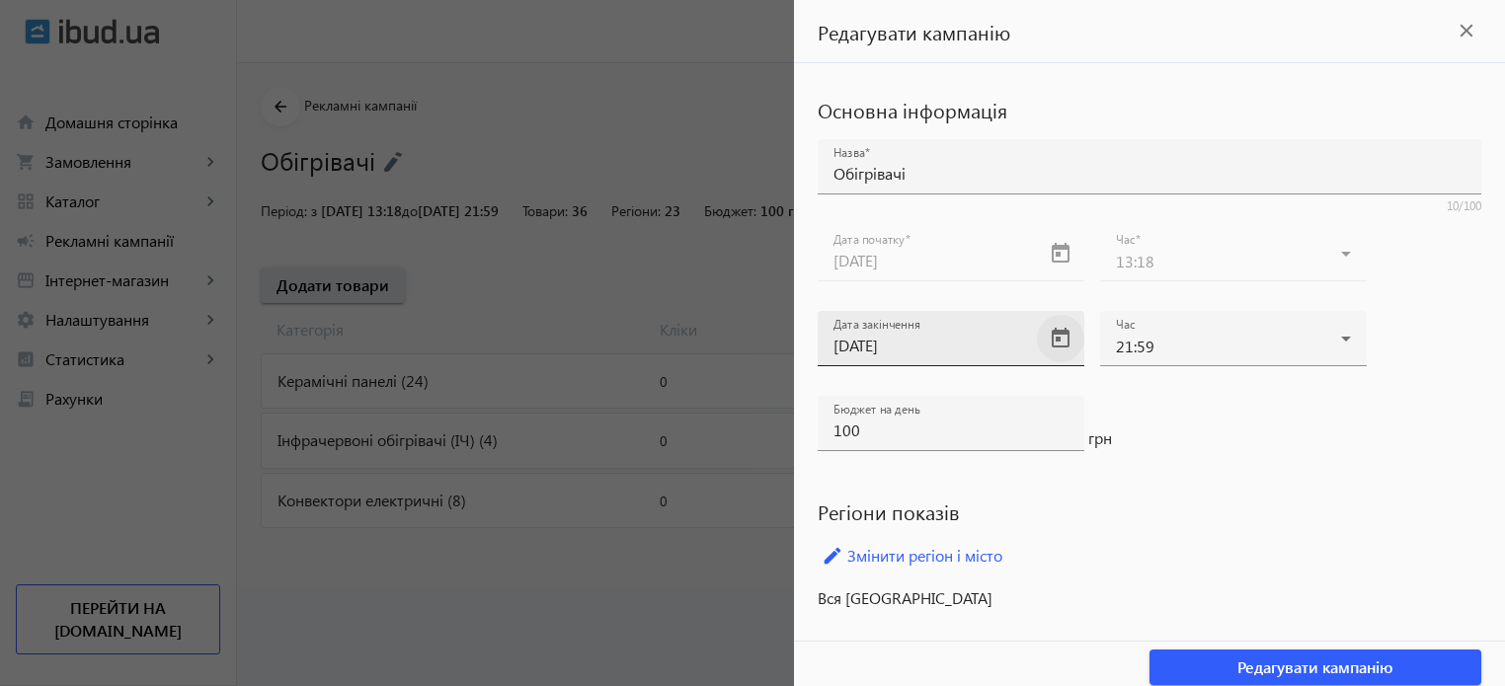
click at [1067, 340] on span "Open calendar" at bounding box center [1060, 338] width 47 height 47
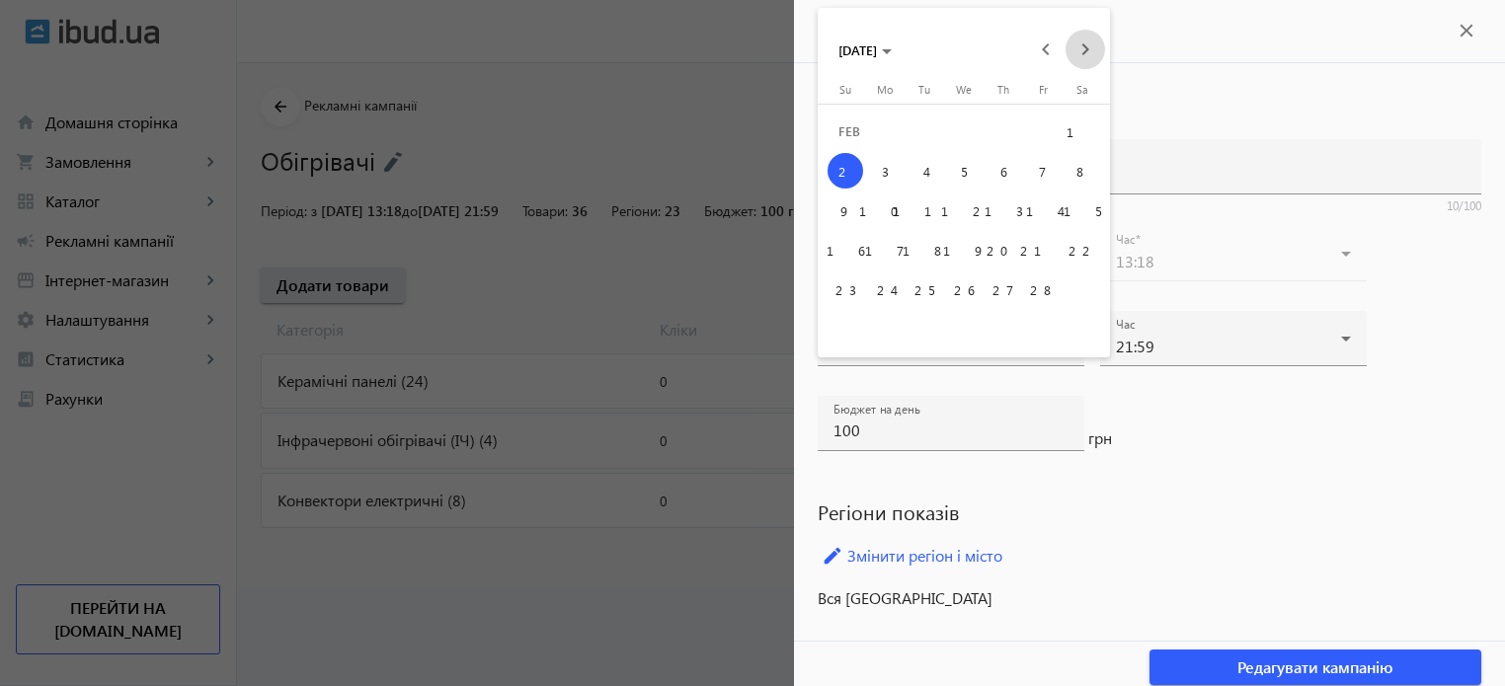
click at [1082, 44] on span "Next month" at bounding box center [1086, 50] width 40 height 40
click at [1080, 44] on span "Next month" at bounding box center [1086, 50] width 40 height 40
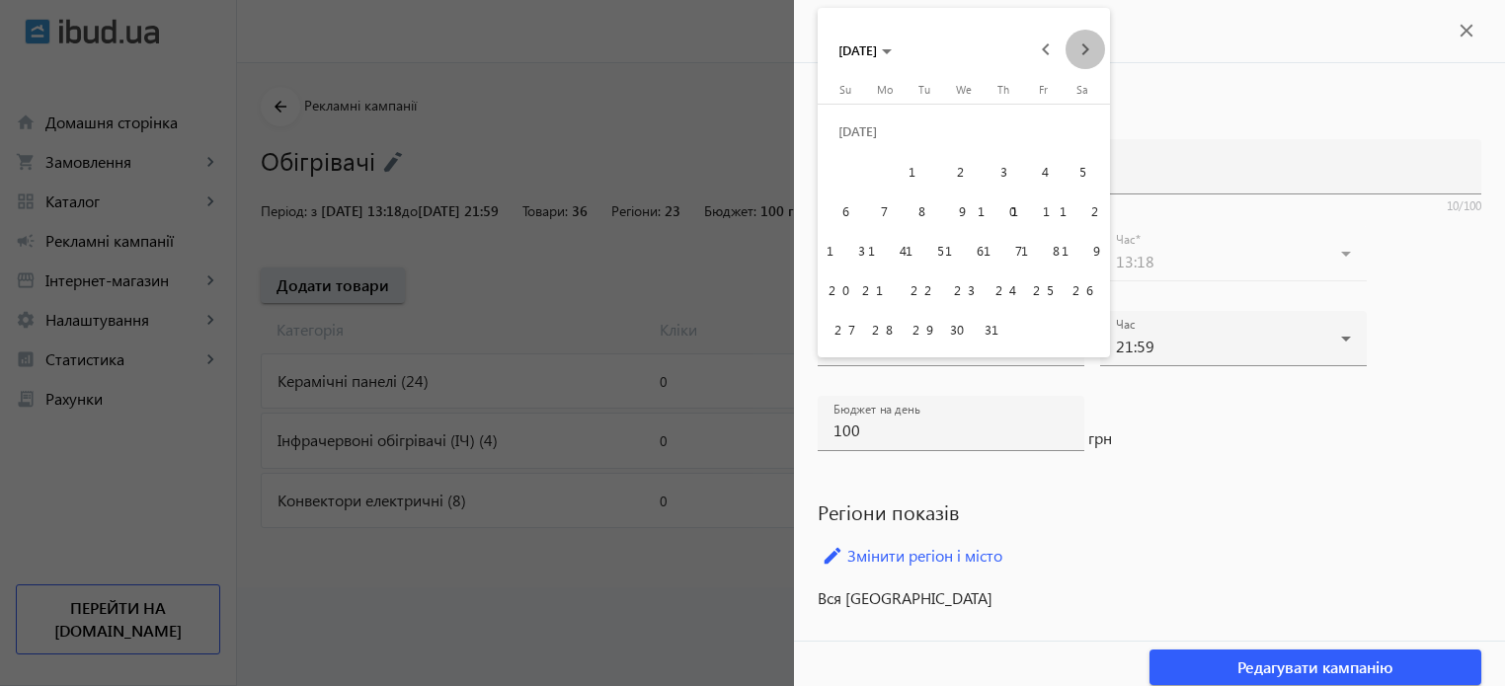
click at [1080, 44] on span "Next month" at bounding box center [1086, 50] width 40 height 40
click at [923, 333] on span "30" at bounding box center [925, 329] width 36 height 36
type input "30.09.2025"
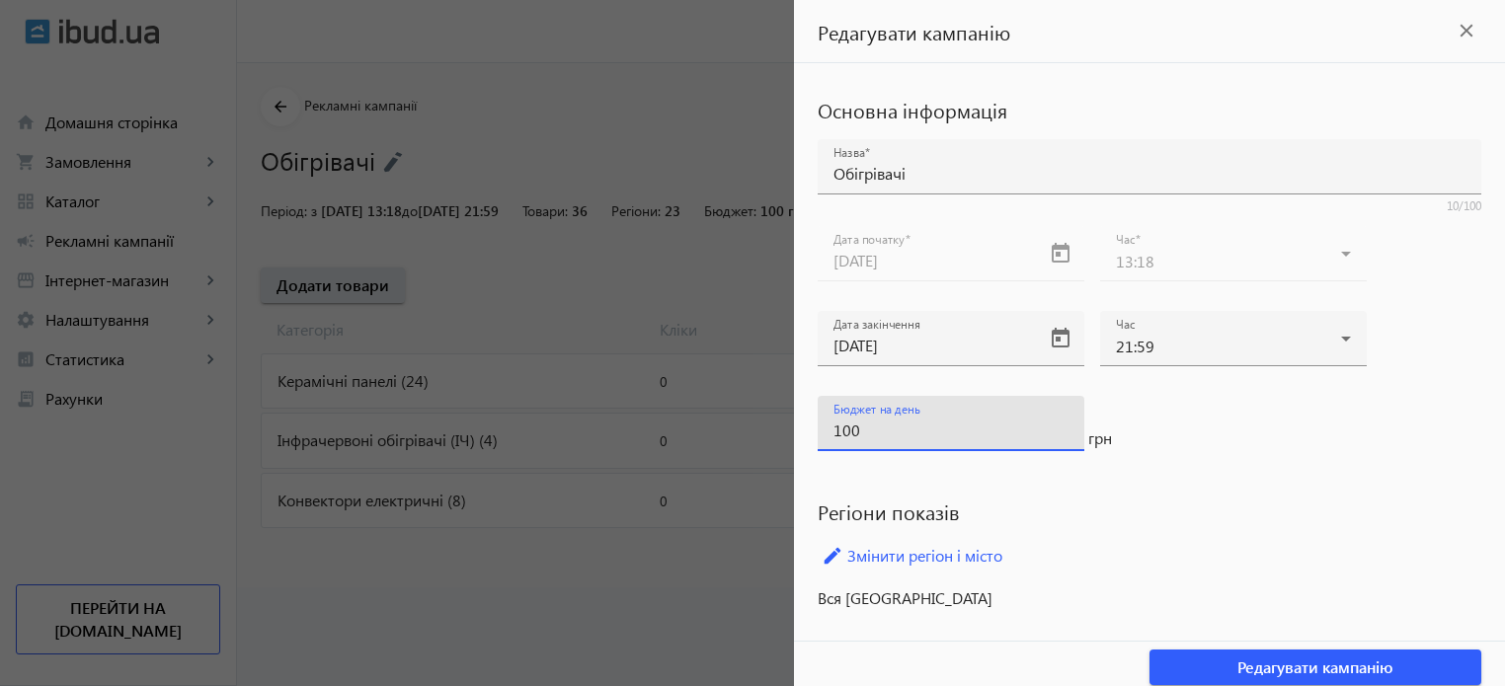
drag, startPoint x: 882, startPoint y: 426, endPoint x: 778, endPoint y: 429, distance: 103.7
click at [778, 429] on mat-sidenav-container "arrow_back Рекламні кампанії Обігрівачі Запустити Період: з 25.01.2025 13:18 до…" at bounding box center [871, 325] width 1268 height 524
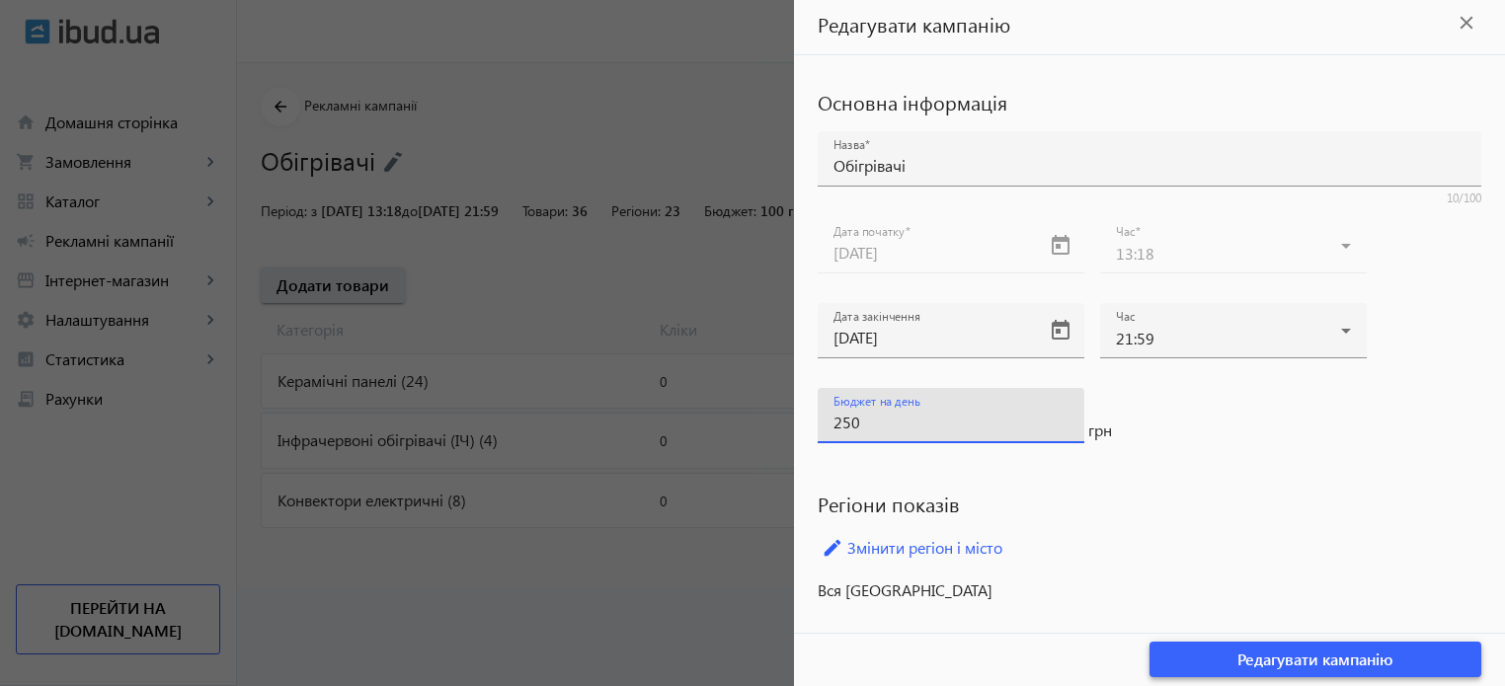
type input "250"
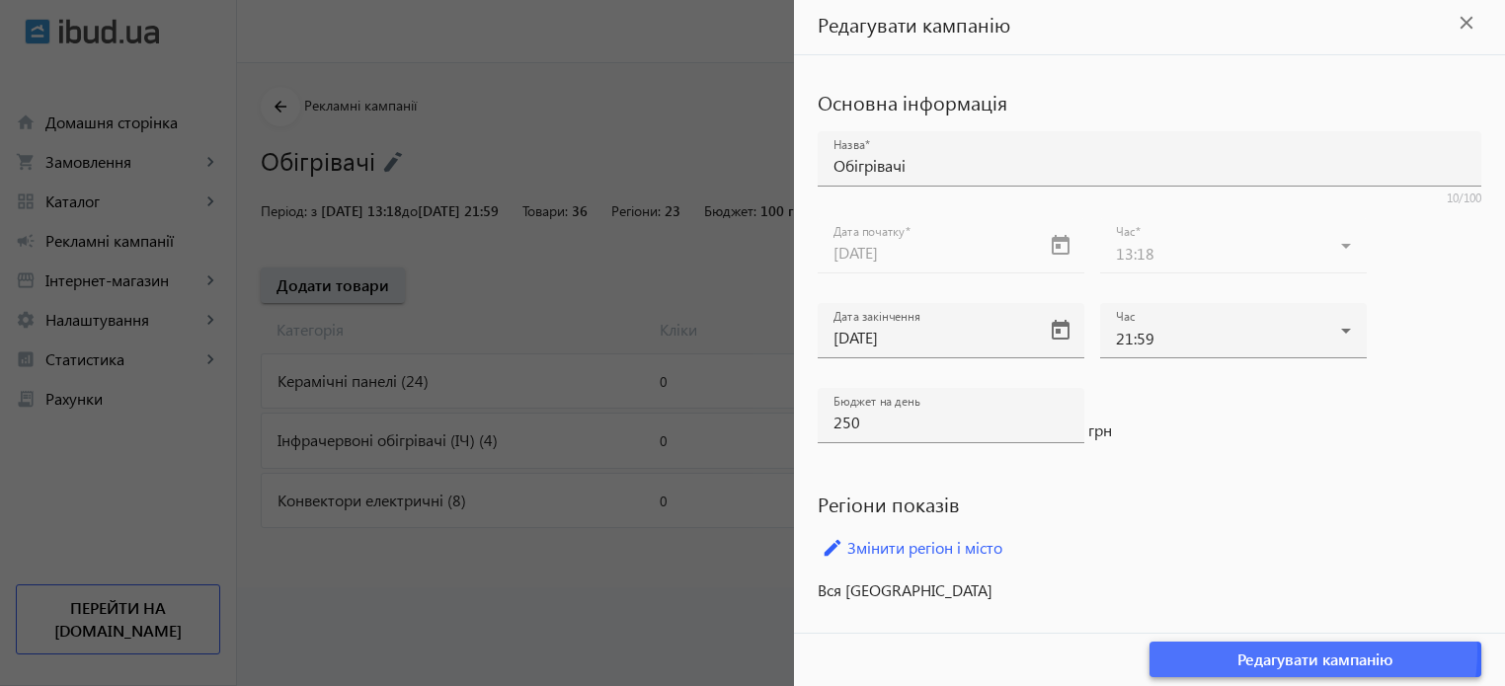
click at [1268, 649] on span "Редагувати кампанію" at bounding box center [1316, 660] width 156 height 22
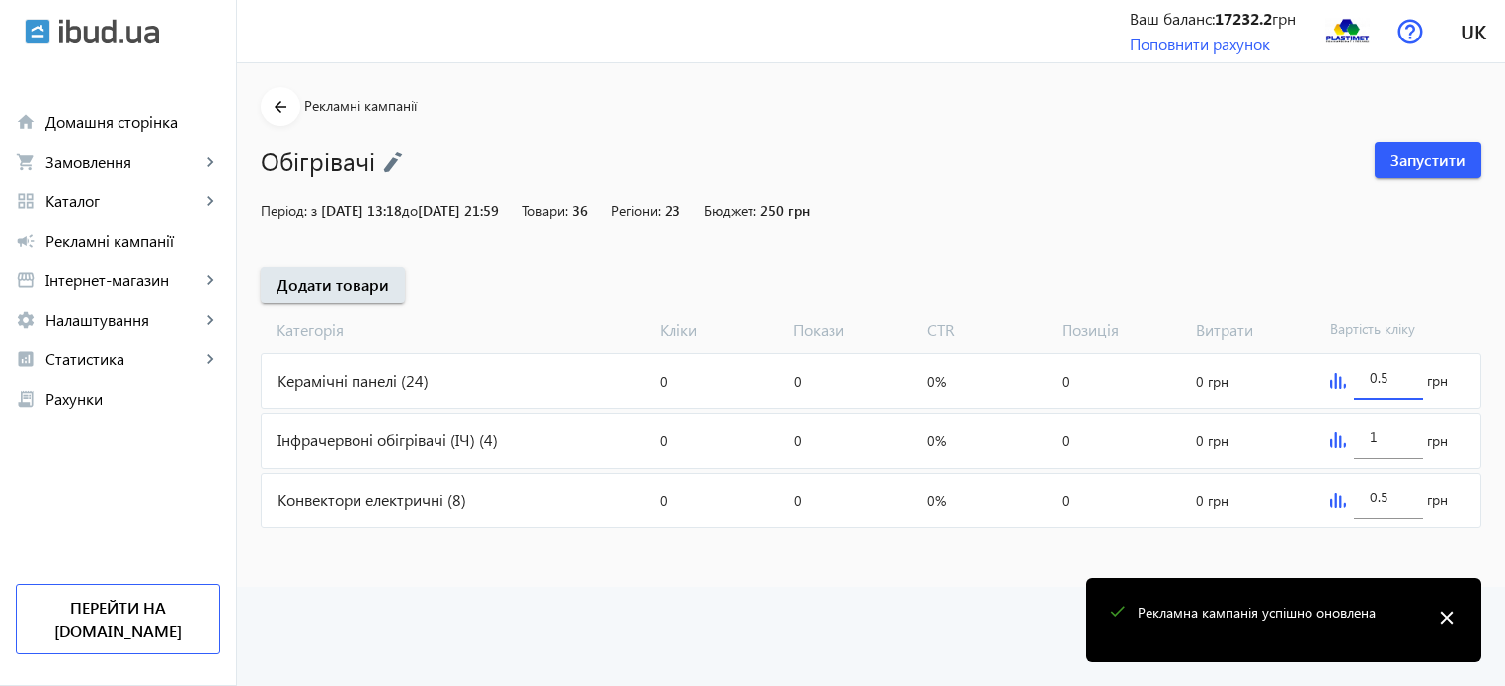
drag, startPoint x: 1405, startPoint y: 374, endPoint x: 1346, endPoint y: 375, distance: 59.3
click at [1346, 375] on div "0.5 грн" at bounding box center [1402, 381] width 158 height 53
type input "2"
drag, startPoint x: 1379, startPoint y: 437, endPoint x: 1358, endPoint y: 441, distance: 21.1
click at [1358, 441] on div "1" at bounding box center [1388, 431] width 69 height 55
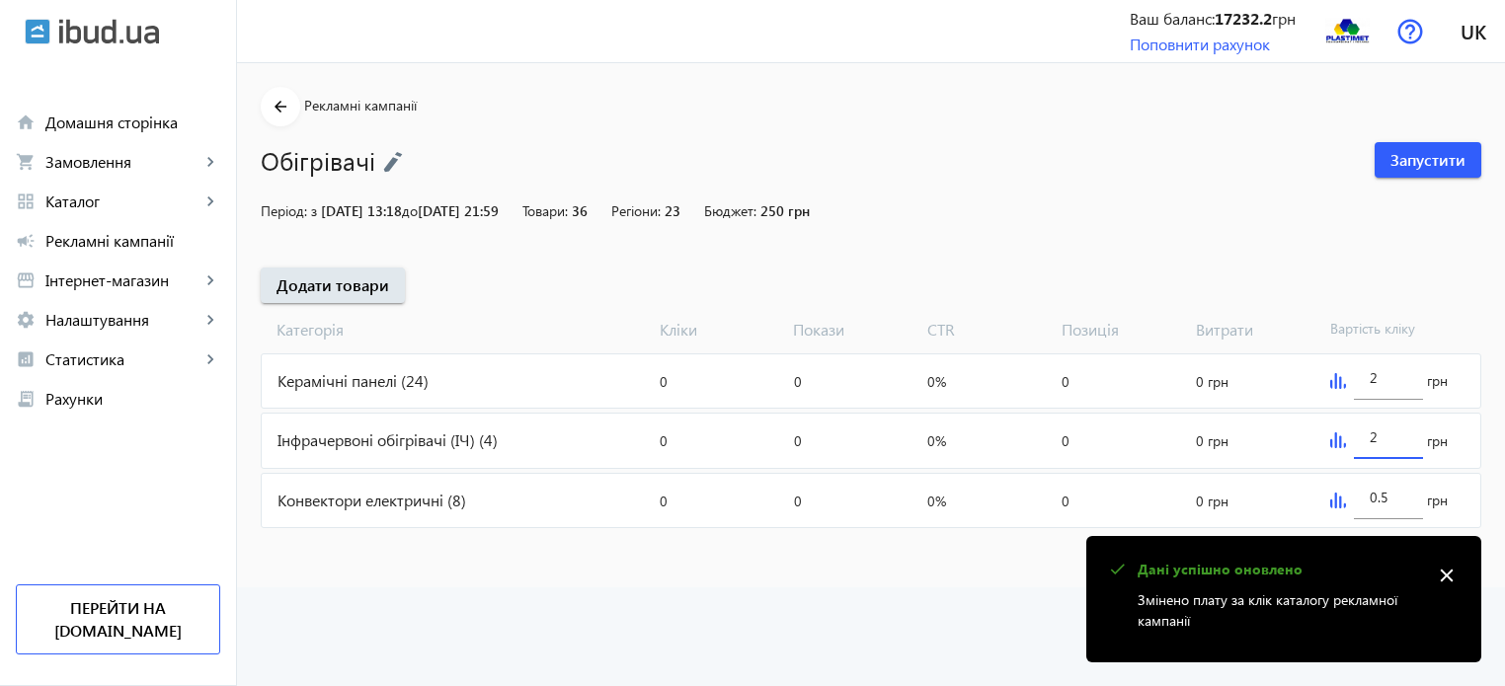
type input "2"
click at [964, 556] on mat-sidenav-content "arrow_back Рекламні кампанії Обігрівачі Запустити Період: з 25.01.2025 13:18 до…" at bounding box center [871, 325] width 1268 height 524
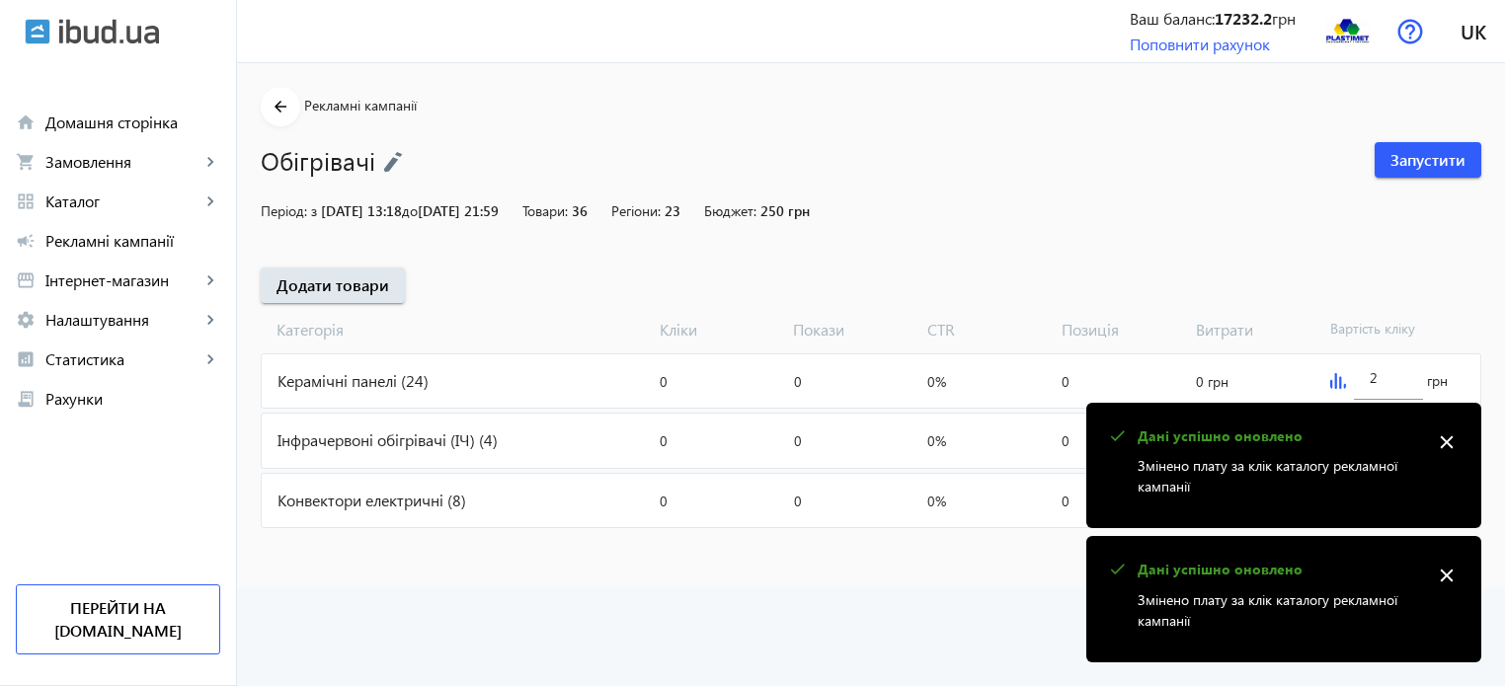
click at [1450, 441] on mat-icon "close" at bounding box center [1447, 443] width 30 height 30
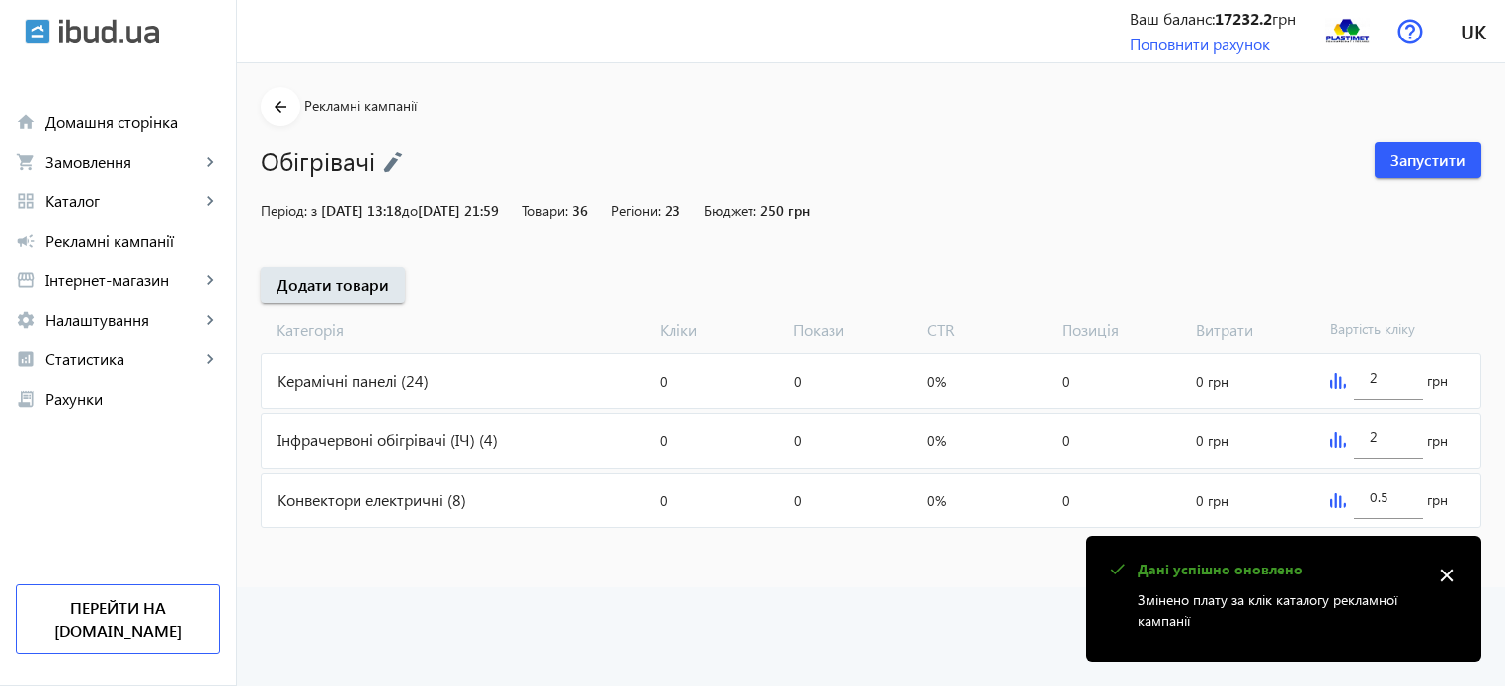
drag, startPoint x: 1444, startPoint y: 570, endPoint x: 1429, endPoint y: 539, distance: 34.0
click at [1444, 571] on mat-icon "close" at bounding box center [1447, 576] width 30 height 30
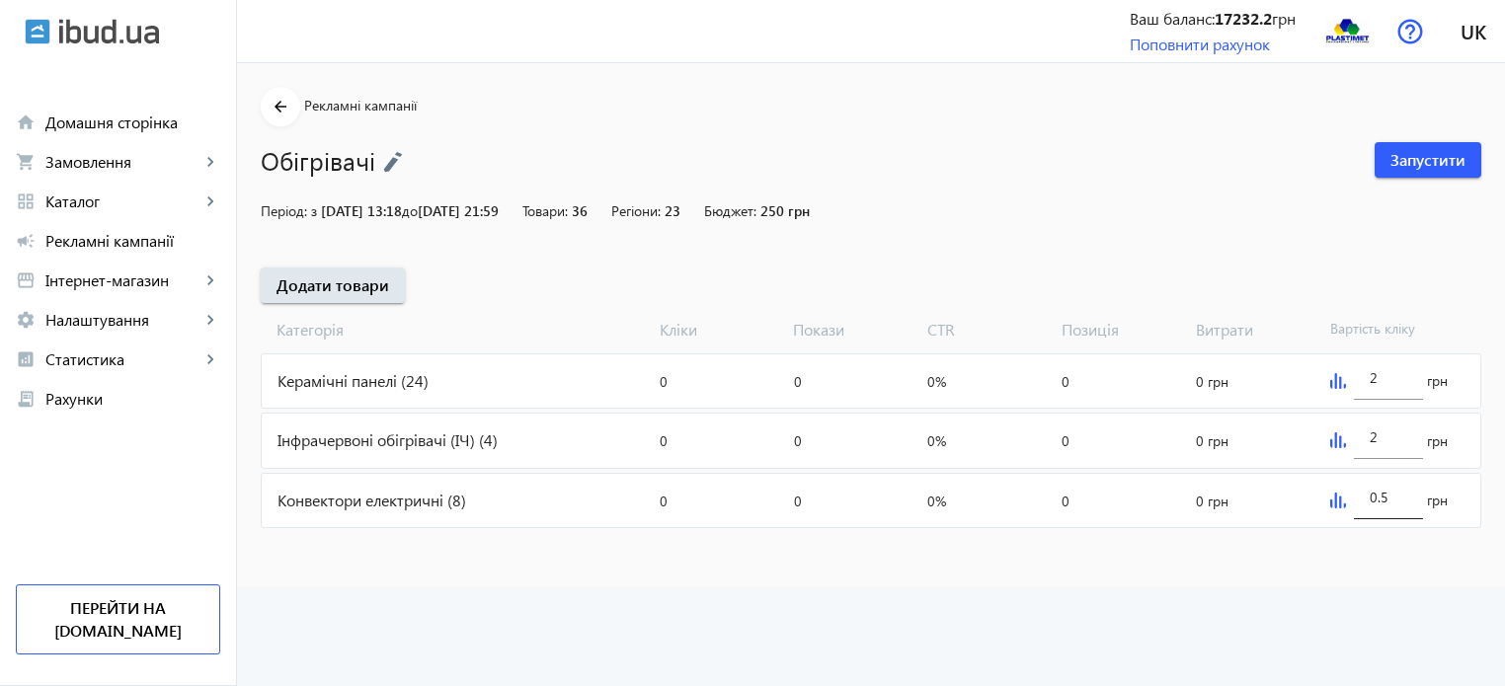
click at [1403, 497] on input "0.5" at bounding box center [1389, 497] width 38 height 19
type input "0"
type input "2"
click at [1101, 596] on advertising "arrow_back Рекламні кампанії Обігрівачі Запустити Період: з 25.01.2025 13:18 до…" at bounding box center [871, 374] width 1268 height 623
click at [1425, 150] on span "Запустити" at bounding box center [1428, 160] width 75 height 22
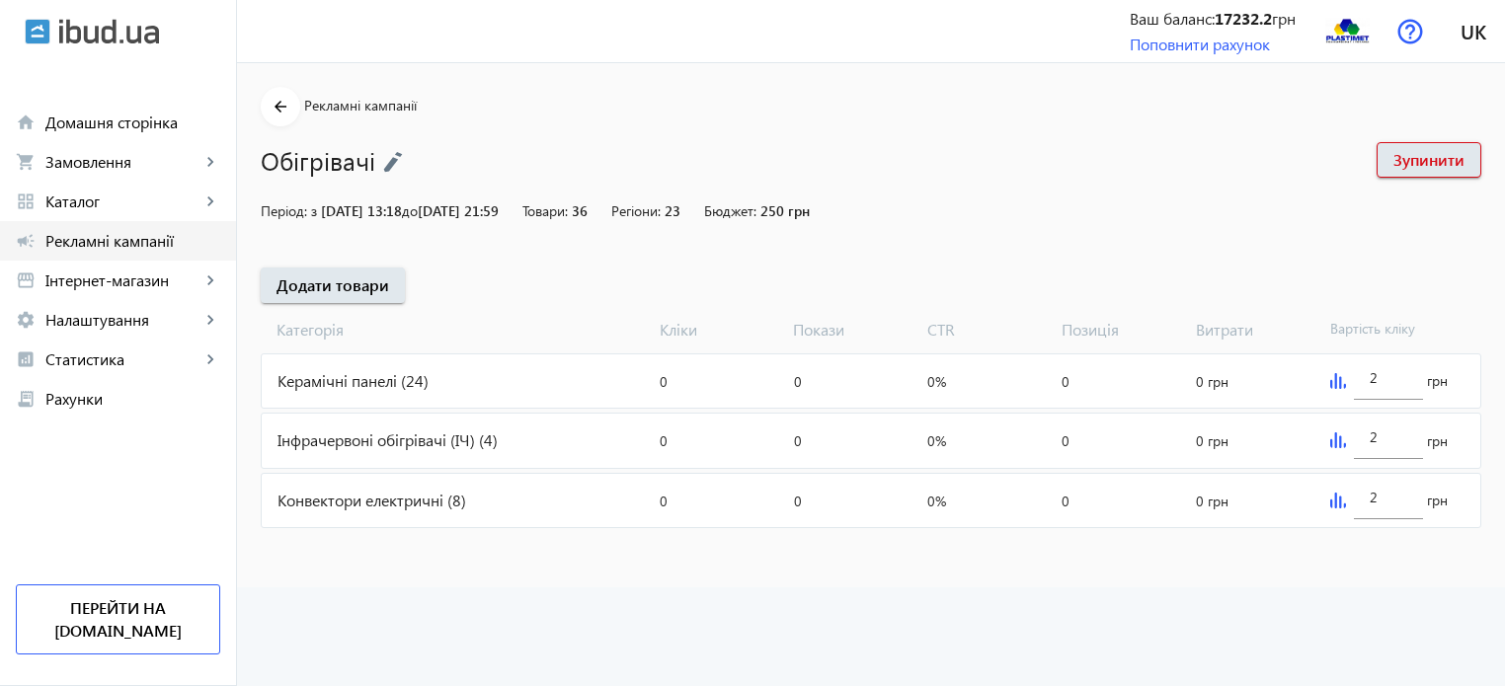
click at [91, 233] on span "Рекламні кампанії" at bounding box center [132, 241] width 175 height 20
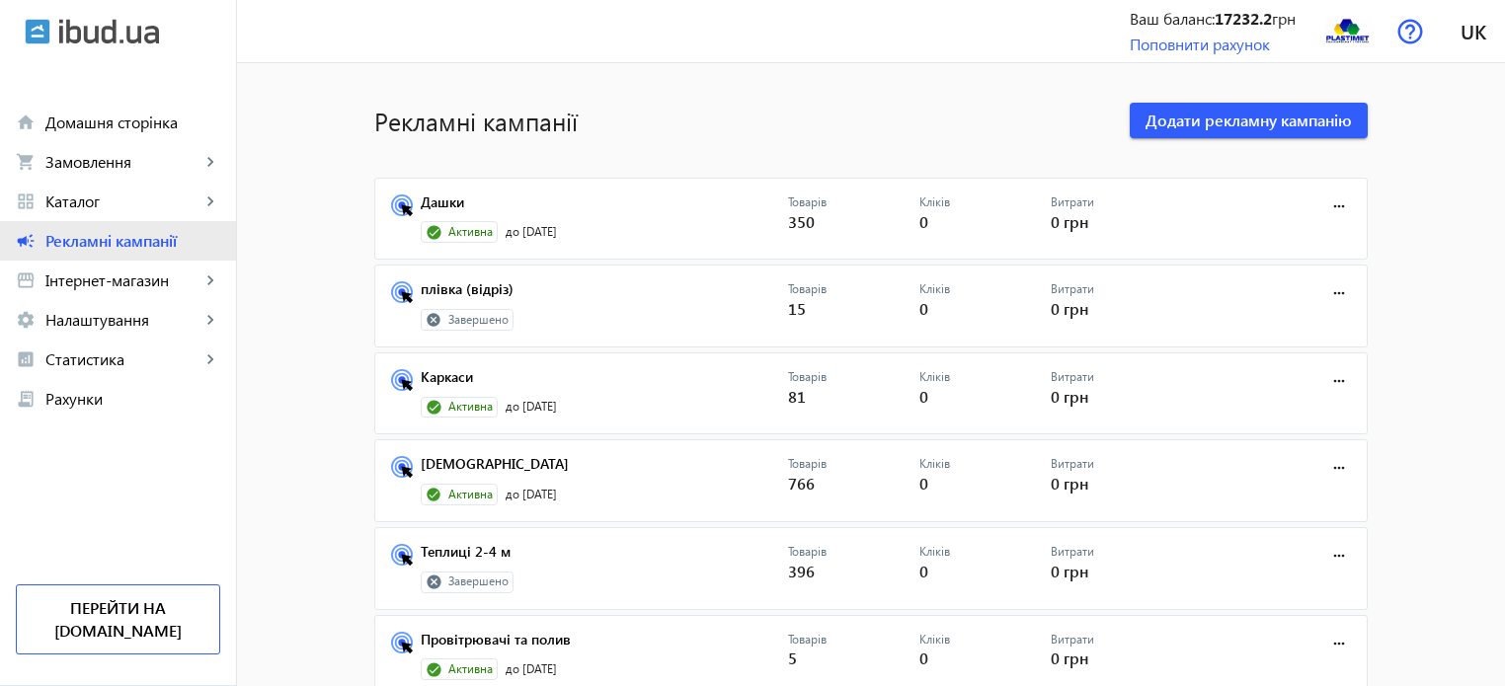
click at [97, 243] on span "Рекламні кампанії" at bounding box center [132, 241] width 175 height 20
click at [441, 198] on link "Дашки" at bounding box center [604, 209] width 367 height 28
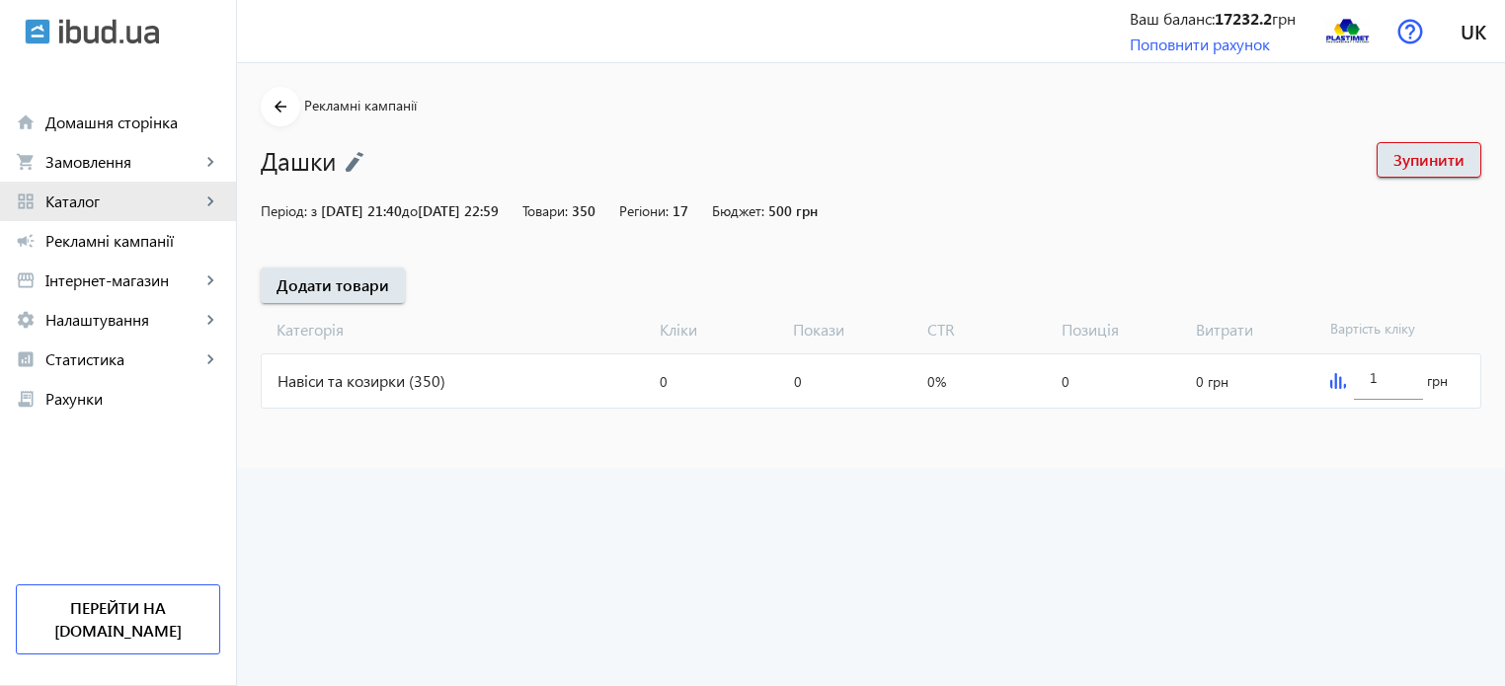
click at [199, 200] on span "Каталог" at bounding box center [122, 202] width 155 height 20
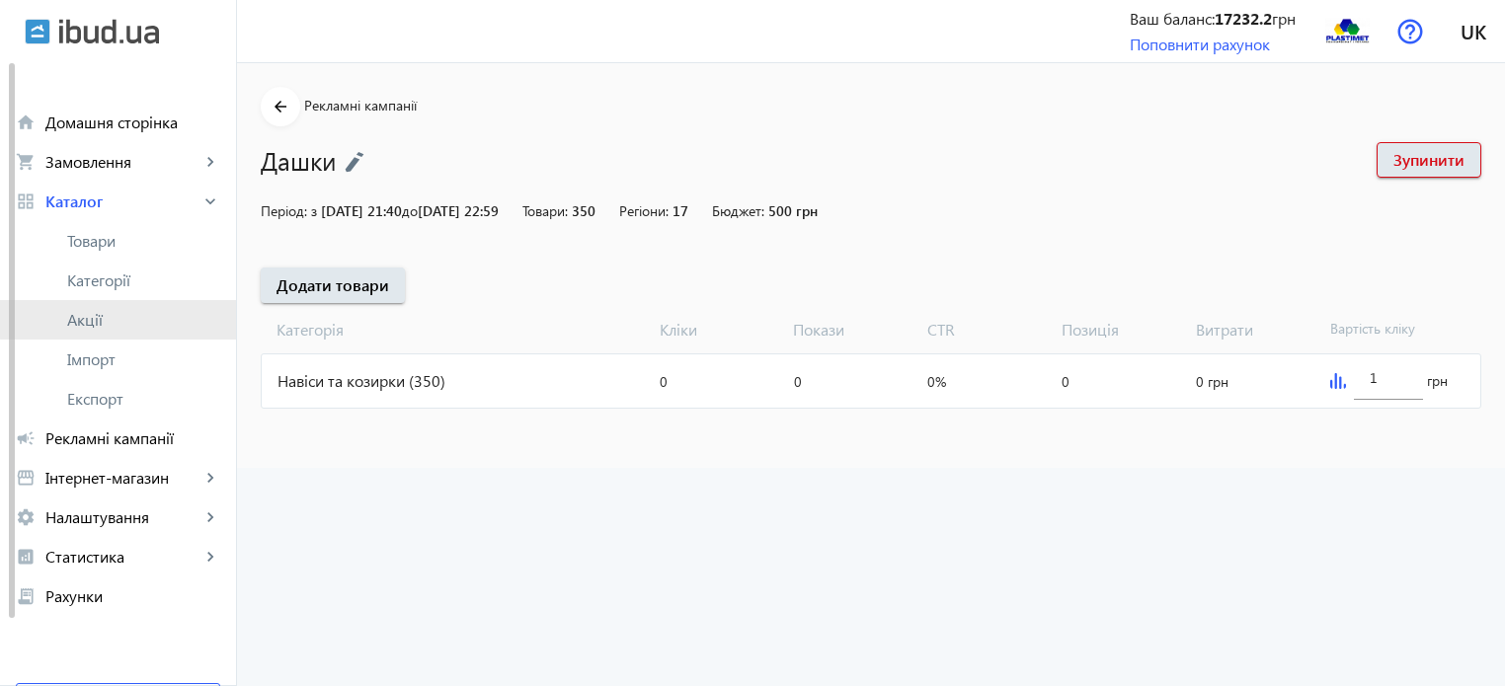
click at [133, 316] on span "Акції" at bounding box center [143, 320] width 153 height 20
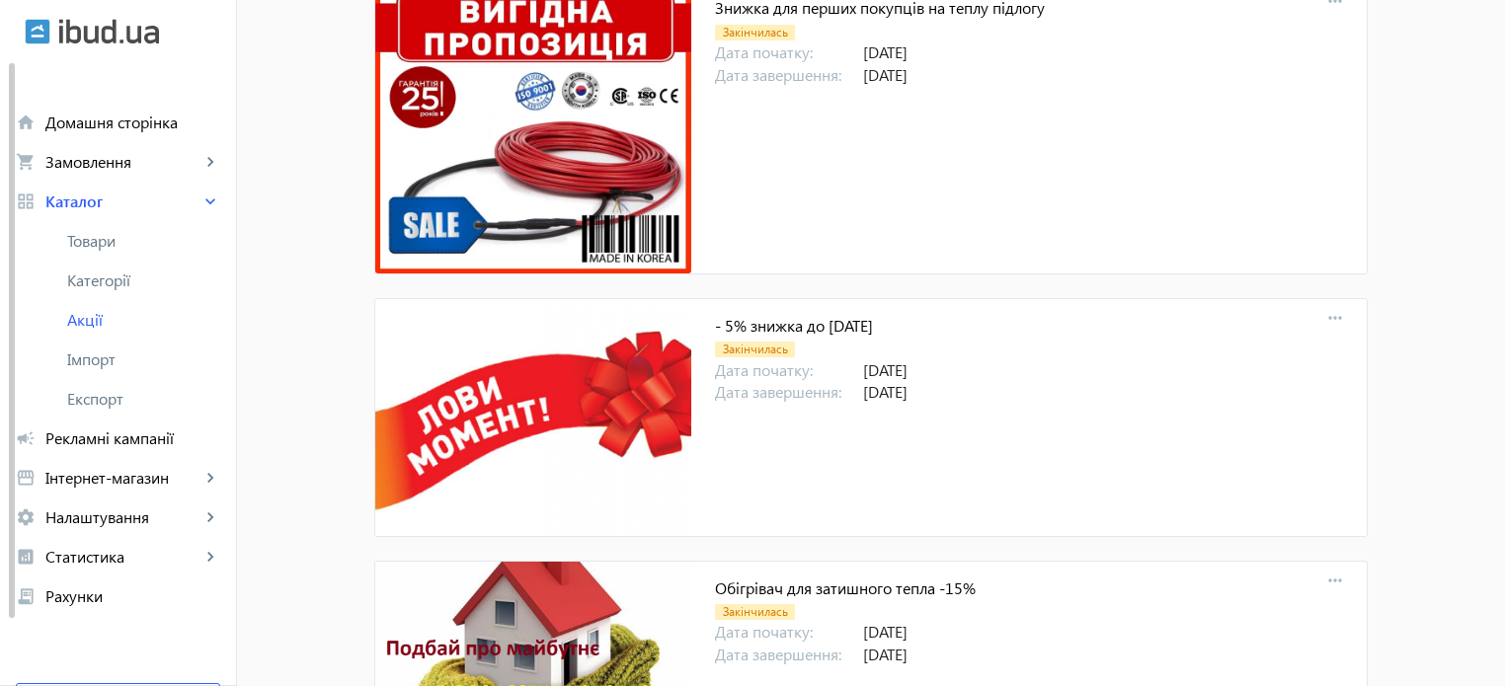
scroll to position [296, 0]
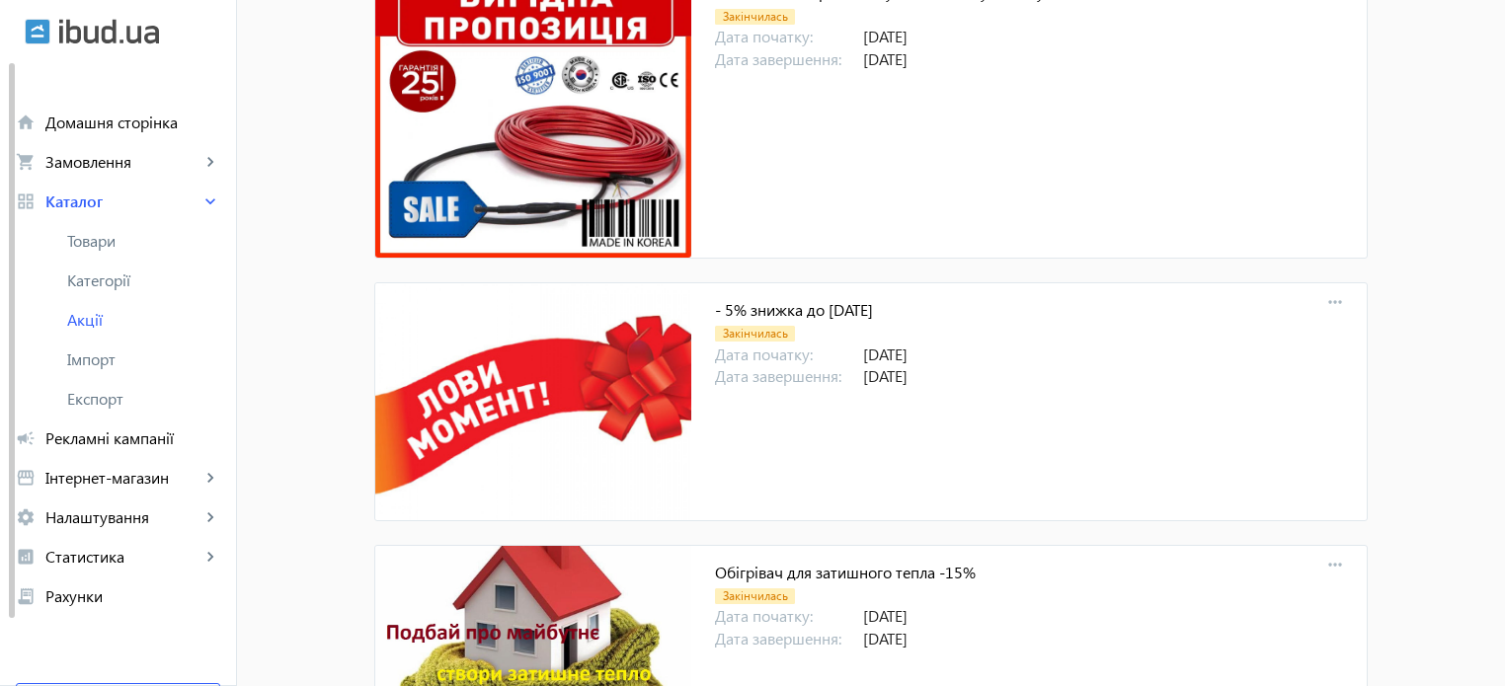
click at [573, 118] on img at bounding box center [533, 111] width 316 height 292
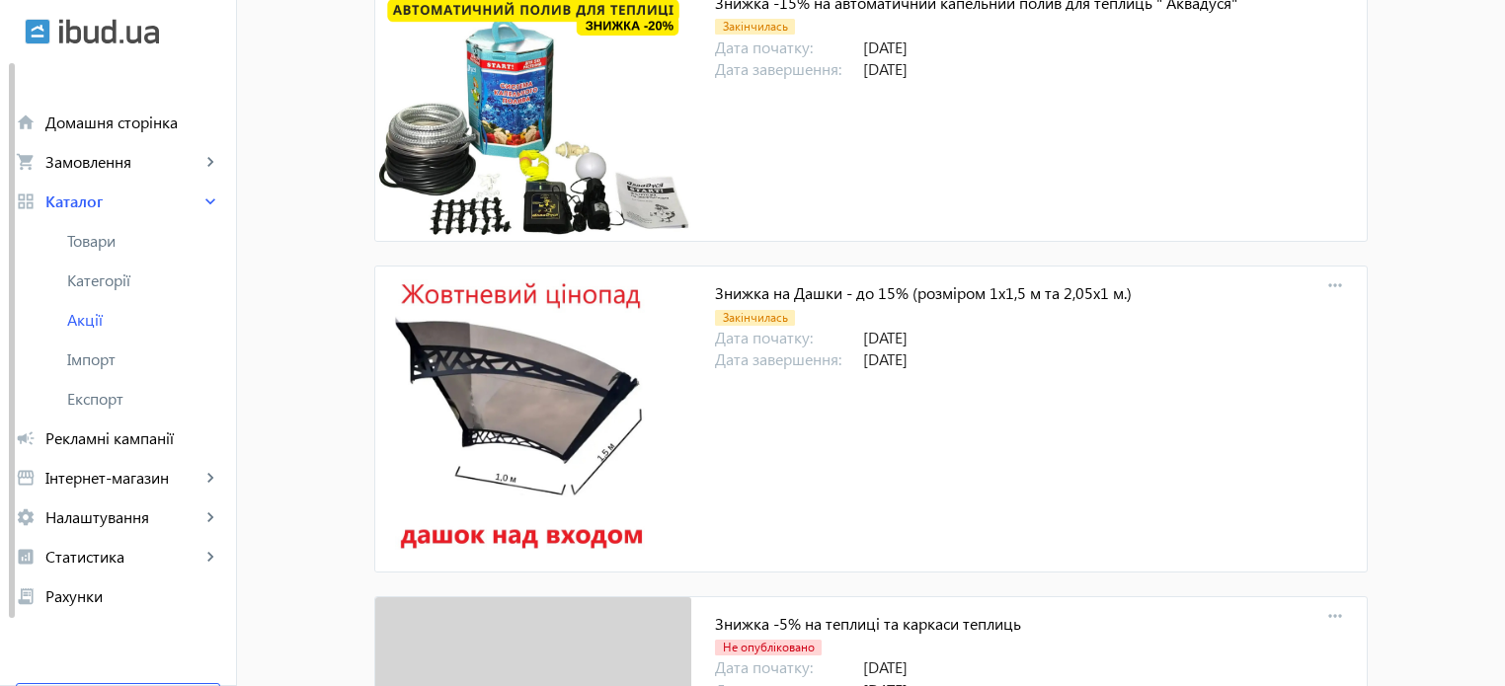
scroll to position [1679, 0]
